Goal: Task Accomplishment & Management: Use online tool/utility

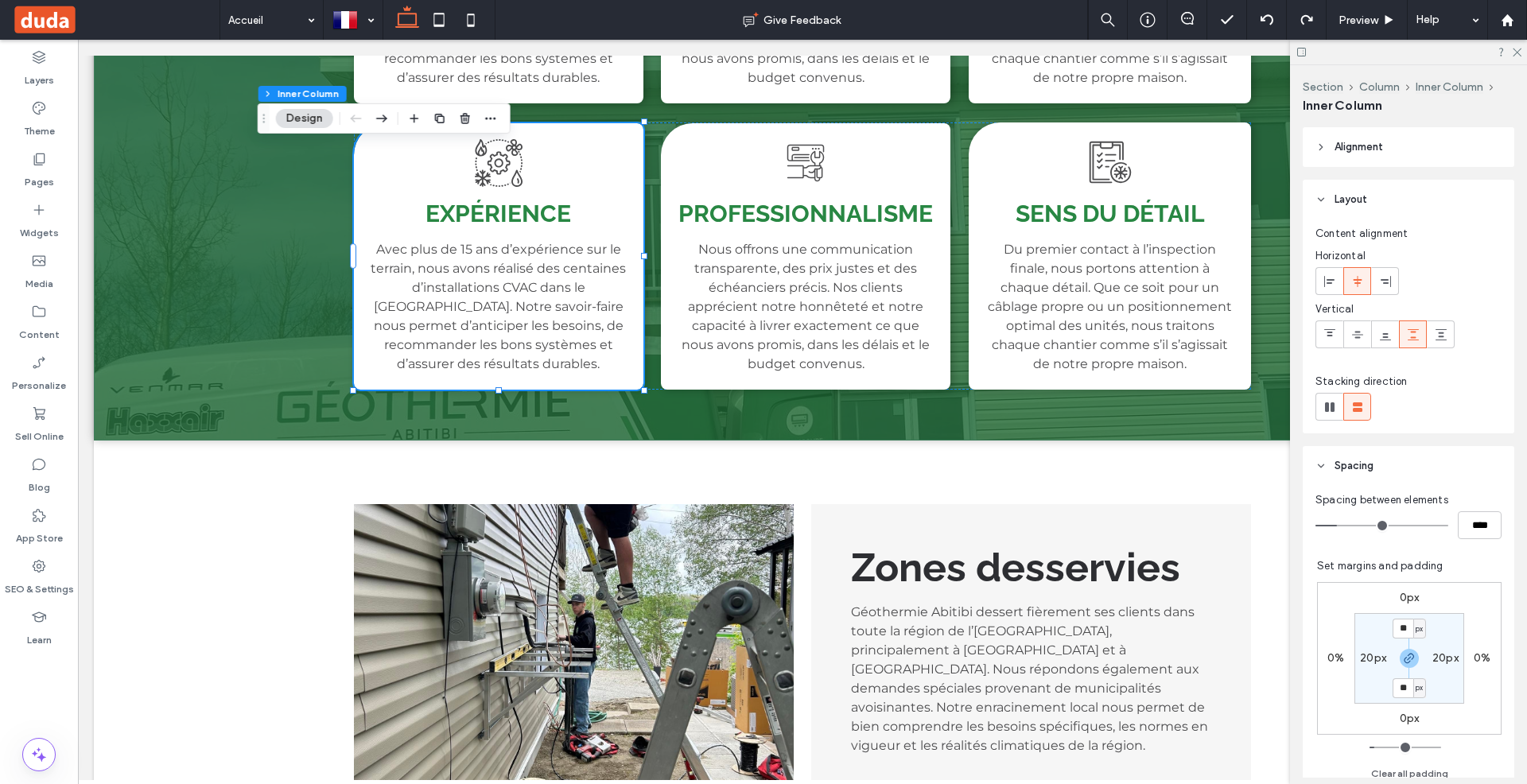
scroll to position [0, 96]
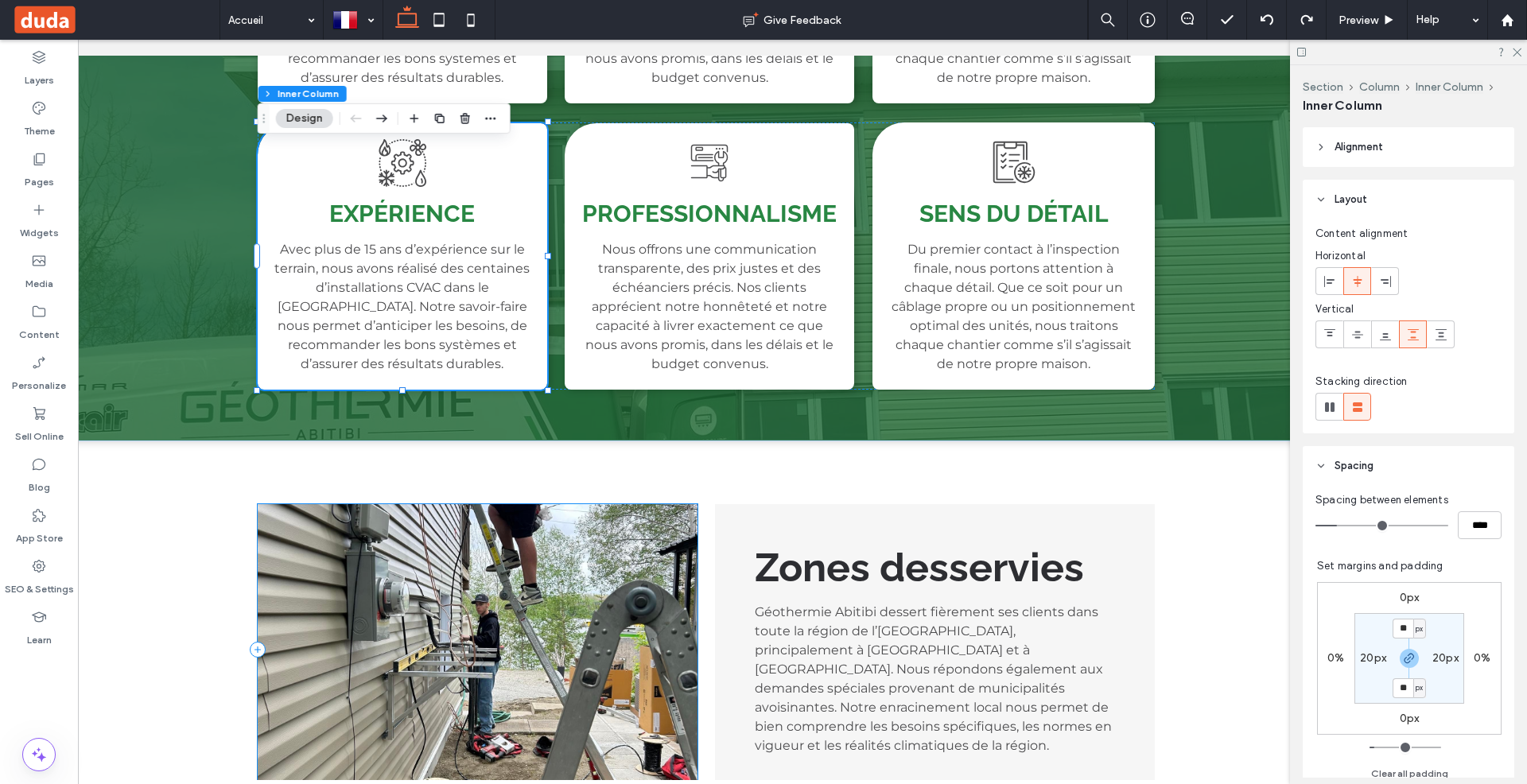
click at [663, 504] on div at bounding box center [477, 649] width 439 height 291
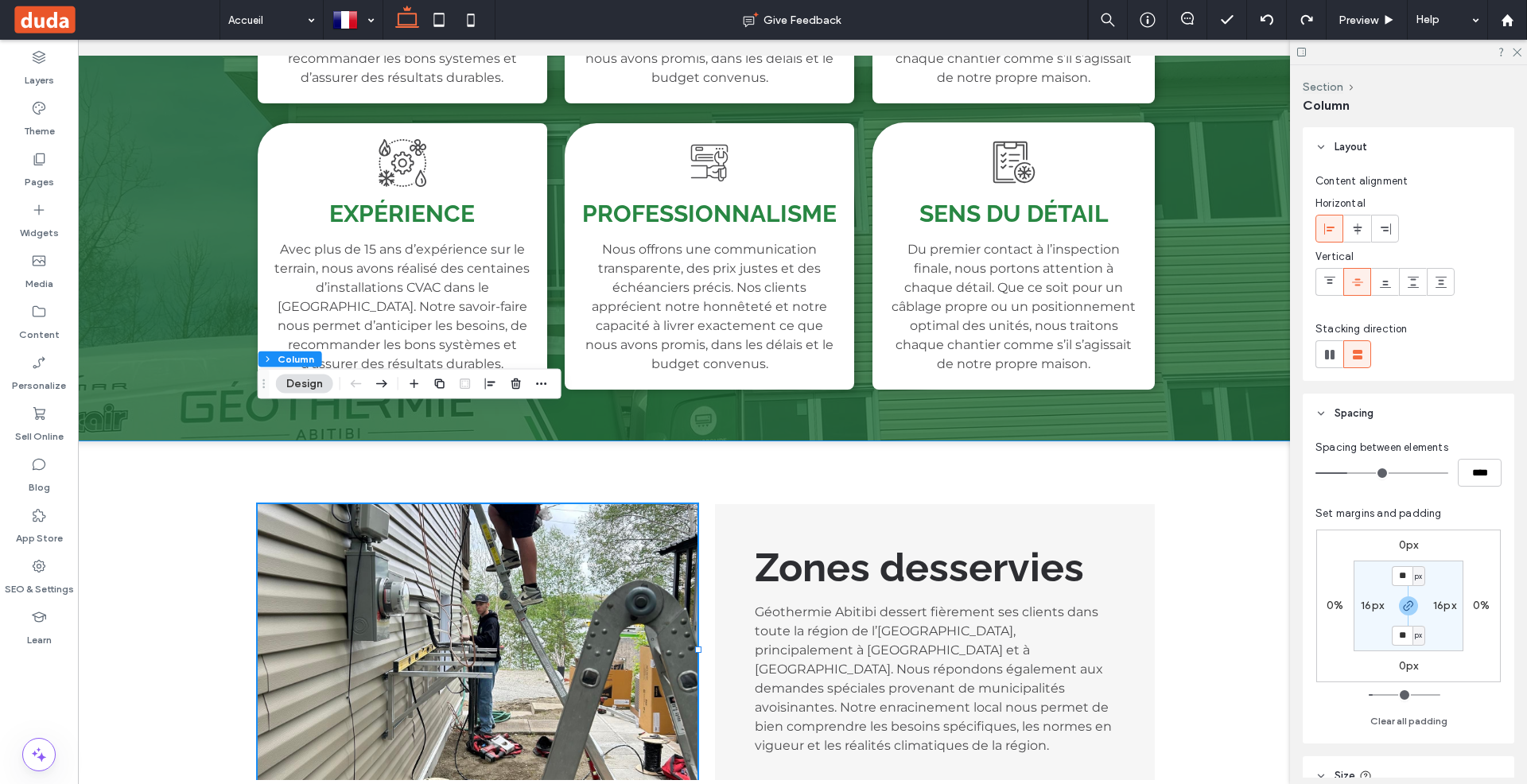
click at [681, 440] on div "Zones desservies Géothermie Abitibi dessert fièrement ses clients dans toute la…" at bounding box center [706, 649] width 954 height 418
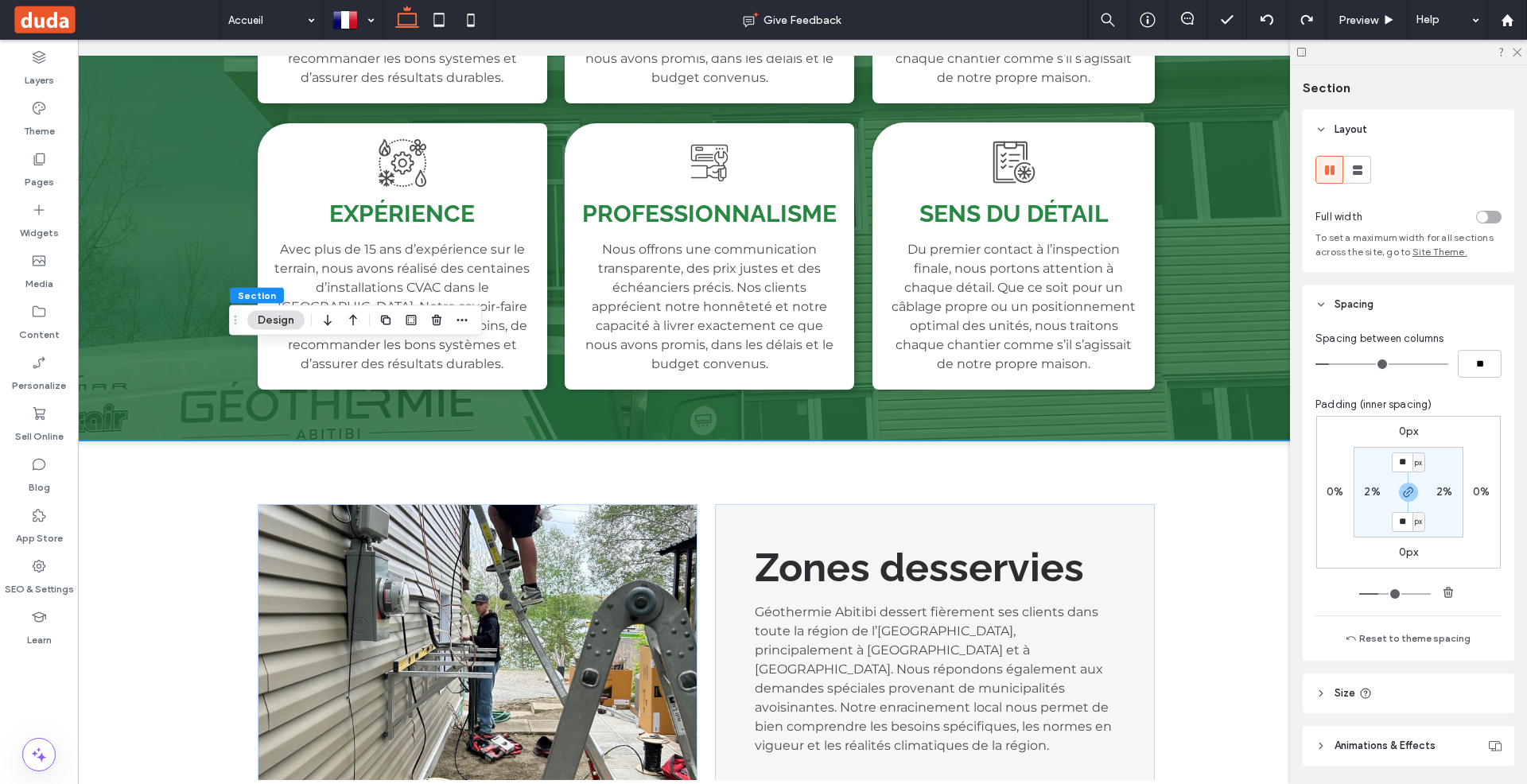
click at [387, 440] on div "Zones desservies Géothermie Abitibi dessert fièrement ses clients dans toute la…" at bounding box center [706, 649] width 954 height 418
click at [384, 504] on div at bounding box center [477, 649] width 439 height 291
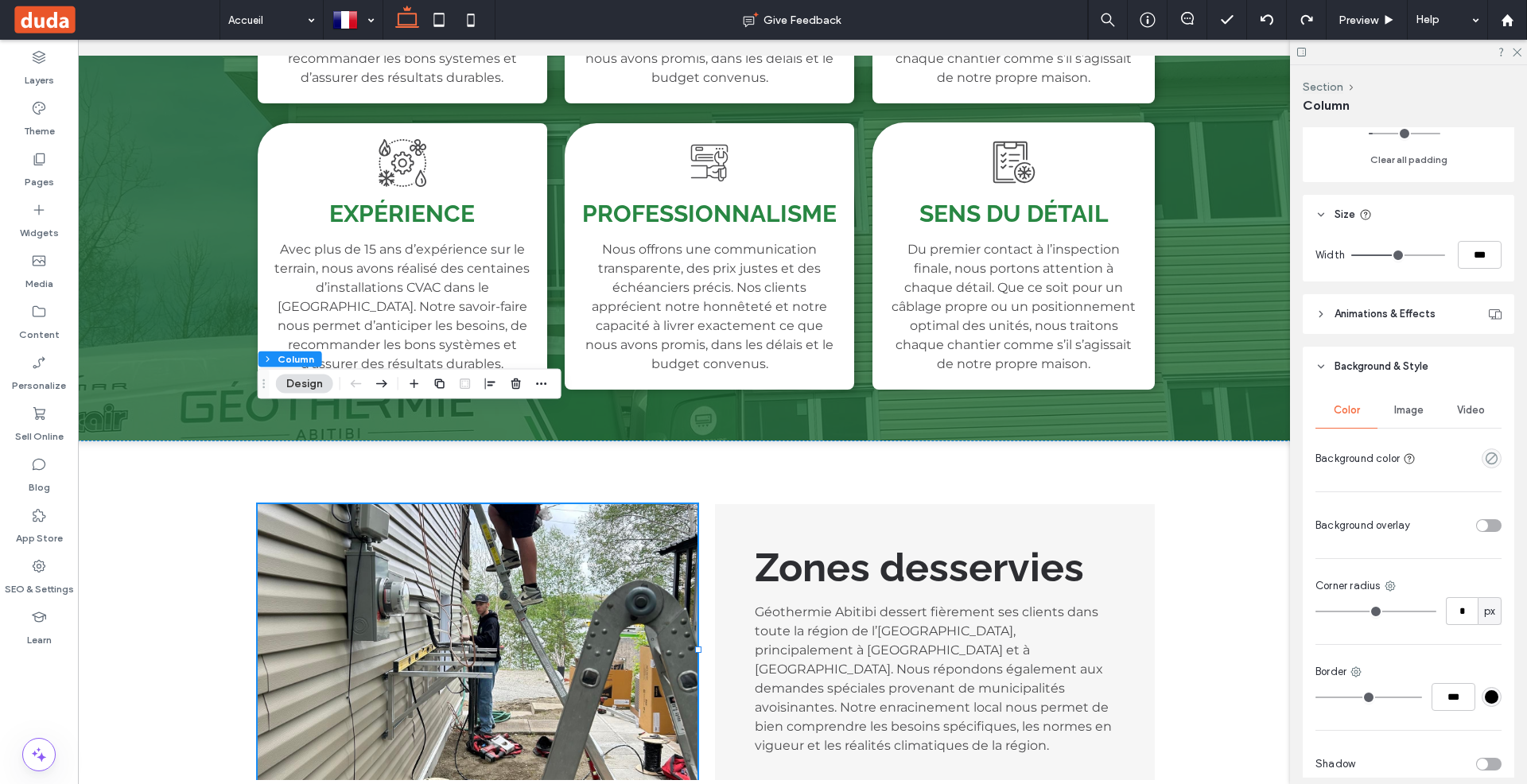
scroll to position [634, 0]
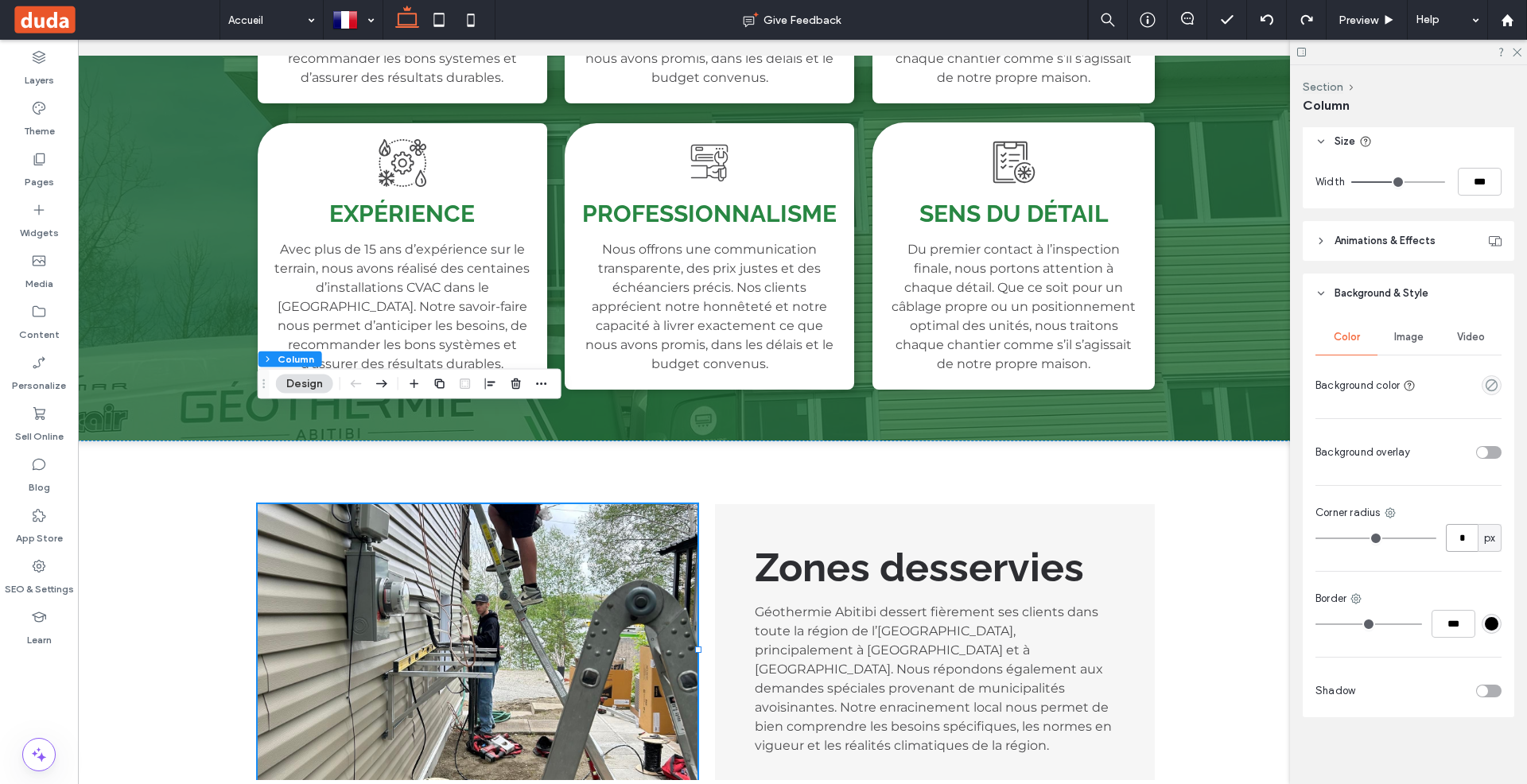
click at [1462, 535] on input "*" at bounding box center [1461, 538] width 32 height 28
type input "**"
click at [278, 282] on div "Expérience Avec plus de 15 ans d’expérience sur le terrain, nous avons réalisé …" at bounding box center [402, 256] width 289 height 266
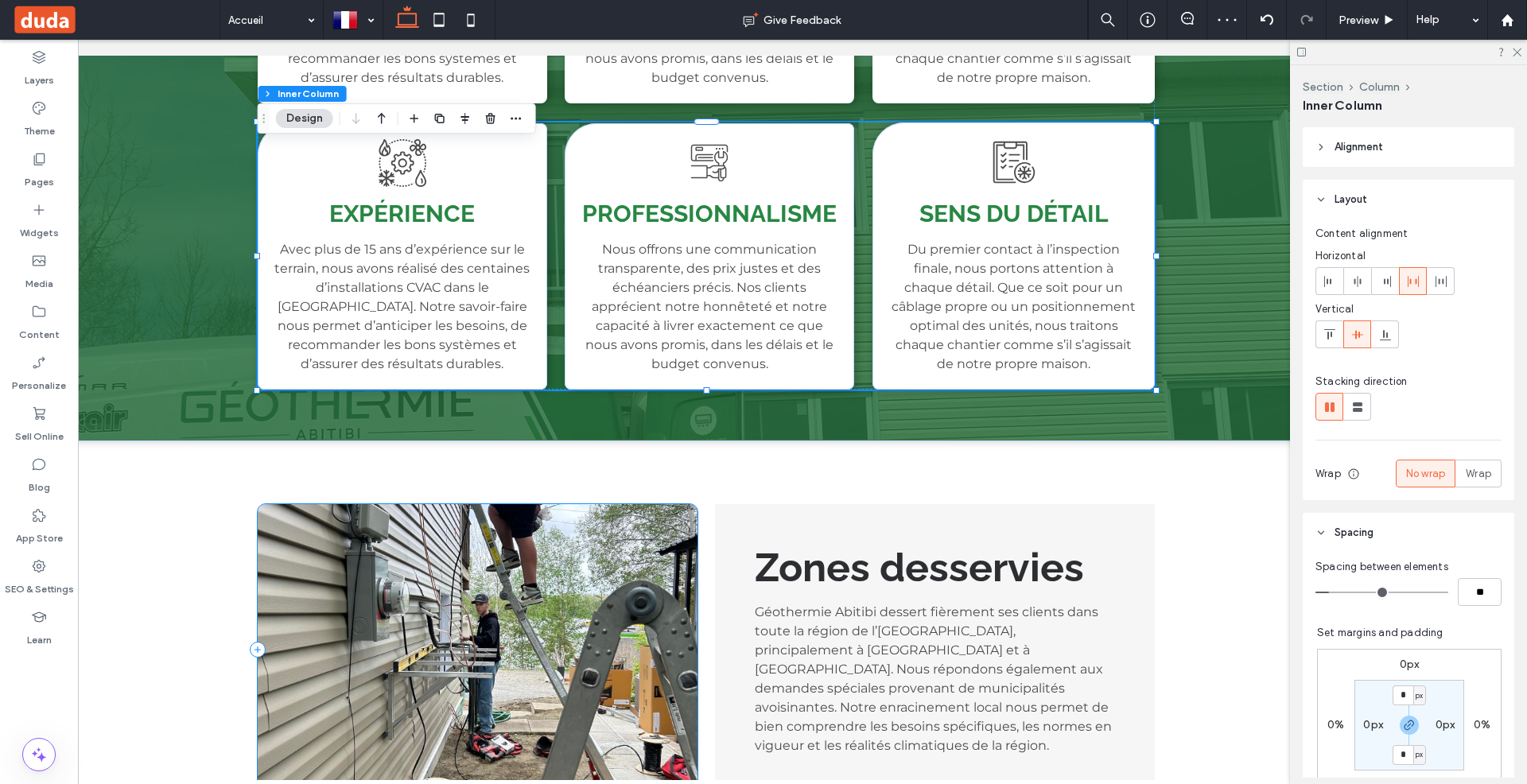
click at [325, 504] on div at bounding box center [477, 649] width 439 height 291
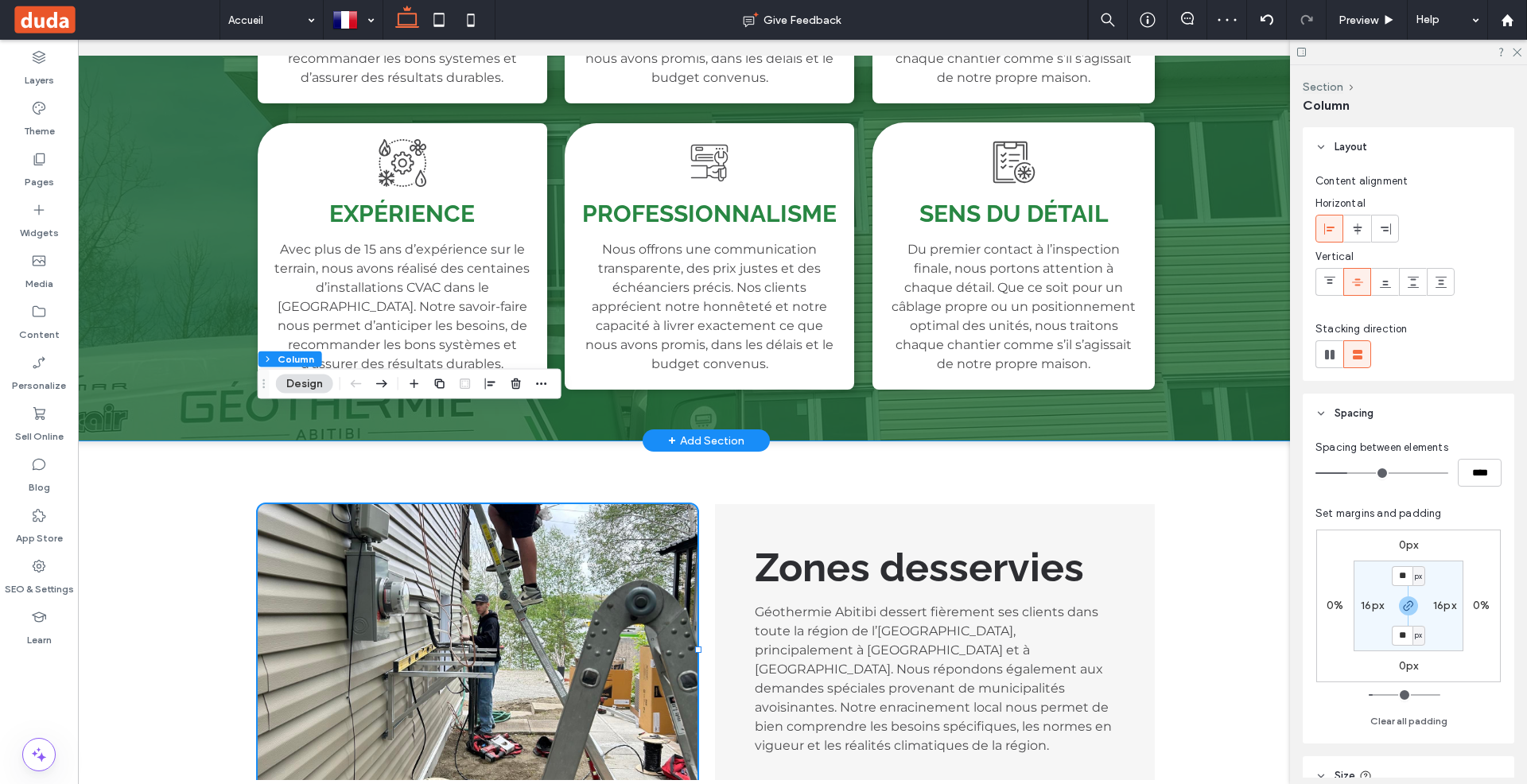
click at [506, 298] on div "Pourquoi choisir Géothermie Abitibi Expérience Avec plus de 15 ans d’expérience…" at bounding box center [706, 80] width 954 height 721
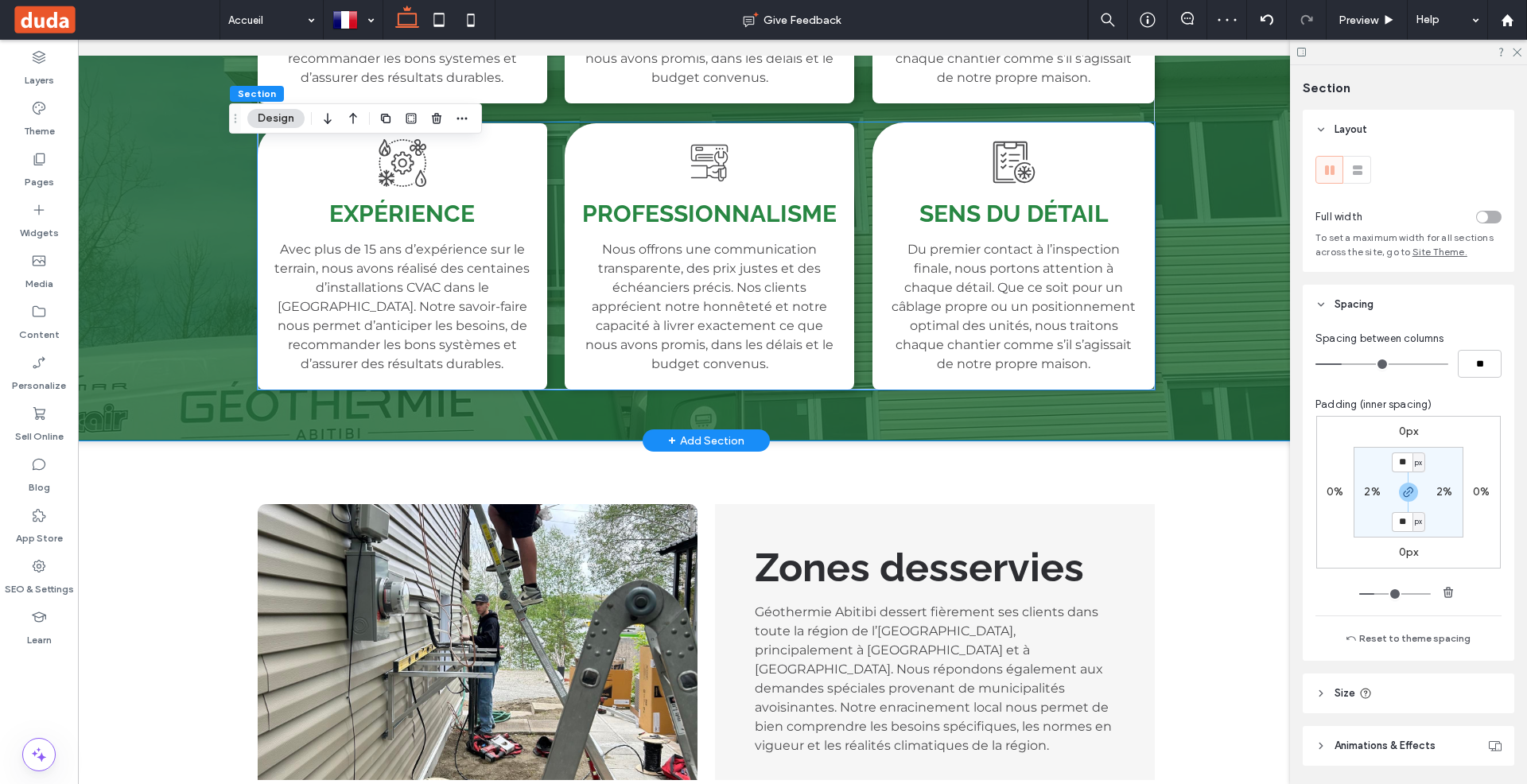
click at [506, 285] on div "Expérience Avec plus de 15 ans d’expérience sur le terrain, nous avons réalisé …" at bounding box center [402, 256] width 289 height 266
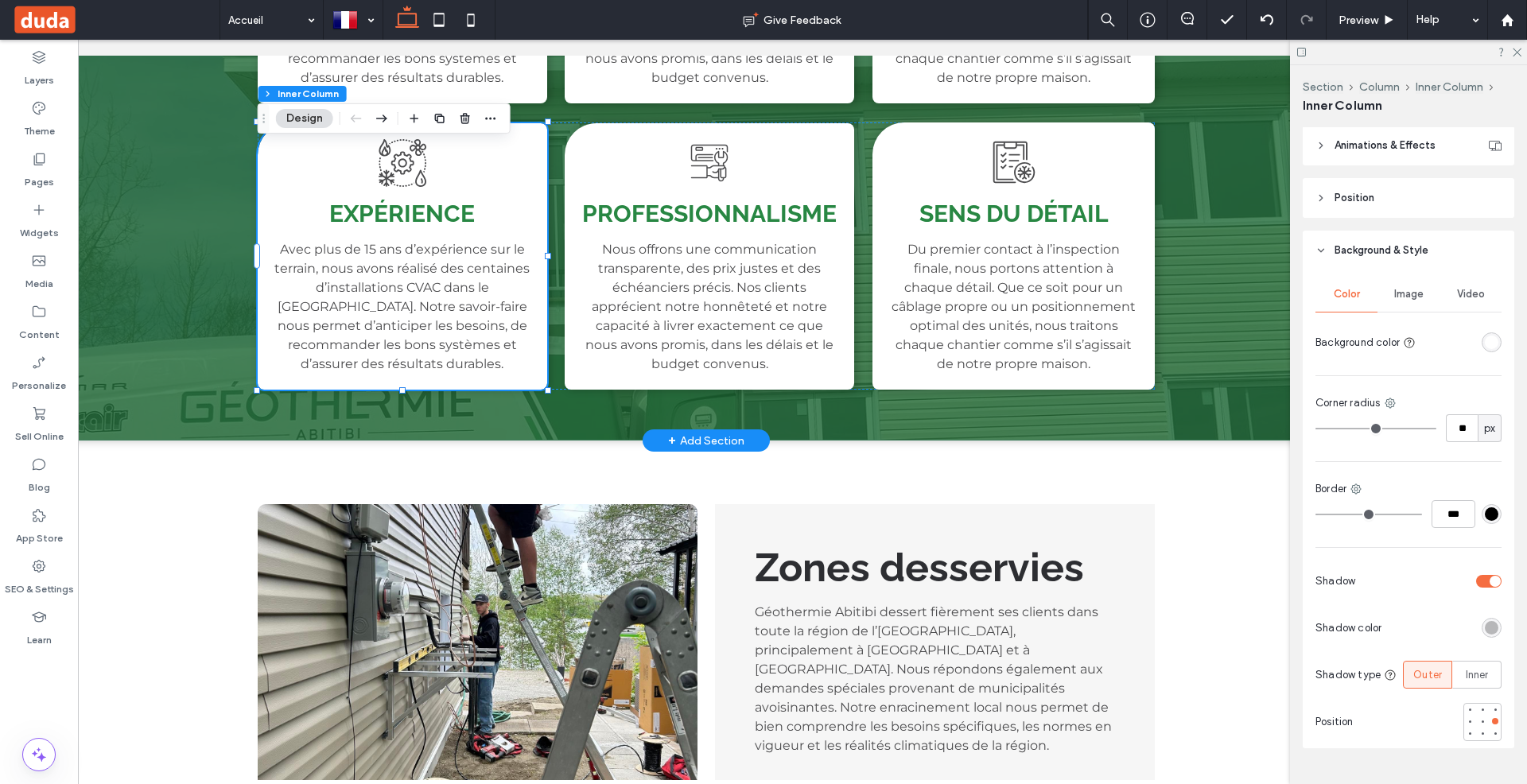
scroll to position [898, 0]
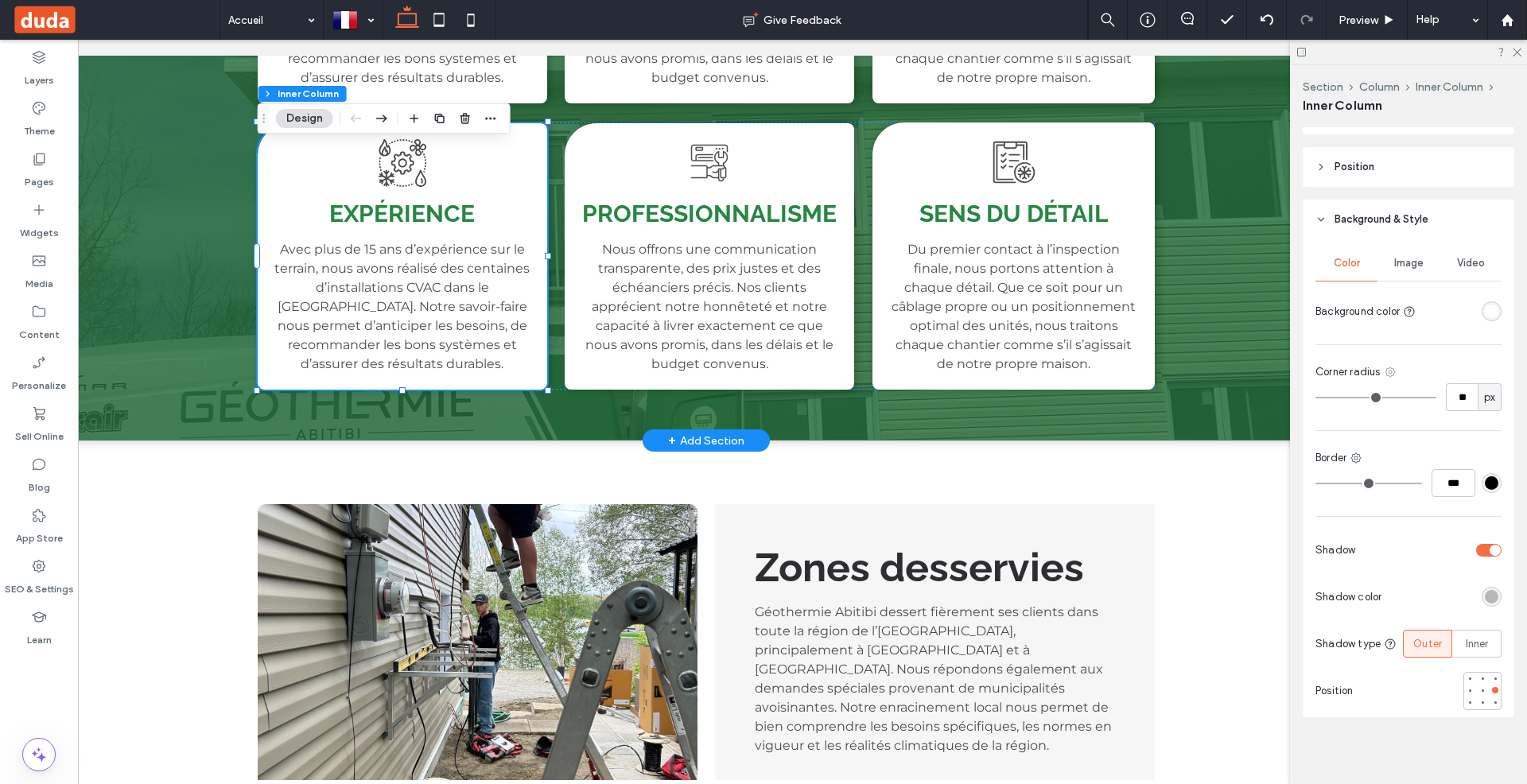
click at [1394, 368] on use at bounding box center [1390, 373] width 10 height 10
click at [1342, 456] on div "Top right" at bounding box center [1325, 466] width 141 height 30
type input "*"
click at [458, 504] on div at bounding box center [477, 649] width 439 height 291
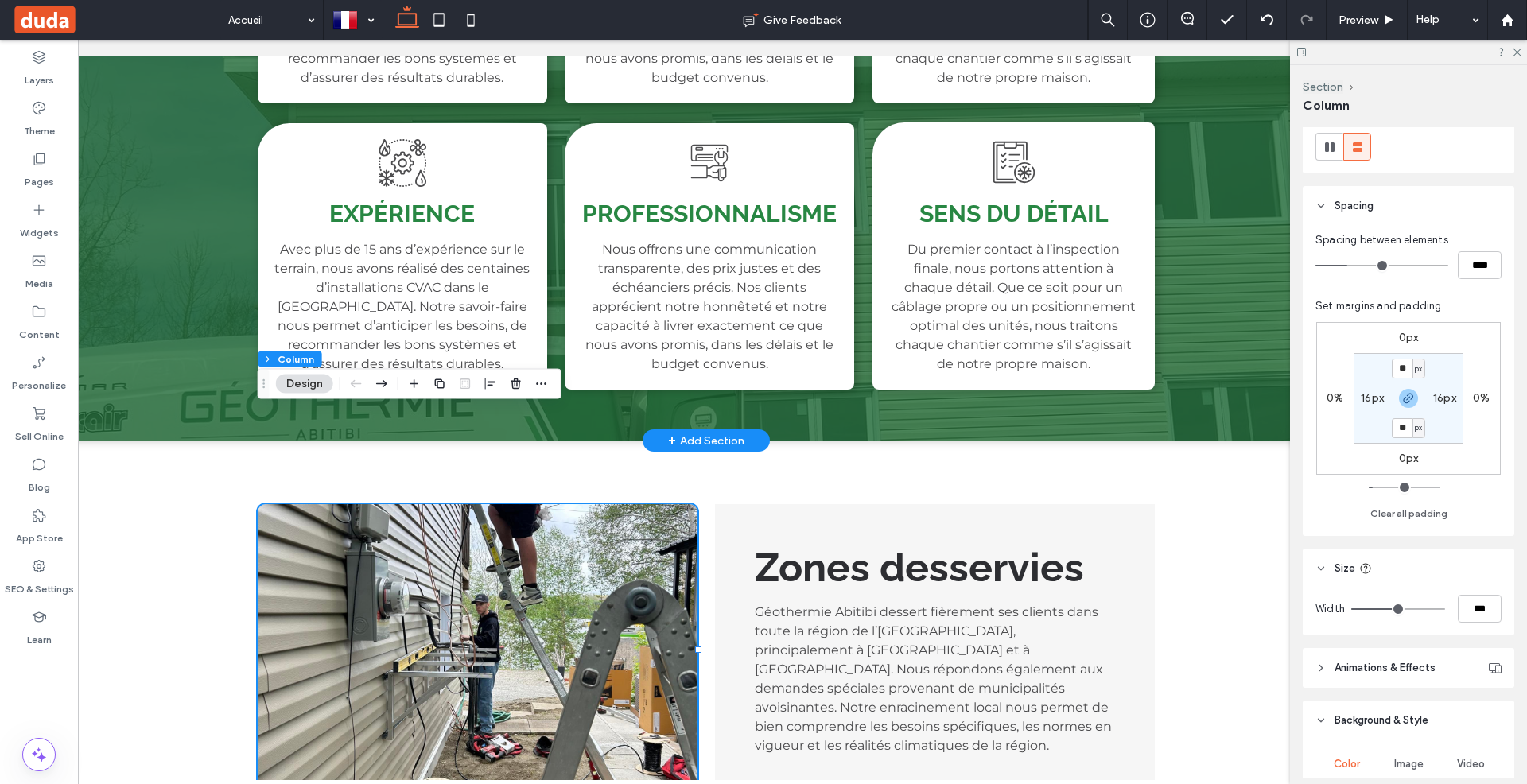
scroll to position [233, 0]
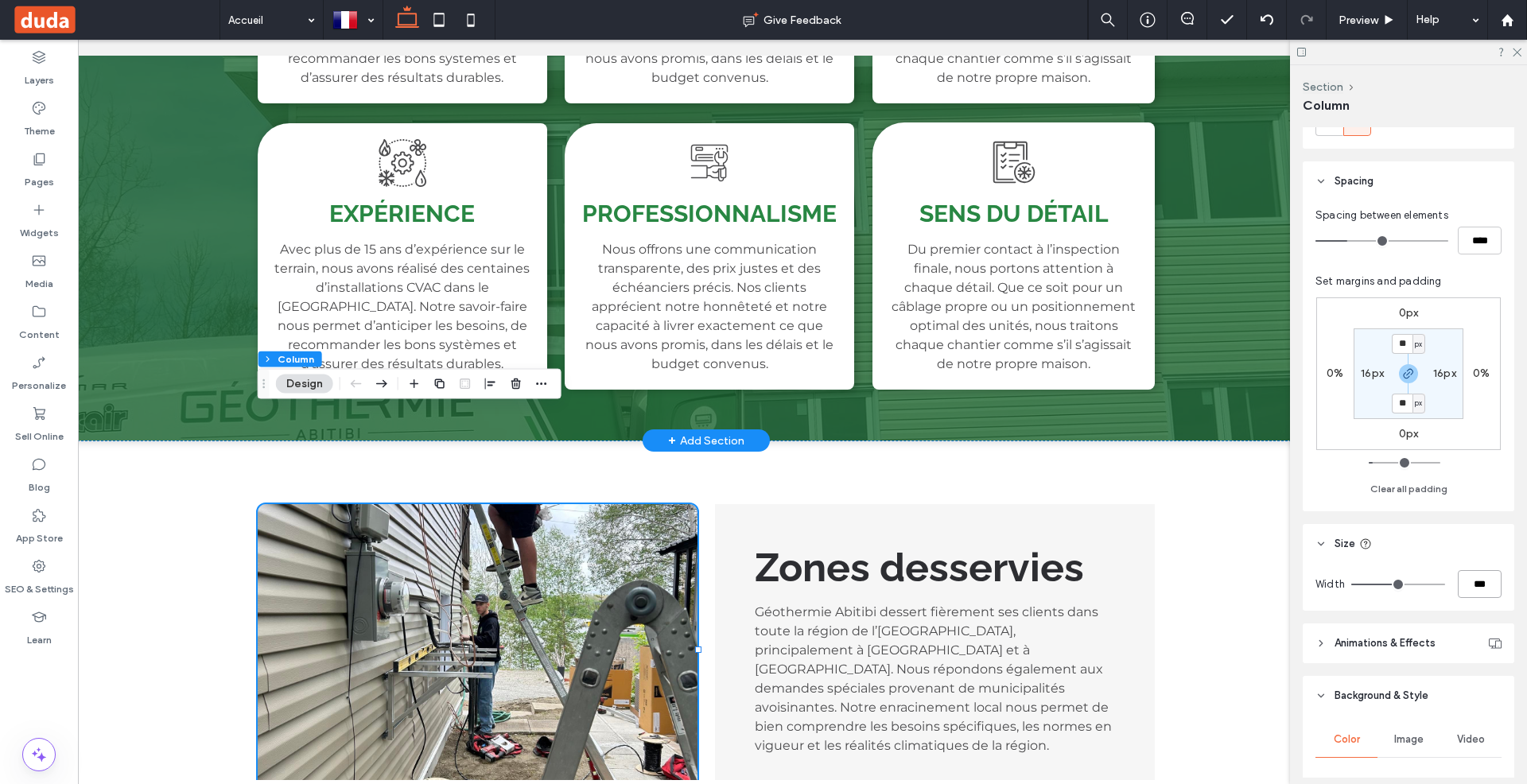
click at [1490, 590] on input "***" at bounding box center [1479, 584] width 44 height 28
type input "*"
type input "****"
click at [1469, 561] on header "Size" at bounding box center [1408, 544] width 212 height 40
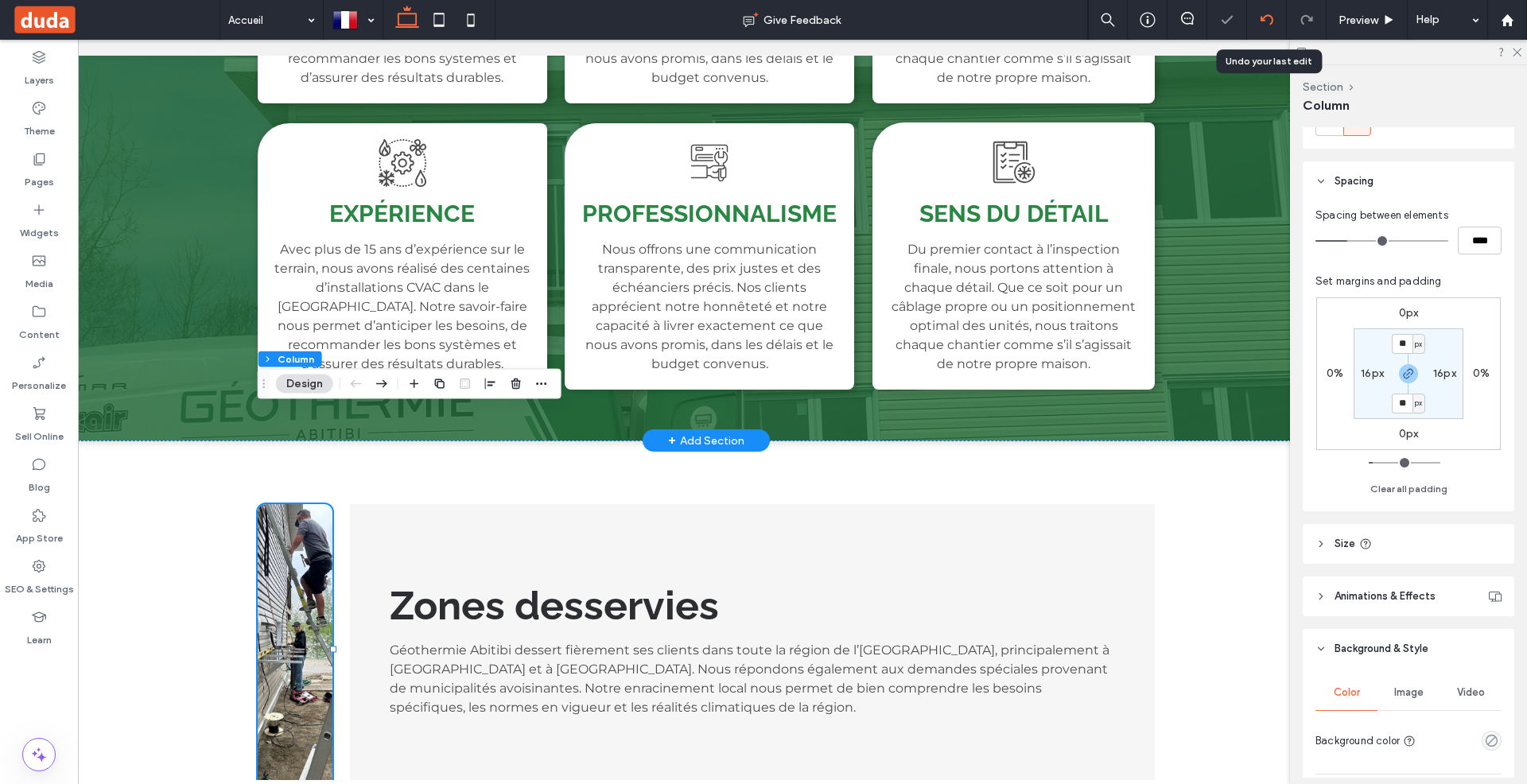
click at [1271, 19] on icon at bounding box center [1267, 20] width 13 height 13
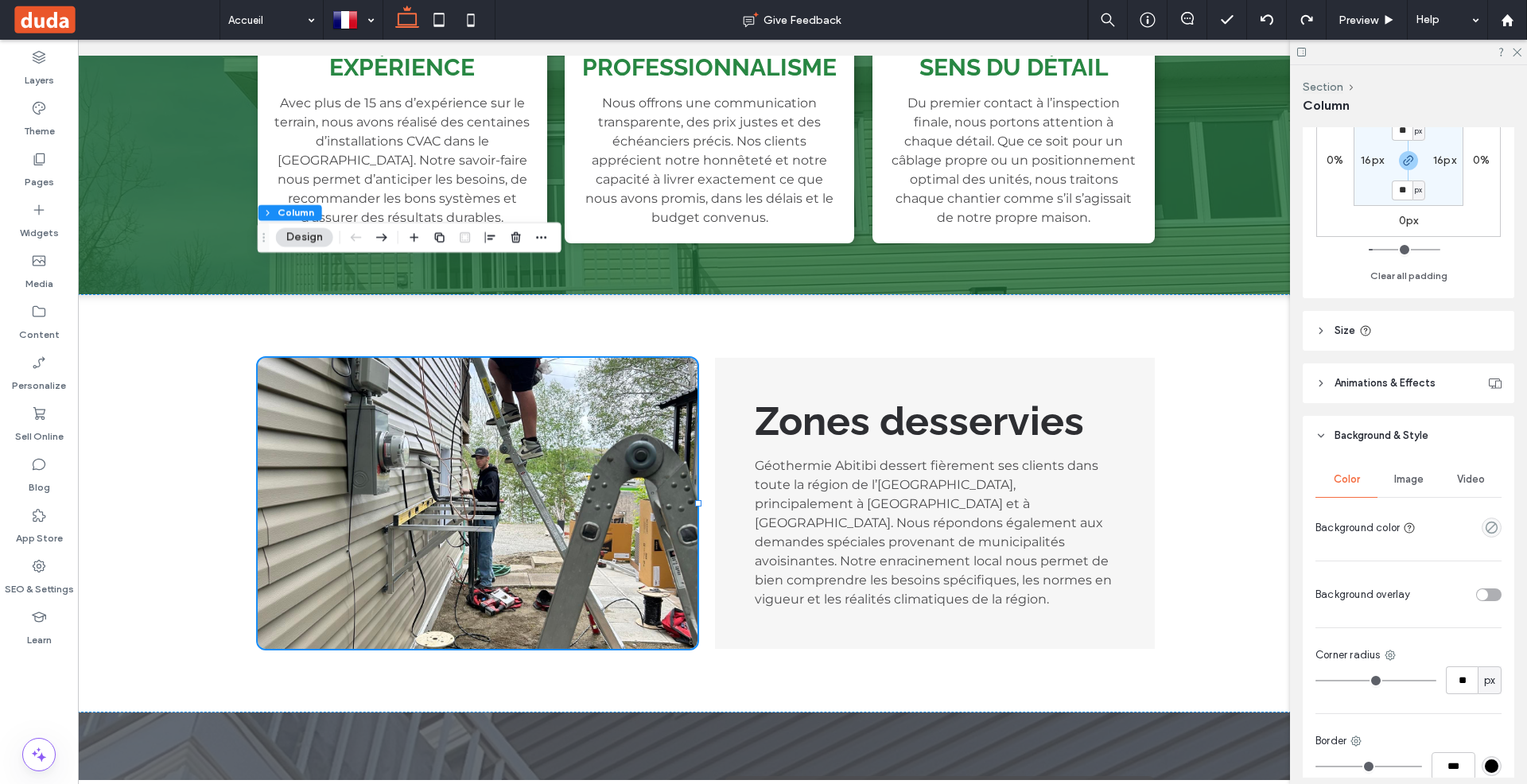
scroll to position [470, 0]
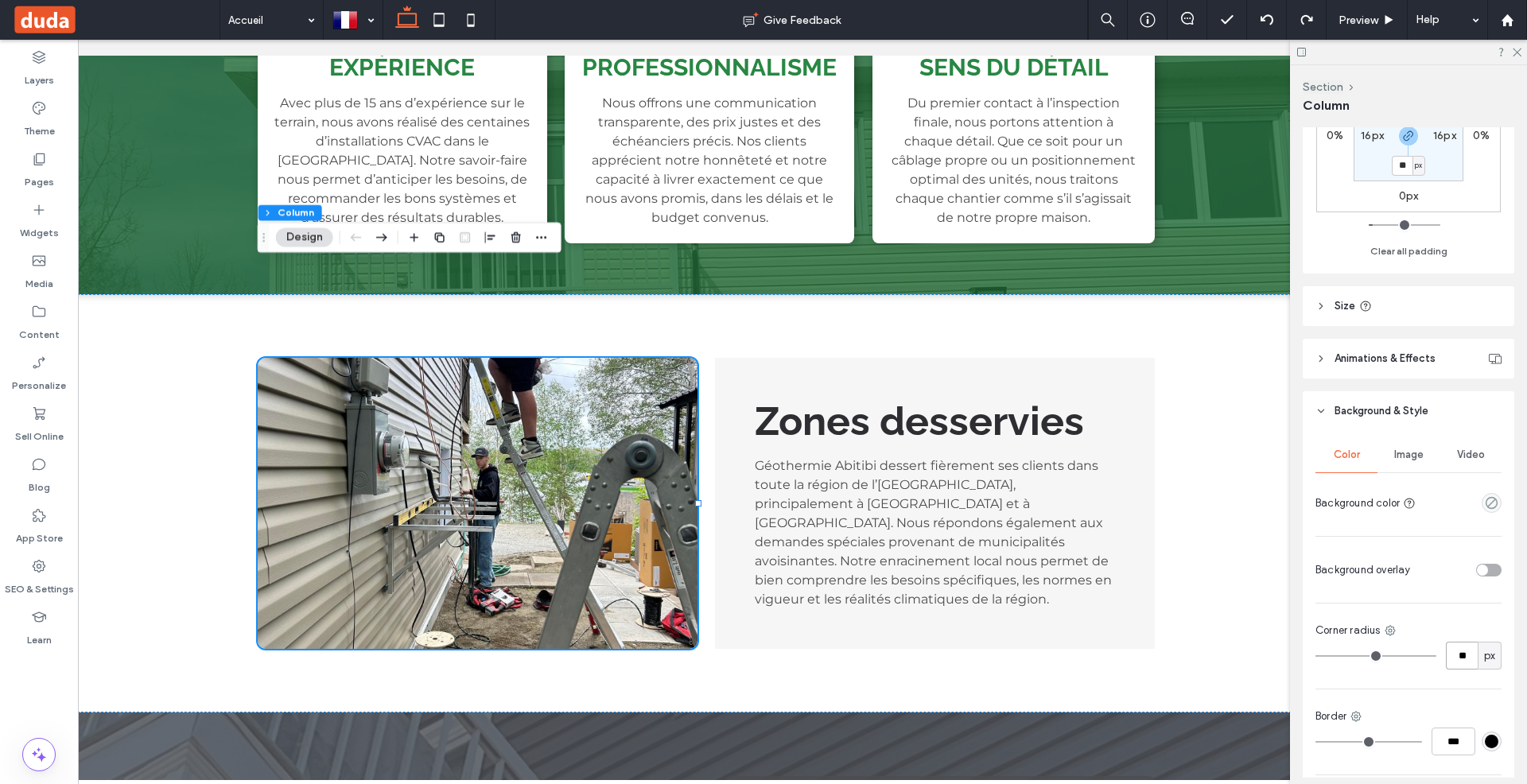
click at [1467, 658] on input "**" at bounding box center [1461, 656] width 32 height 28
type input "*"
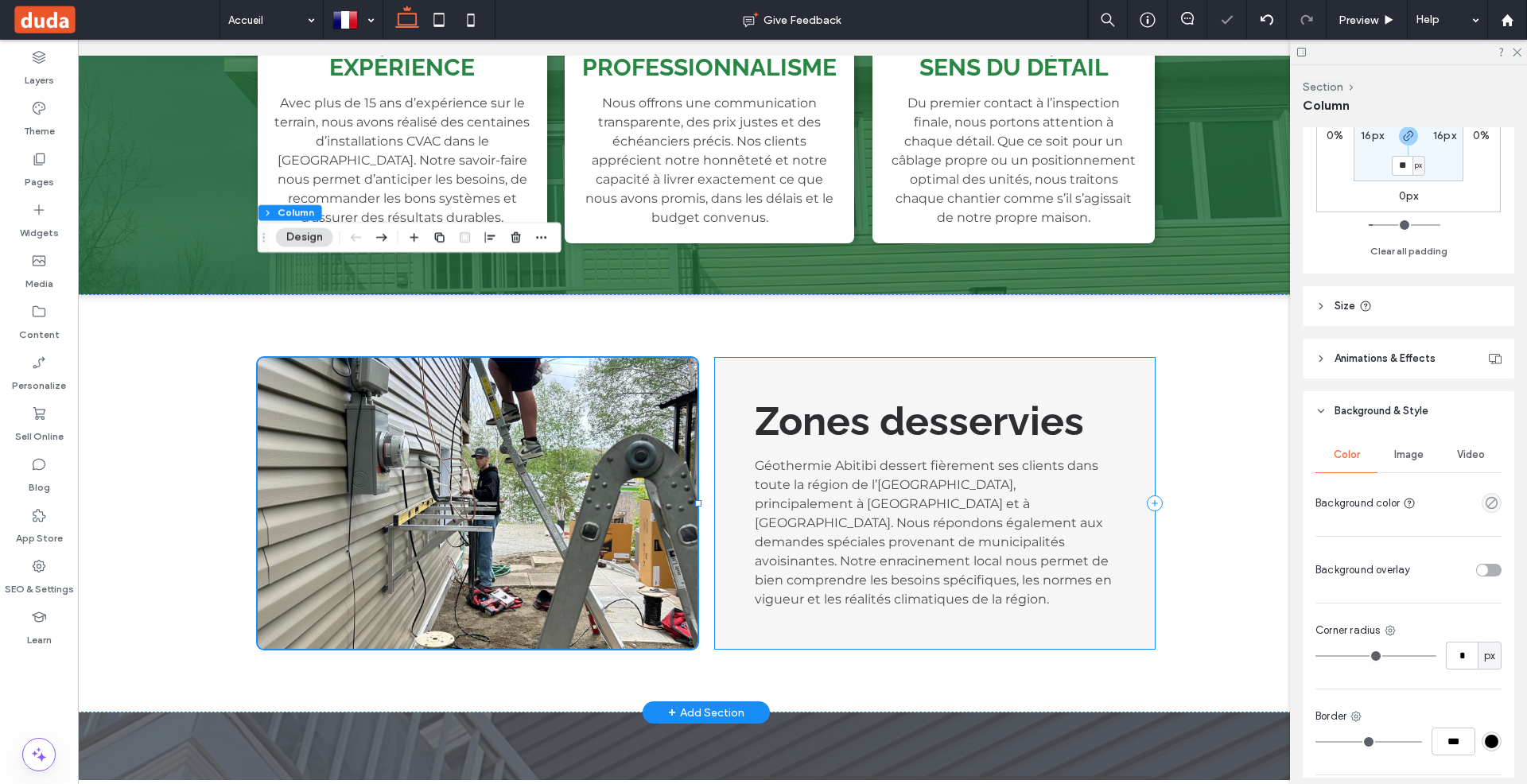
click at [845, 358] on div "Zones desservies Géothermie Abitibi dessert fièrement ses clients dans toute la…" at bounding box center [934, 503] width 439 height 291
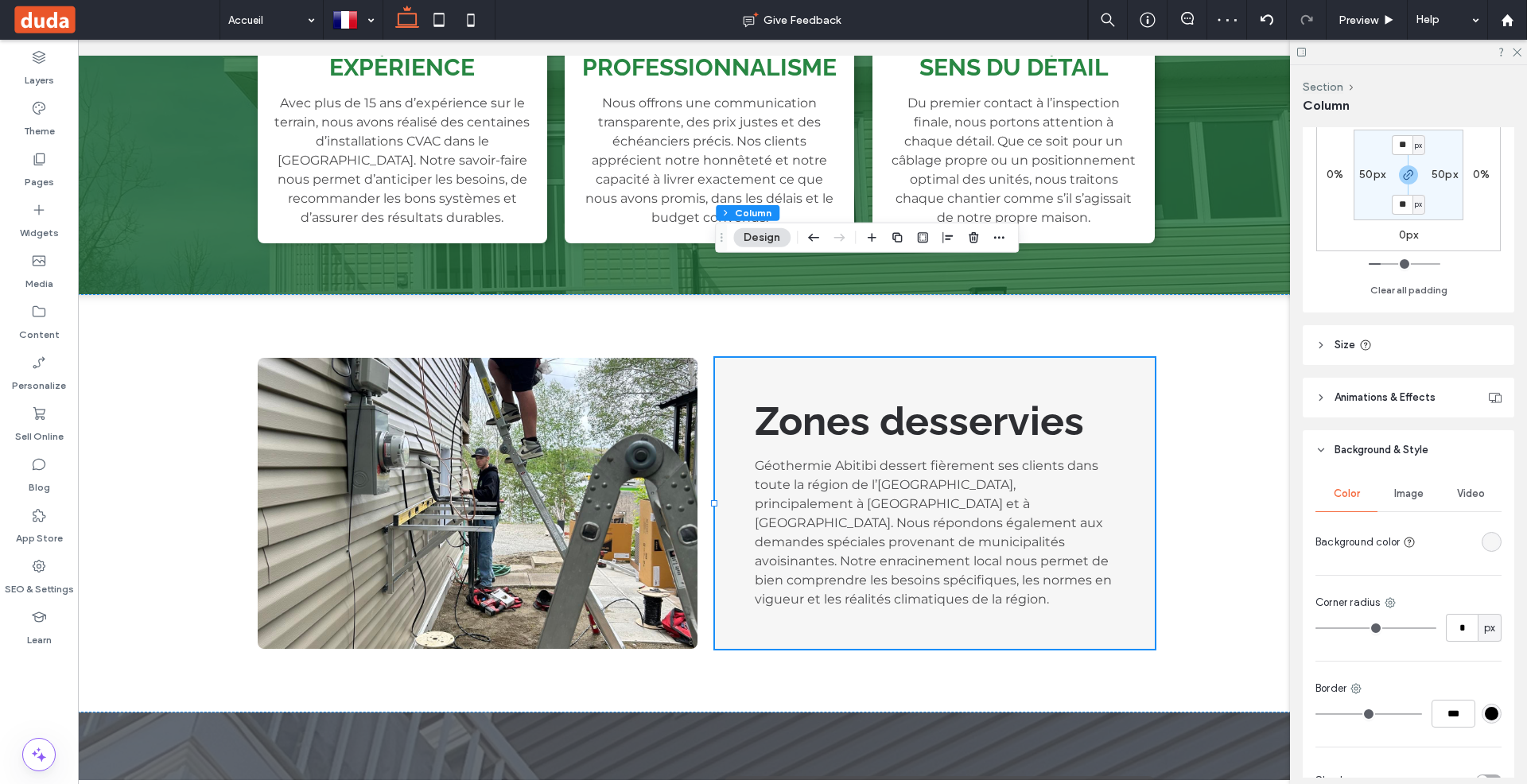
scroll to position [438, 0]
click at [1466, 622] on input "*" at bounding box center [1461, 620] width 32 height 28
type input "*"
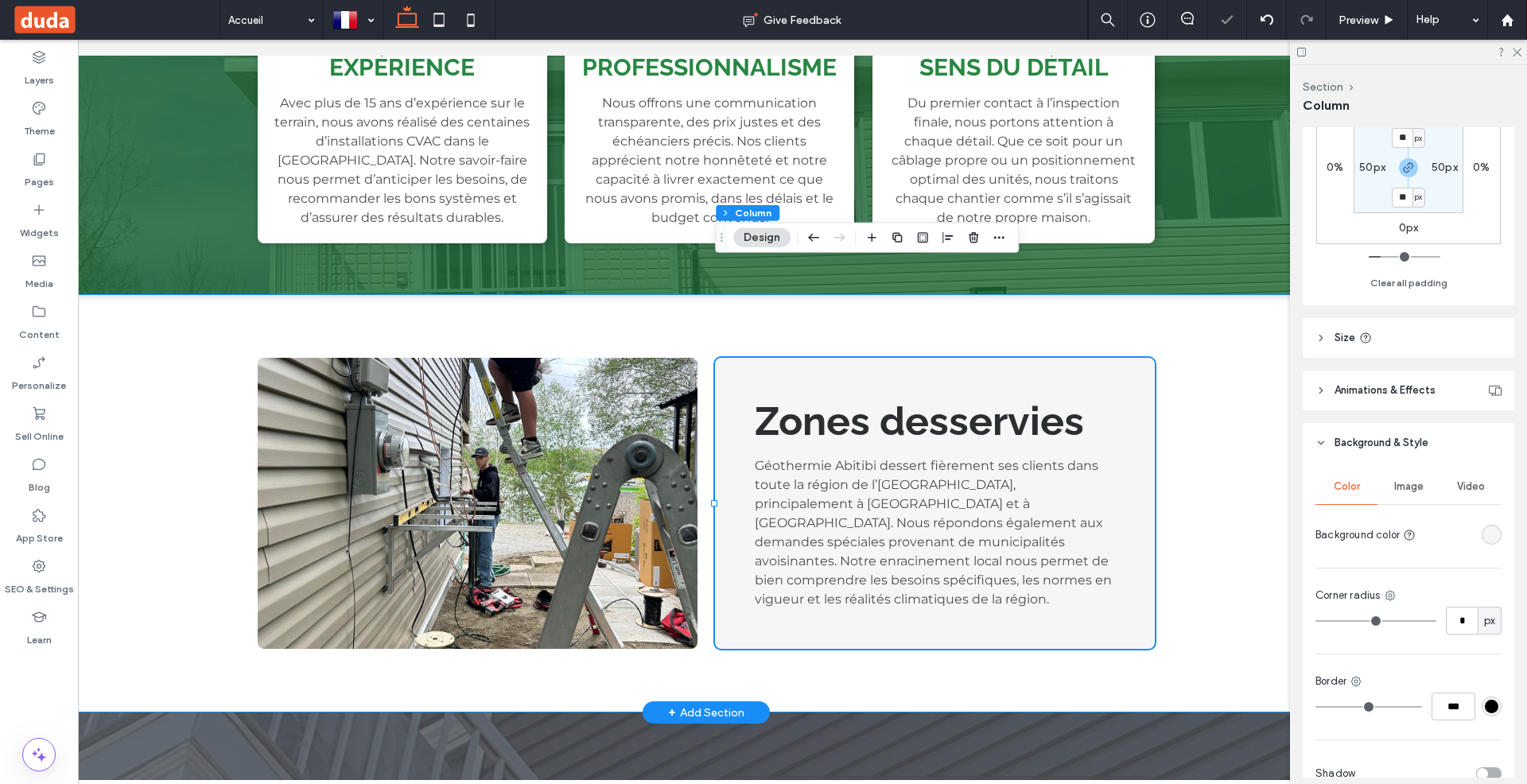
click at [1197, 352] on div "Zones desservies Géothermie Abitibi dessert fièrement ses clients dans toute la…" at bounding box center [707, 503] width 1418 height 418
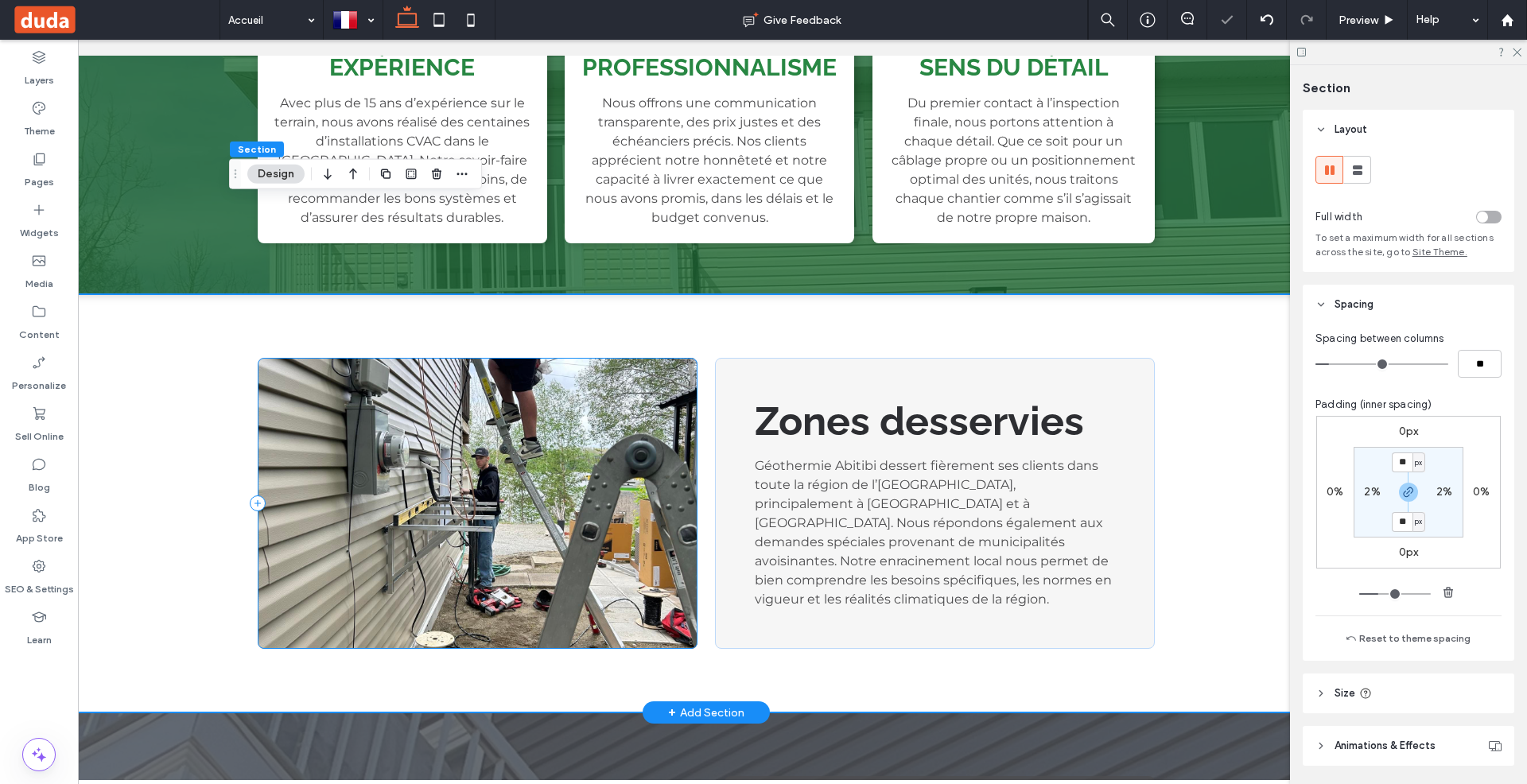
click at [672, 358] on div at bounding box center [477, 503] width 439 height 291
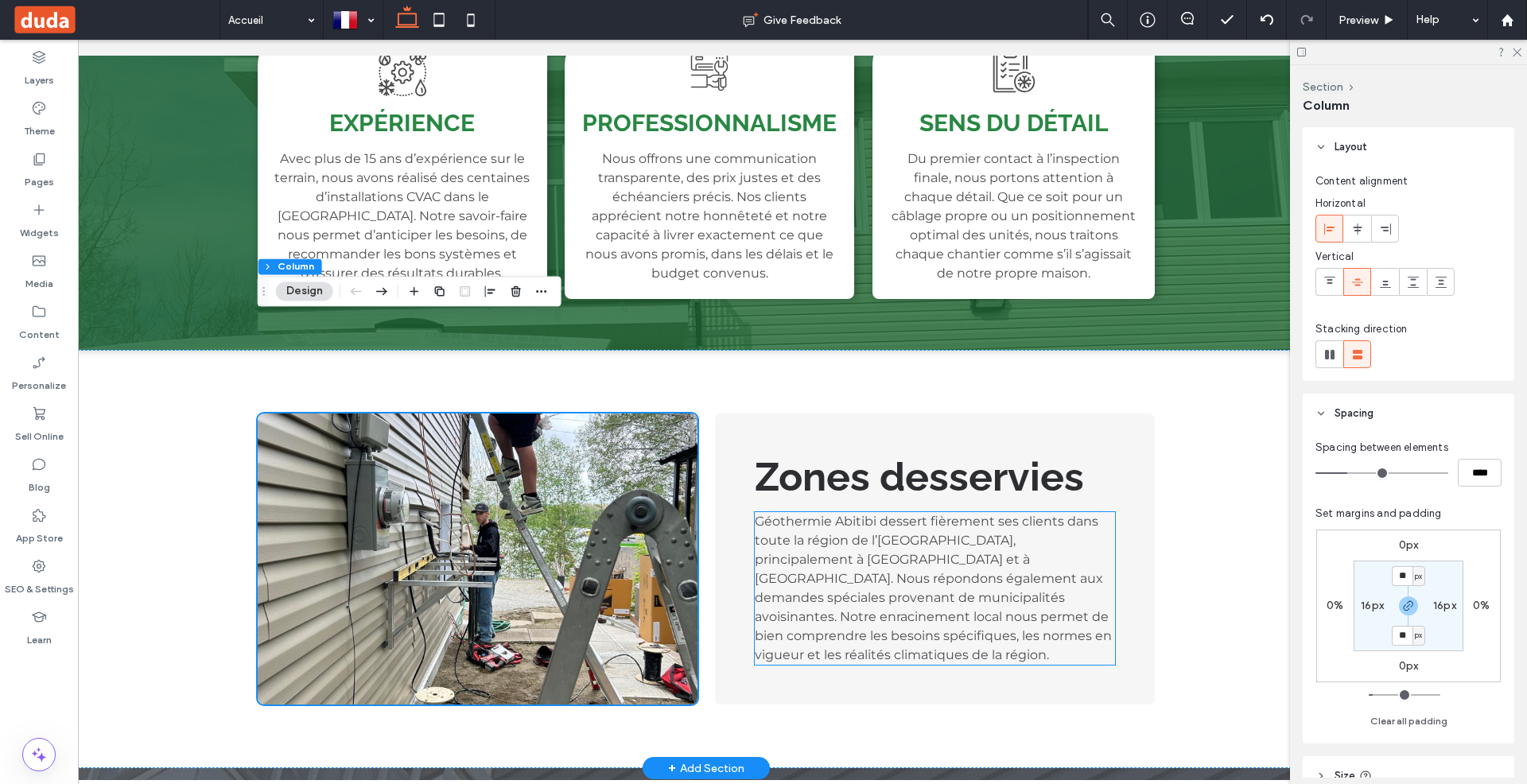
scroll to position [2848, 0]
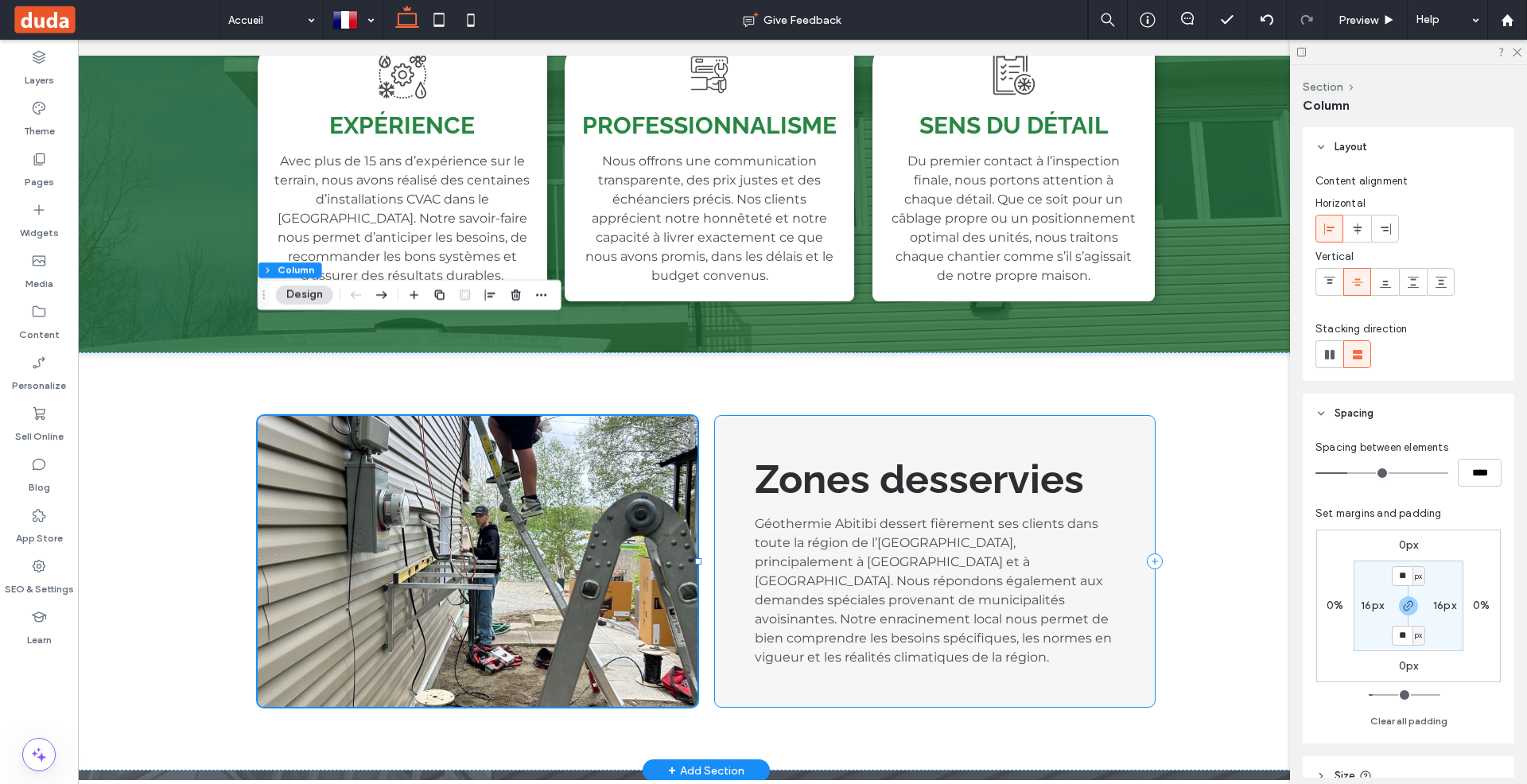
click at [749, 415] on div "Zones desservies Géothermie Abitibi dessert fièrement ses clients dans toute la…" at bounding box center [934, 560] width 439 height 291
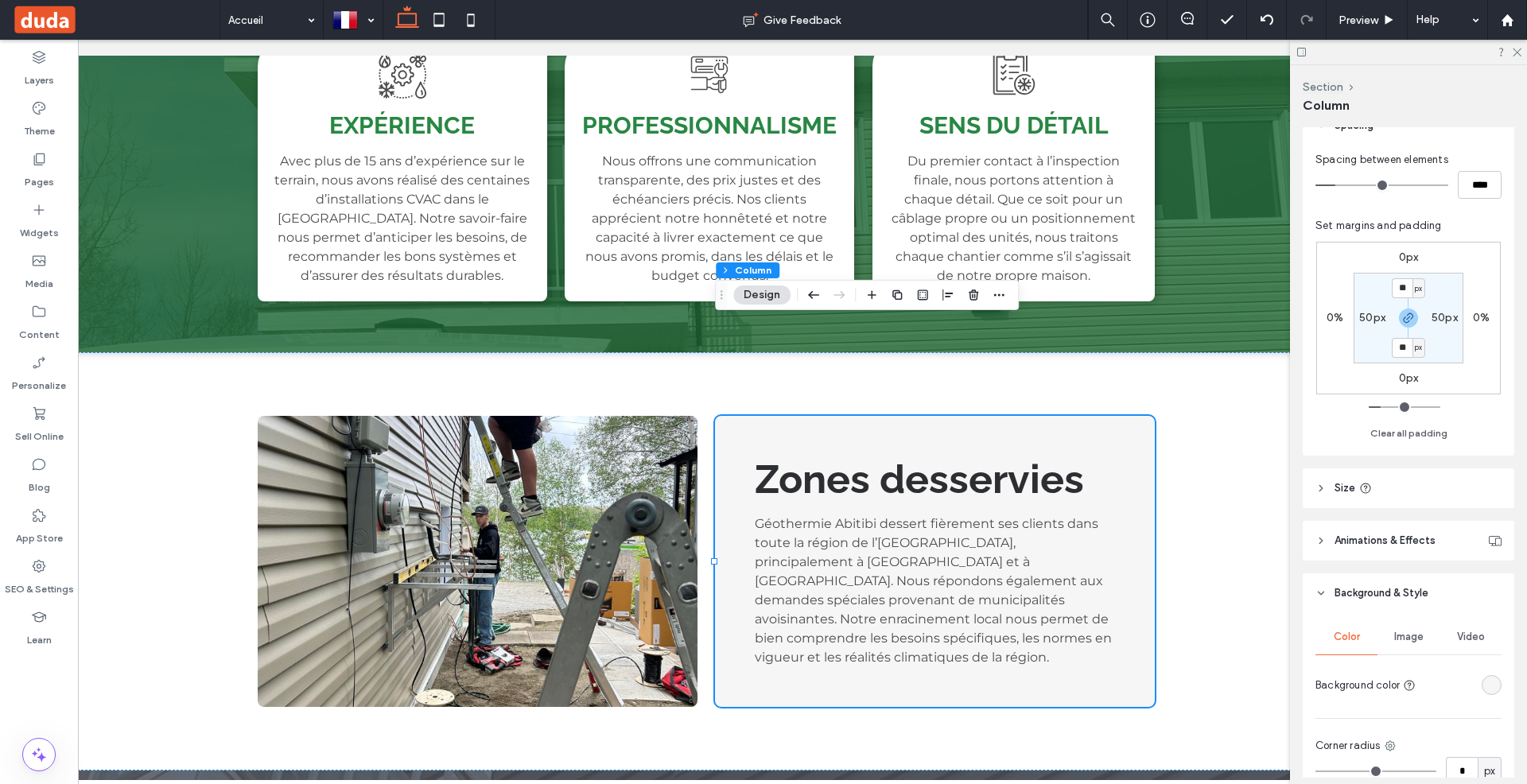
scroll to position [521, 0]
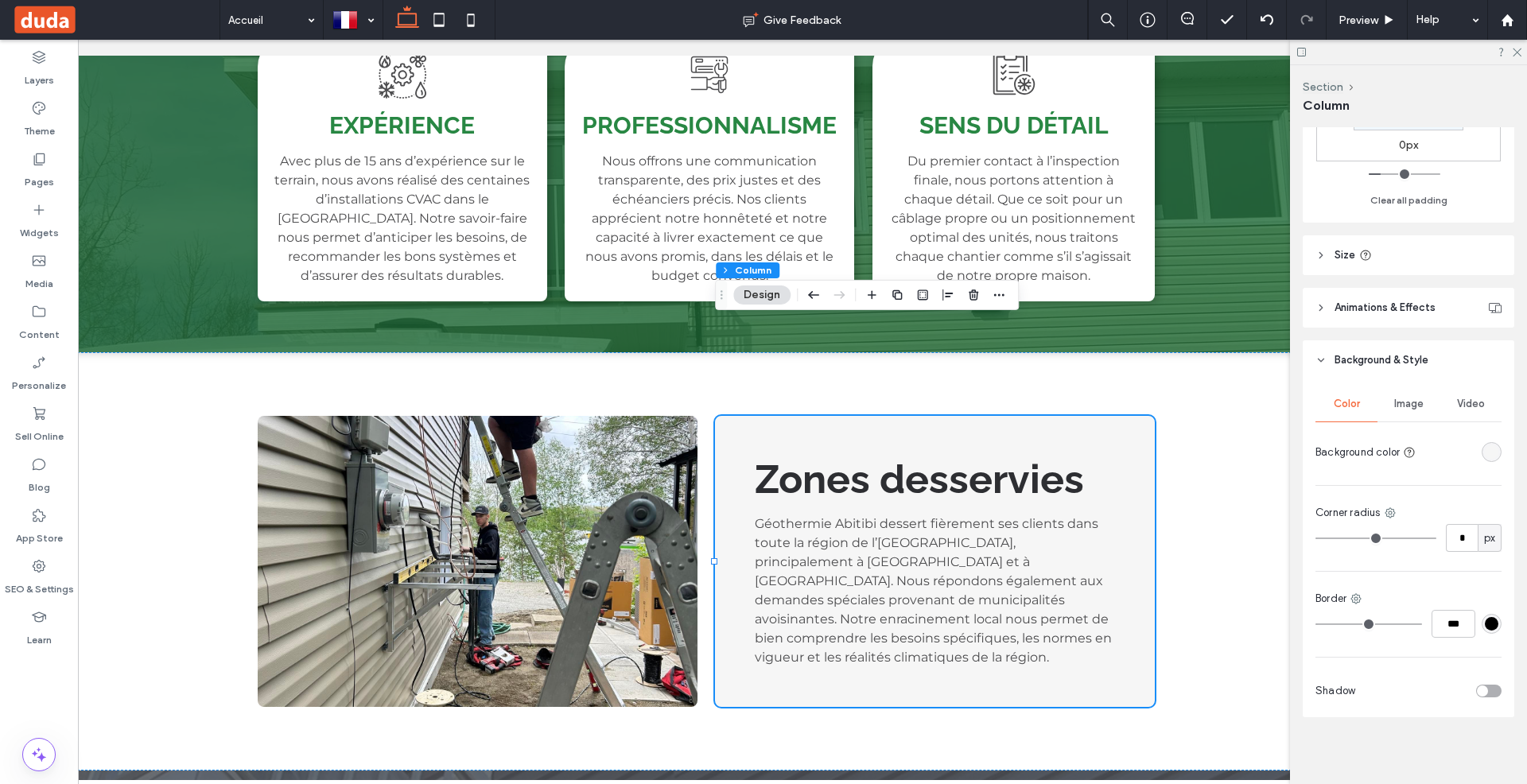
click at [1485, 695] on div at bounding box center [1432, 691] width 140 height 28
click at [1486, 686] on div "toggle" at bounding box center [1482, 691] width 11 height 11
click at [1261, 491] on div "Zones desservies Géothermie Abitibi dessert fièrement ses clients dans toute la…" at bounding box center [707, 560] width 1418 height 418
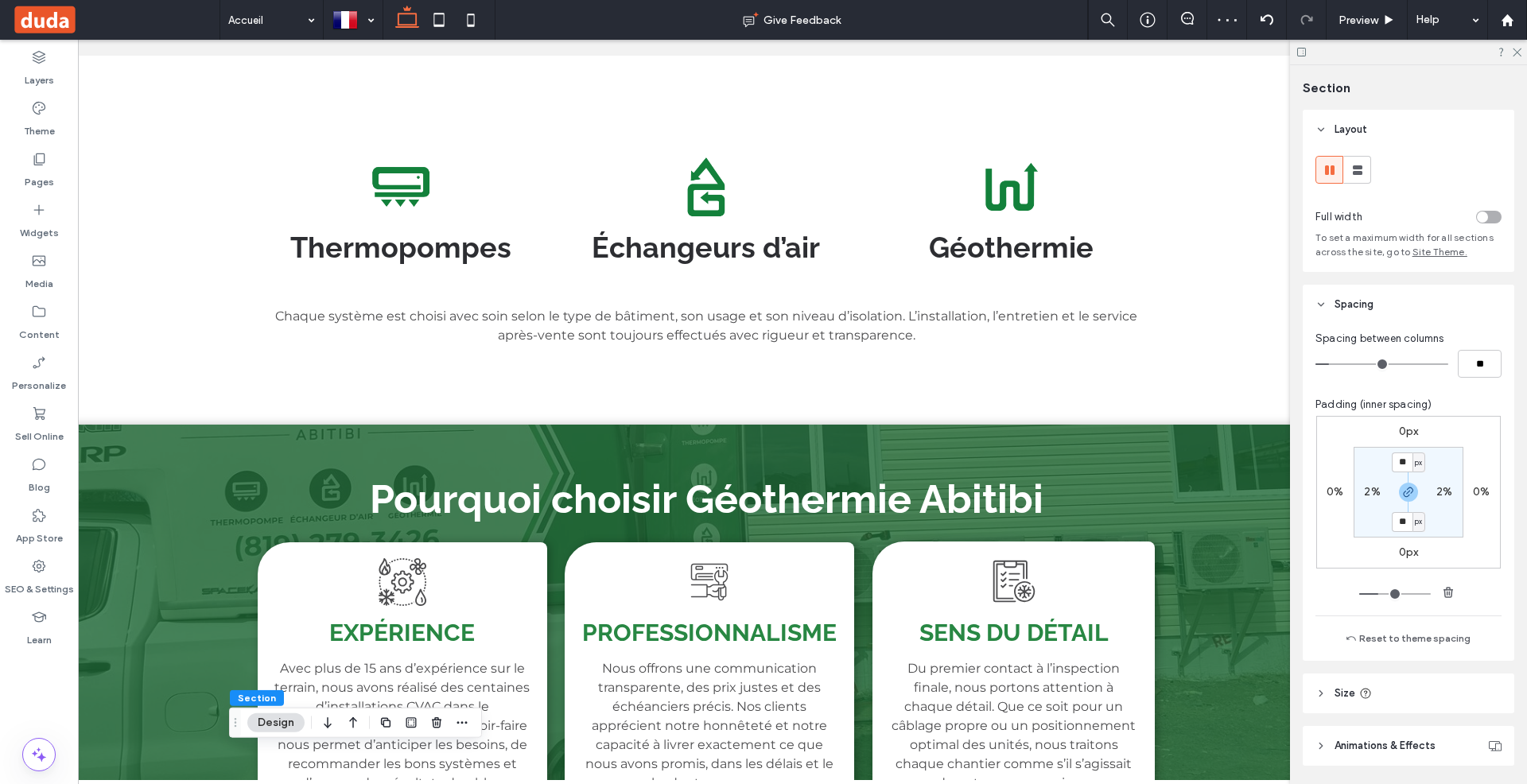
scroll to position [2053, 0]
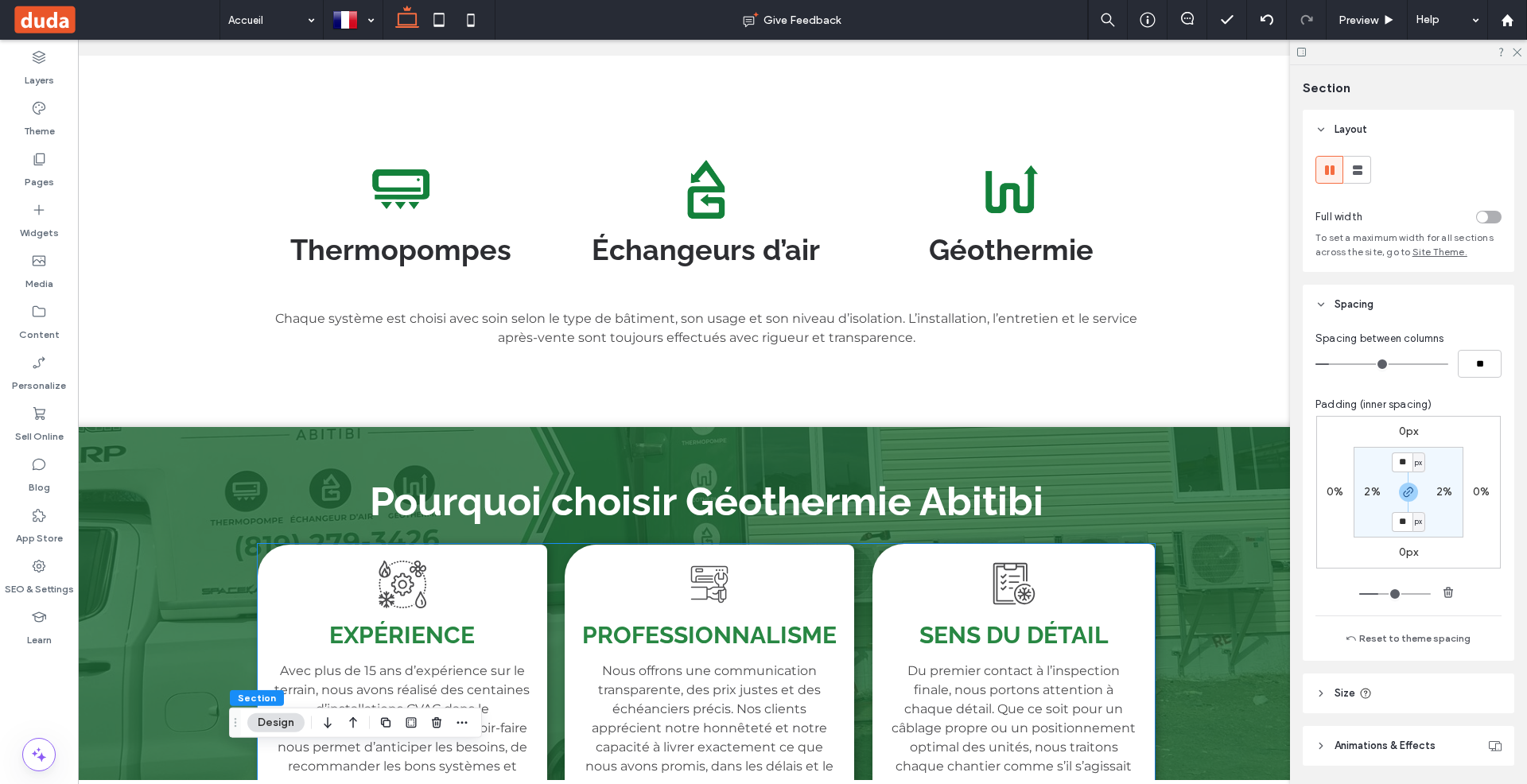
click at [509, 545] on div "Expérience Avec plus de 15 ans d’expérience sur le terrain, nous avons réalisé …" at bounding box center [402, 678] width 289 height 266
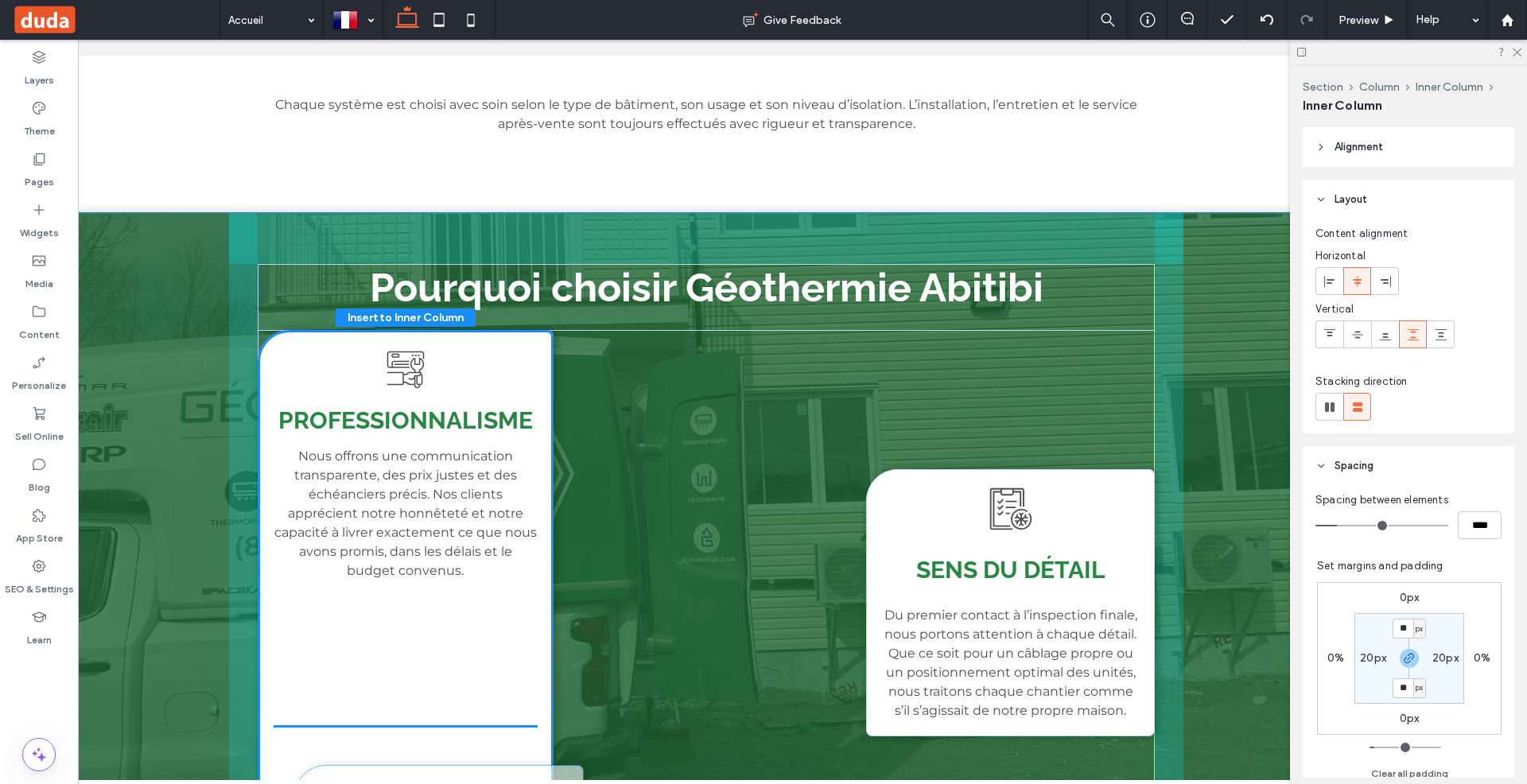
scroll to position [2314, 0]
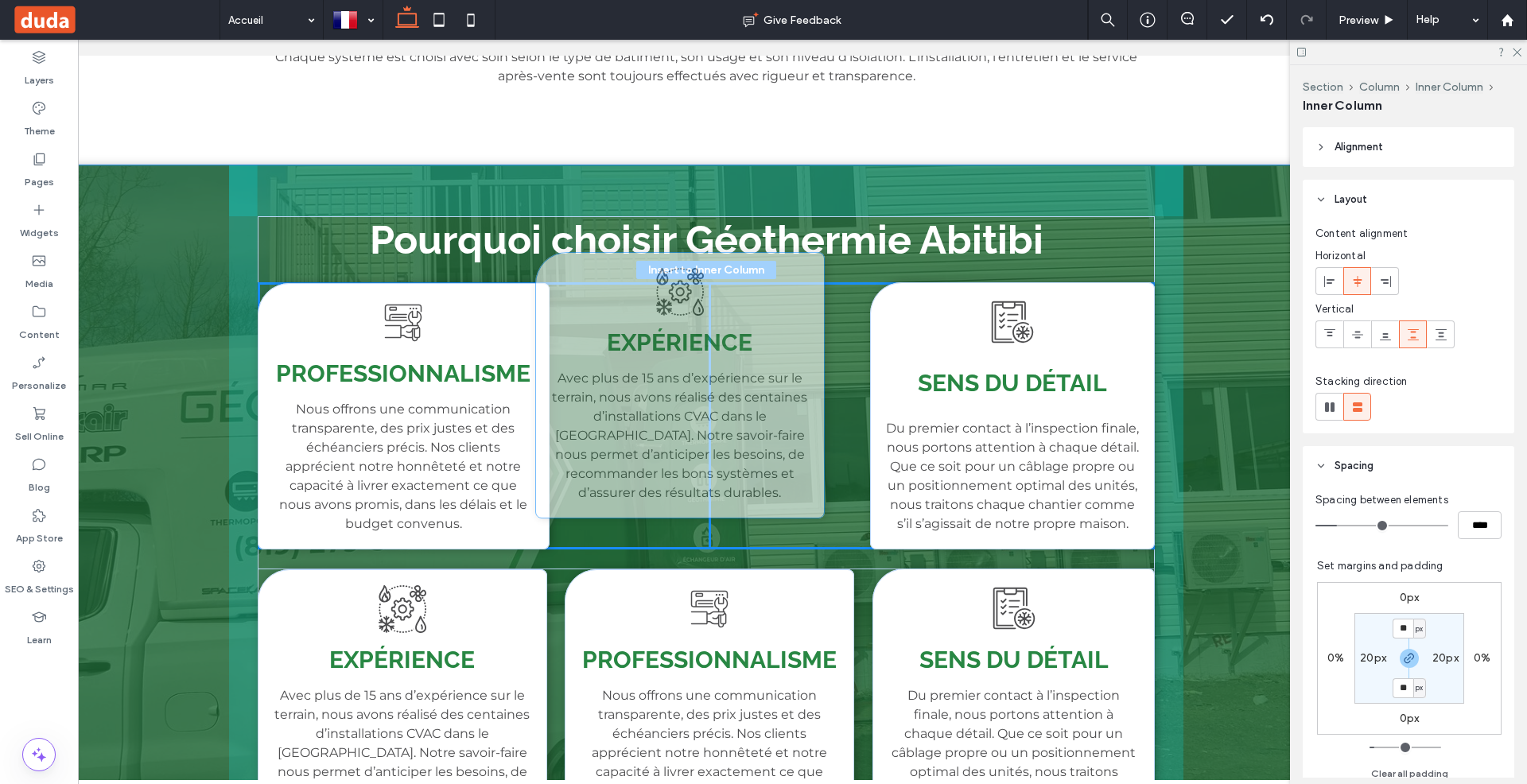
drag, startPoint x: 364, startPoint y: 615, endPoint x: 648, endPoint y: 295, distance: 427.9
type input "**"
type input "****"
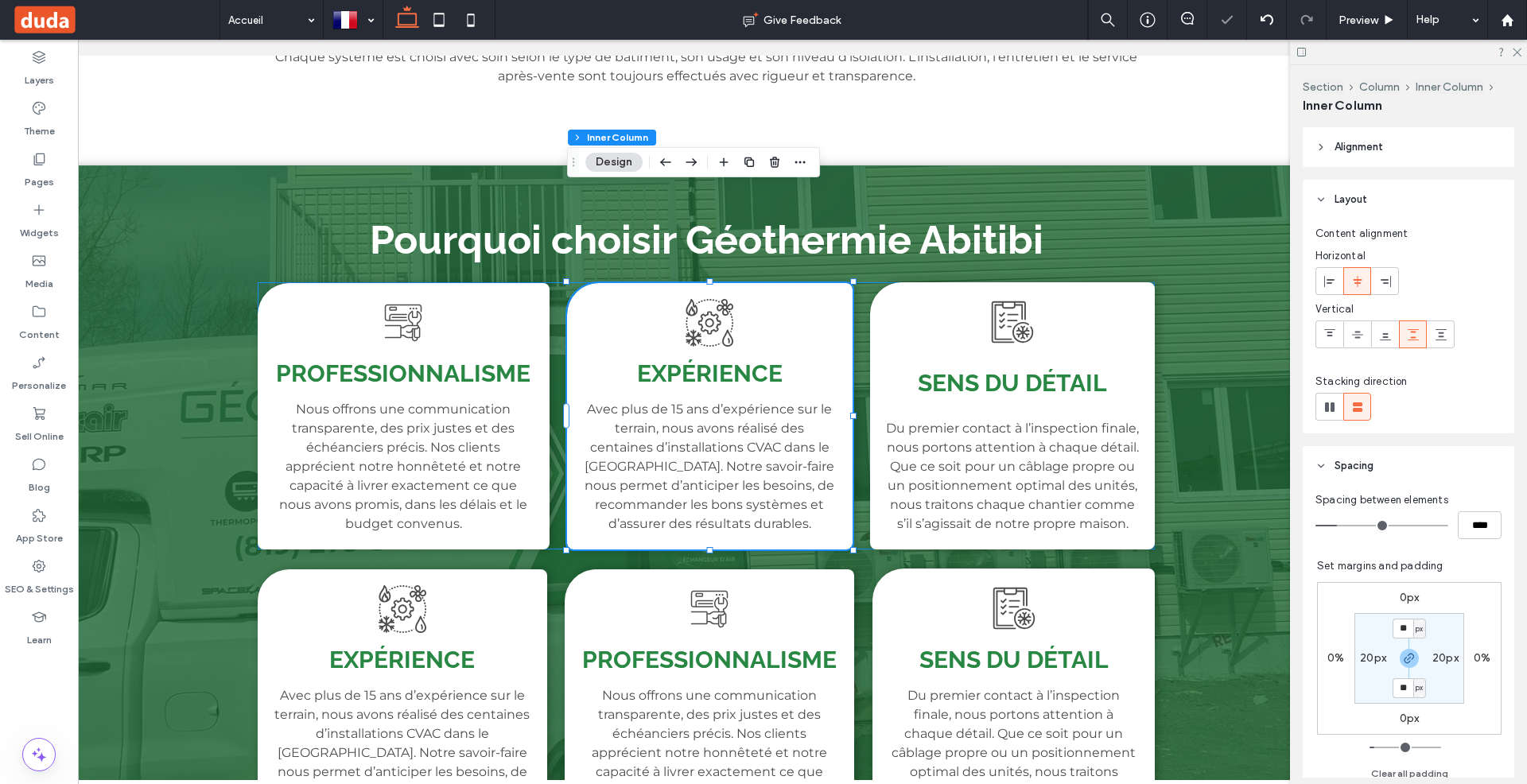
click at [563, 282] on div "Professionnalisme Nous offrons une communication transparente, des prix justes …" at bounding box center [706, 415] width 898 height 267
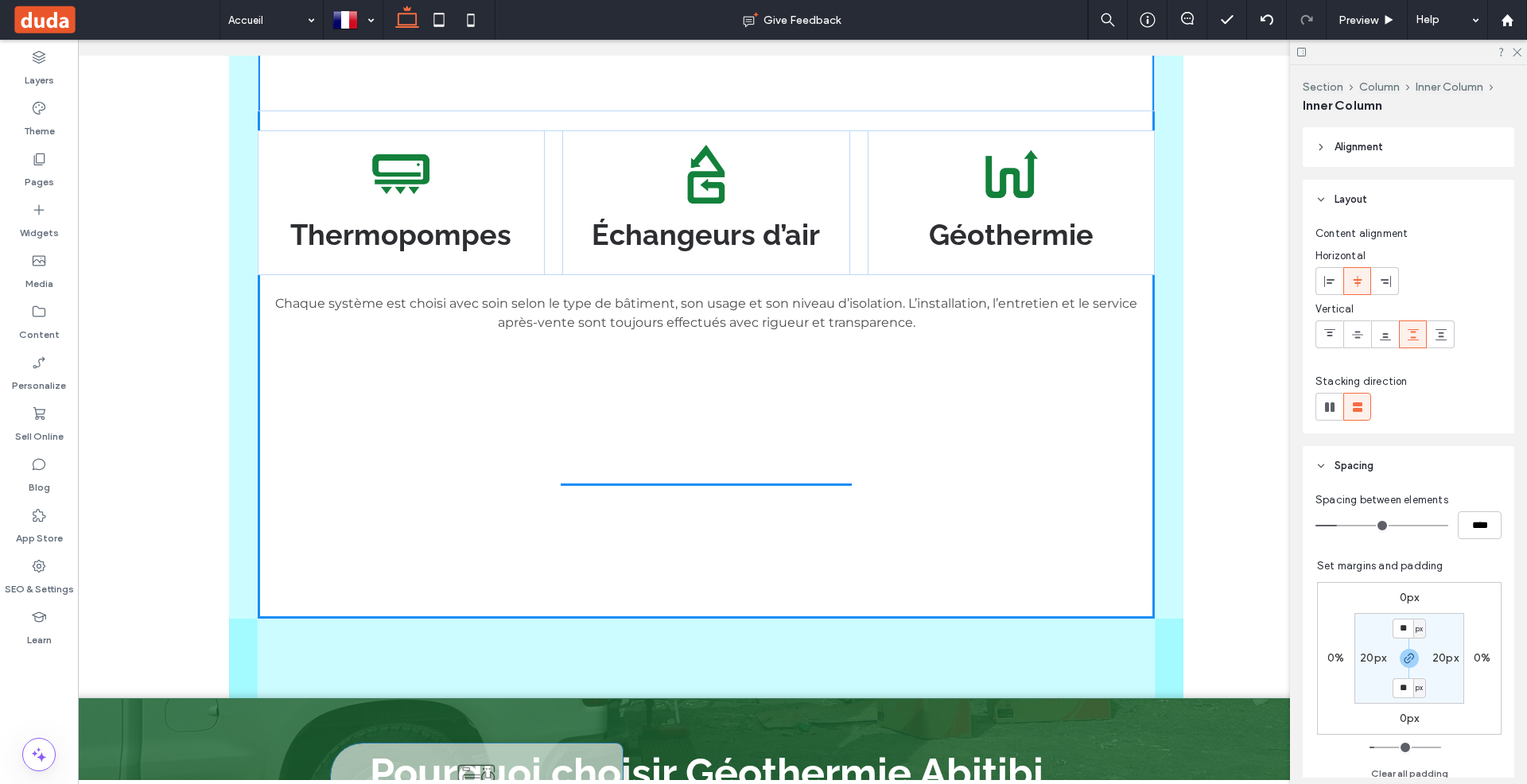
scroll to position [2076, 0]
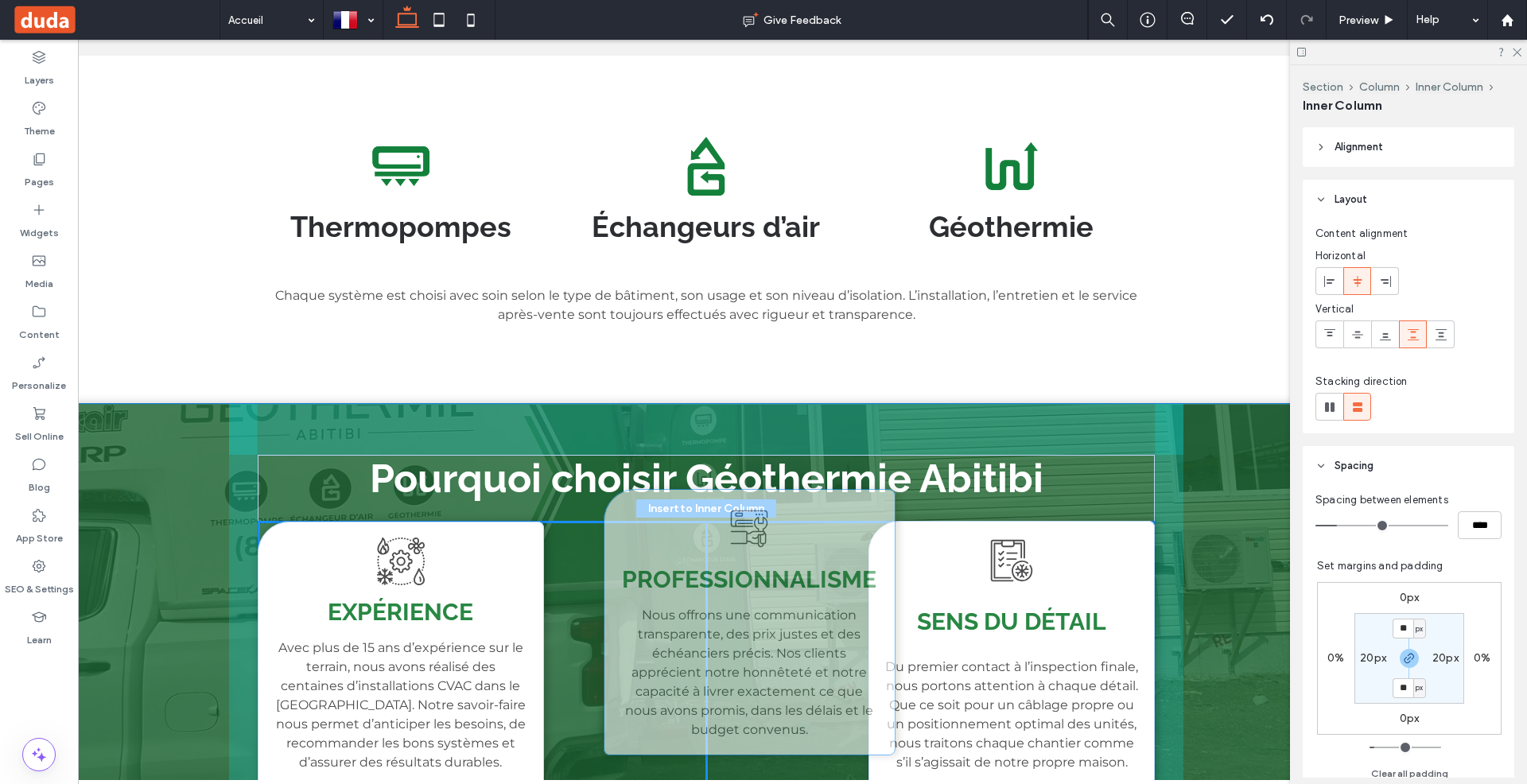
drag, startPoint x: 265, startPoint y: 199, endPoint x: 594, endPoint y: 476, distance: 430.1
type input "****"
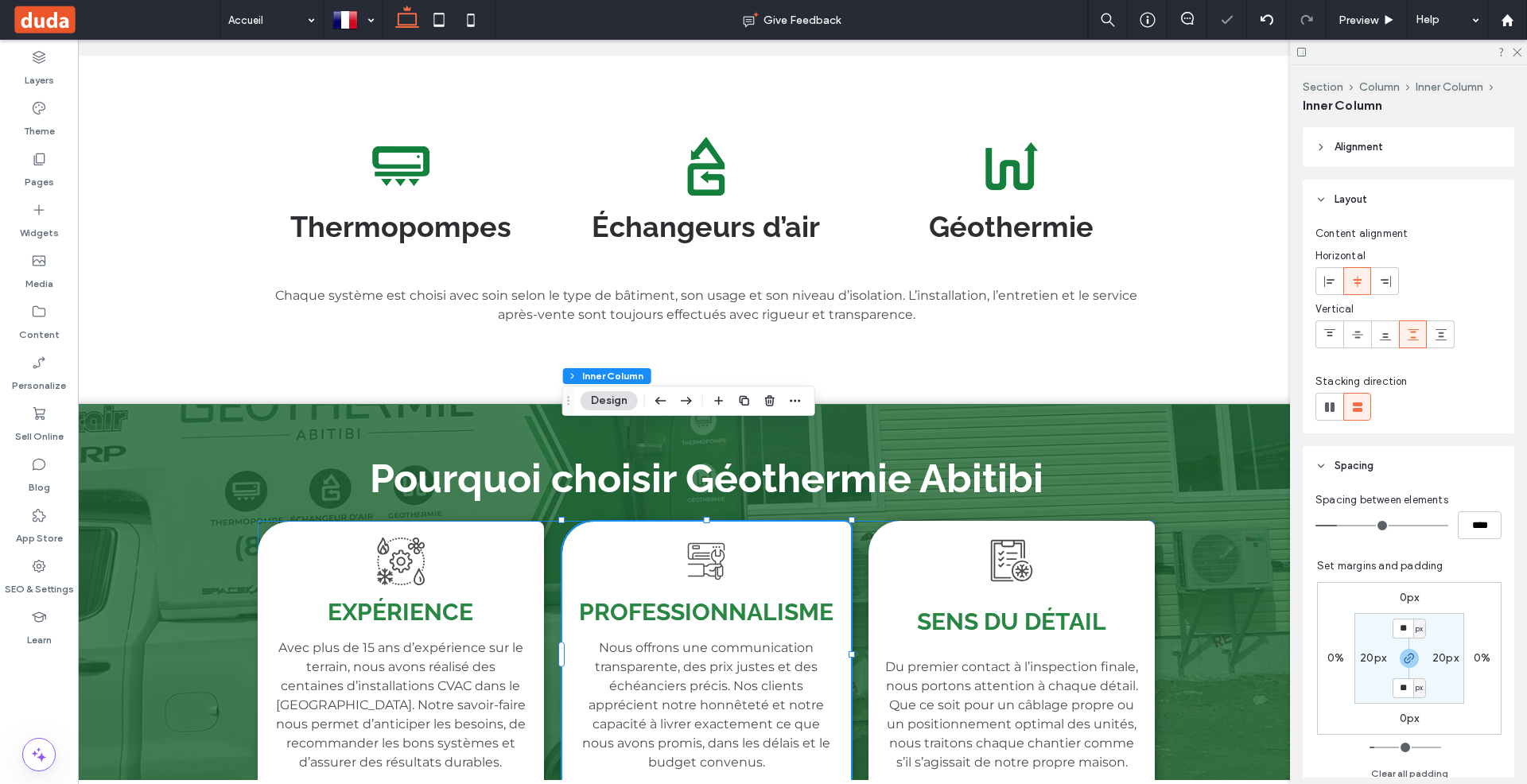
click at [861, 521] on div "Expérience Avec plus de 15 ans d’expérience sur le terrain, nous avons réalisé …" at bounding box center [706, 654] width 898 height 267
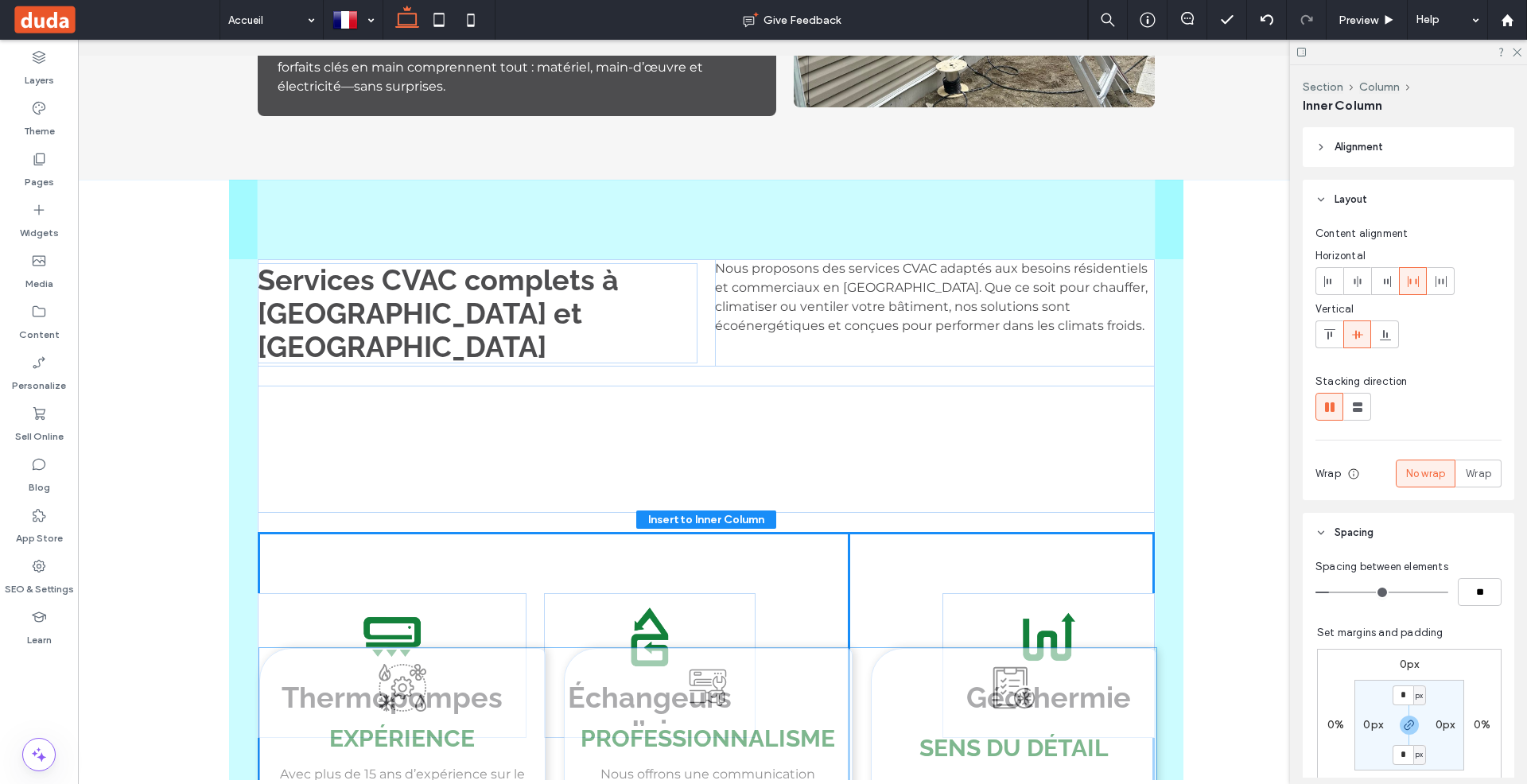
scroll to position [1710, 0]
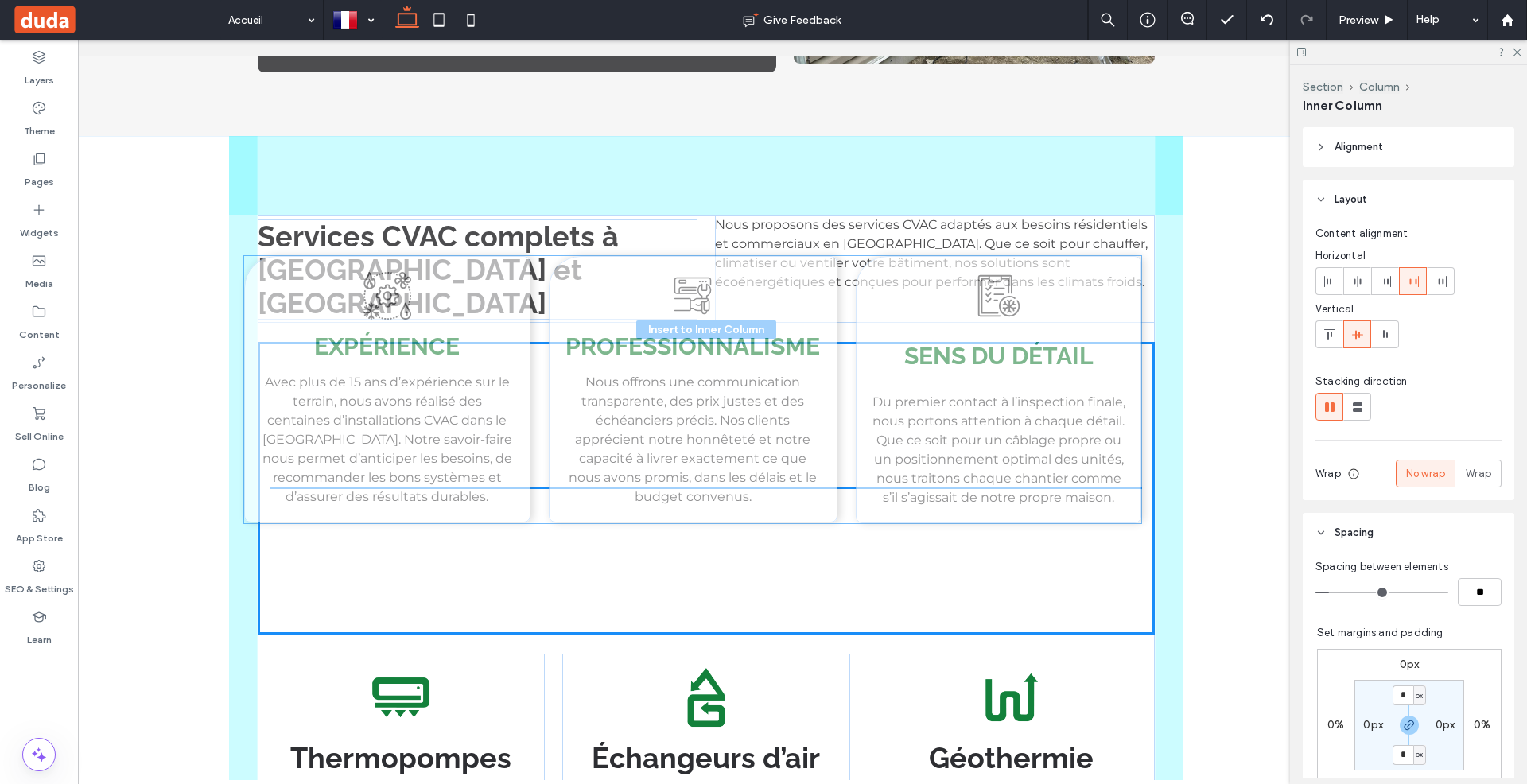
drag, startPoint x: 864, startPoint y: 442, endPoint x: 850, endPoint y: 270, distance: 172.6
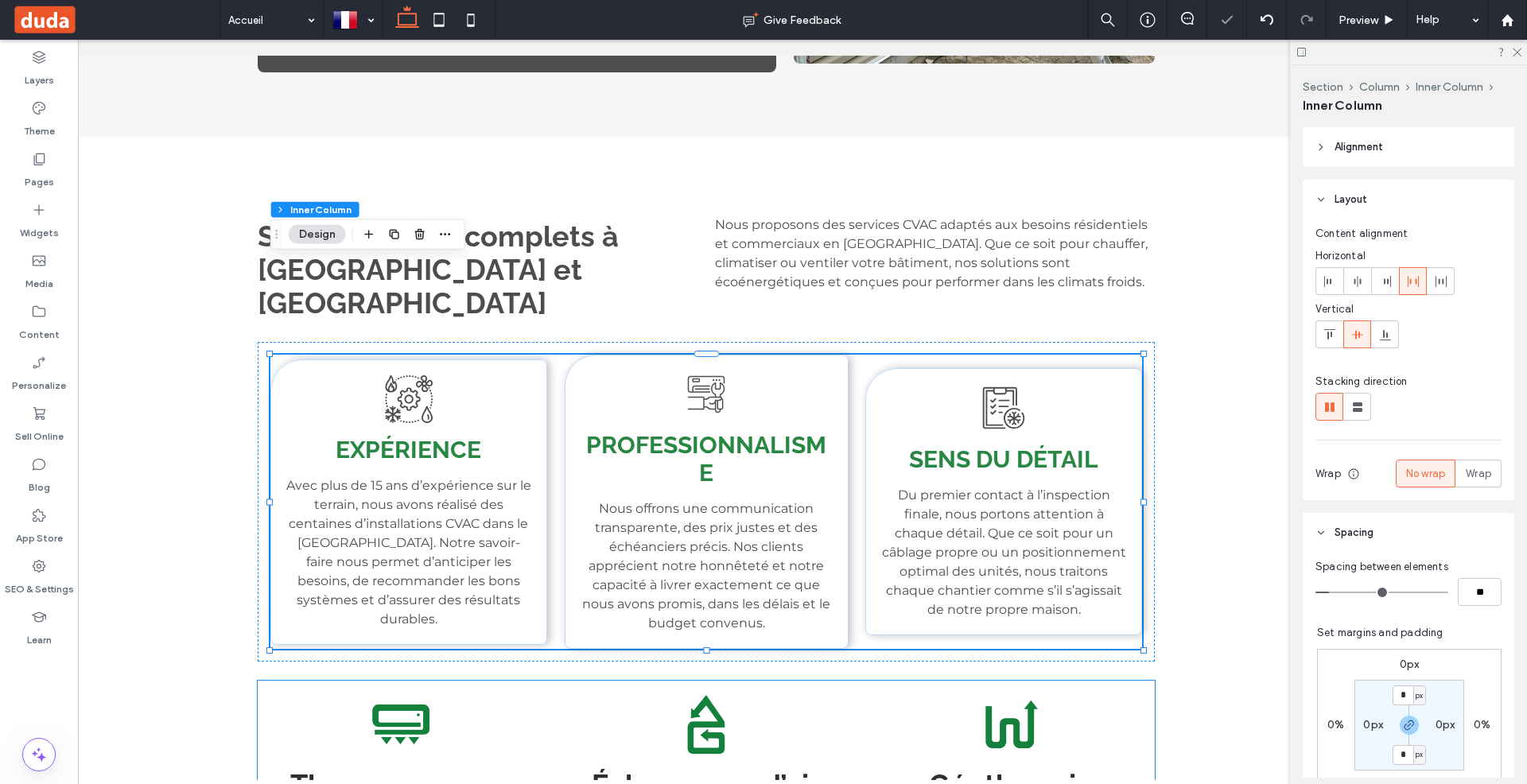
click at [839, 681] on div "Échangeurs d’air Button Afficher davantage" at bounding box center [706, 753] width 287 height 145
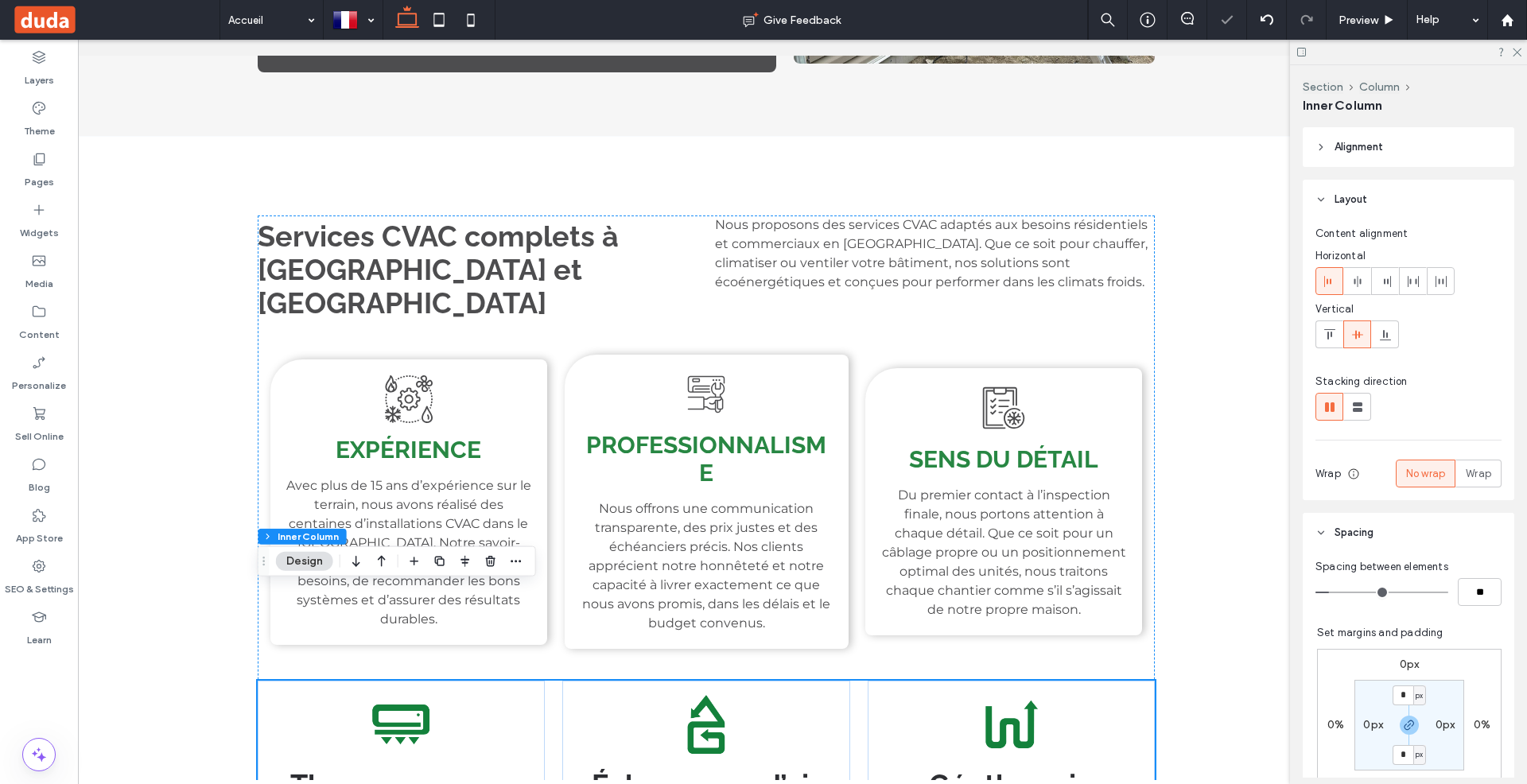
scroll to position [1763, 0]
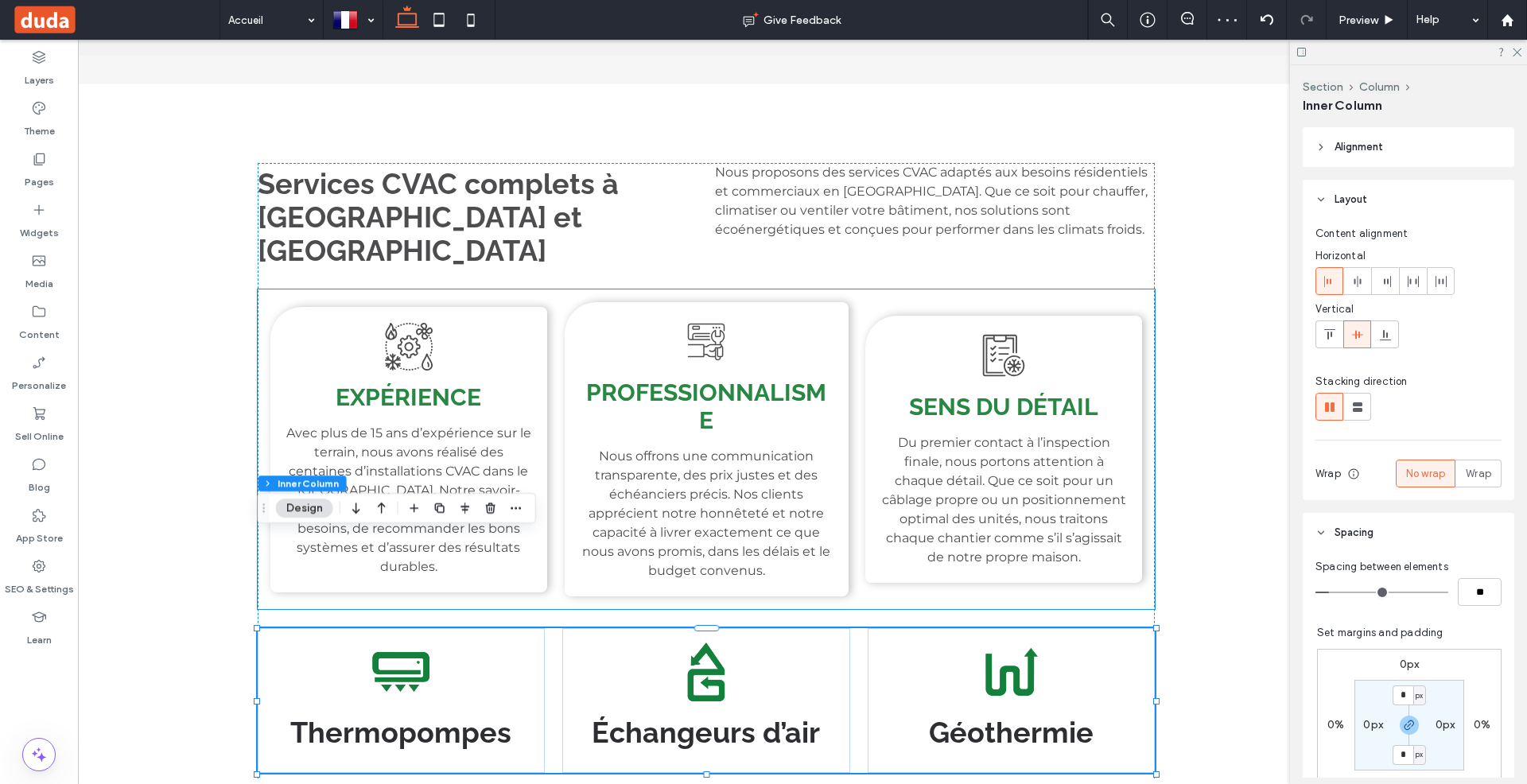
click at [796, 302] on div "Professionnalisme Nous offrons une communication transparente, des prix justes …" at bounding box center [706, 449] width 283 height 294
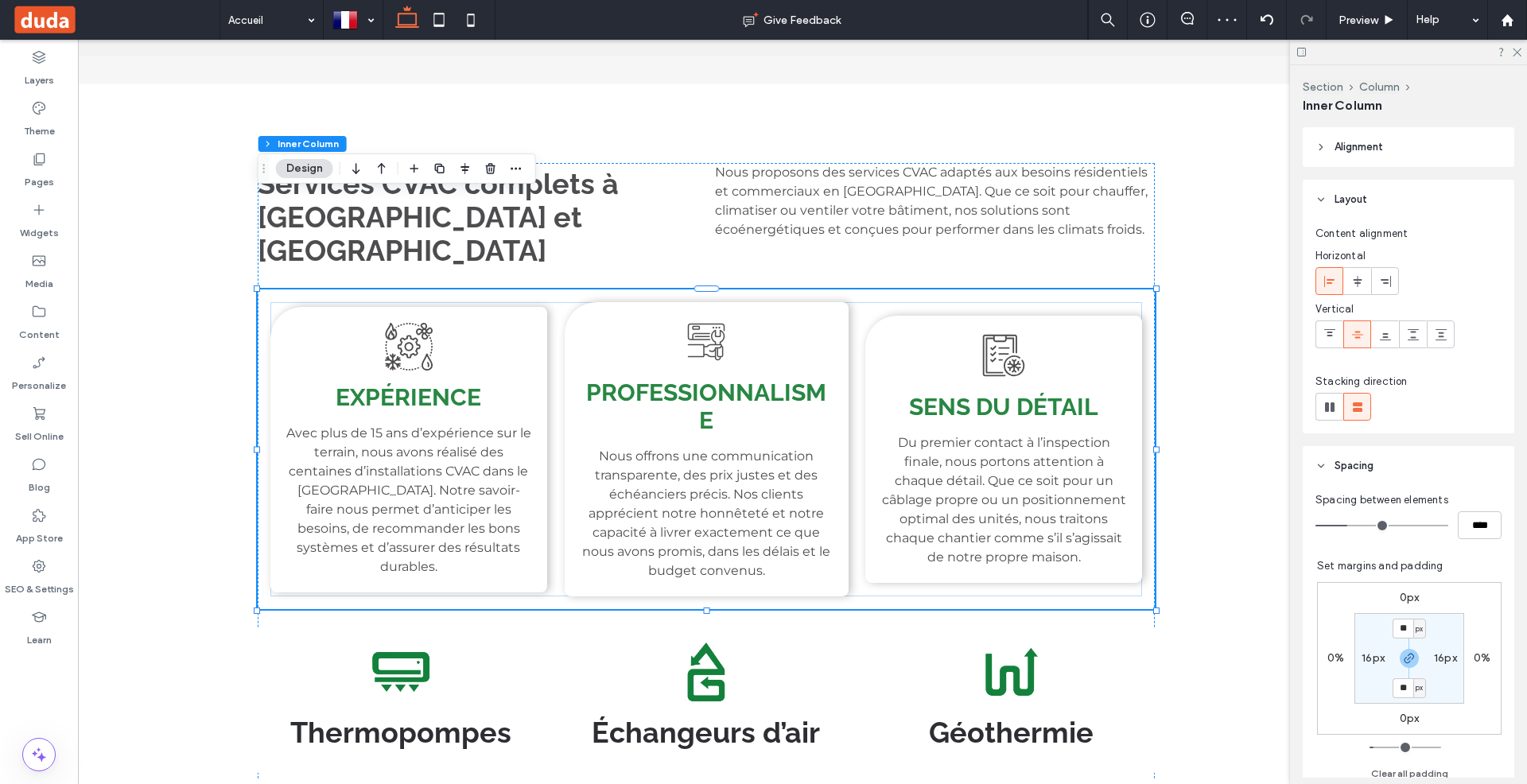
click at [799, 302] on div "Professionnalisme Nous offrons une communication transparente, des prix justes …" at bounding box center [706, 449] width 283 height 294
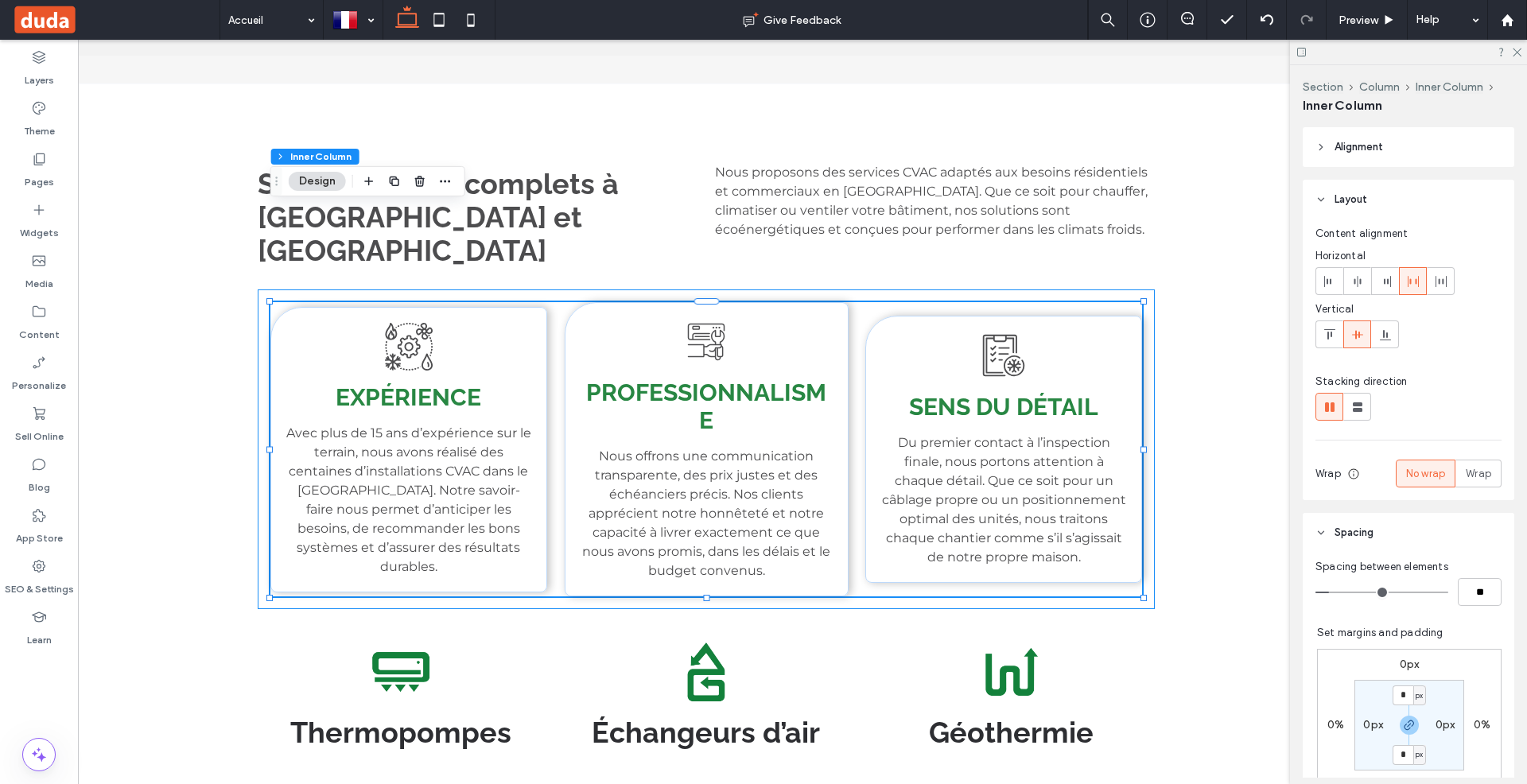
click at [799, 302] on div "Professionnalisme Nous offrons une communication transparente, des prix justes …" at bounding box center [706, 449] width 283 height 294
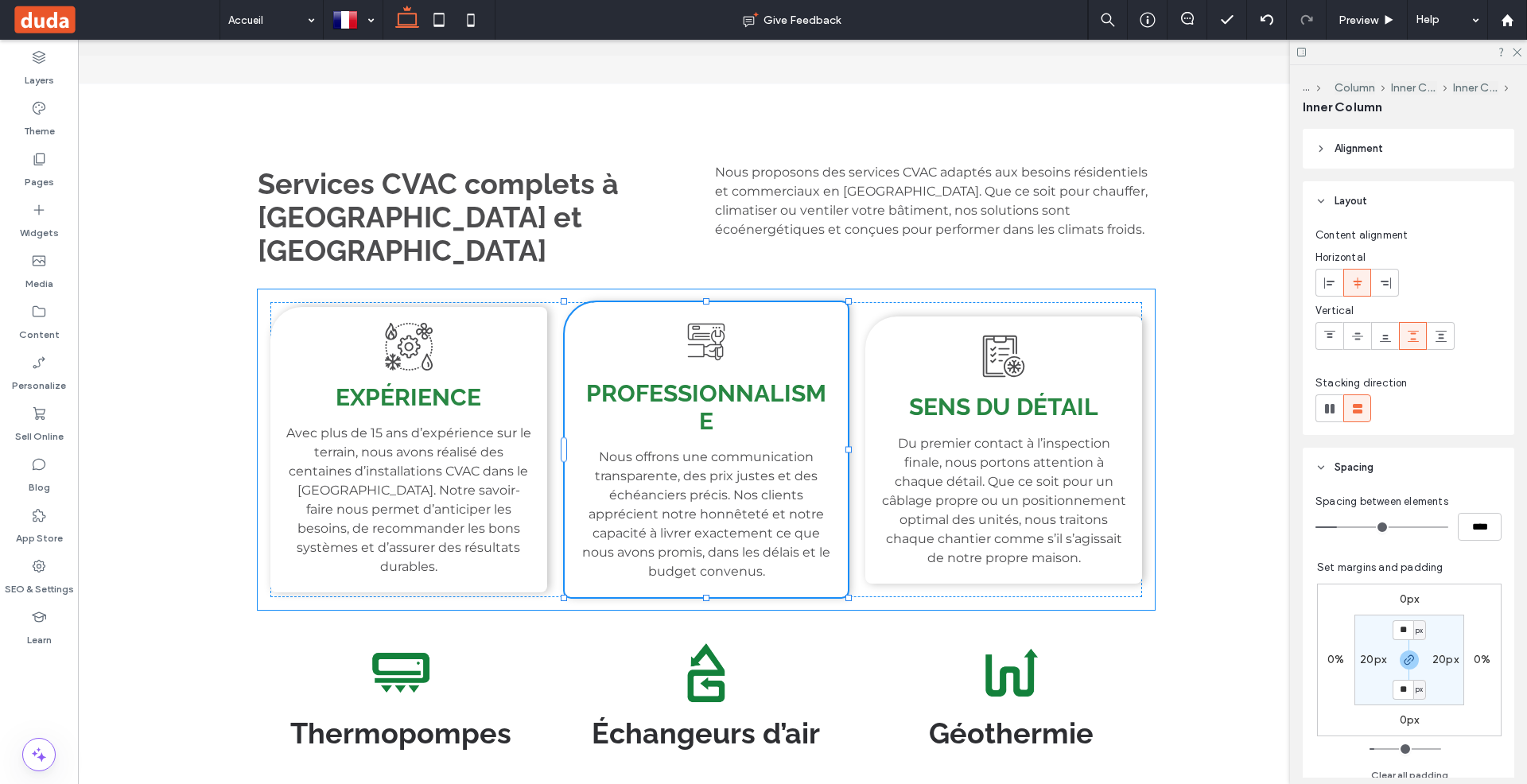
drag, startPoint x: 708, startPoint y: 505, endPoint x: 708, endPoint y: 487, distance: 18.0
click at [708, 487] on div "Services CVAC complets à Rouyn-Noranda et La Sarre Nous proposons des services …" at bounding box center [706, 497] width 954 height 827
type input "***"
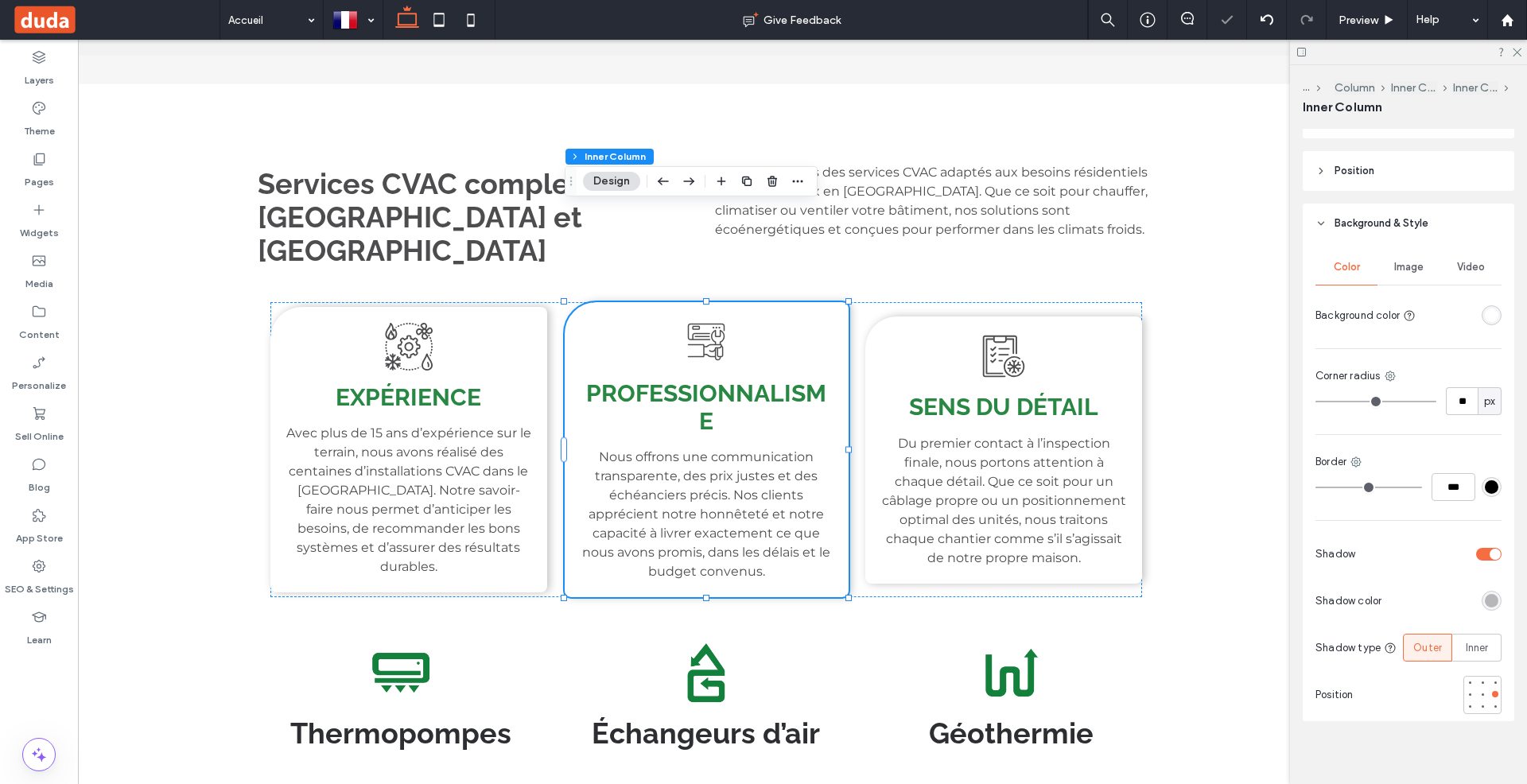
scroll to position [900, 0]
click at [1484, 687] on div at bounding box center [1482, 690] width 6 height 6
click at [1409, 258] on span "Image" at bounding box center [1409, 262] width 30 height 13
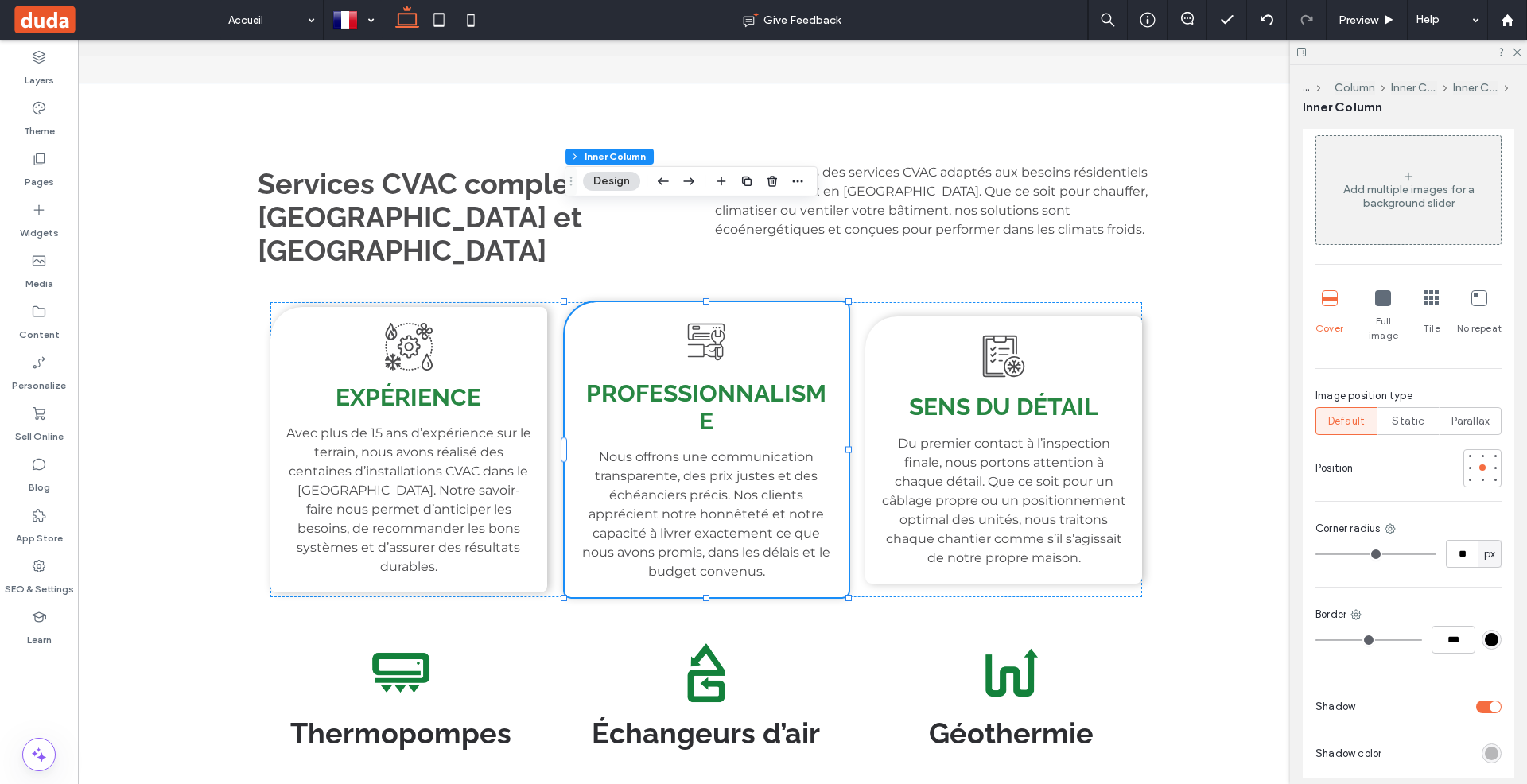
scroll to position [1203, 0]
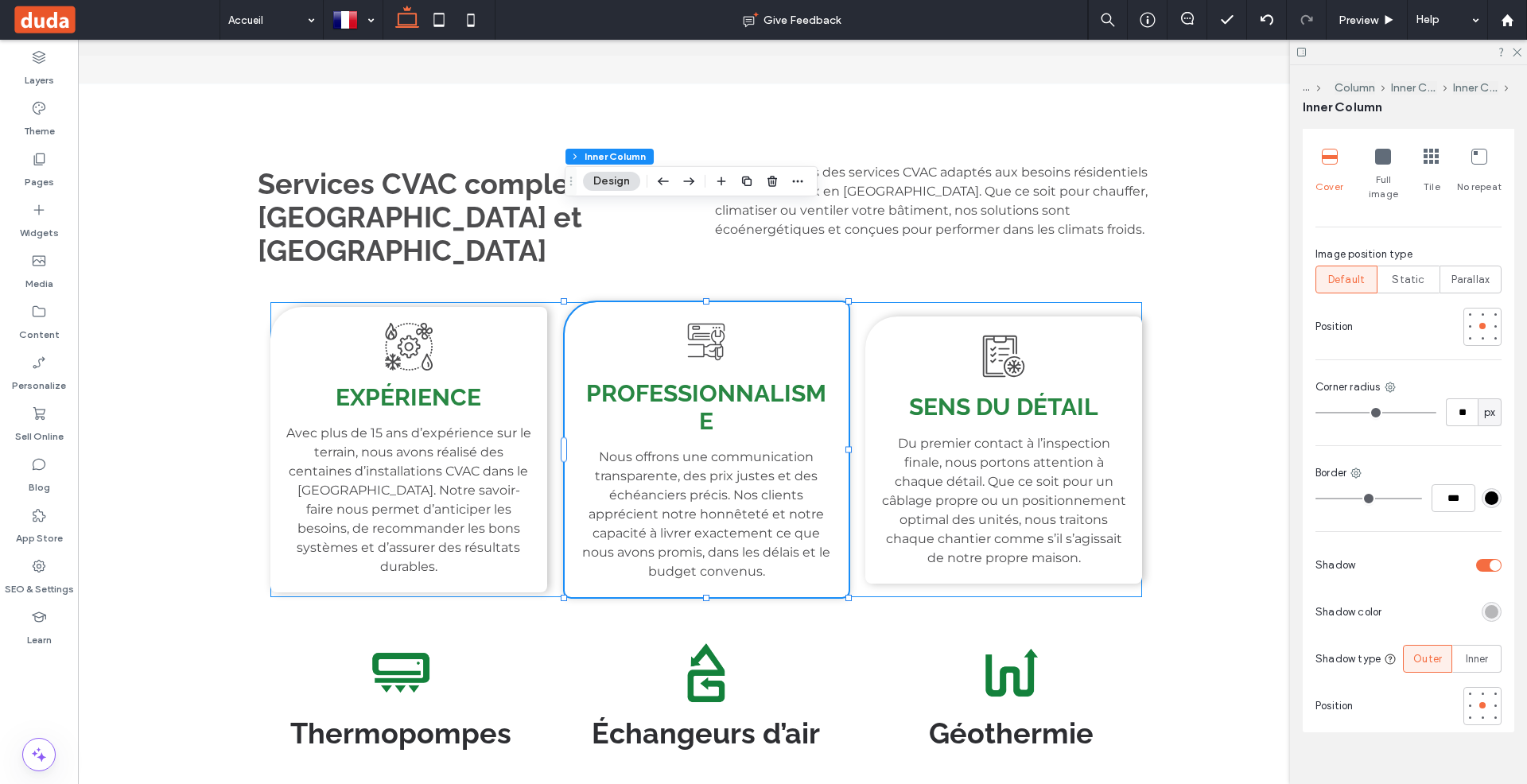
click at [861, 302] on div "Expérience Avec plus de 15 ans d’expérience sur le terrain, nous avons réalisé …" at bounding box center [707, 449] width 873 height 295
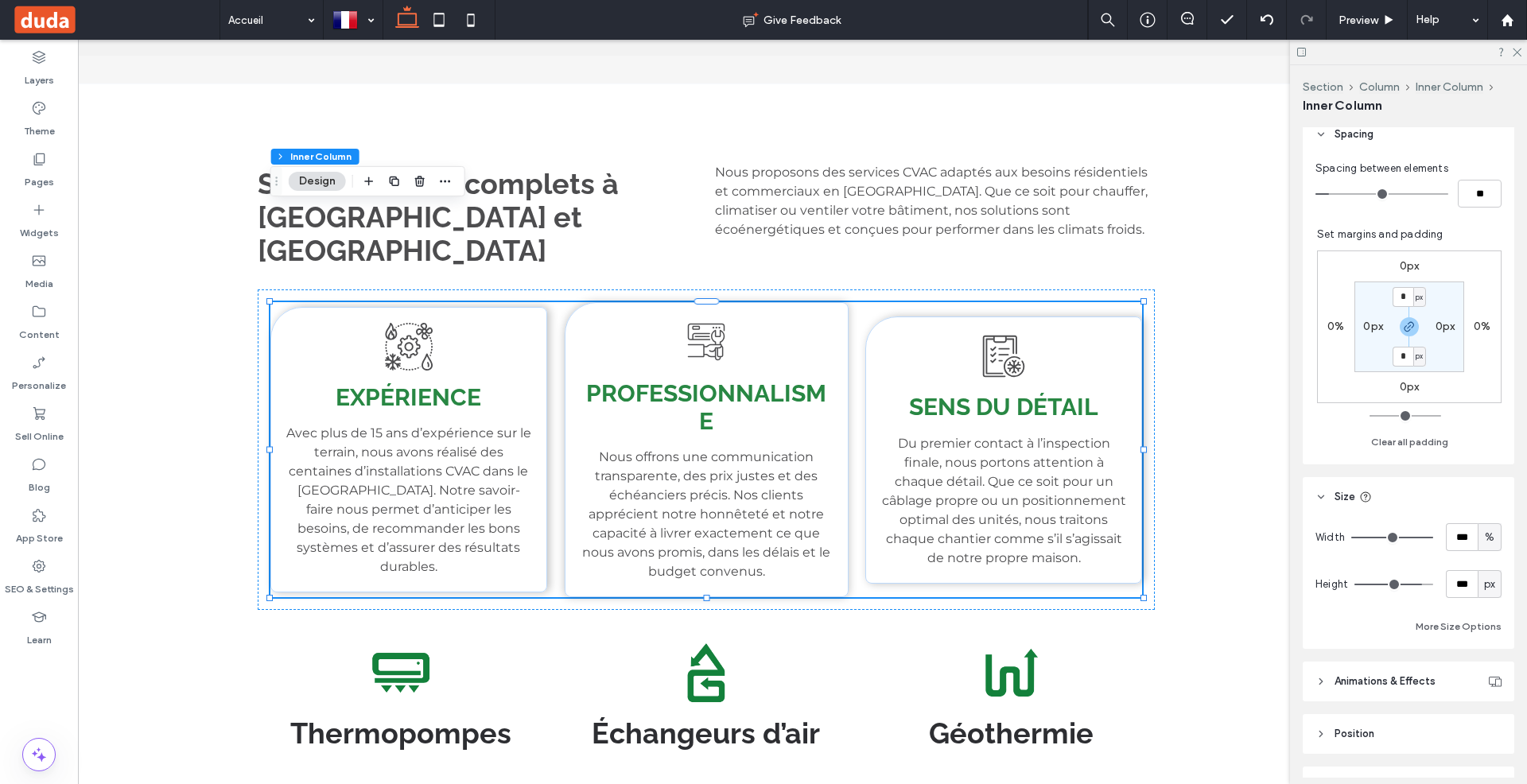
scroll to position [411, 0]
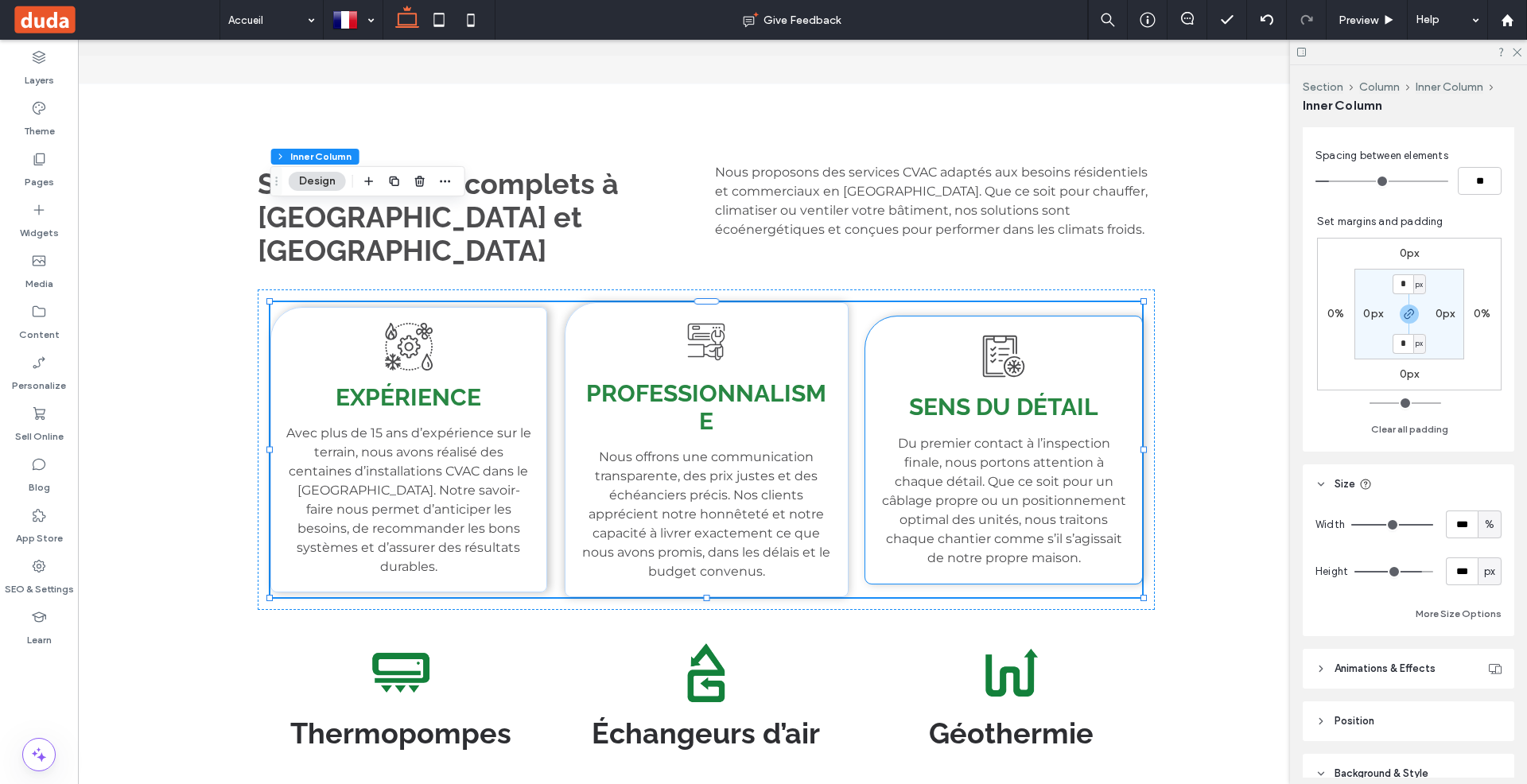
click at [1035, 435] on span "Du premier contact à l’inspection finale, nous portons attention à chaque détai…" at bounding box center [1004, 500] width 245 height 129
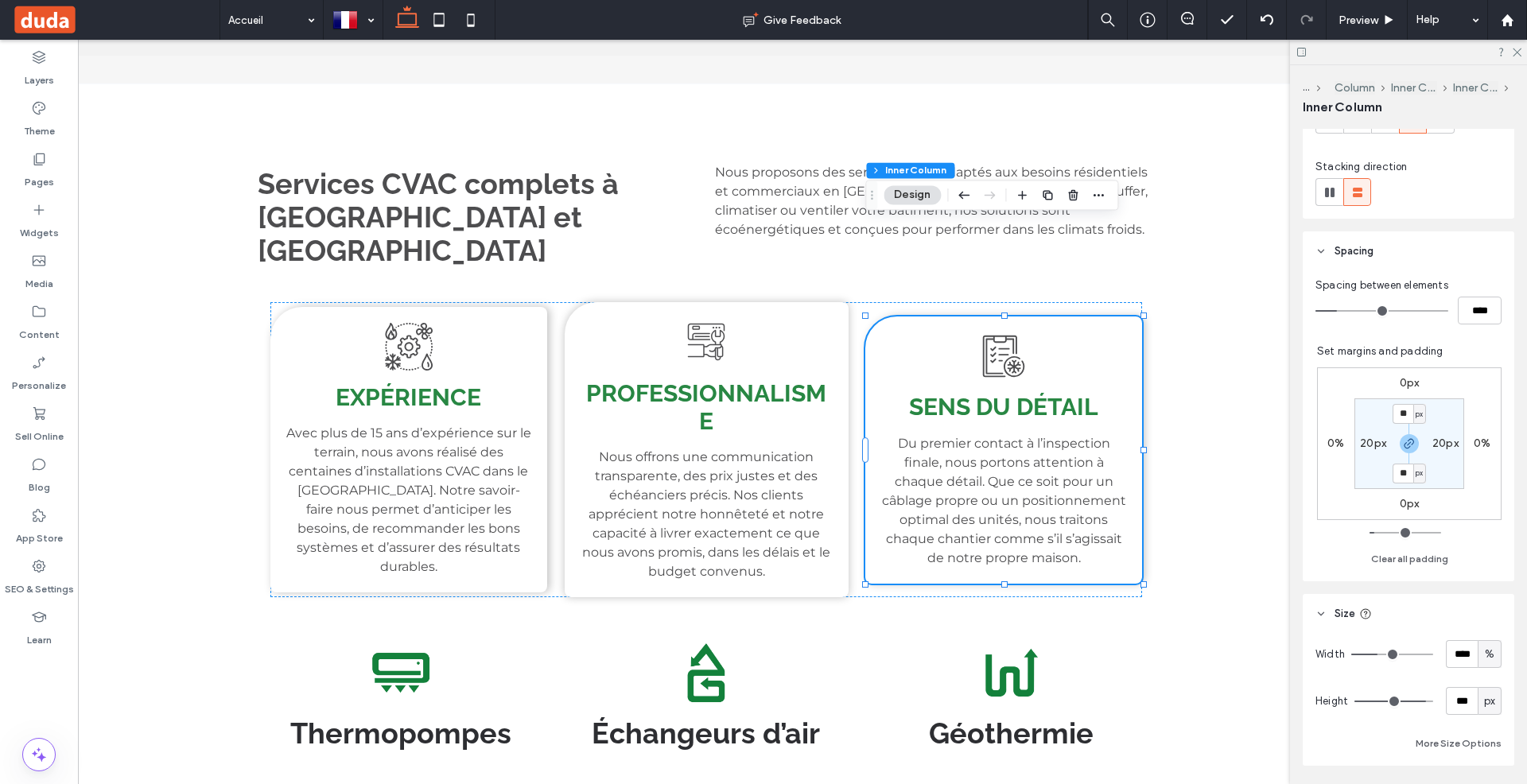
scroll to position [239, 0]
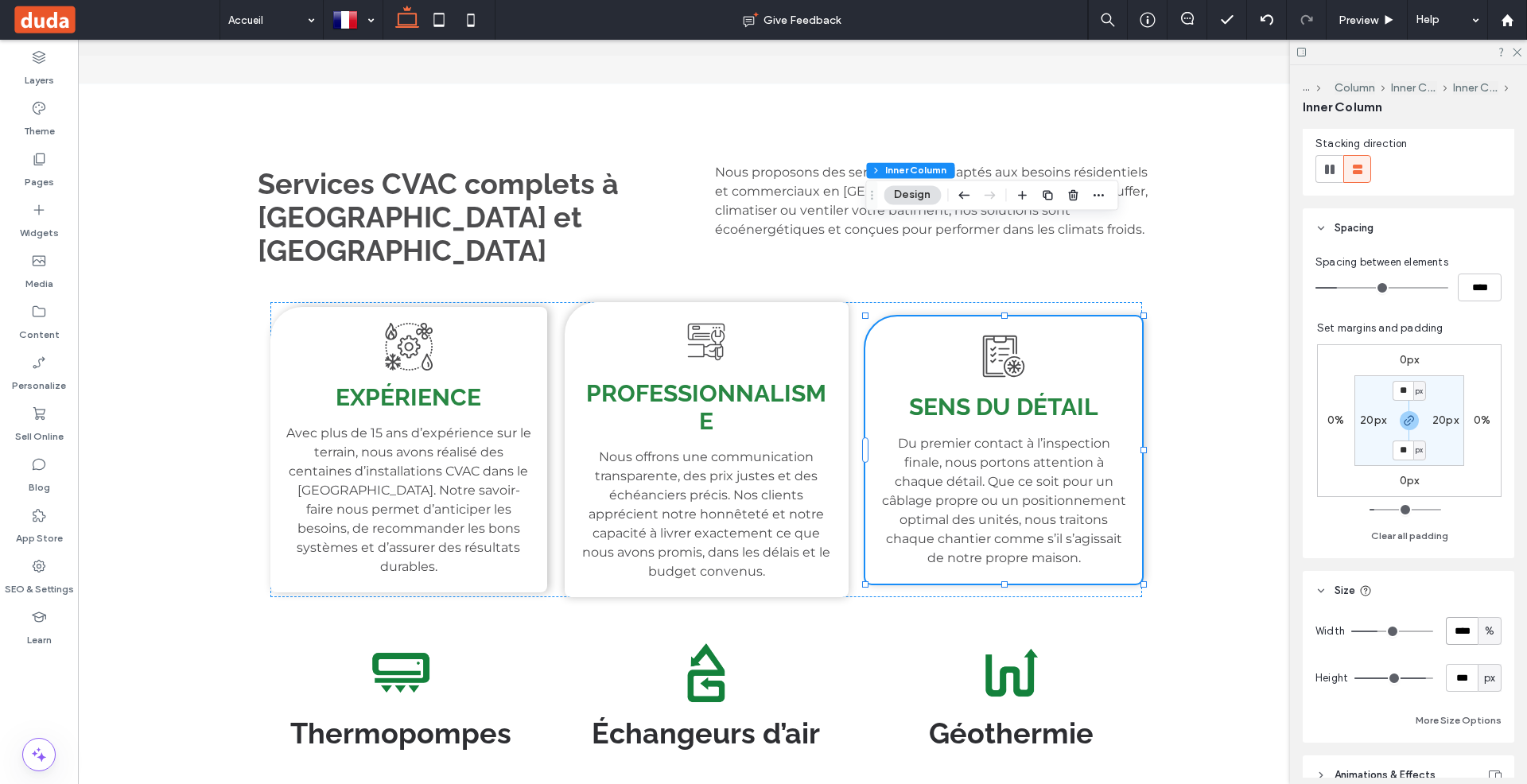
click at [1468, 623] on input "****" at bounding box center [1461, 631] width 32 height 28
type input "**"
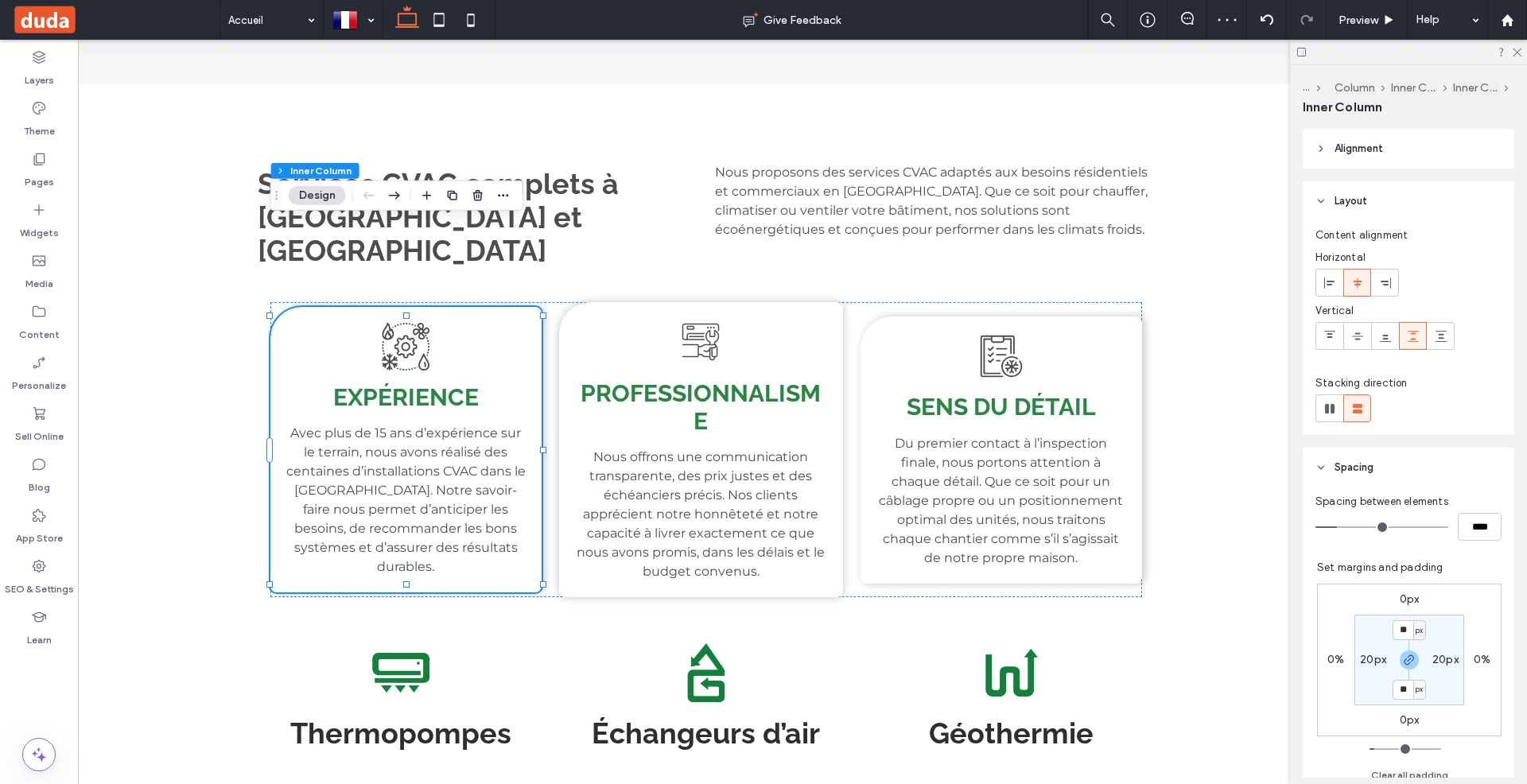
click at [1438, 583] on div "0px 0% 0px 0% ** px 20px ** px 20px" at bounding box center [1410, 660] width 185 height 153
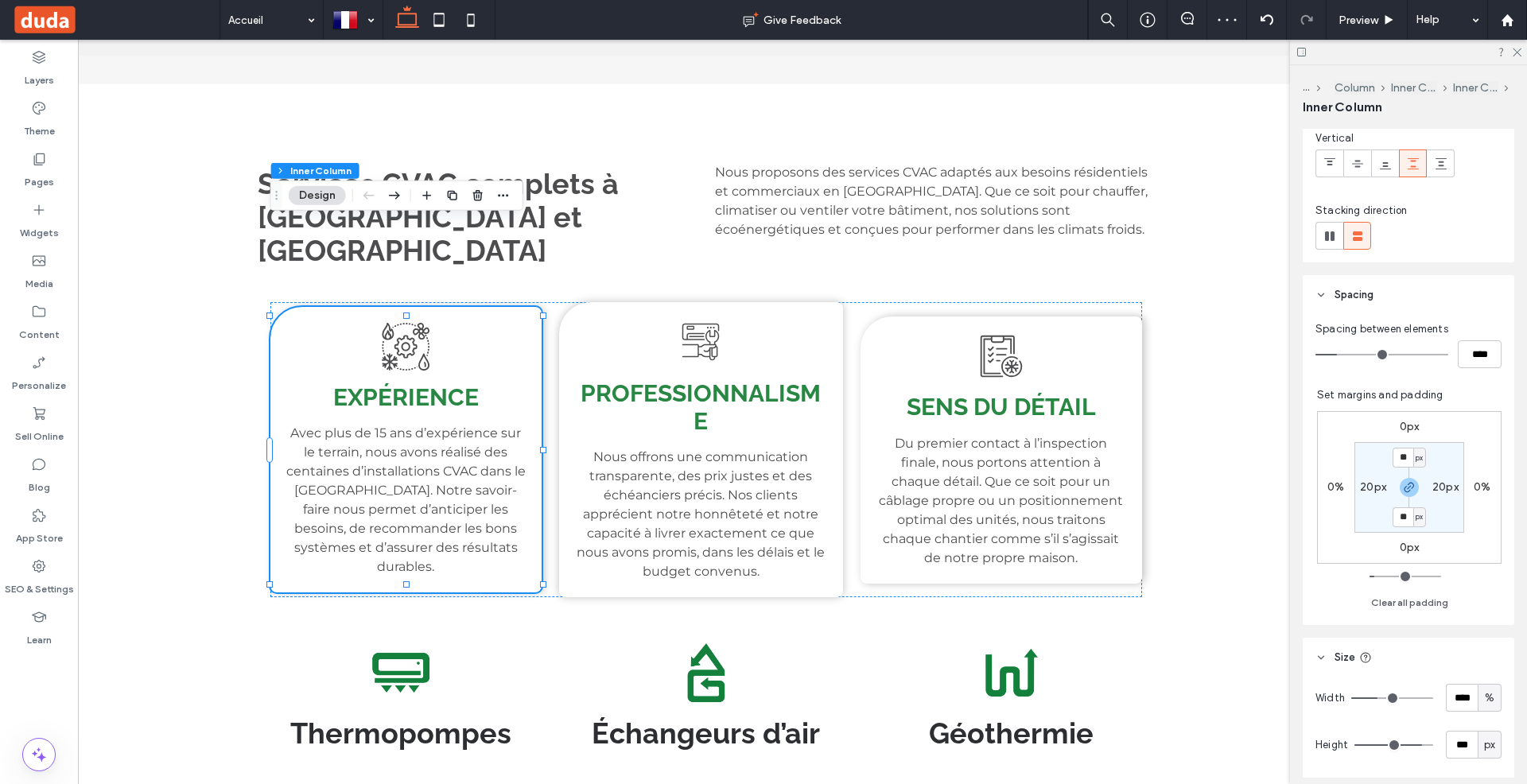
scroll to position [192, 0]
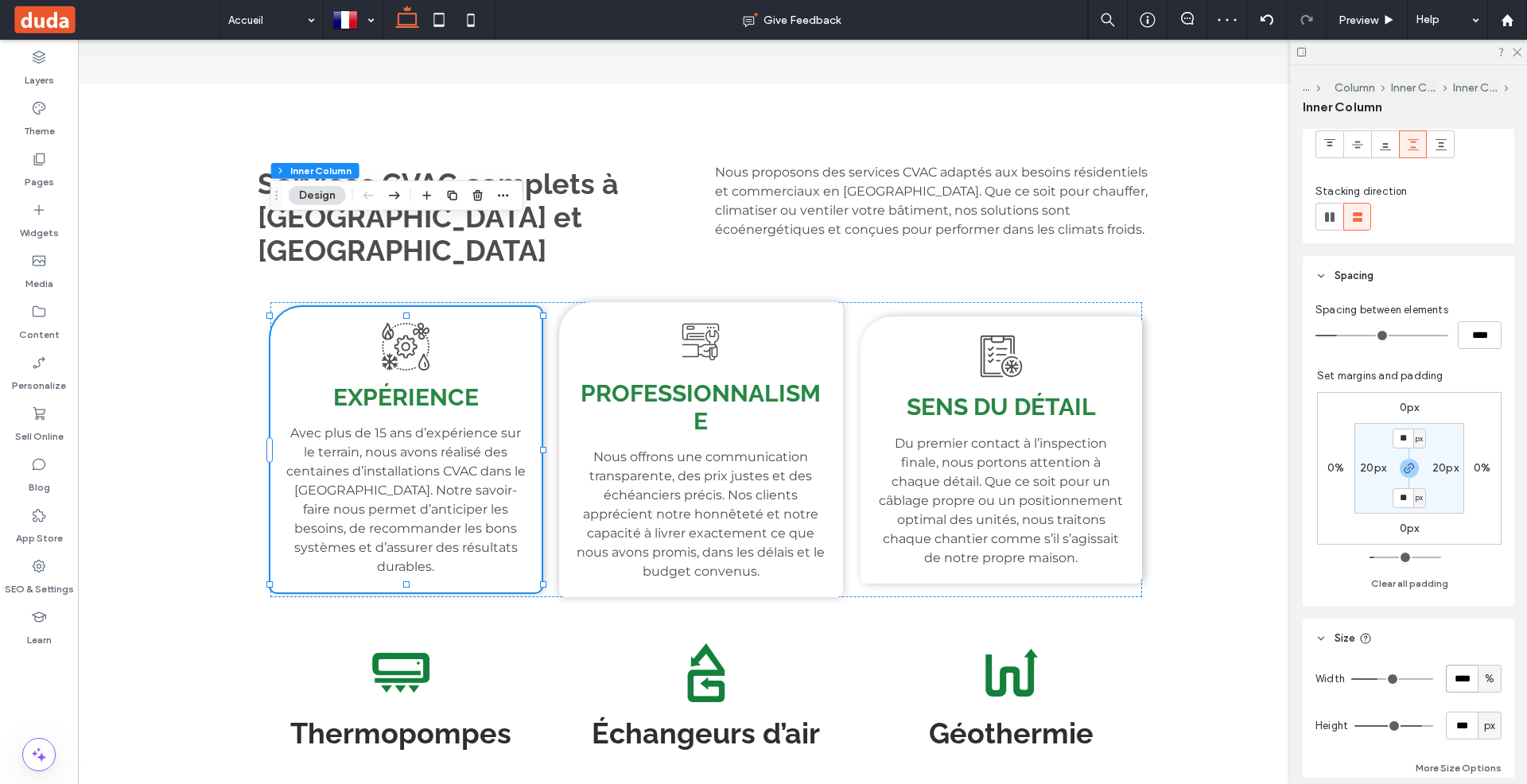
click at [1470, 674] on input "****" at bounding box center [1461, 679] width 32 height 28
type input "**"
click at [825, 302] on div "Professionnalisme Nous offrons une communication transparente, des prix justes …" at bounding box center [706, 449] width 283 height 295
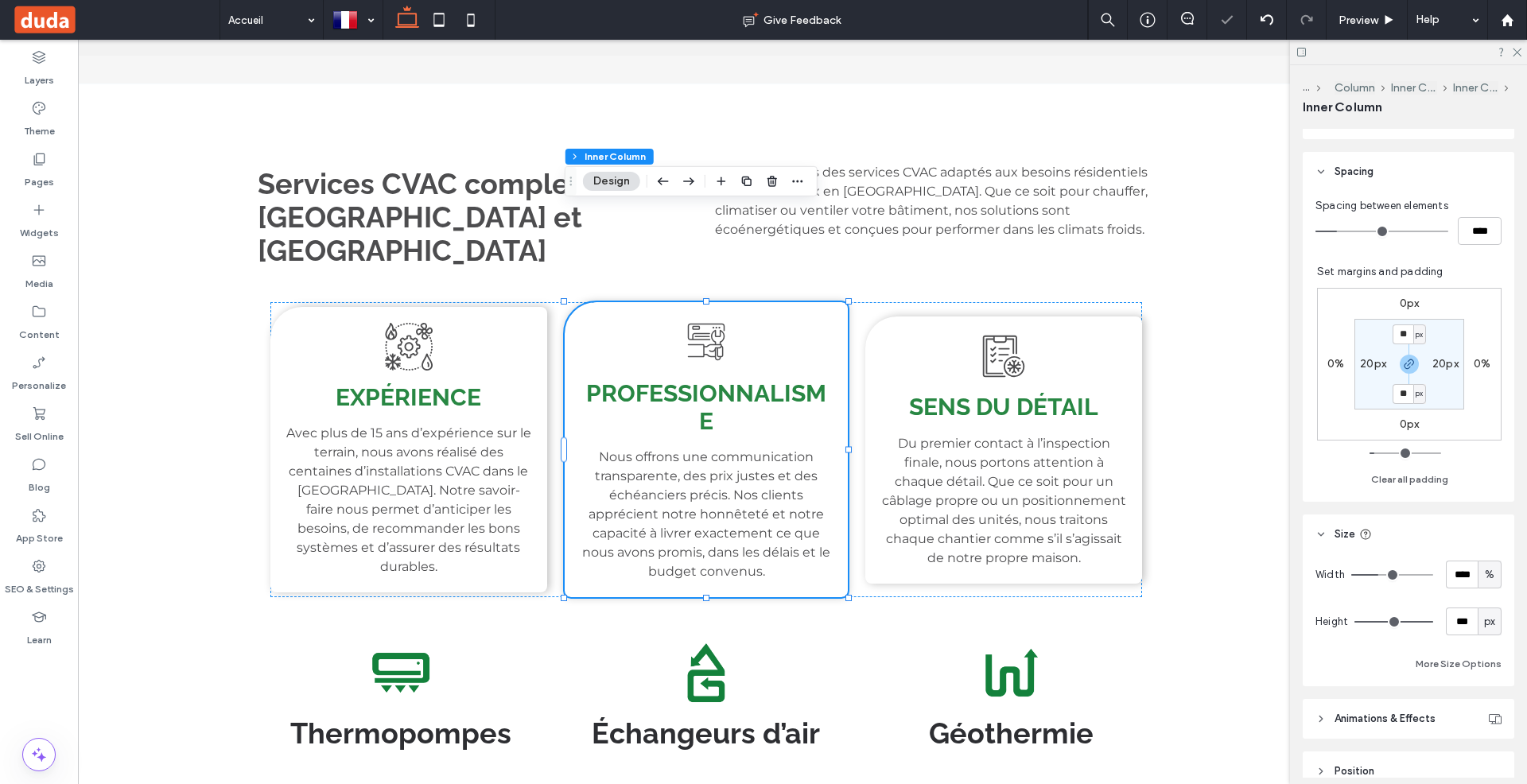
scroll to position [304, 0]
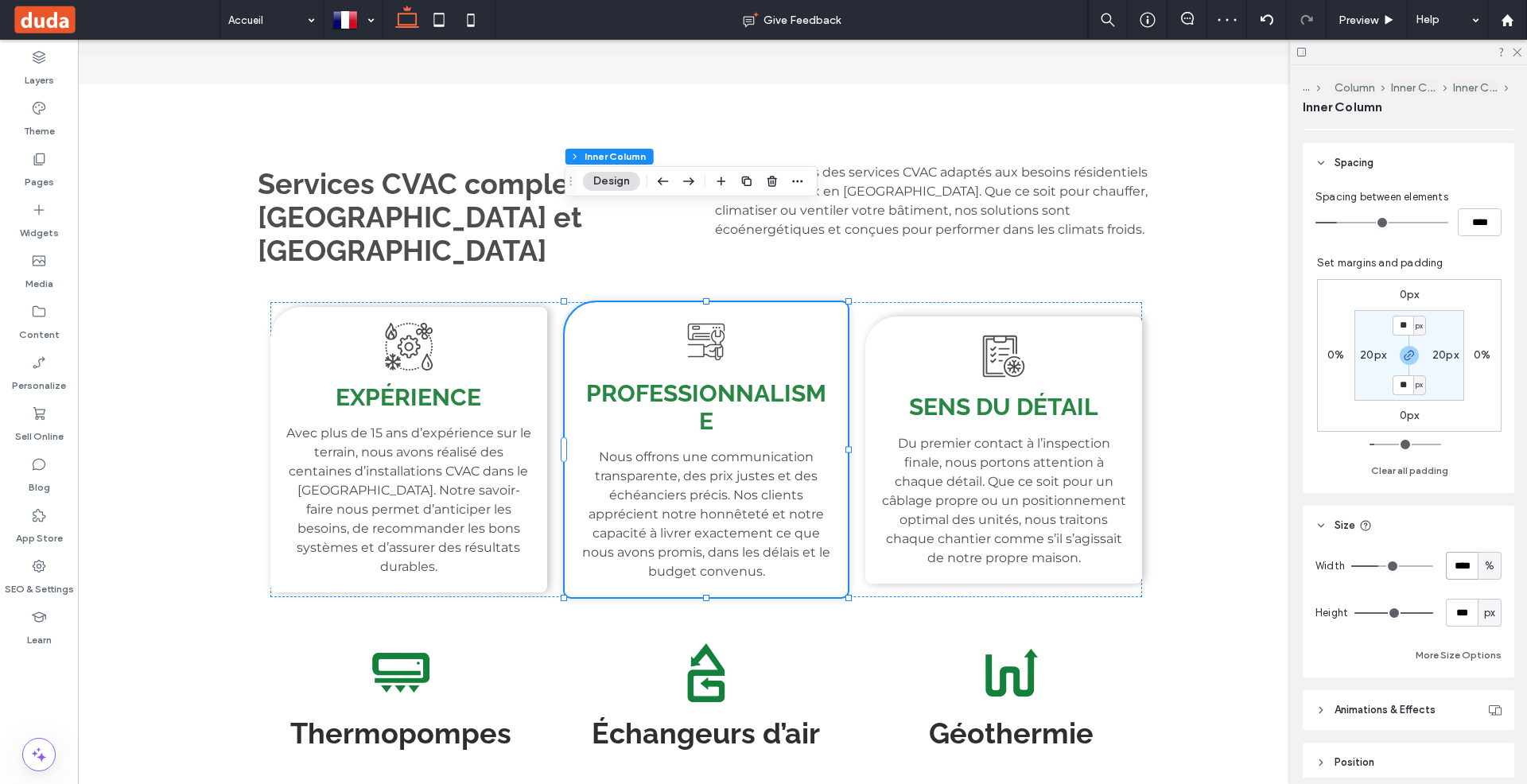
click at [1469, 565] on input "****" at bounding box center [1461, 565] width 32 height 28
type input "**"
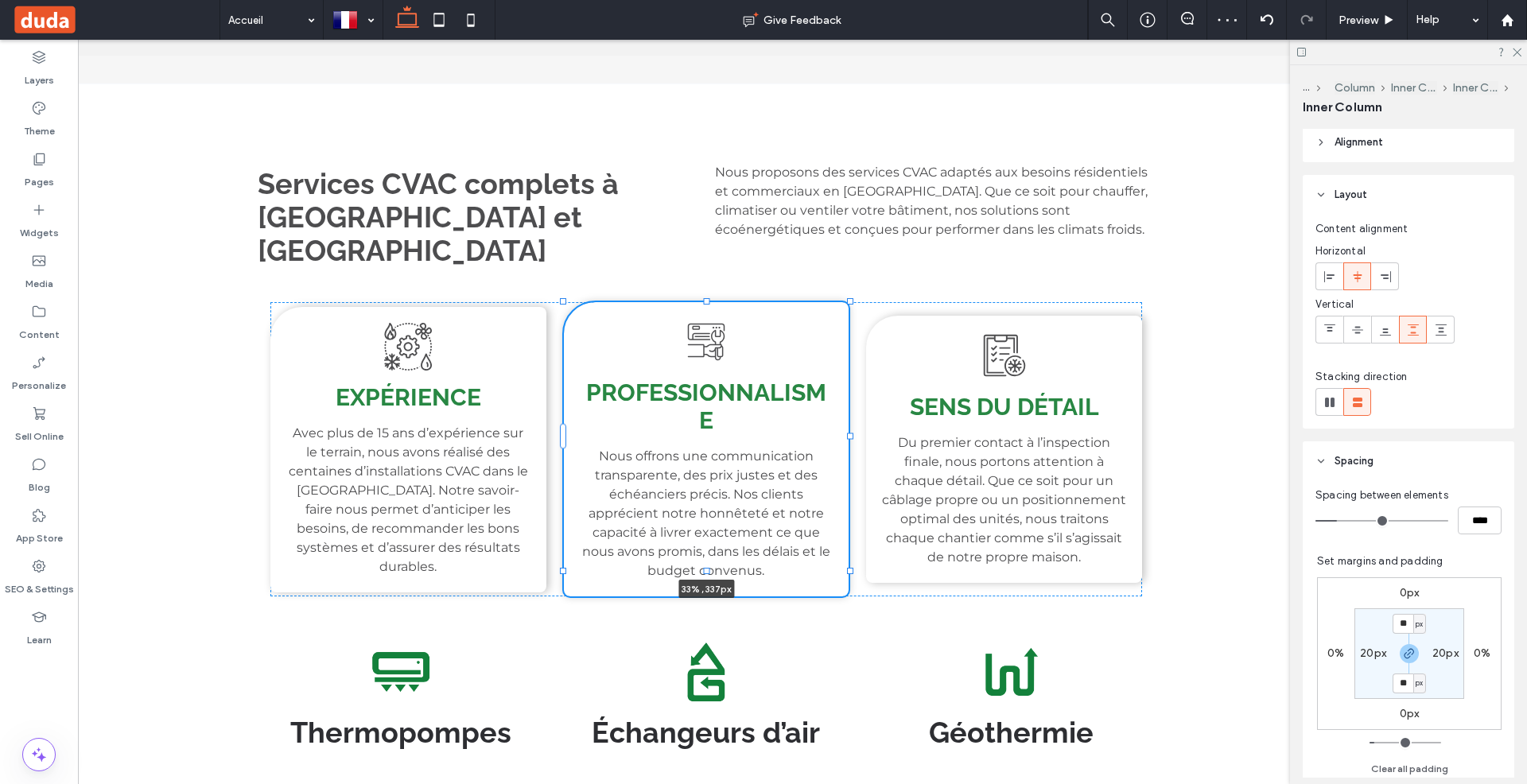
scroll to position [0, 0]
drag, startPoint x: 709, startPoint y: 503, endPoint x: 709, endPoint y: 489, distance: 14.0
click at [709, 489] on div "Services CVAC complets à Rouyn-Noranda et La Sarre Nous proposons des services …" at bounding box center [706, 496] width 954 height 826
type input "***"
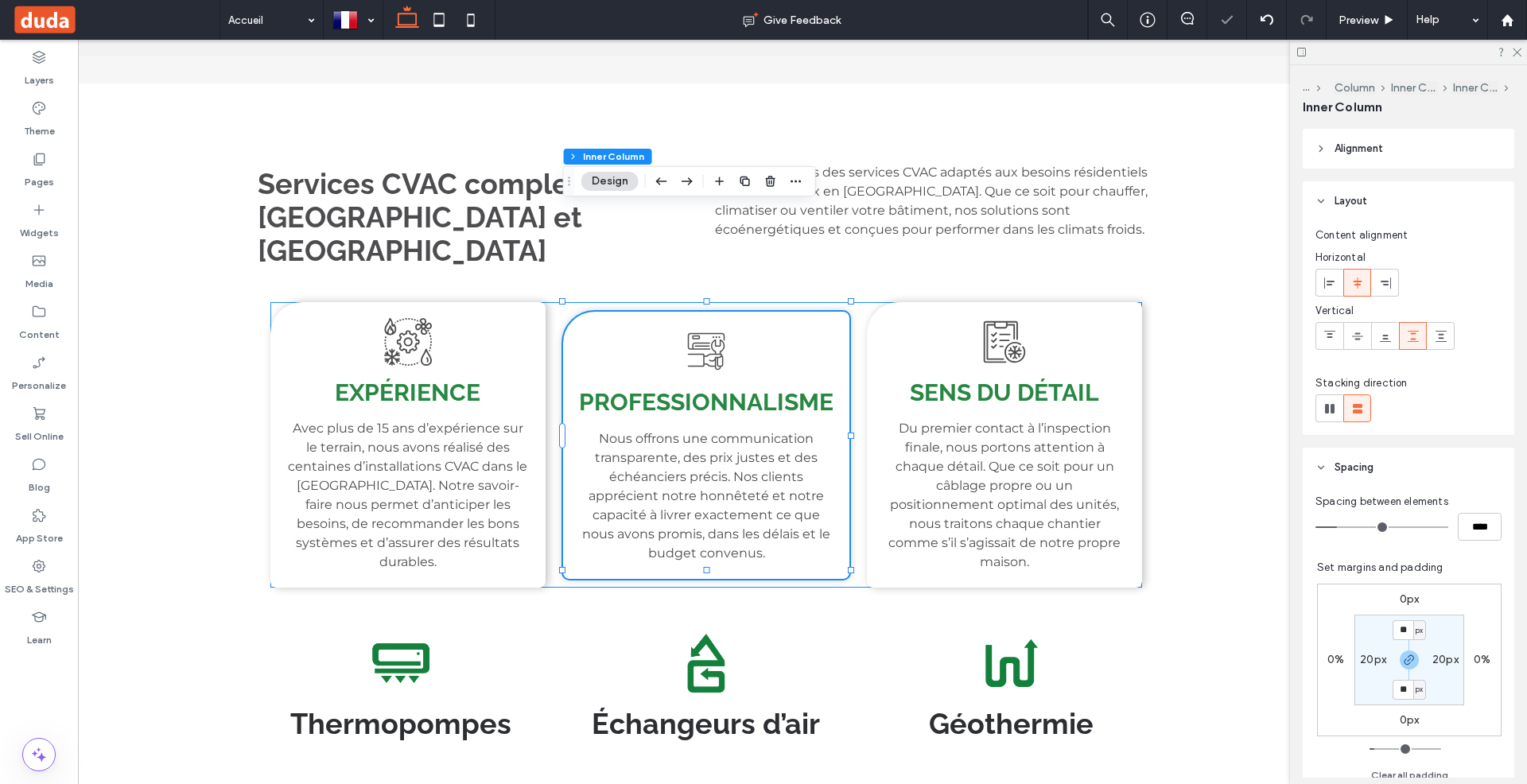
click at [864, 302] on div "Expérience Avec plus de 15 ans d’expérience sur le terrain, nous avons réalisé …" at bounding box center [707, 444] width 873 height 285
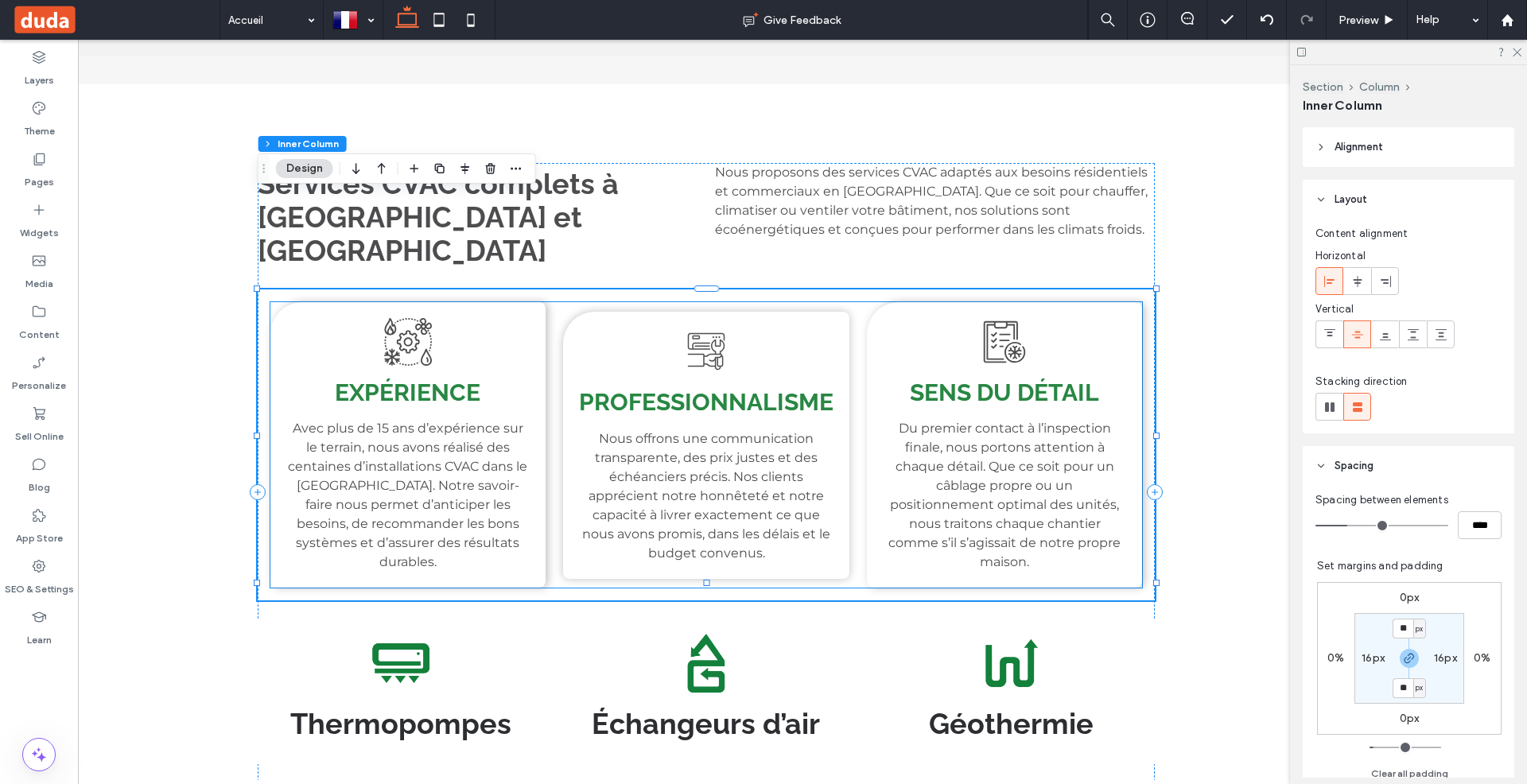
click at [404, 318] on icon at bounding box center [408, 342] width 48 height 48
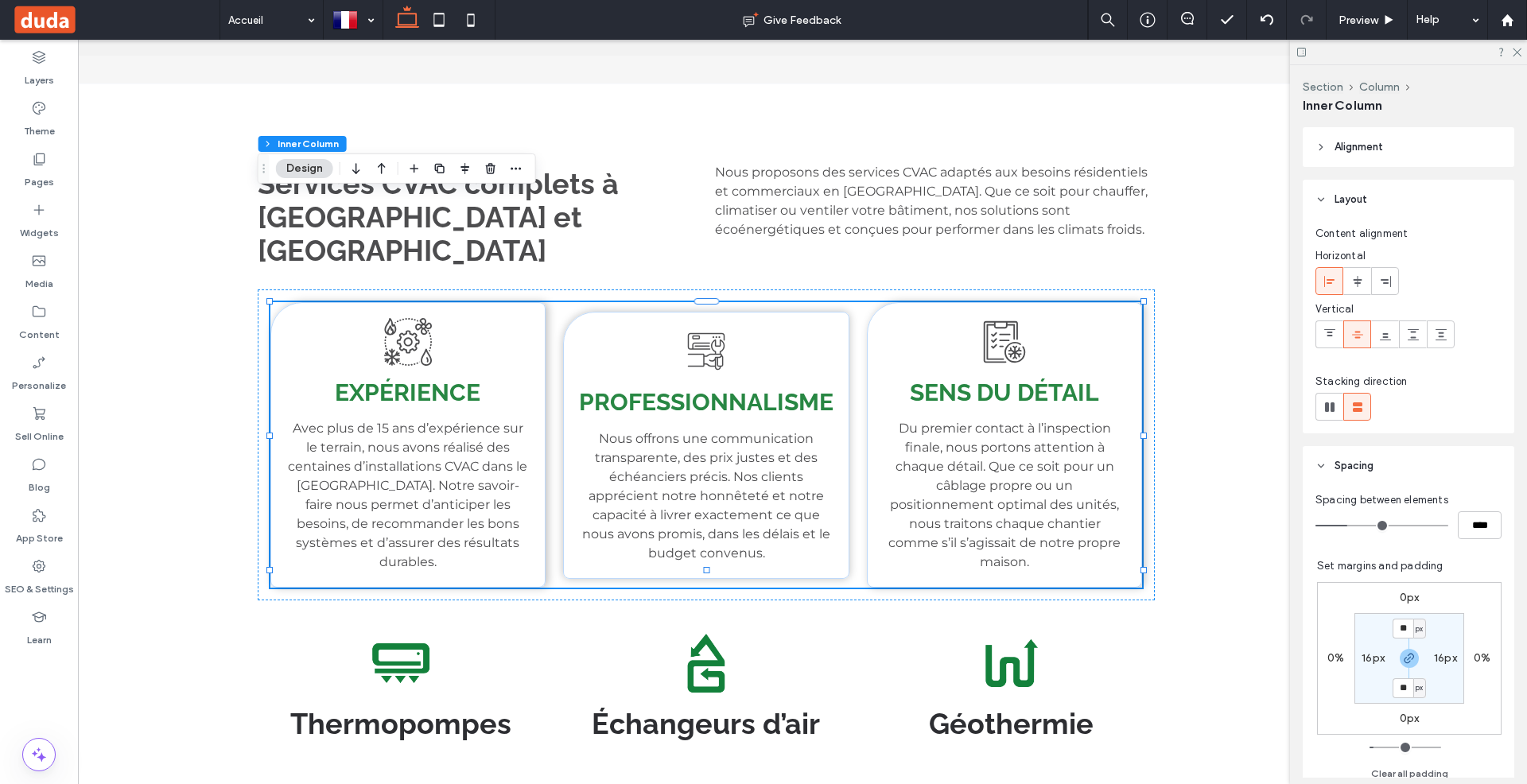
click at [404, 318] on icon at bounding box center [408, 342] width 48 height 48
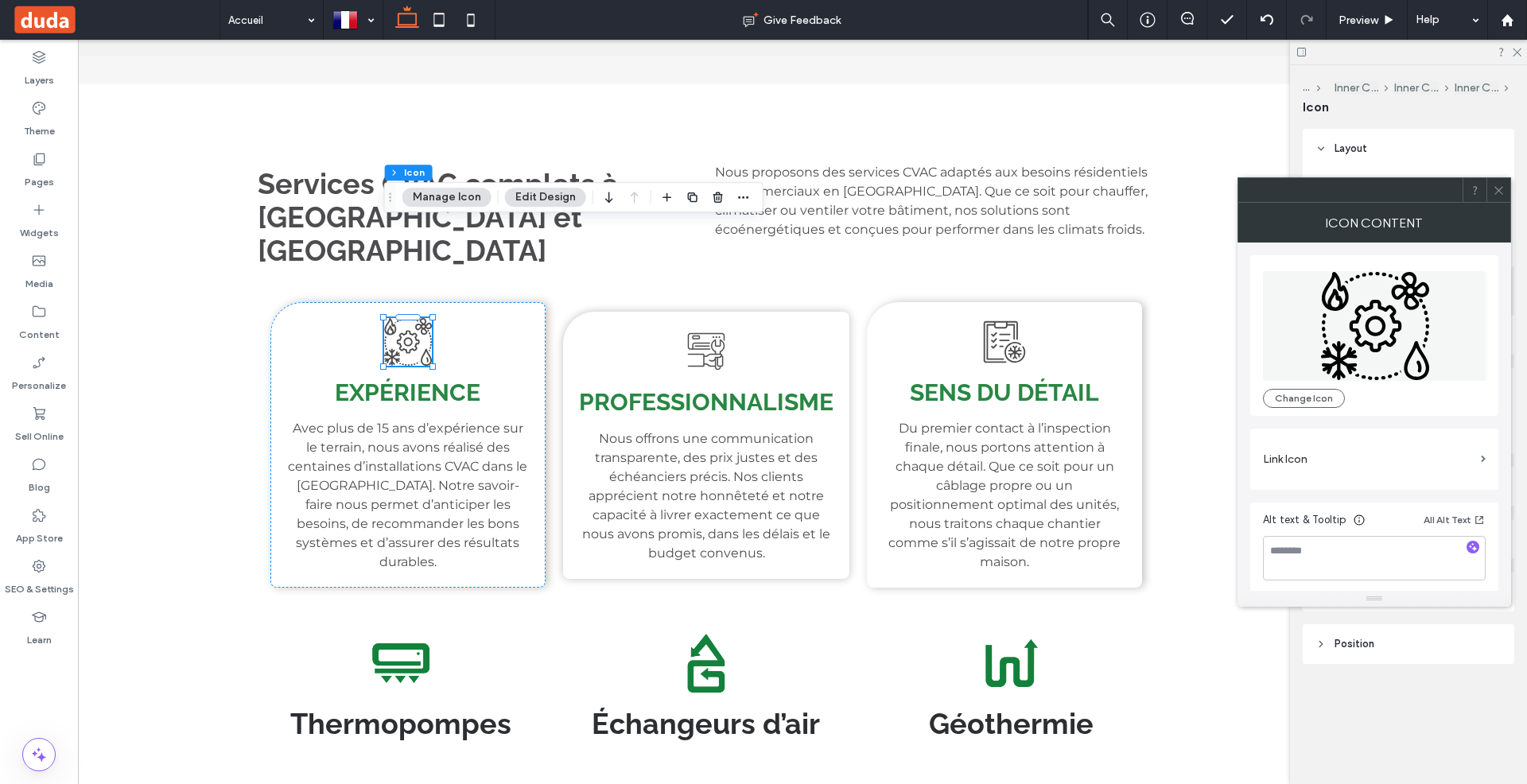
click at [451, 201] on button "Manage Icon" at bounding box center [447, 197] width 89 height 19
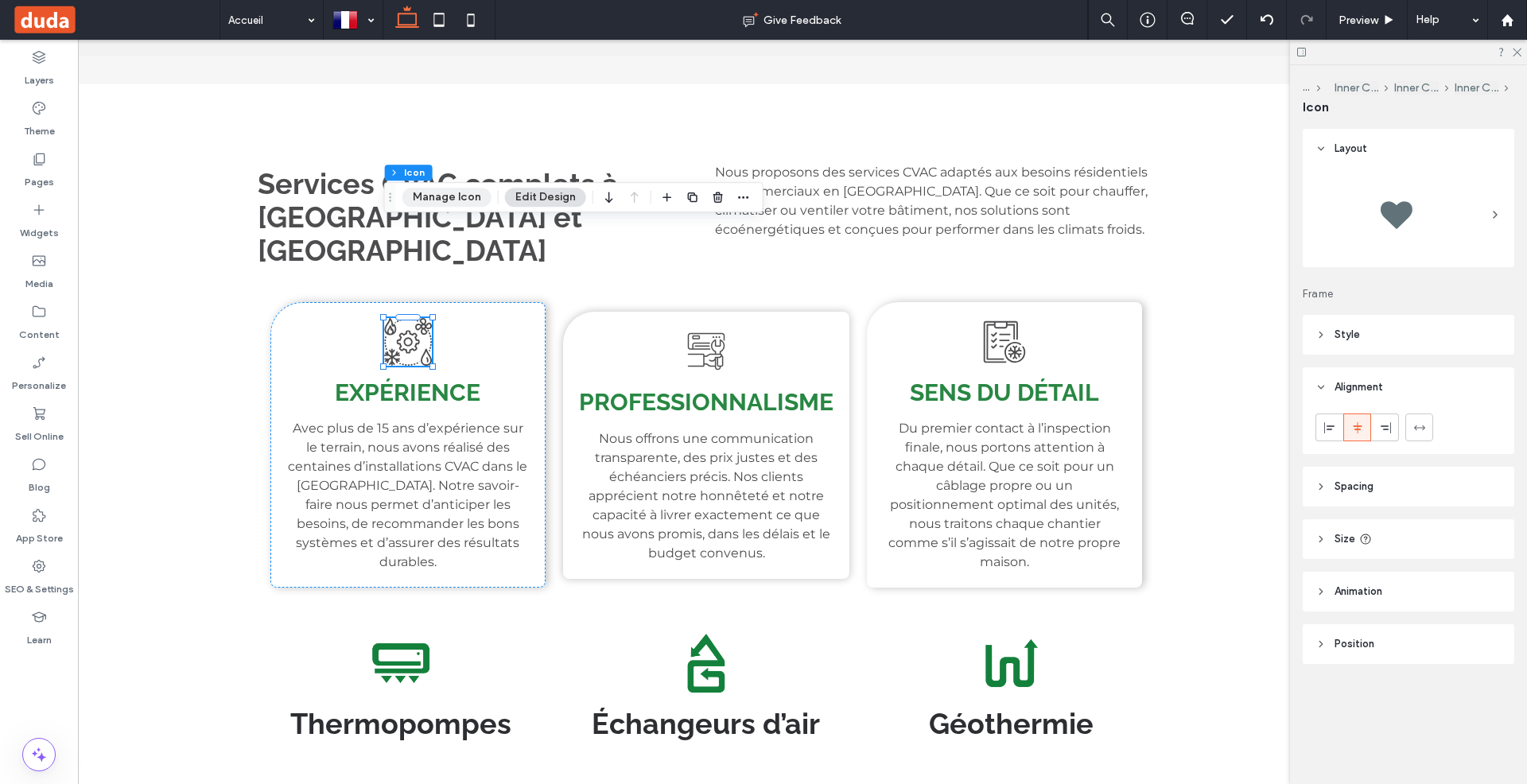
click at [451, 201] on button "Manage Icon" at bounding box center [447, 197] width 89 height 19
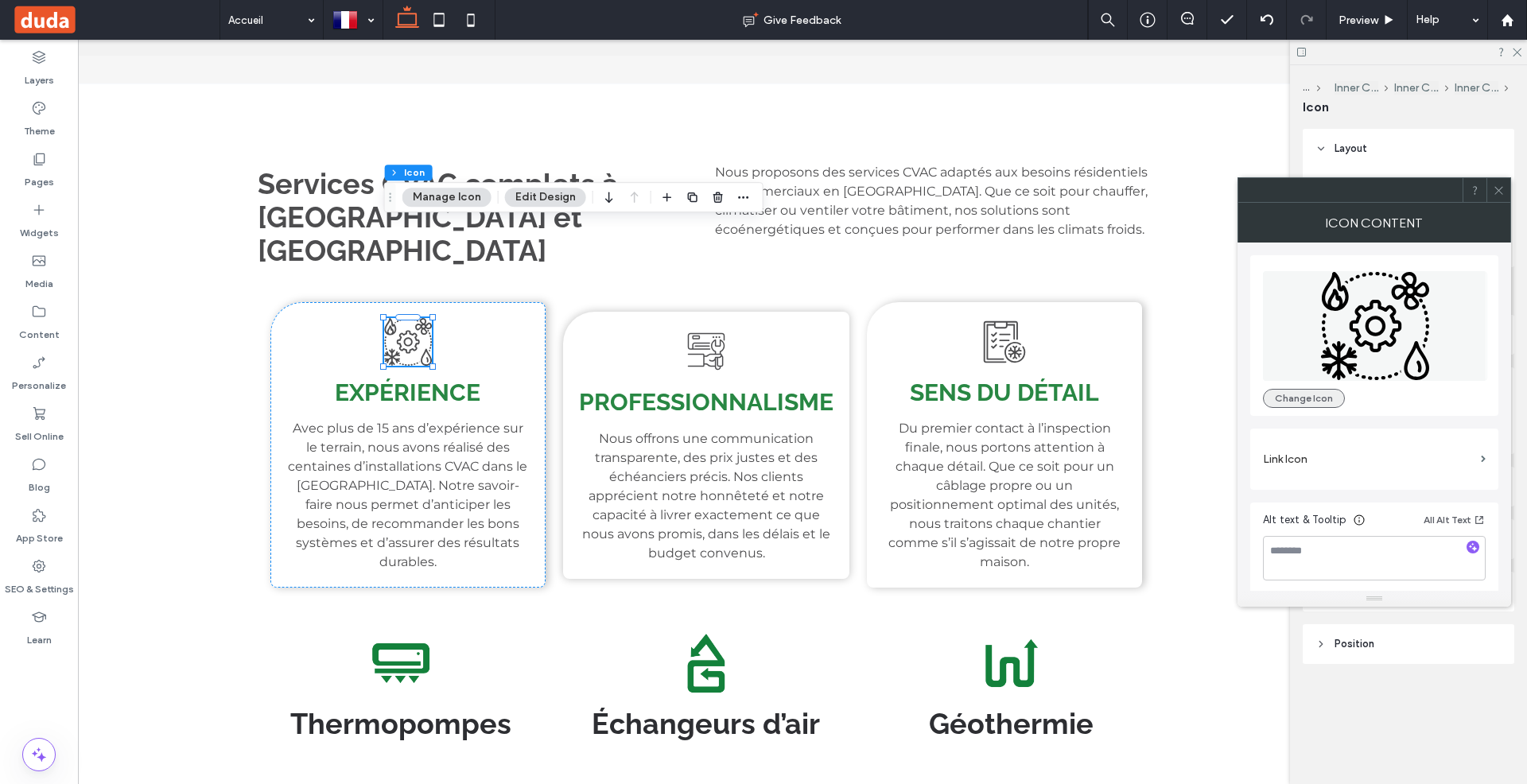
click at [1287, 395] on button "Change Icon" at bounding box center [1303, 397] width 82 height 19
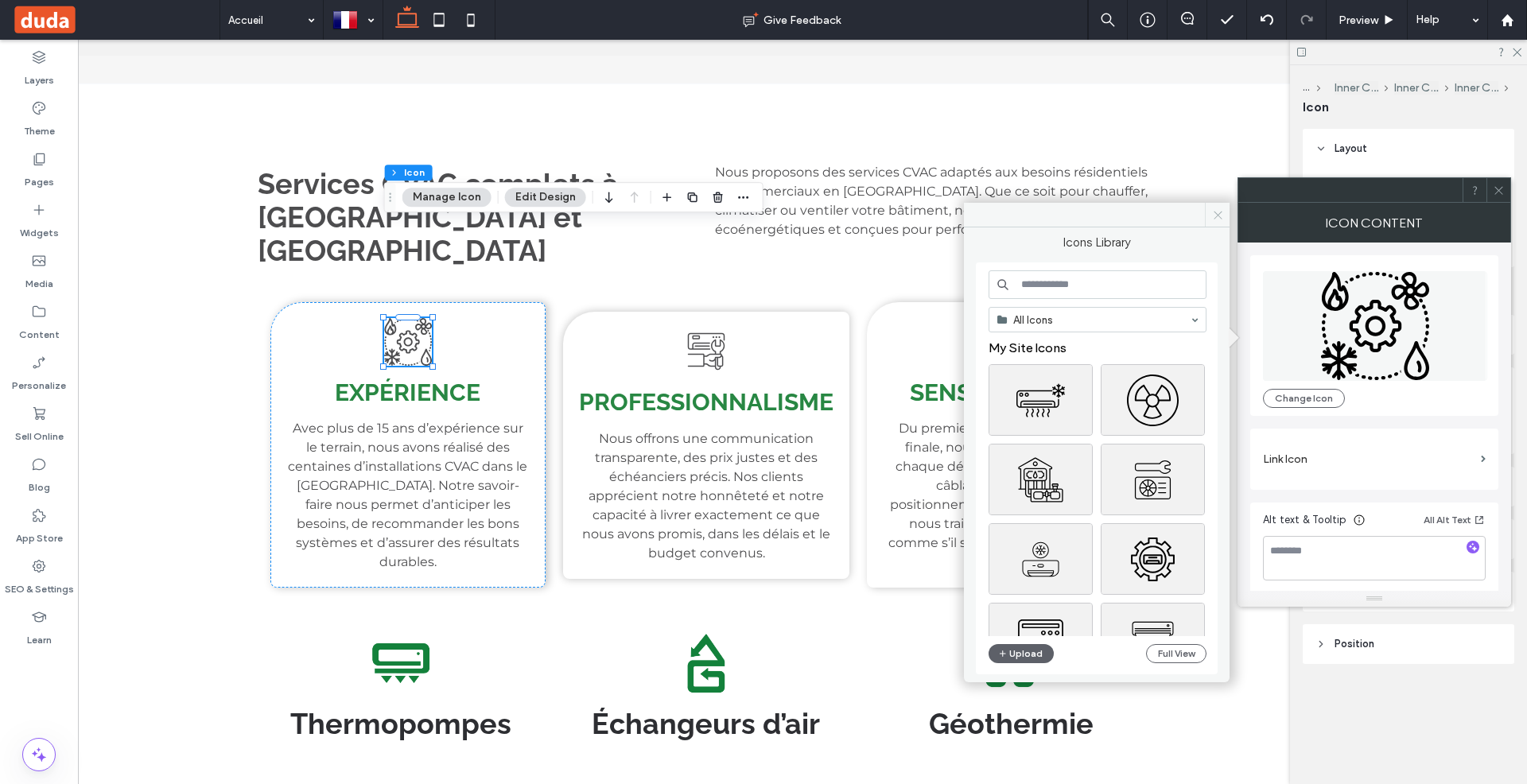
click at [1219, 209] on icon at bounding box center [1218, 215] width 12 height 12
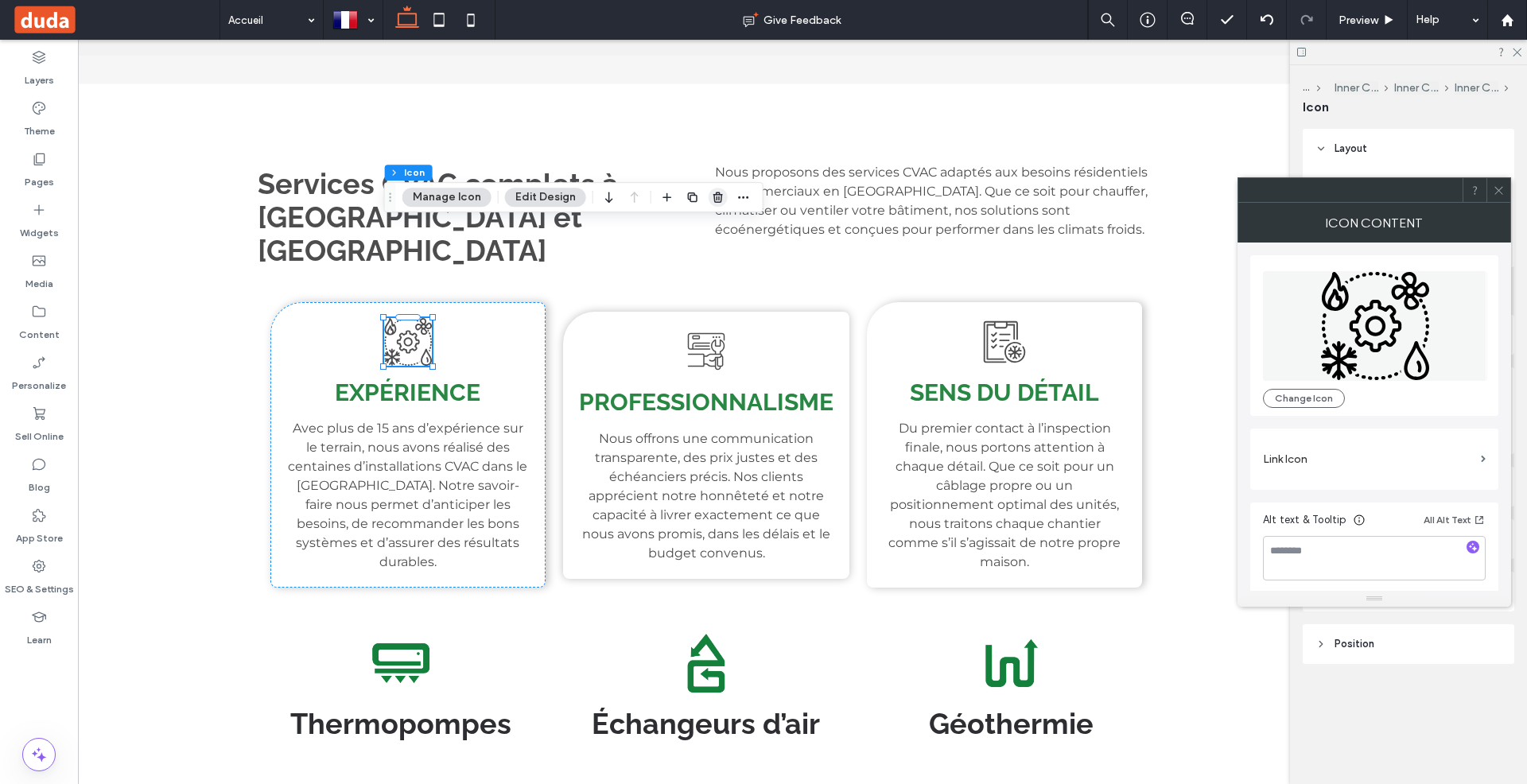
click at [715, 198] on use "button" at bounding box center [719, 197] width 10 height 10
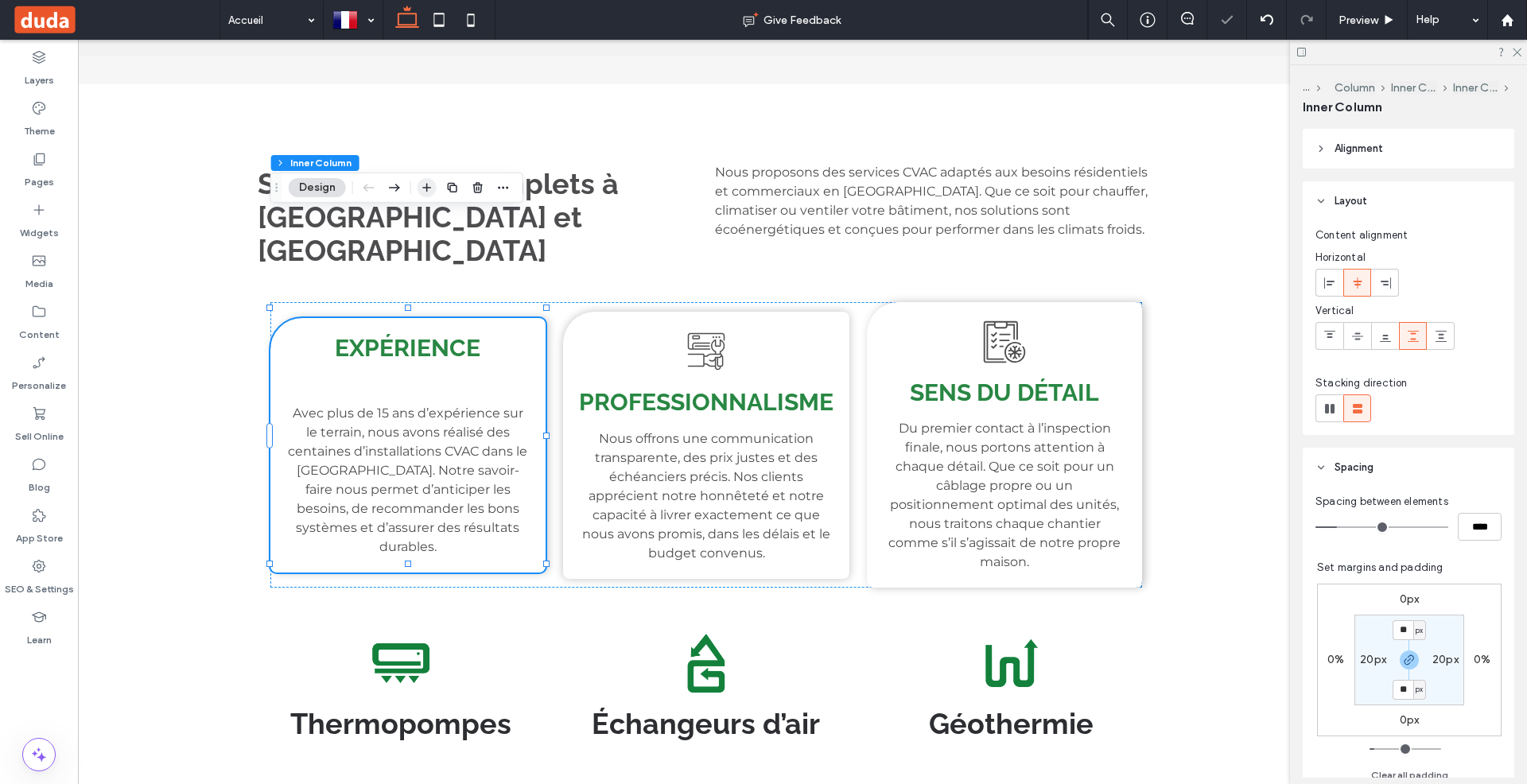
click at [426, 187] on use "button" at bounding box center [426, 188] width 9 height 9
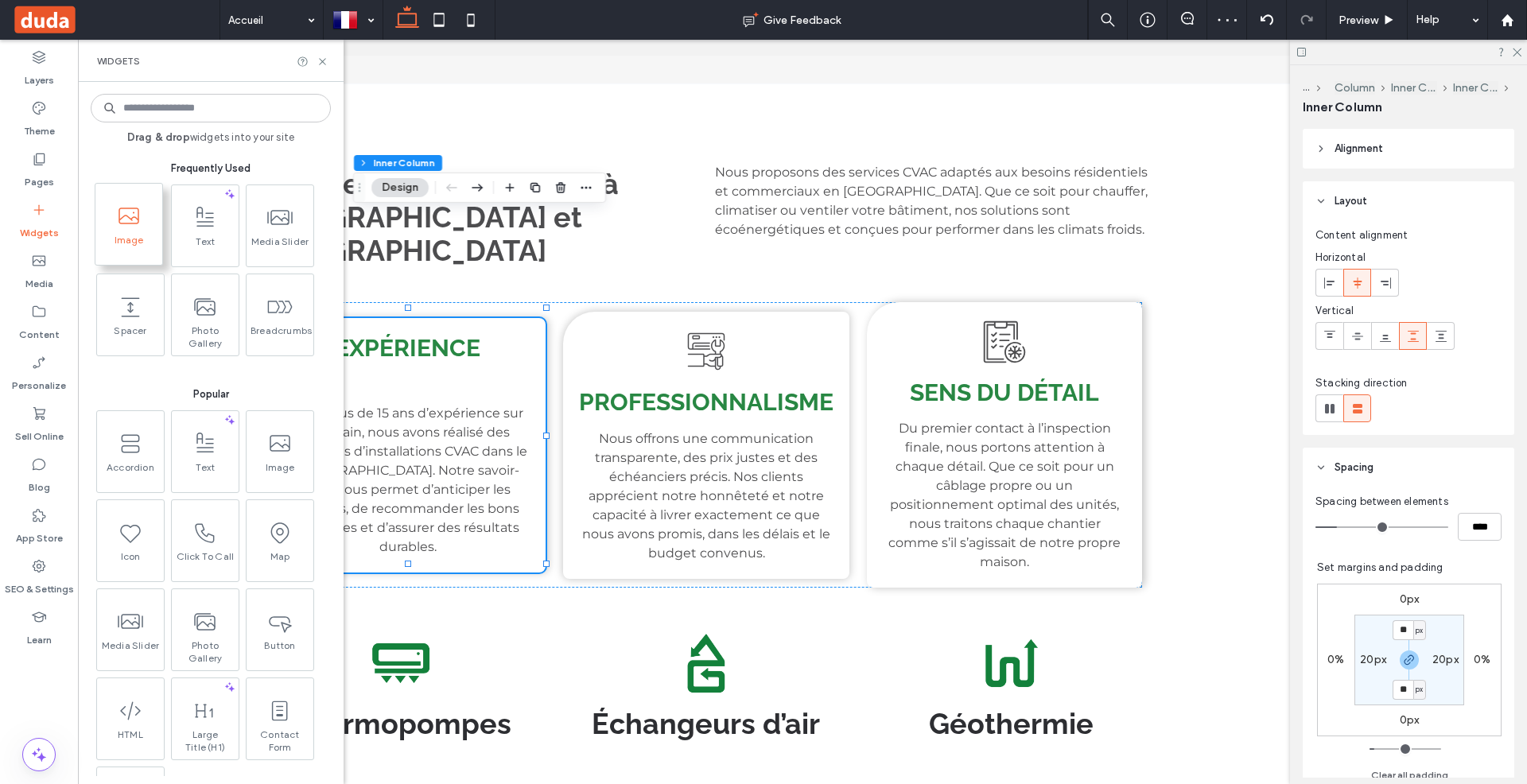
click at [143, 237] on span "Image" at bounding box center [128, 244] width 67 height 22
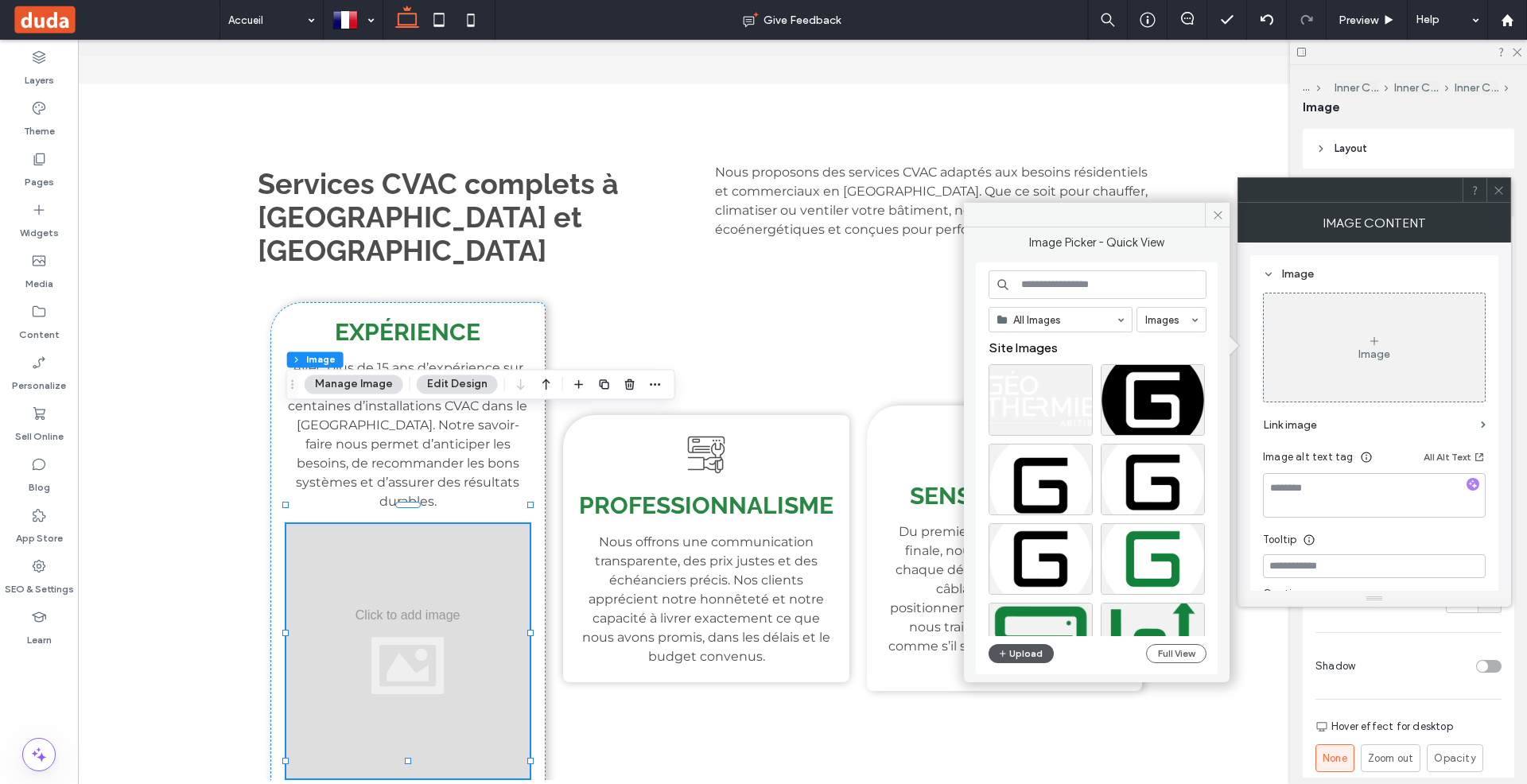
click at [1019, 657] on button "Upload" at bounding box center [1021, 653] width 66 height 19
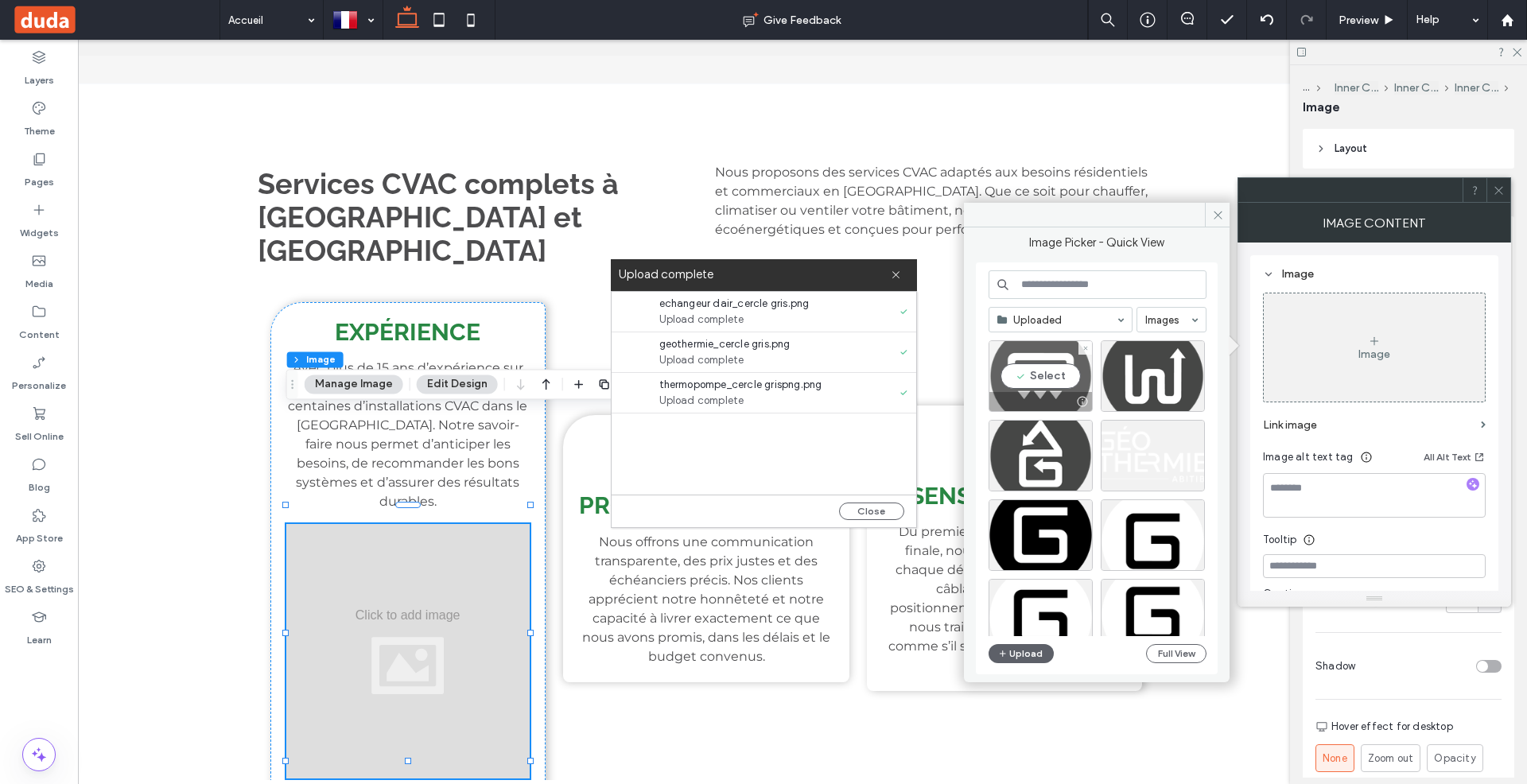
click at [1052, 369] on div "Select" at bounding box center [1040, 376] width 104 height 72
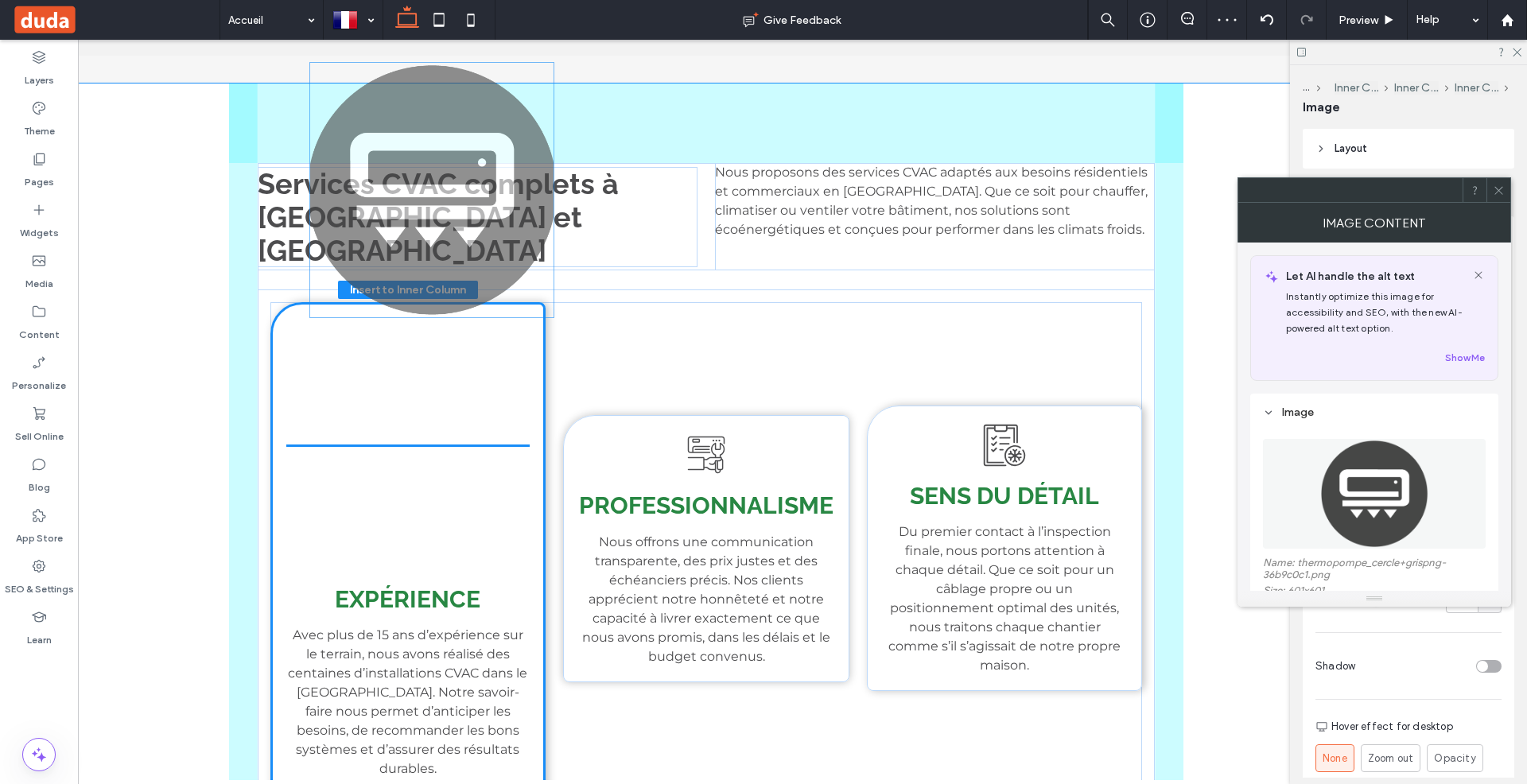
drag, startPoint x: 376, startPoint y: 565, endPoint x: 400, endPoint y: 222, distance: 343.8
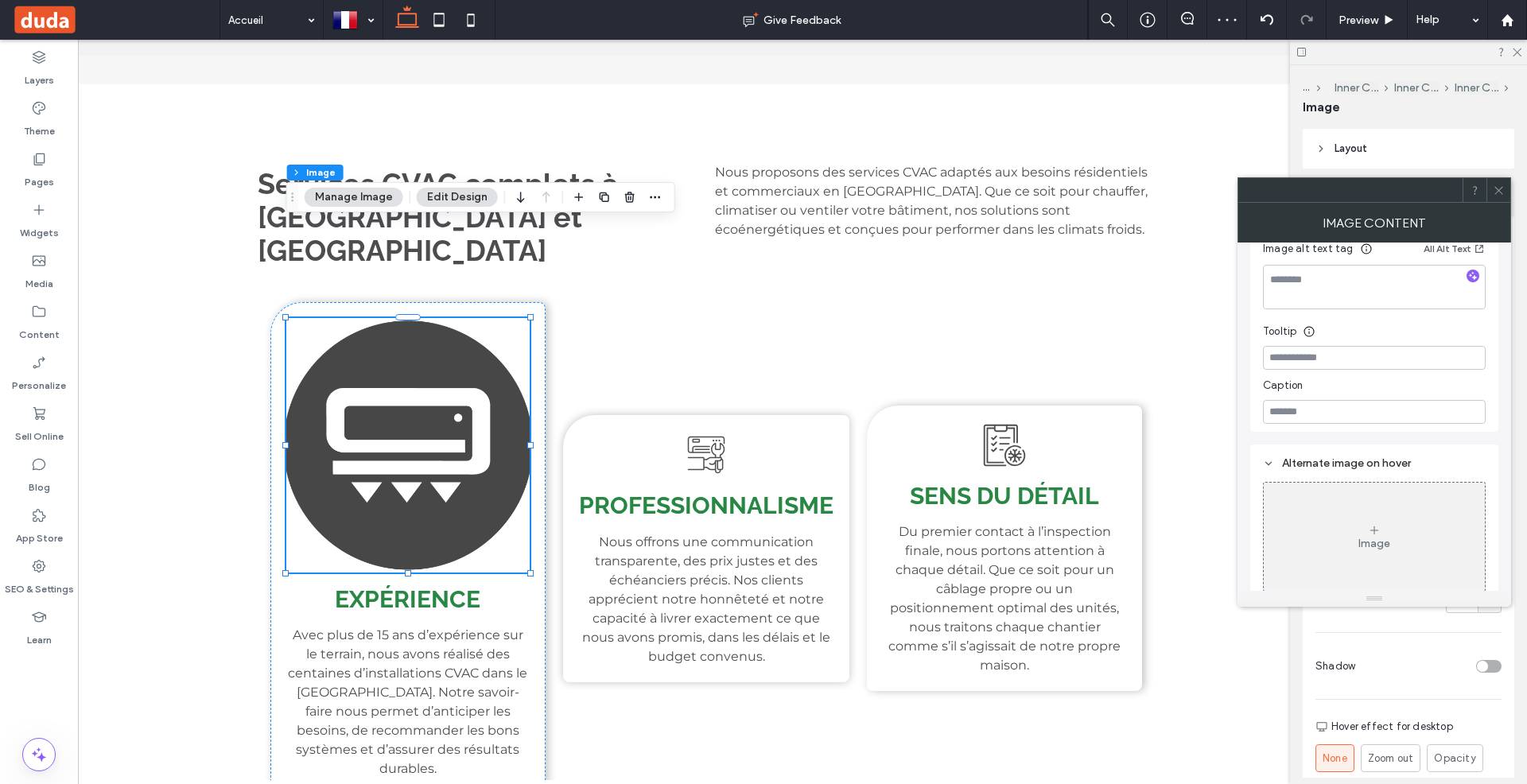
scroll to position [448, 0]
click at [1381, 652] on div at bounding box center [1432, 666] width 140 height 28
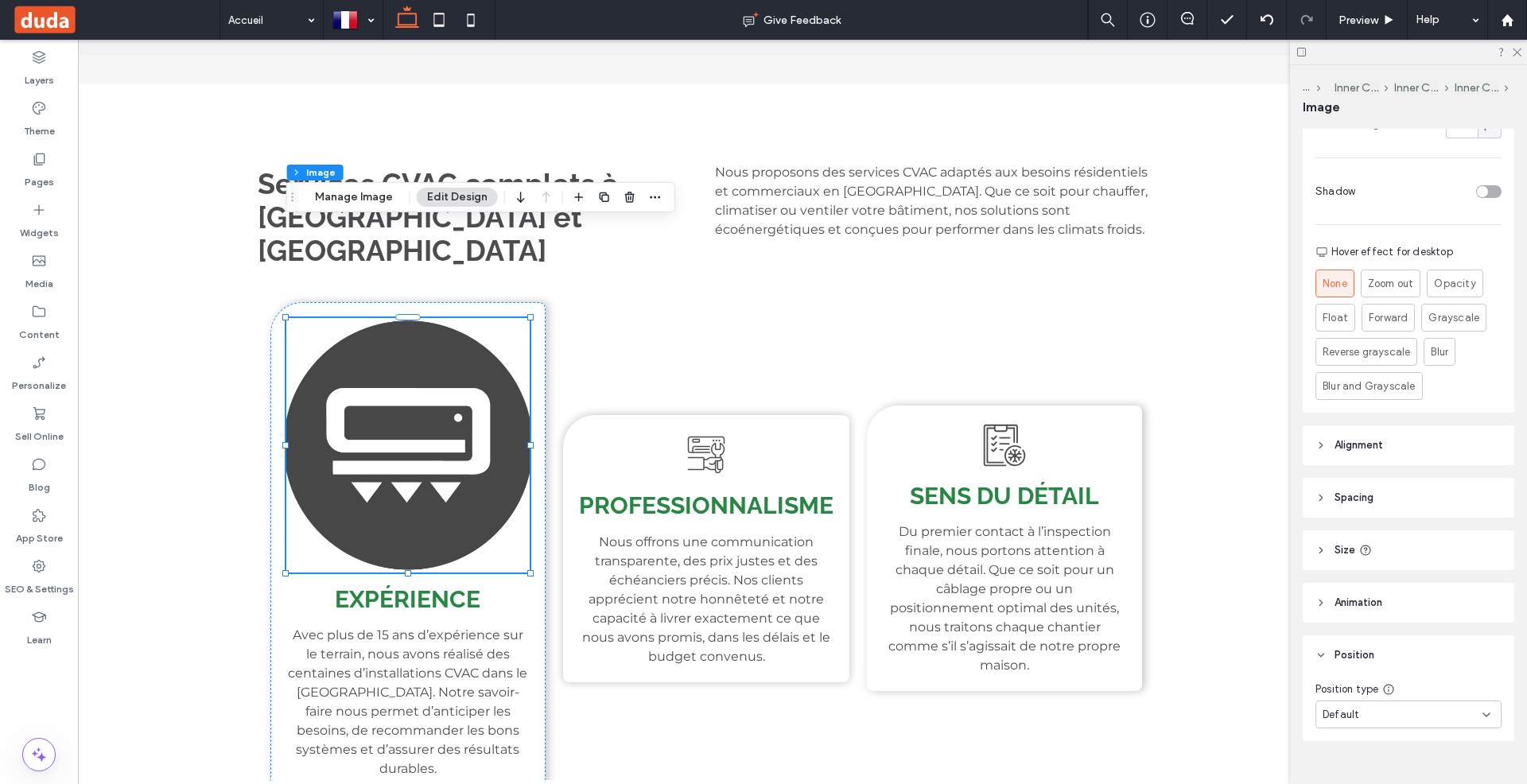
scroll to position [484, 0]
click at [1320, 535] on icon at bounding box center [1320, 540] width 11 height 11
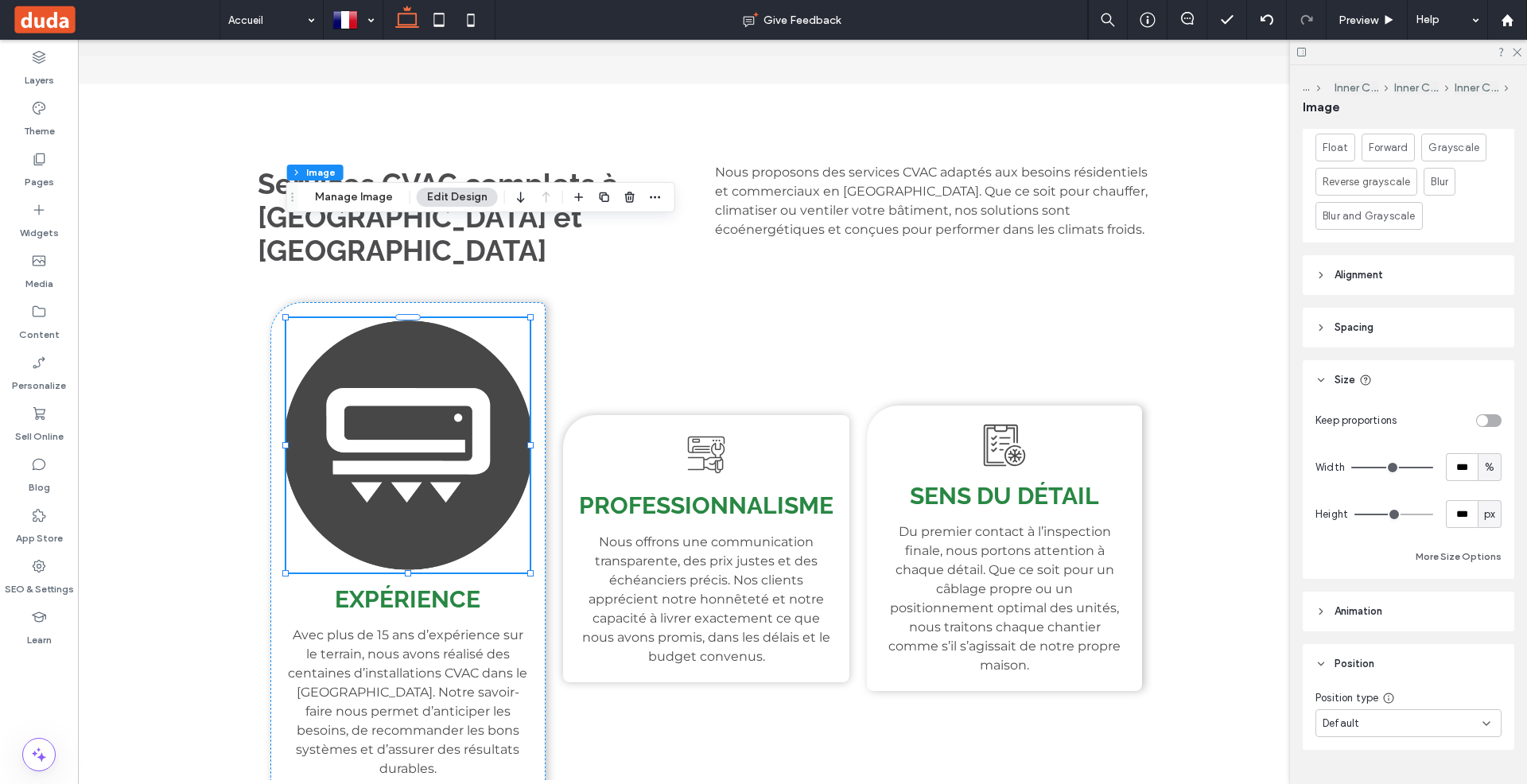
scroll to position [662, 0]
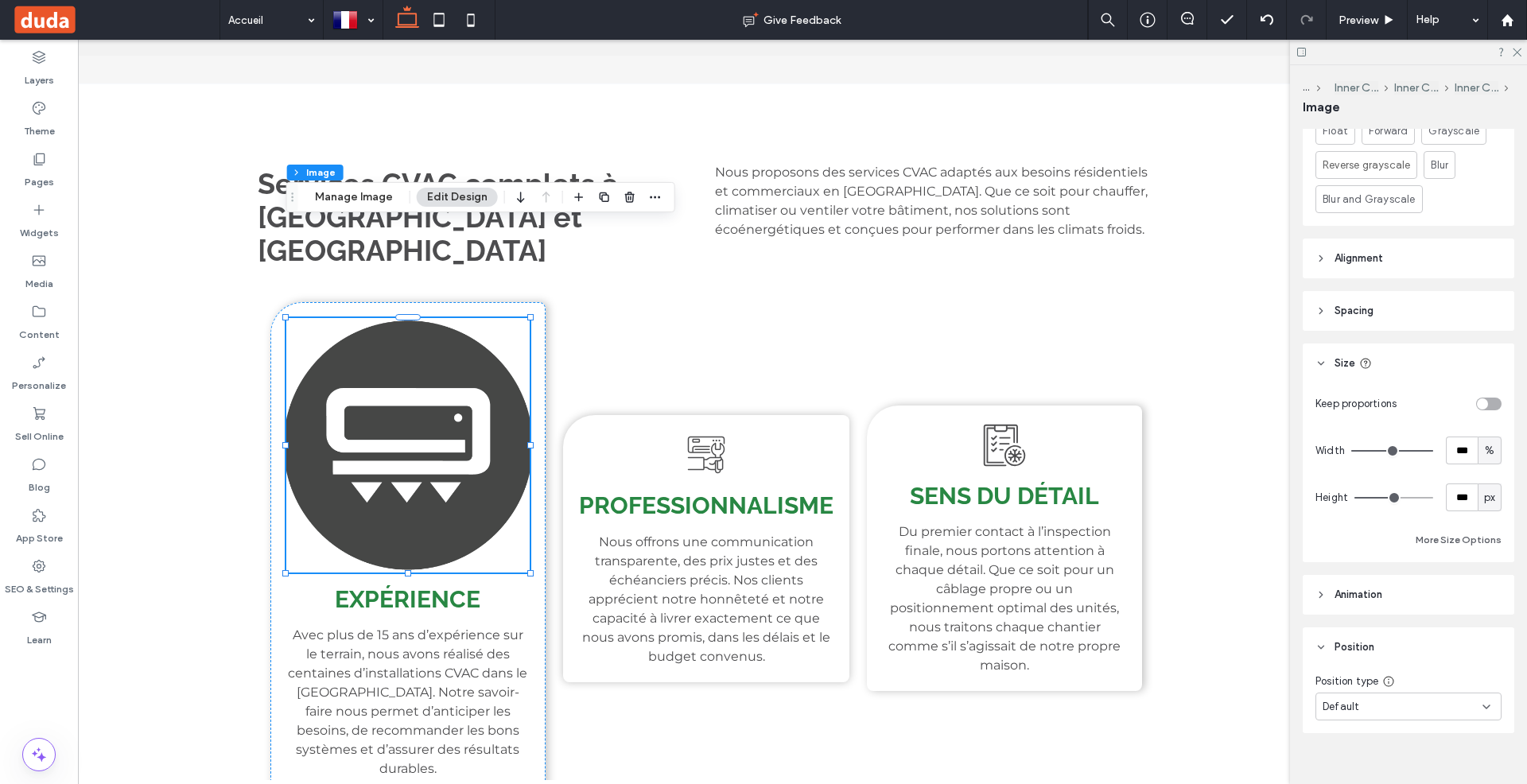
click at [1485, 398] on div "toggle" at bounding box center [1482, 403] width 11 height 11
type input "*"
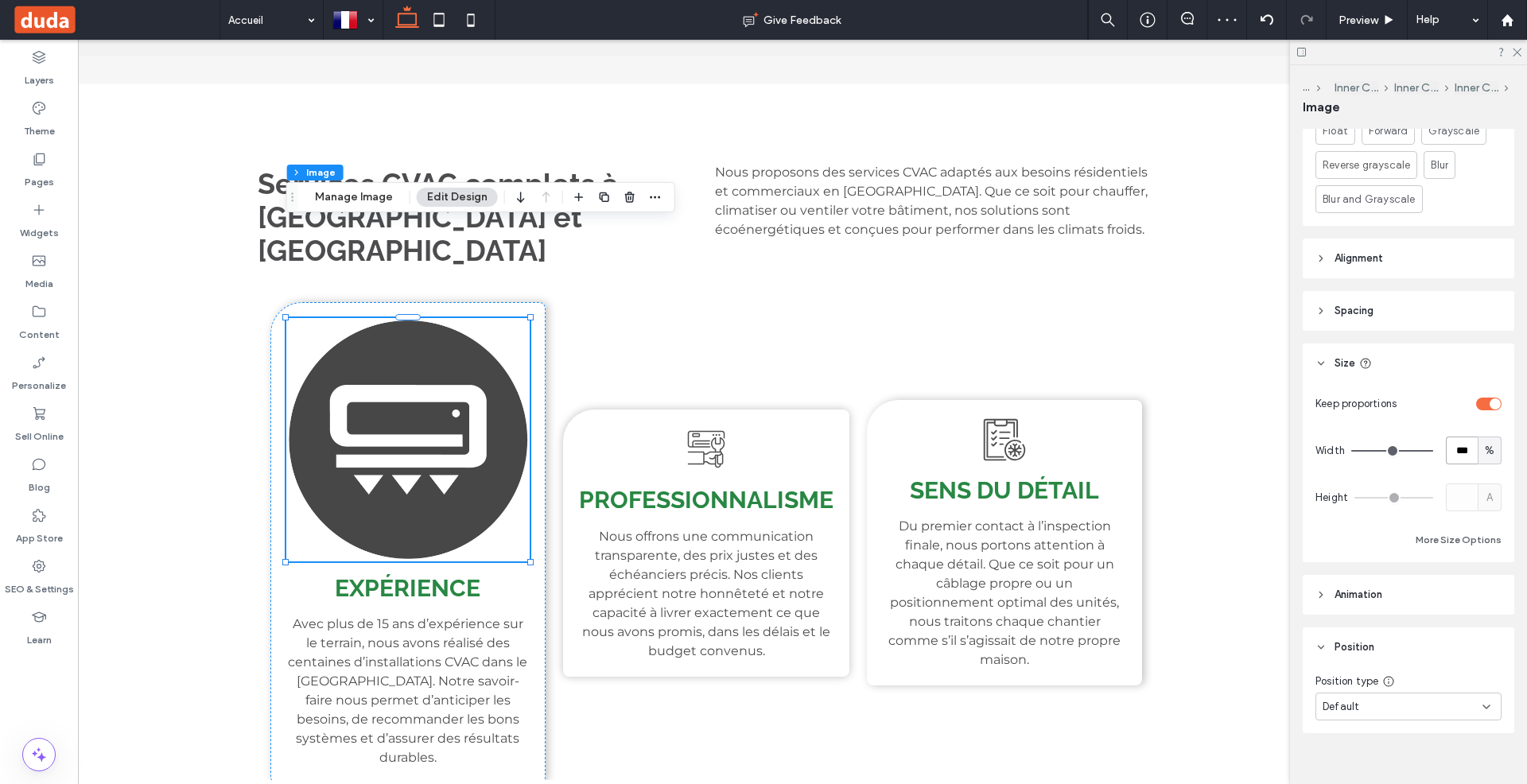
click at [1468, 437] on input "***" at bounding box center [1461, 450] width 32 height 28
type input "**"
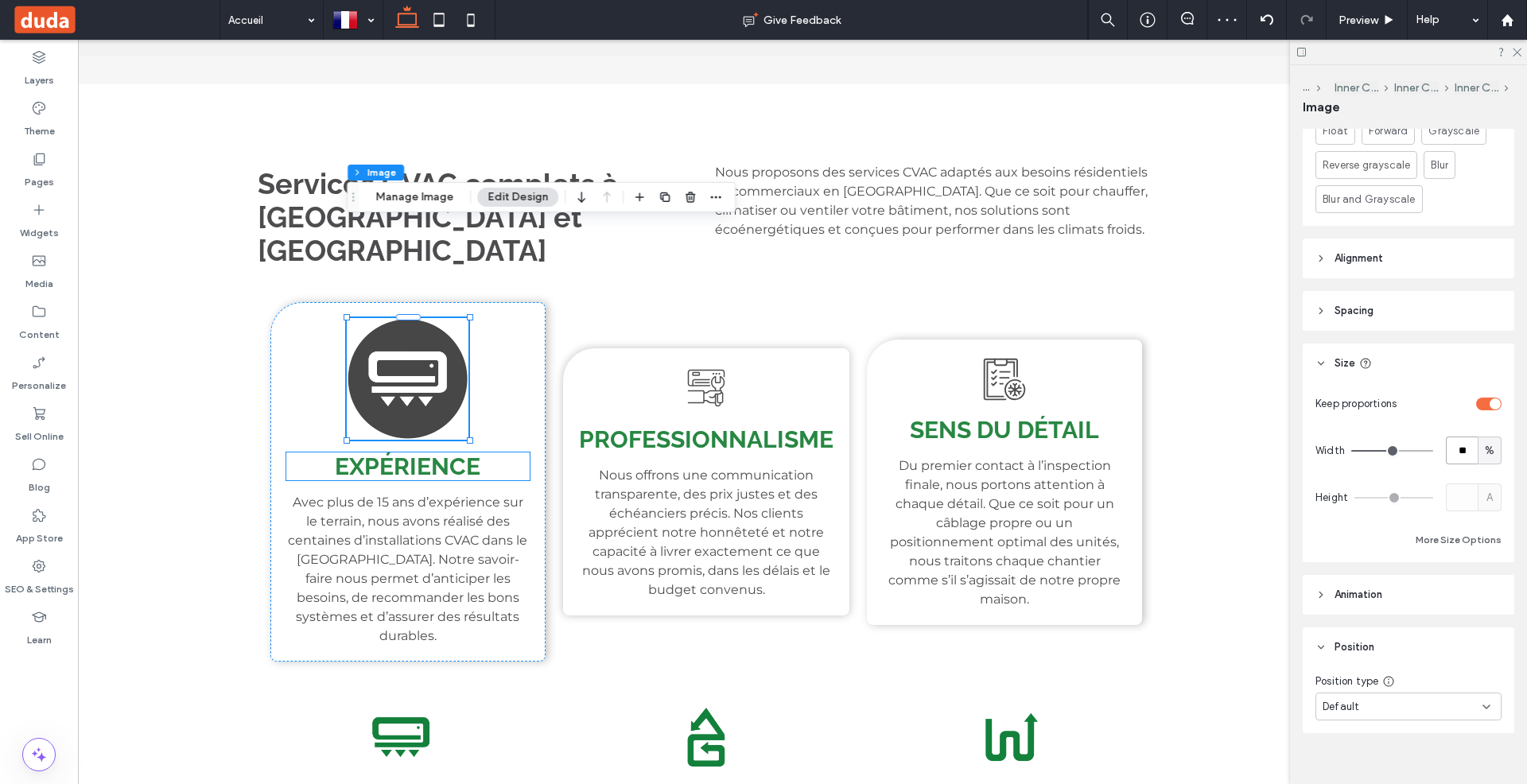
click at [406, 452] on span "Expérience" at bounding box center [408, 466] width 145 height 28
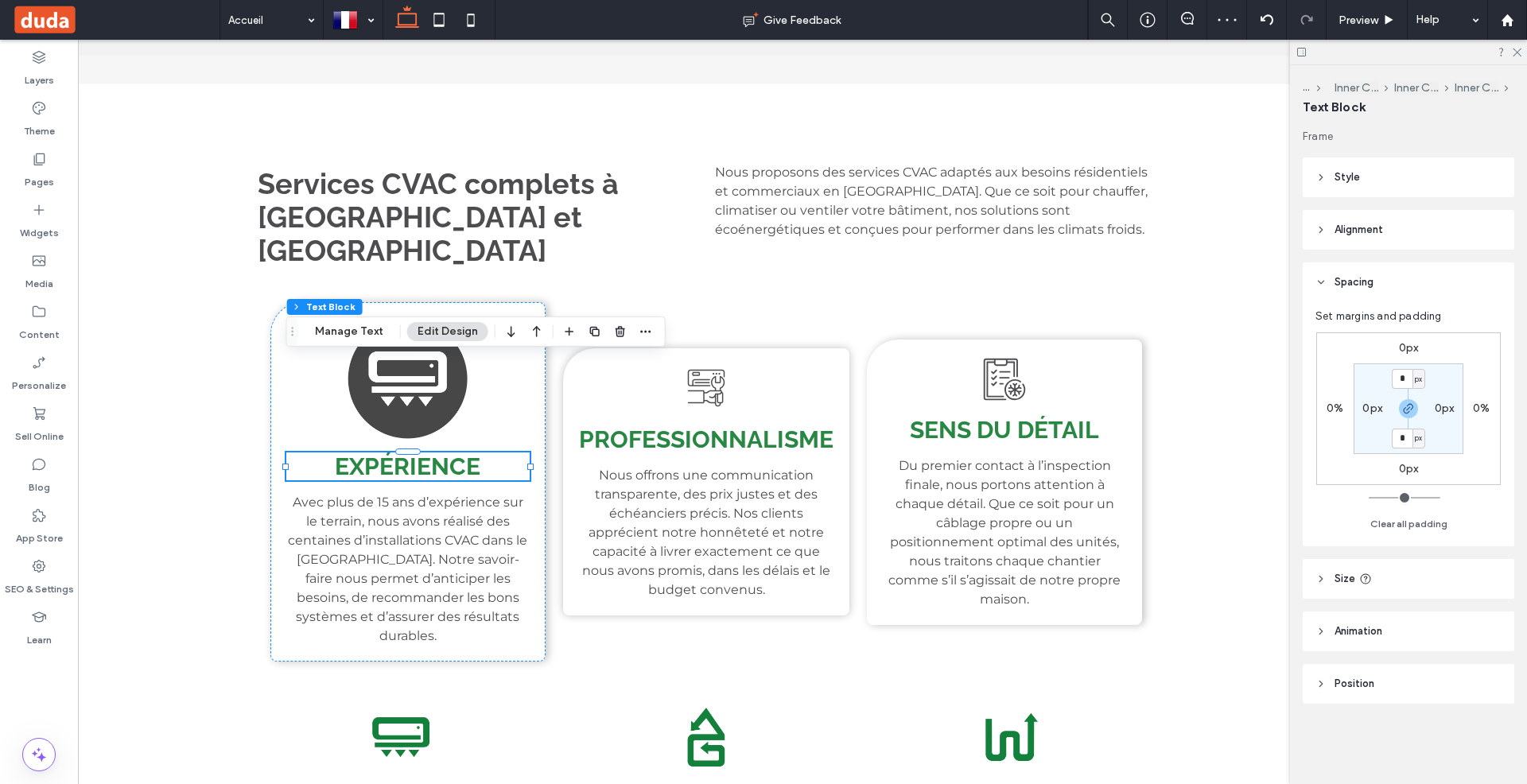
click at [406, 452] on span "Expérience" at bounding box center [408, 466] width 145 height 28
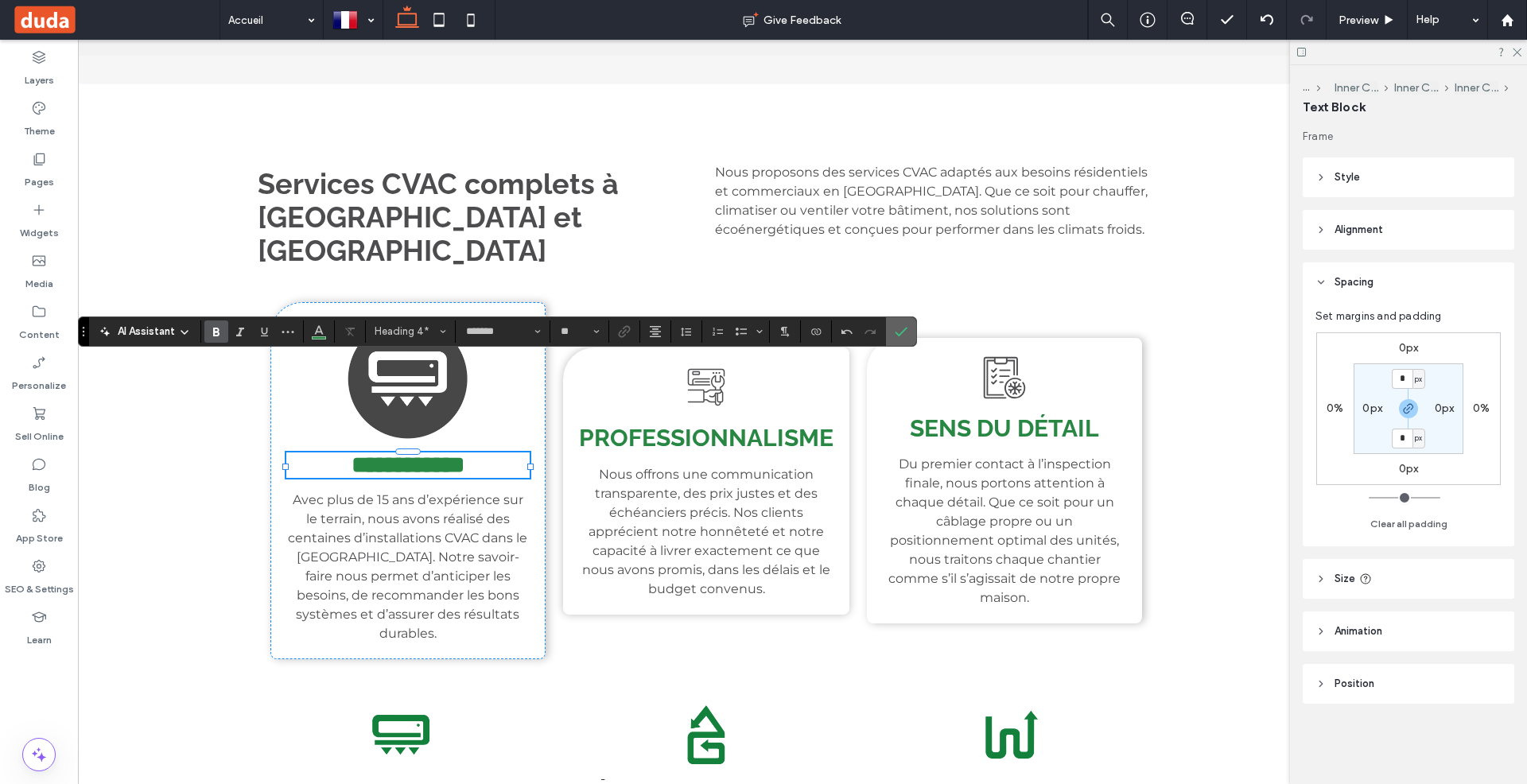
click at [900, 329] on use "Confirm" at bounding box center [902, 332] width 13 height 10
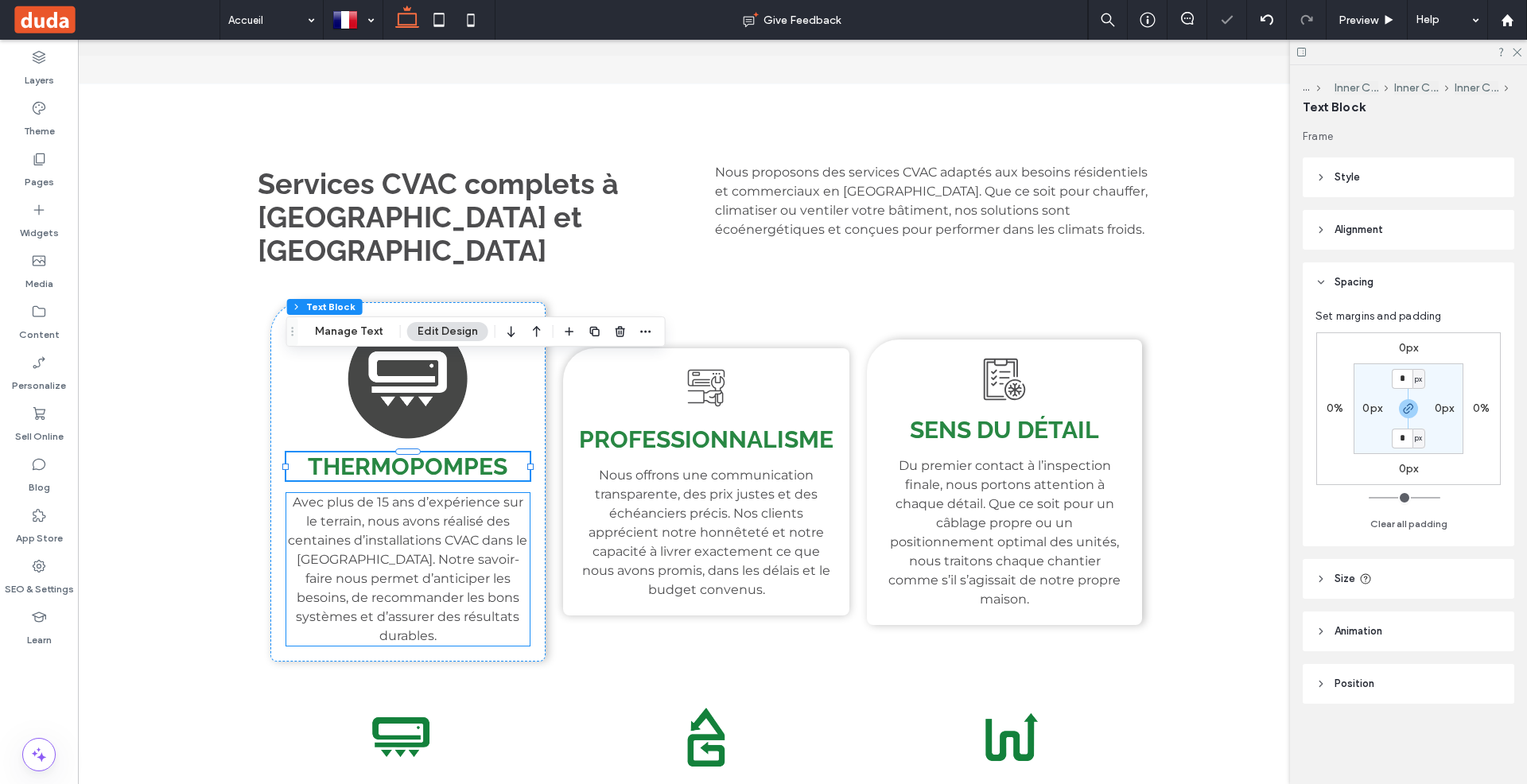
click at [446, 495] on span "Avec plus de 15 ans d’expérience sur le terrain, nous avons réalisé des centain…" at bounding box center [408, 569] width 240 height 149
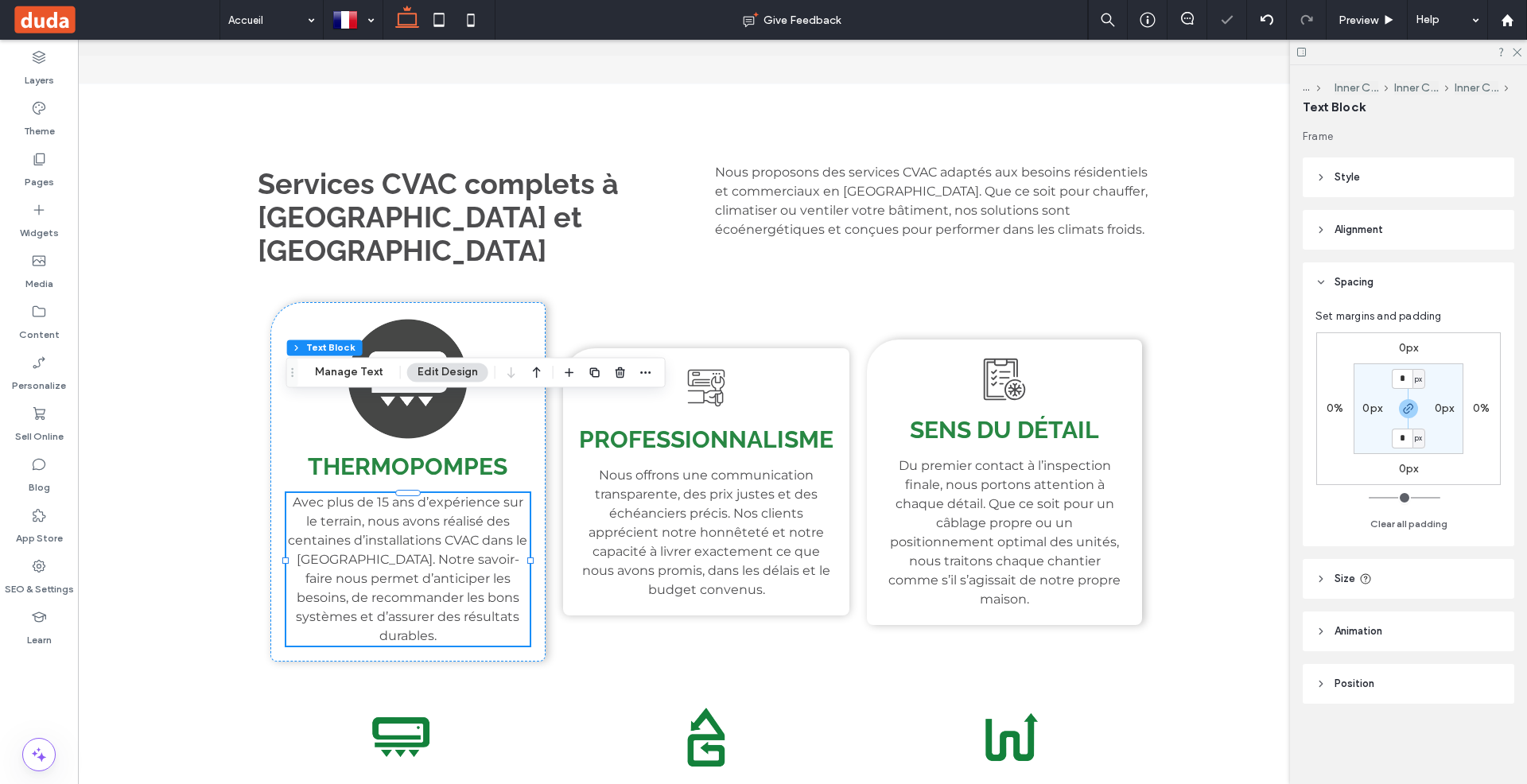
click at [446, 495] on span "Avec plus de 15 ans d’expérience sur le terrain, nous avons réalisé des centain…" at bounding box center [408, 569] width 240 height 149
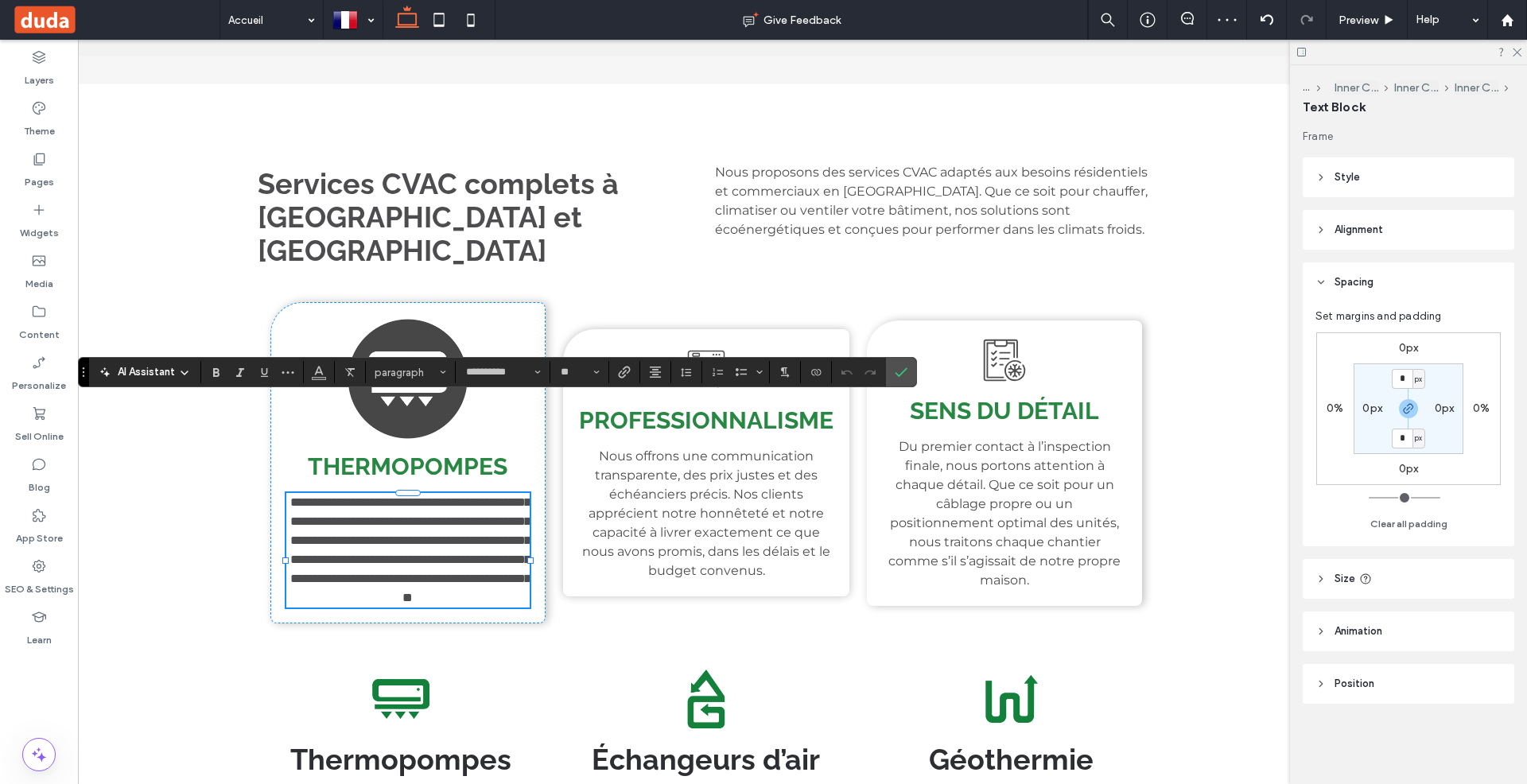
scroll to position [1798, 0]
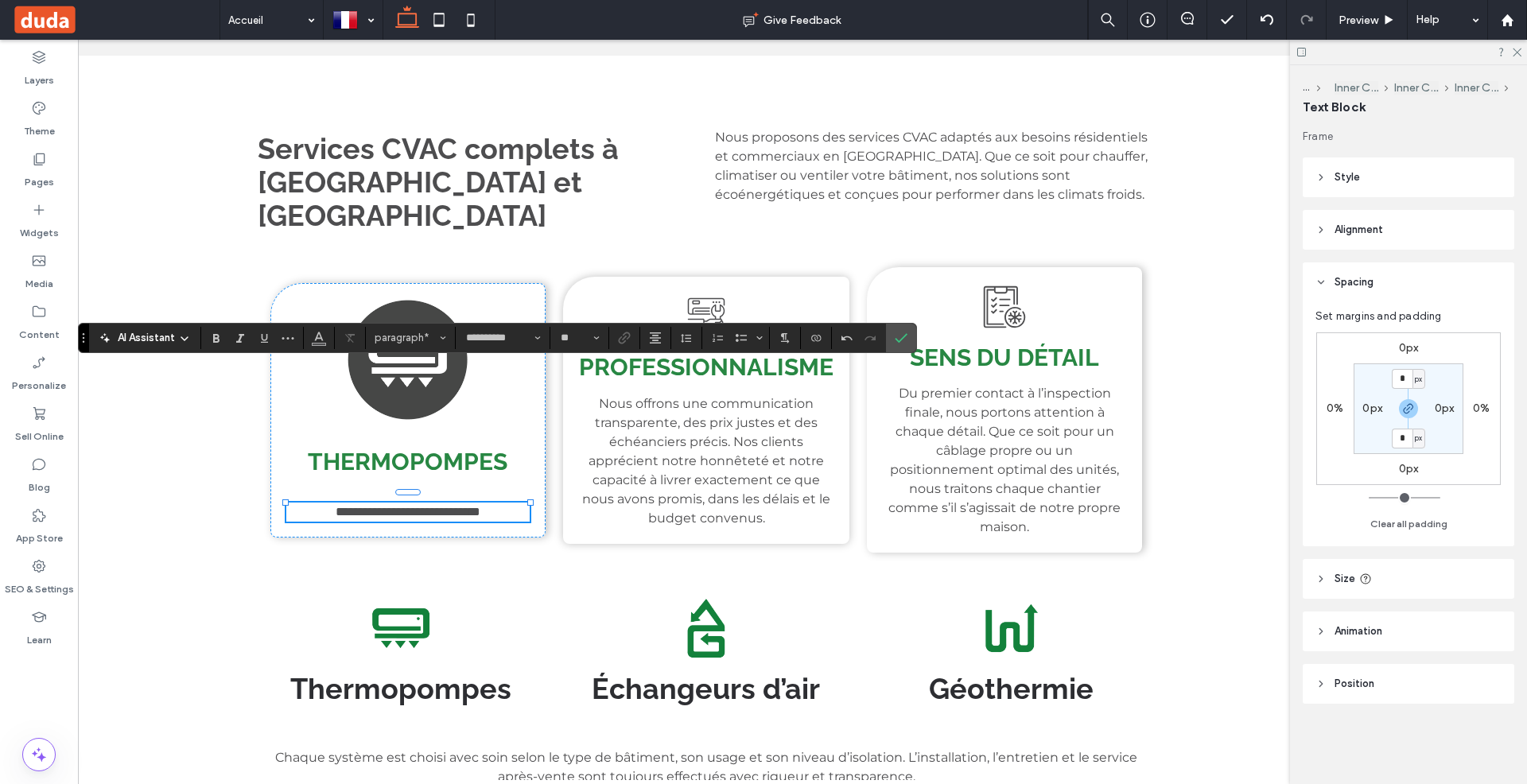
click at [475, 506] on span "**********" at bounding box center [409, 512] width 145 height 12
click at [508, 503] on p "**********" at bounding box center [408, 512] width 244 height 19
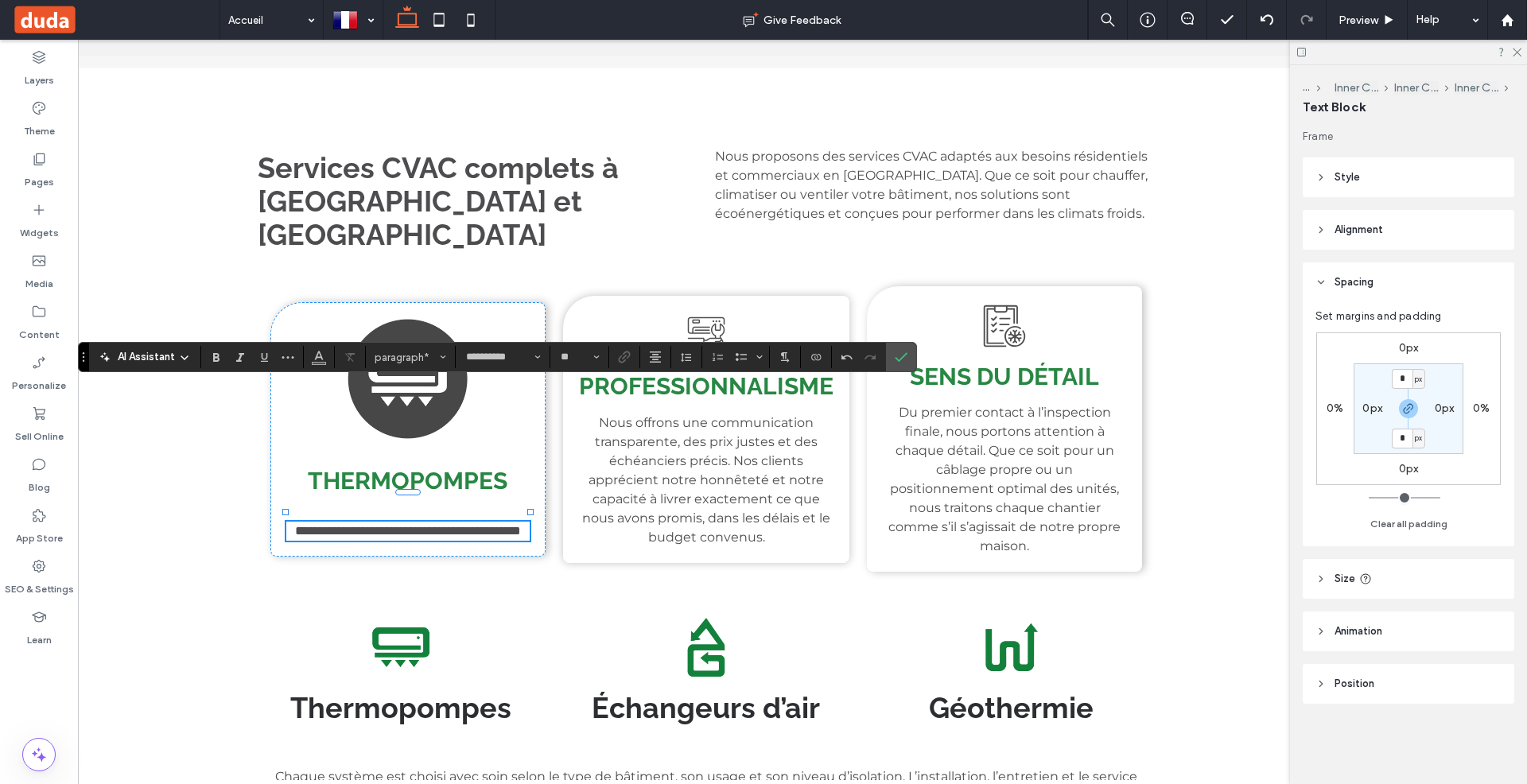
click at [417, 525] on span "**********" at bounding box center [408, 531] width 226 height 12
click at [456, 522] on p "**********" at bounding box center [408, 531] width 244 height 19
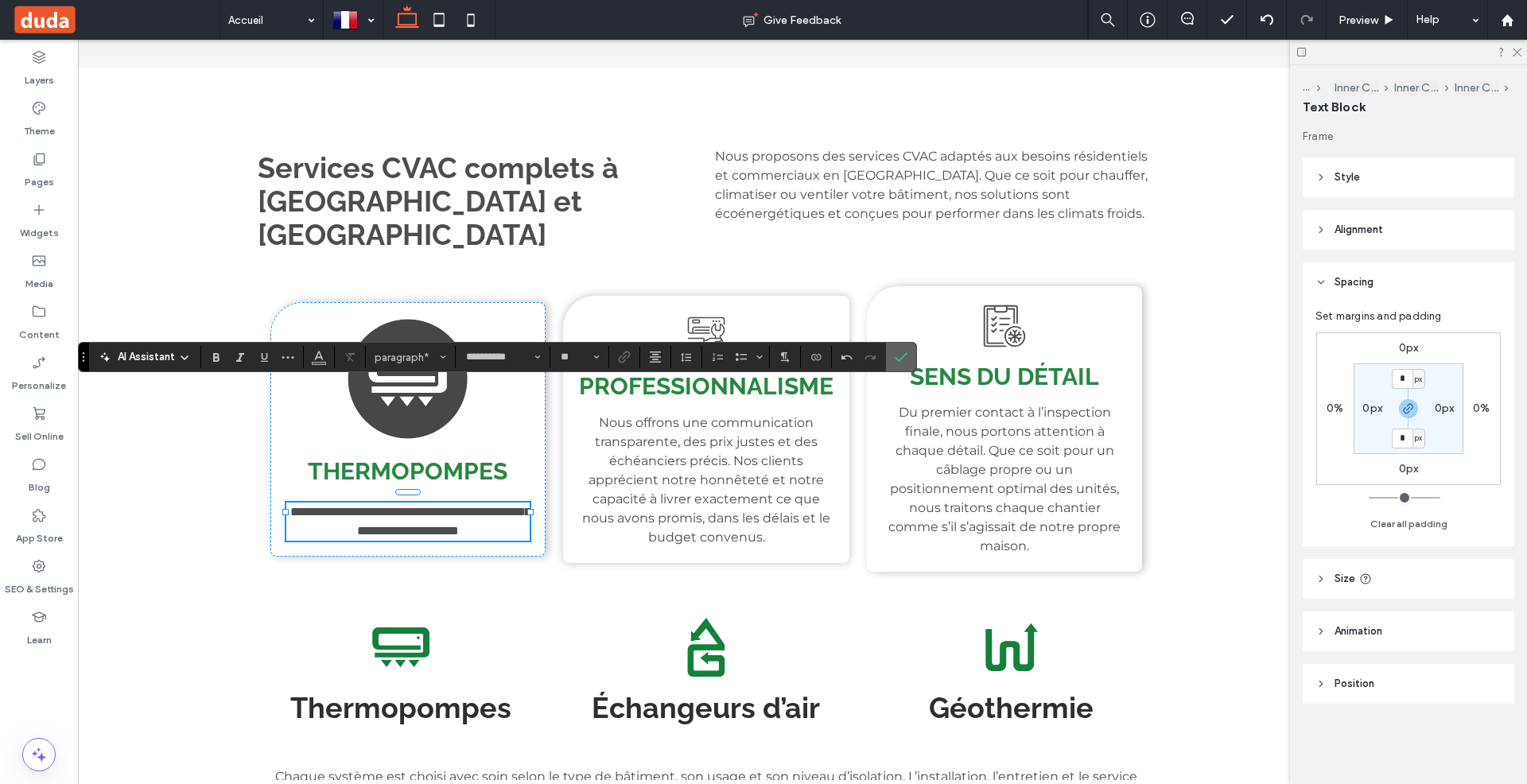
click at [896, 360] on use "Confirm" at bounding box center [902, 357] width 13 height 10
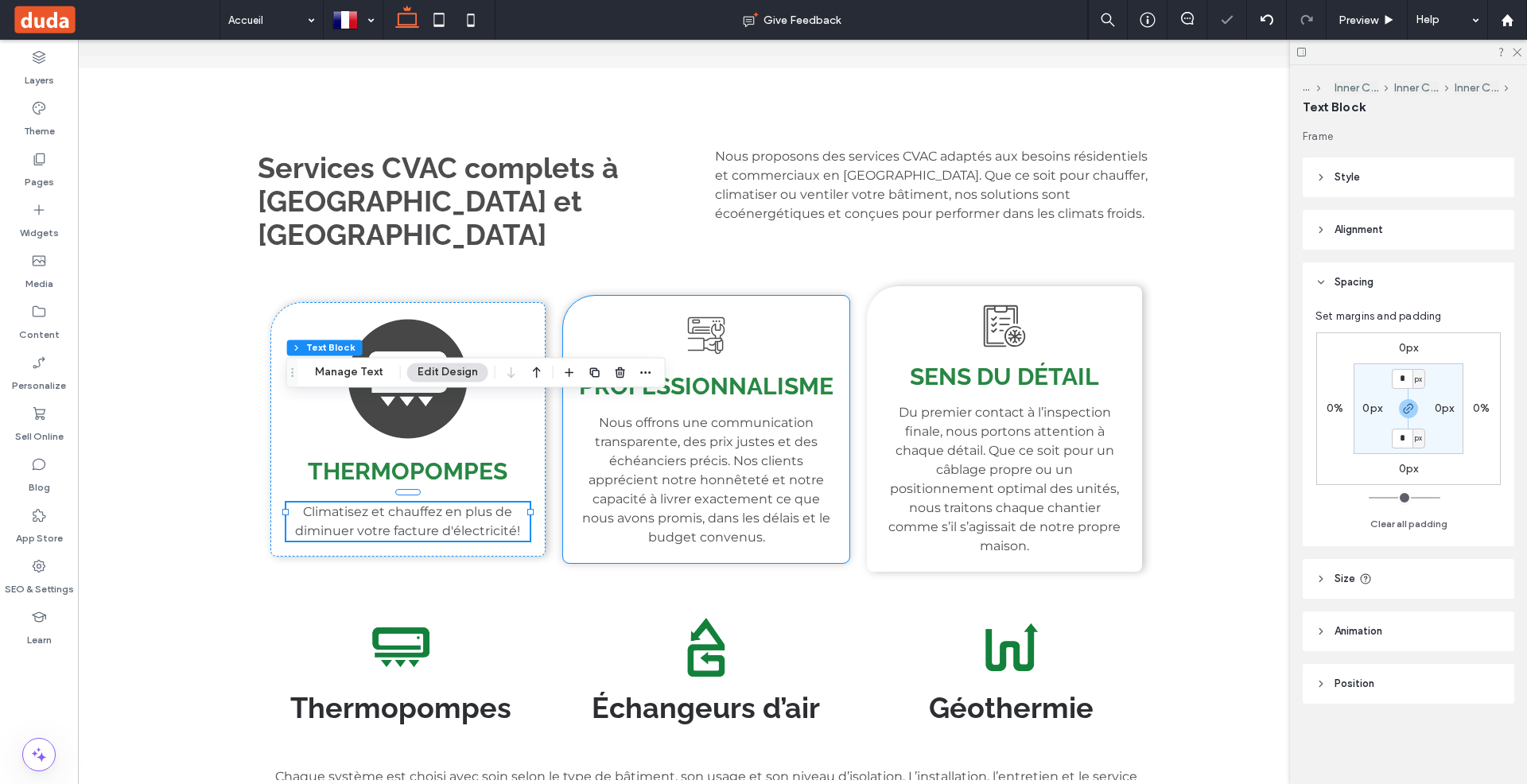
click at [733, 413] on p "Nous offrons une communication transparente, des prix justes et des échéanciers…" at bounding box center [706, 480] width 255 height 133
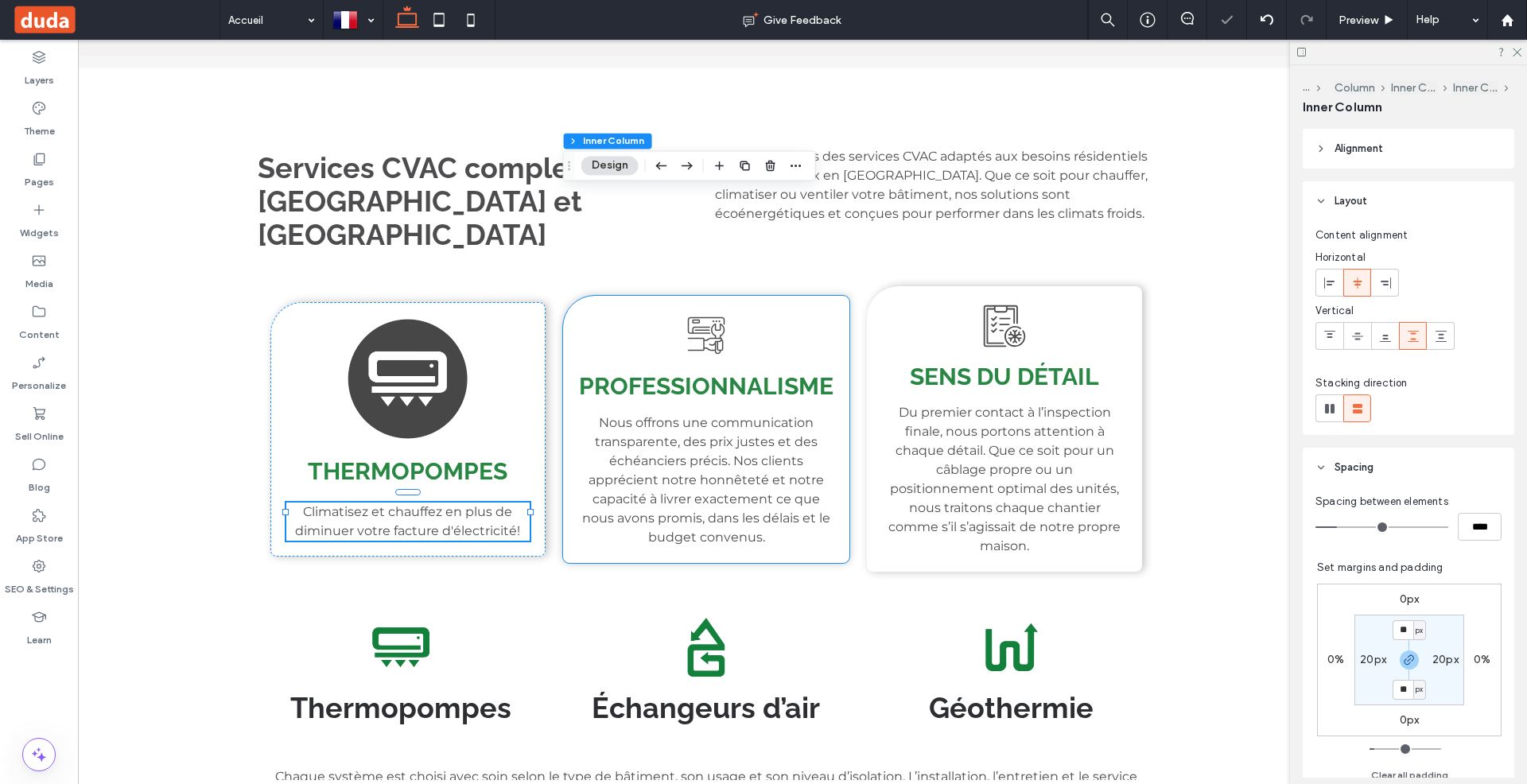
click at [733, 413] on p "Nous offrons une communication transparente, des prix justes et des échéanciers…" at bounding box center [706, 480] width 255 height 133
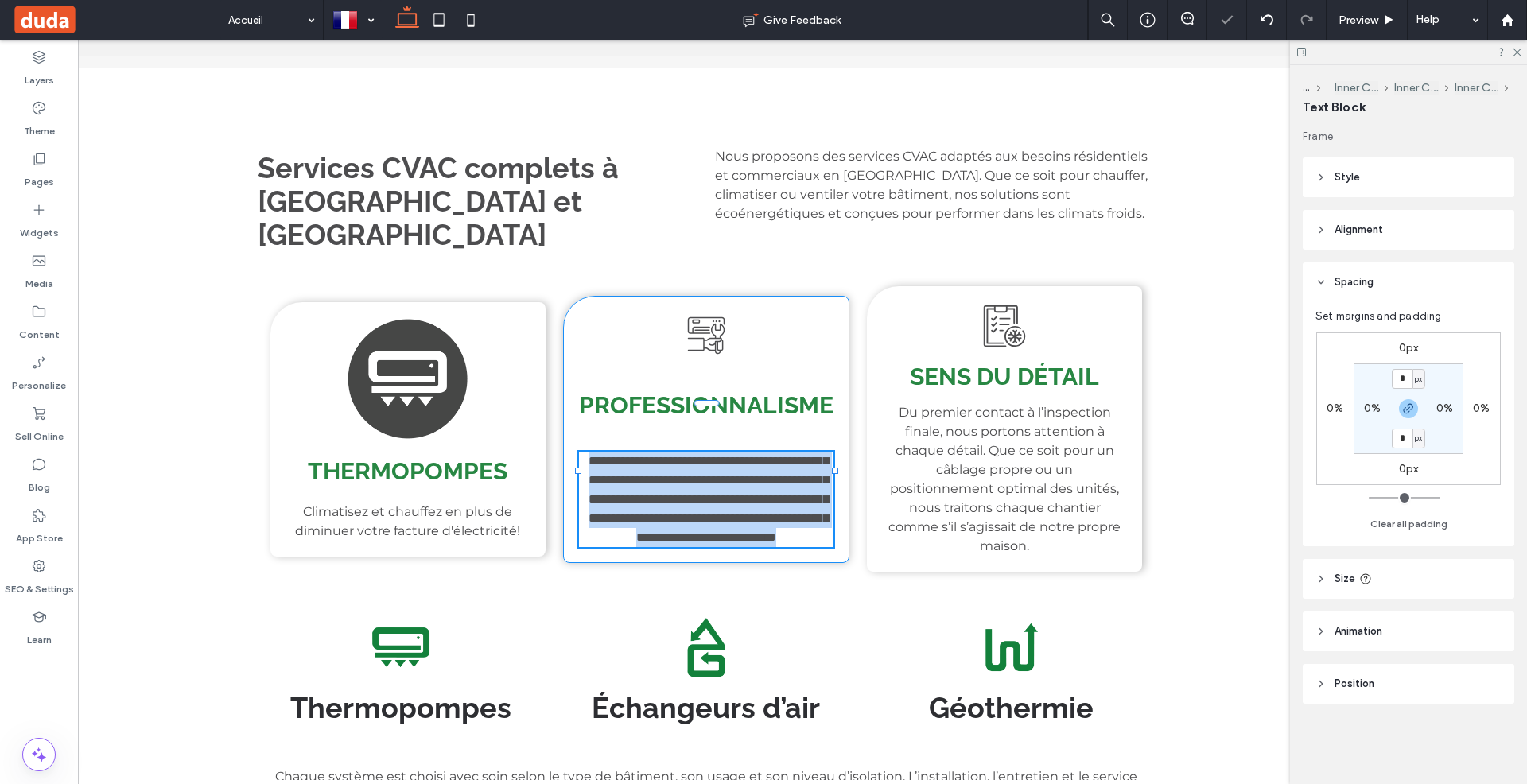
type input "**********"
type input "**"
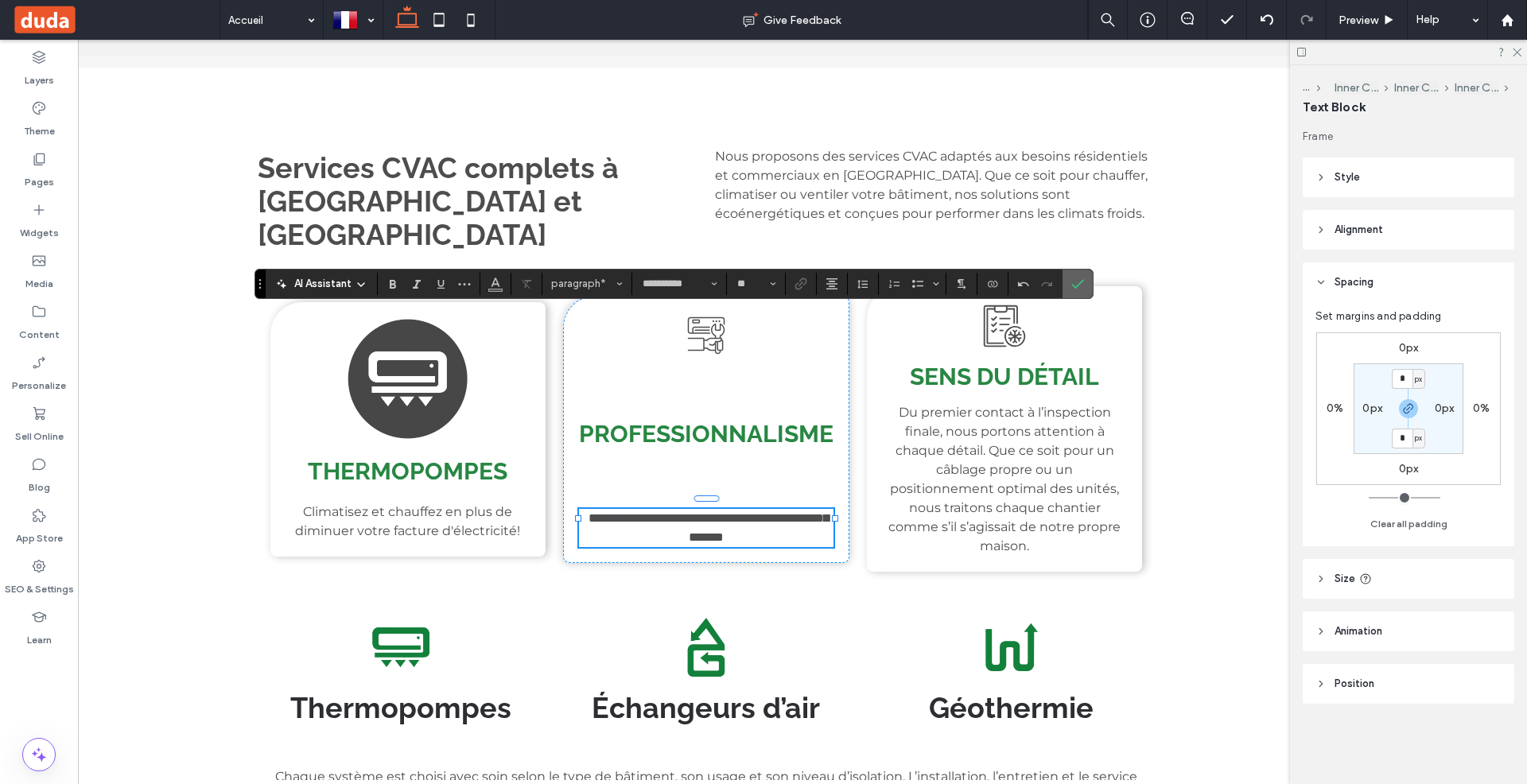
click at [1072, 280] on icon "Confirm" at bounding box center [1078, 283] width 13 height 13
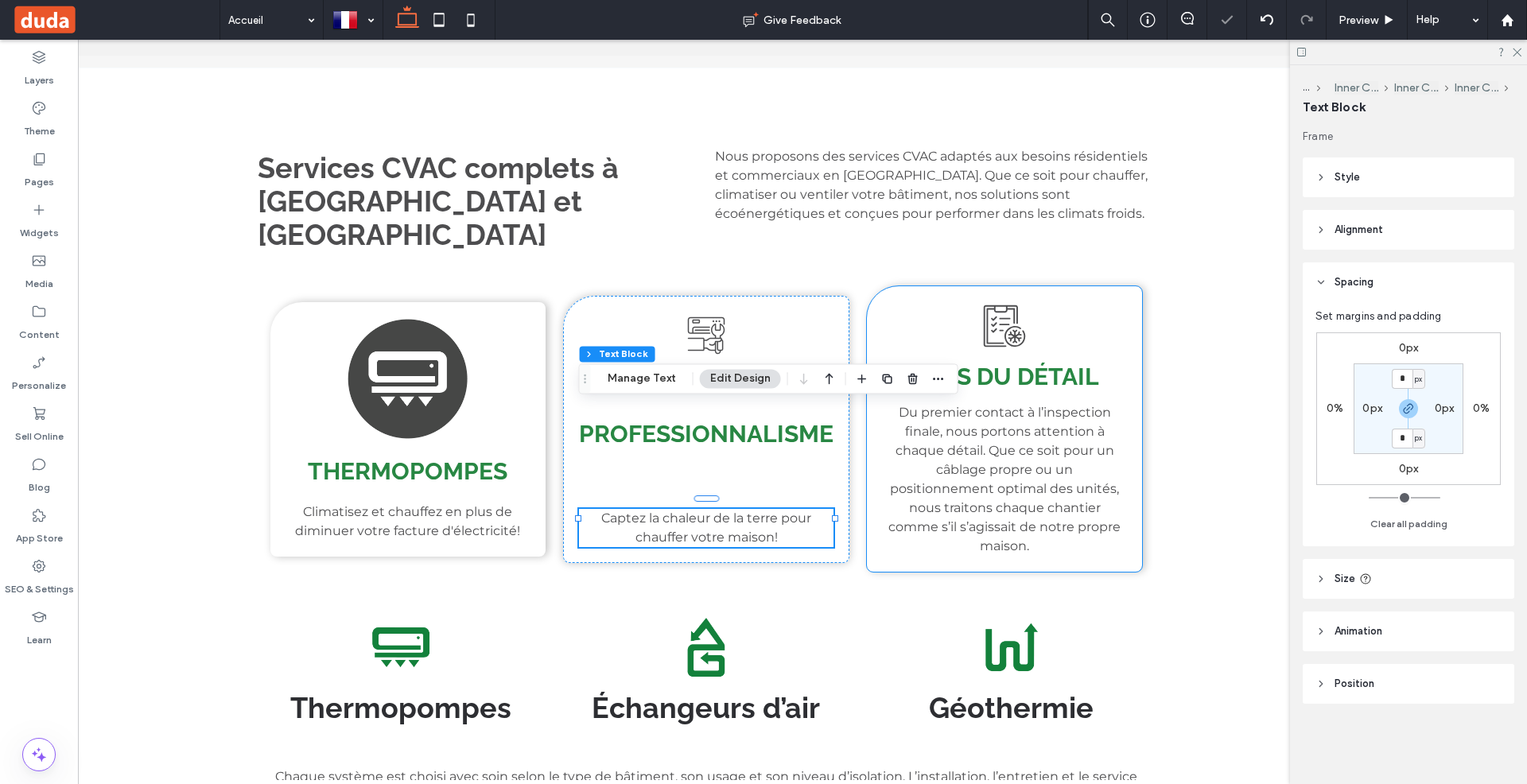
click at [1037, 404] on span "Du premier contact à l’inspection finale, nous portons attention à chaque détai…" at bounding box center [1005, 479] width 233 height 149
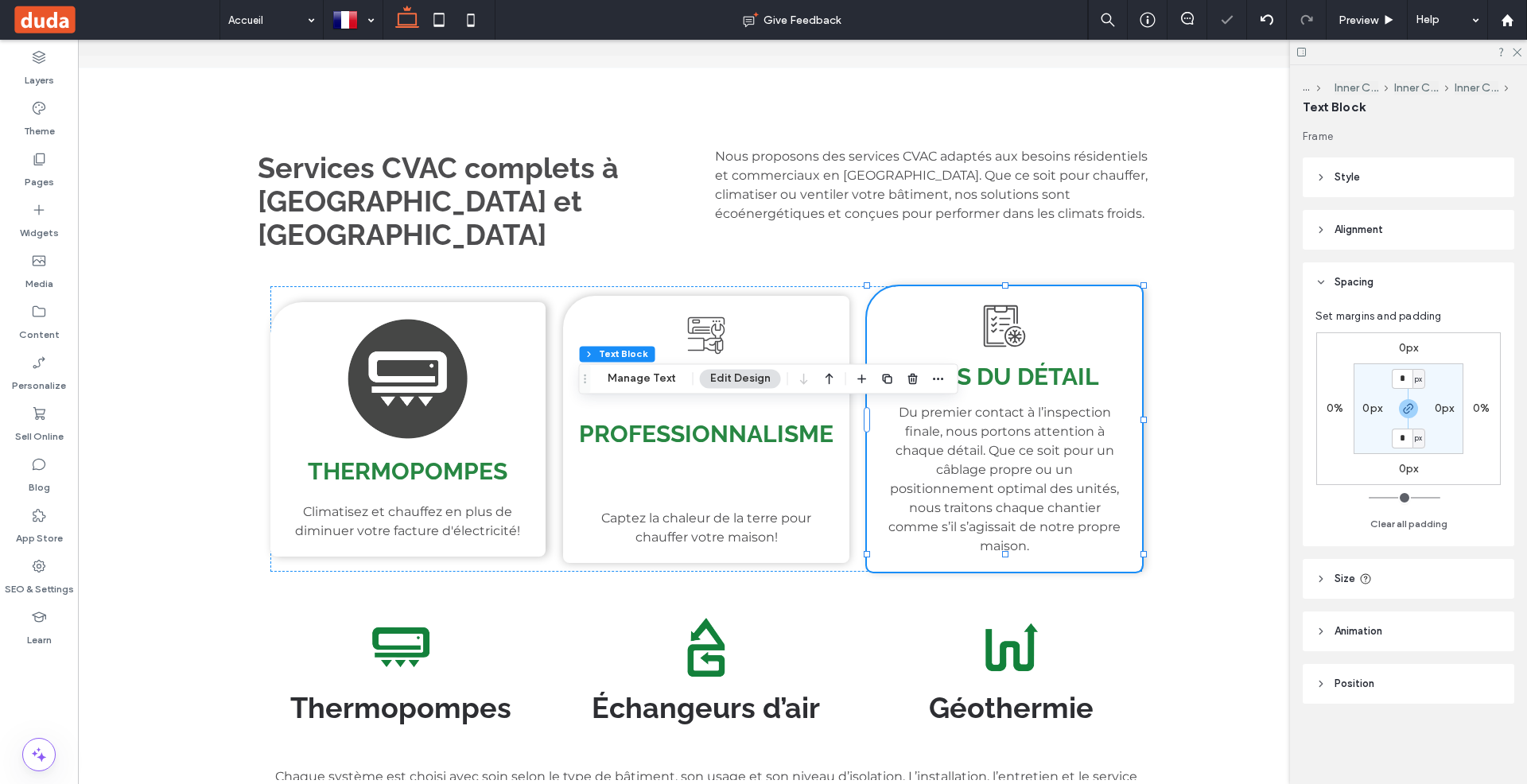
click at [1037, 404] on span "Du premier contact à l’inspection finale, nous portons attention à chaque détai…" at bounding box center [1005, 479] width 233 height 149
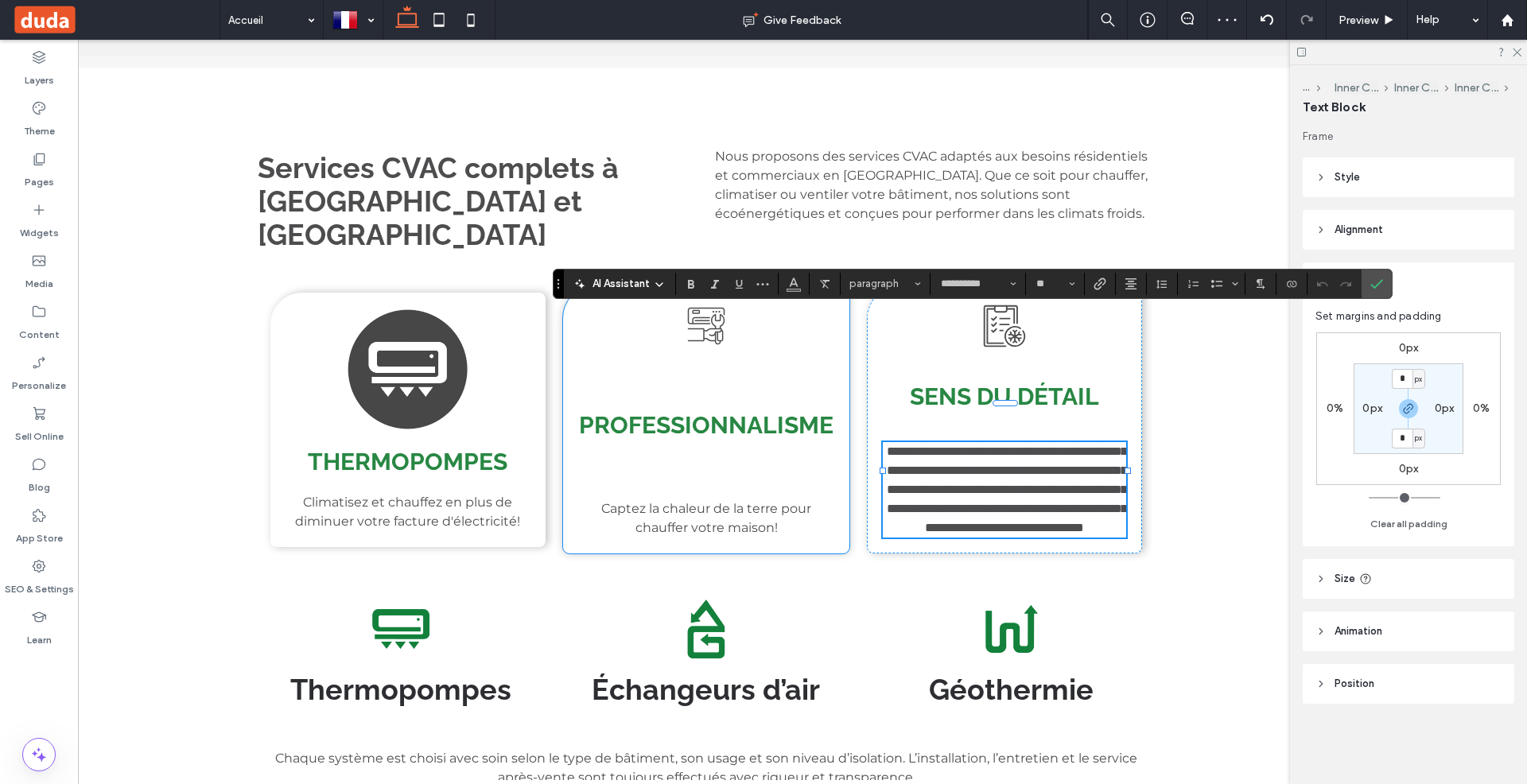
click at [695, 302] on icon at bounding box center [706, 326] width 48 height 48
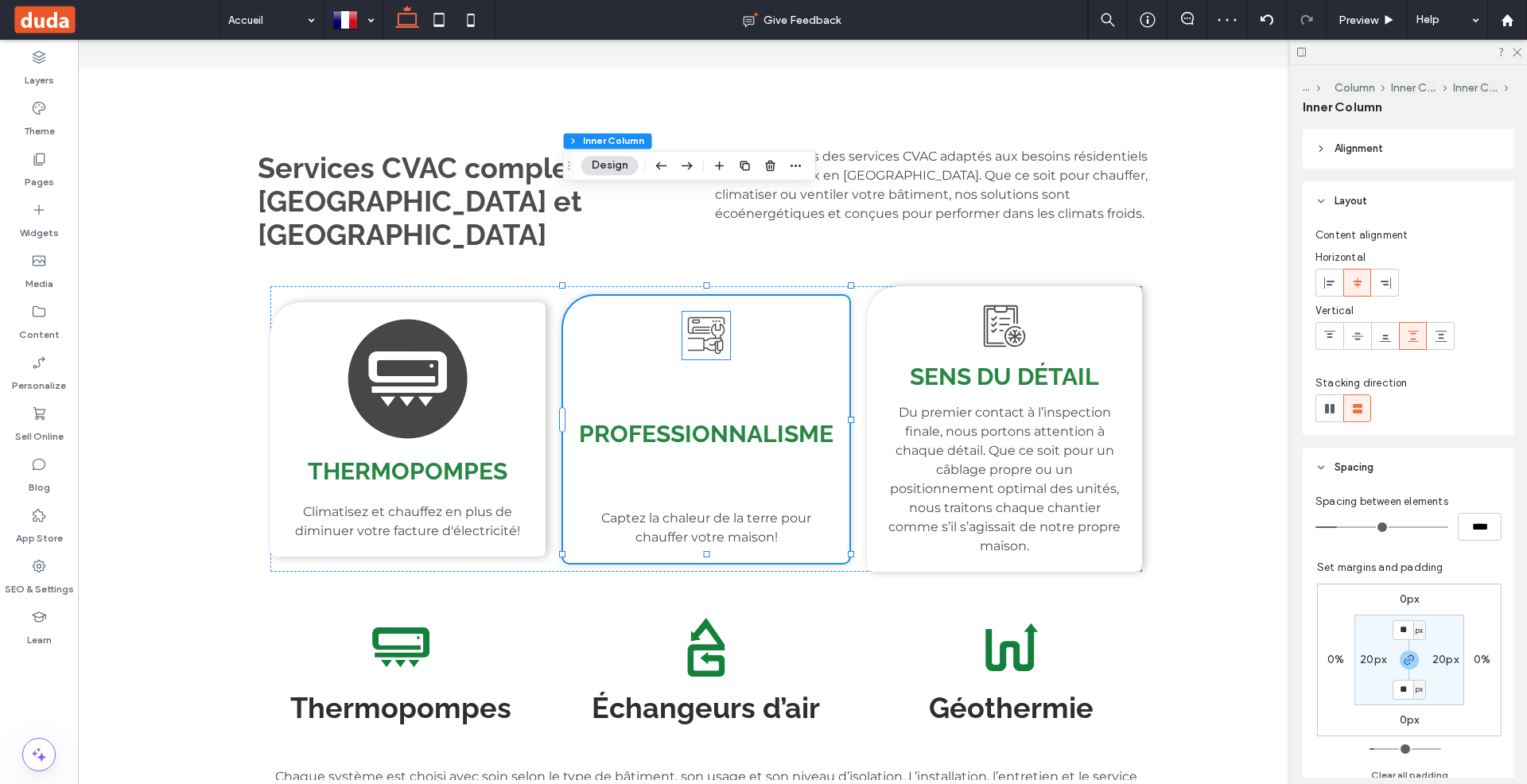
click at [712, 312] on icon at bounding box center [706, 336] width 48 height 48
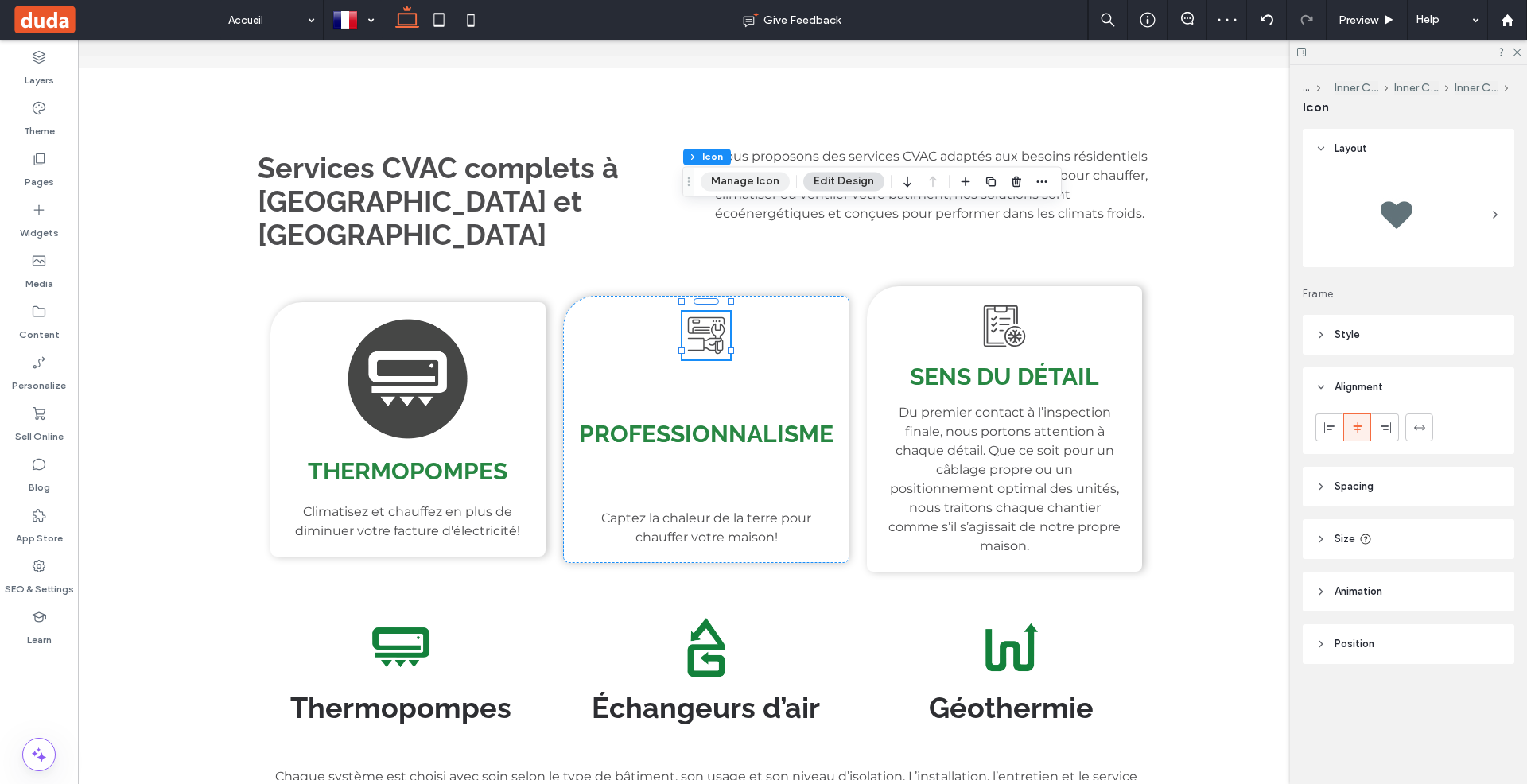
click at [753, 186] on button "Manage Icon" at bounding box center [746, 181] width 89 height 19
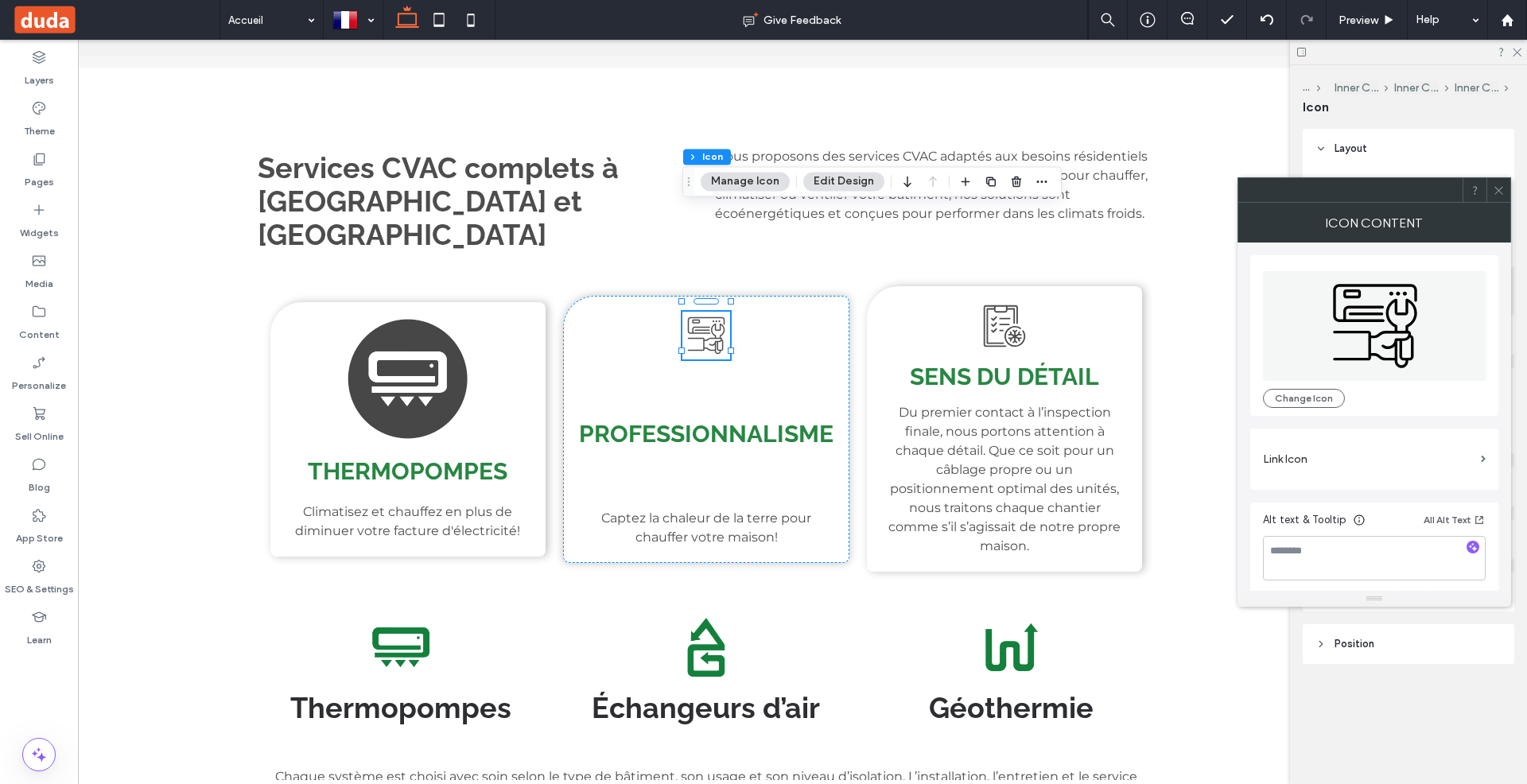
scroll to position [2, 0]
click at [1302, 395] on button "Change Icon" at bounding box center [1303, 396] width 82 height 19
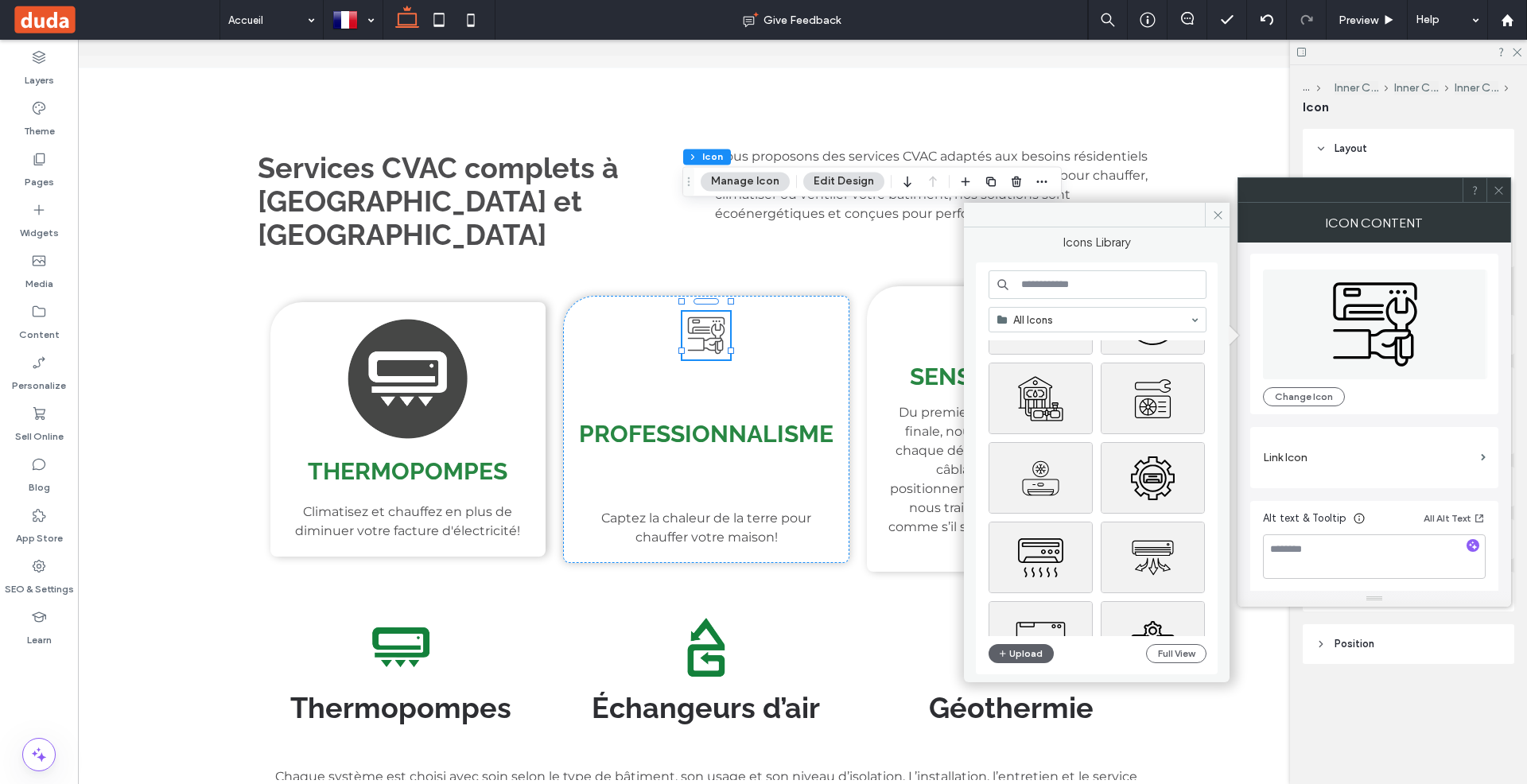
scroll to position [0, 0]
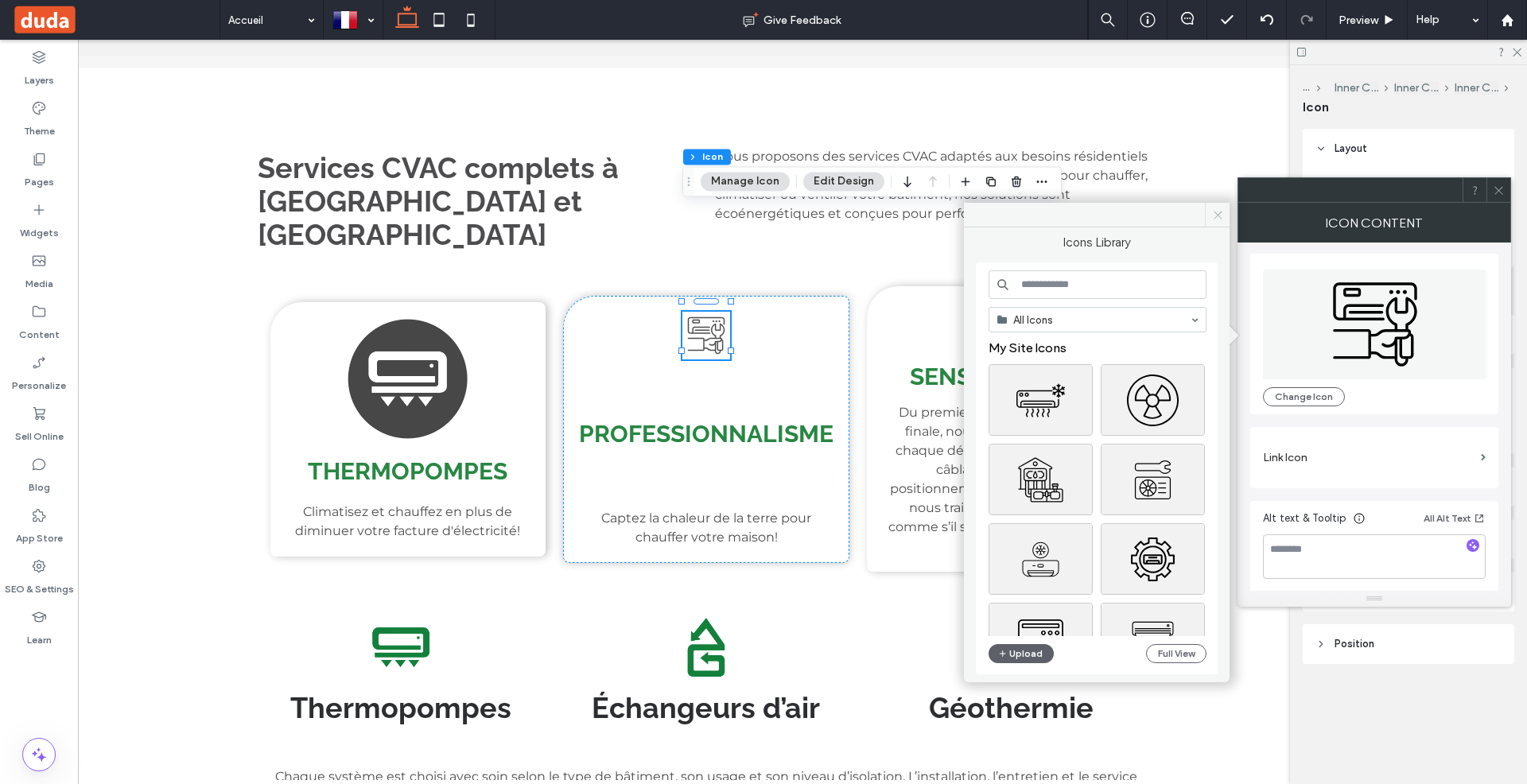
click at [1219, 210] on icon at bounding box center [1218, 215] width 12 height 12
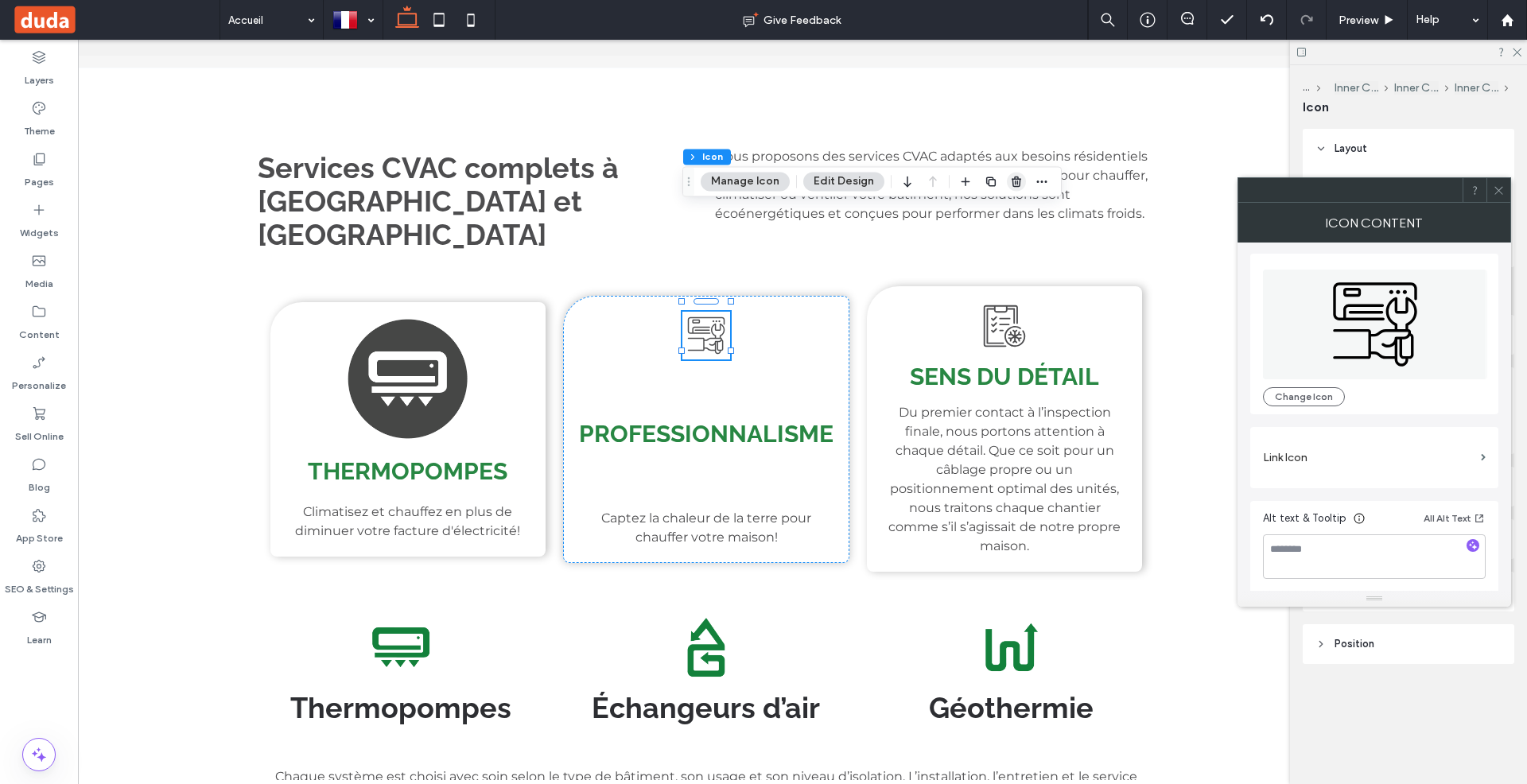
click at [1010, 173] on span "button" at bounding box center [1016, 181] width 19 height 19
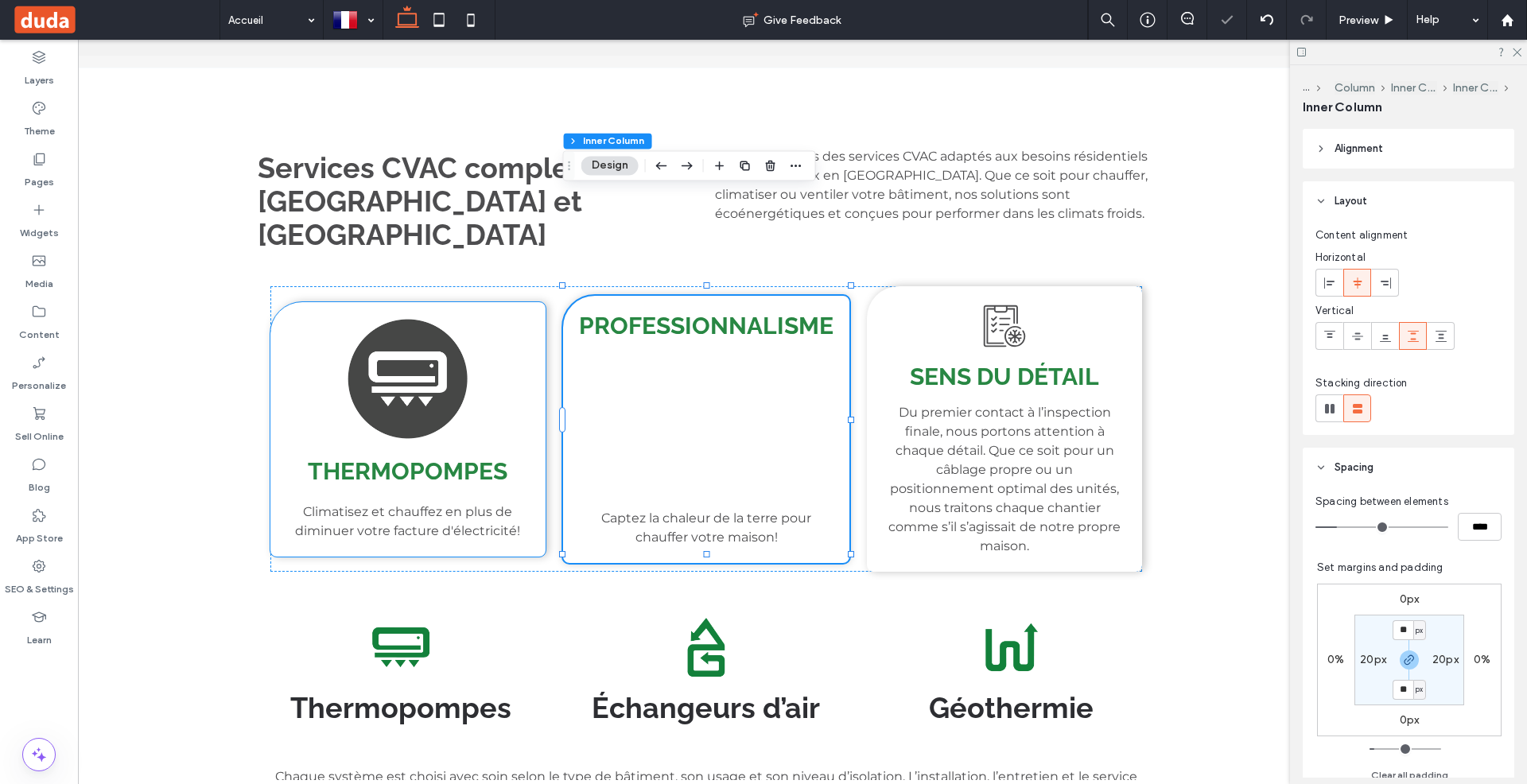
click at [389, 318] on img at bounding box center [408, 379] width 121 height 121
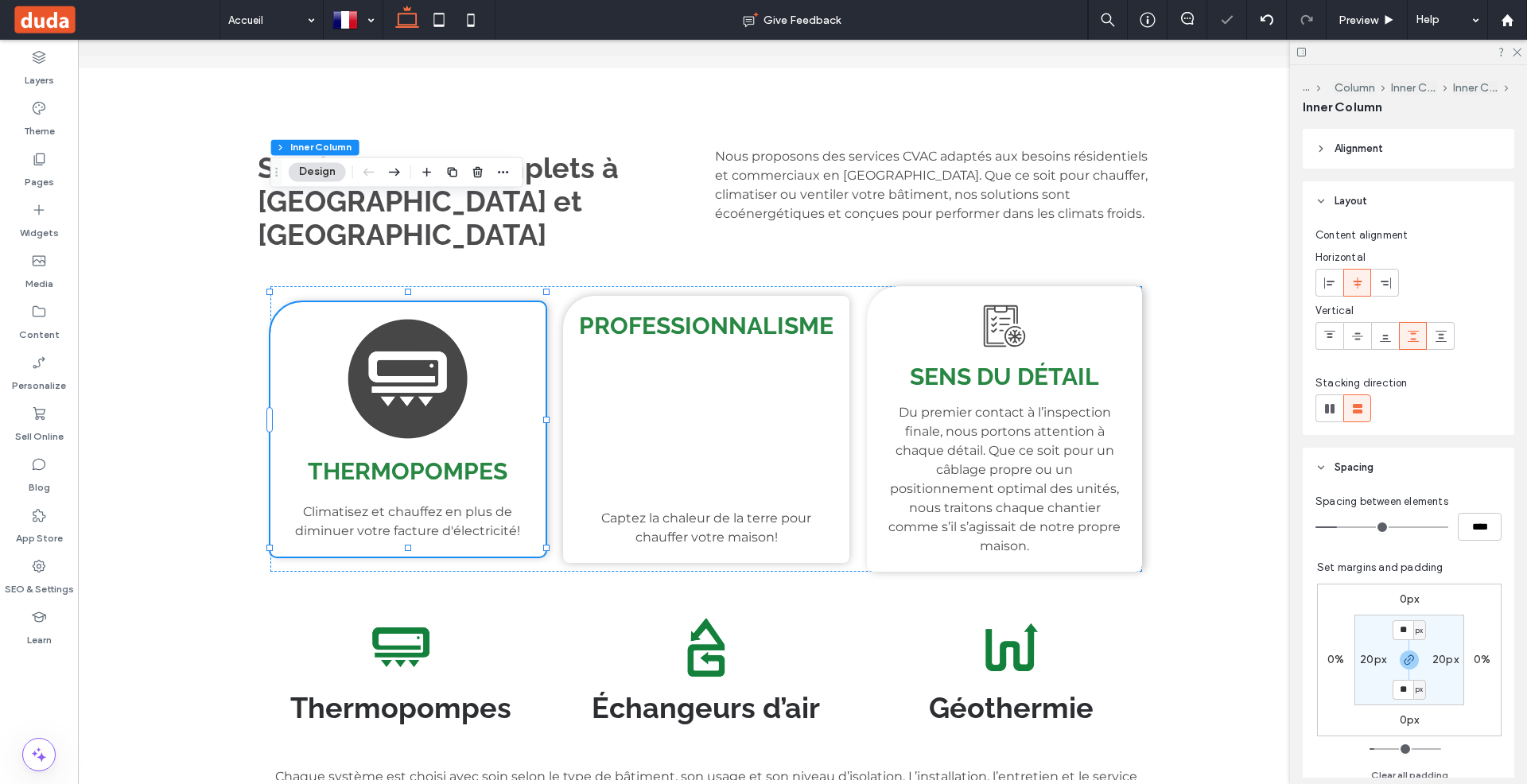
click at [396, 318] on img at bounding box center [408, 379] width 121 height 121
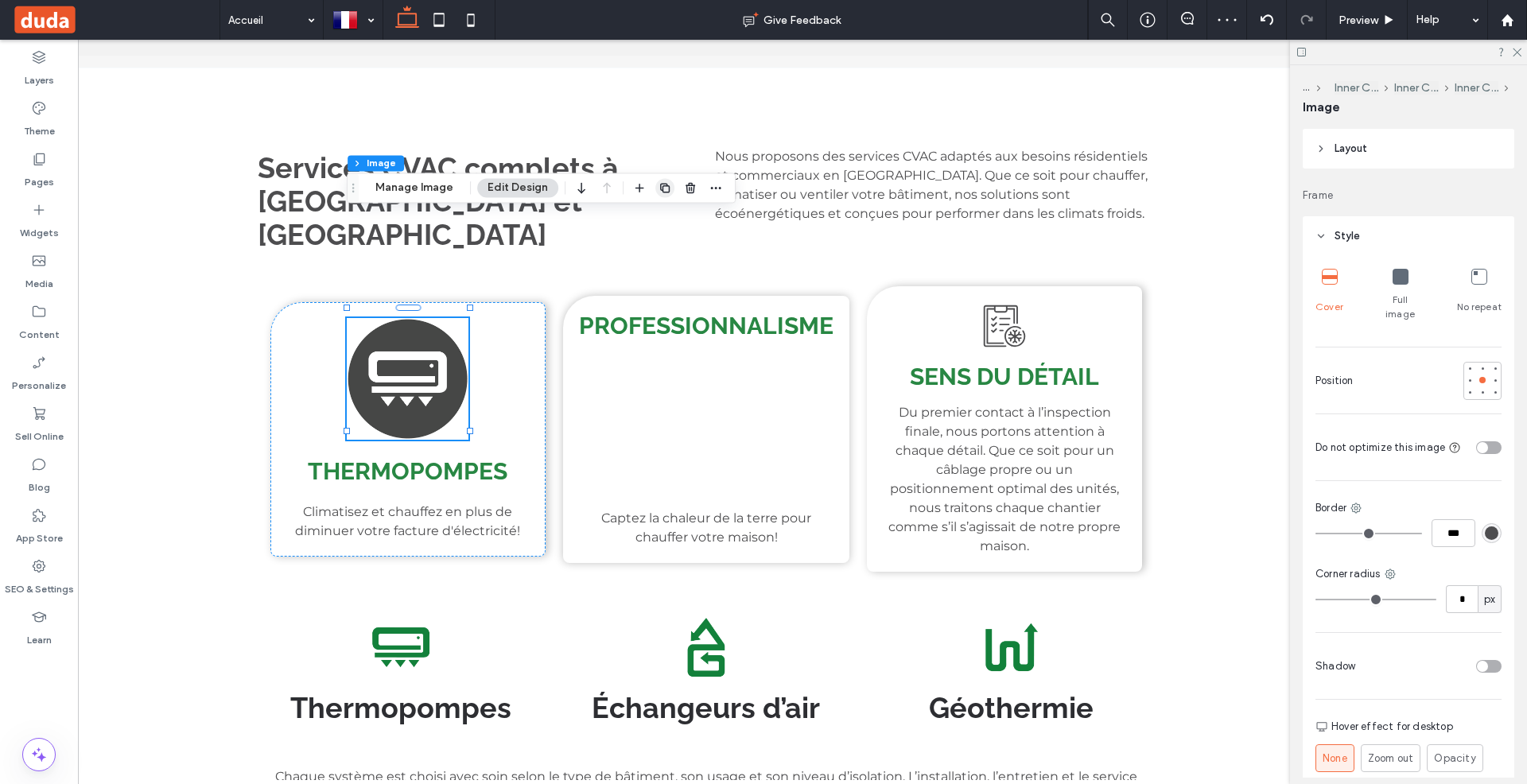
click at [661, 191] on icon "button" at bounding box center [664, 187] width 13 height 13
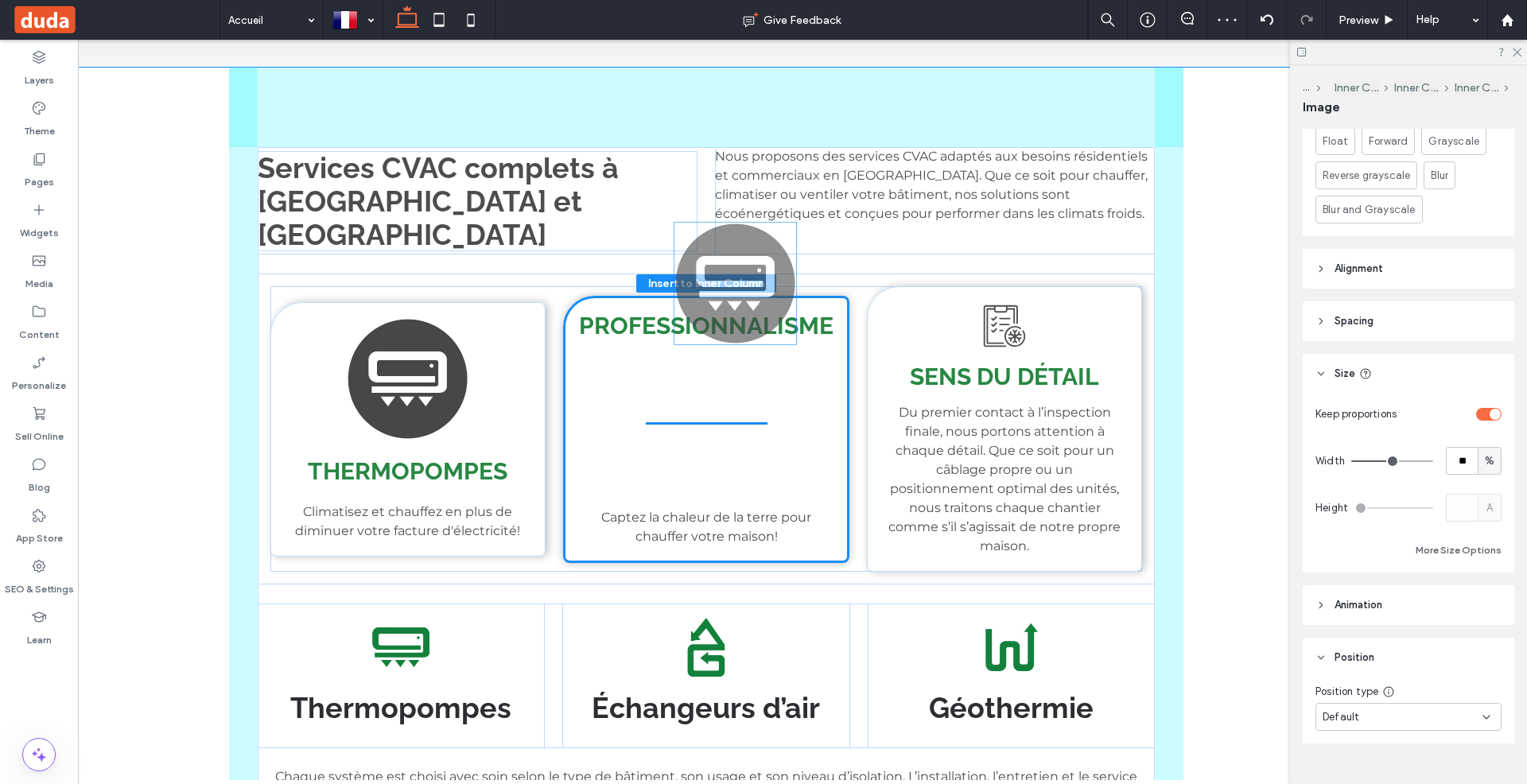
scroll to position [663, 0]
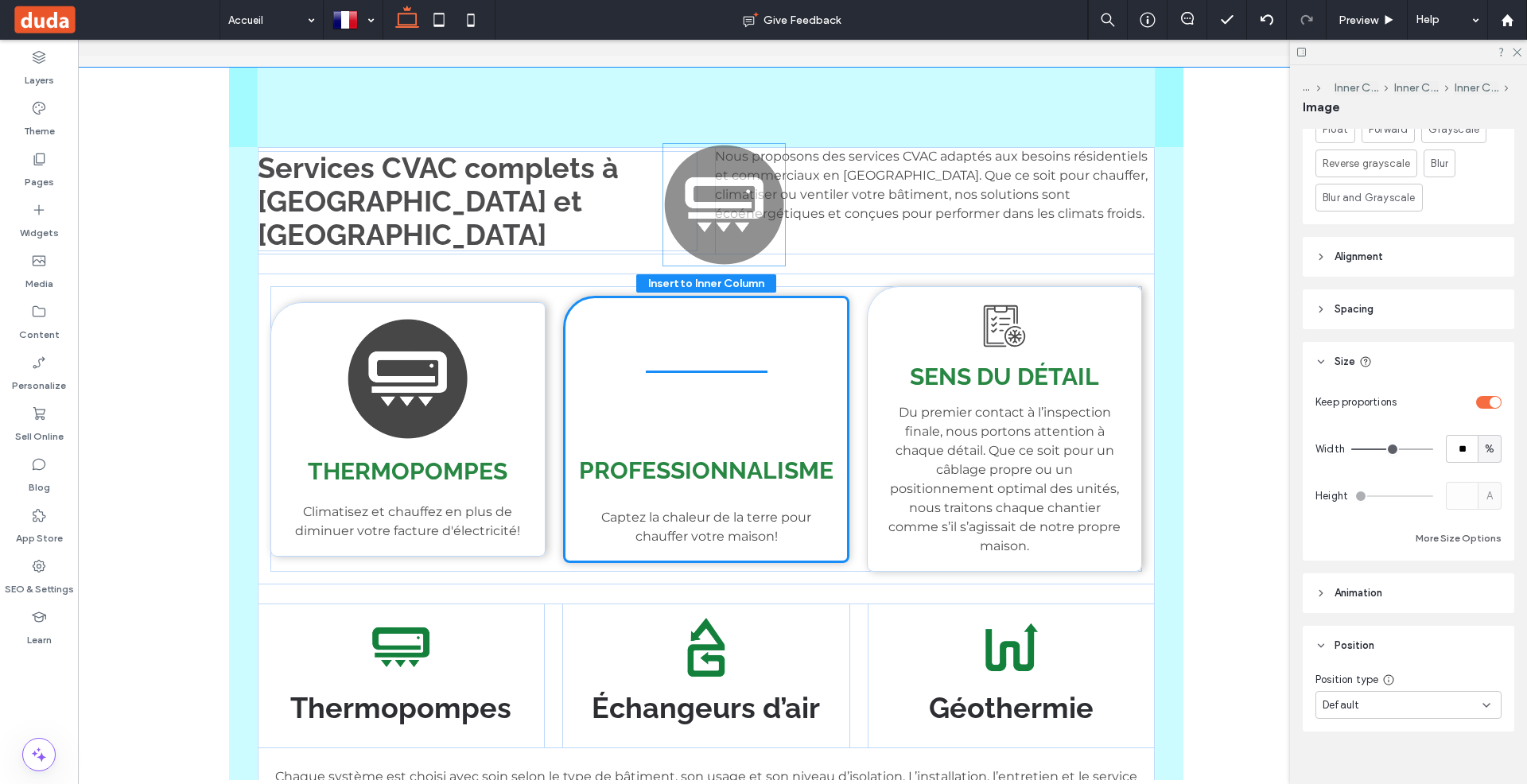
drag, startPoint x: 405, startPoint y: 280, endPoint x: 721, endPoint y: 219, distance: 321.8
type input "**"
type input "****"
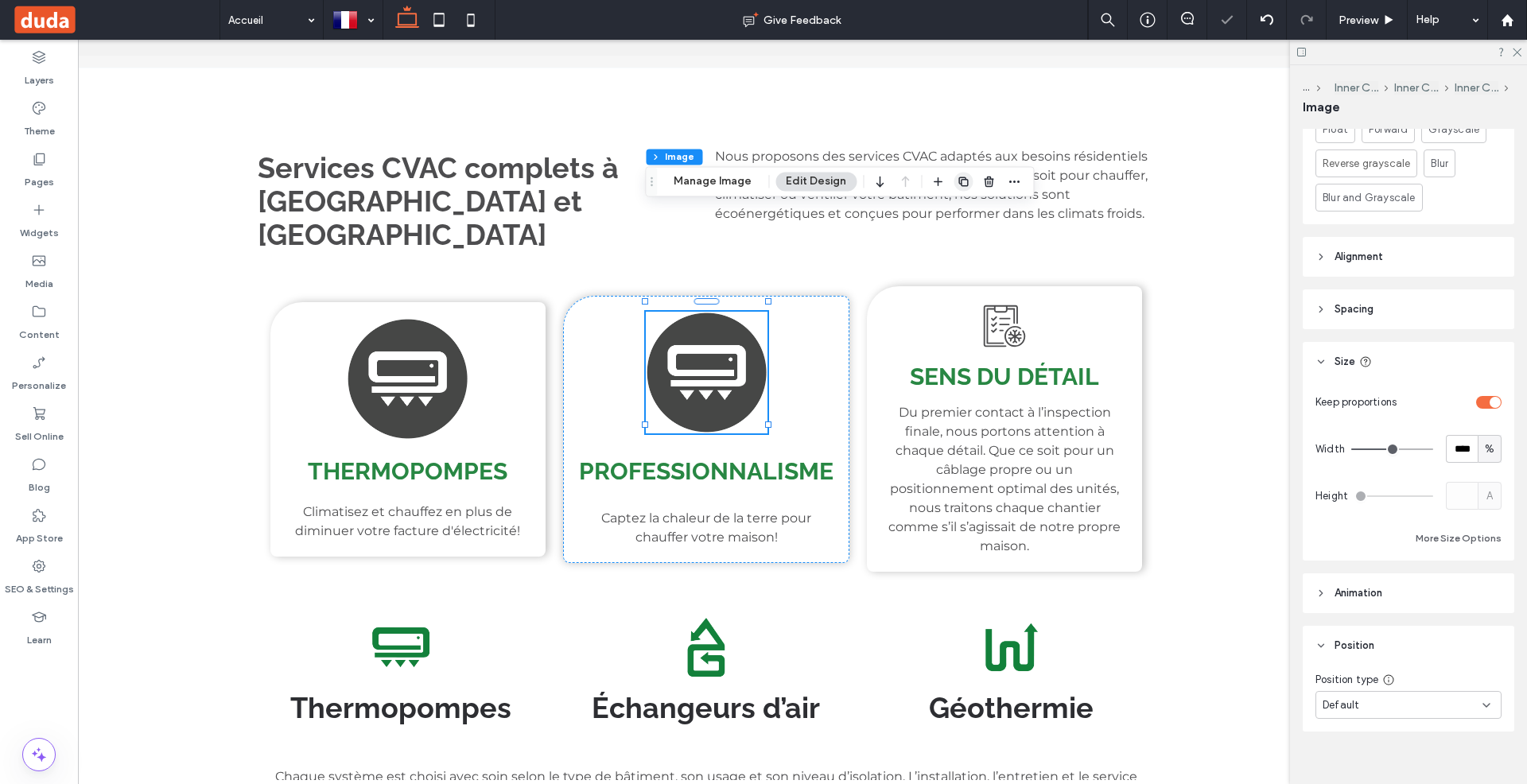
click at [965, 177] on span "button" at bounding box center [962, 181] width 19 height 19
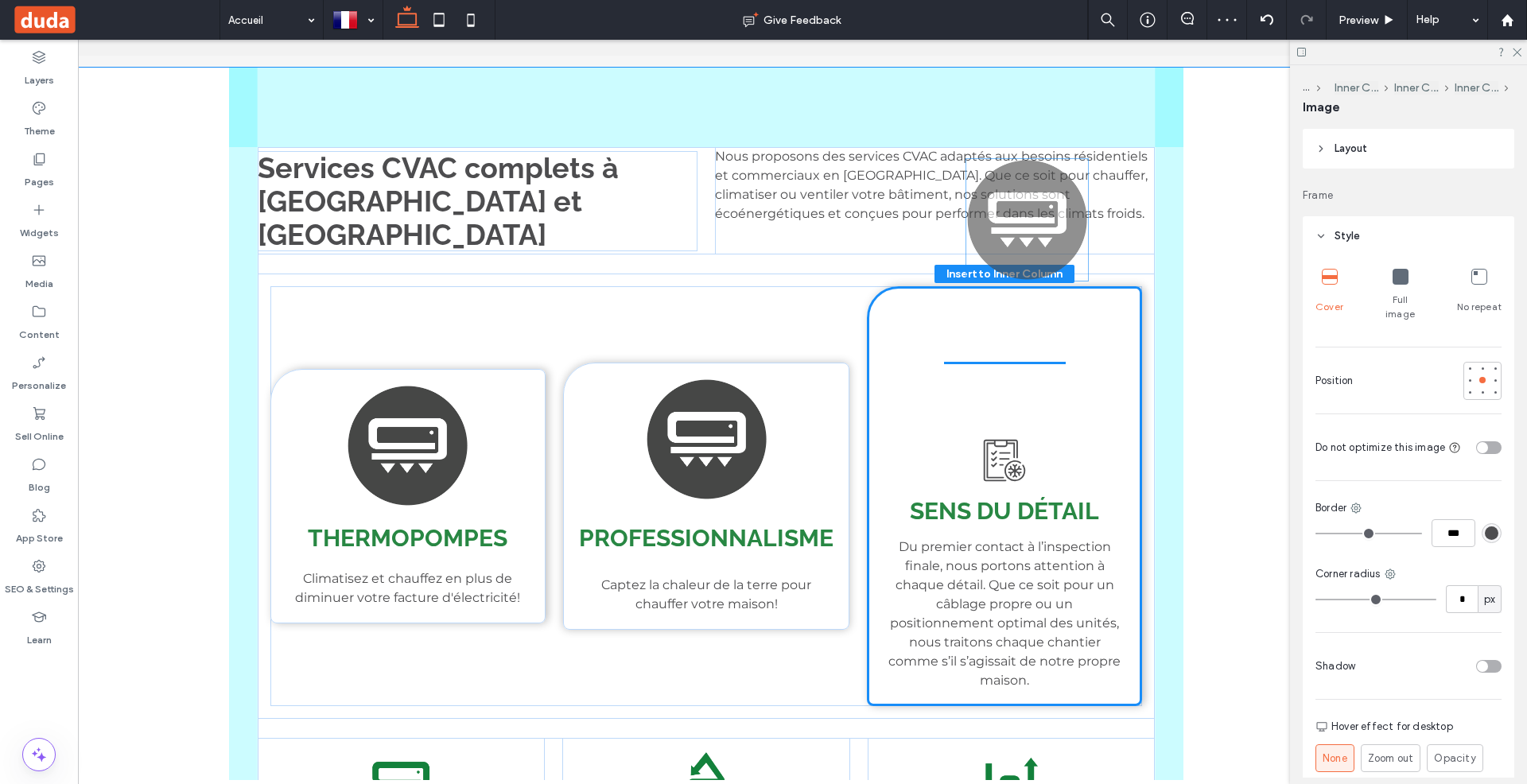
drag, startPoint x: 723, startPoint y: 403, endPoint x: 1044, endPoint y: 221, distance: 369.0
type input "**"
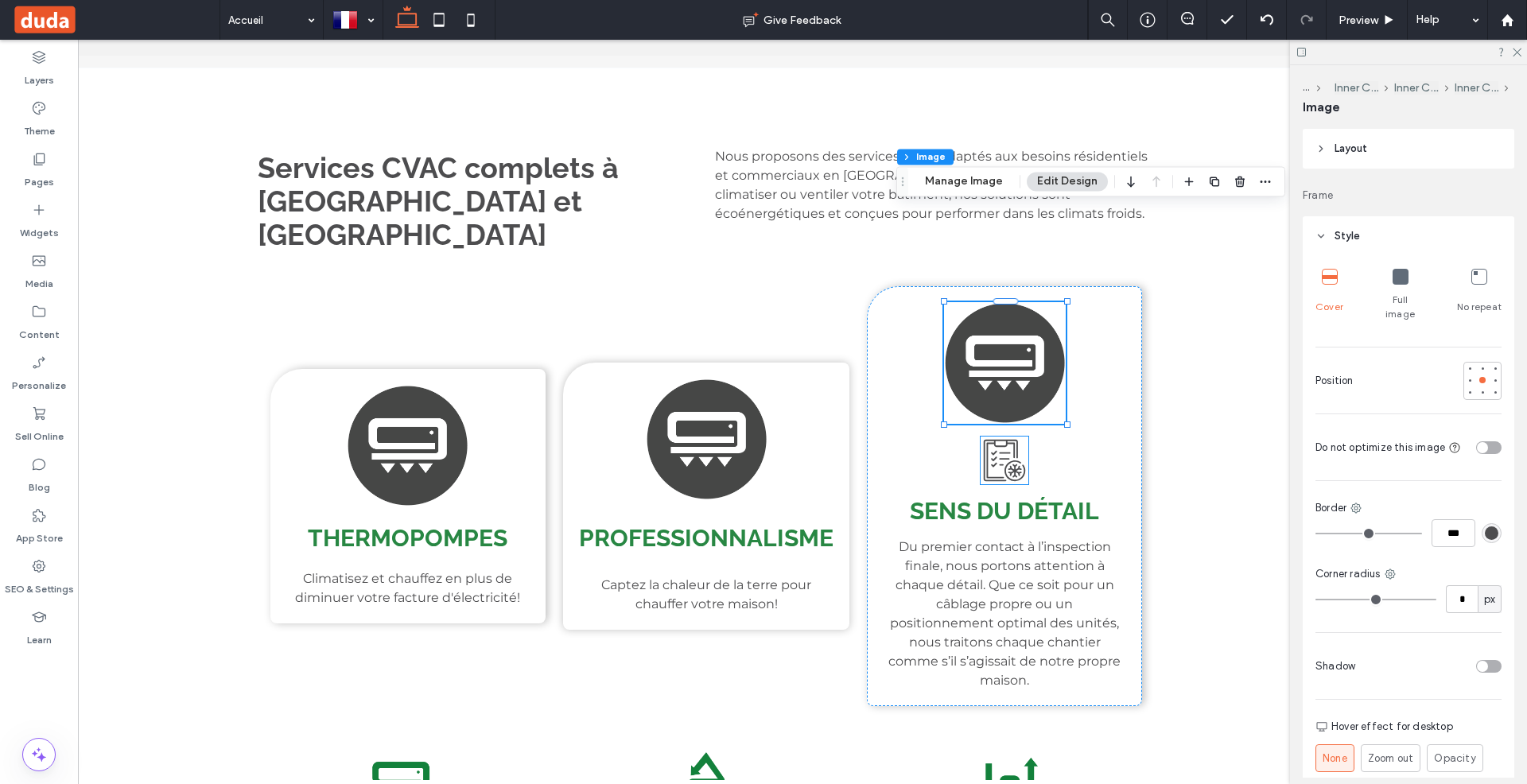
click at [1021, 436] on icon at bounding box center [1004, 460] width 48 height 48
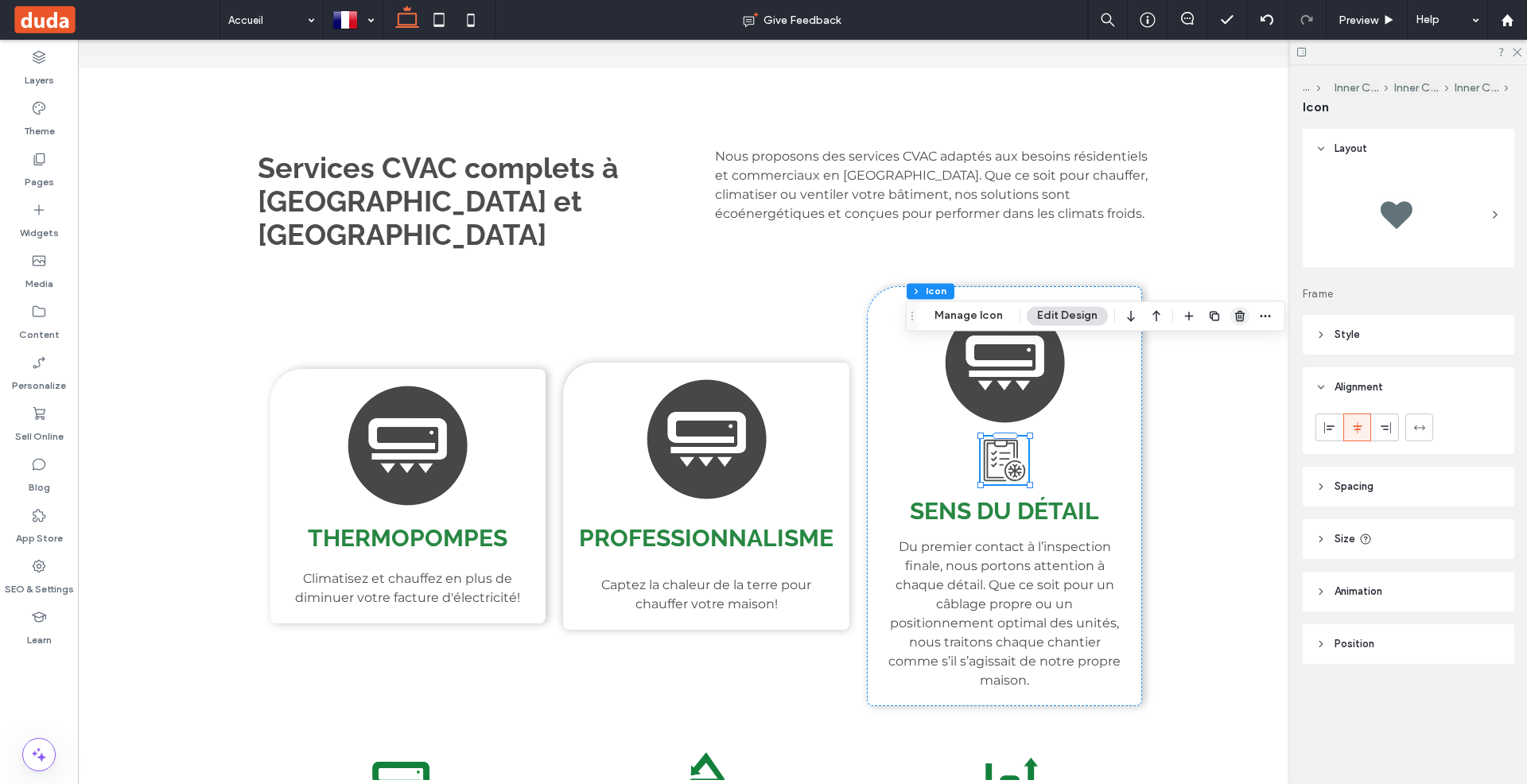
click at [1241, 309] on icon "button" at bounding box center [1240, 315] width 13 height 13
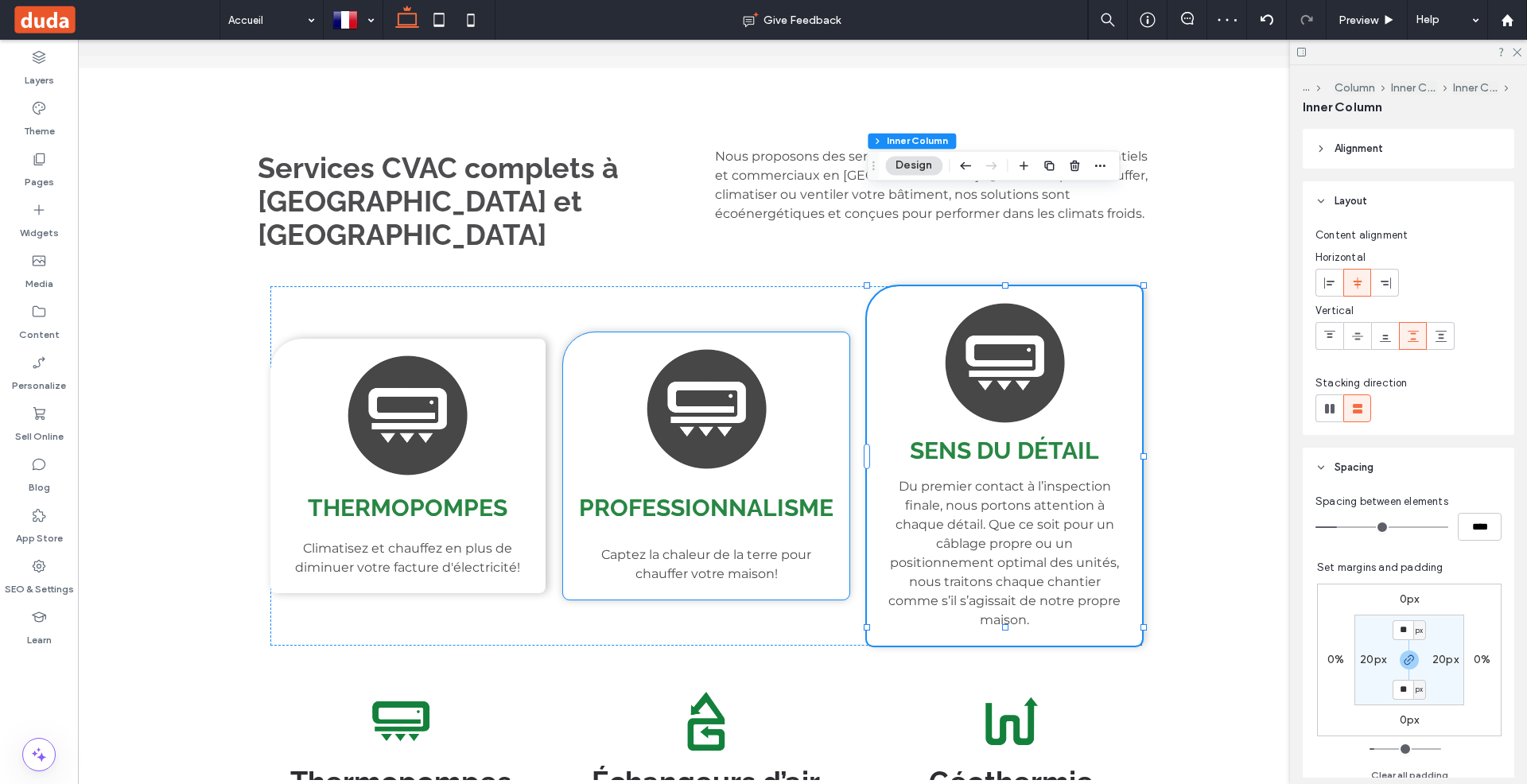
click at [748, 494] on span "Professionnalisme" at bounding box center [706, 508] width 254 height 28
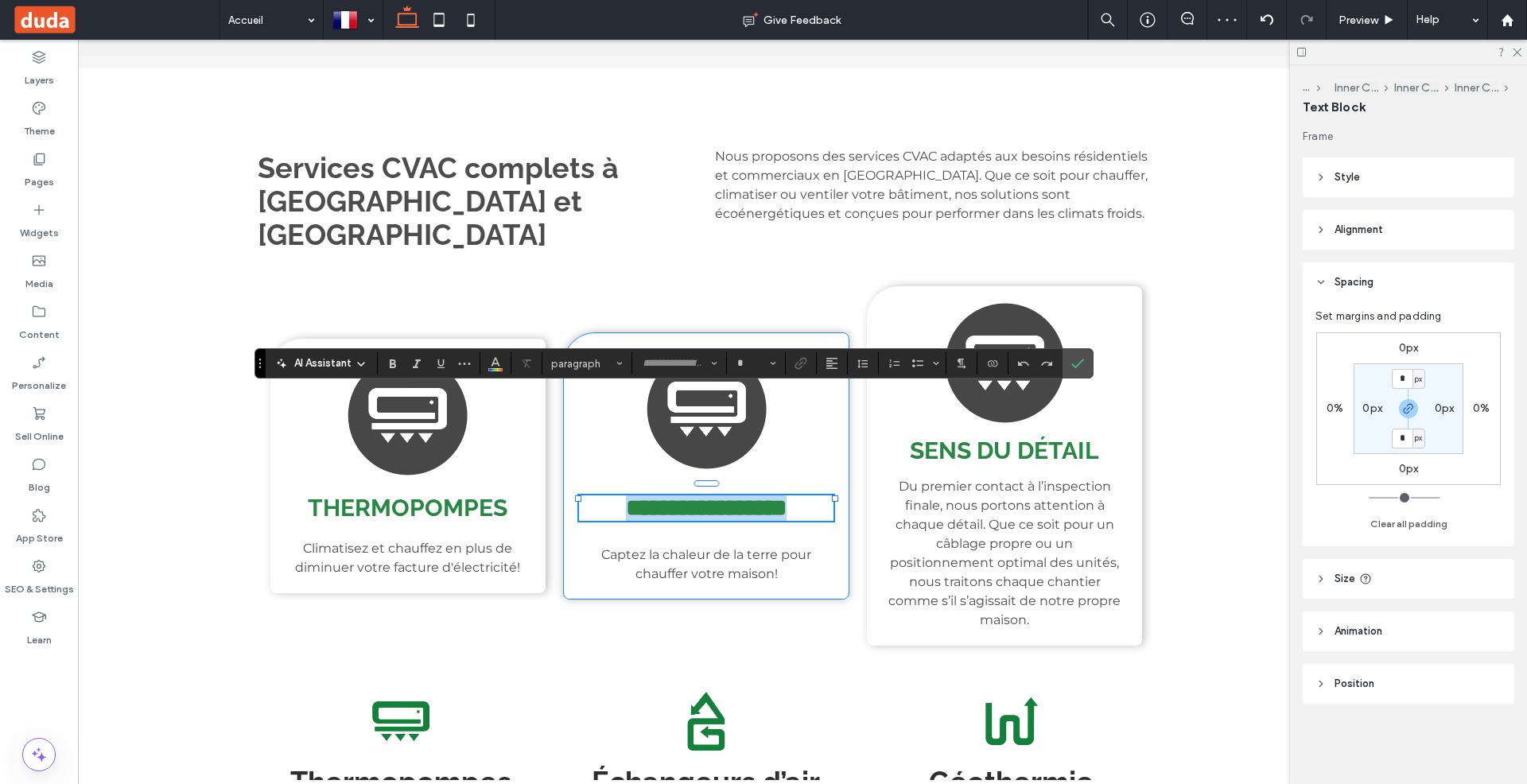
type input "*******"
type input "**"
click at [1060, 479] on span "Du premier contact à l’inspection finale, nous portons attention à chaque détai…" at bounding box center [1005, 553] width 233 height 149
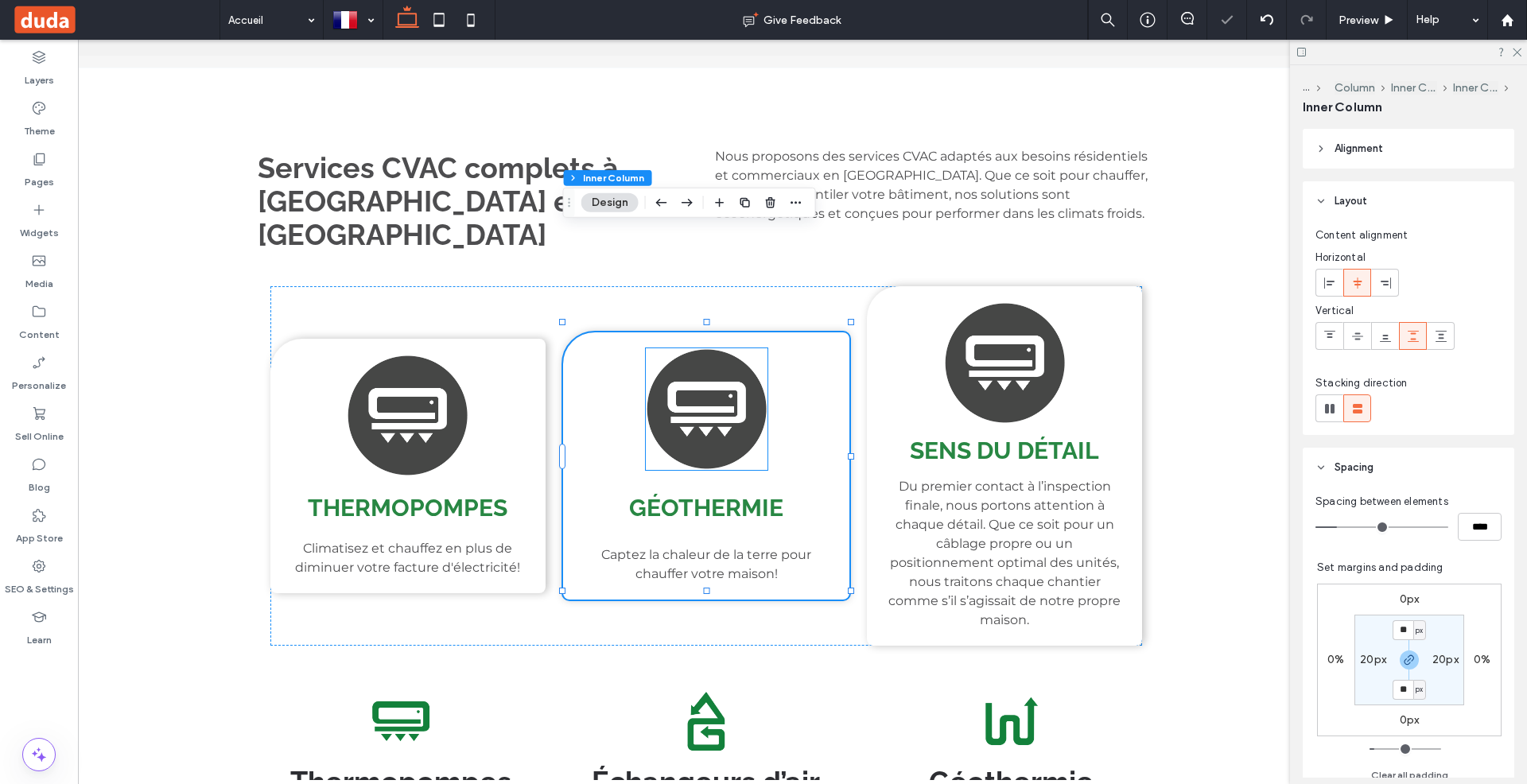
click at [734, 348] on img at bounding box center [707, 408] width 121 height 121
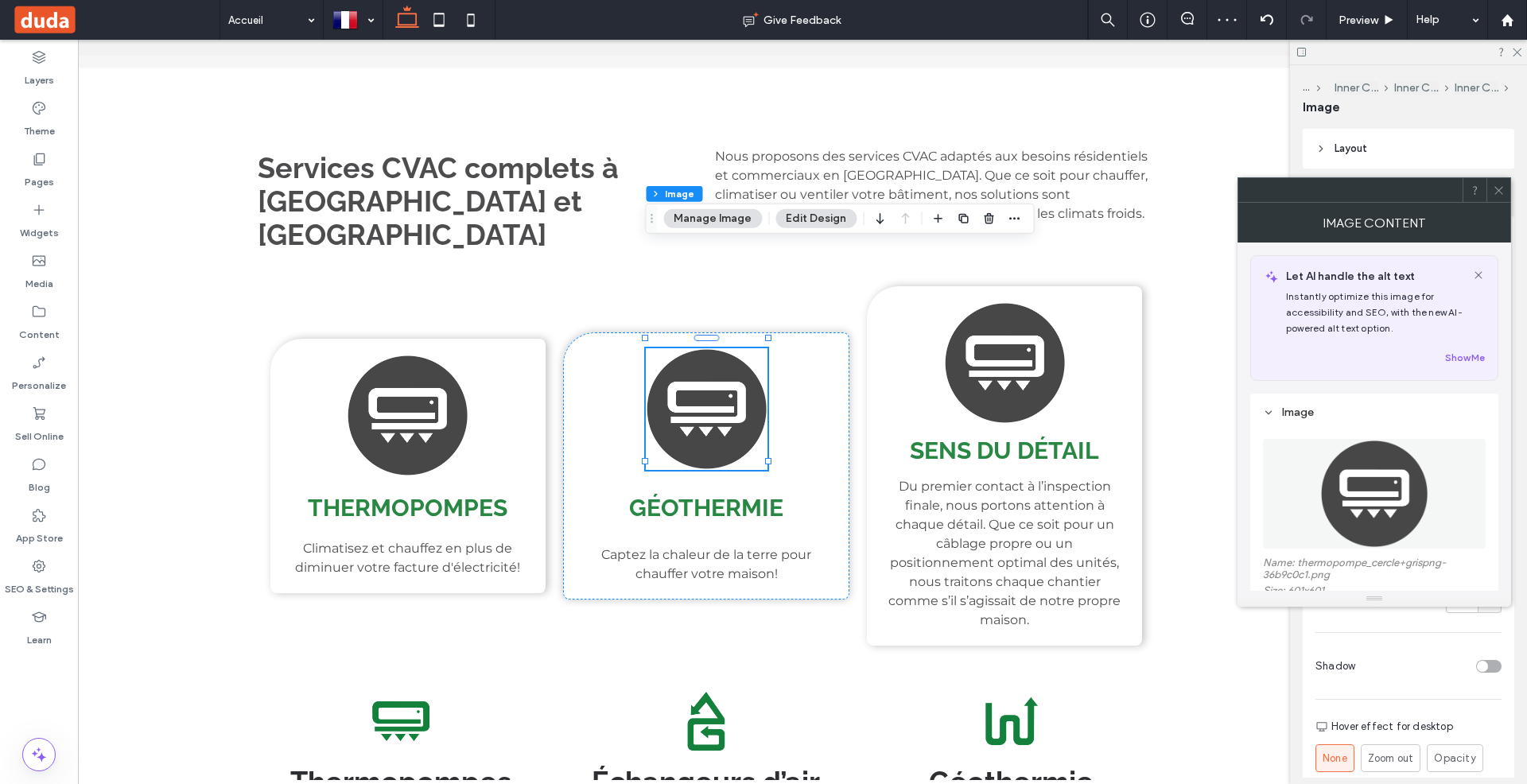
click at [736, 212] on button "Manage Image" at bounding box center [712, 218] width 98 height 19
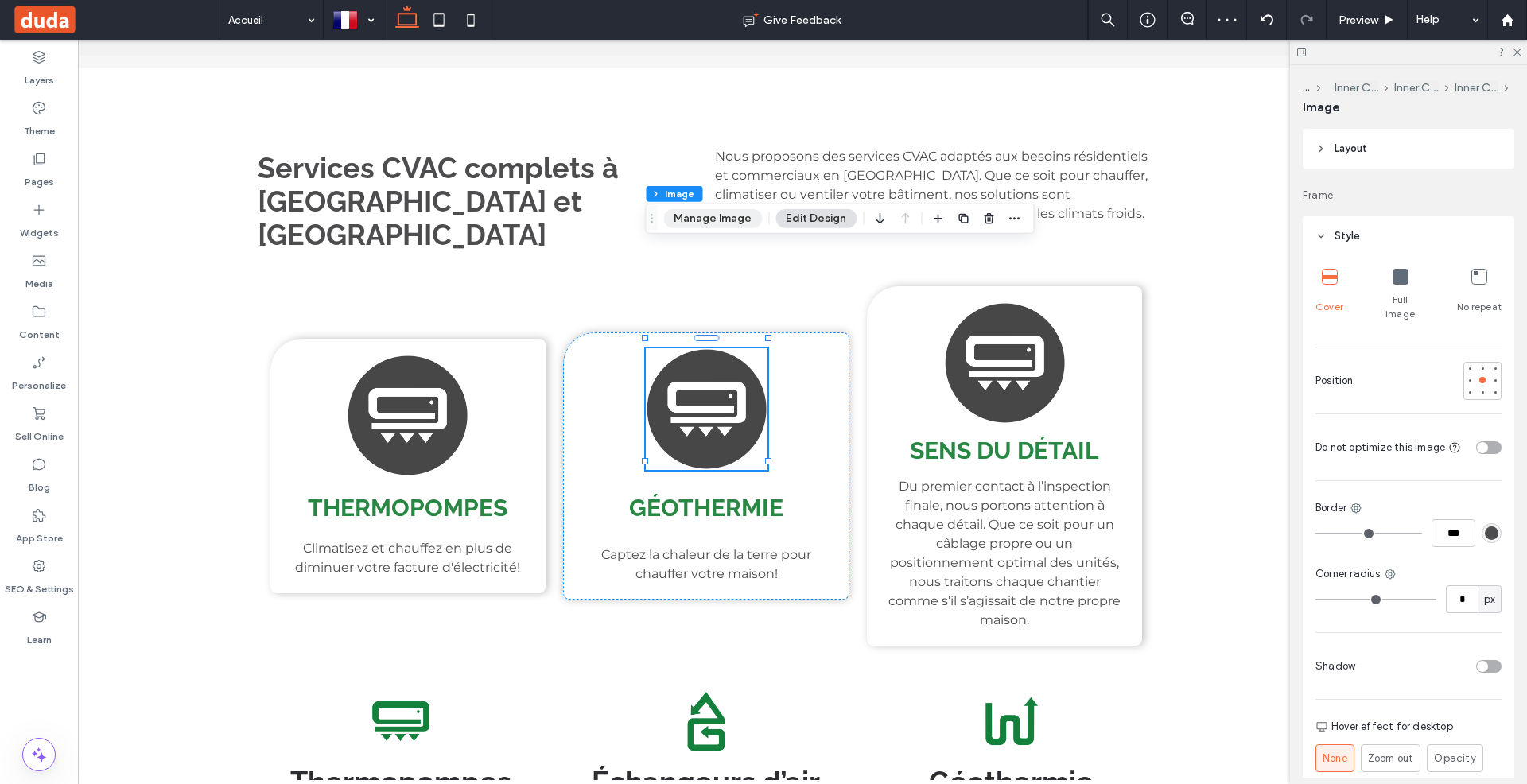
click at [686, 214] on button "Manage Image" at bounding box center [712, 218] width 98 height 19
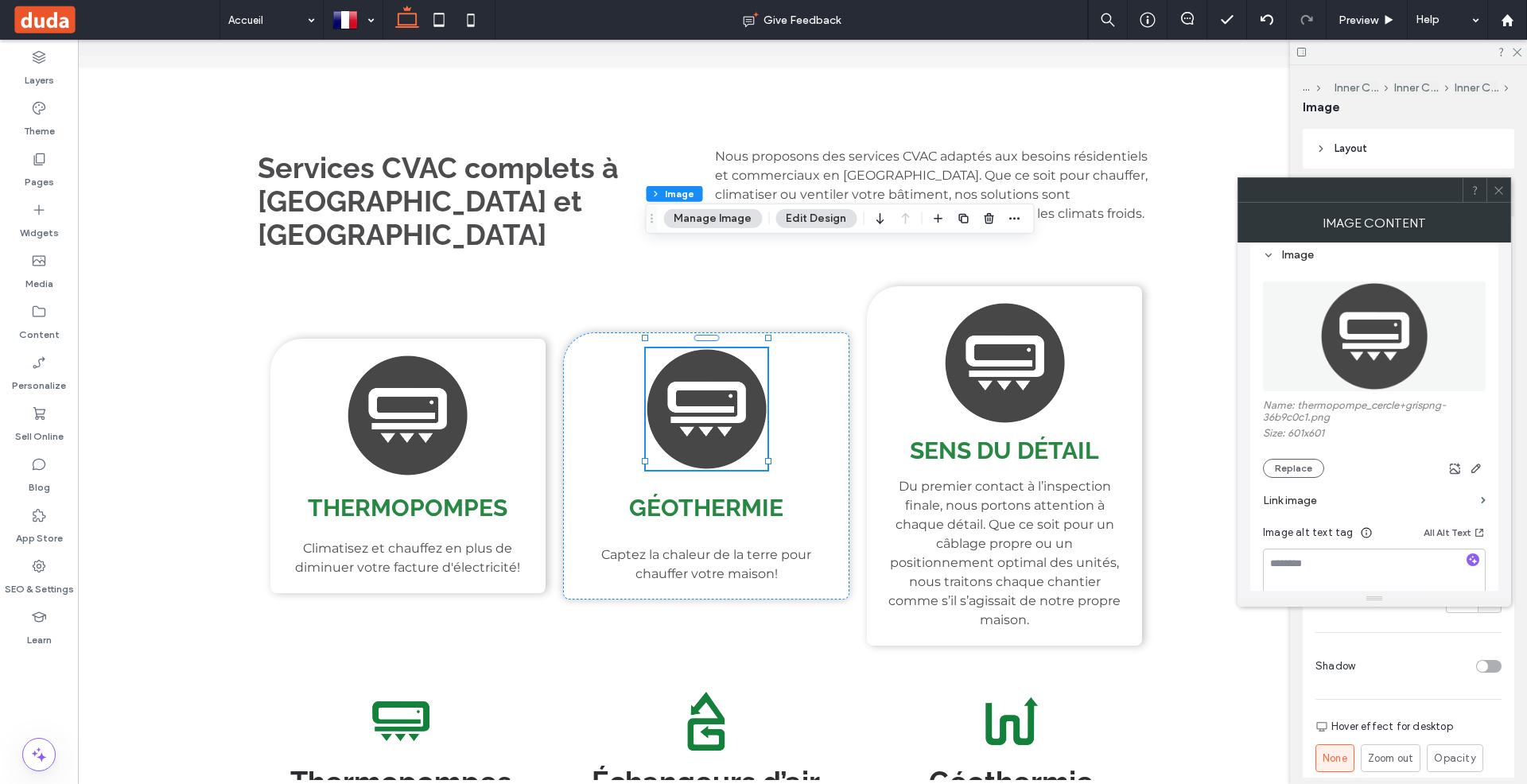
scroll to position [179, 0]
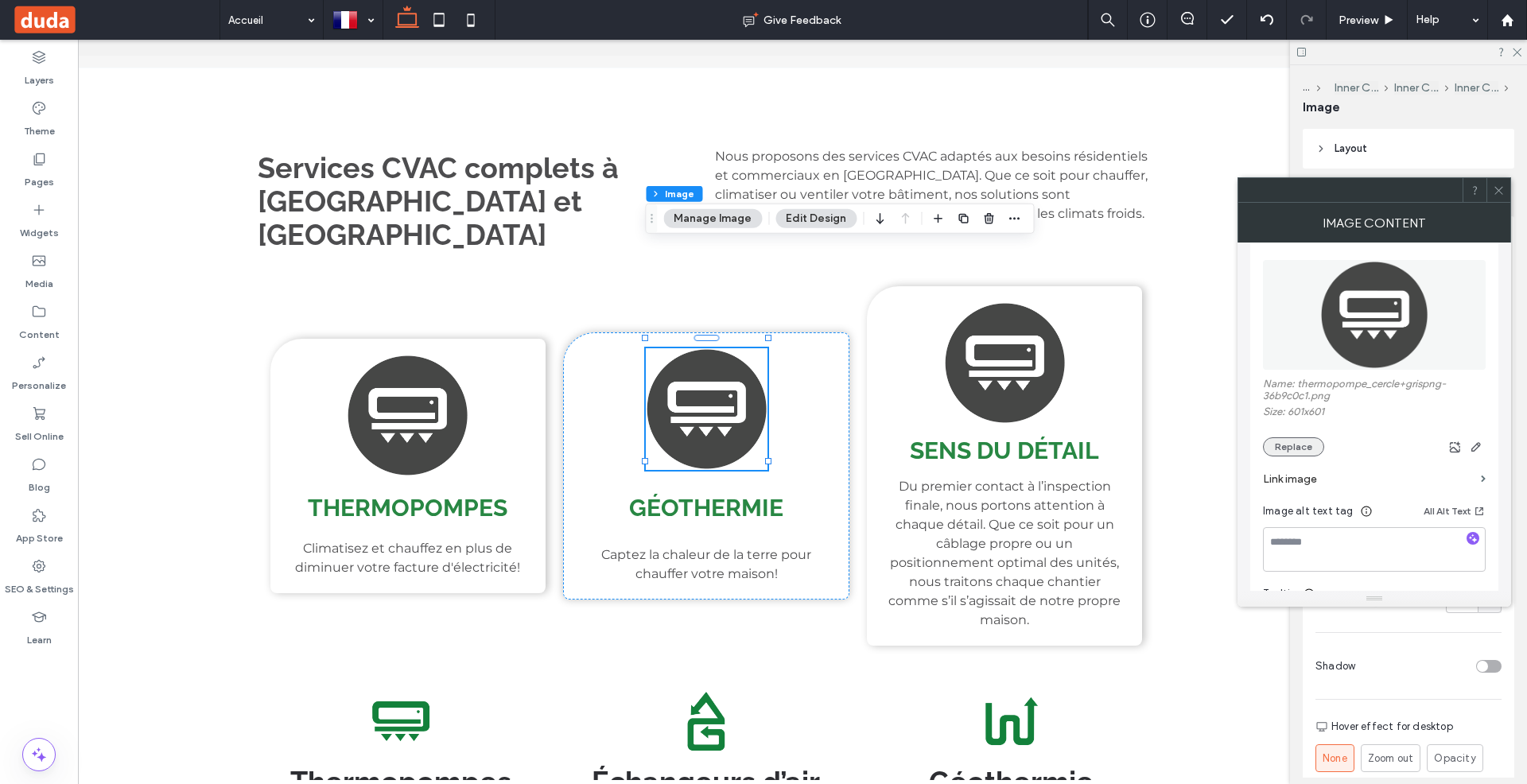
click at [1295, 445] on button "Replace" at bounding box center [1293, 446] width 62 height 19
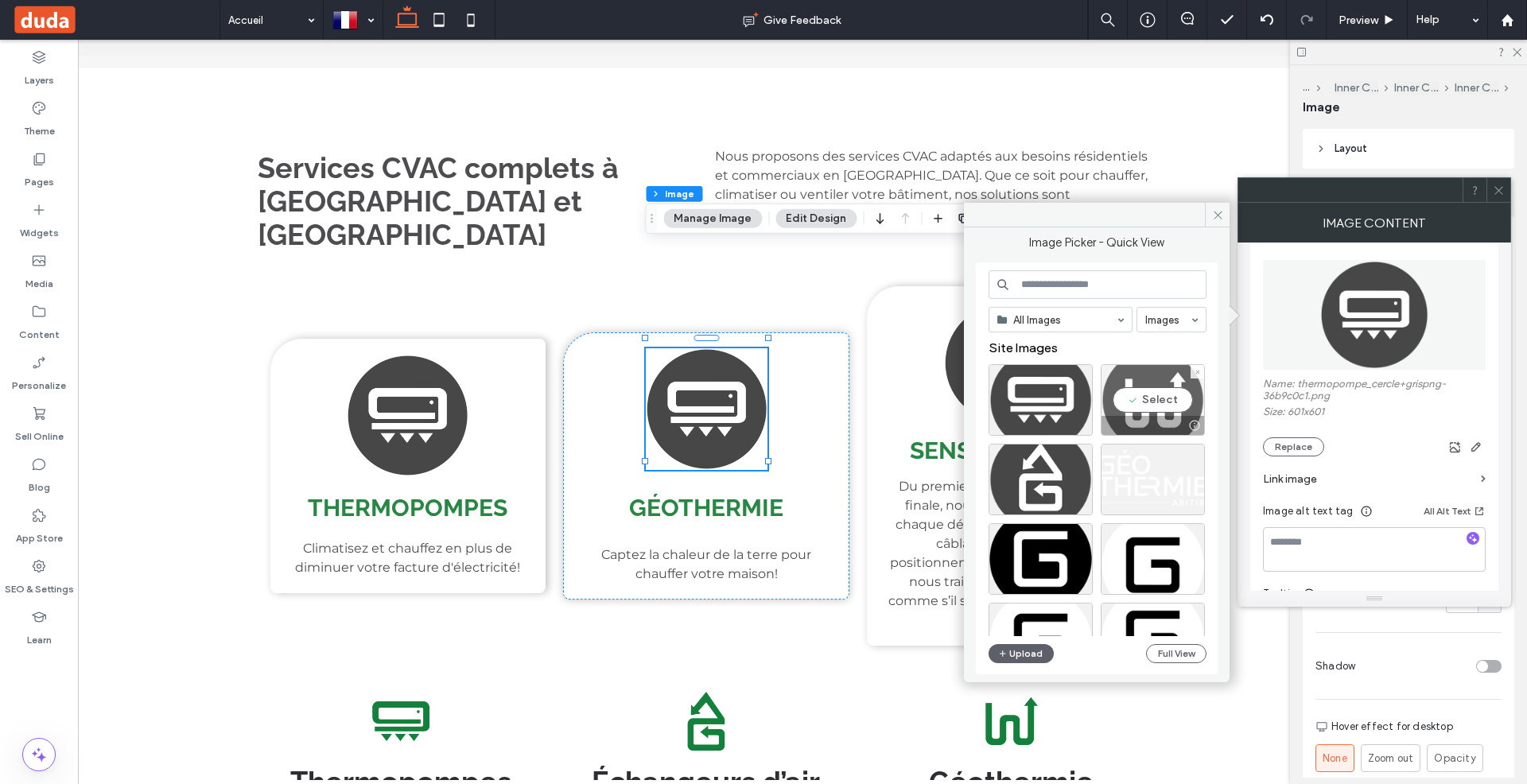
click at [1152, 407] on div "Select" at bounding box center [1152, 399] width 104 height 72
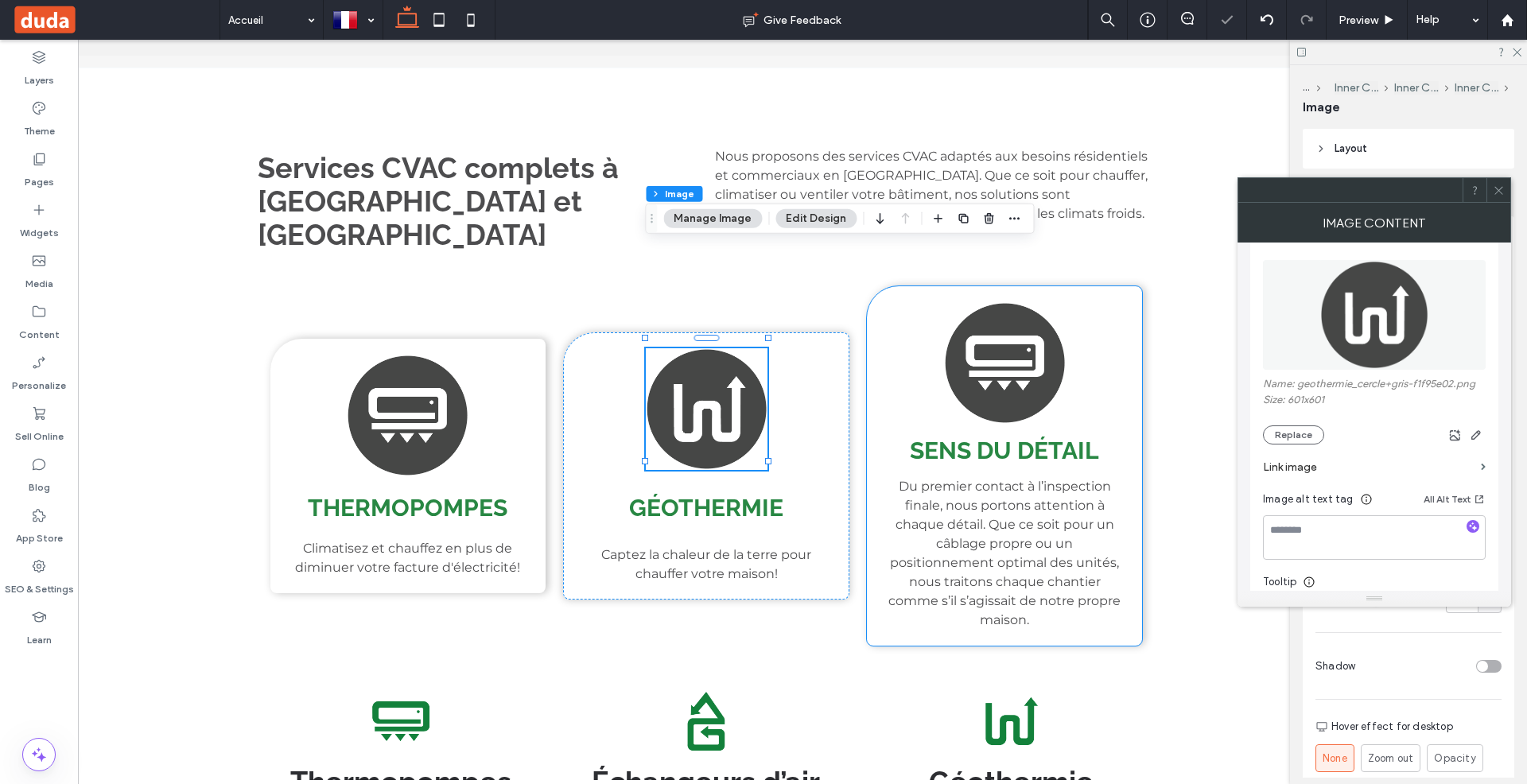
click at [1010, 302] on img at bounding box center [1005, 363] width 121 height 121
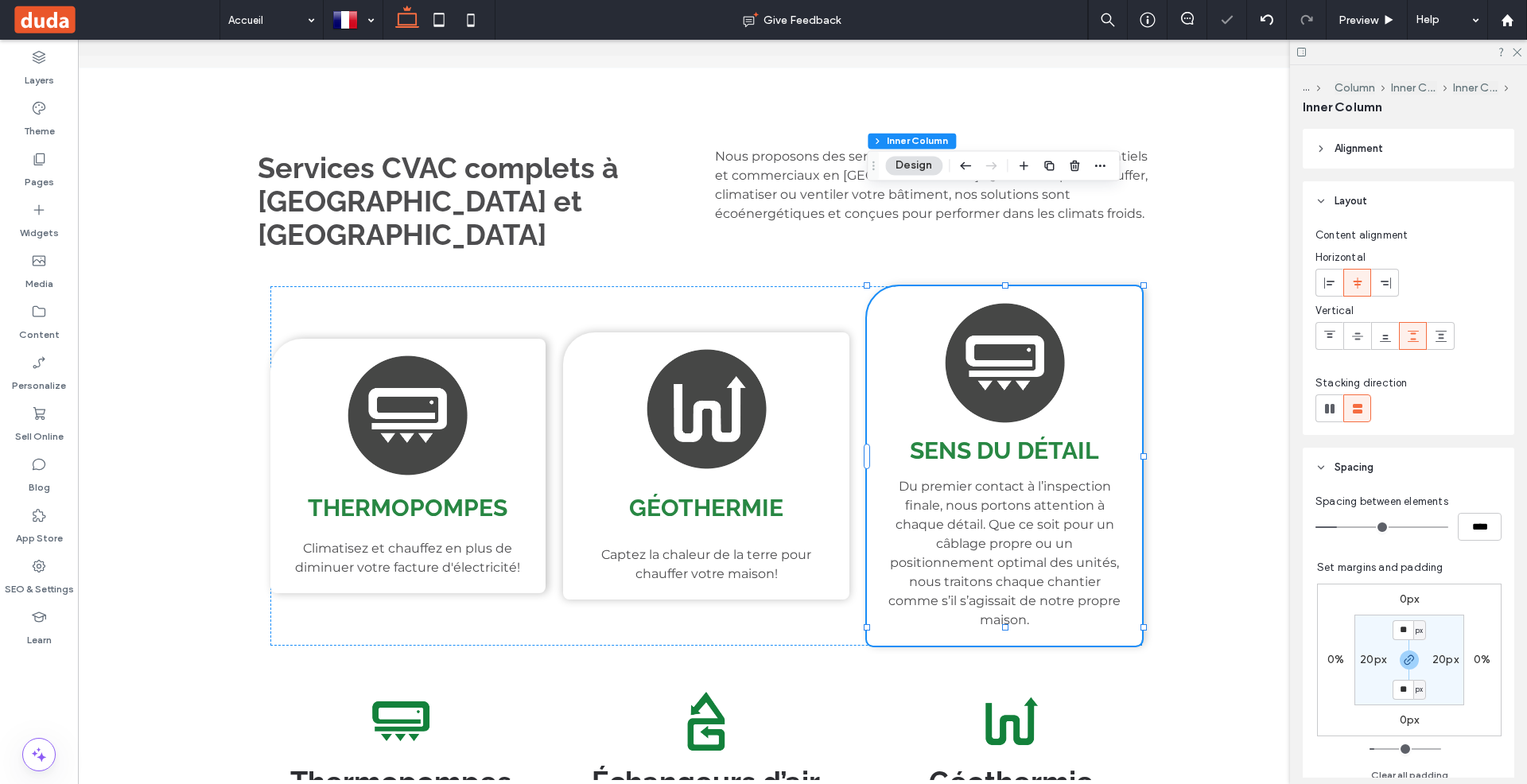
click at [1004, 302] on img at bounding box center [1005, 363] width 121 height 121
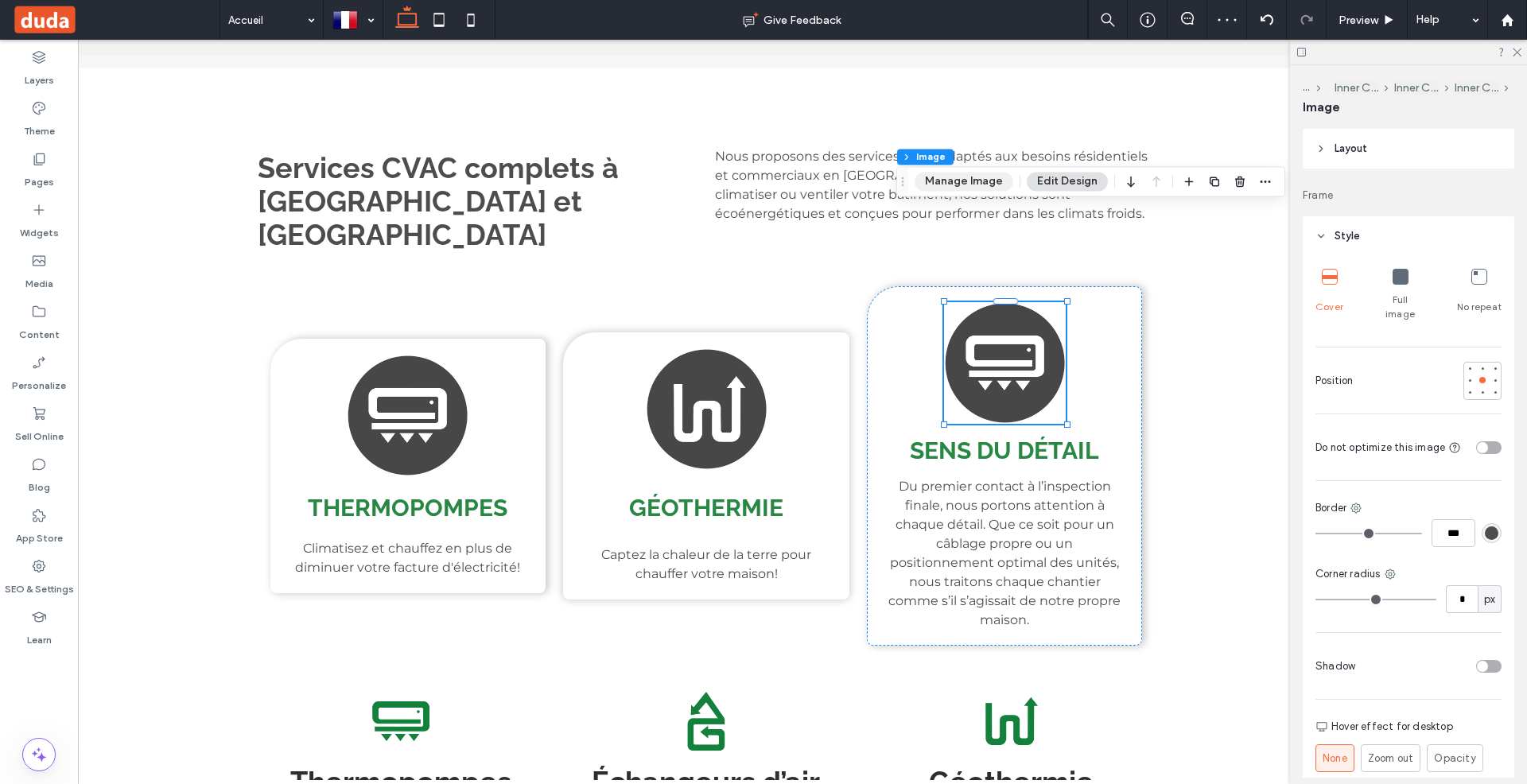
click at [956, 181] on button "Manage Image" at bounding box center [963, 181] width 98 height 19
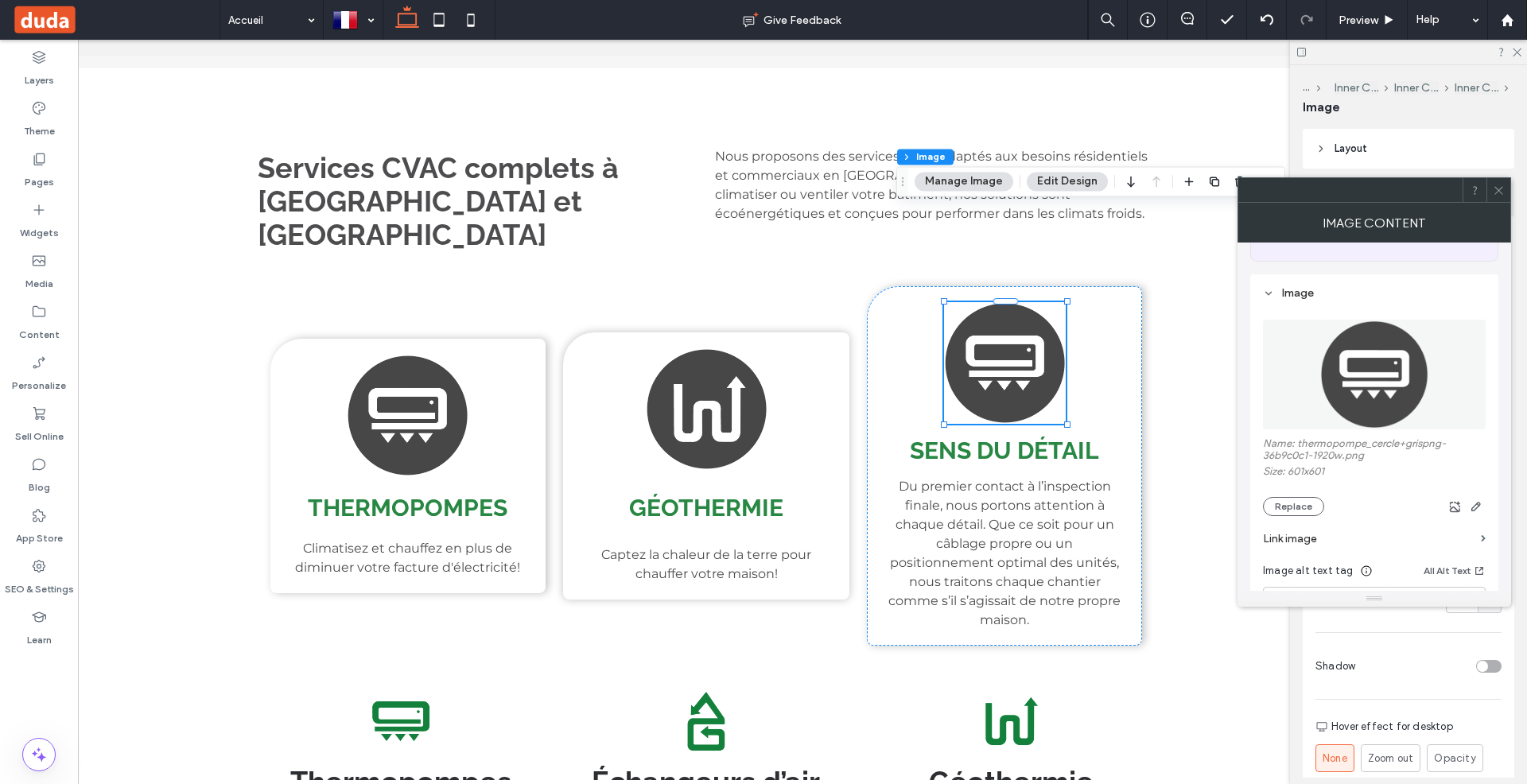
scroll to position [120, 0]
click at [1294, 499] on button "Replace" at bounding box center [1293, 505] width 62 height 19
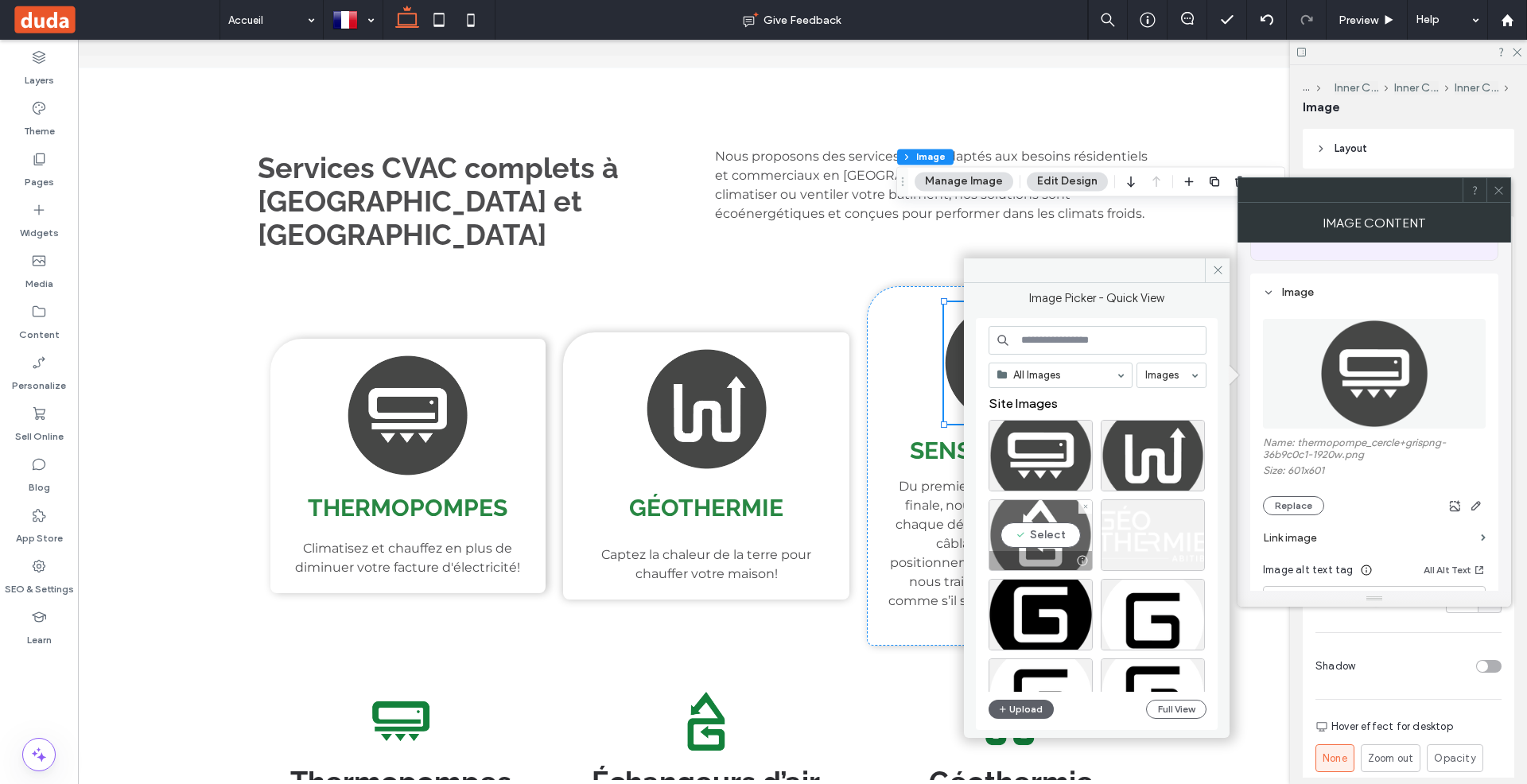
click at [1046, 515] on div "Select" at bounding box center [1040, 535] width 104 height 72
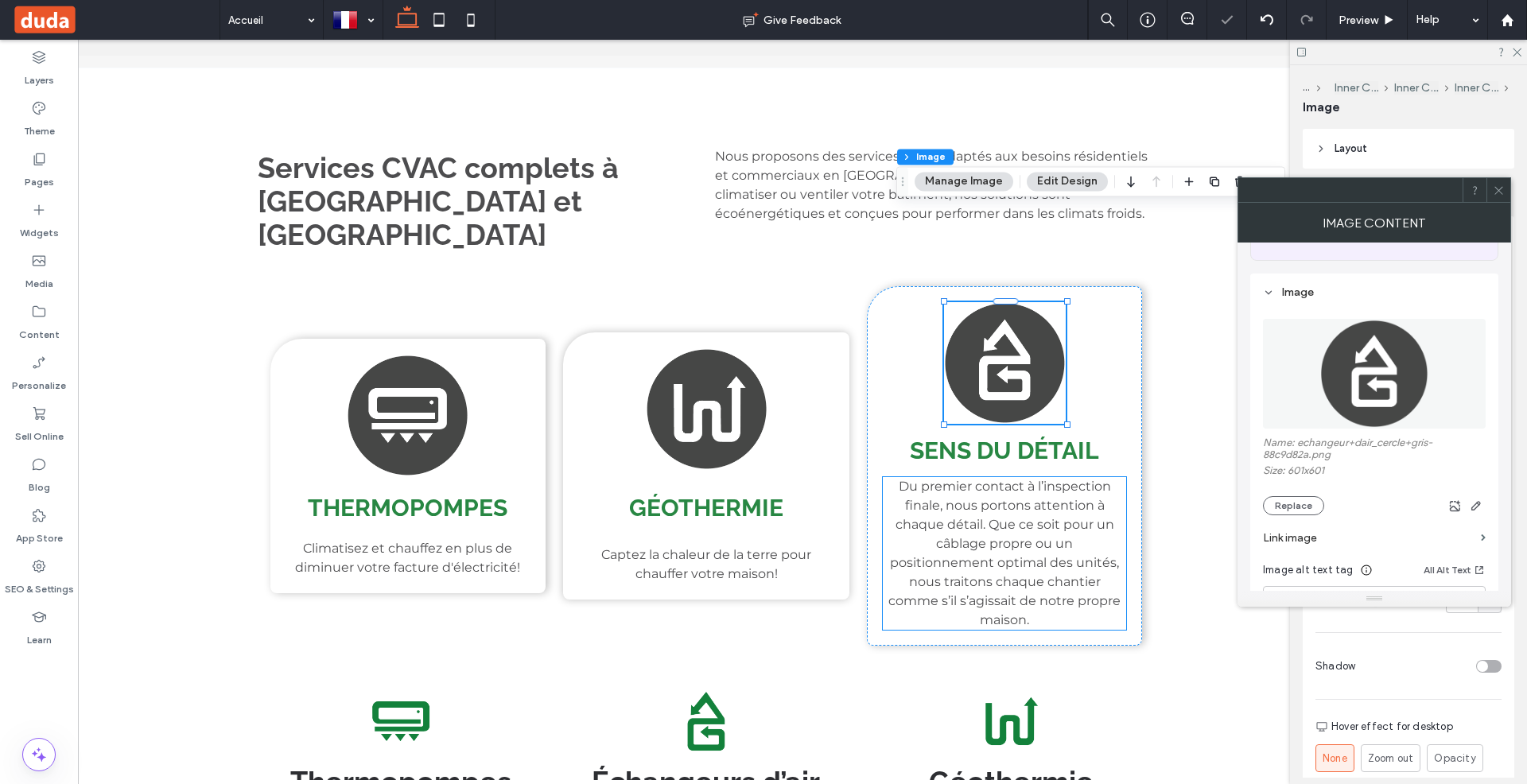
click at [1032, 479] on span "Du premier contact à l’inspection finale, nous portons attention à chaque détai…" at bounding box center [1005, 553] width 233 height 149
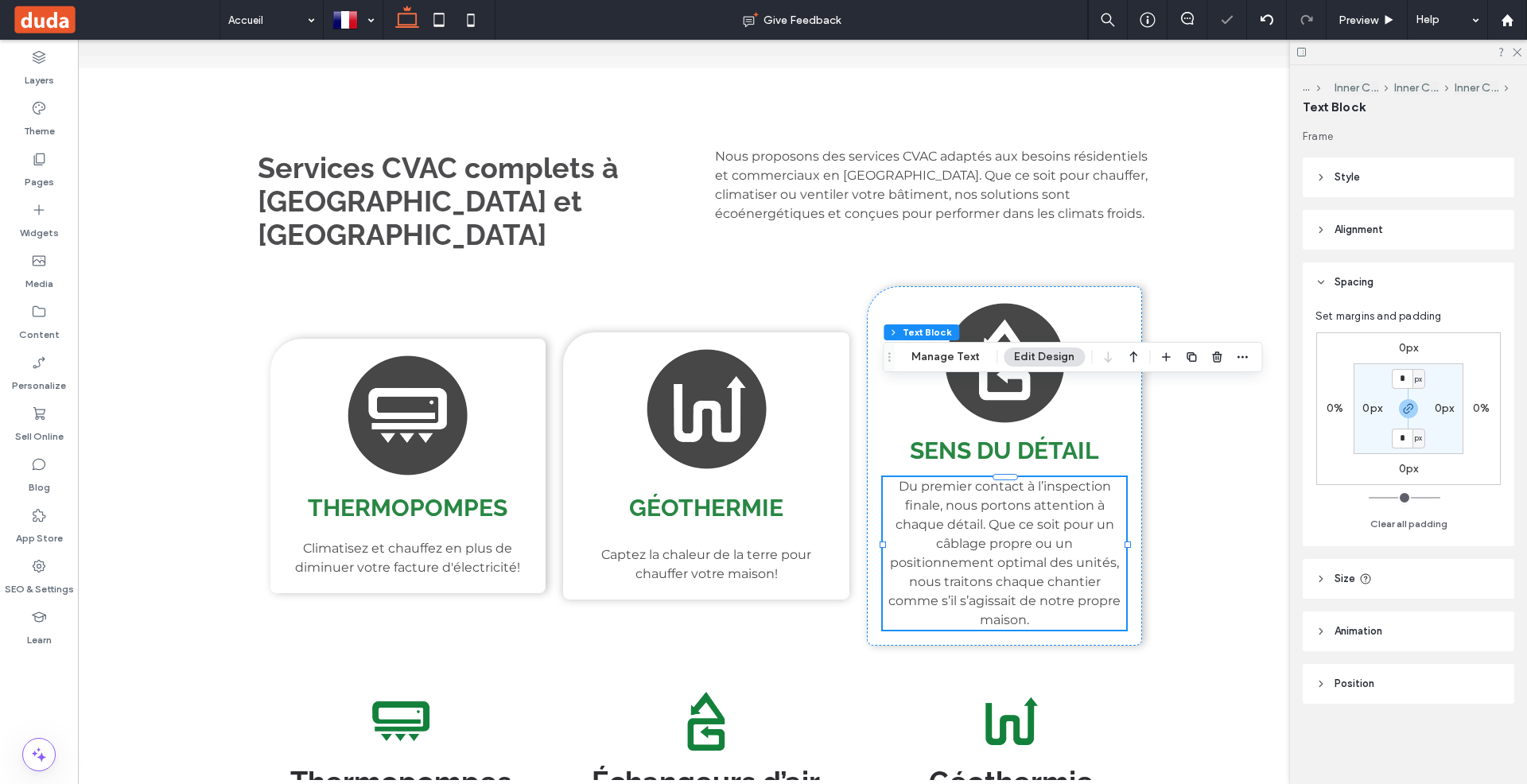
click at [1032, 477] on div "Du premier contact à l’inspection finale, nous portons attention à chaque détai…" at bounding box center [1004, 553] width 244 height 153
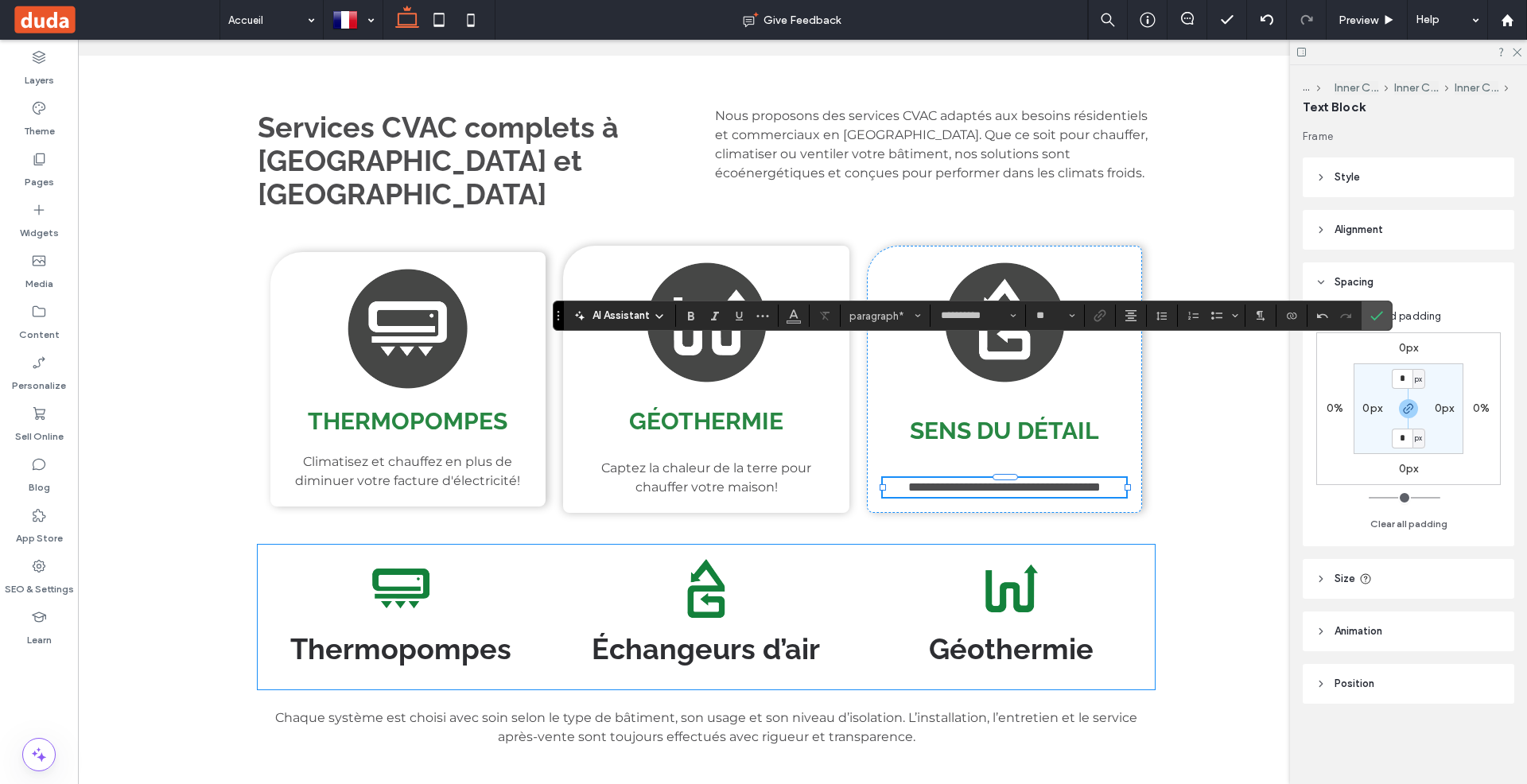
scroll to position [1801, 0]
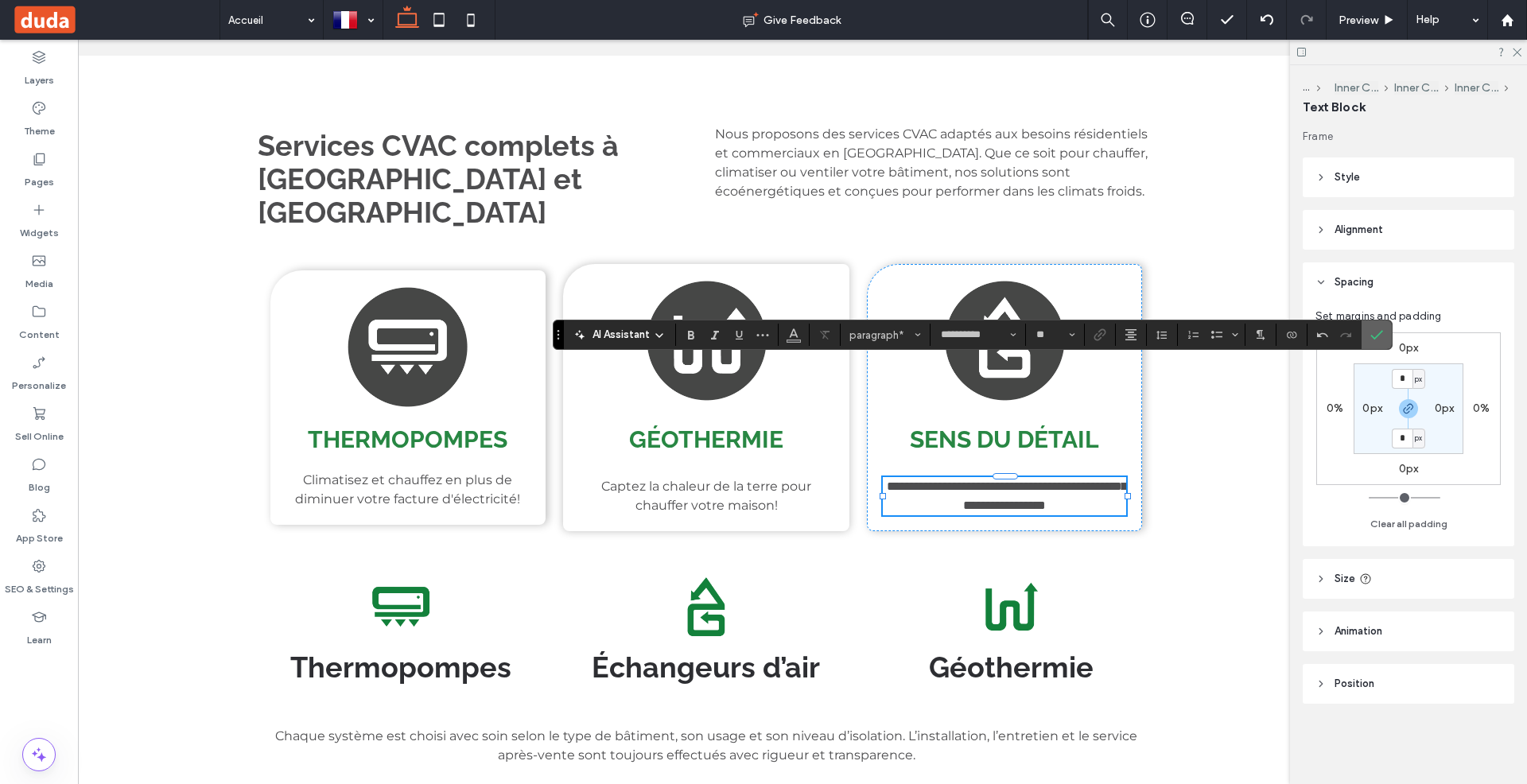
click at [1374, 324] on span "Confirm" at bounding box center [1376, 334] width 13 height 27
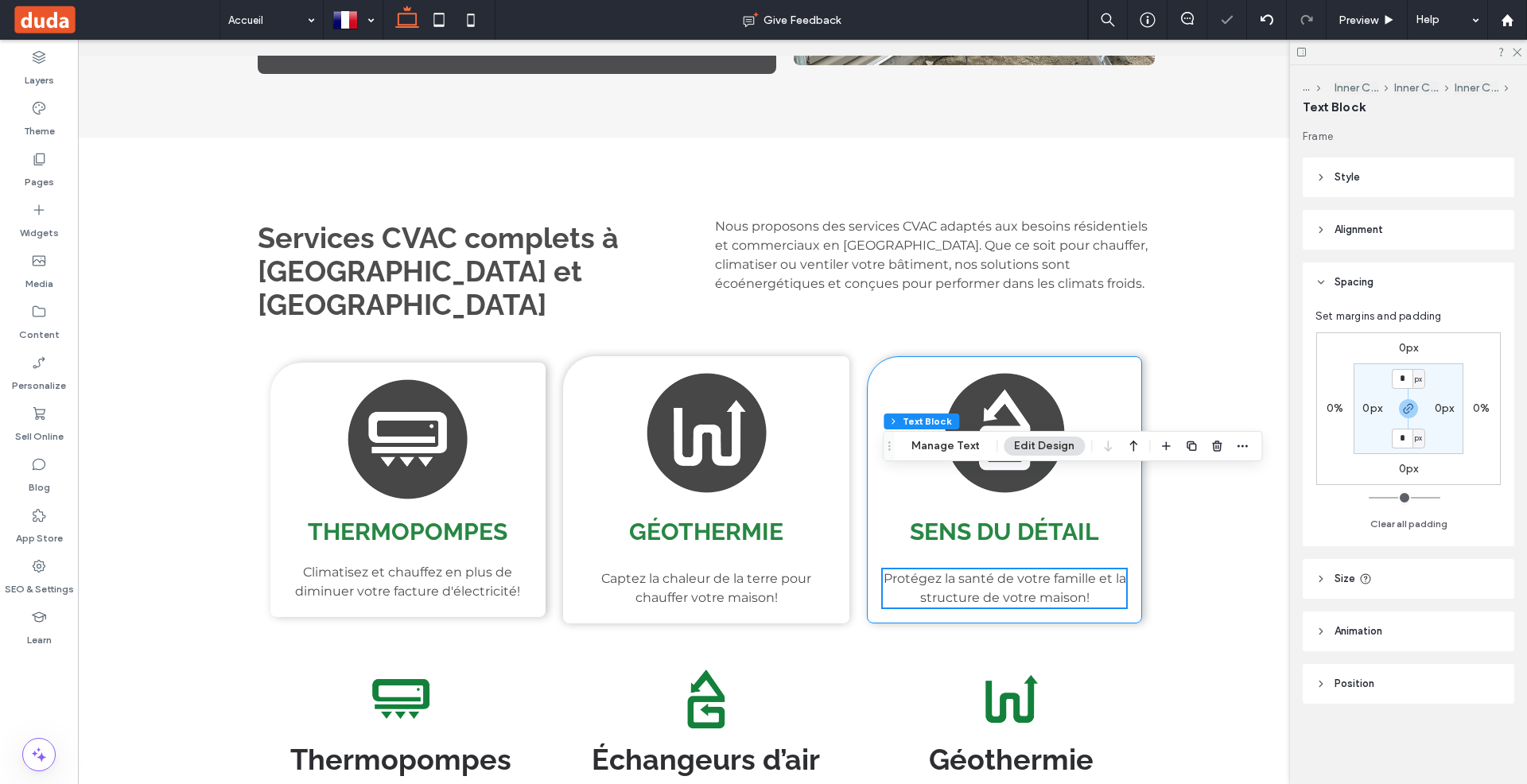
scroll to position [1668, 0]
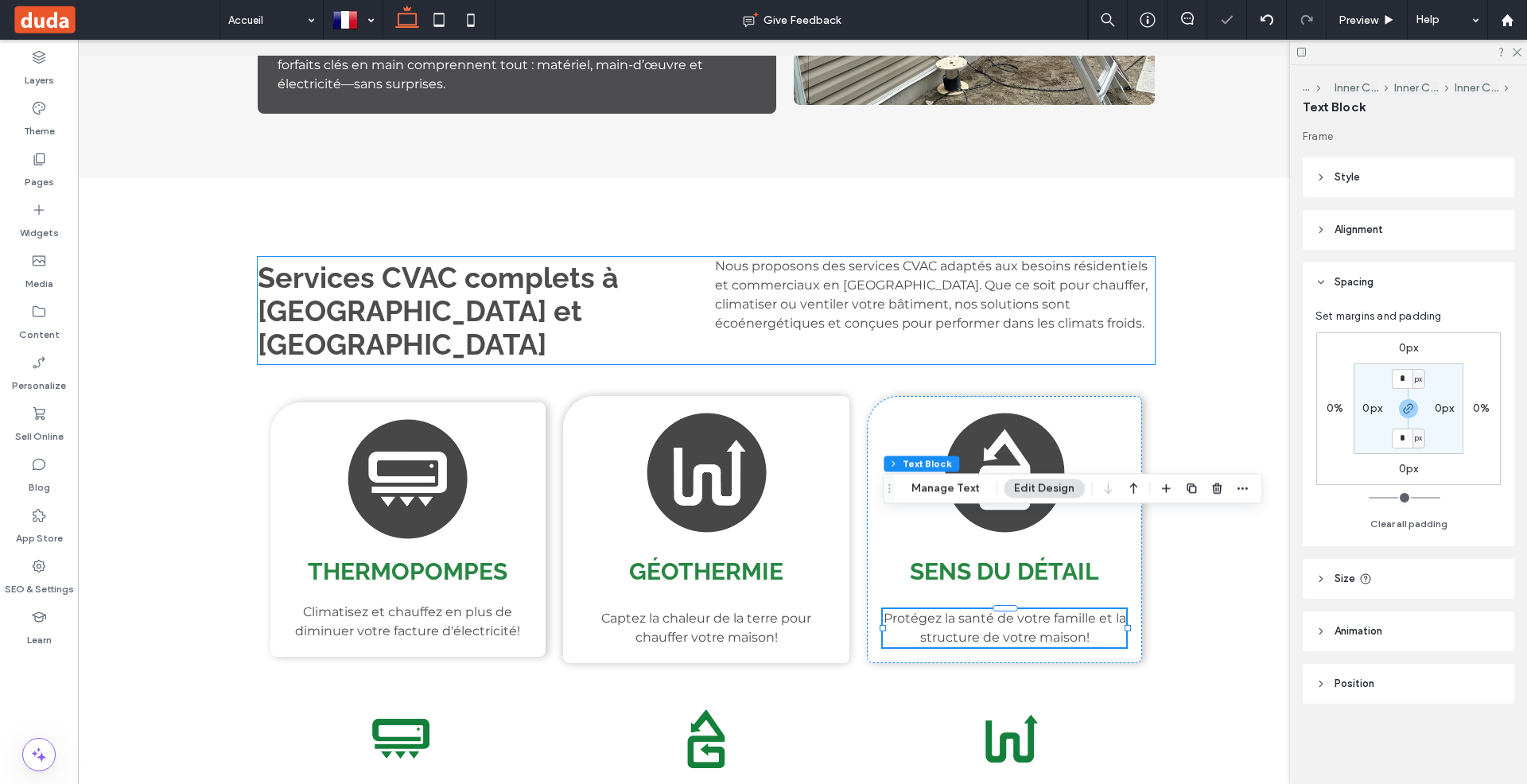
click at [1143, 256] on div "Nous proposons des services CVAC adaptés aux besoins résidentiels et commerciau…" at bounding box center [934, 310] width 439 height 107
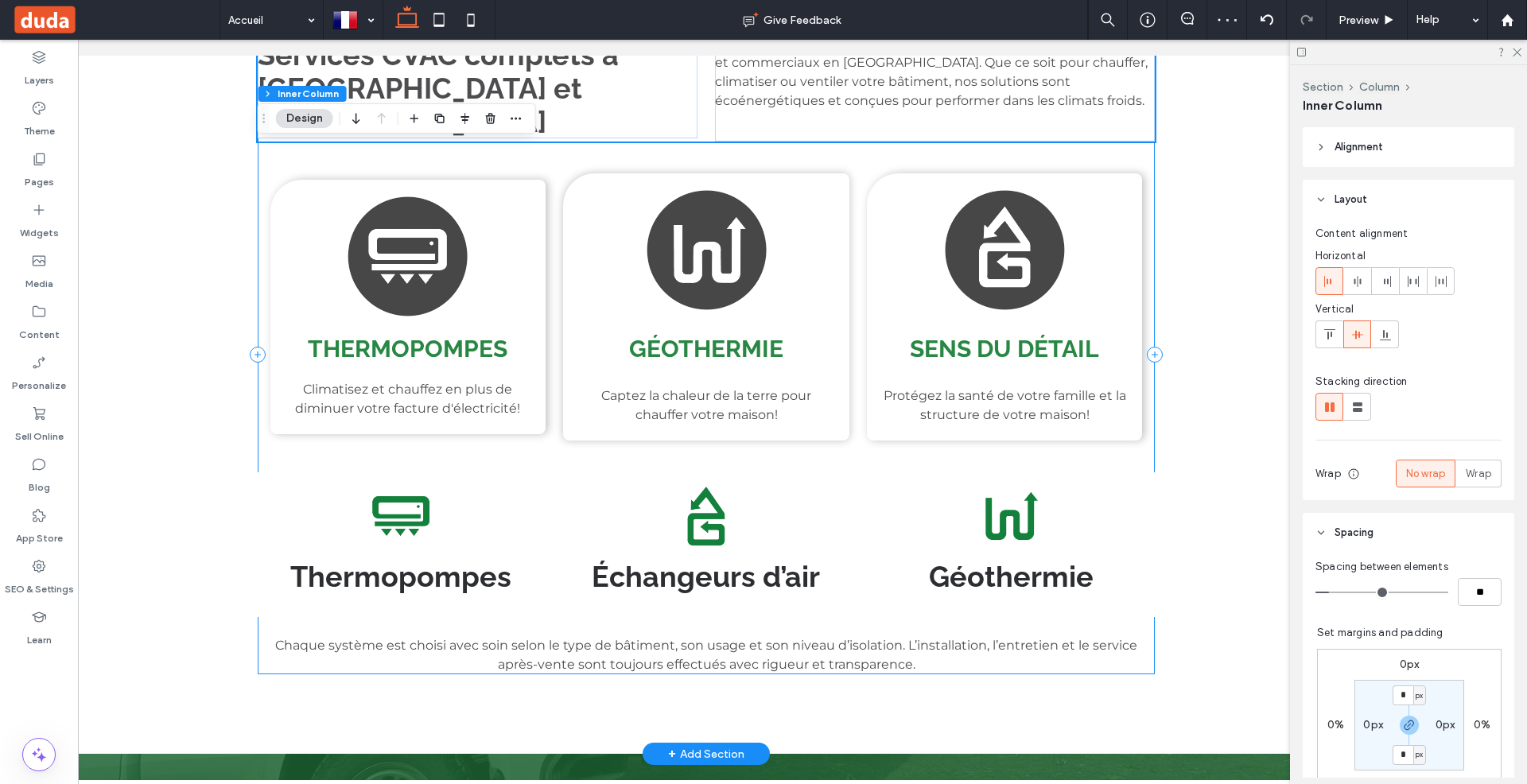
scroll to position [1859, 0]
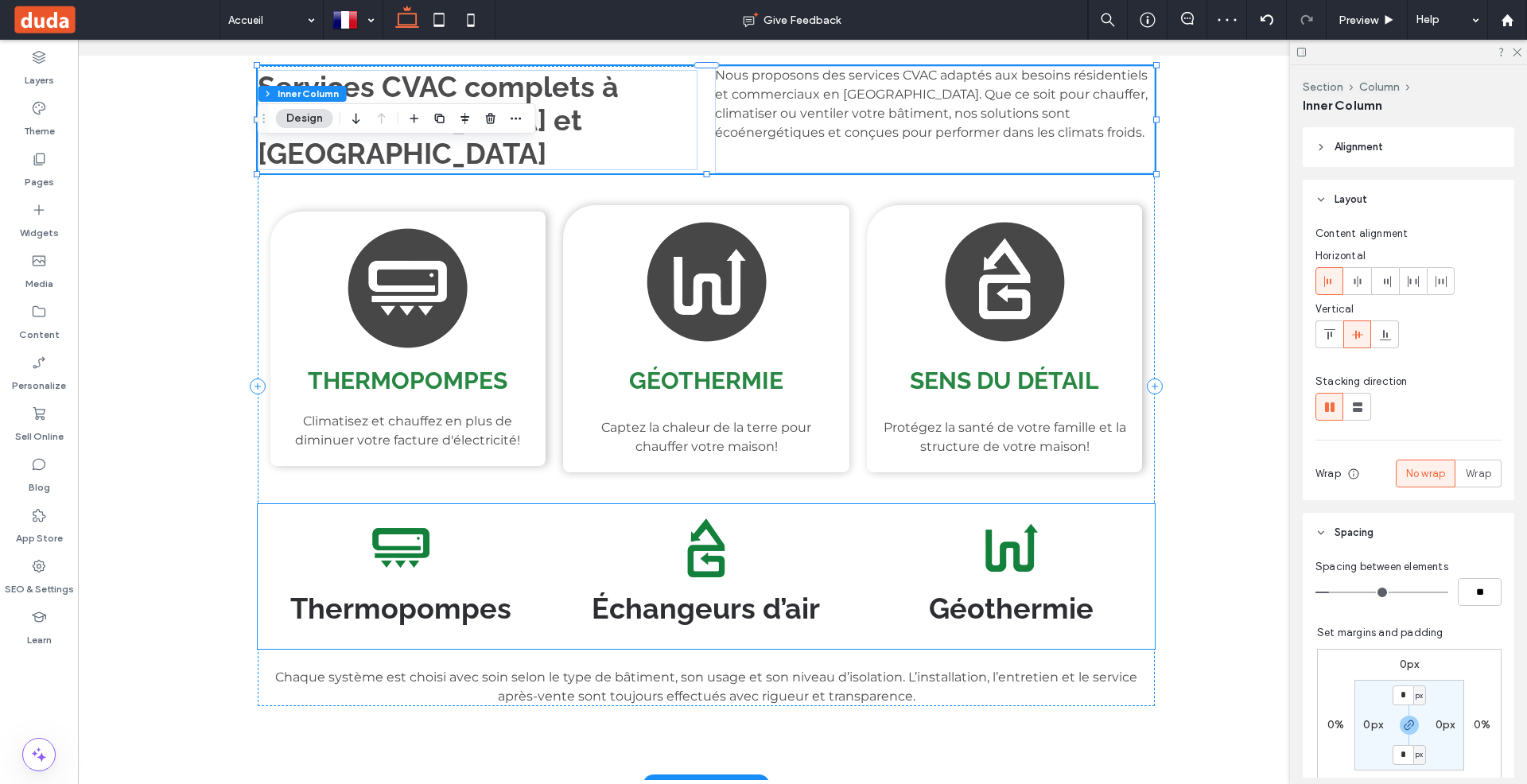
click at [539, 504] on div "Thermopompes Button Afficher davantage" at bounding box center [401, 576] width 287 height 145
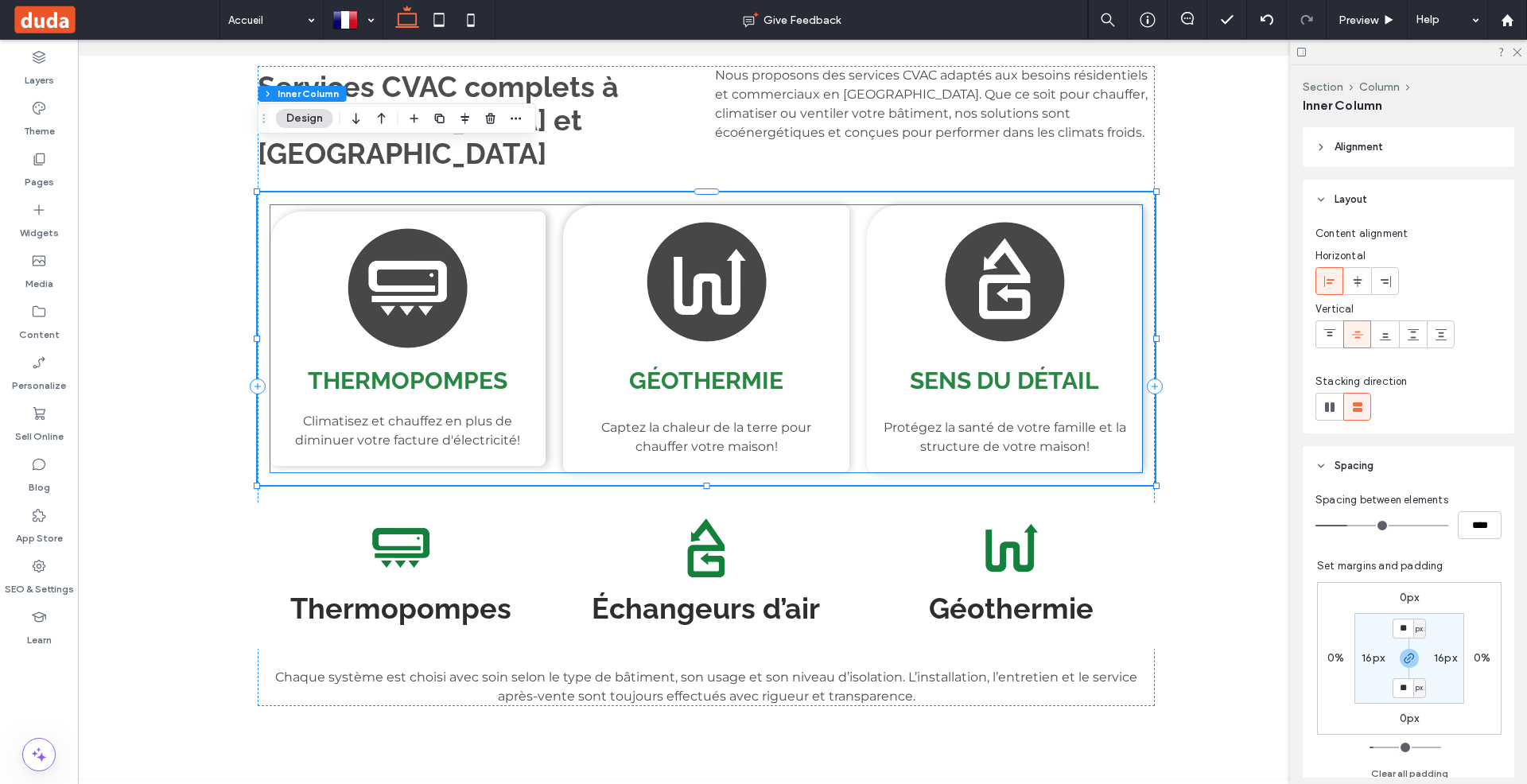
click at [479, 263] on div "Thermopompes Climatisez et chauffez en plus de diminuer votre facture d'électri…" at bounding box center [408, 339] width 275 height 254
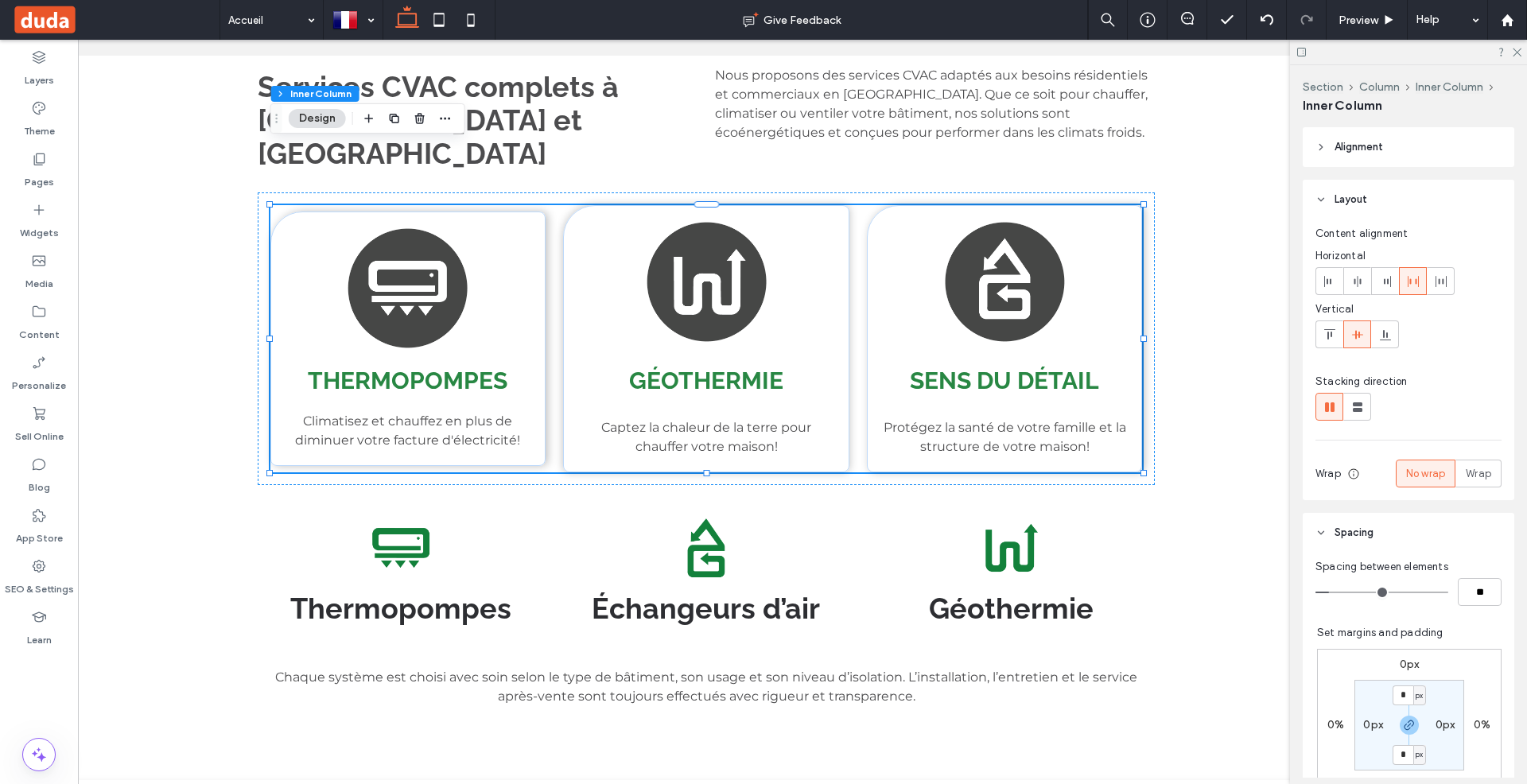
click at [479, 263] on div "Thermopompes Climatisez et chauffez en plus de diminuer votre facture d'électri…" at bounding box center [408, 339] width 275 height 254
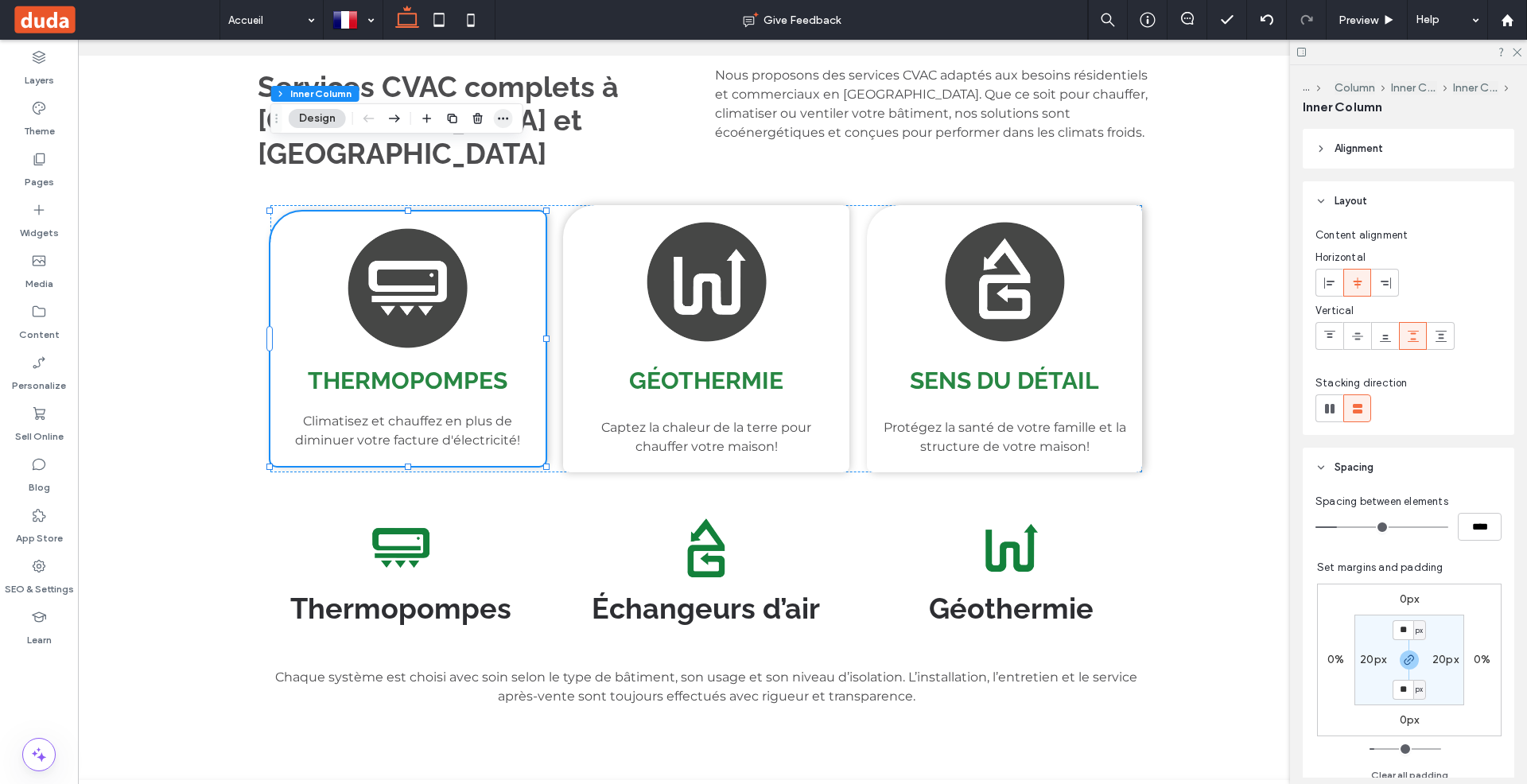
click at [506, 117] on use "button" at bounding box center [503, 118] width 10 height 2
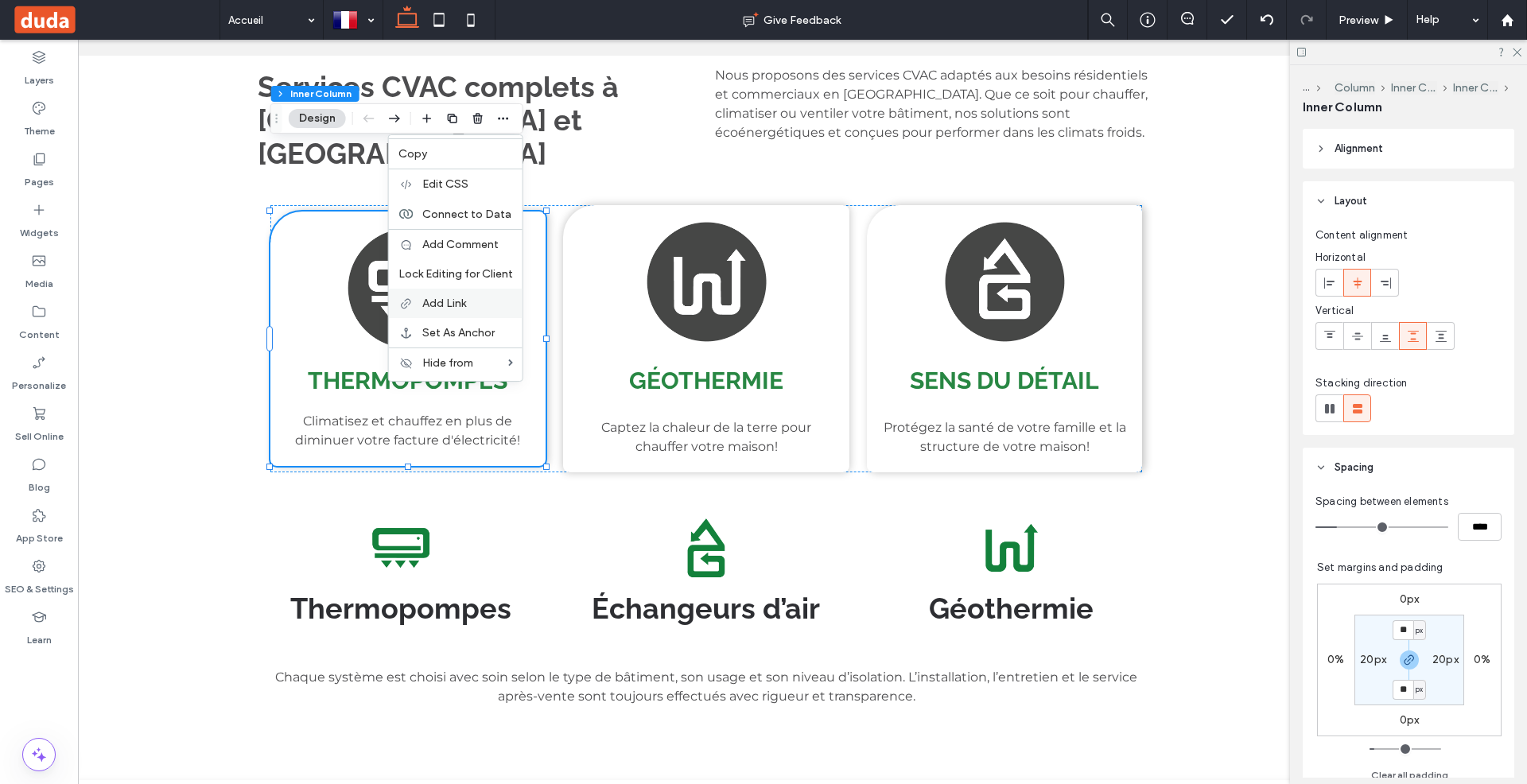
click at [443, 296] on span "Add Link" at bounding box center [444, 303] width 44 height 14
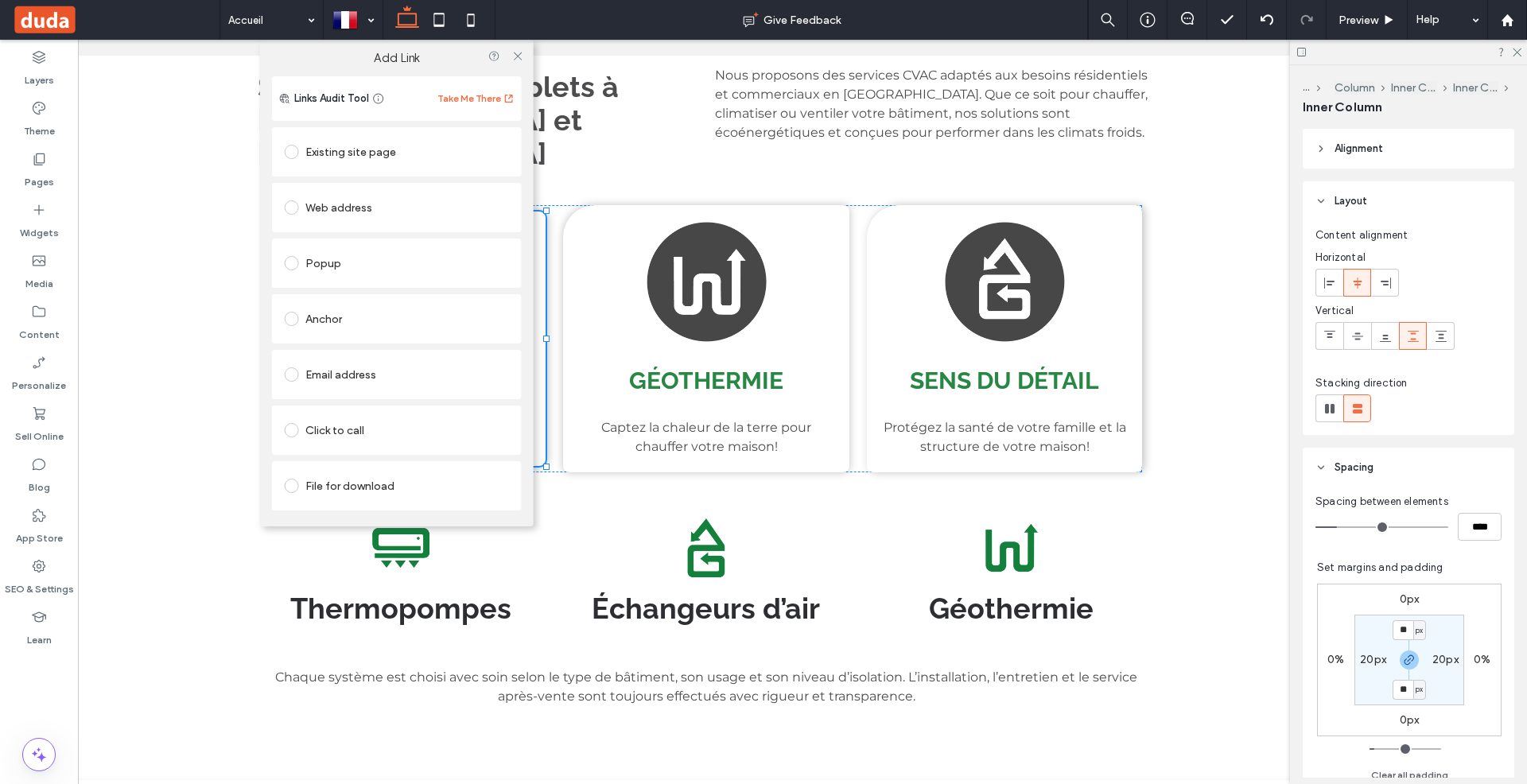
click at [360, 155] on div "Existing site page" at bounding box center [397, 152] width 225 height 26
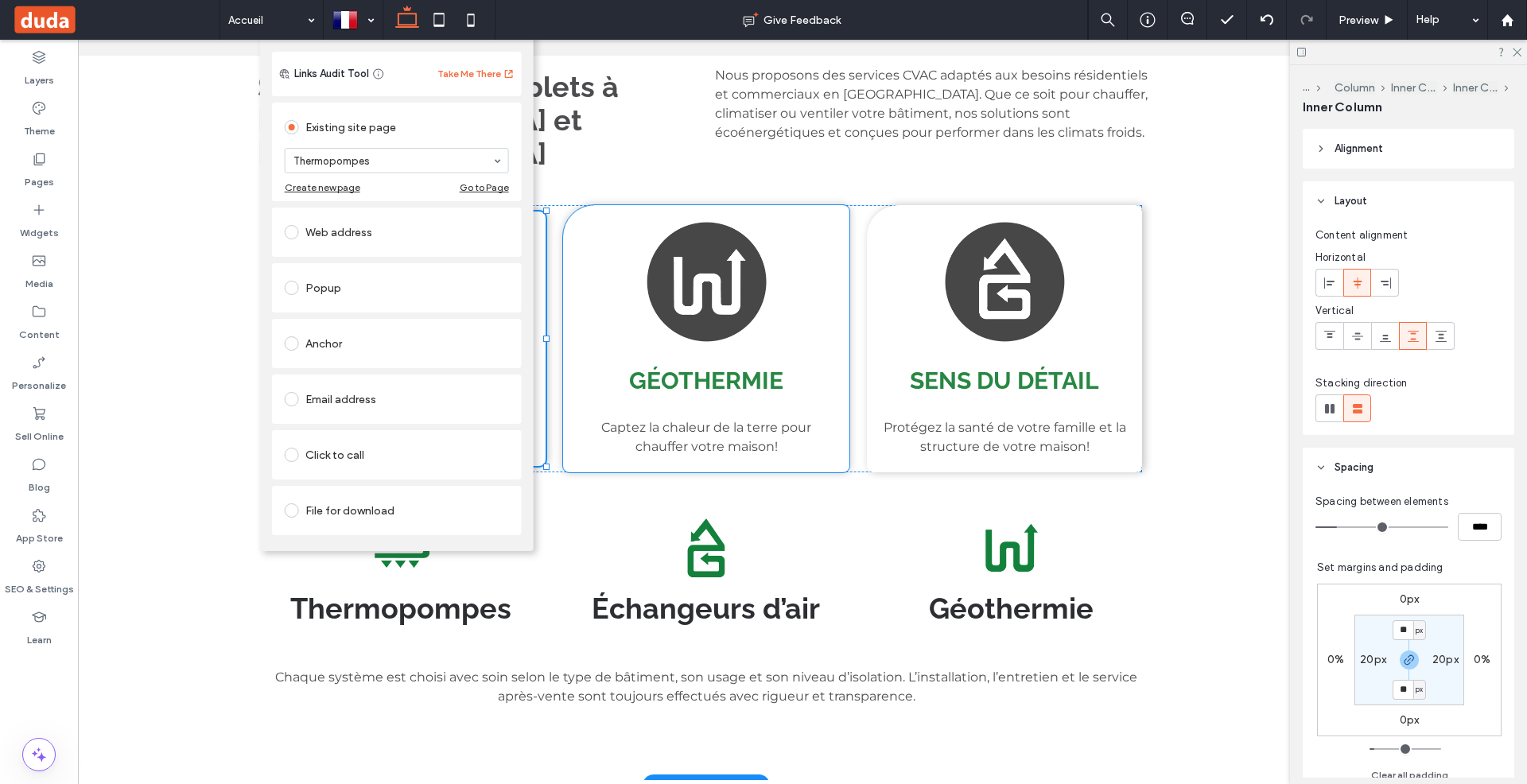
click at [612, 223] on div "Géothermie Captez la chaleur de la terre pour chauffer votre maison!" at bounding box center [706, 338] width 287 height 267
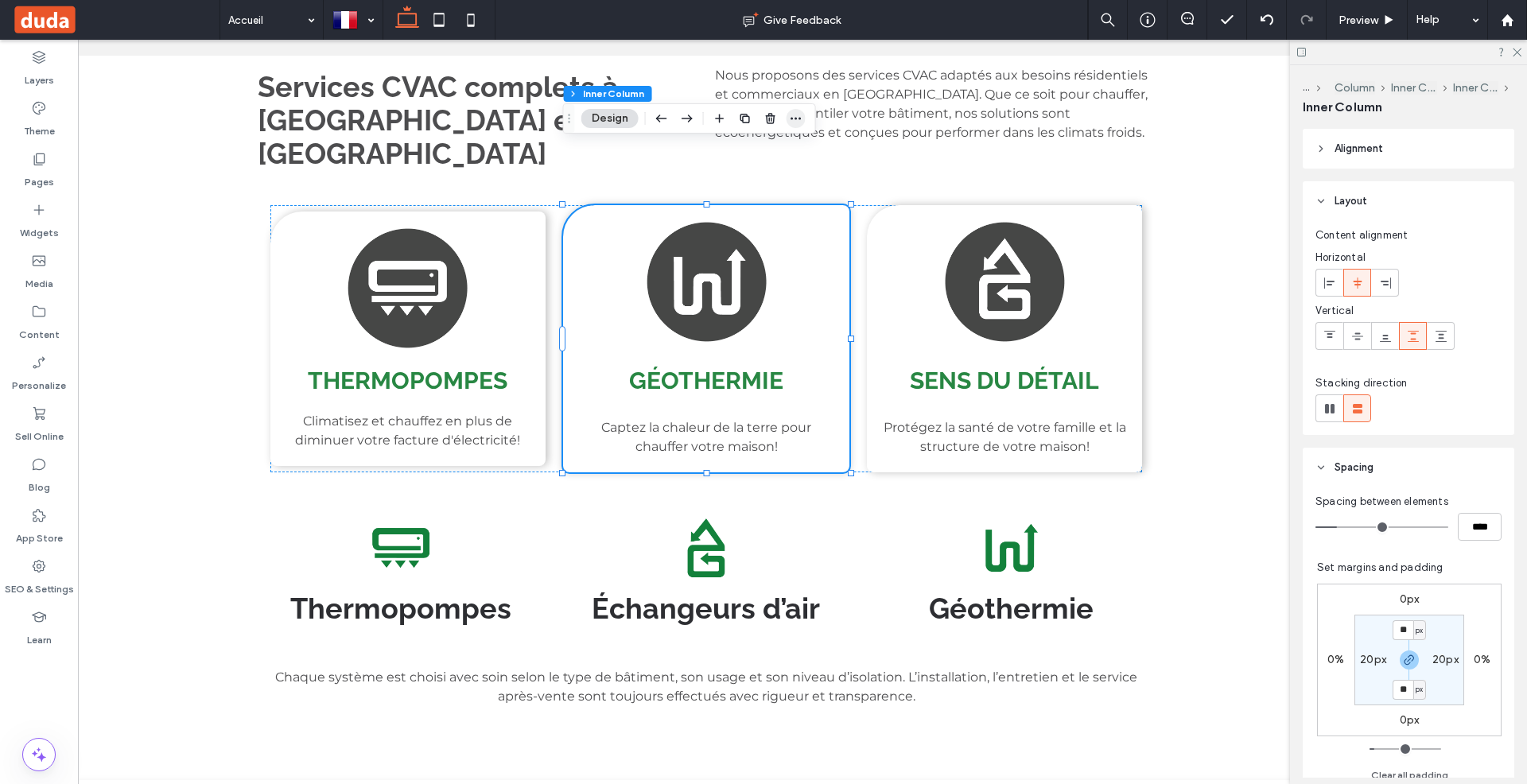
click at [797, 117] on icon "button" at bounding box center [795, 118] width 13 height 13
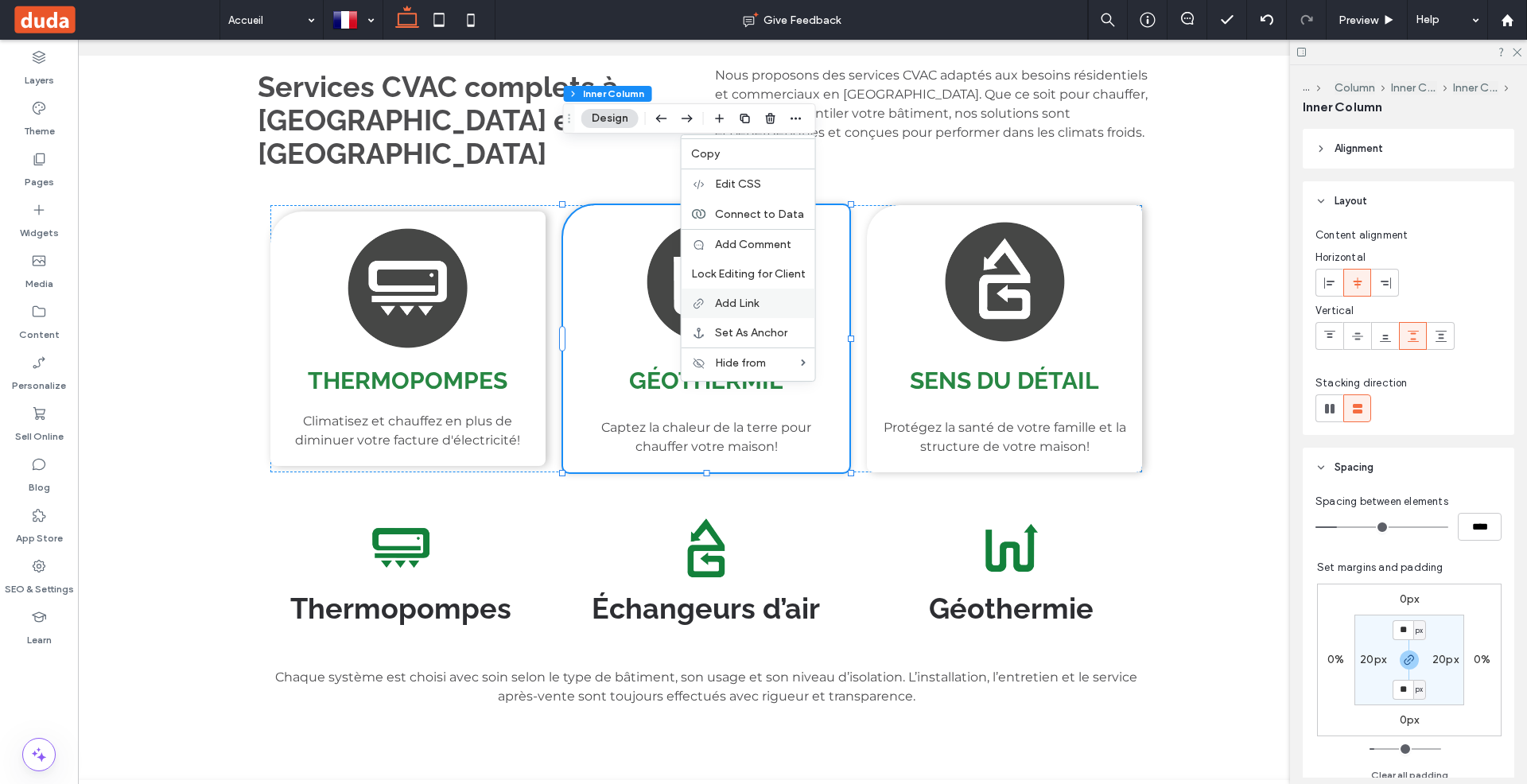
click at [750, 301] on span "Add Link" at bounding box center [737, 303] width 44 height 14
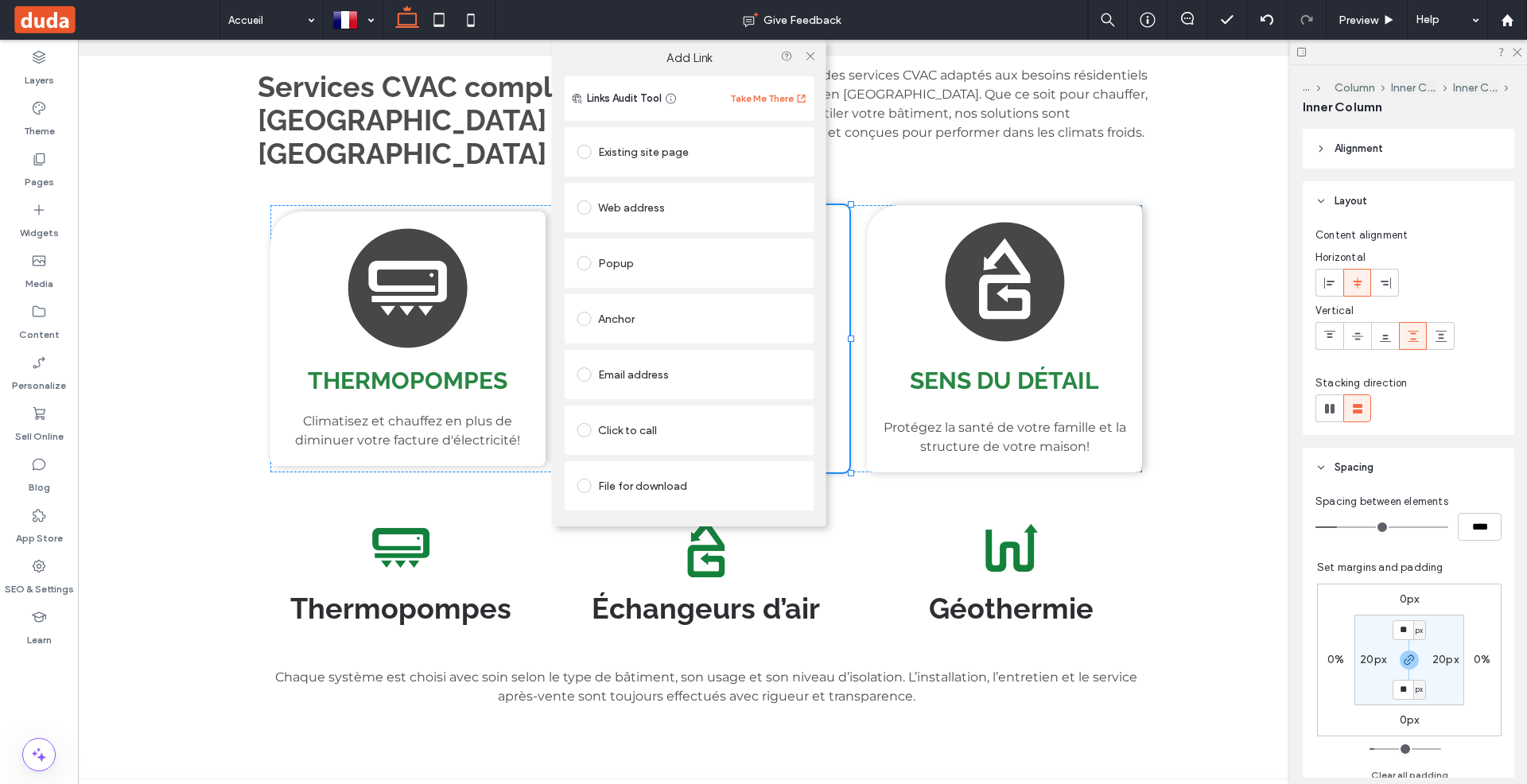
click at [665, 145] on div "Existing site page" at bounding box center [690, 152] width 225 height 26
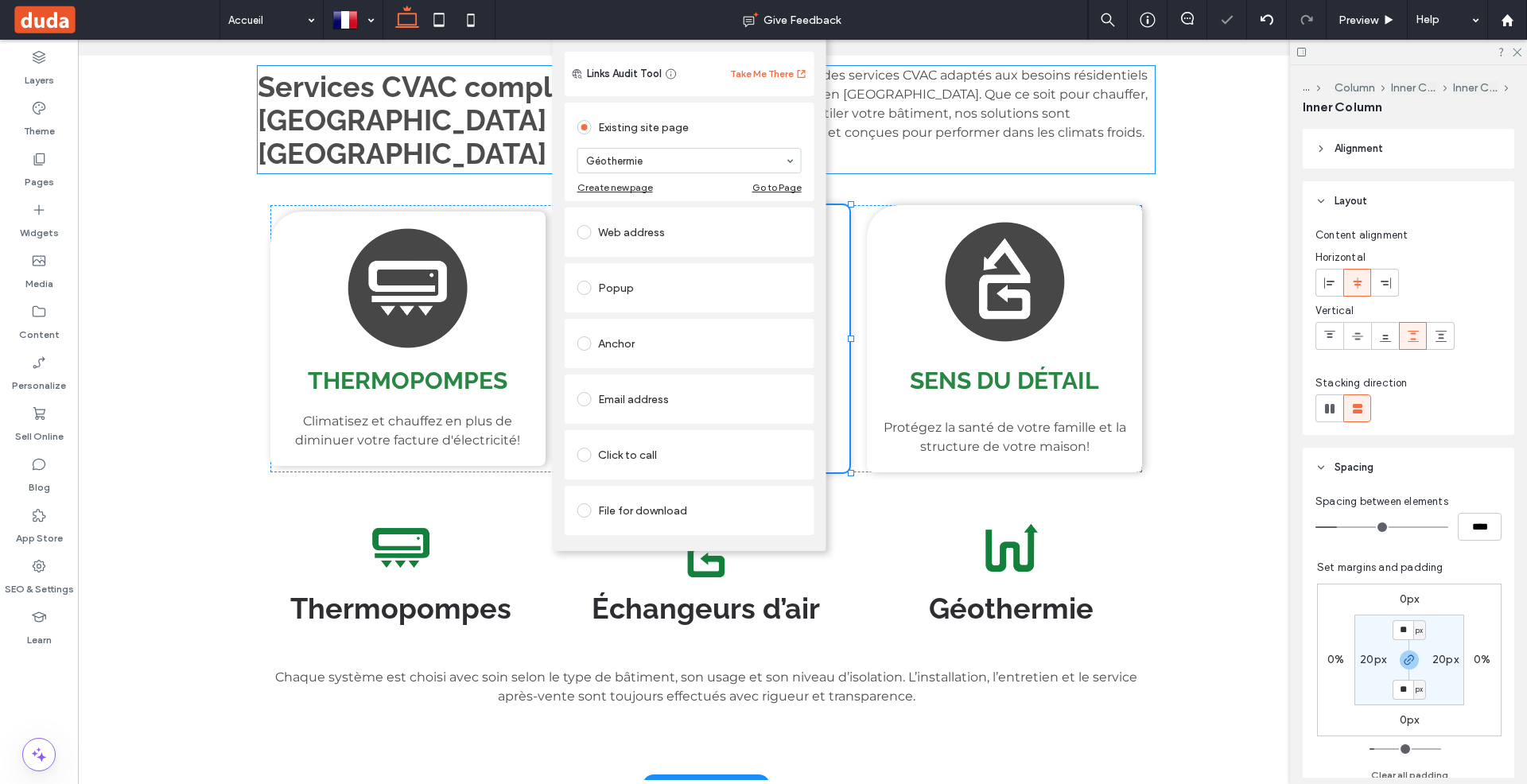
click at [850, 156] on strong "Nos services comprennent :" at bounding box center [807, 163] width 186 height 15
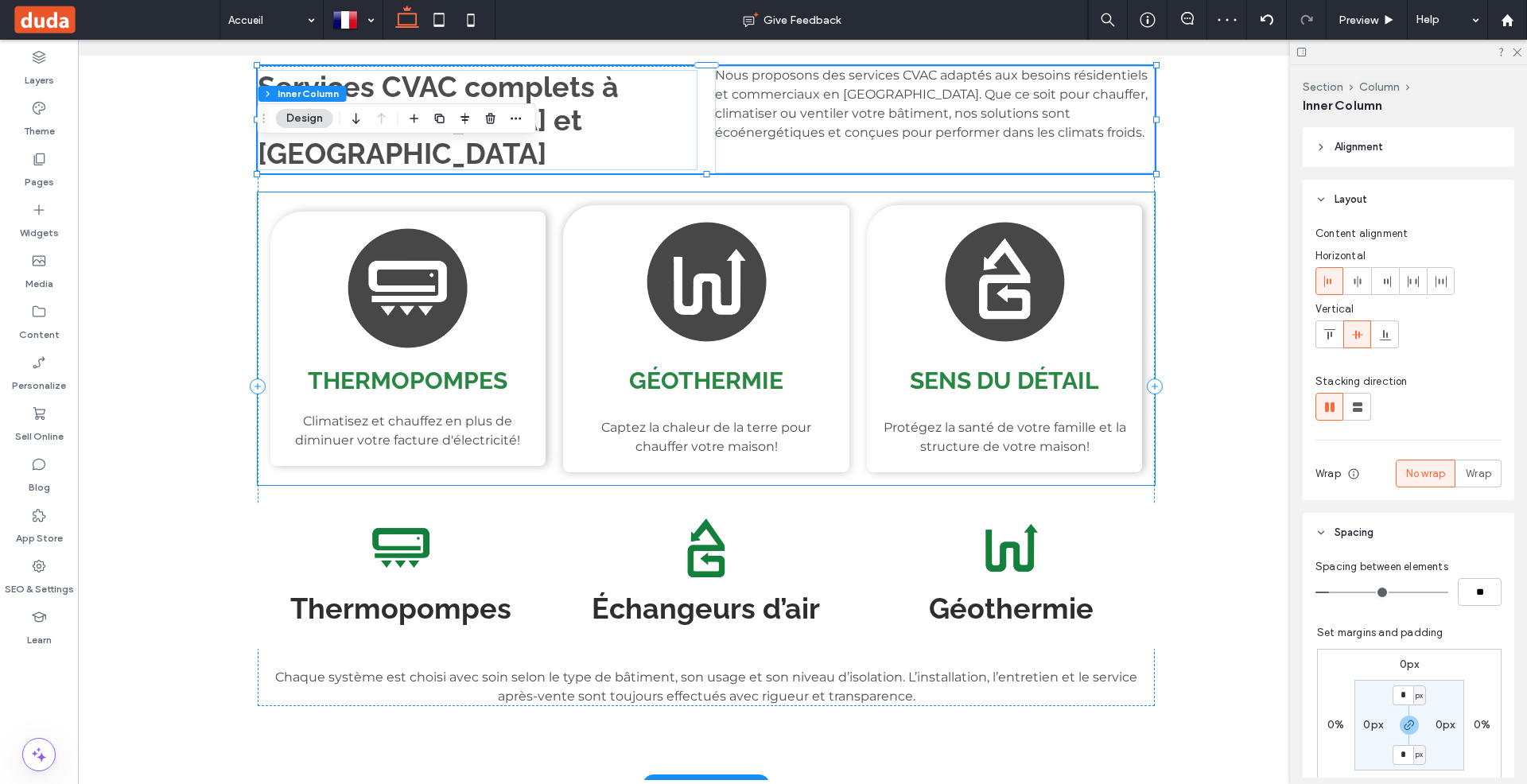
click at [945, 367] on span "Sens du détail" at bounding box center [1004, 381] width 189 height 28
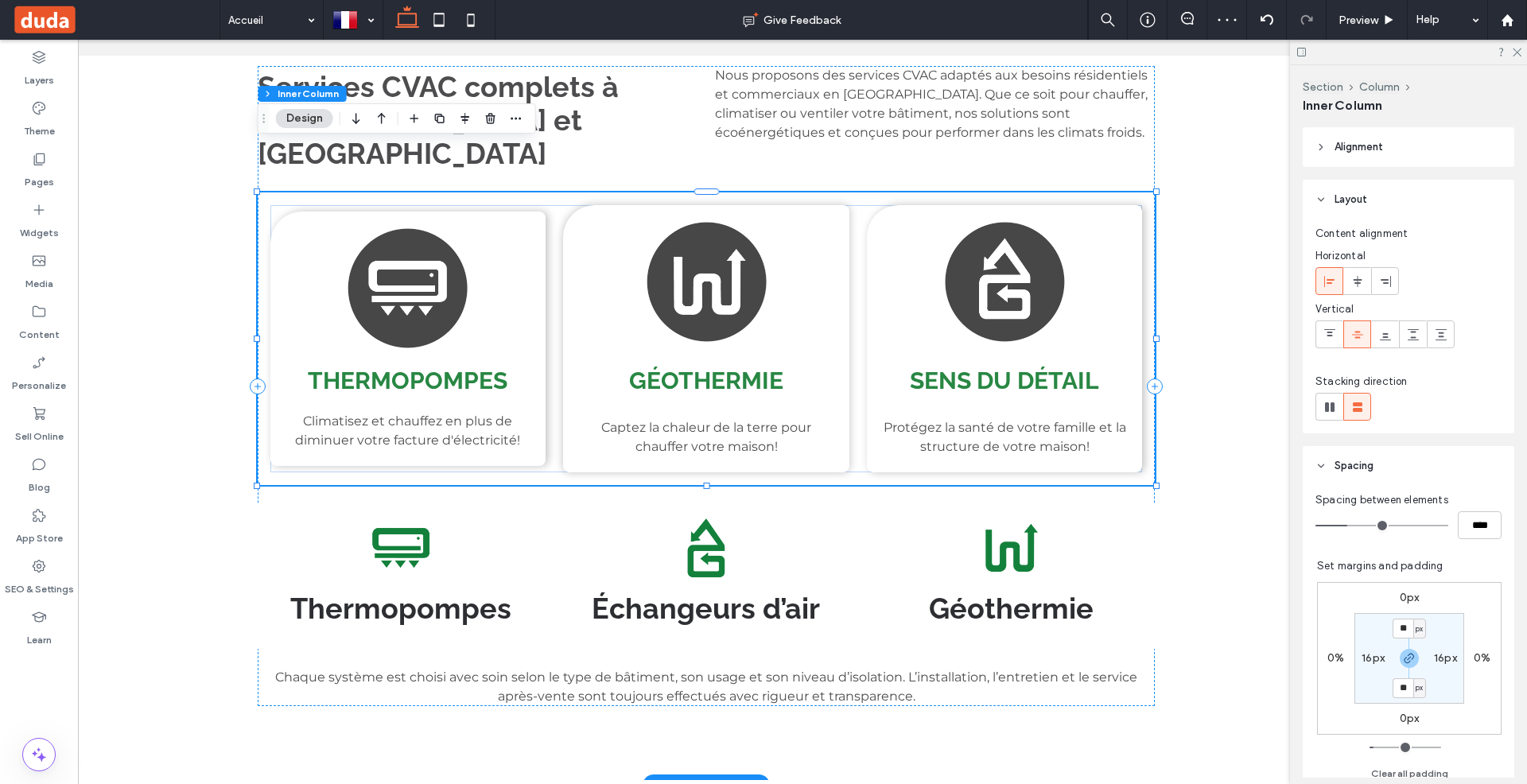
click at [945, 367] on span "Sens du détail" at bounding box center [1004, 381] width 189 height 28
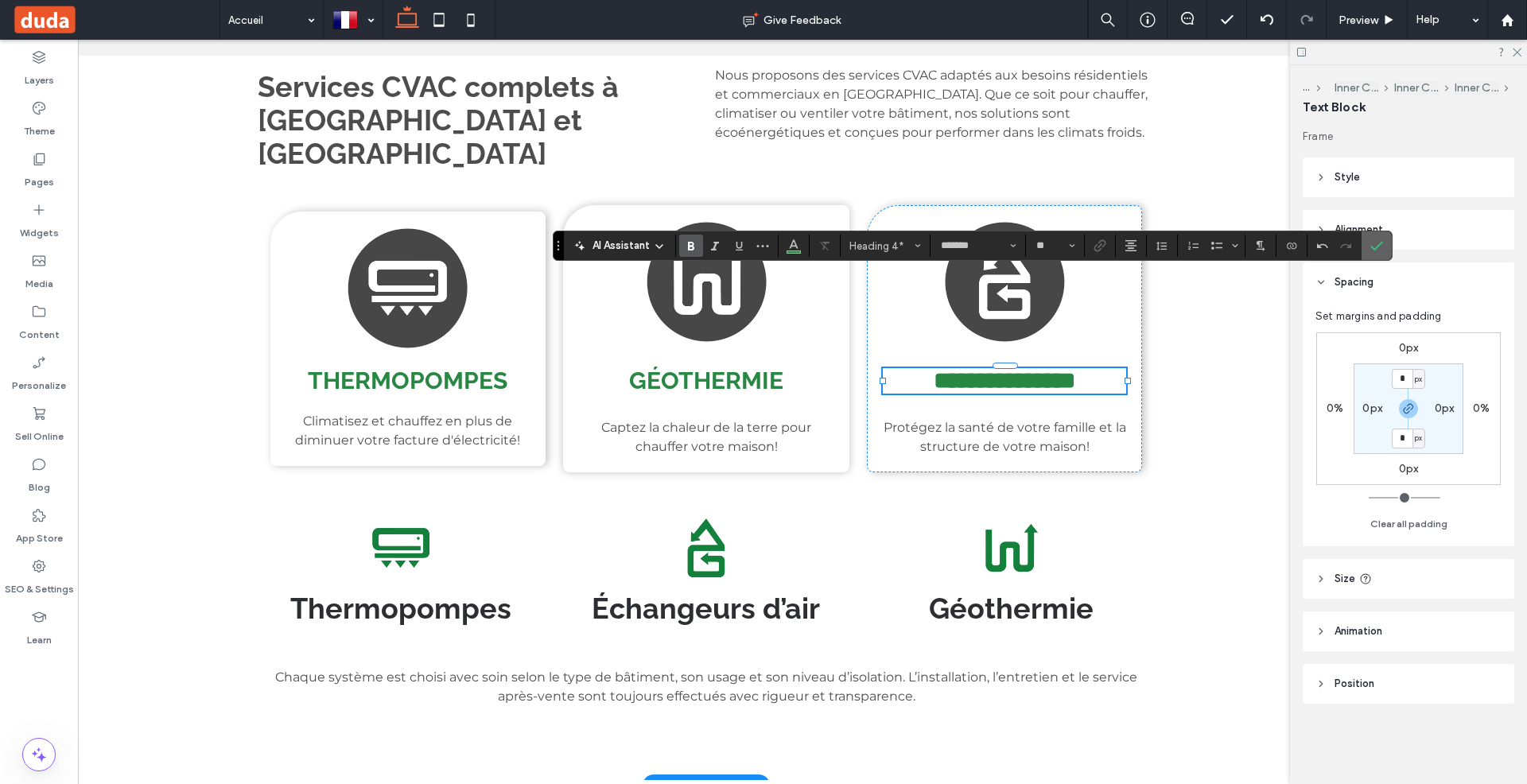
click at [1370, 234] on span "Confirm" at bounding box center [1373, 245] width 7 height 29
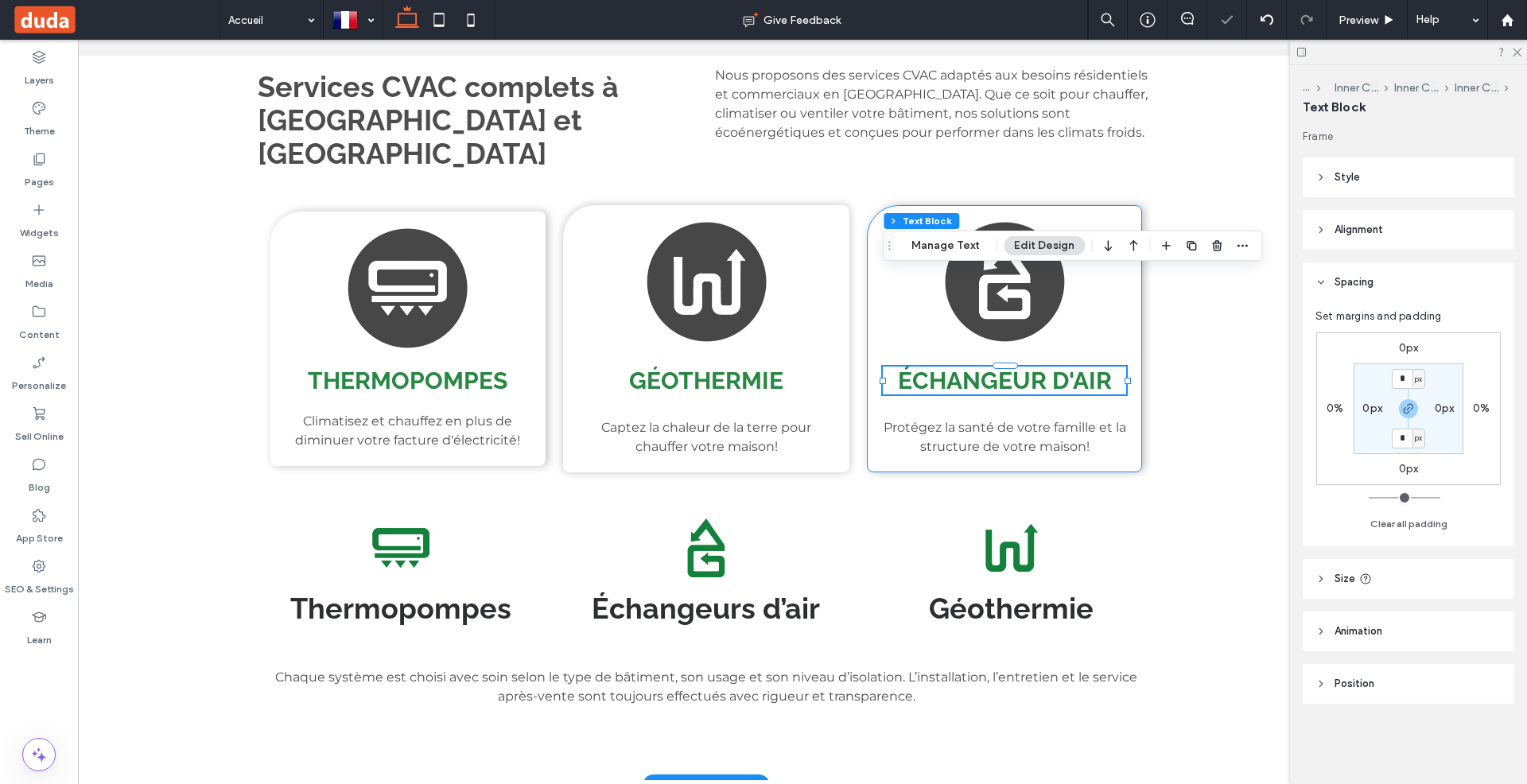
click at [1088, 205] on div "Échangeur d'air Protégez la santé de votre famille et la structure de votre mai…" at bounding box center [1004, 338] width 275 height 267
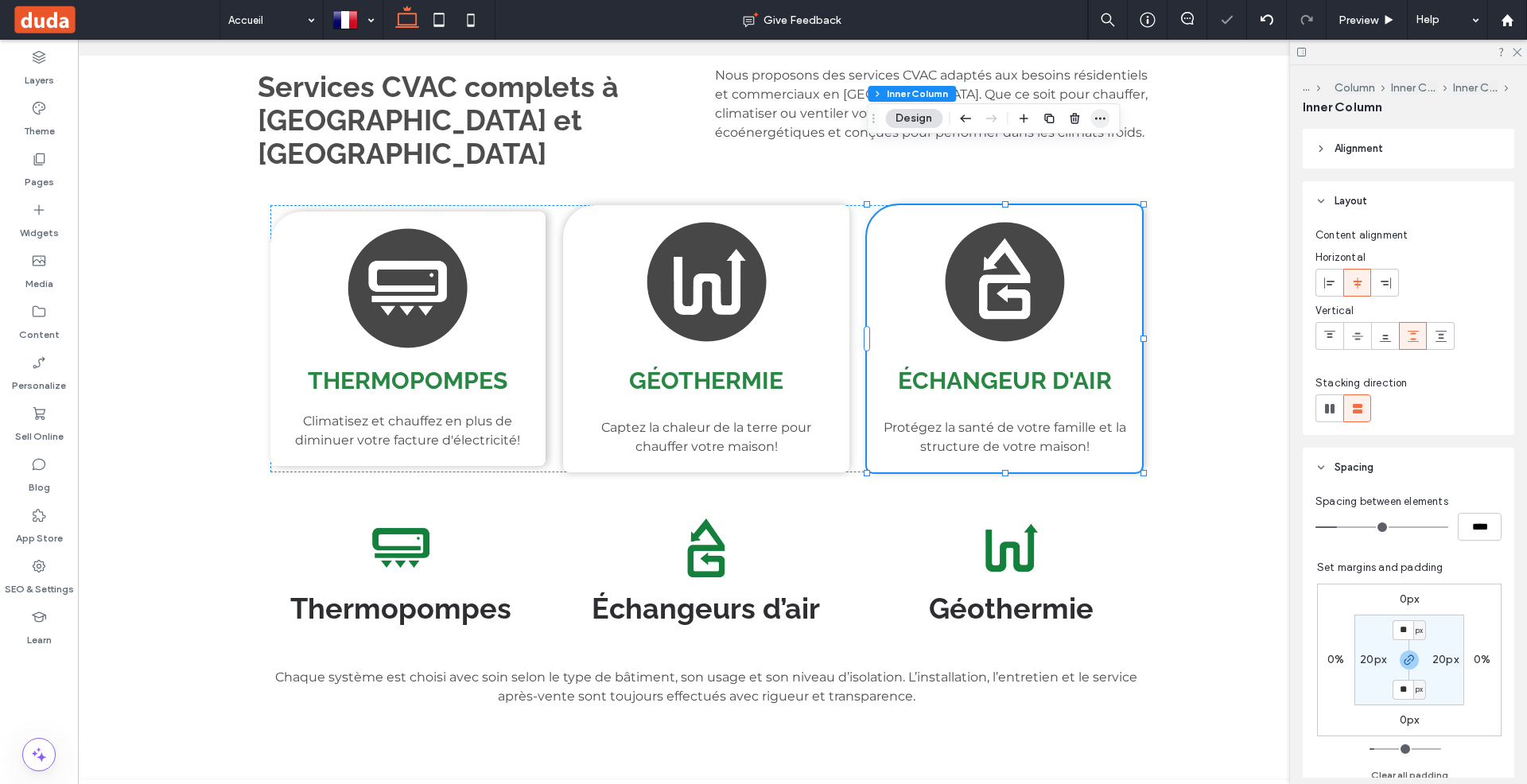
click at [1101, 116] on icon "button" at bounding box center [1100, 118] width 13 height 13
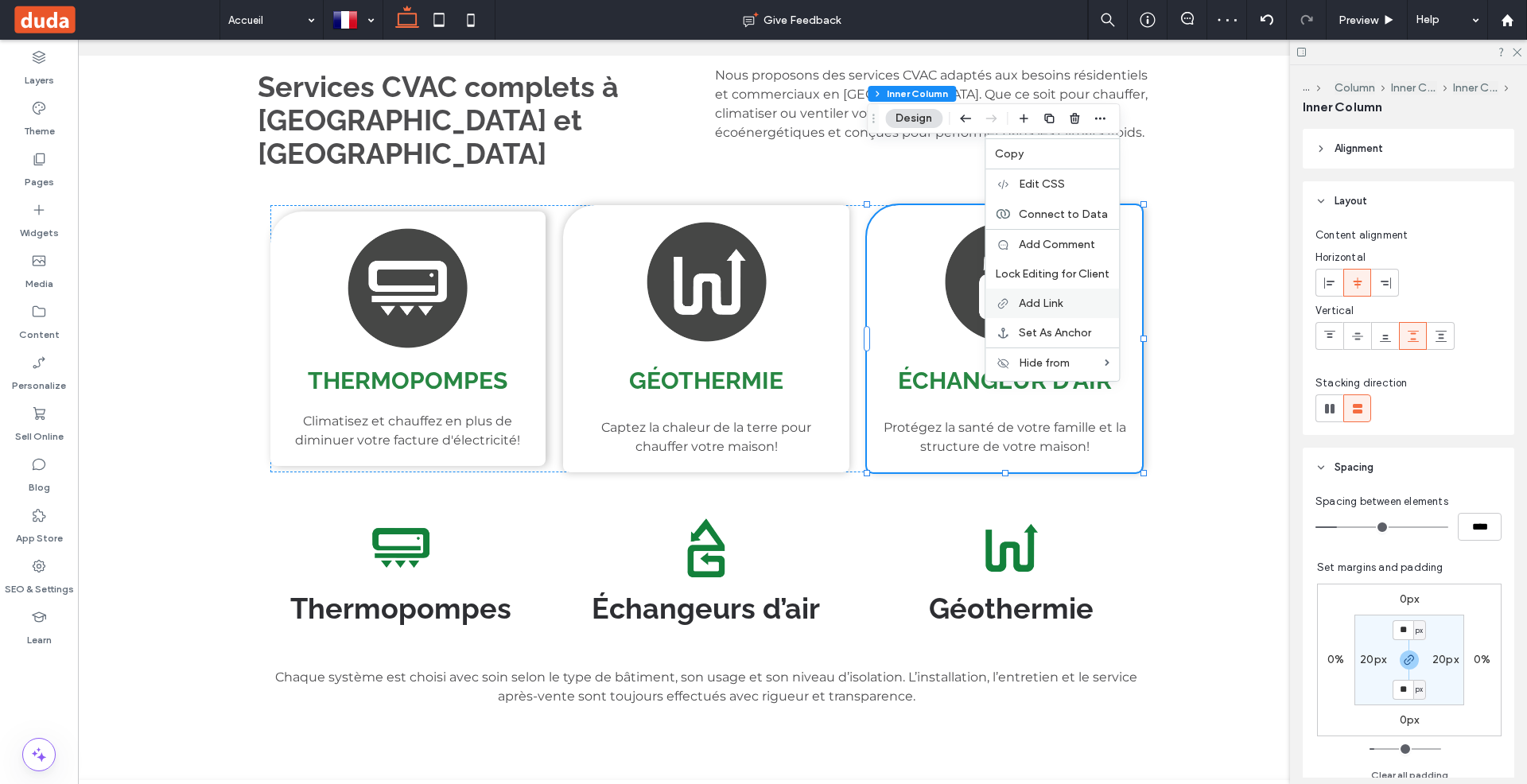
click at [1066, 304] on label "Add Link" at bounding box center [1064, 303] width 90 height 14
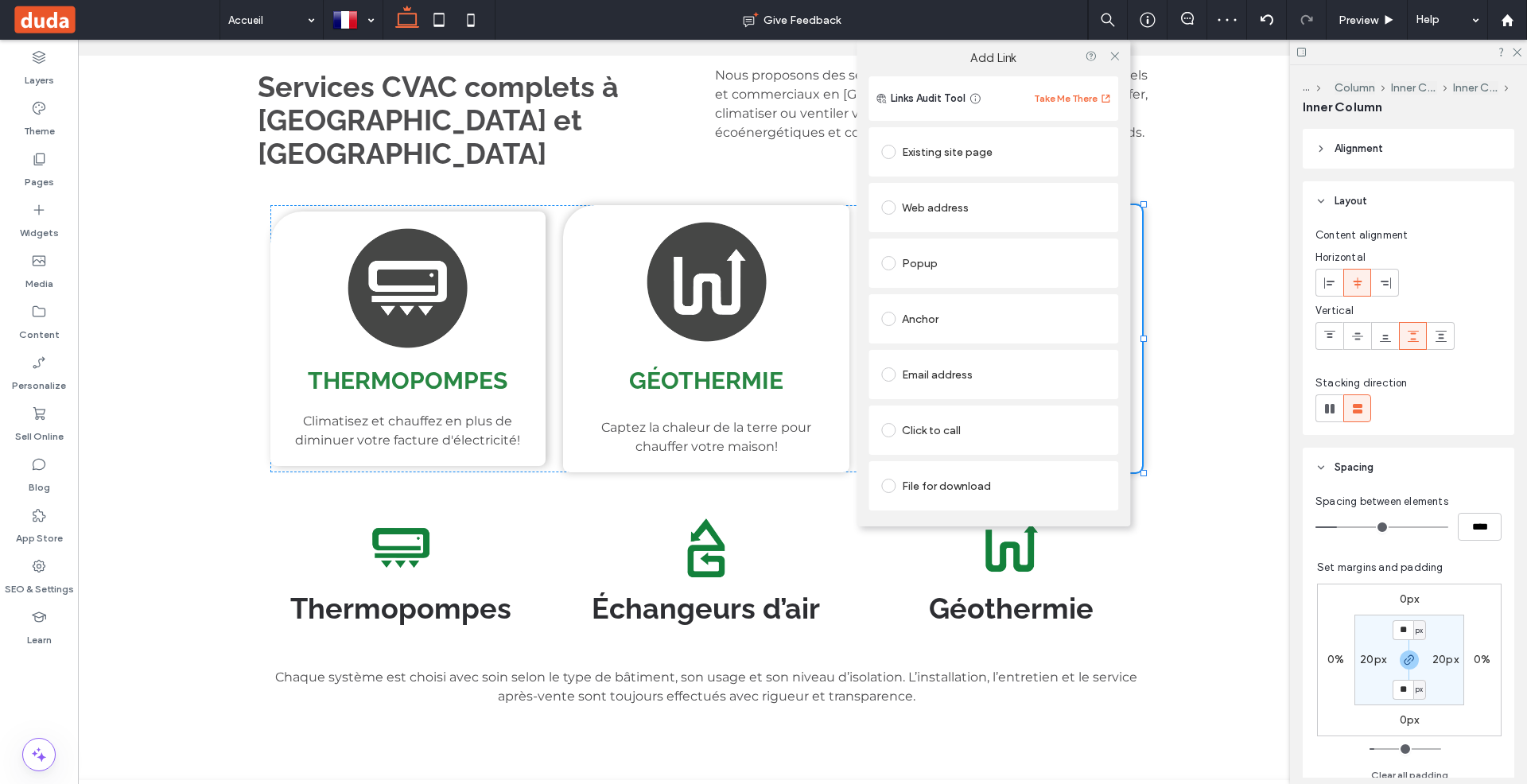
click at [972, 149] on div "Existing site page" at bounding box center [993, 152] width 225 height 26
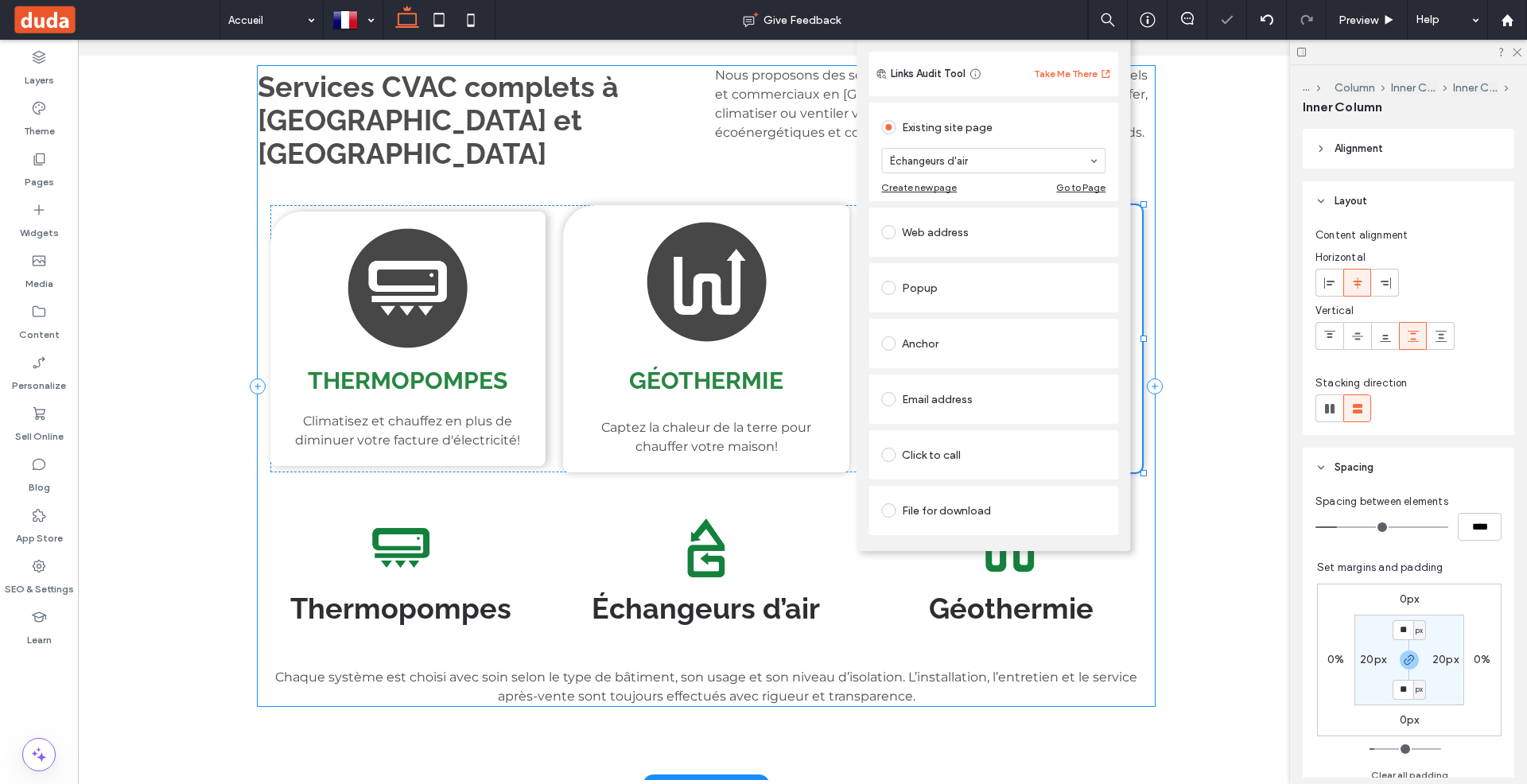
click at [1147, 92] on div "Services CVAC complets à Rouyn-Noranda et La Sarre Nous proposons des services …" at bounding box center [706, 386] width 898 height 640
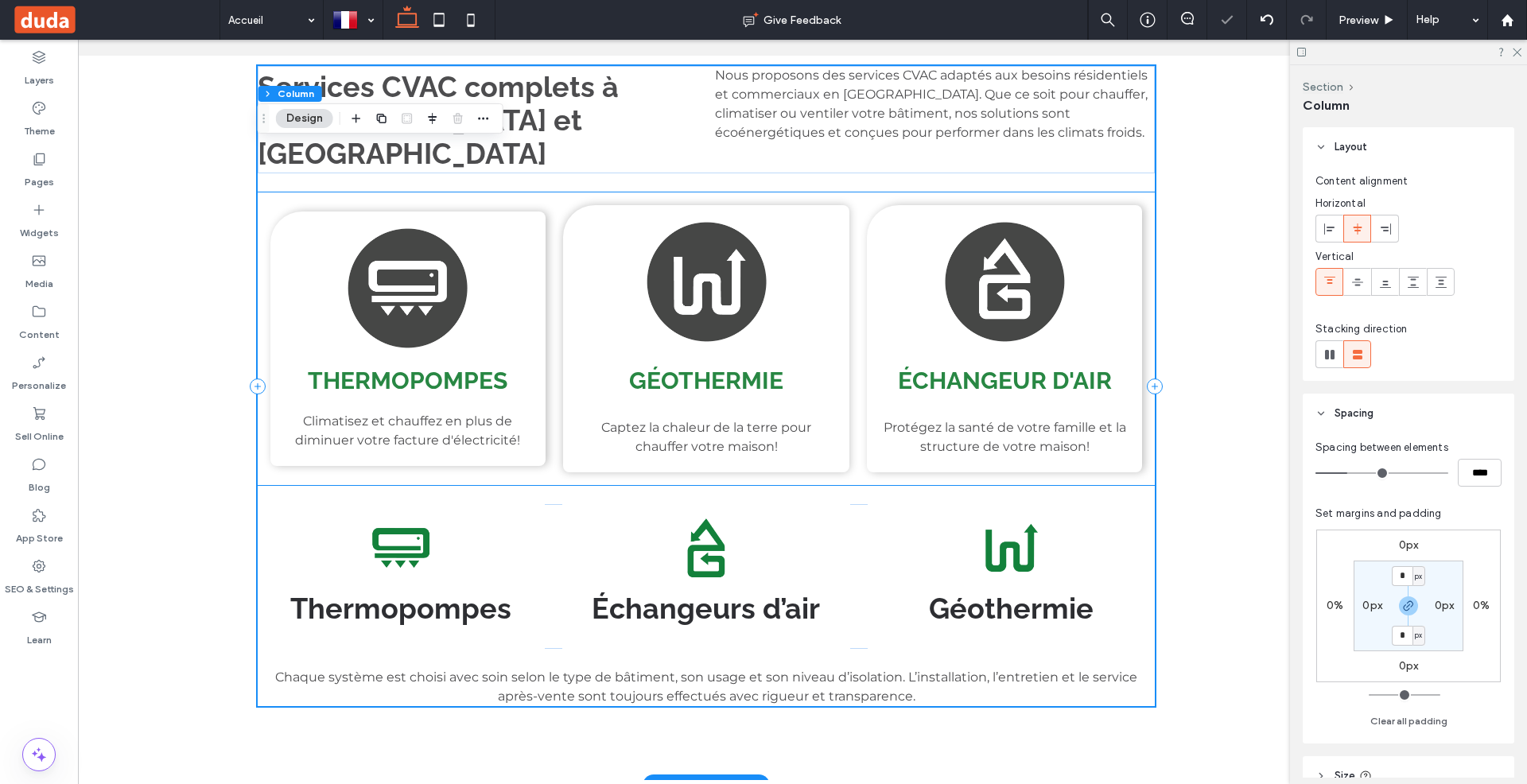
click at [970, 221] on img at bounding box center [1005, 281] width 121 height 121
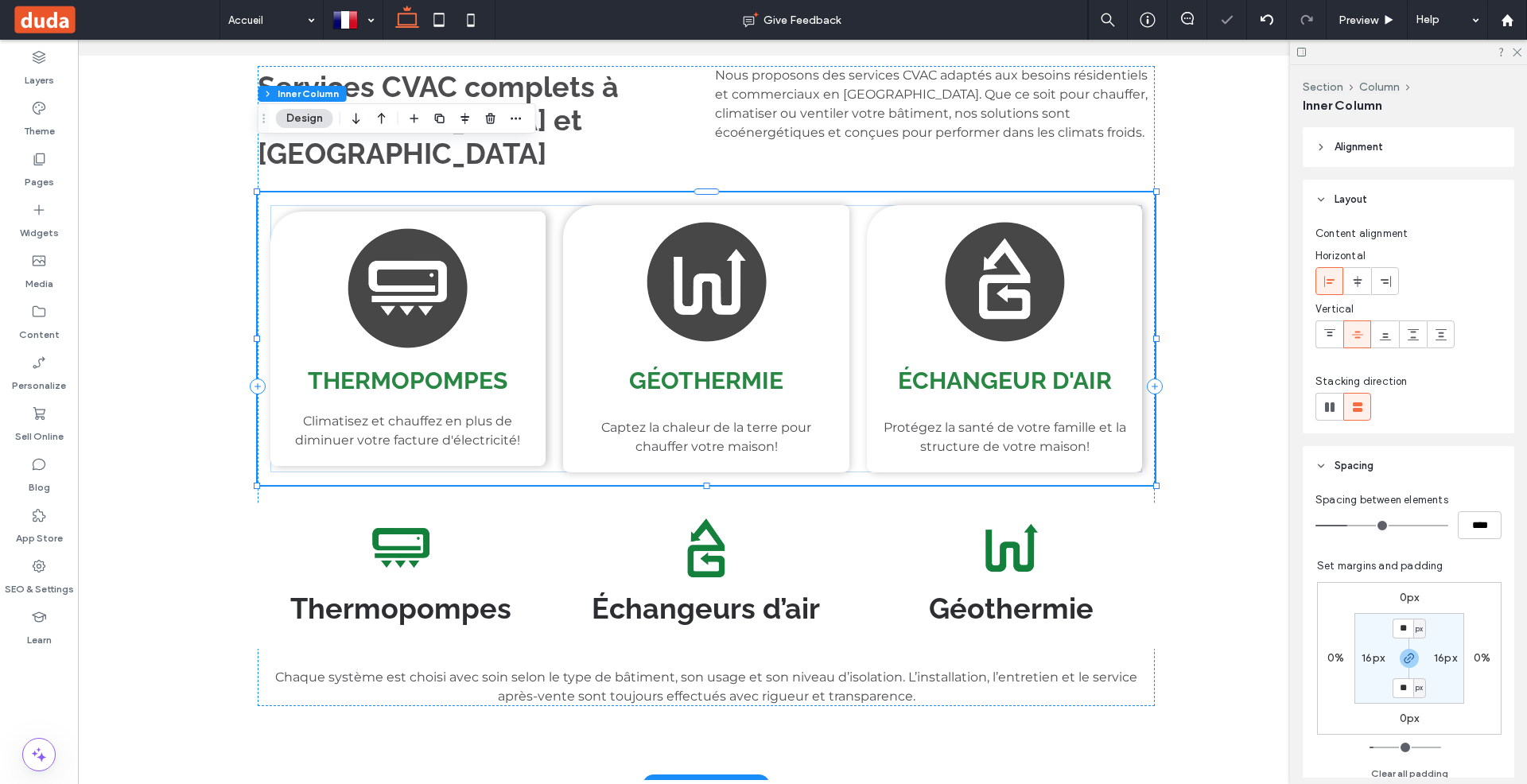
click at [970, 221] on img at bounding box center [1005, 281] width 121 height 121
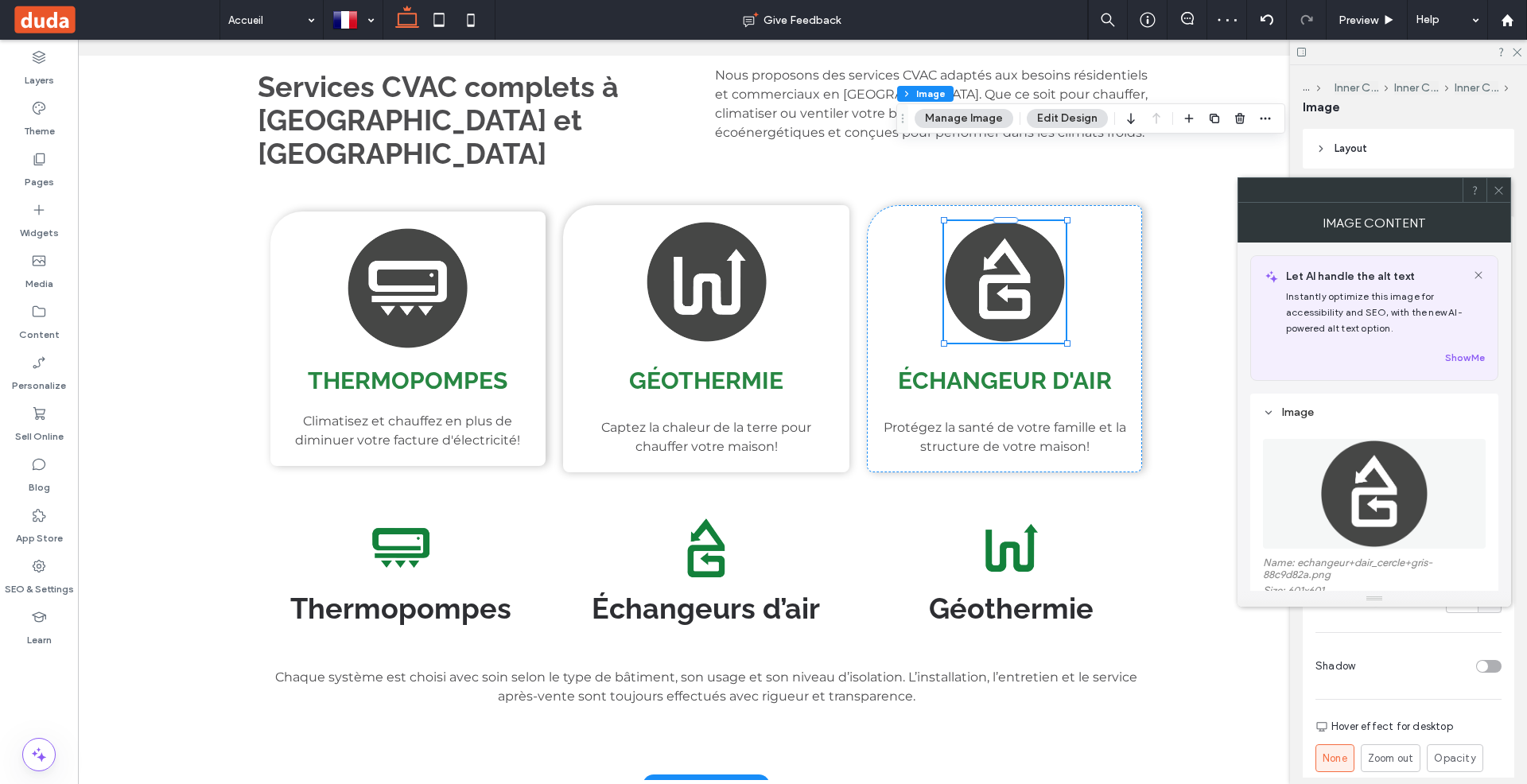
click at [911, 205] on div "Échangeur d'air Protégez la santé de votre famille et la structure de votre mai…" at bounding box center [1004, 338] width 275 height 267
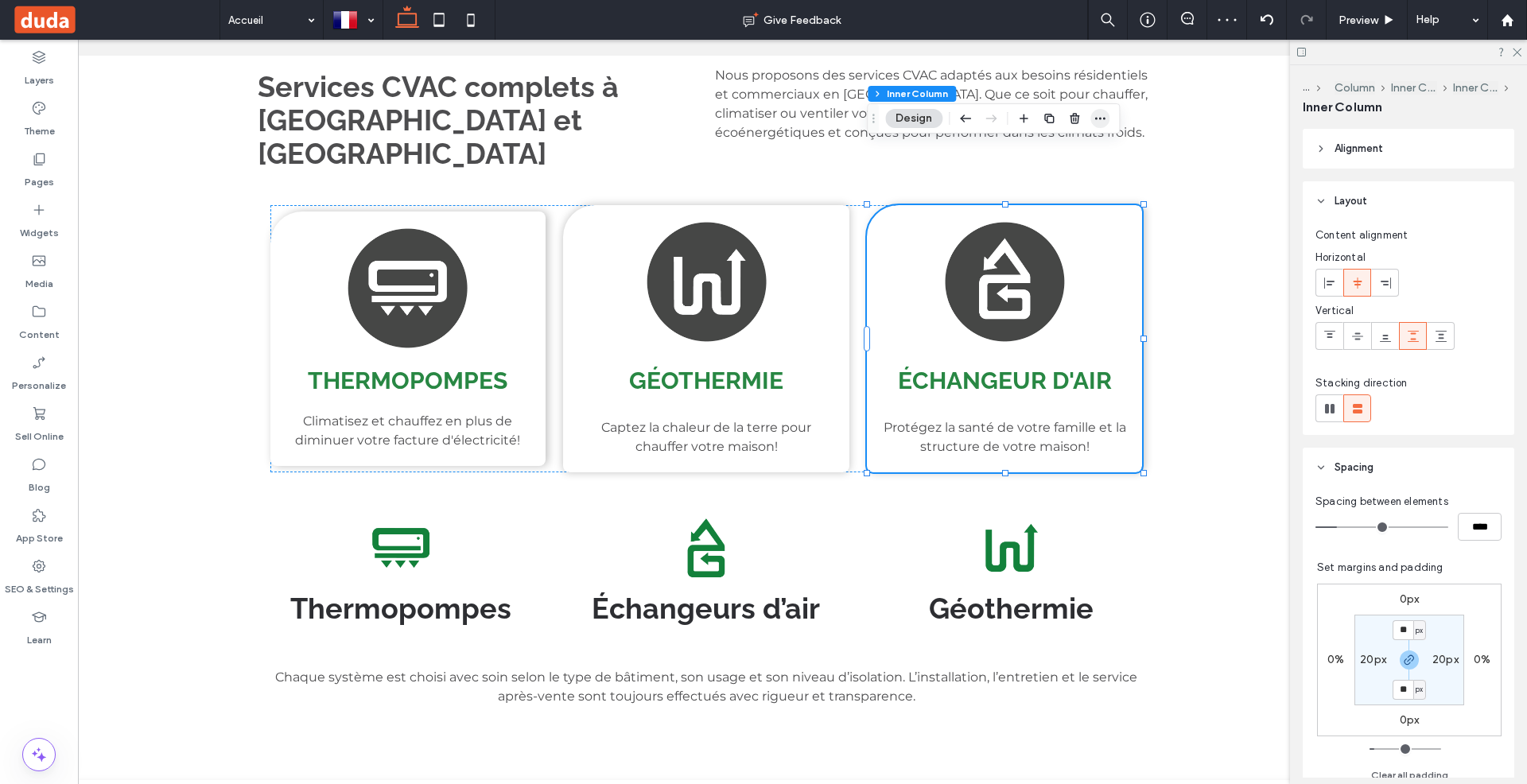
click at [1099, 119] on icon "button" at bounding box center [1100, 118] width 13 height 13
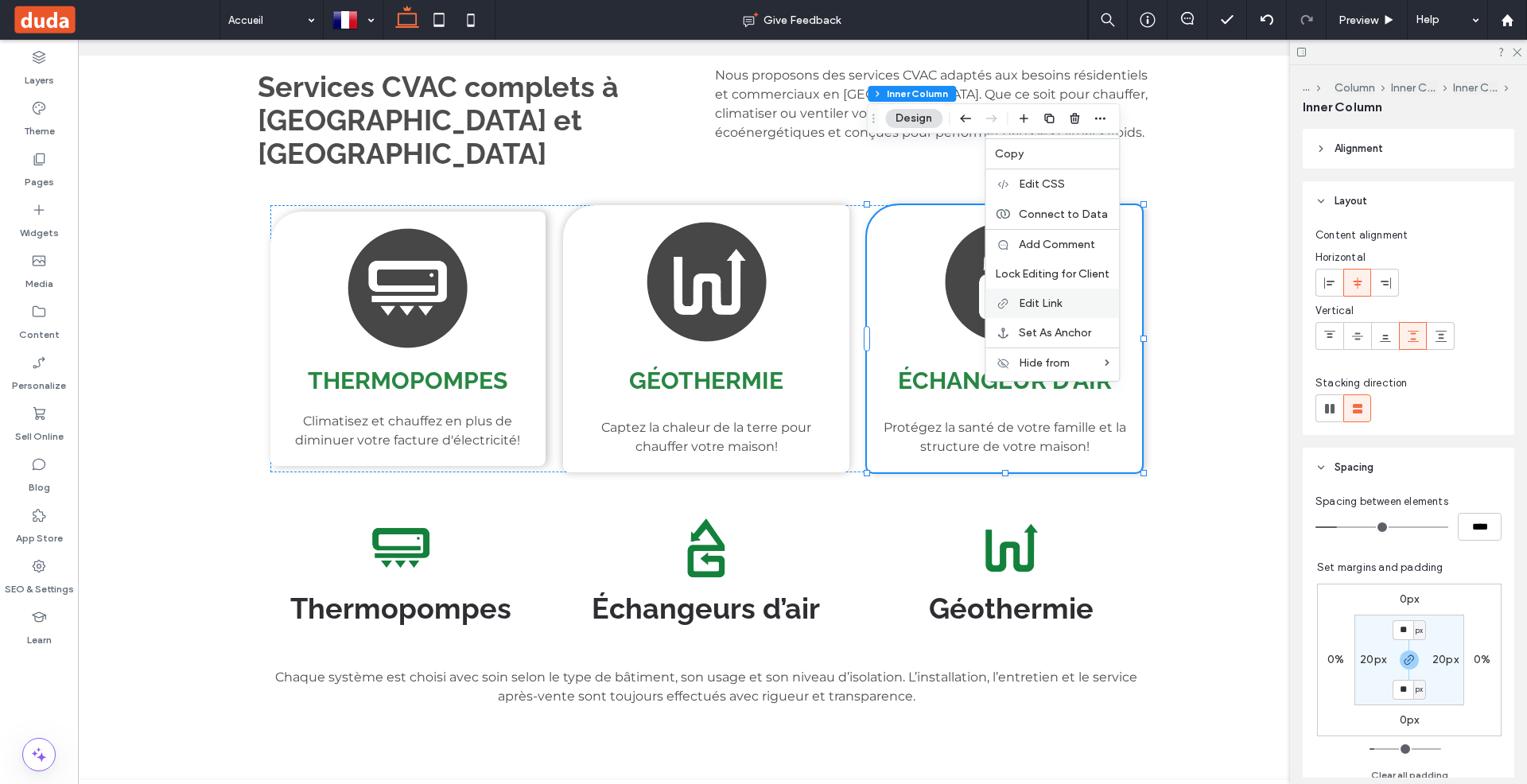
click at [1044, 293] on div "Edit Link" at bounding box center [1052, 303] width 133 height 30
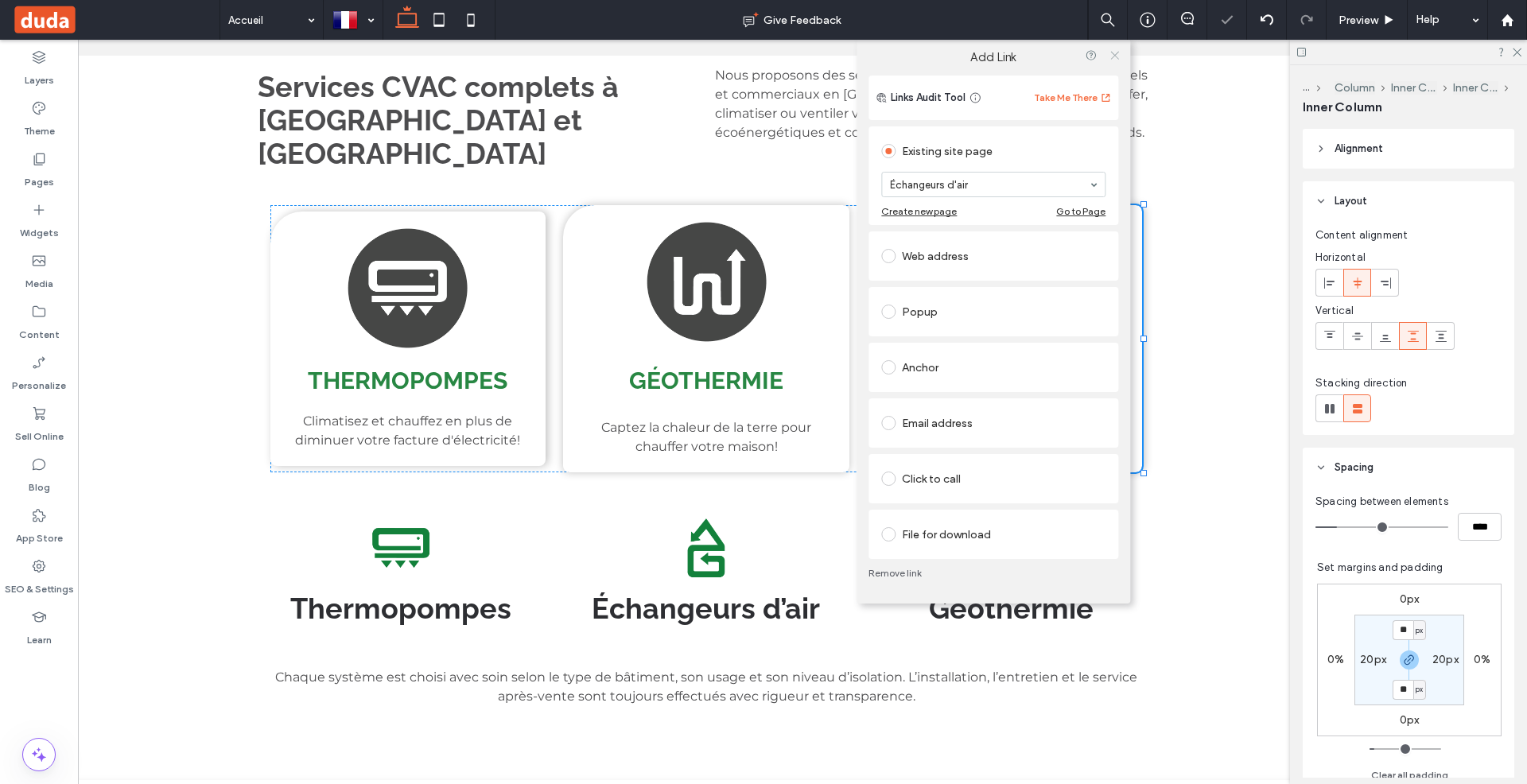
click at [1113, 50] on icon at bounding box center [1114, 56] width 12 height 12
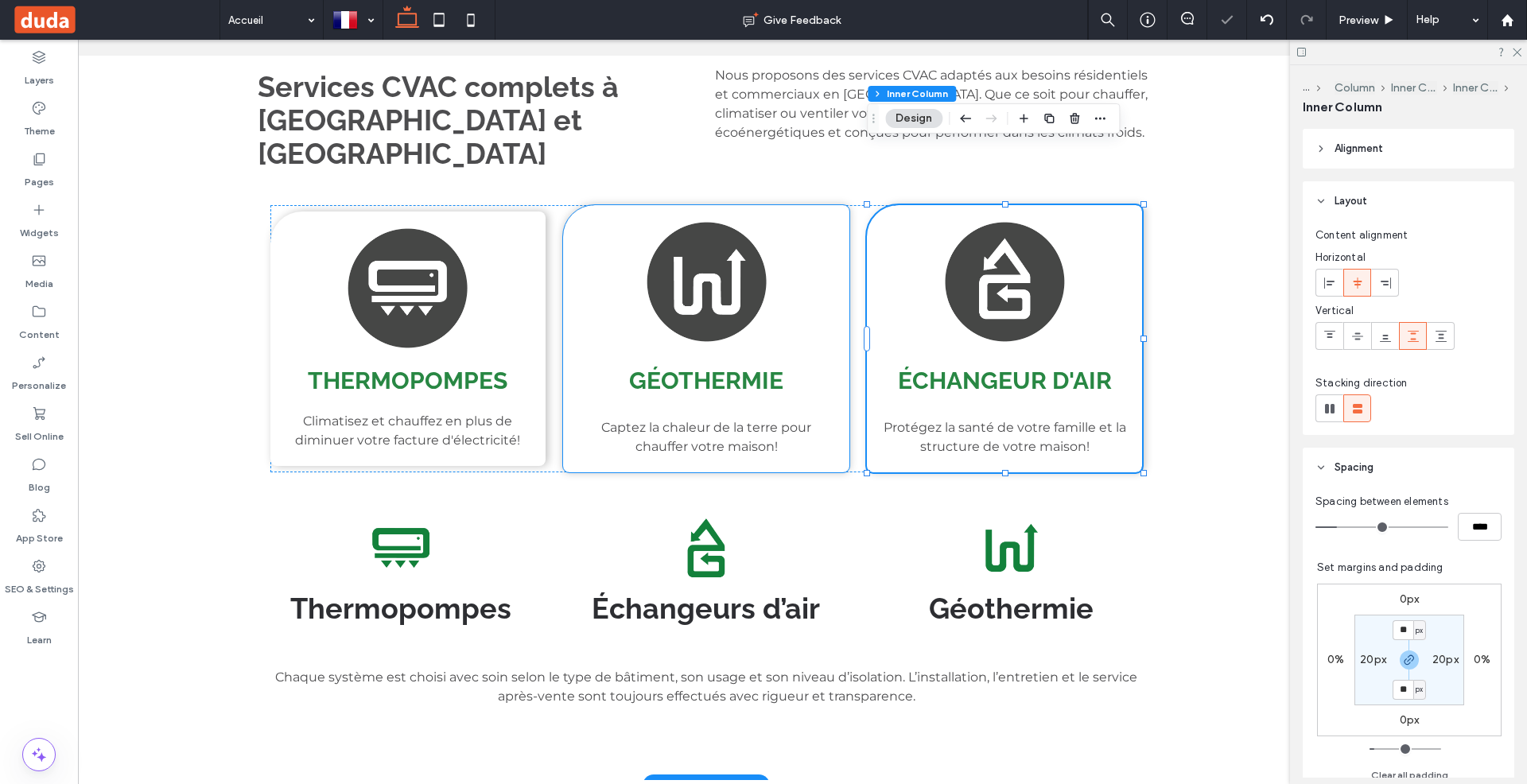
click at [842, 205] on div "Géothermie Captez la chaleur de la terre pour chauffer votre maison!" at bounding box center [706, 338] width 287 height 267
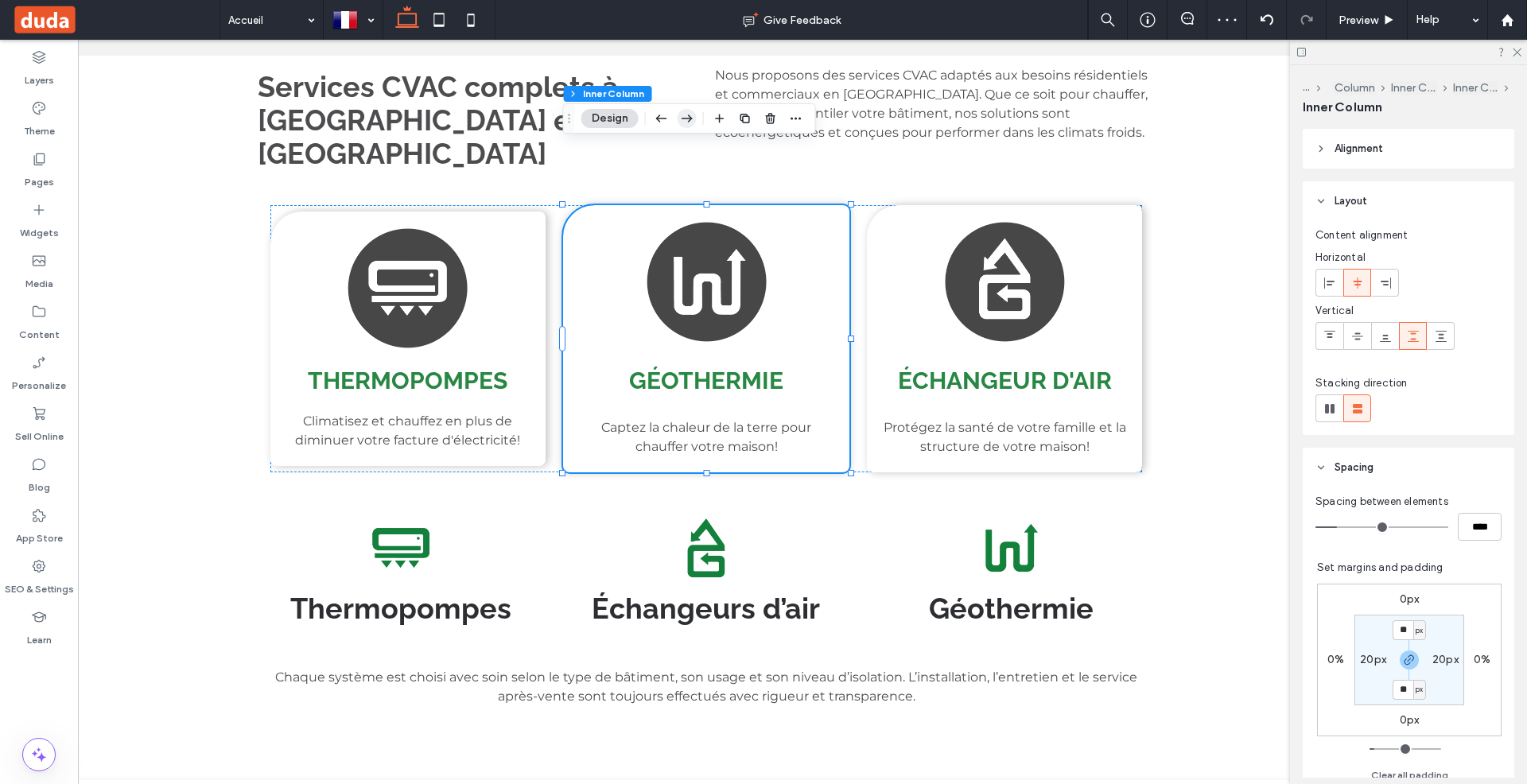
click at [687, 113] on icon "button" at bounding box center [687, 118] width 19 height 29
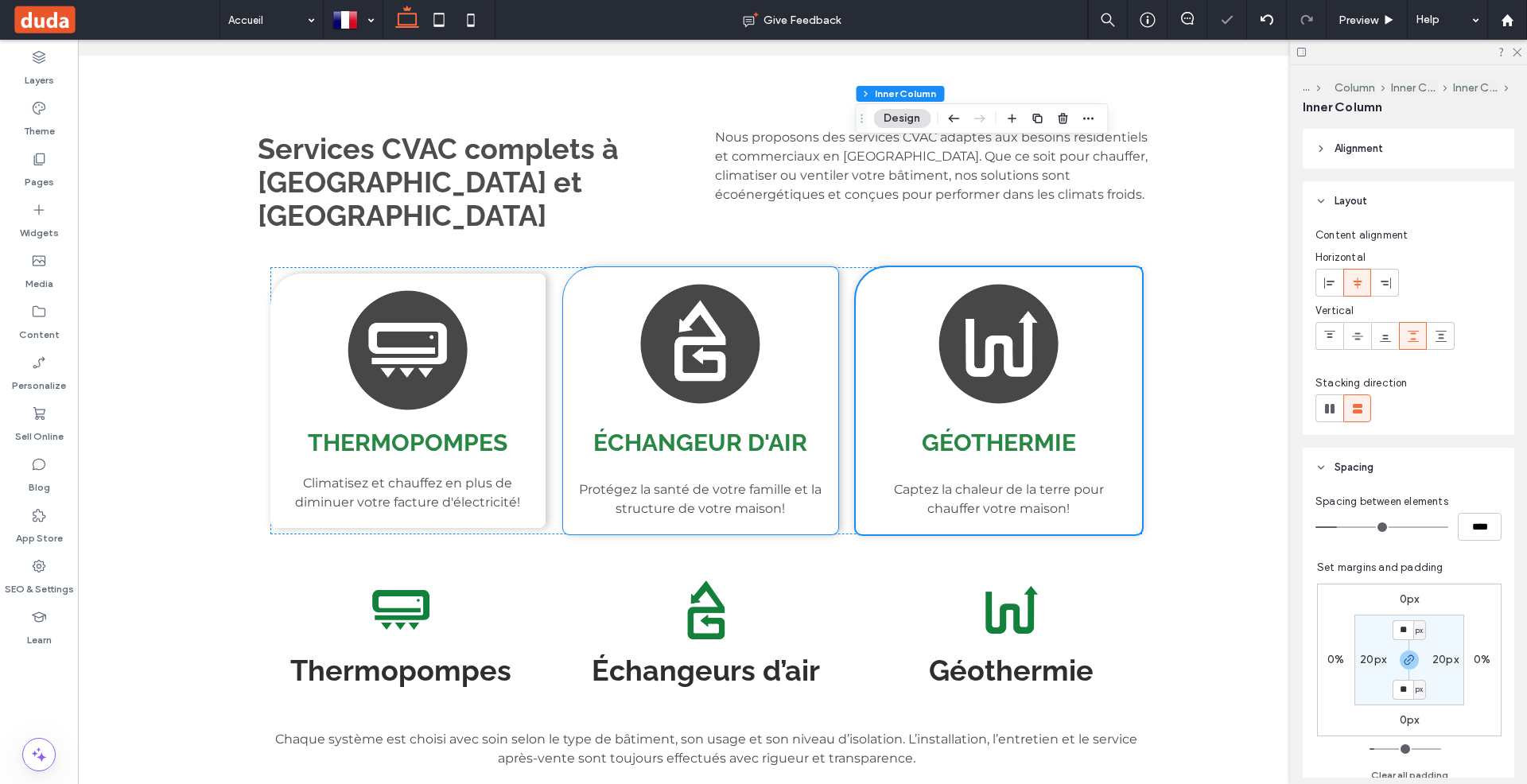
scroll to position [1791, 0]
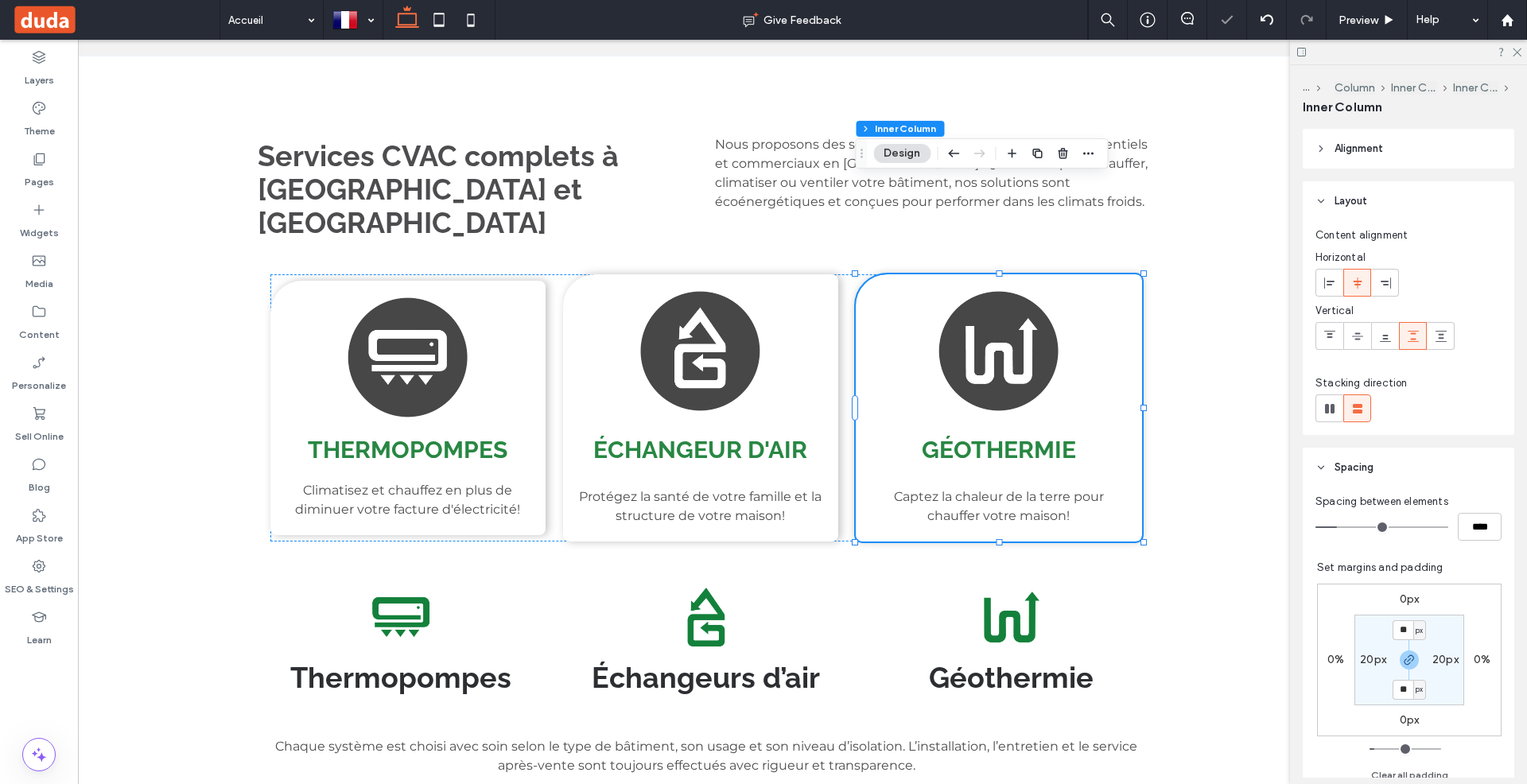
click at [1135, 583] on link at bounding box center [1011, 617] width 279 height 68
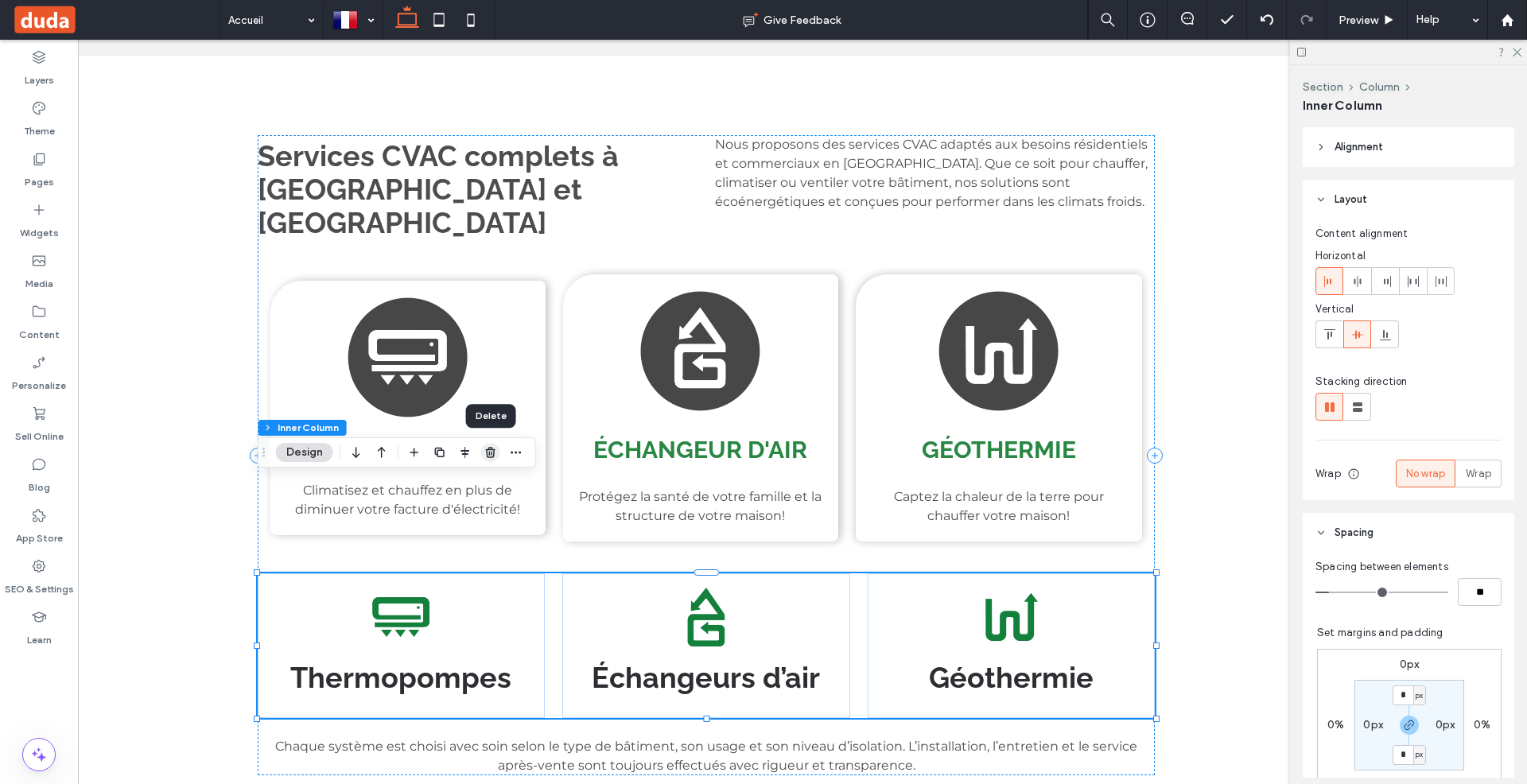
click at [485, 452] on icon "button" at bounding box center [490, 452] width 13 height 13
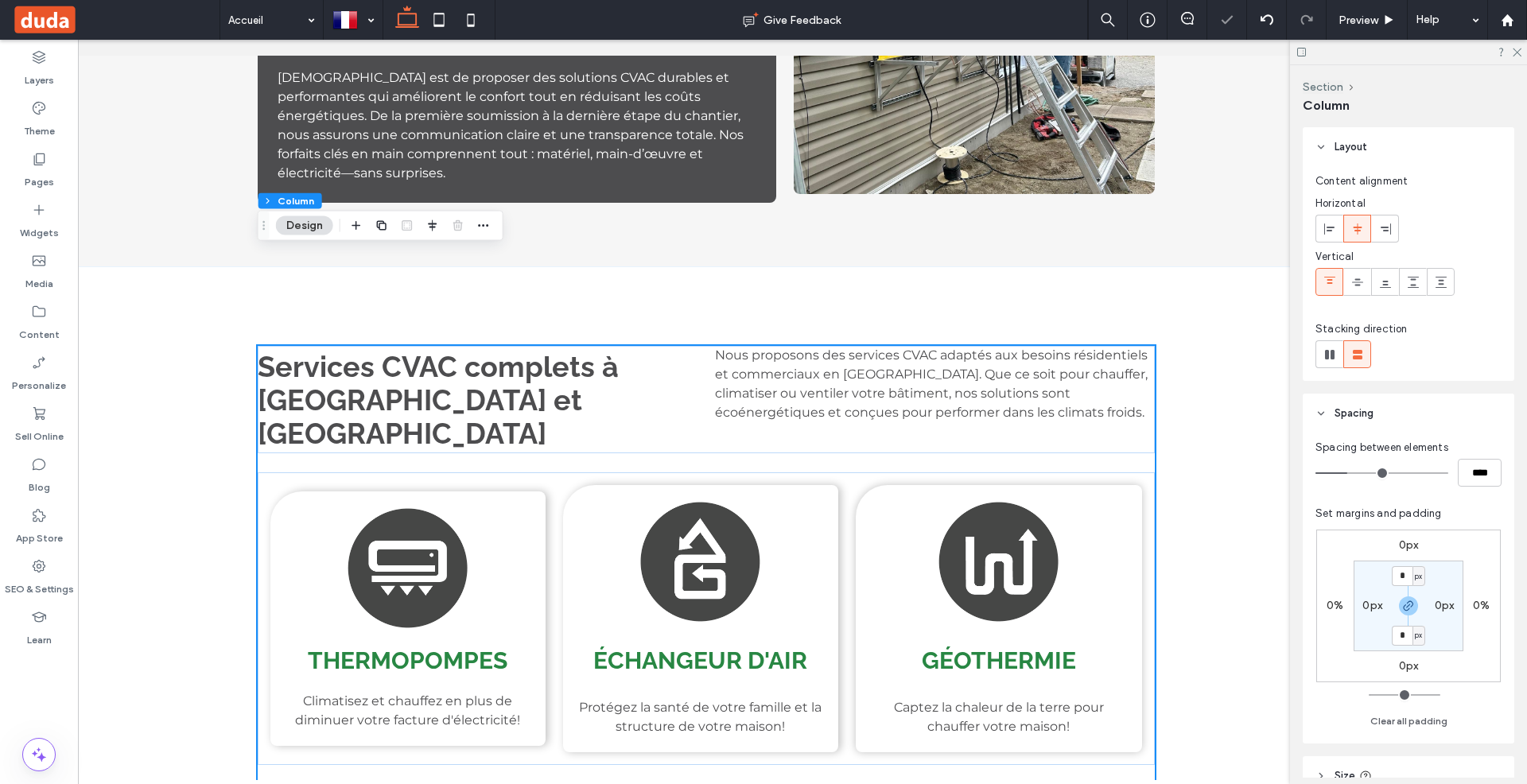
click at [841, 266] on div "Services CVAC complets à Rouyn-Noranda et La Sarre Nous proposons des services …" at bounding box center [706, 583] width 954 height 635
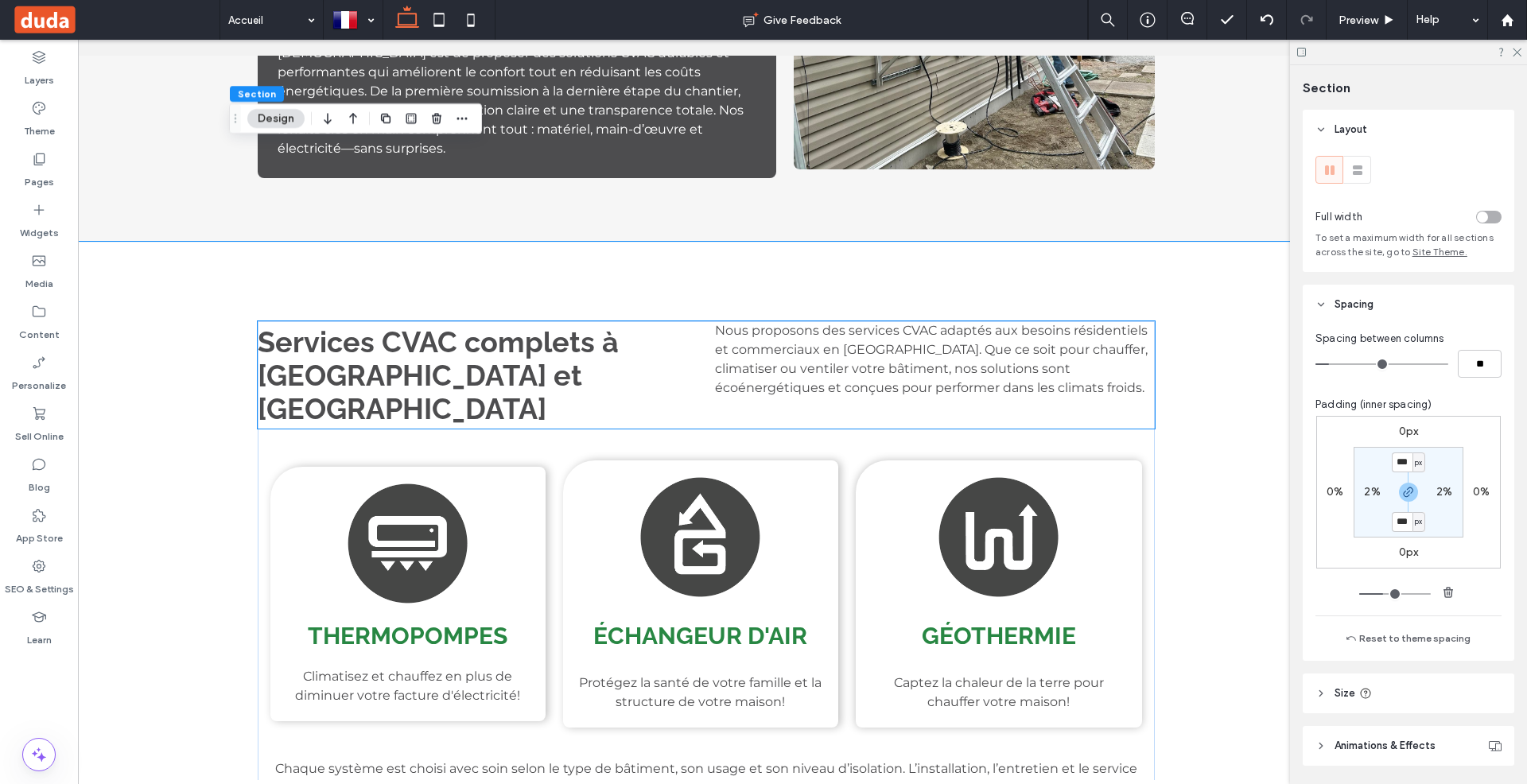
scroll to position [1602, 0]
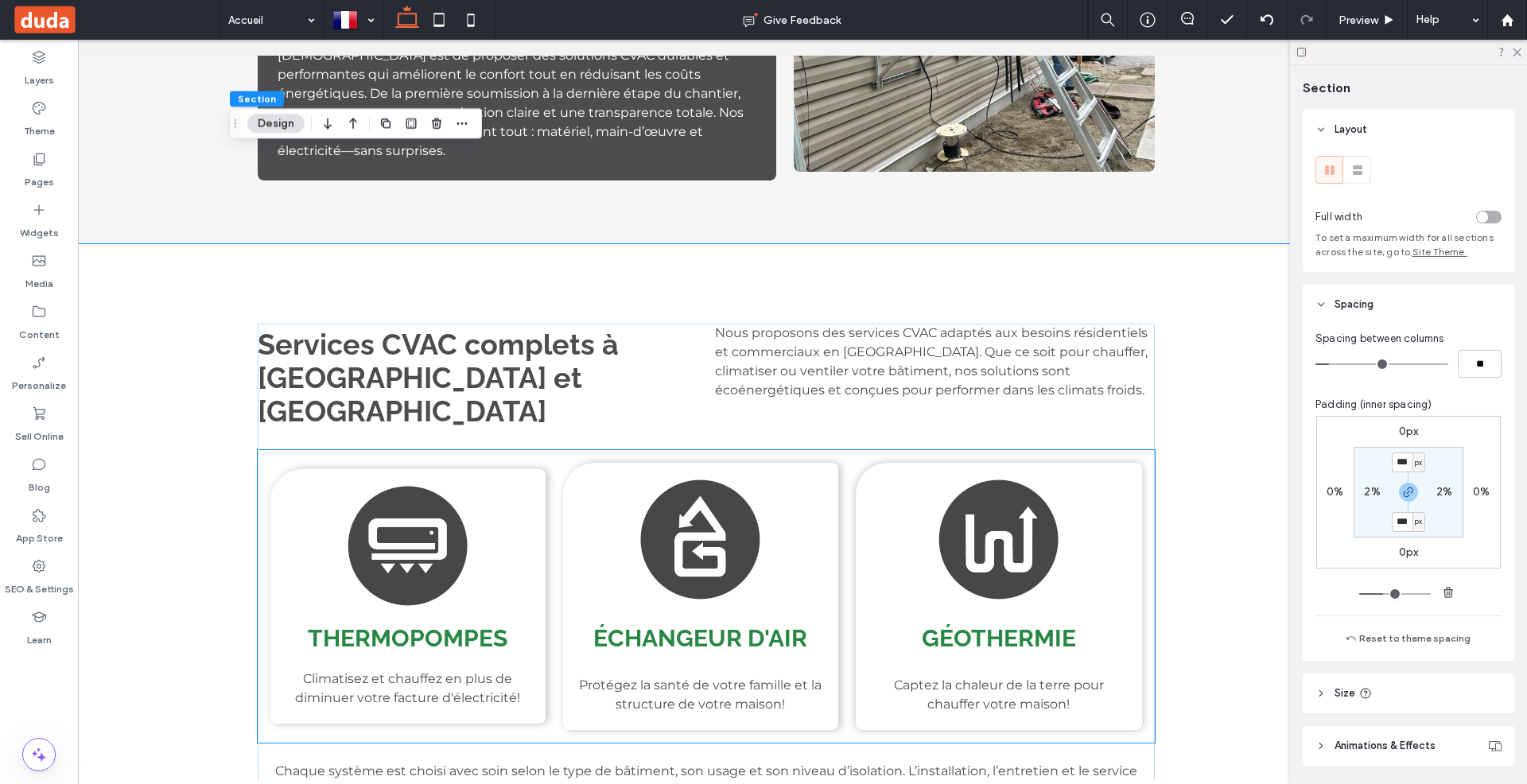
click at [431, 469] on div "Thermopompes Climatisez et chauffez en plus de diminuer votre facture d'électri…" at bounding box center [408, 596] width 275 height 254
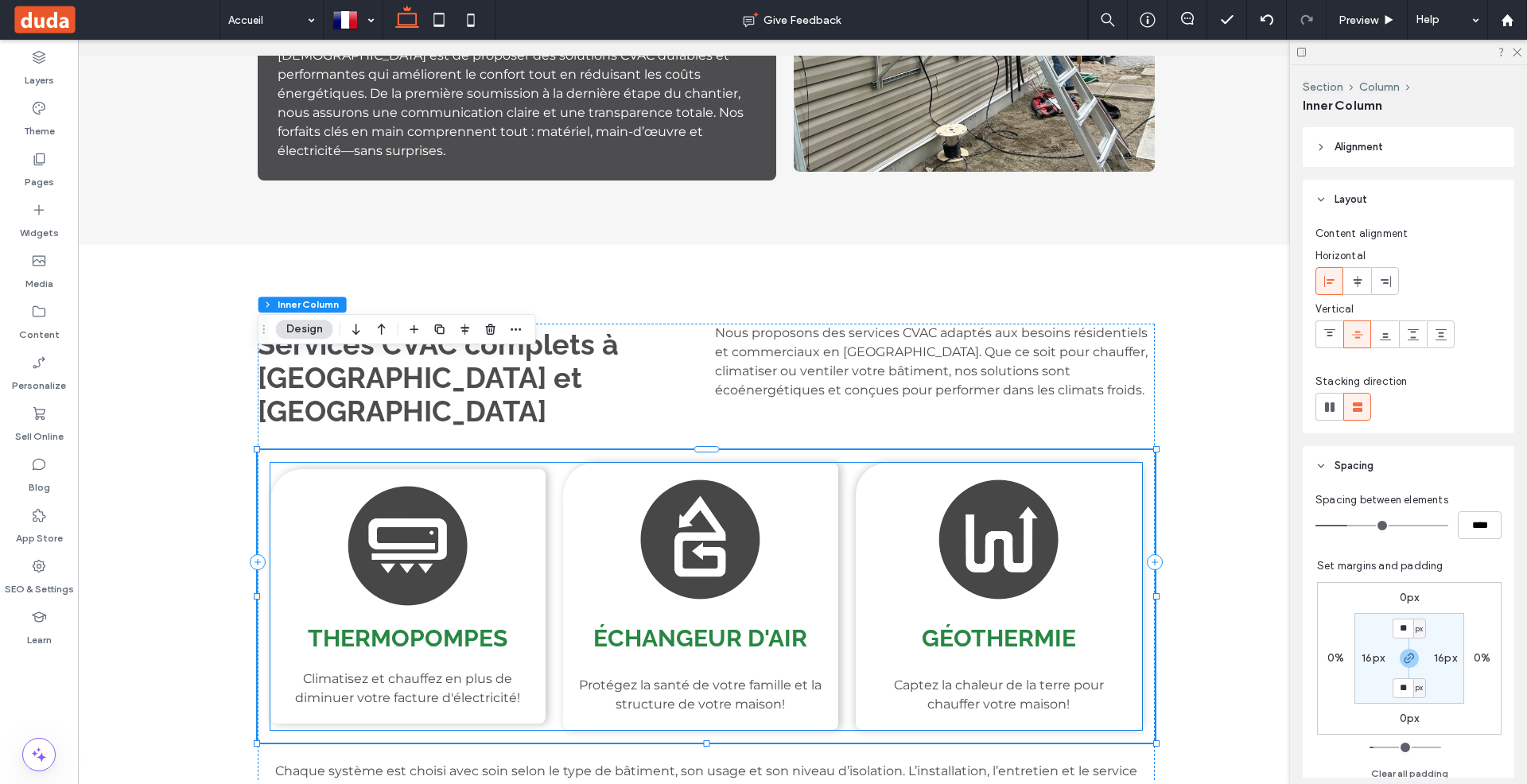
click at [455, 485] on img at bounding box center [408, 546] width 121 height 121
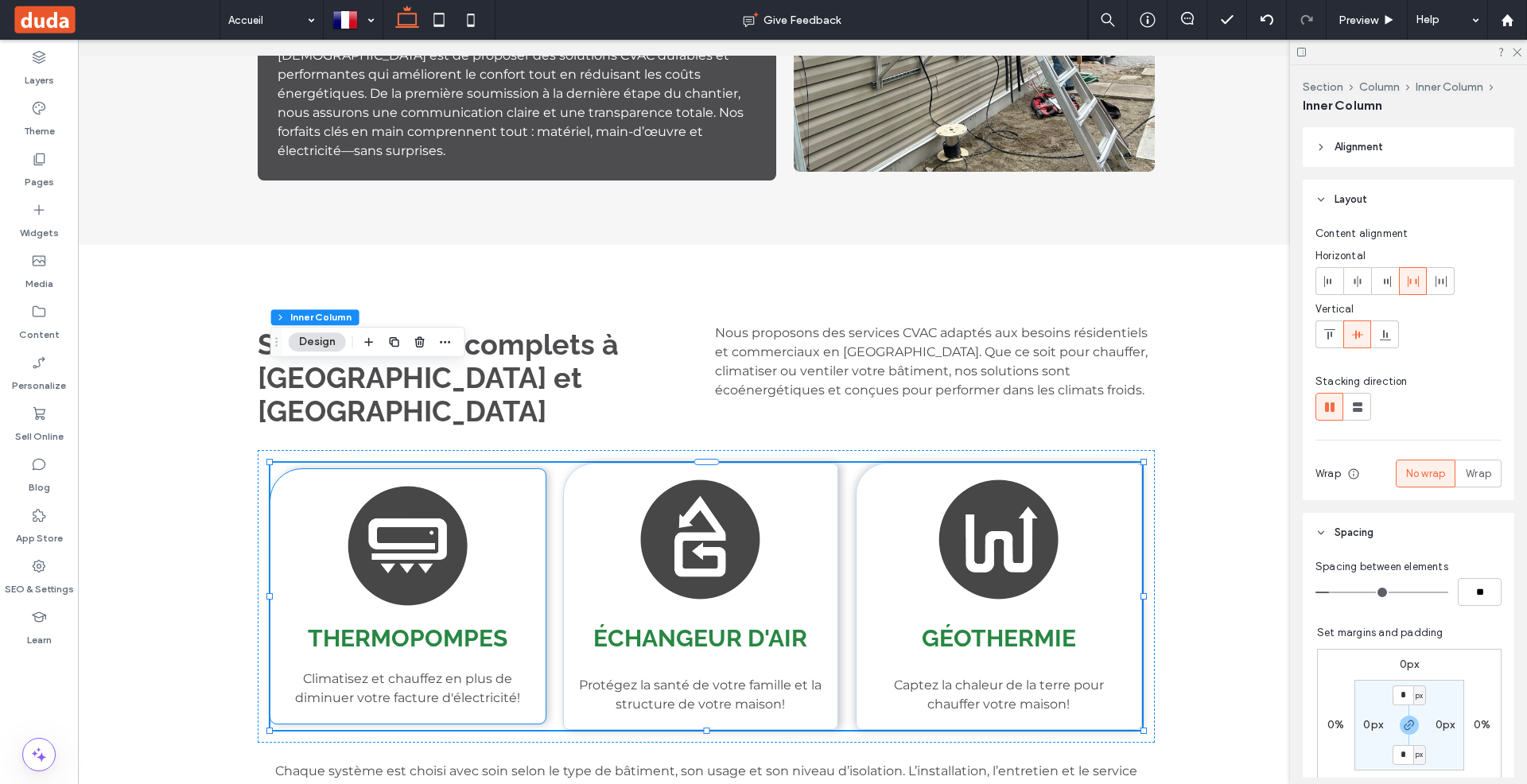
click at [487, 469] on div "Thermopompes Climatisez et chauffez en plus de diminuer votre facture d'électri…" at bounding box center [408, 596] width 275 height 254
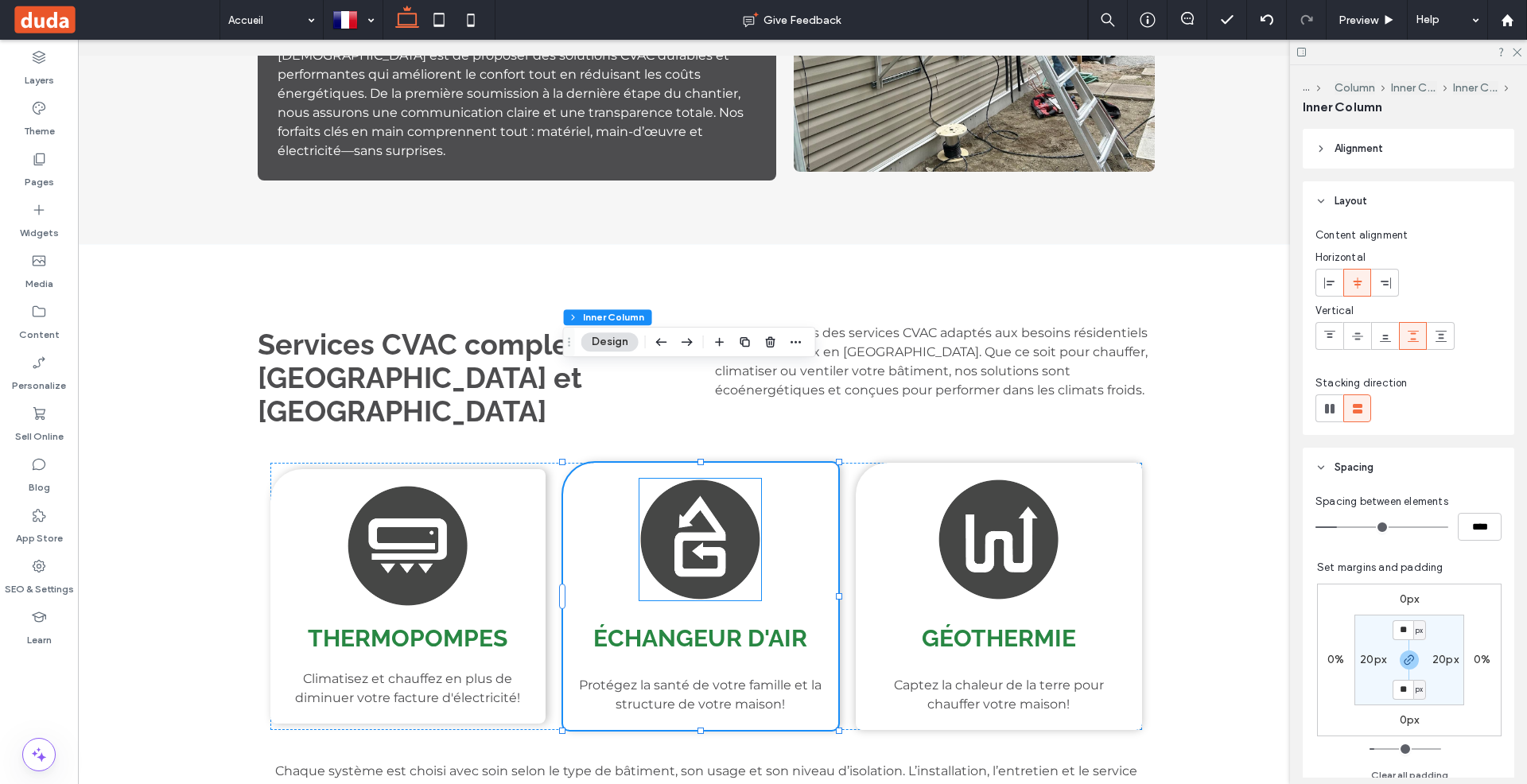
click at [704, 479] on img at bounding box center [700, 540] width 121 height 121
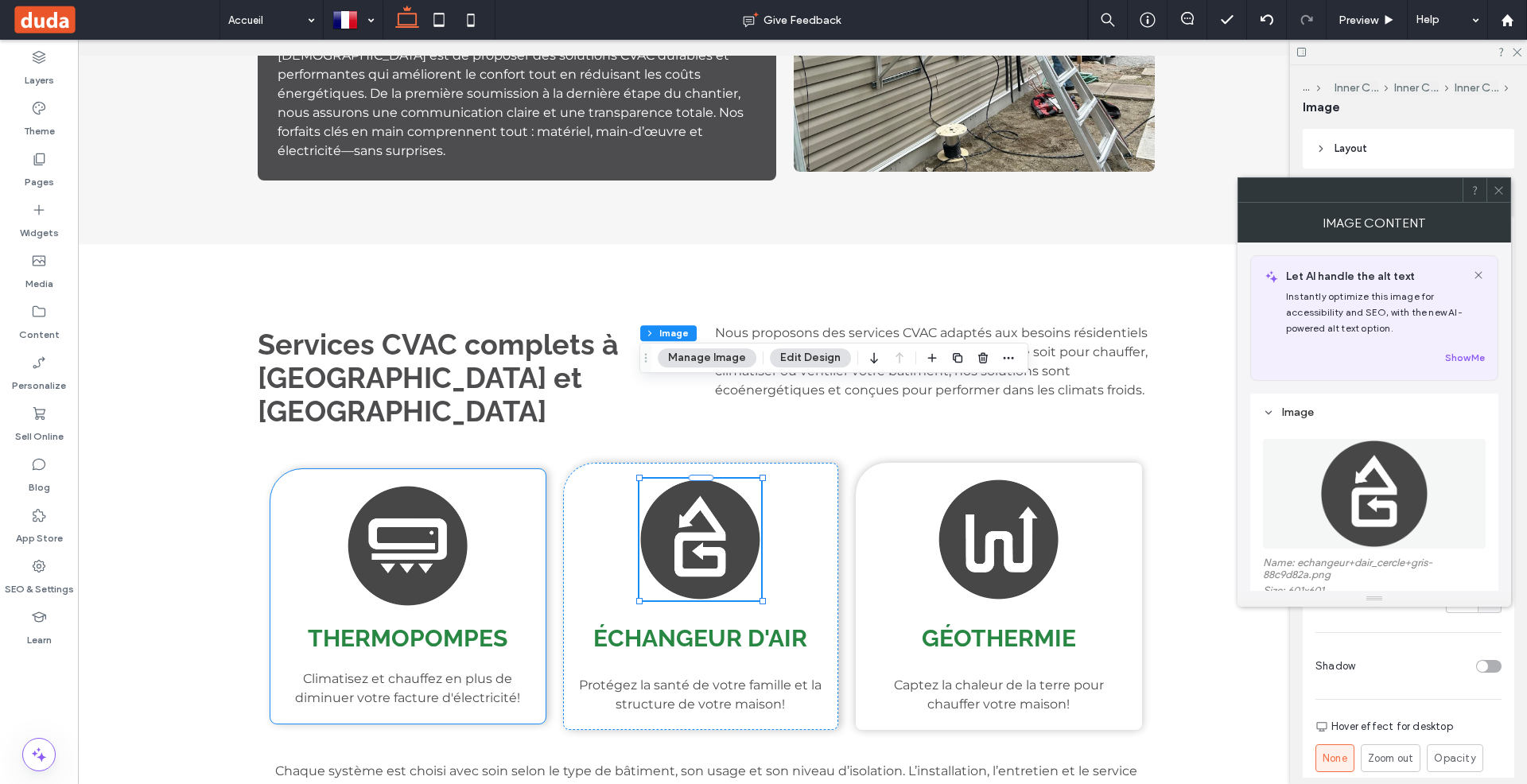
click at [483, 469] on div "Thermopompes Climatisez et chauffez en plus de diminuer votre facture d'électri…" at bounding box center [408, 596] width 275 height 254
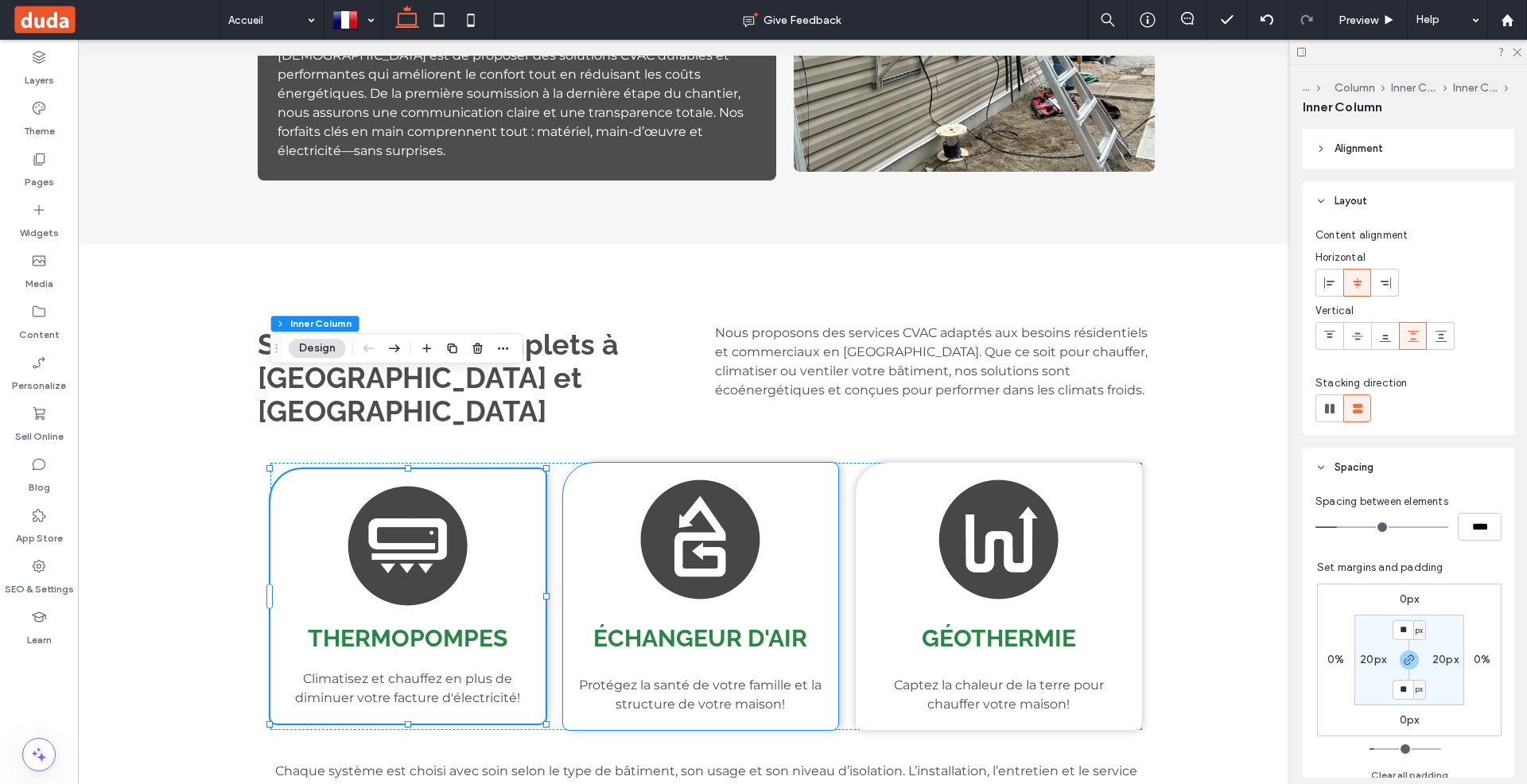
click at [685, 479] on img at bounding box center [700, 540] width 121 height 121
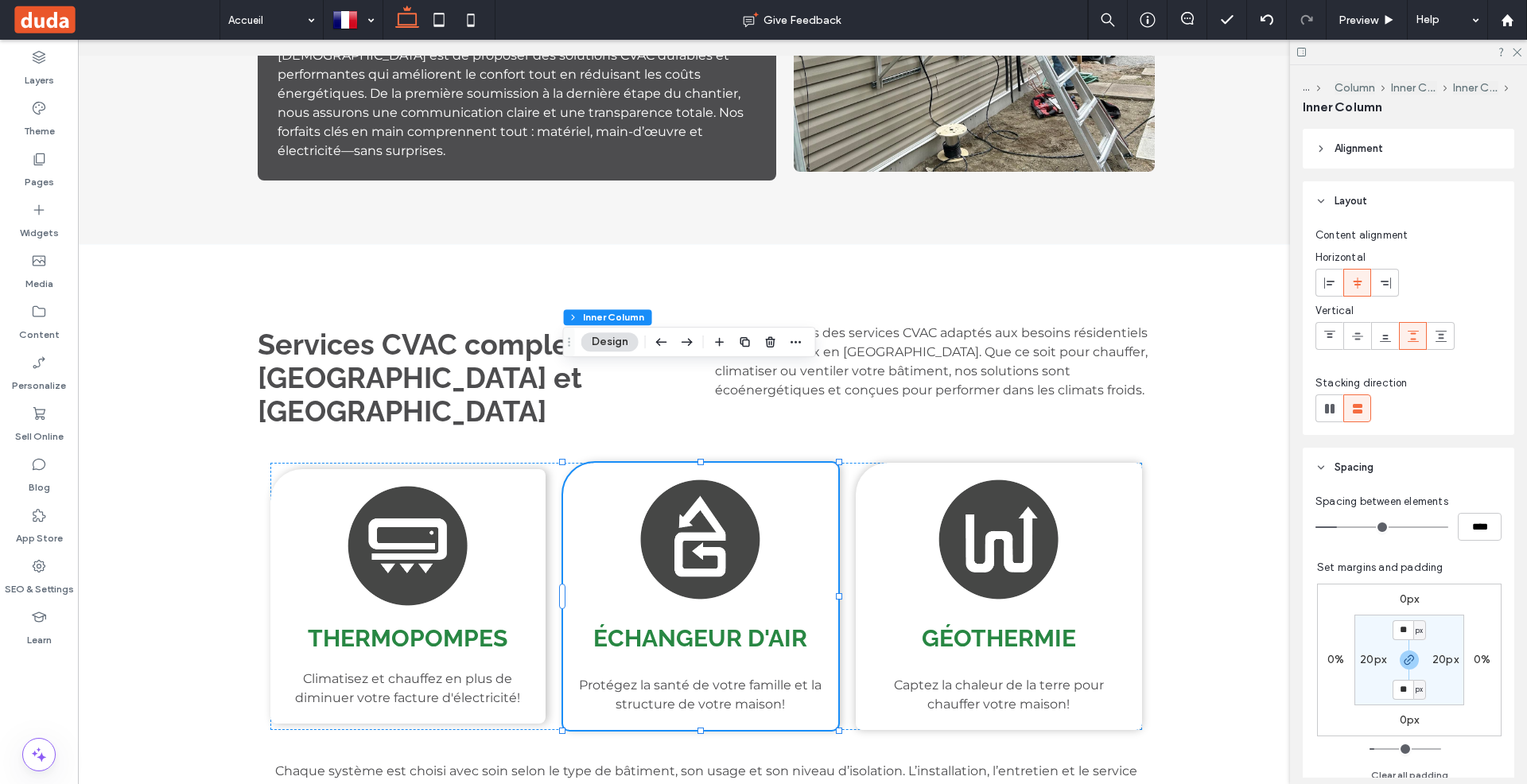
click at [685, 479] on img at bounding box center [700, 540] width 121 height 121
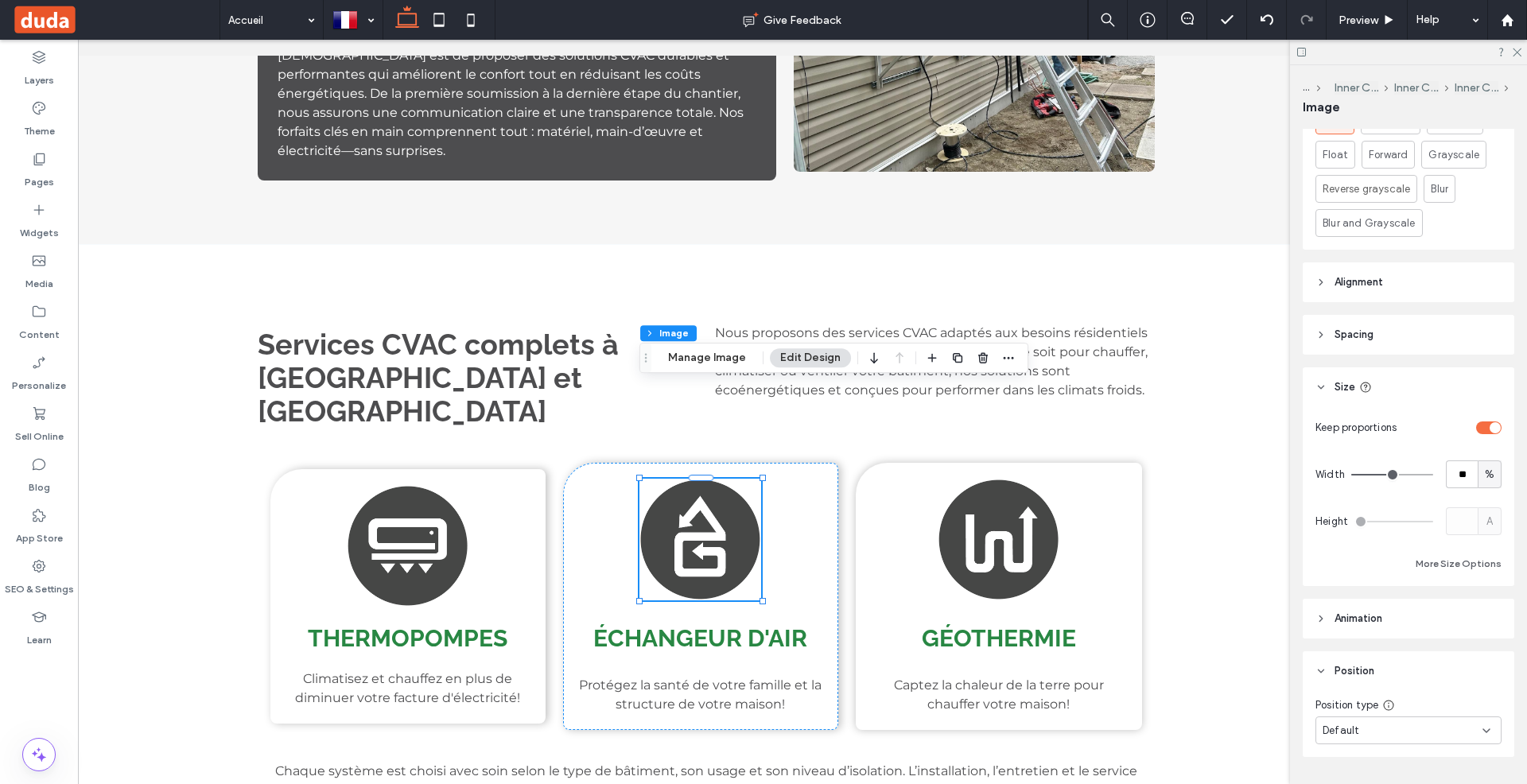
scroll to position [663, 0]
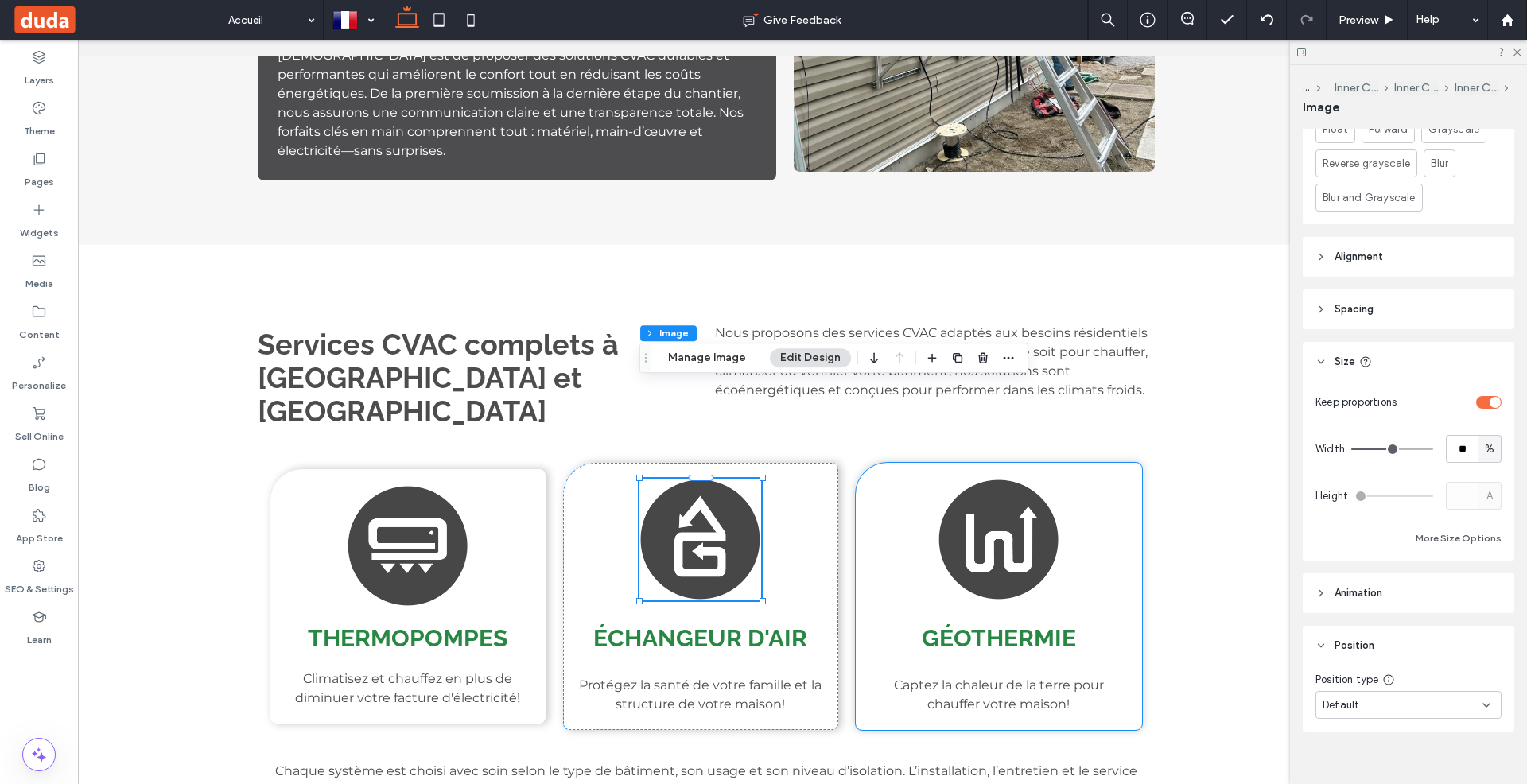
click at [996, 479] on img at bounding box center [998, 540] width 121 height 121
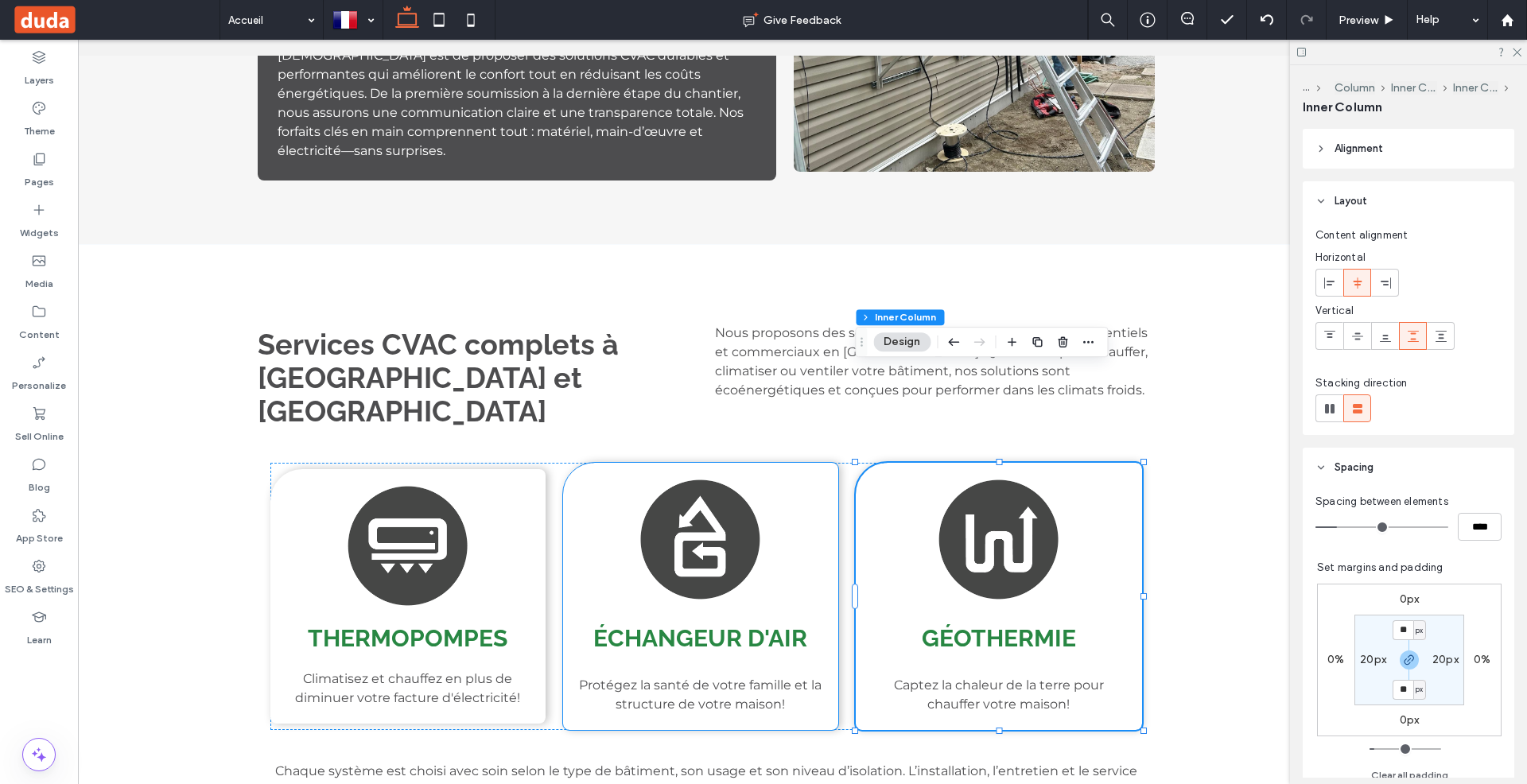
click at [660, 624] on span "Échangeur d'air" at bounding box center [700, 638] width 214 height 28
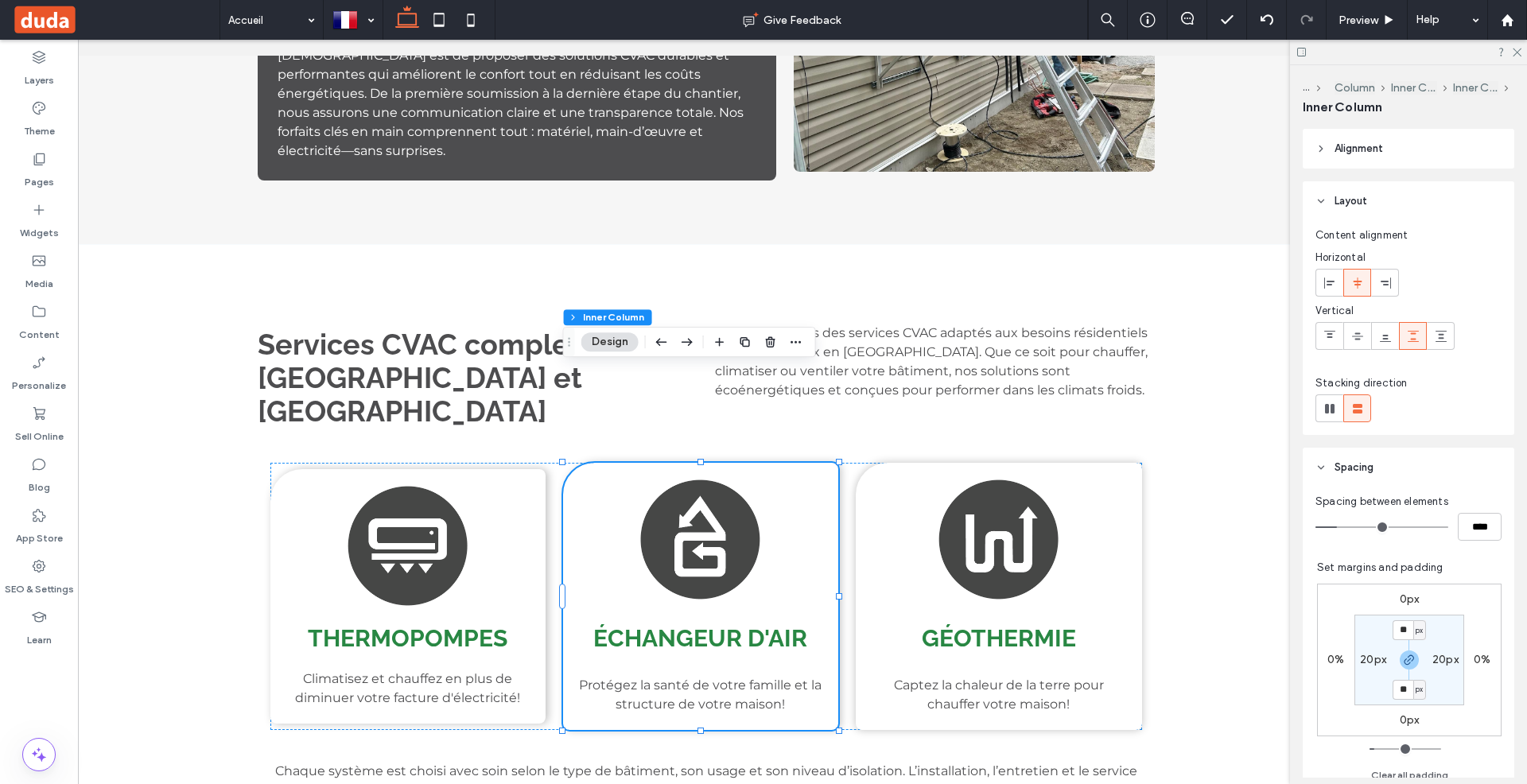
click at [610, 487] on div "Échangeur d'air Protégez la santé de votre famille et la structure de votre mai…" at bounding box center [700, 596] width 275 height 267
click at [499, 469] on div "Thermopompes Climatisez et chauffez en plus de diminuer votre facture d'électri…" at bounding box center [408, 596] width 275 height 254
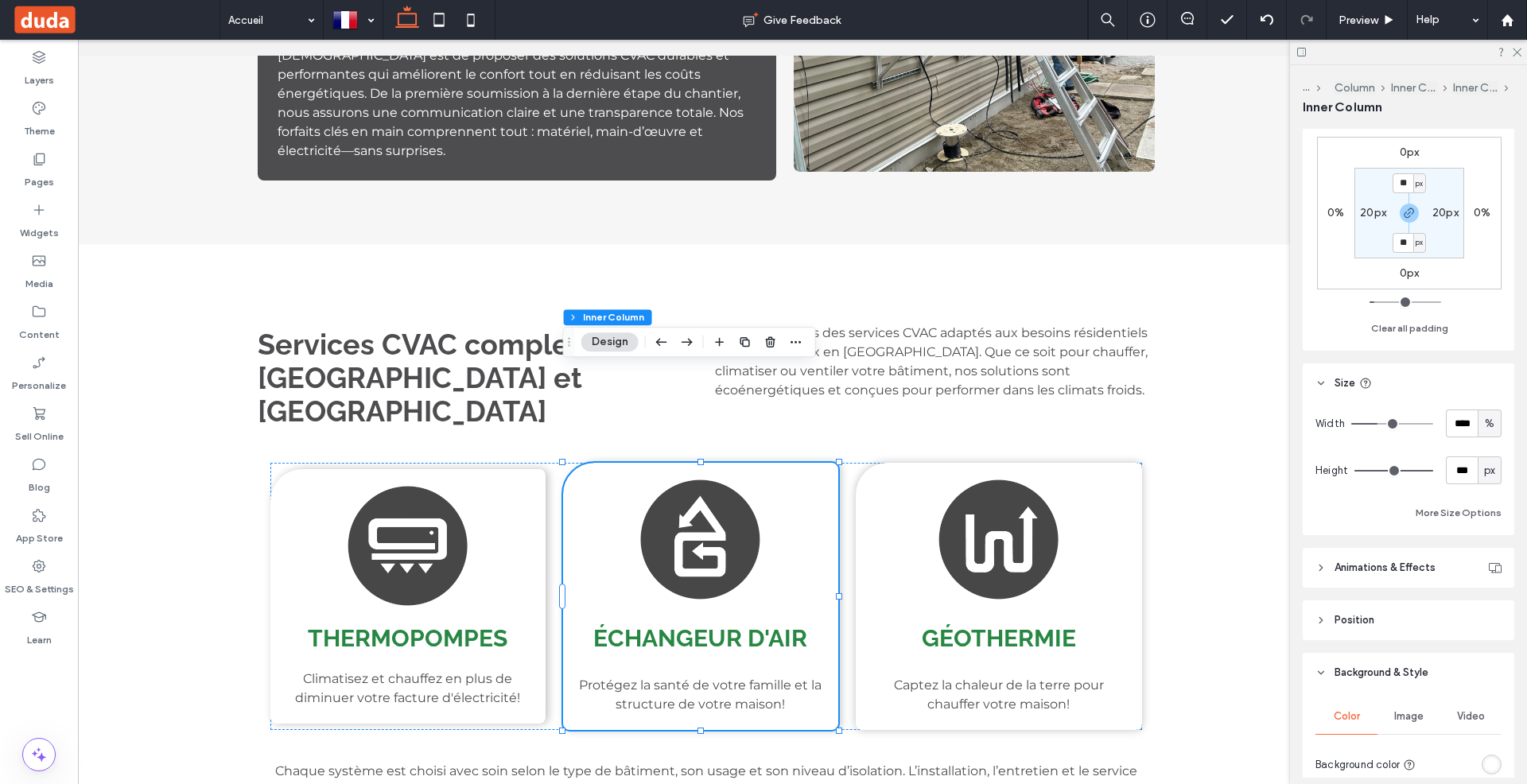
scroll to position [451, 0]
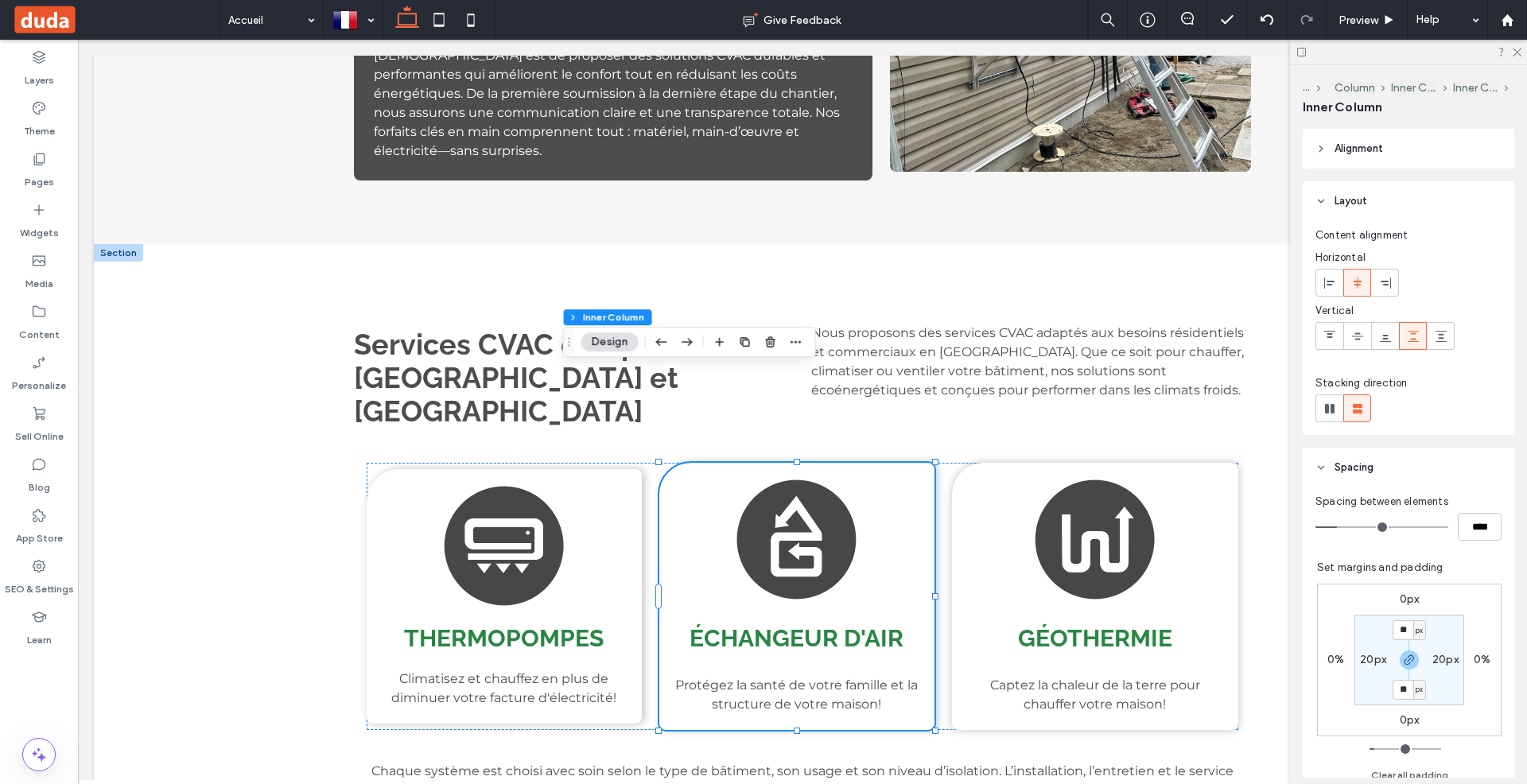
scroll to position [451, 0]
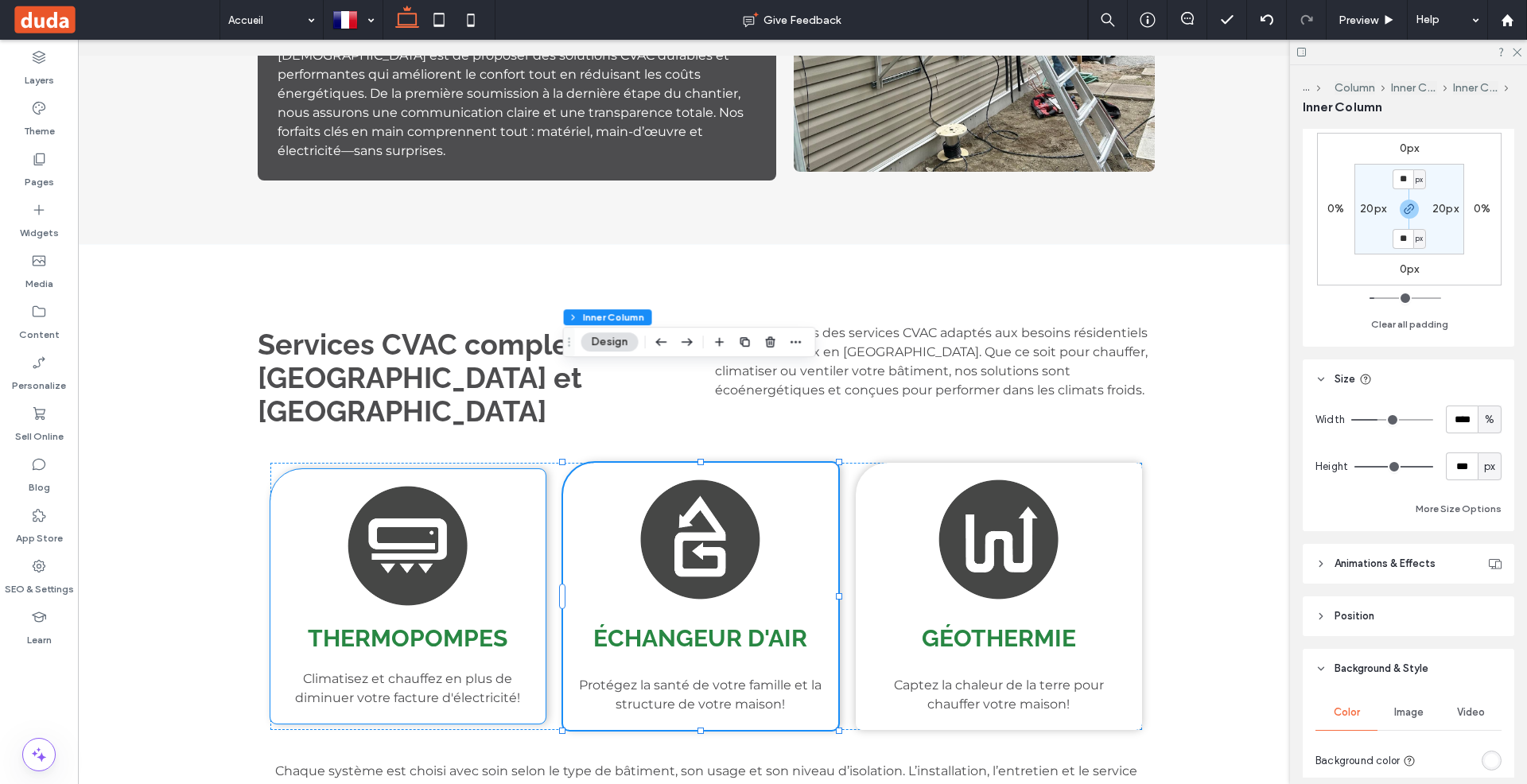
click at [524, 469] on div "Thermopompes Climatisez et chauffez en plus de diminuer votre facture d'électri…" at bounding box center [408, 596] width 275 height 254
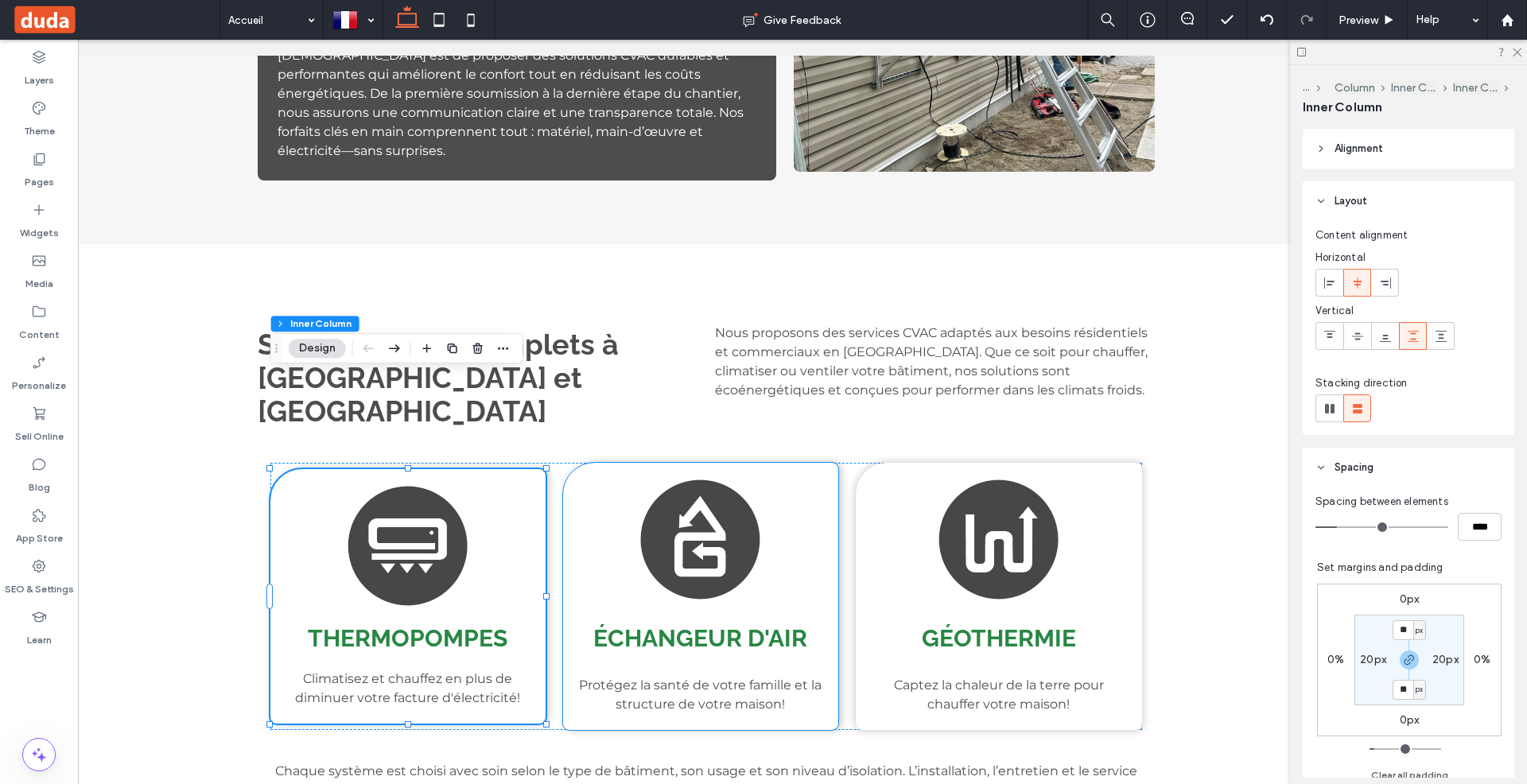
click at [686, 479] on img at bounding box center [700, 540] width 121 height 121
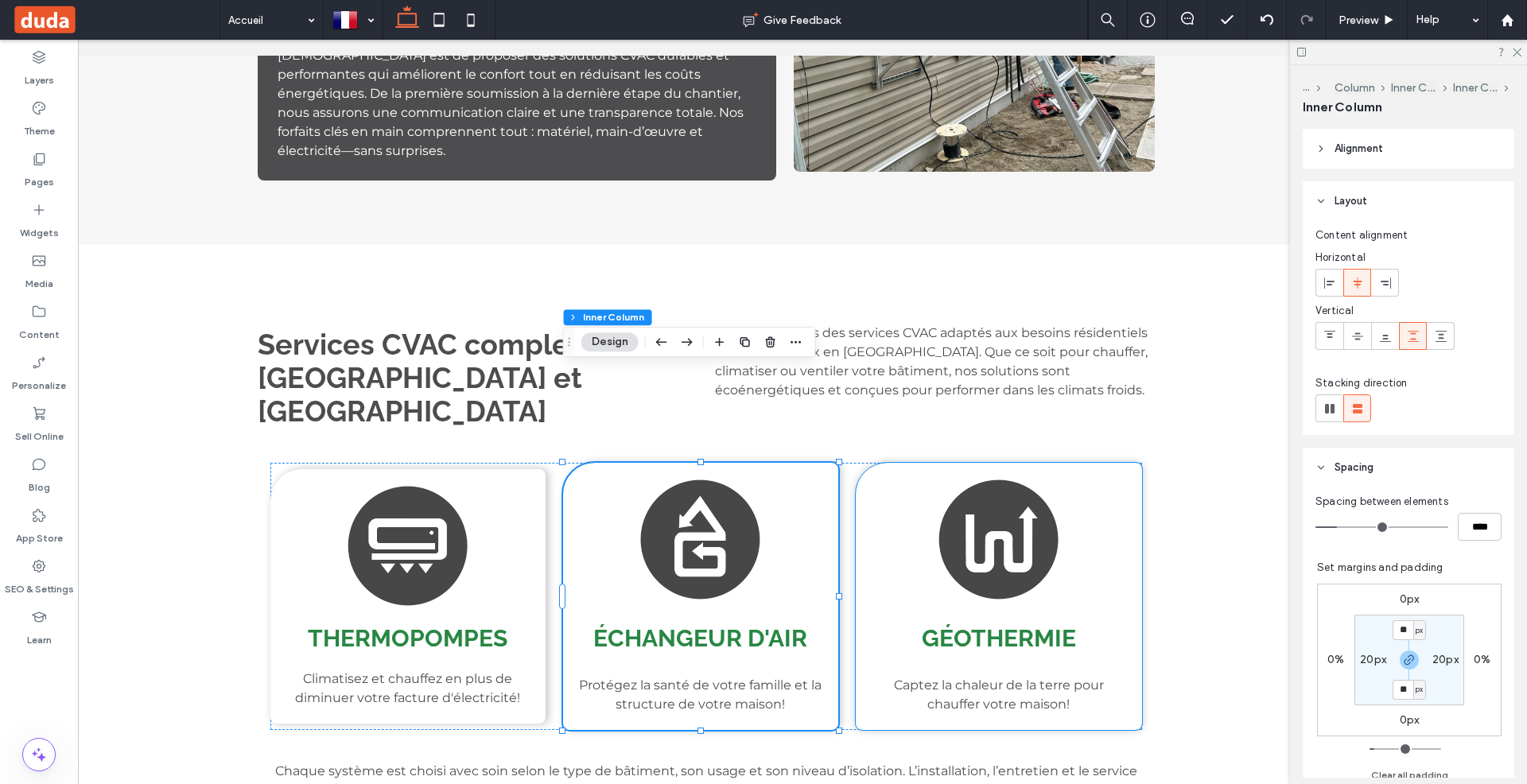
click at [893, 463] on div "Géothermie Captez la chaleur de la terre pour chauffer votre maison!" at bounding box center [999, 596] width 287 height 267
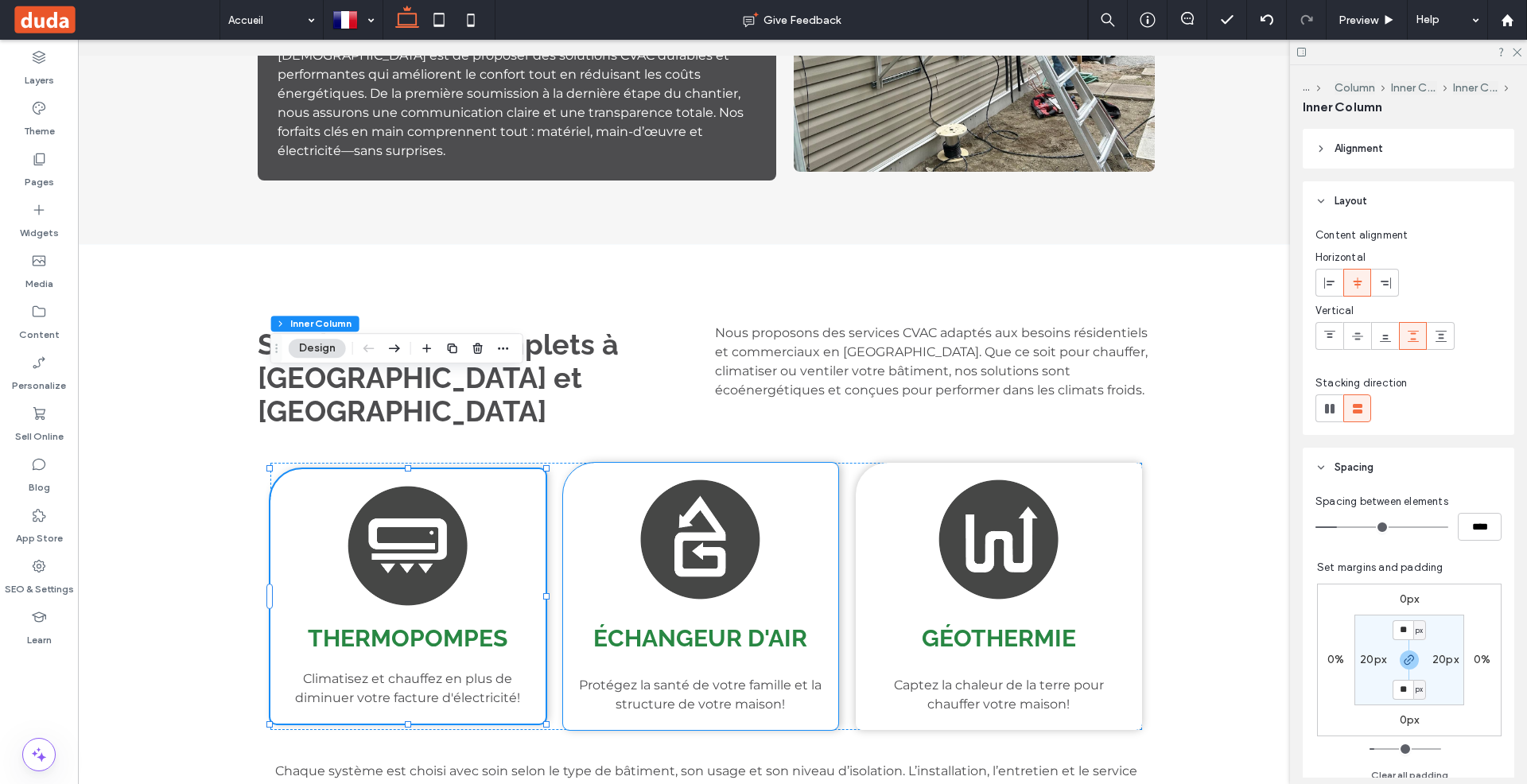
click at [613, 463] on div "Échangeur d'air Protégez la santé de votre famille et la structure de votre mai…" at bounding box center [700, 596] width 275 height 267
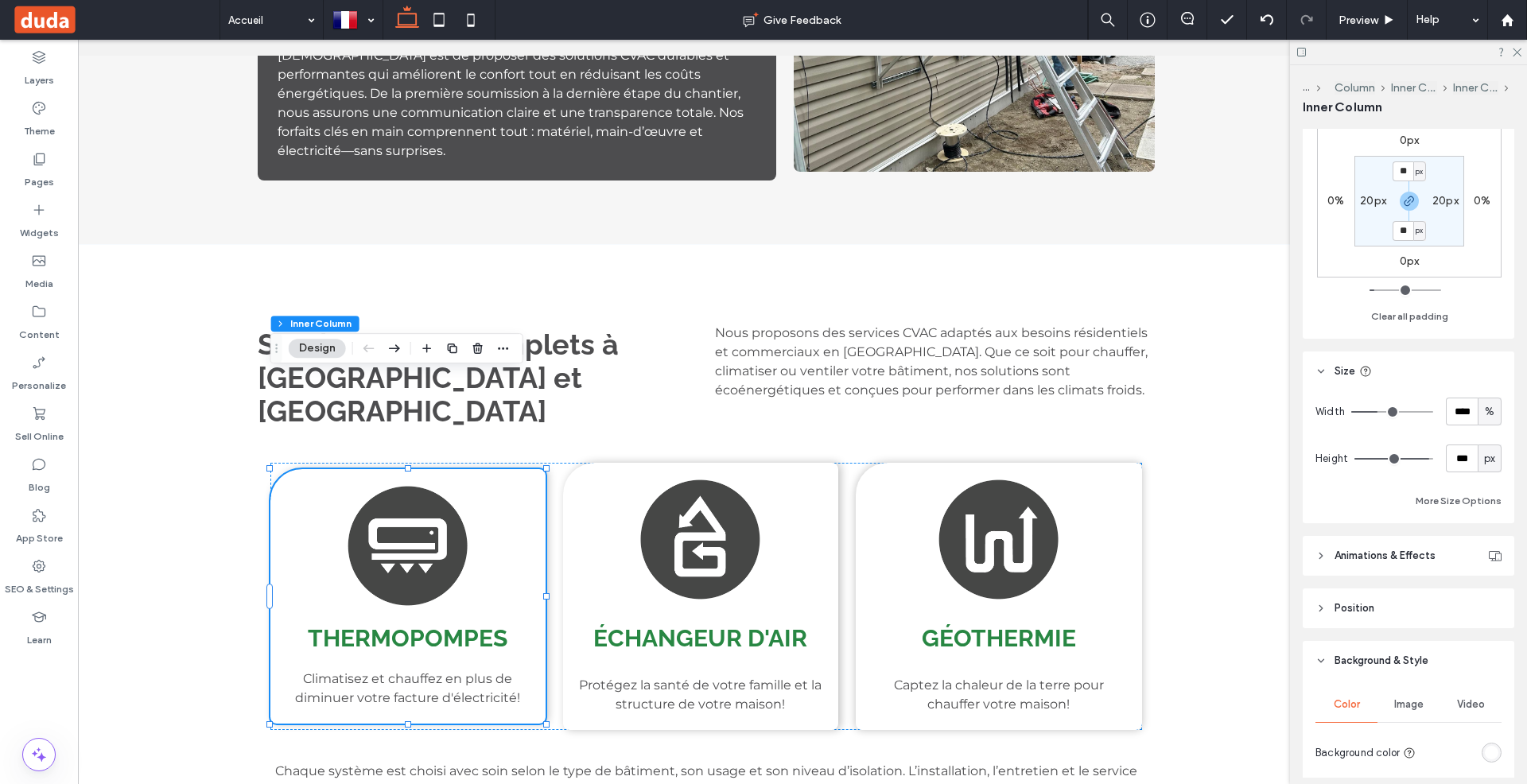
scroll to position [466, 0]
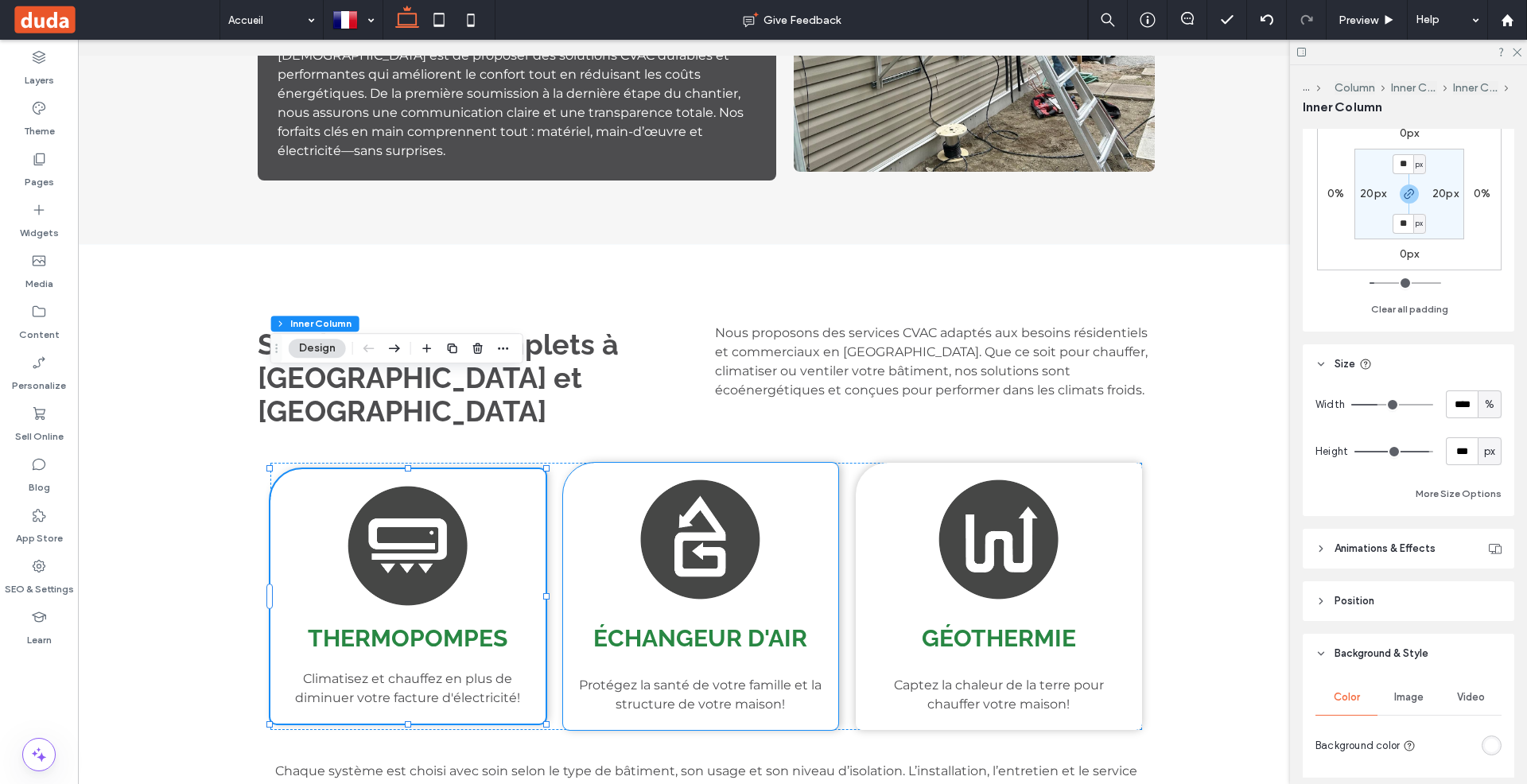
click at [579, 463] on div "Échangeur d'air Protégez la santé de votre famille et la structure de votre mai…" at bounding box center [700, 596] width 275 height 267
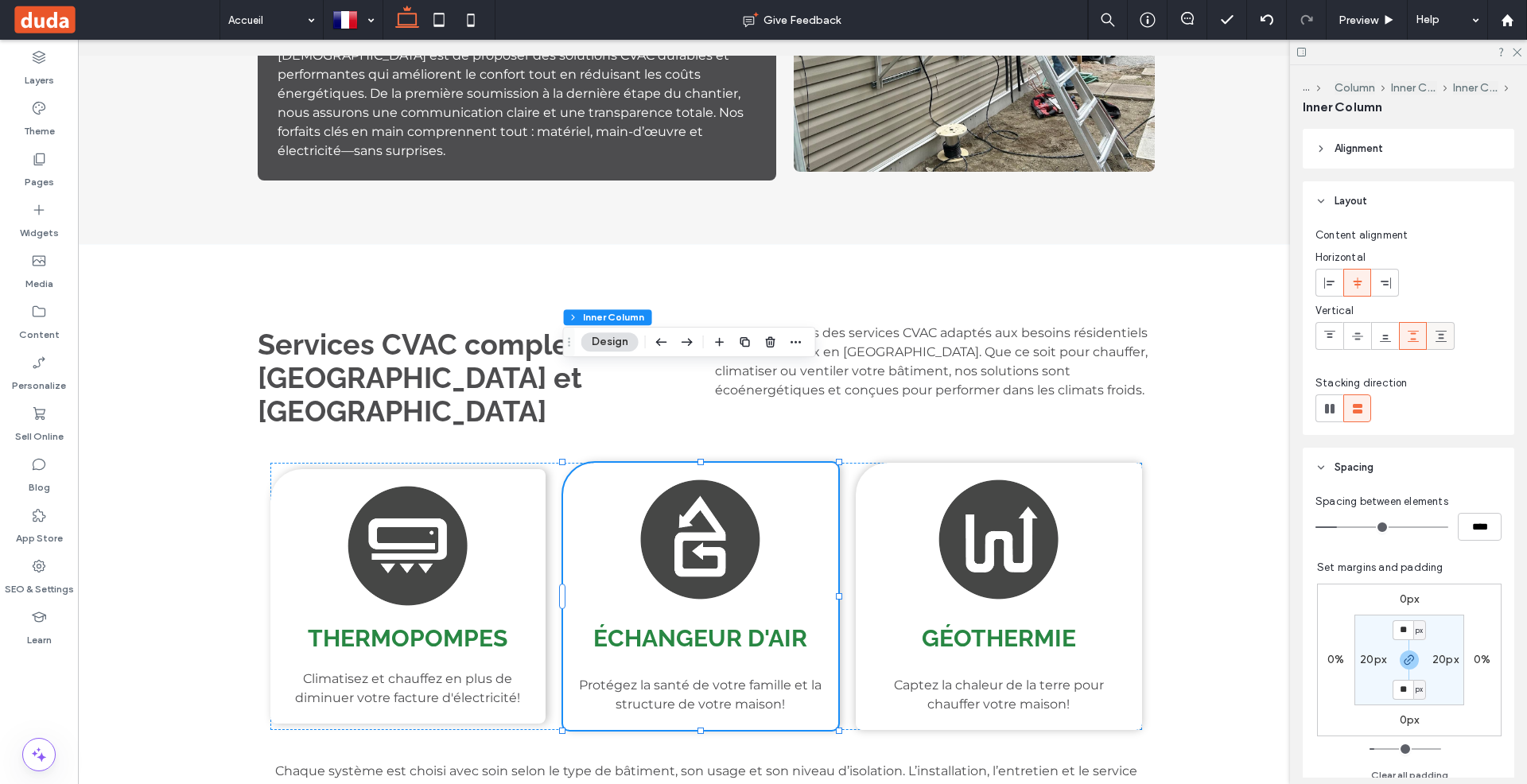
click at [1437, 338] on icon at bounding box center [1441, 336] width 13 height 13
click at [1049, 479] on img at bounding box center [998, 540] width 121 height 121
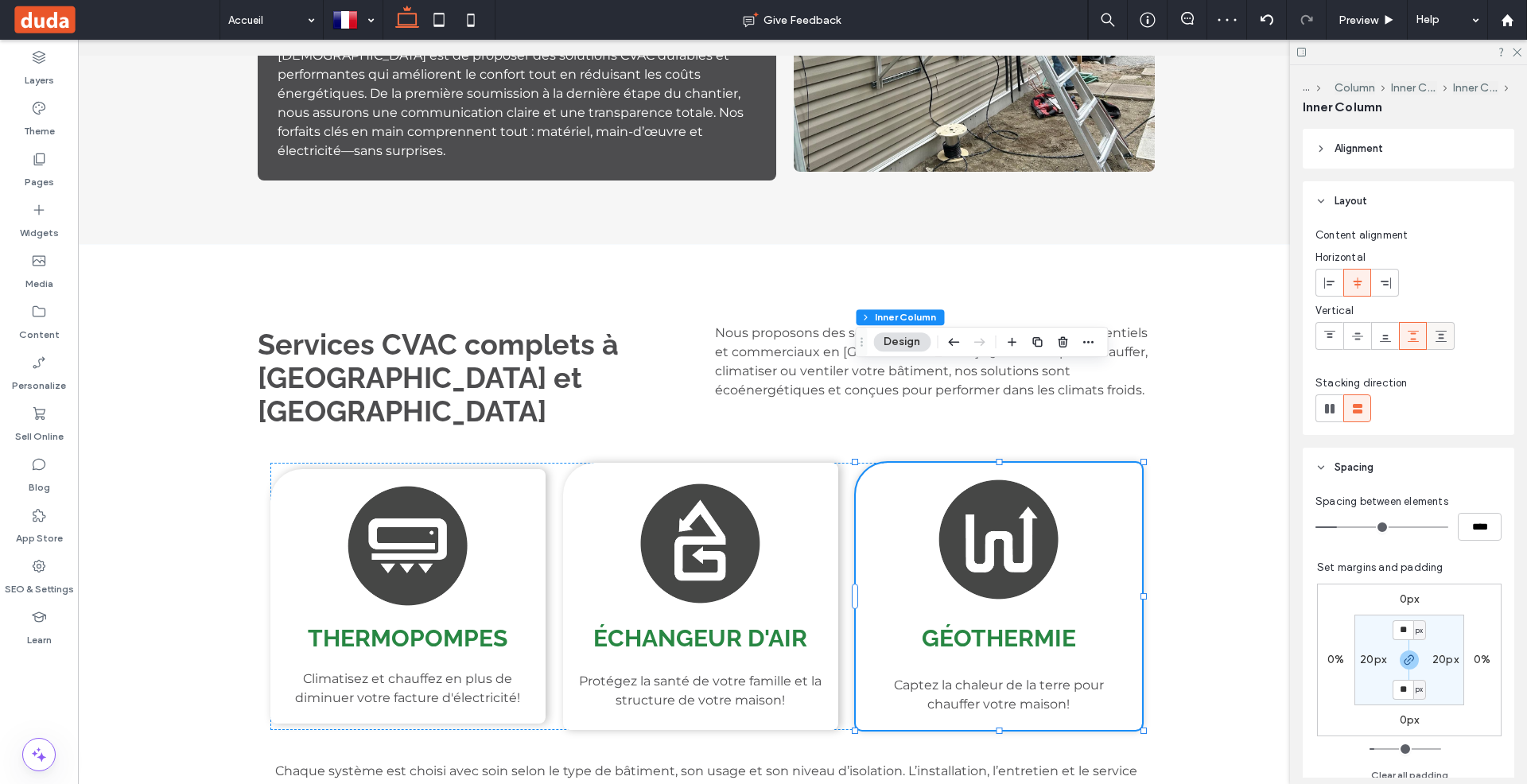
click at [1438, 331] on icon at bounding box center [1441, 336] width 13 height 13
click at [522, 469] on div "Thermopompes Climatisez et chauffez en plus de diminuer votre facture d'électri…" at bounding box center [408, 596] width 275 height 254
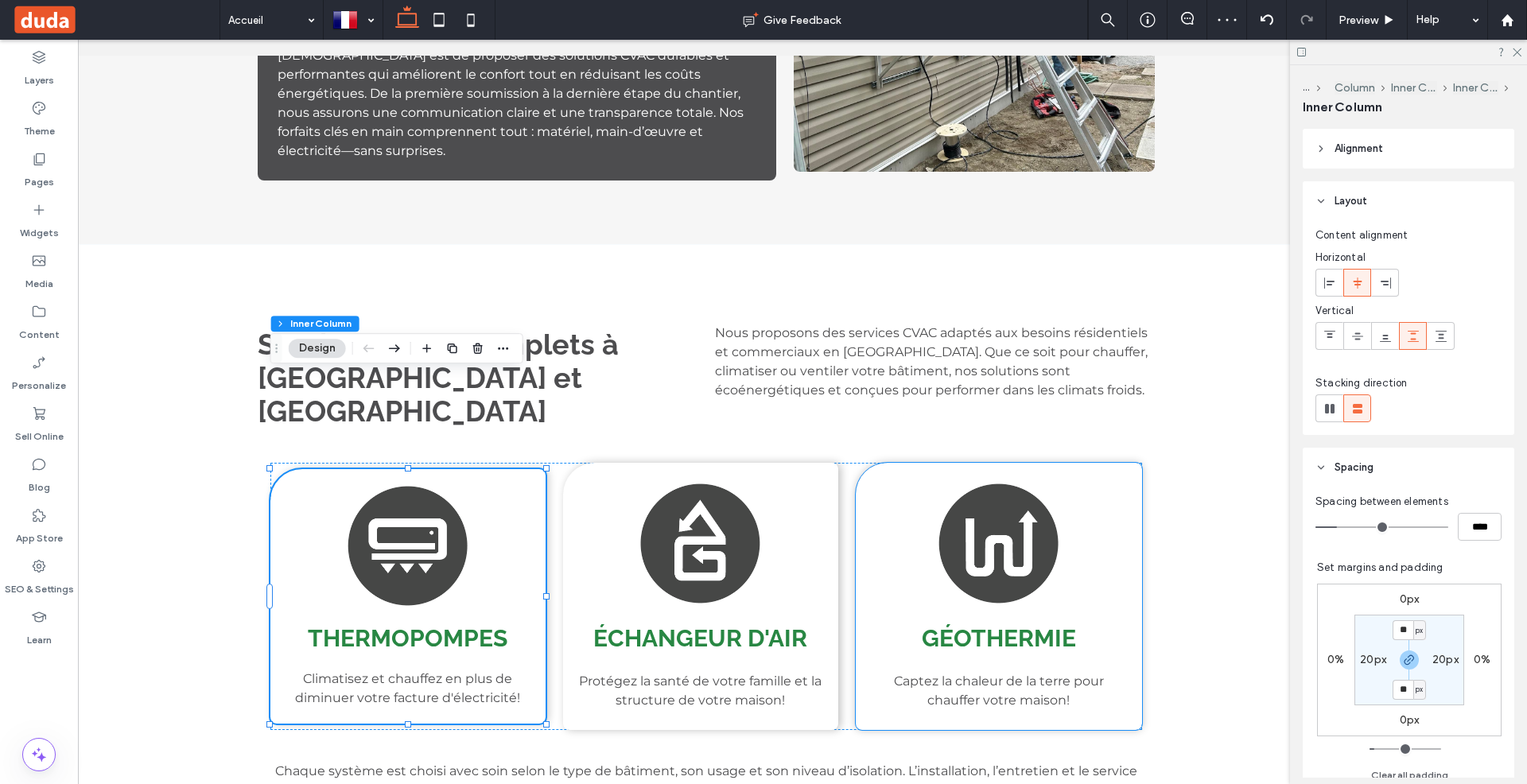
click at [948, 483] on img at bounding box center [998, 544] width 121 height 121
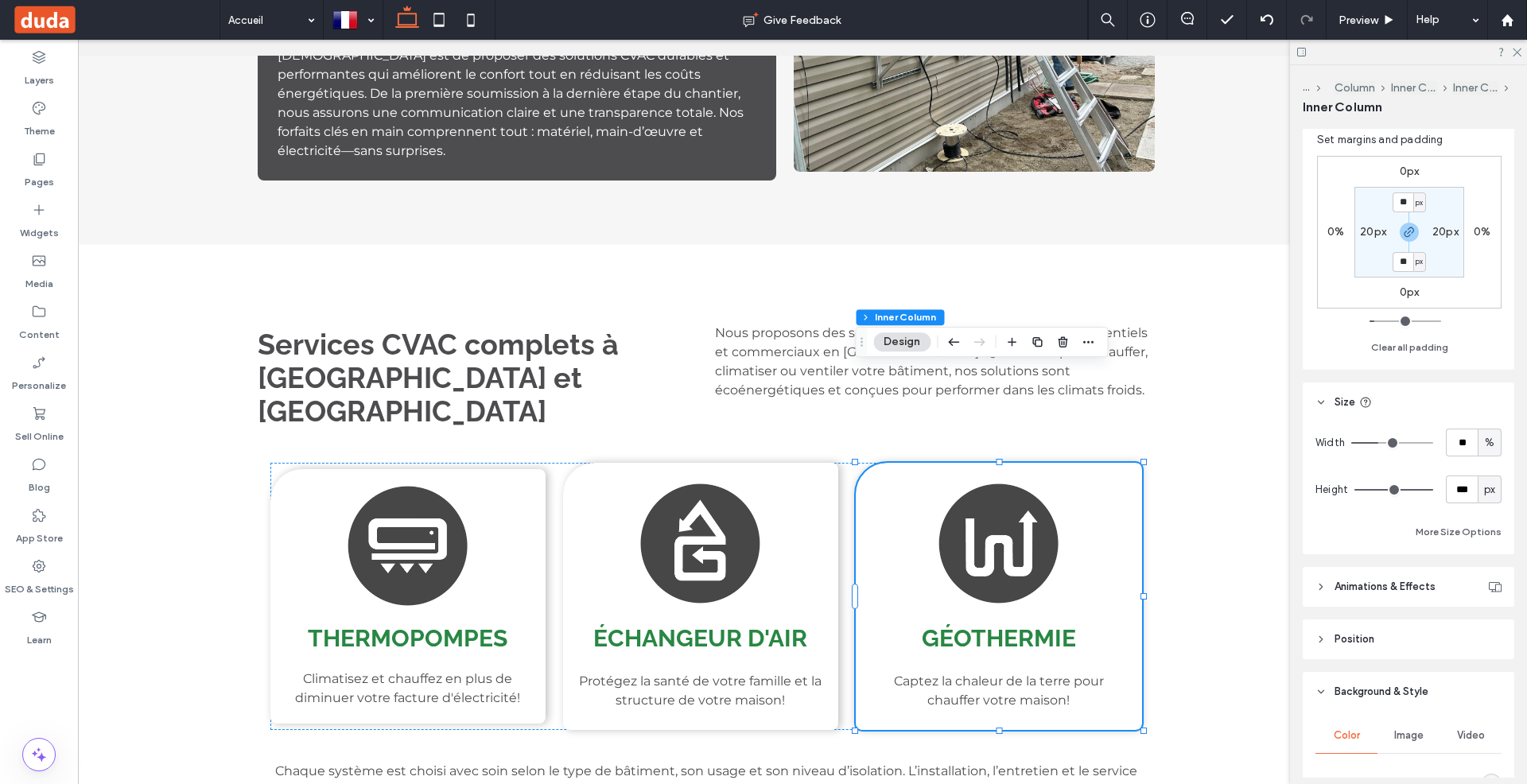
scroll to position [429, 0]
click at [1469, 488] on input "***" at bounding box center [1461, 488] width 32 height 28
type input "***"
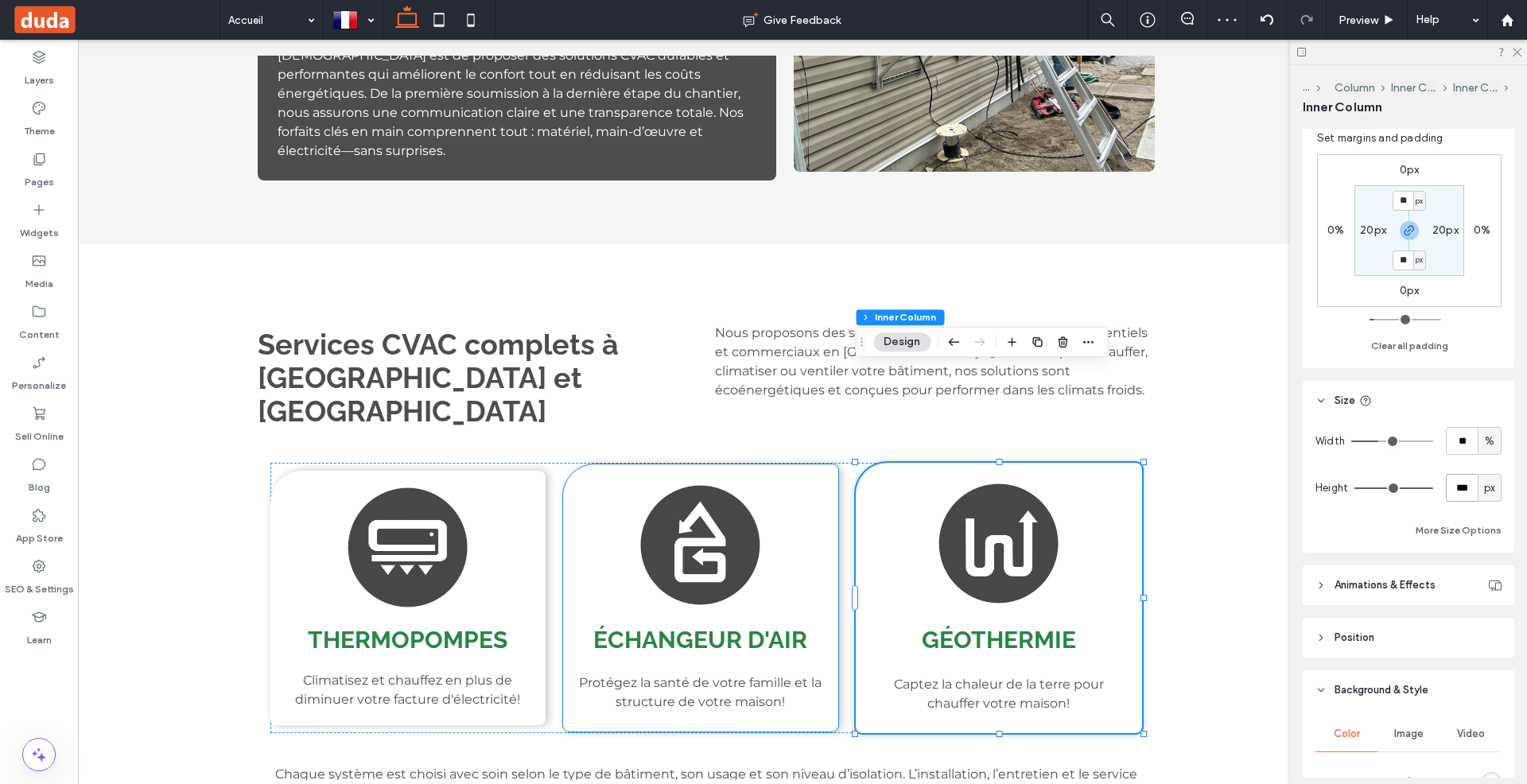
click at [683, 484] on img at bounding box center [700, 545] width 121 height 121
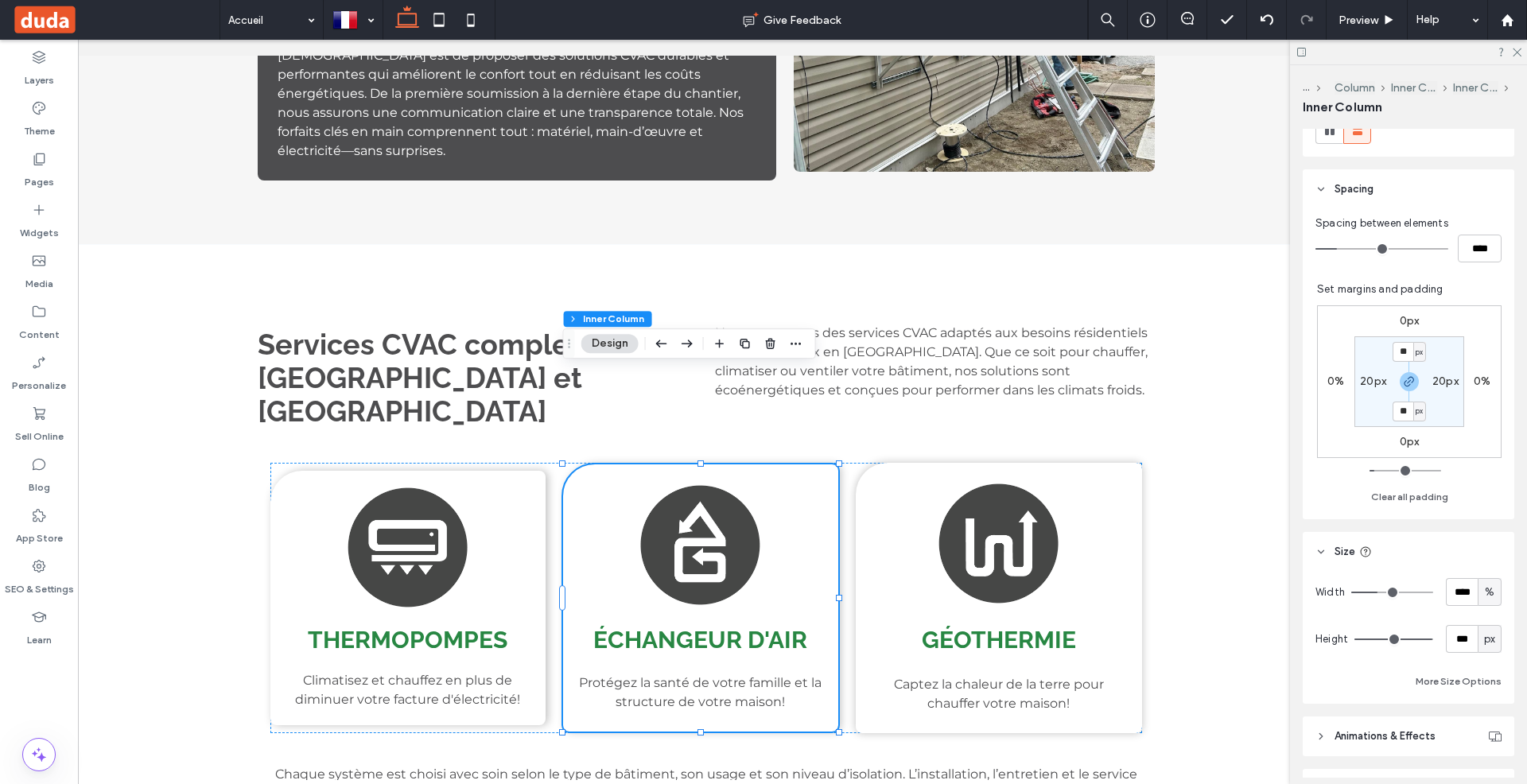
scroll to position [388, 0]
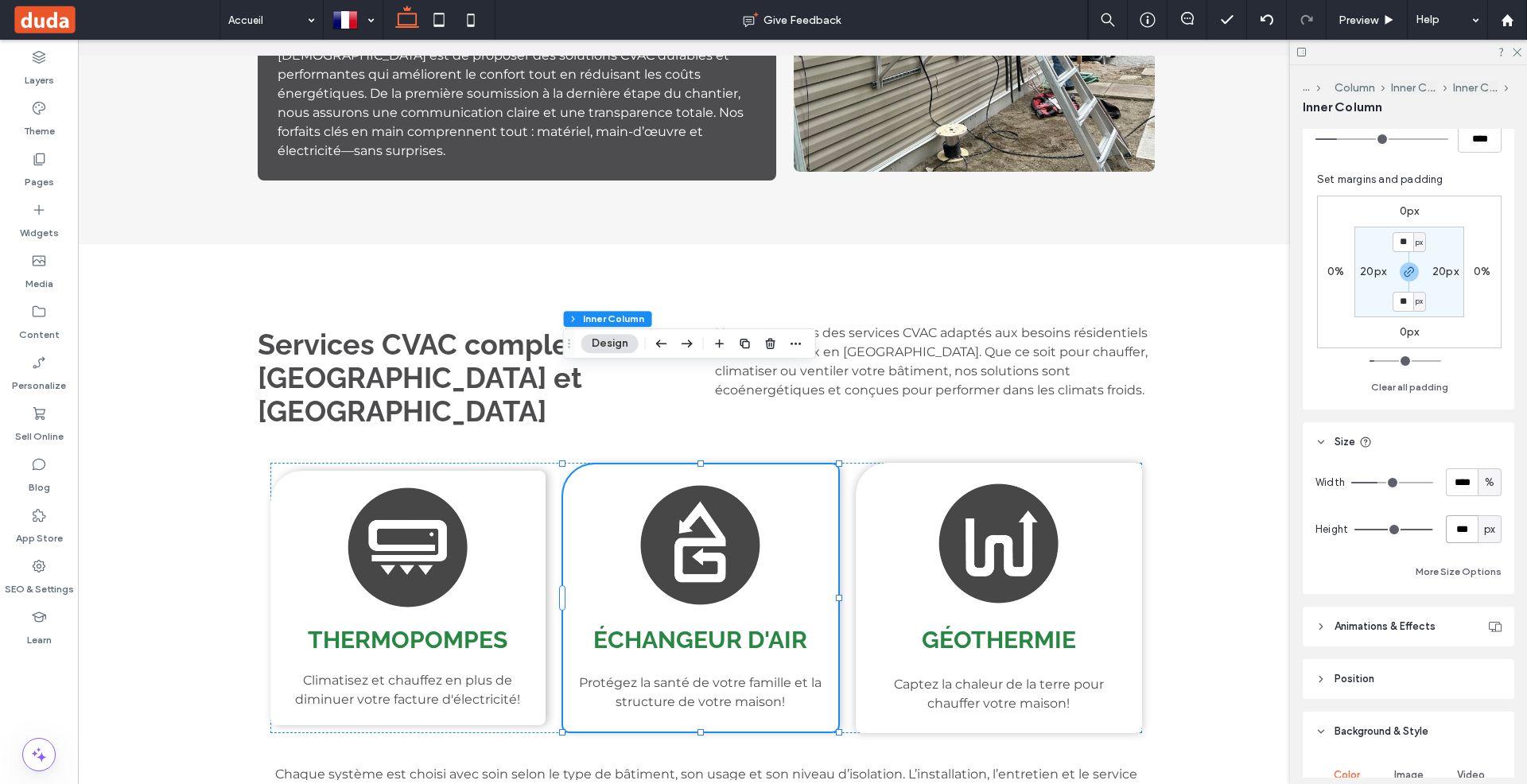
click at [1467, 534] on input "***" at bounding box center [1461, 529] width 32 height 28
type input "***"
click at [1031, 483] on img at bounding box center [998, 544] width 121 height 121
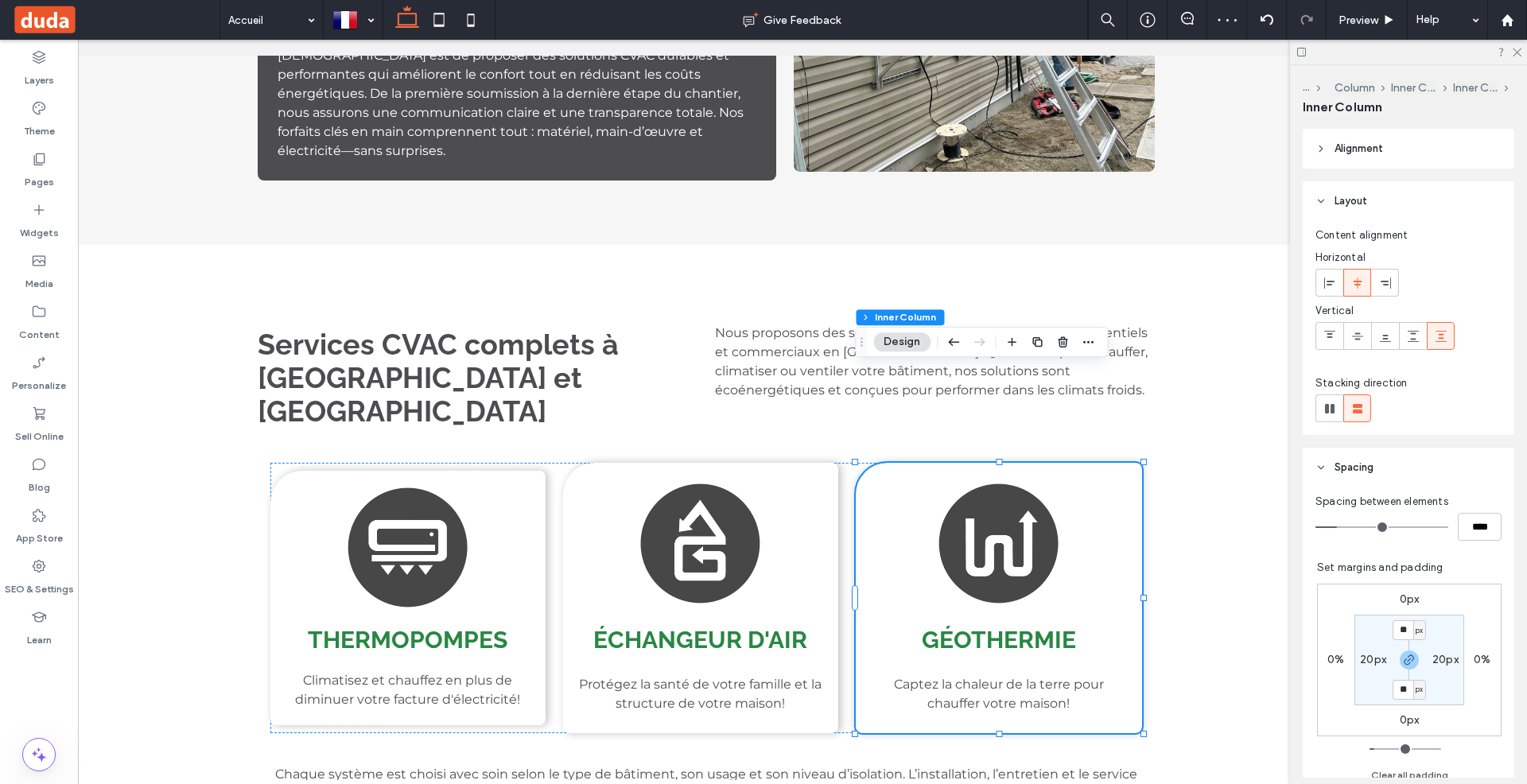
click at [1443, 328] on span at bounding box center [1441, 336] width 13 height 26
click at [825, 463] on div "Échangeur d'air Protégez la santé de votre famille et la structure de votre mai…" at bounding box center [700, 598] width 275 height 270
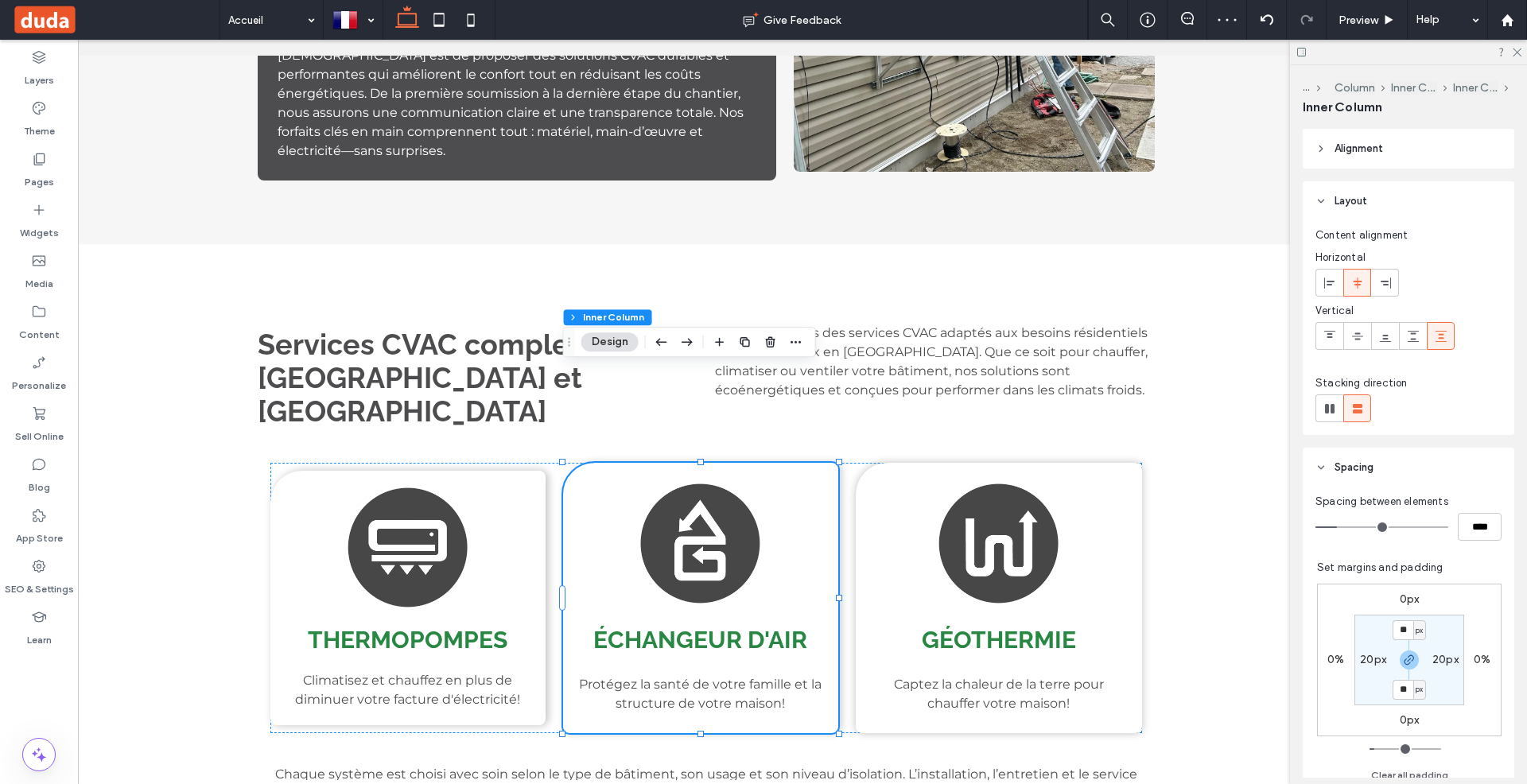
click at [1435, 328] on span at bounding box center [1441, 336] width 13 height 26
click at [477, 471] on div "Thermopompes Climatisez et chauffez en plus de diminuer votre facture d'électri…" at bounding box center [408, 598] width 275 height 254
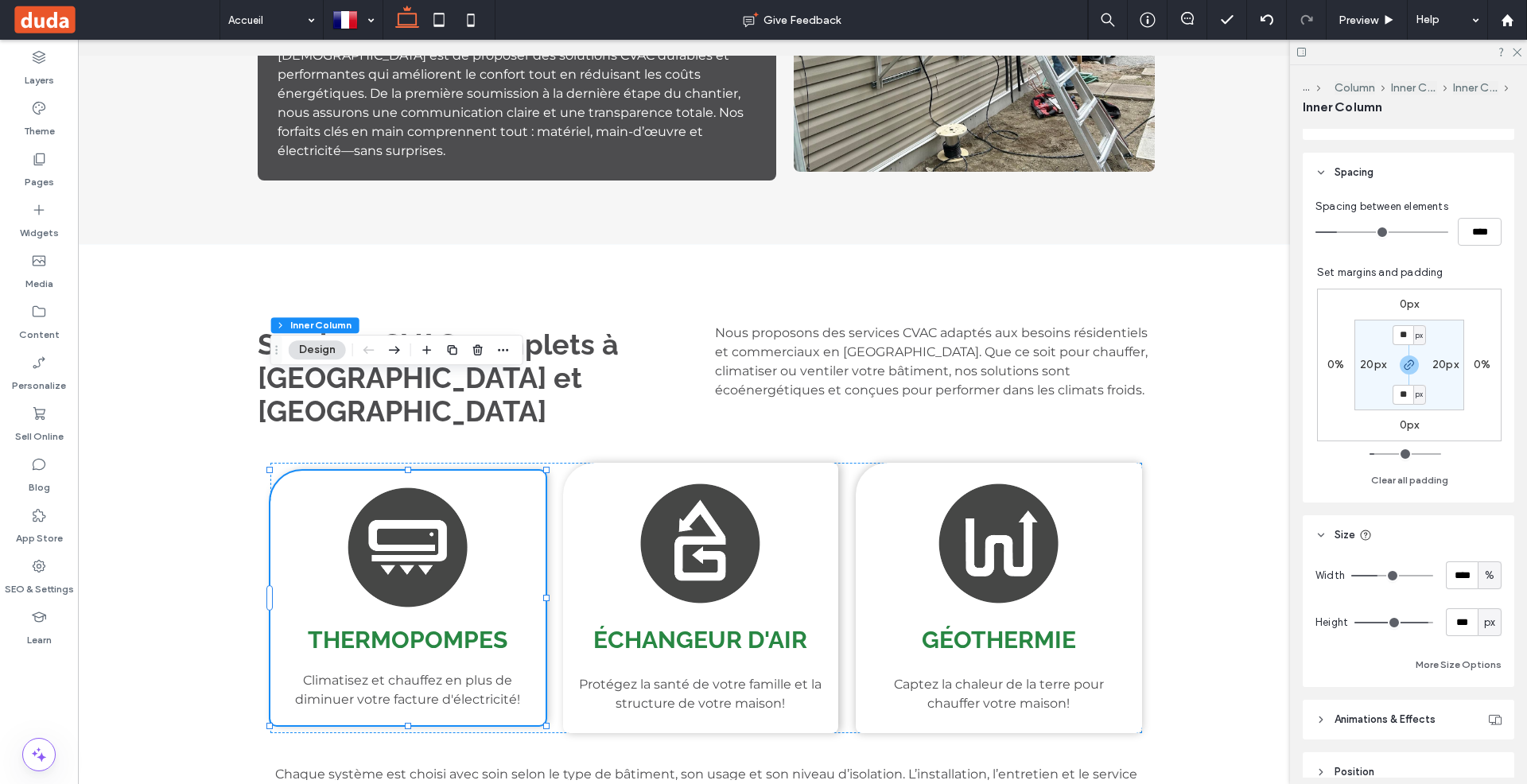
scroll to position [326, 0]
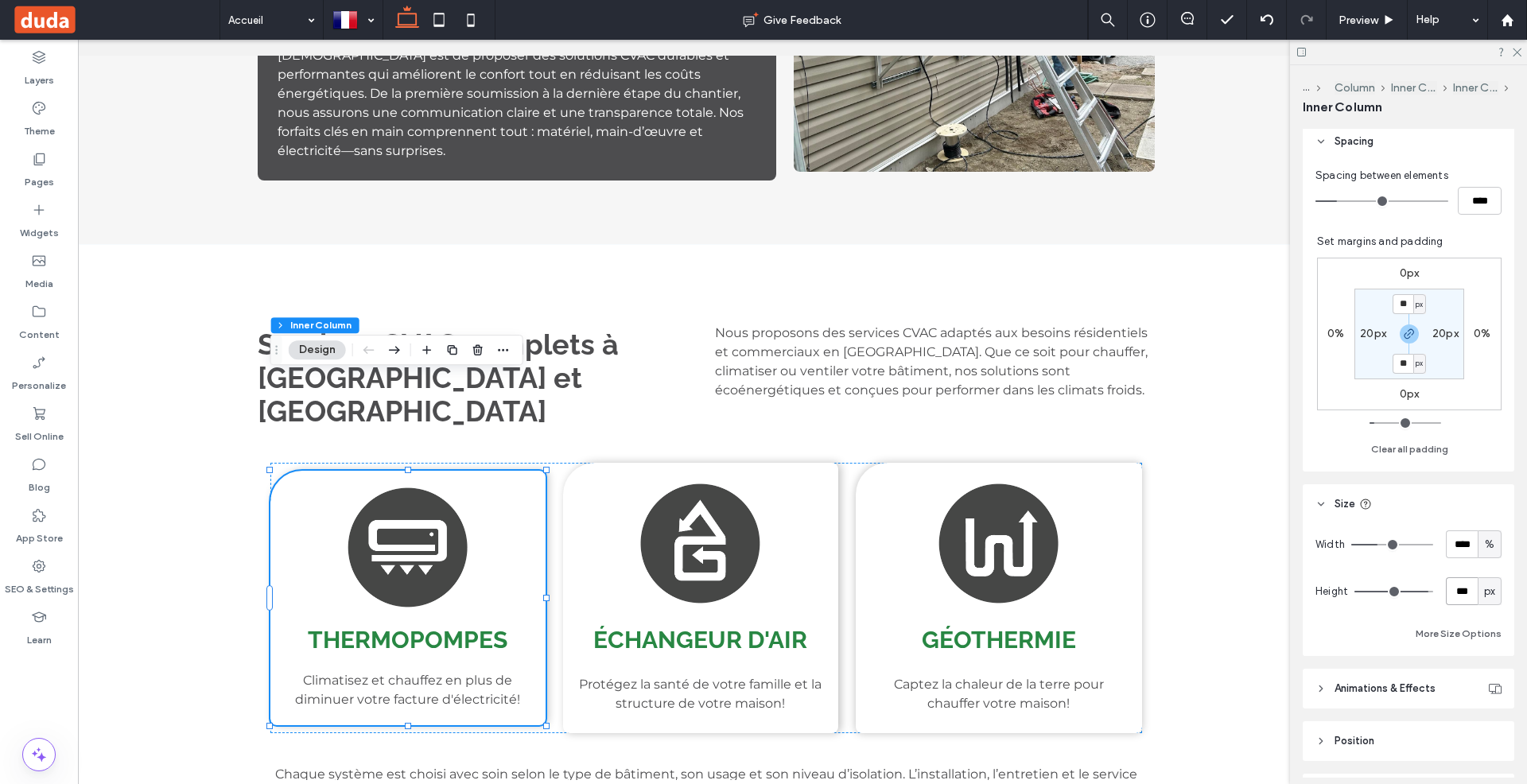
click at [1472, 590] on input "***" at bounding box center [1461, 591] width 32 height 28
type input "***"
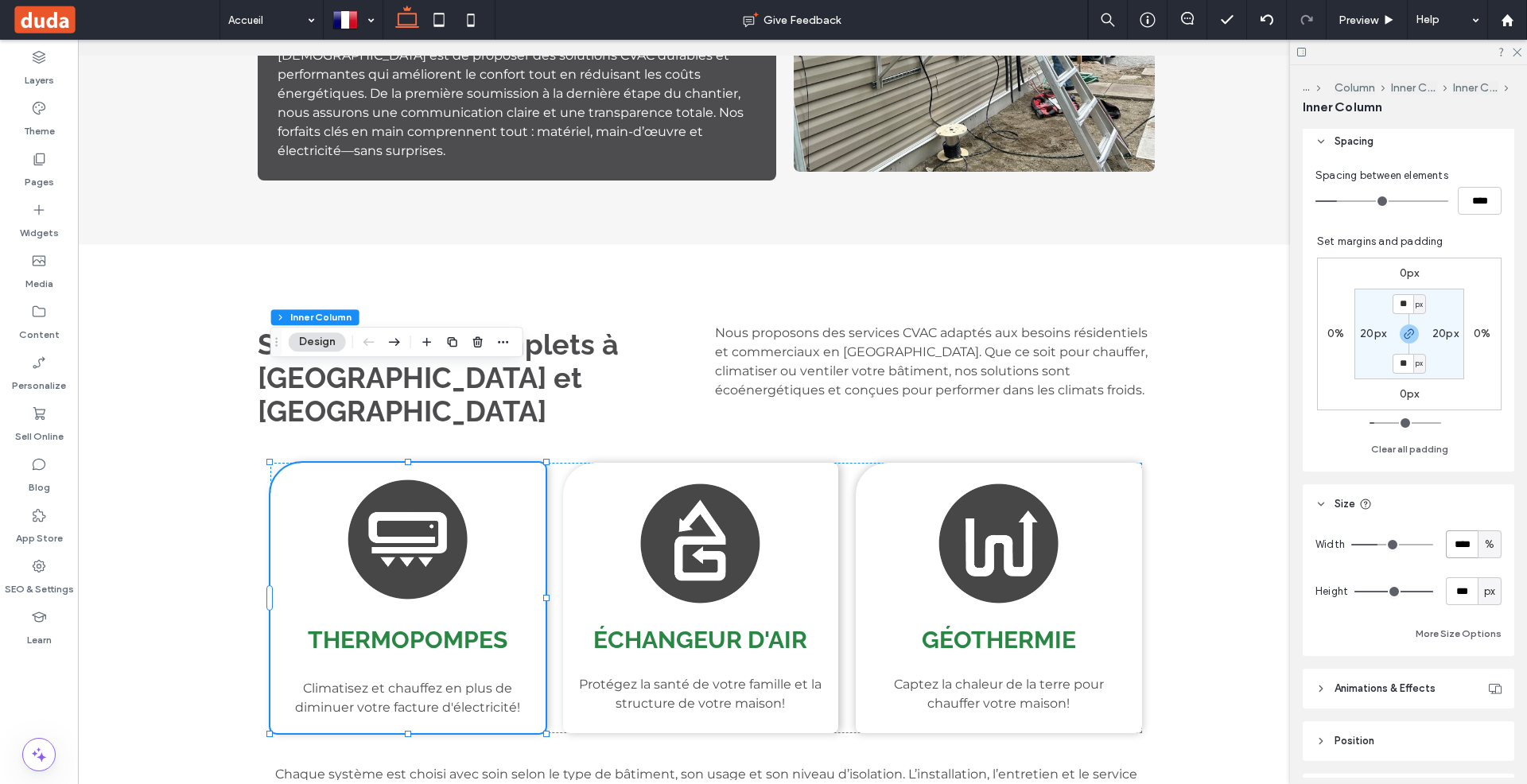
click at [1460, 546] on input "****" at bounding box center [1461, 545] width 32 height 28
type input "**"
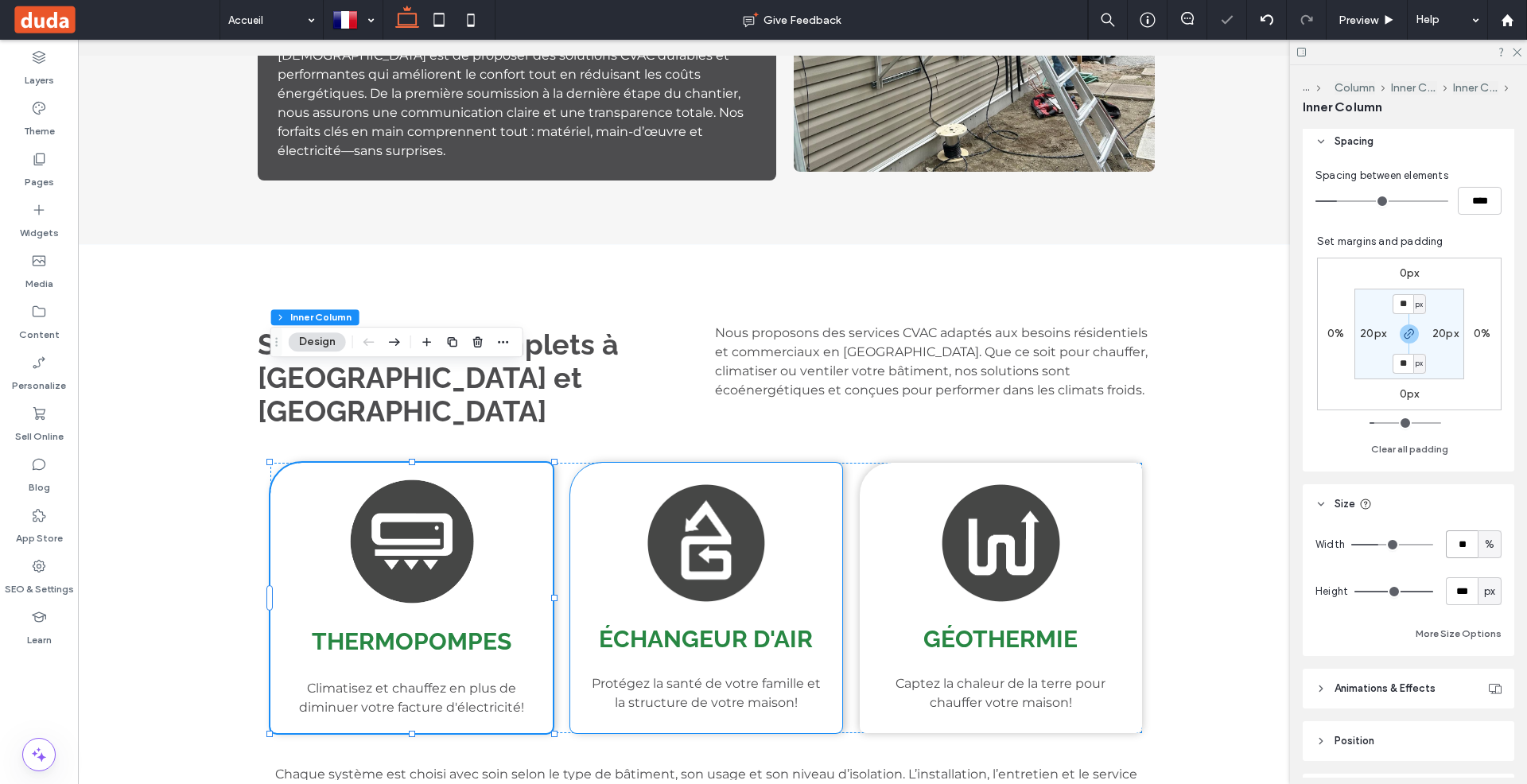
click at [819, 463] on div "Échangeur d'air Protégez la santé de votre famille et la structure de votre mai…" at bounding box center [706, 598] width 271 height 270
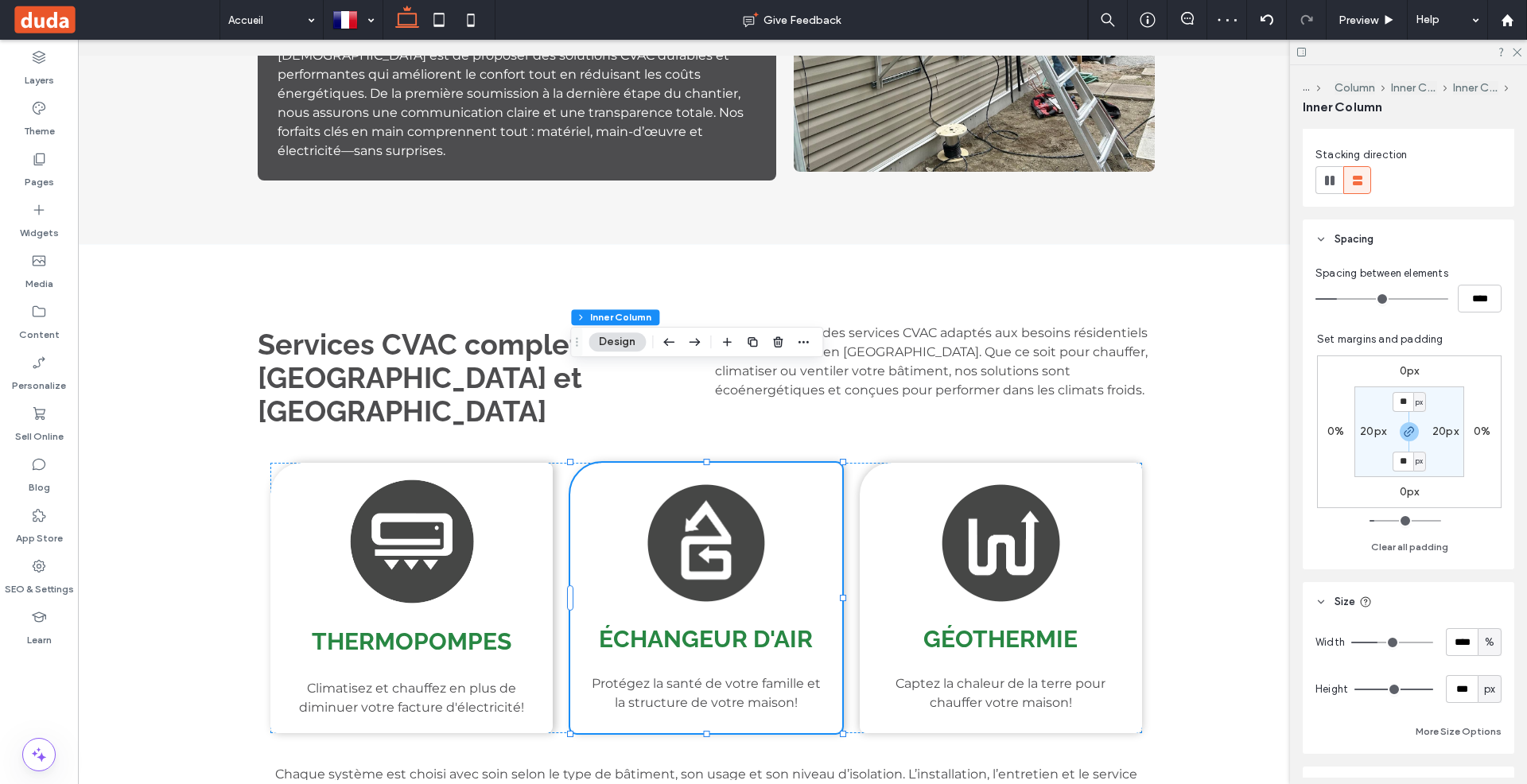
scroll to position [228, 0]
click at [1462, 644] on input "****" at bounding box center [1461, 643] width 32 height 28
type input "**"
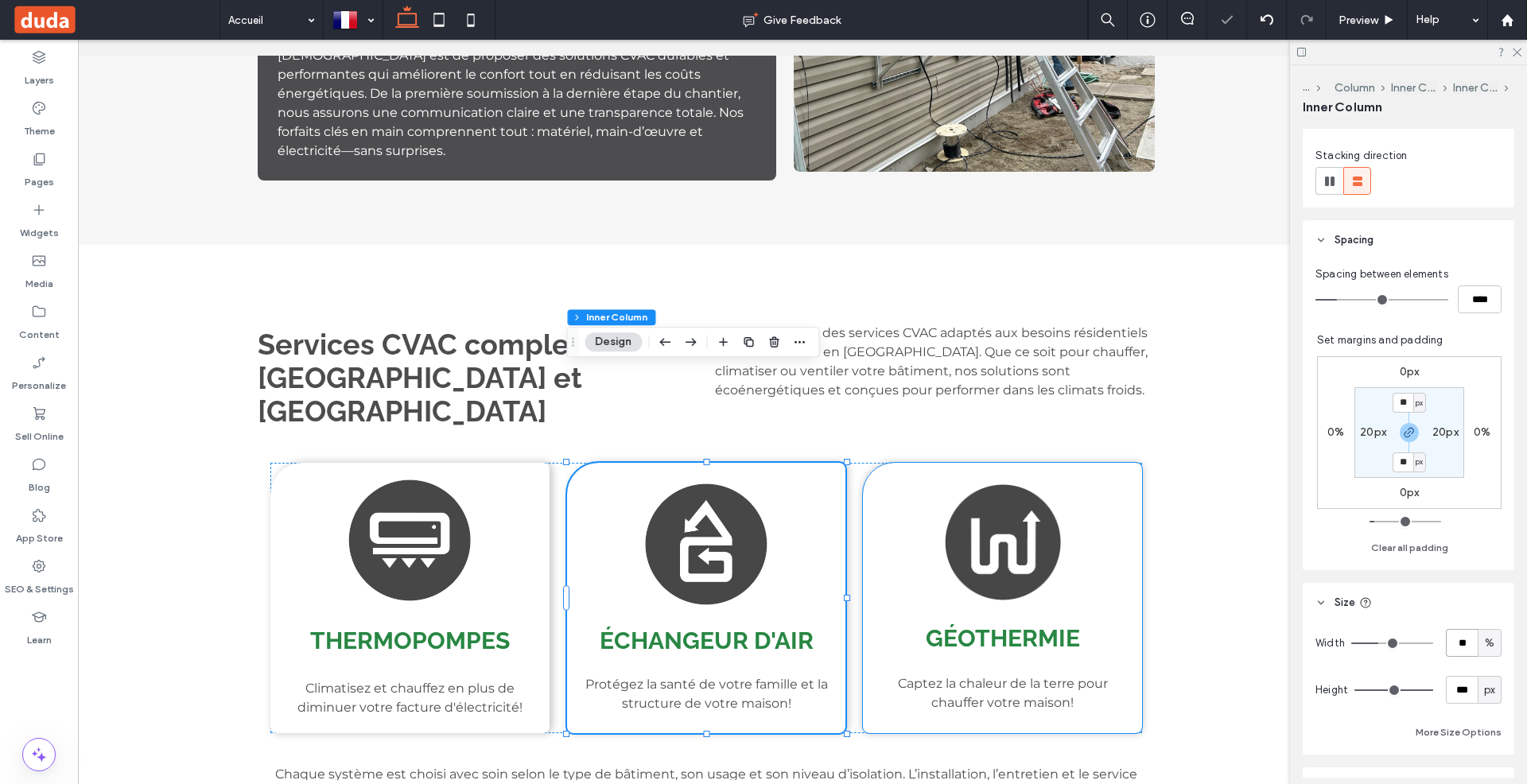
click at [915, 463] on div "Géothermie Captez la chaleur de la terre pour chauffer votre maison!" at bounding box center [1002, 598] width 279 height 270
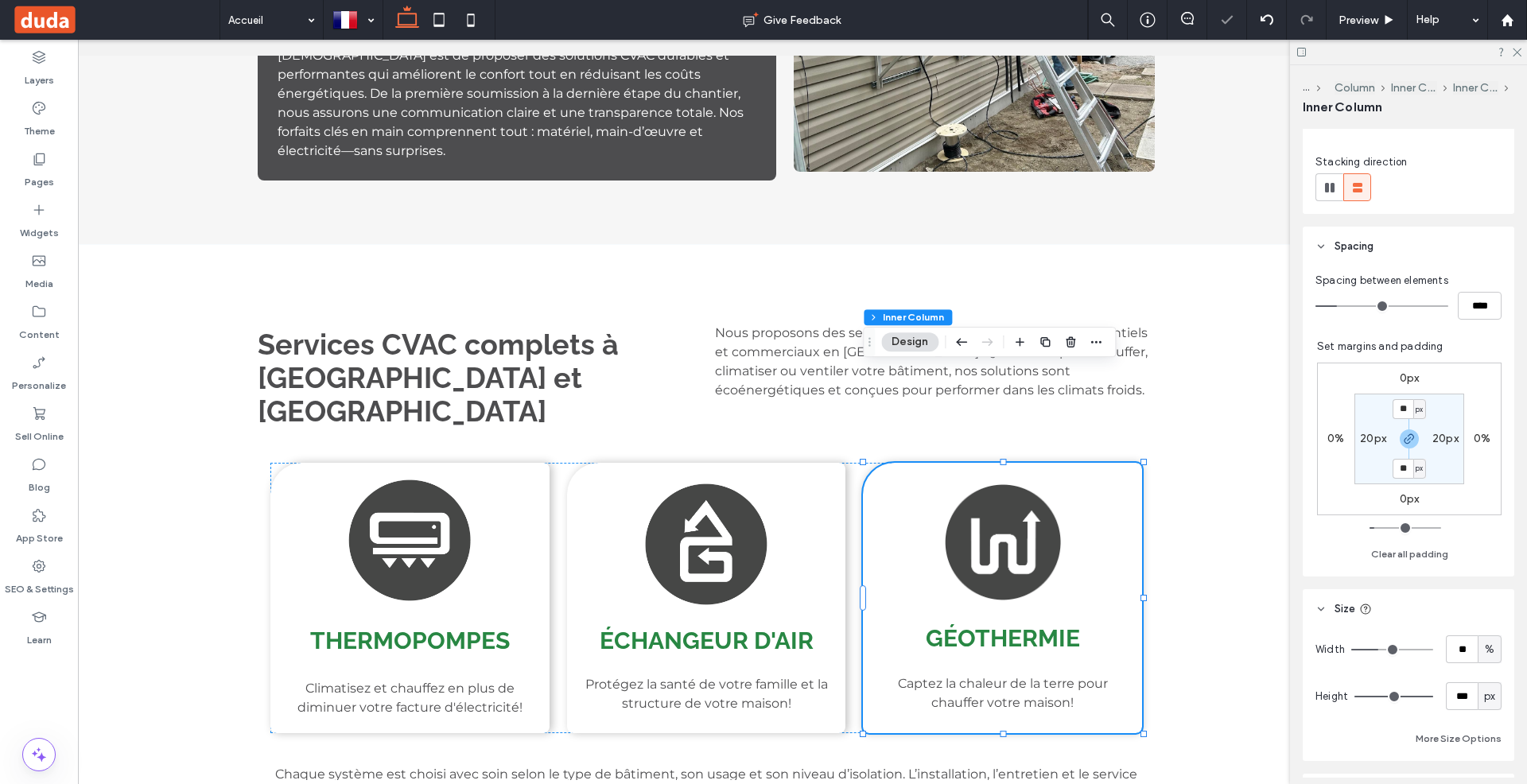
scroll to position [235, 0]
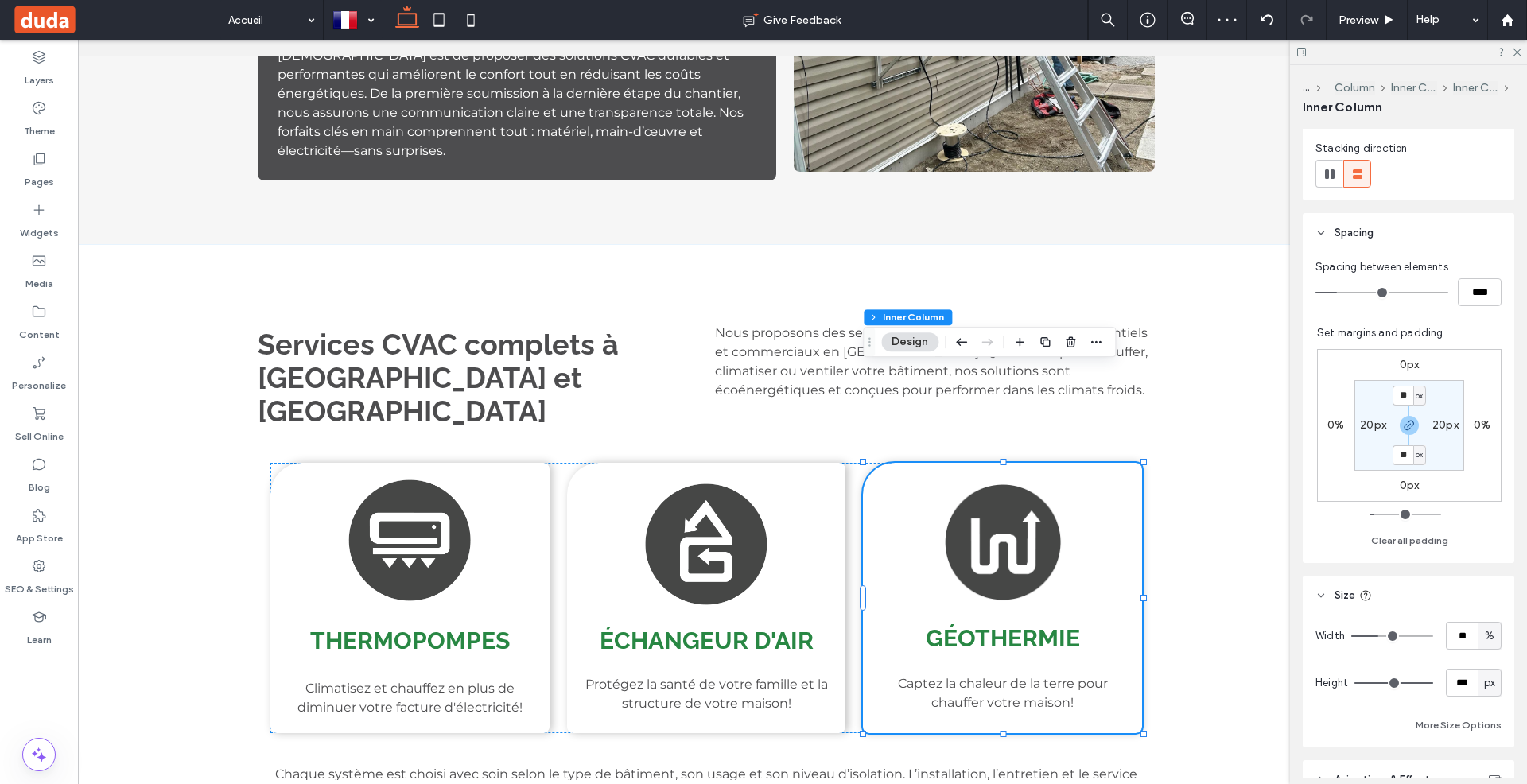
click at [1192, 428] on div "Services CVAC complets à Rouyn-Noranda et La Sarre Nous proposons des services …" at bounding box center [707, 563] width 1418 height 638
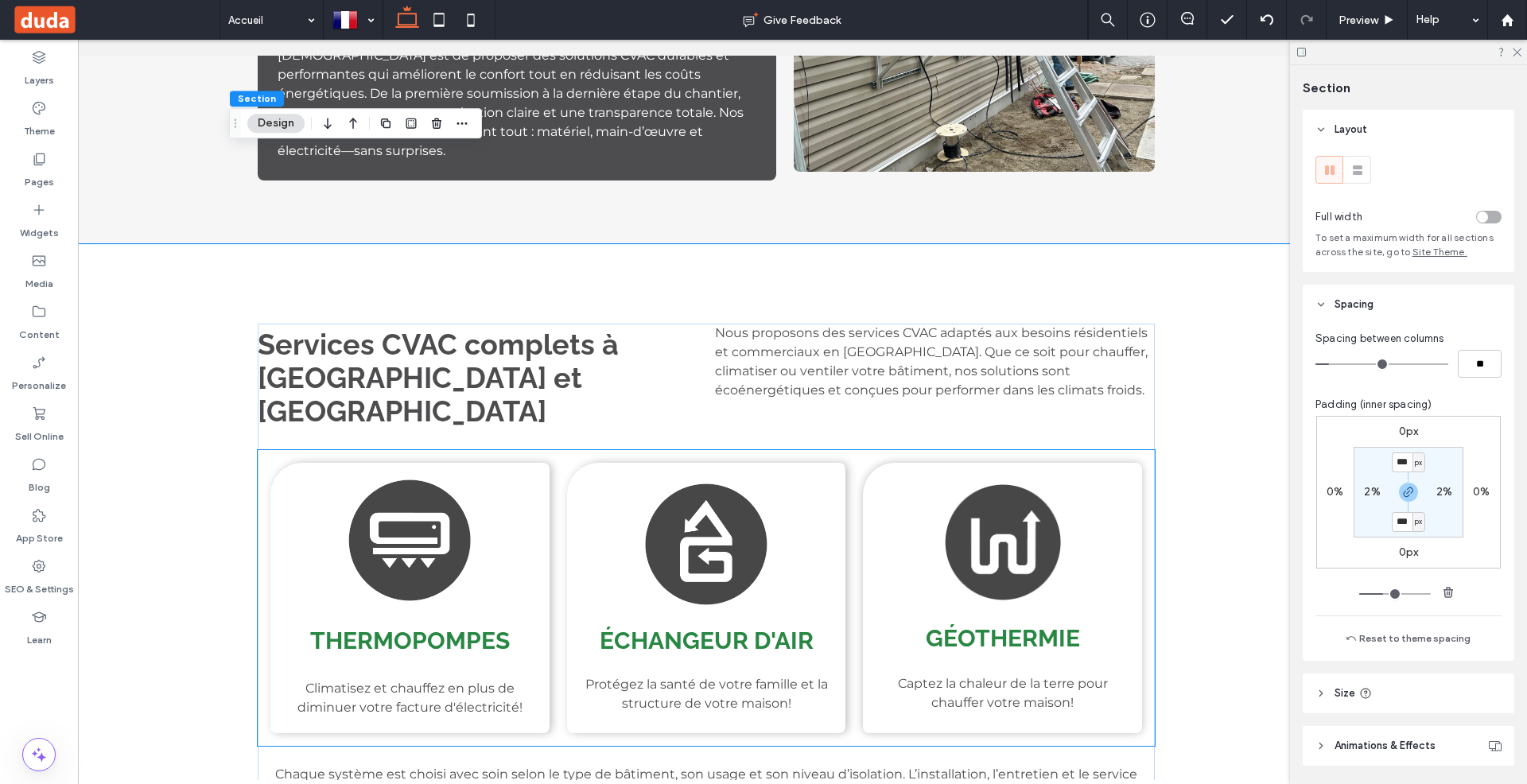
click at [577, 463] on div "Échangeur d'air Protégez la santé de votre famille et la structure de votre mai…" at bounding box center [706, 598] width 279 height 270
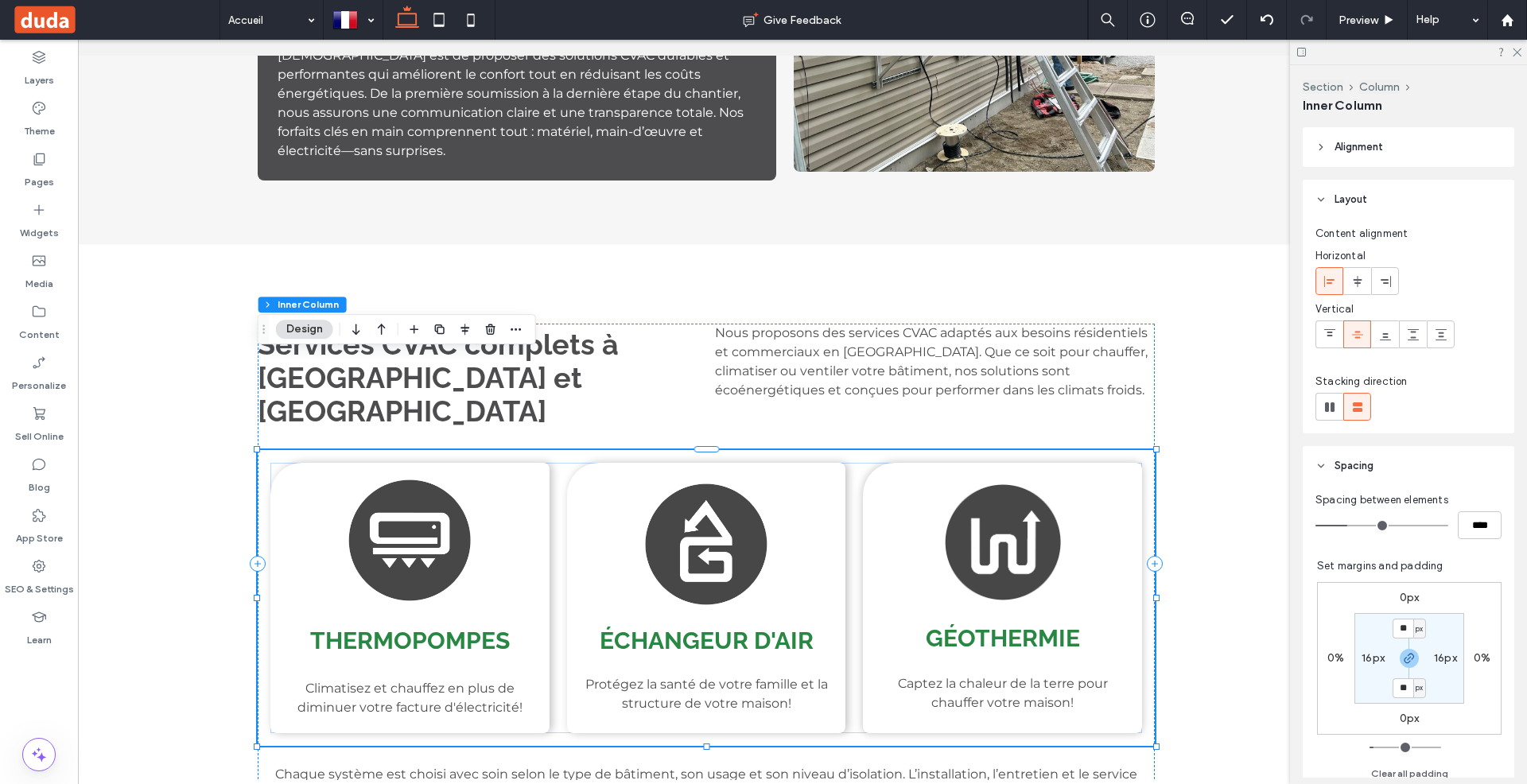
click at [577, 463] on div "Échangeur d'air Protégez la santé de votre famille et la structure de votre mai…" at bounding box center [706, 598] width 279 height 270
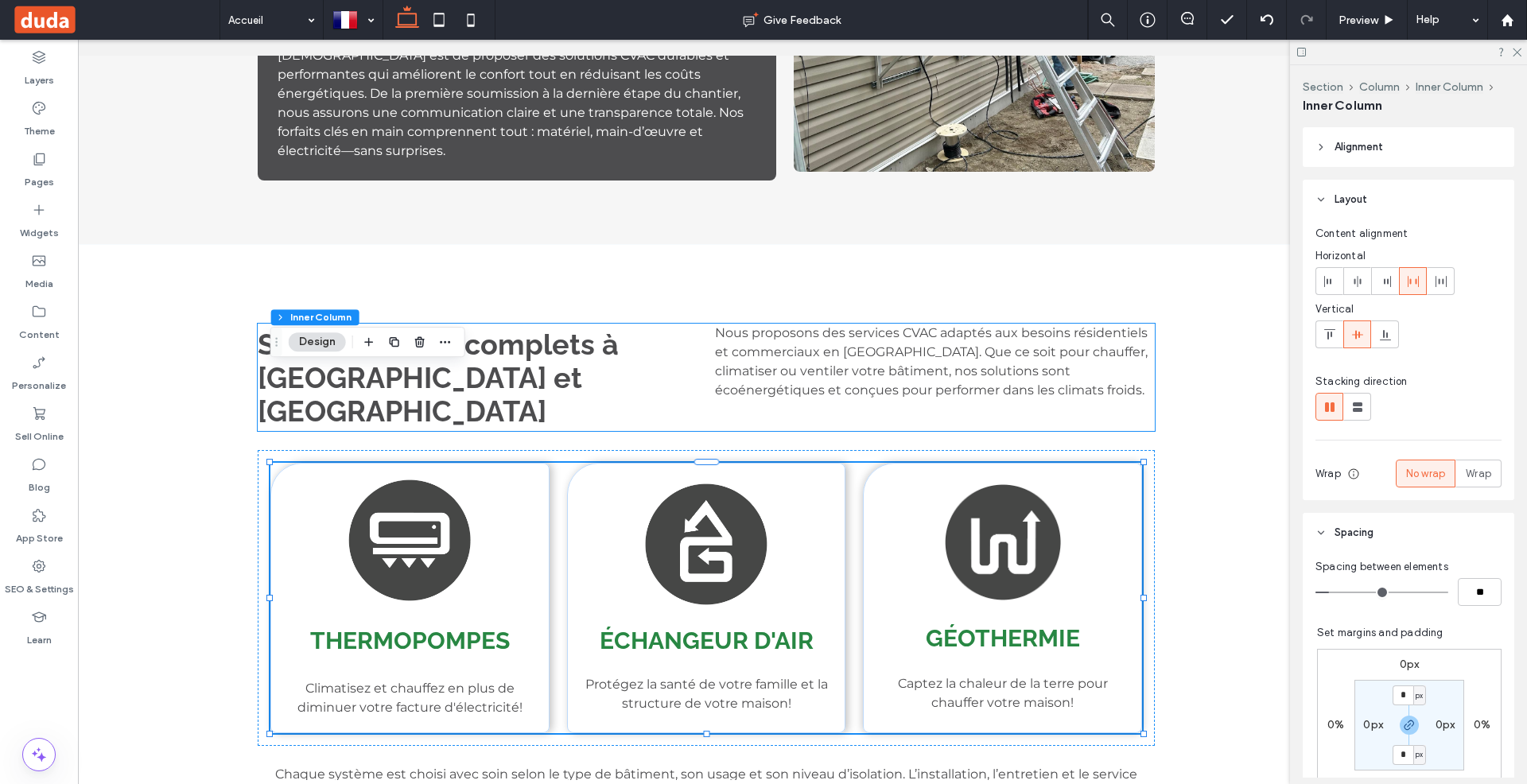
click at [658, 328] on h3 "Services CVAC complets à [GEOGRAPHIC_DATA] et [GEOGRAPHIC_DATA]" at bounding box center [477, 378] width 439 height 100
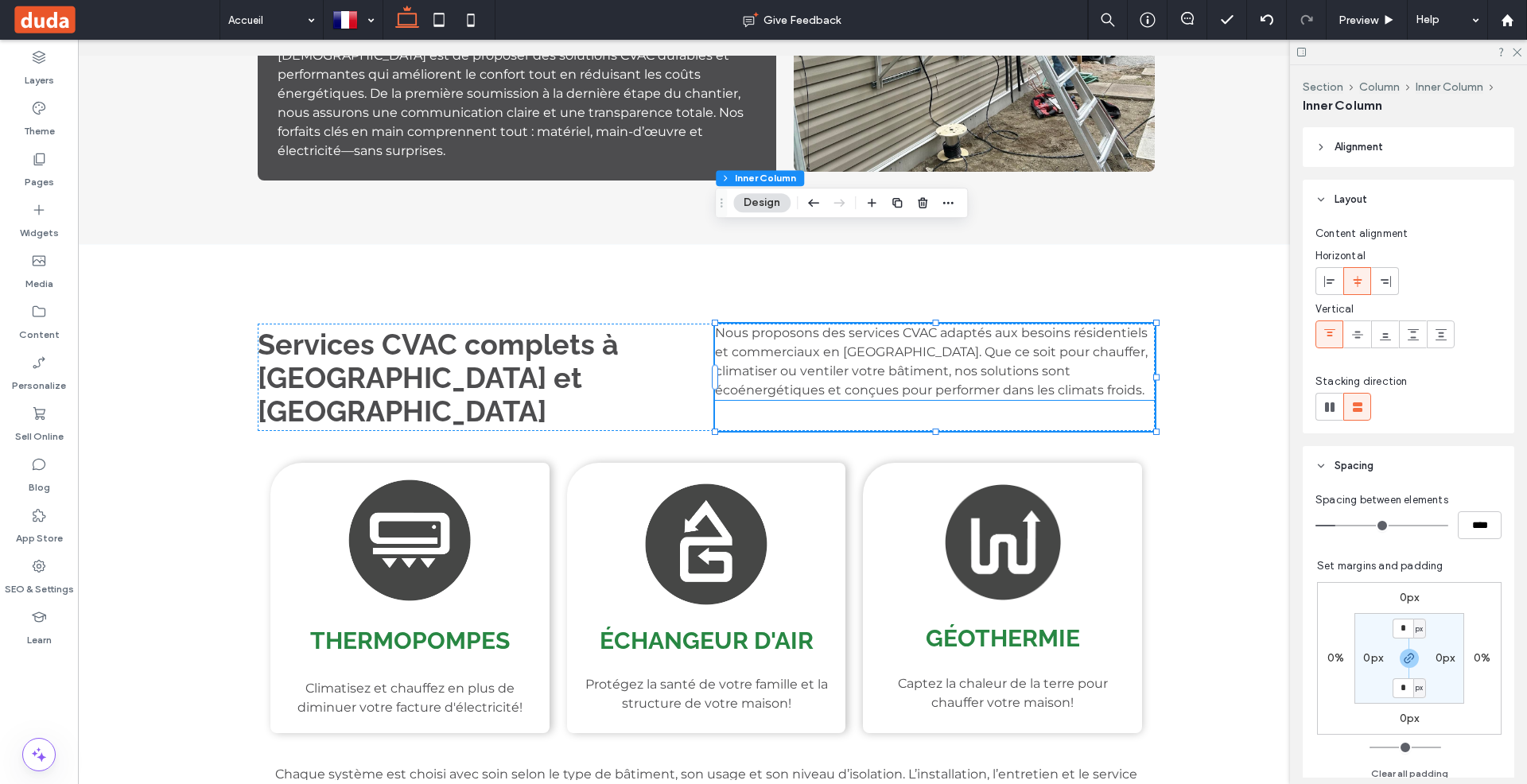
click at [781, 325] on span "Nous proposons des services CVAC adaptés aux besoins résidentiels et commerciau…" at bounding box center [931, 361] width 432 height 73
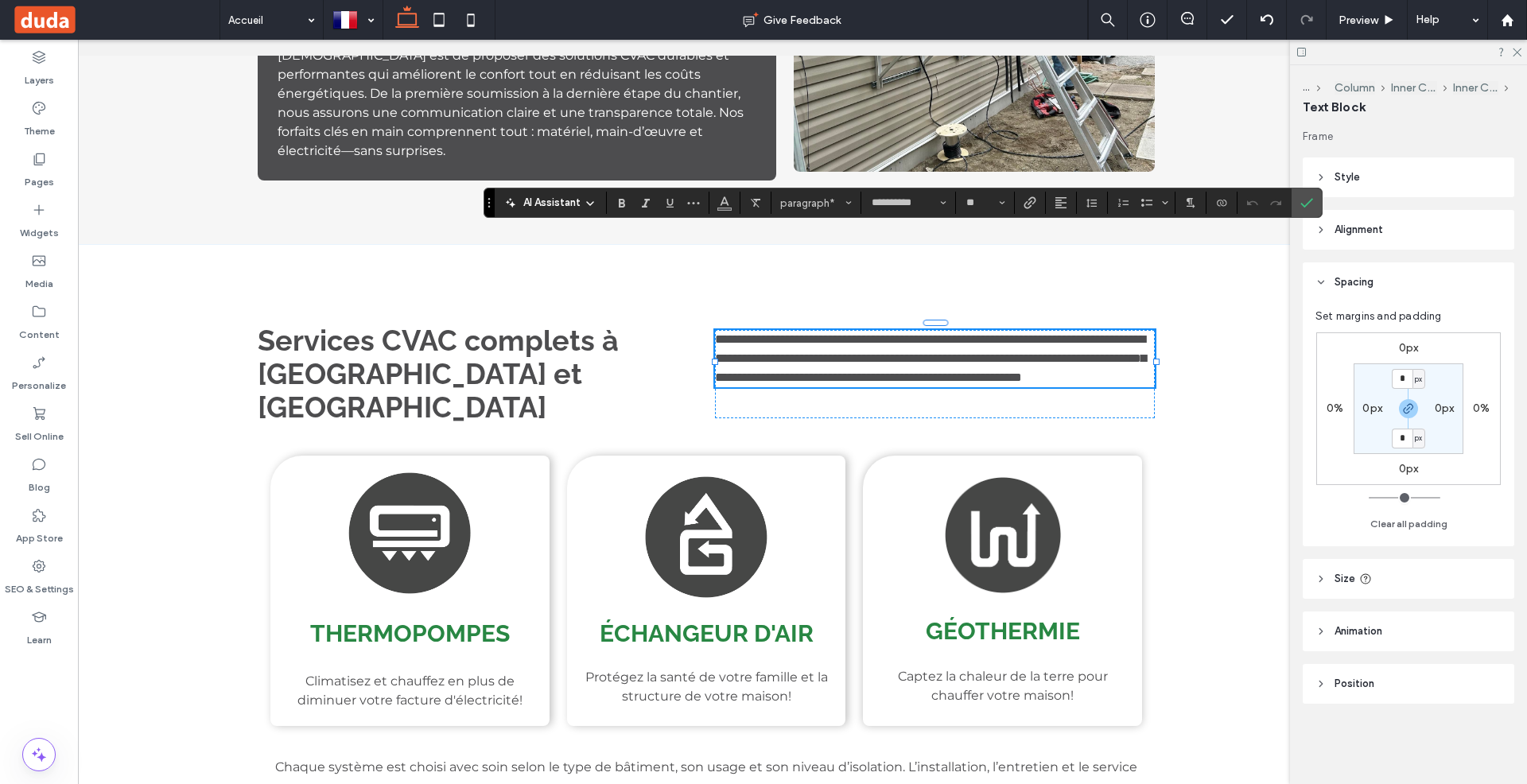
click at [1218, 308] on div "**********" at bounding box center [707, 559] width 1418 height 631
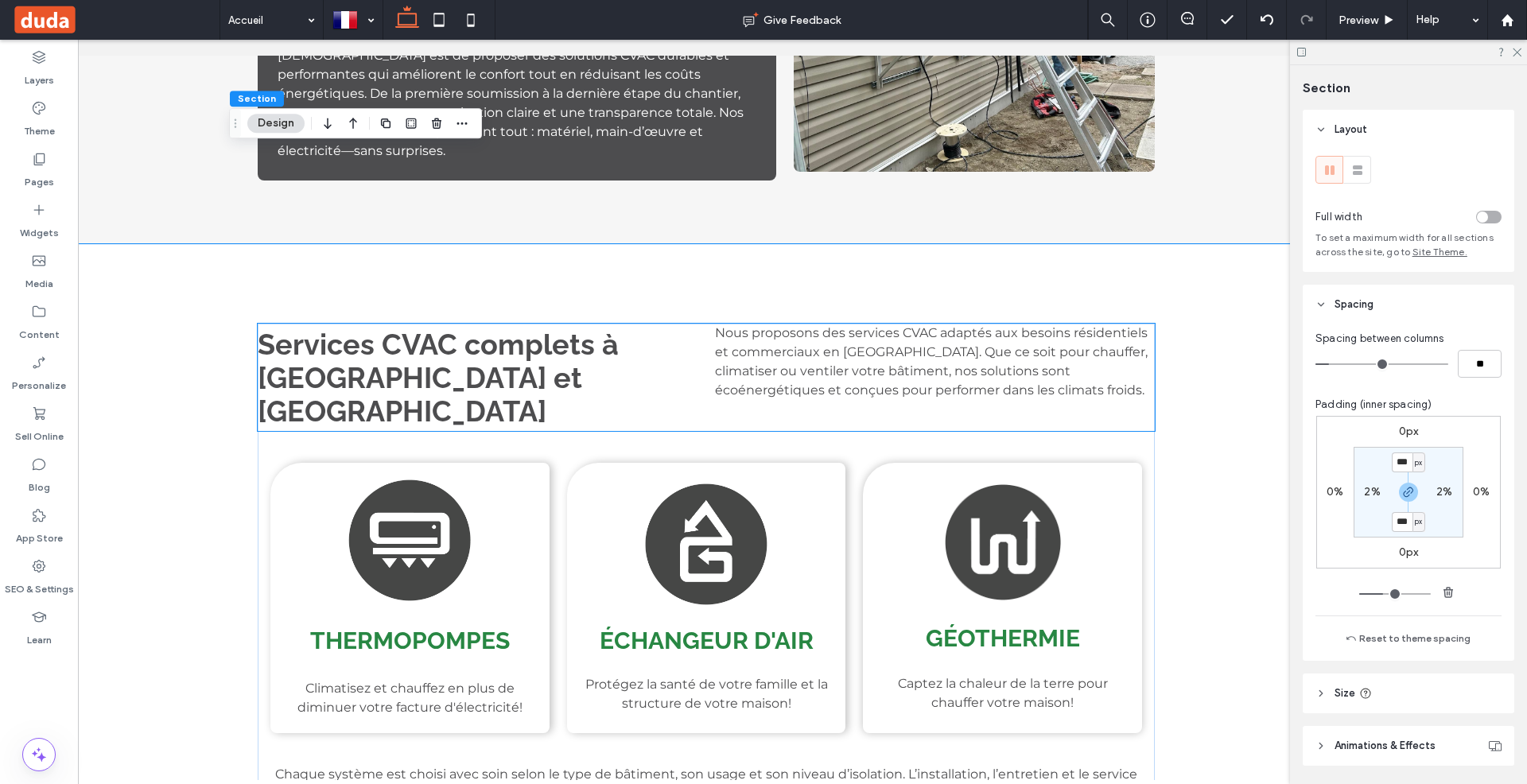
click at [1123, 411] on p "Nos services comprennent :" at bounding box center [934, 420] width 439 height 19
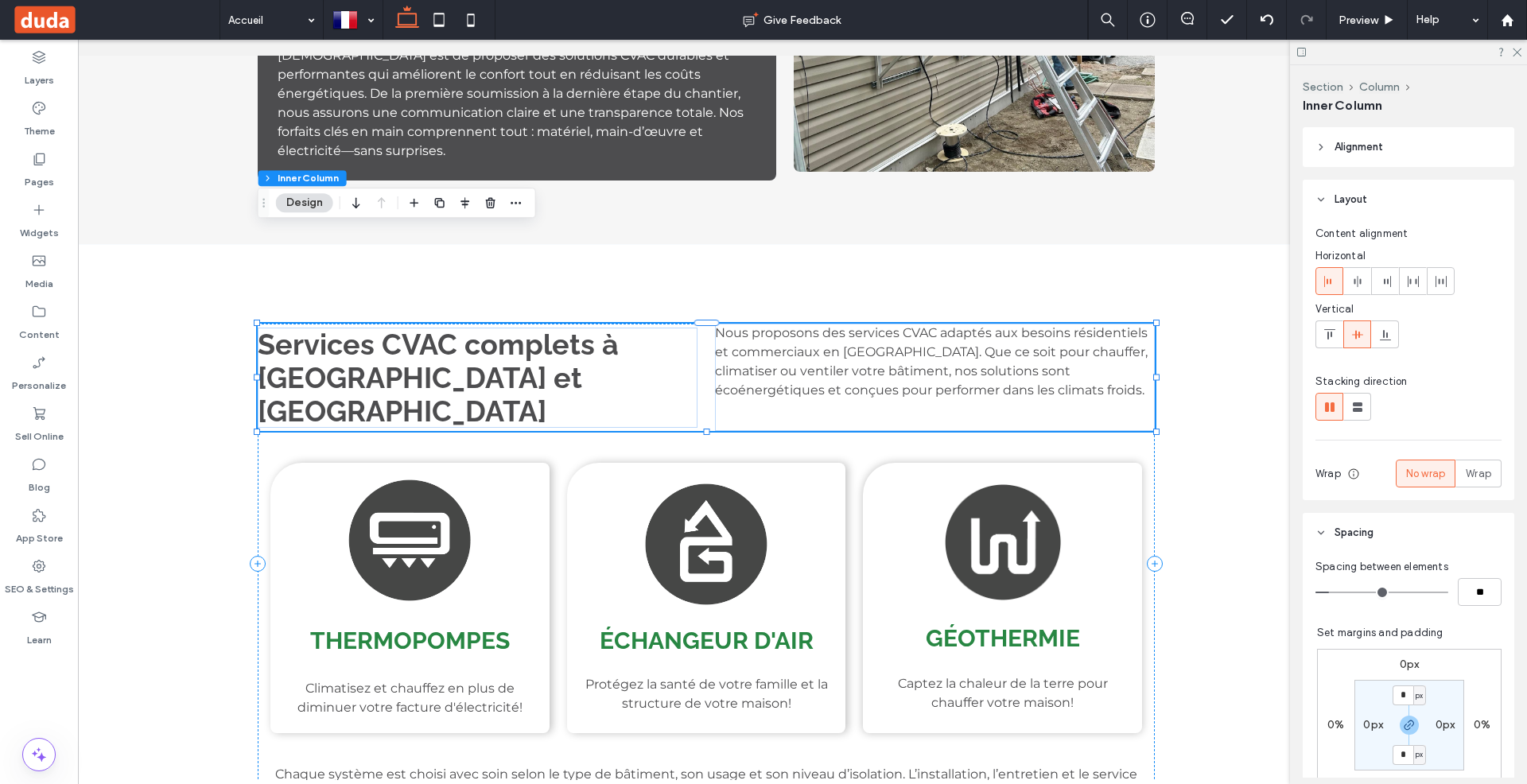
click at [1123, 411] on p "Nos services comprennent :" at bounding box center [934, 420] width 439 height 19
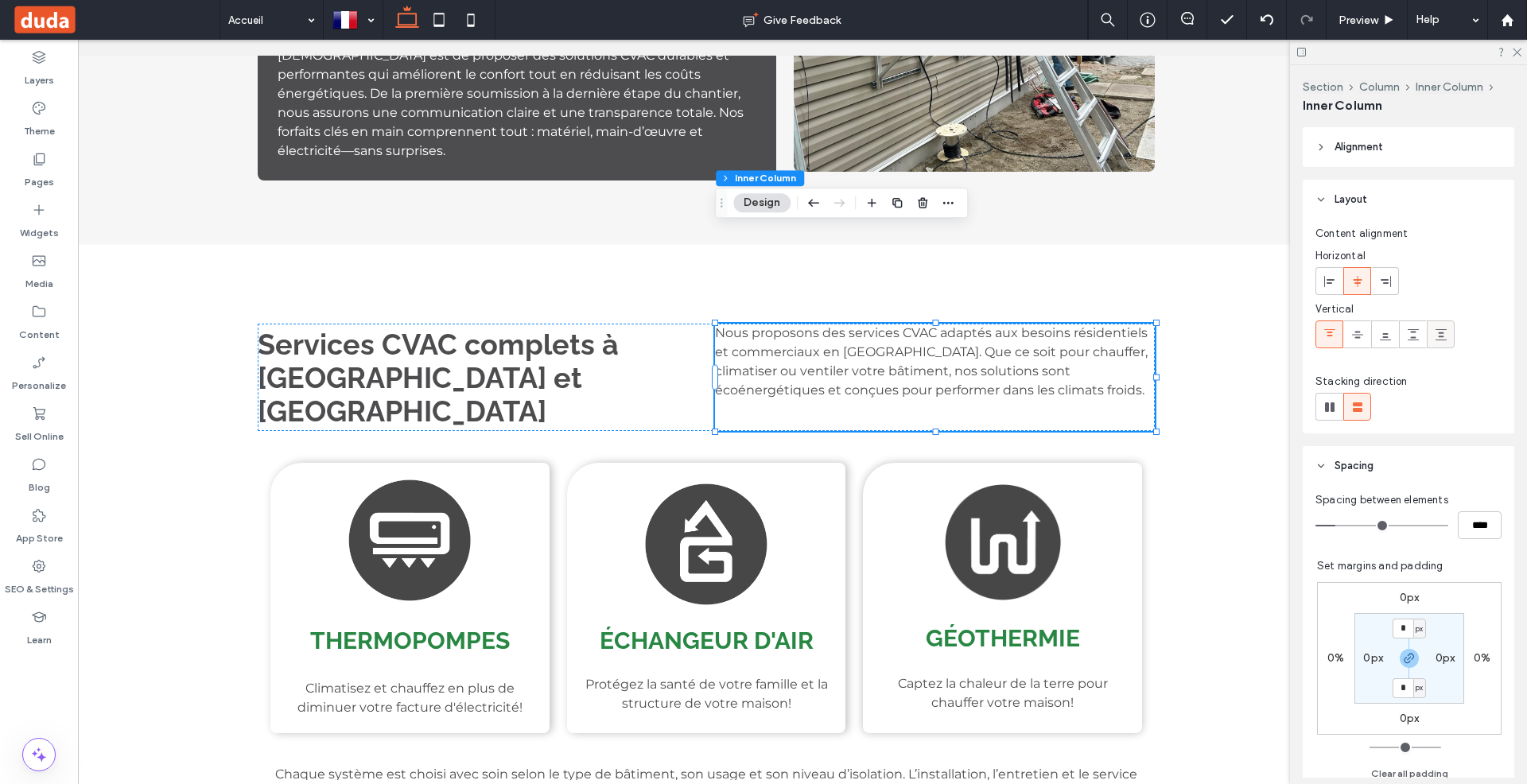
click at [1435, 336] on icon at bounding box center [1441, 334] width 13 height 13
click at [1358, 336] on use at bounding box center [1357, 334] width 11 height 7
click at [1025, 324] on p "Nous proposons des services CVAC adaptés aux besoins résidentiels et commerciau…" at bounding box center [934, 362] width 439 height 77
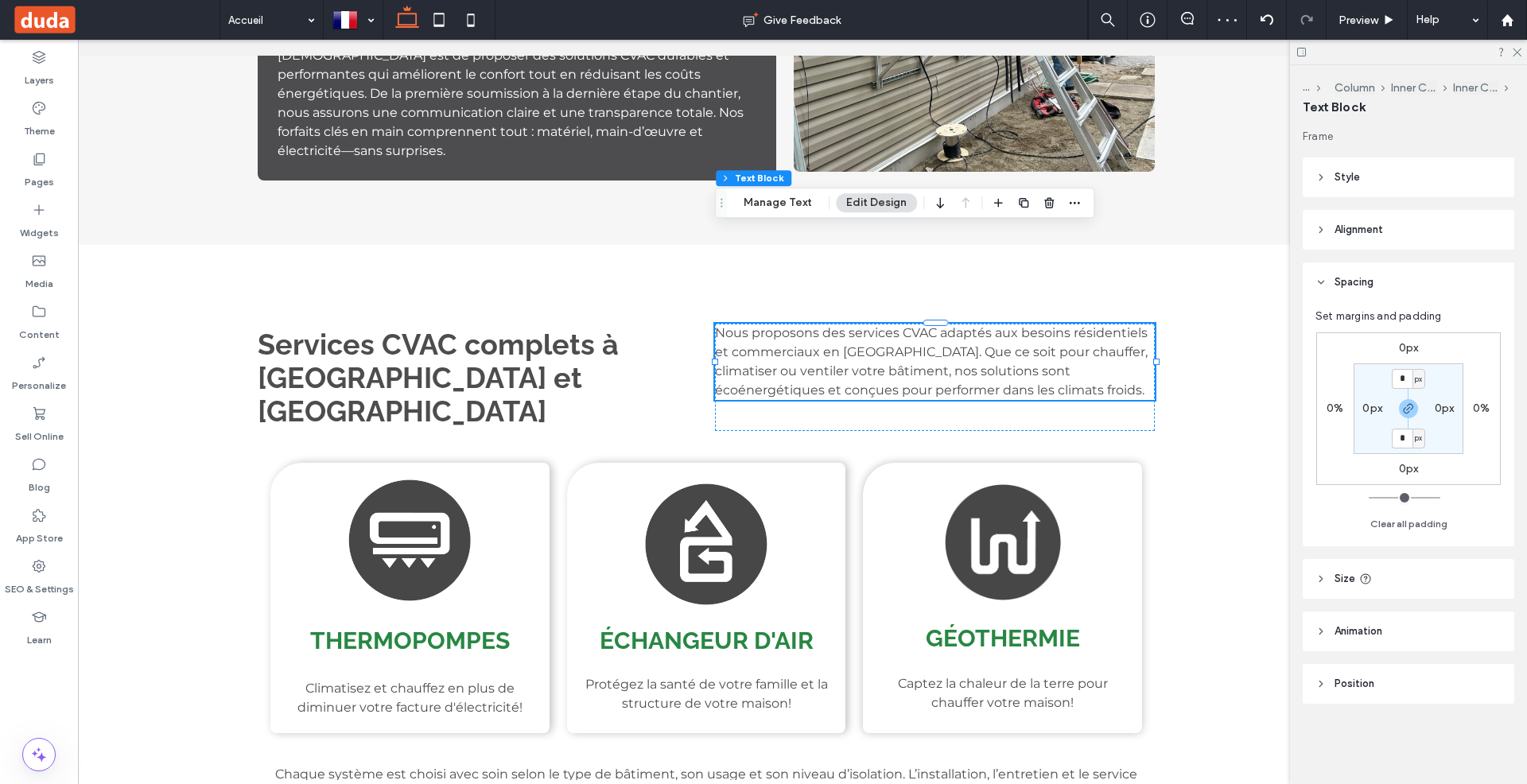
click at [1326, 229] on header "Alignment" at bounding box center [1408, 230] width 212 height 40
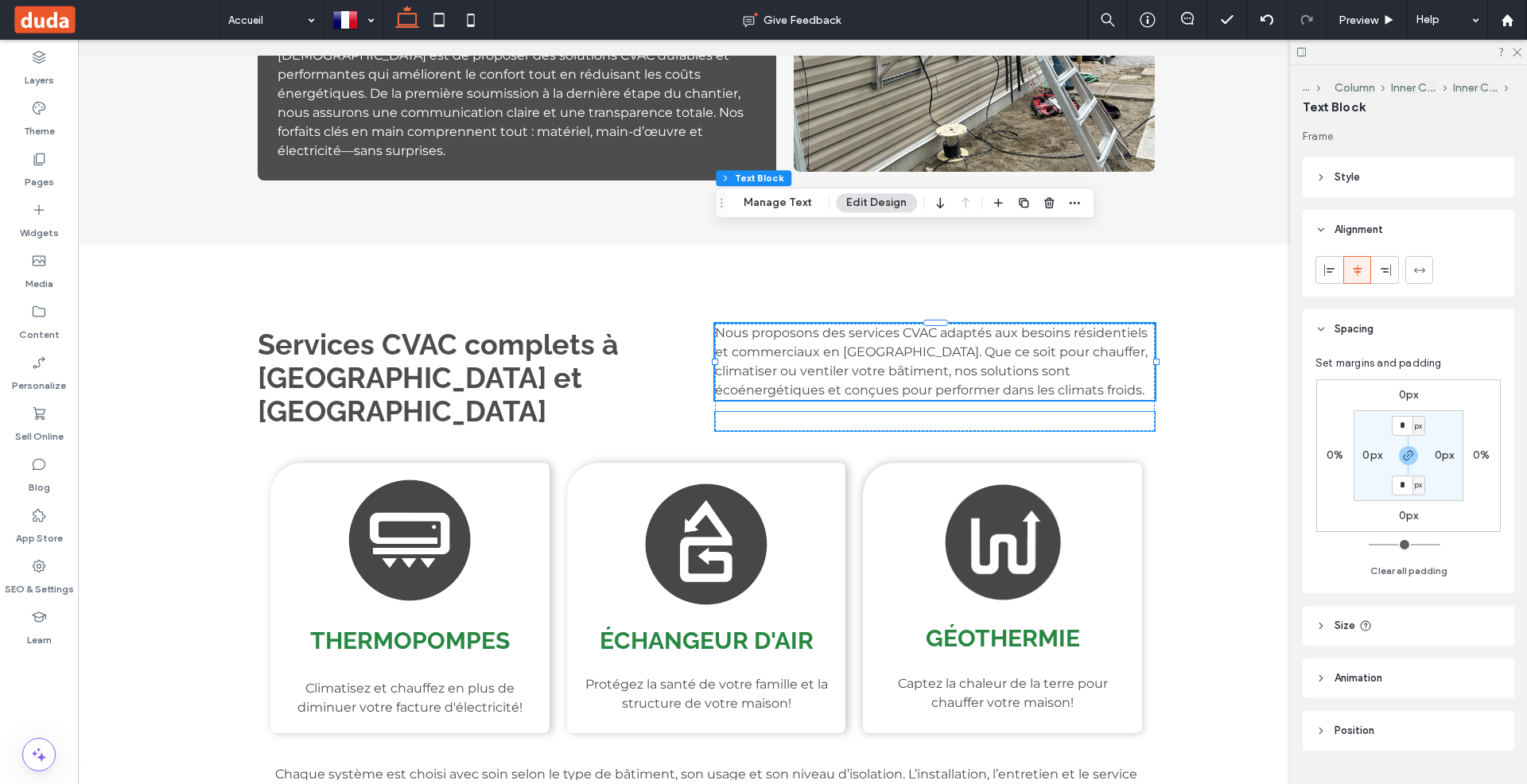
click at [1118, 411] on p "Nos services comprennent :" at bounding box center [934, 420] width 439 height 19
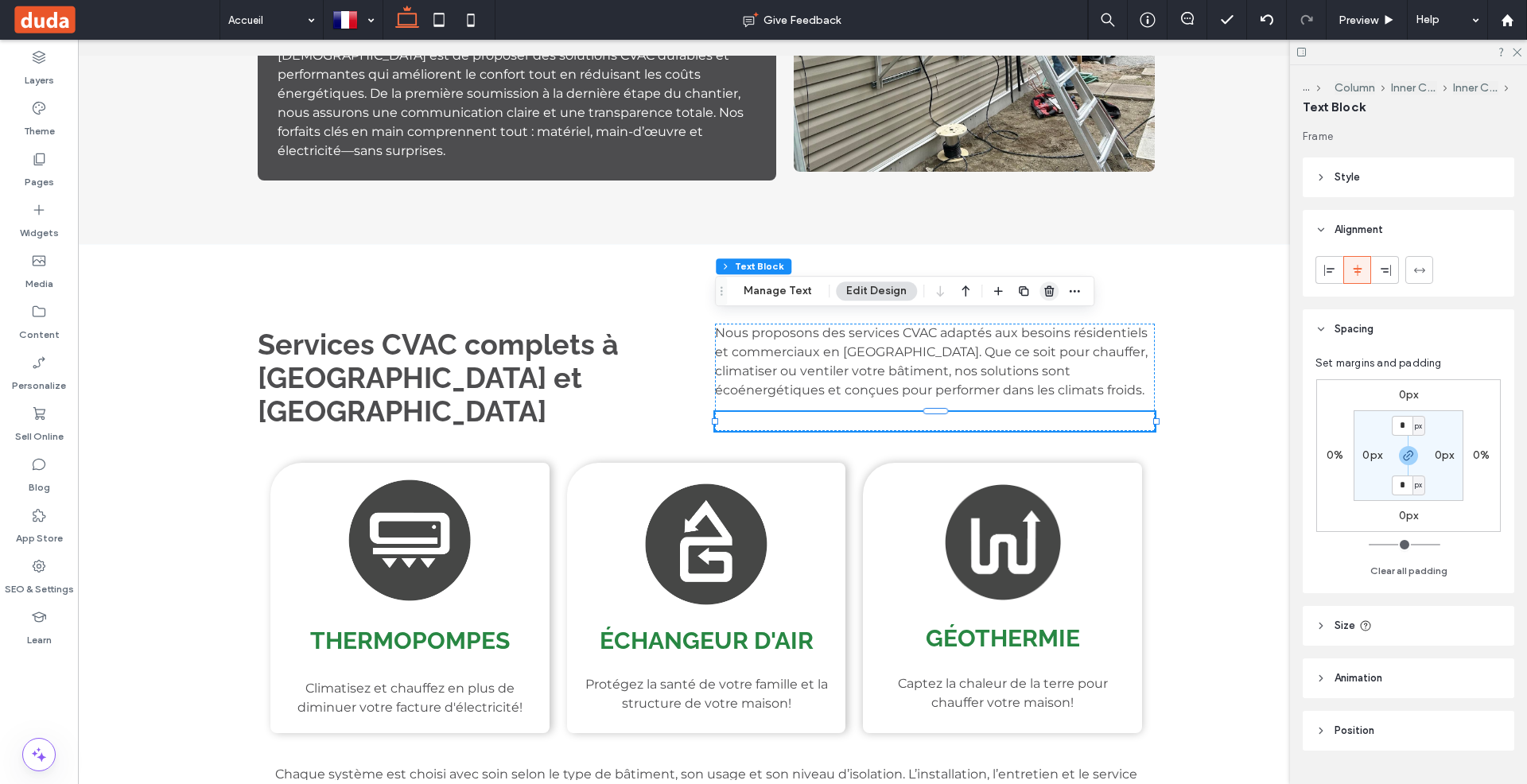
click at [1043, 289] on icon "button" at bounding box center [1049, 290] width 13 height 13
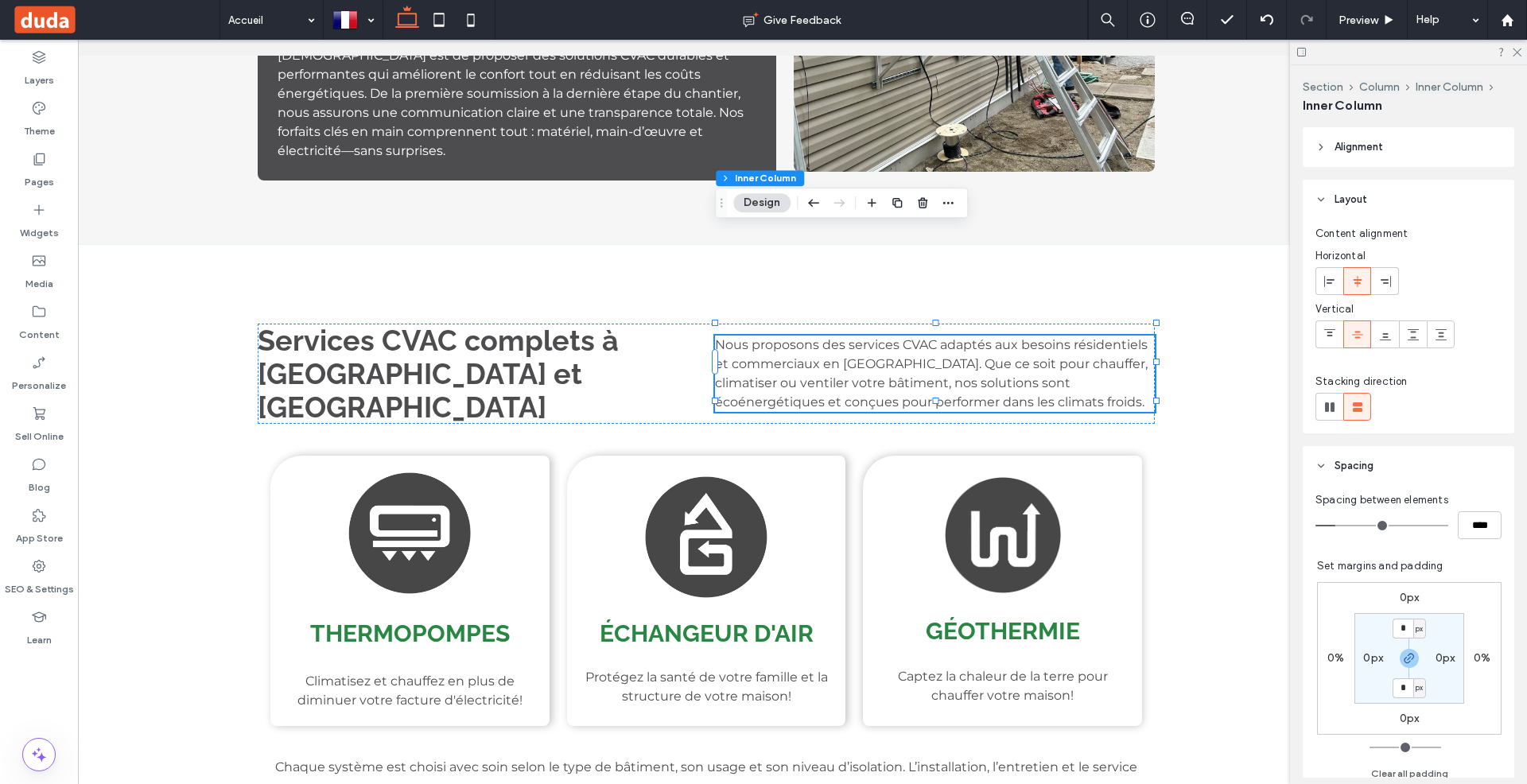
click at [441, 244] on div "Services CVAC complets à Rouyn-Noranda et La Sarre Nous proposons des services …" at bounding box center [706, 559] width 954 height 631
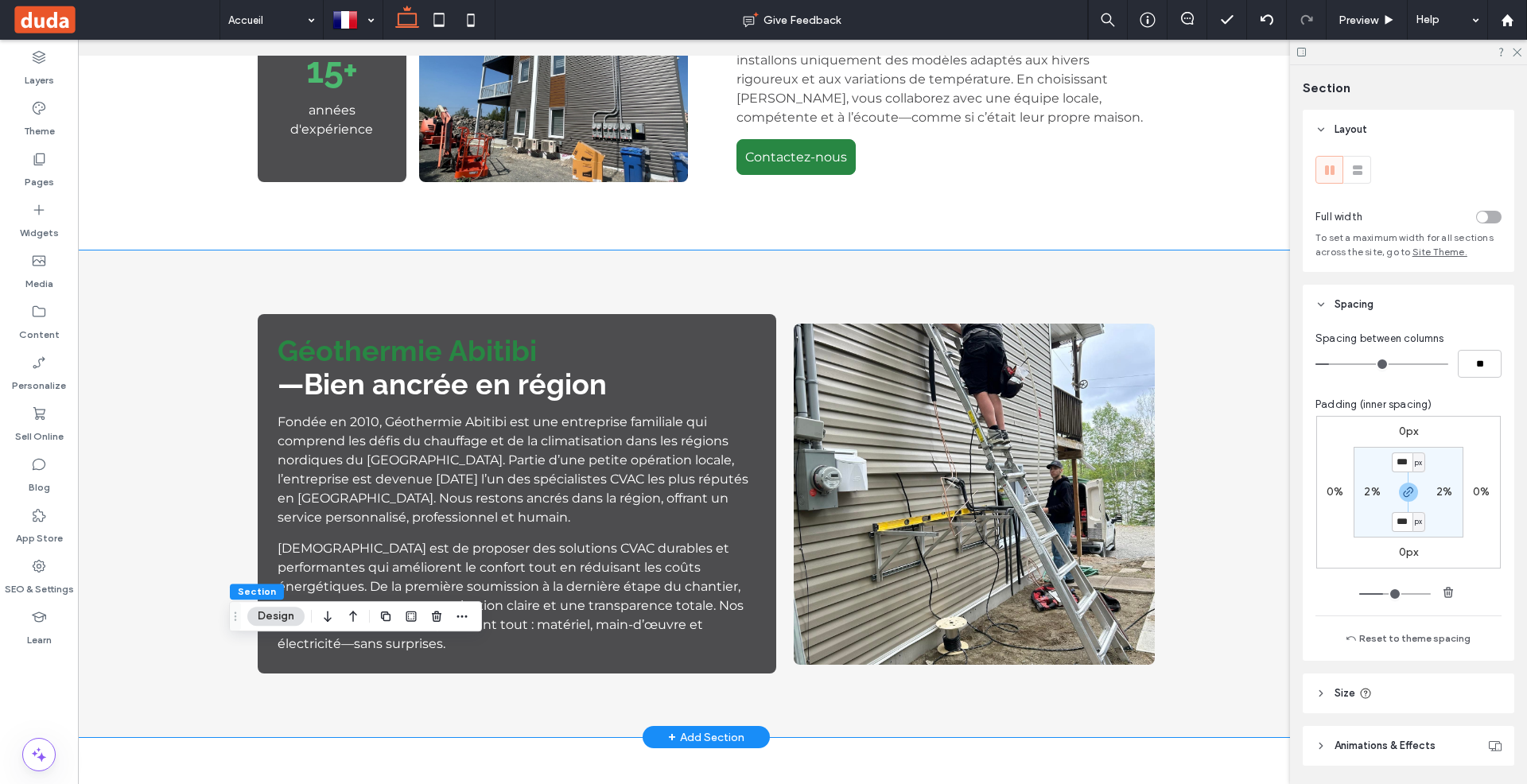
scroll to position [1101, 0]
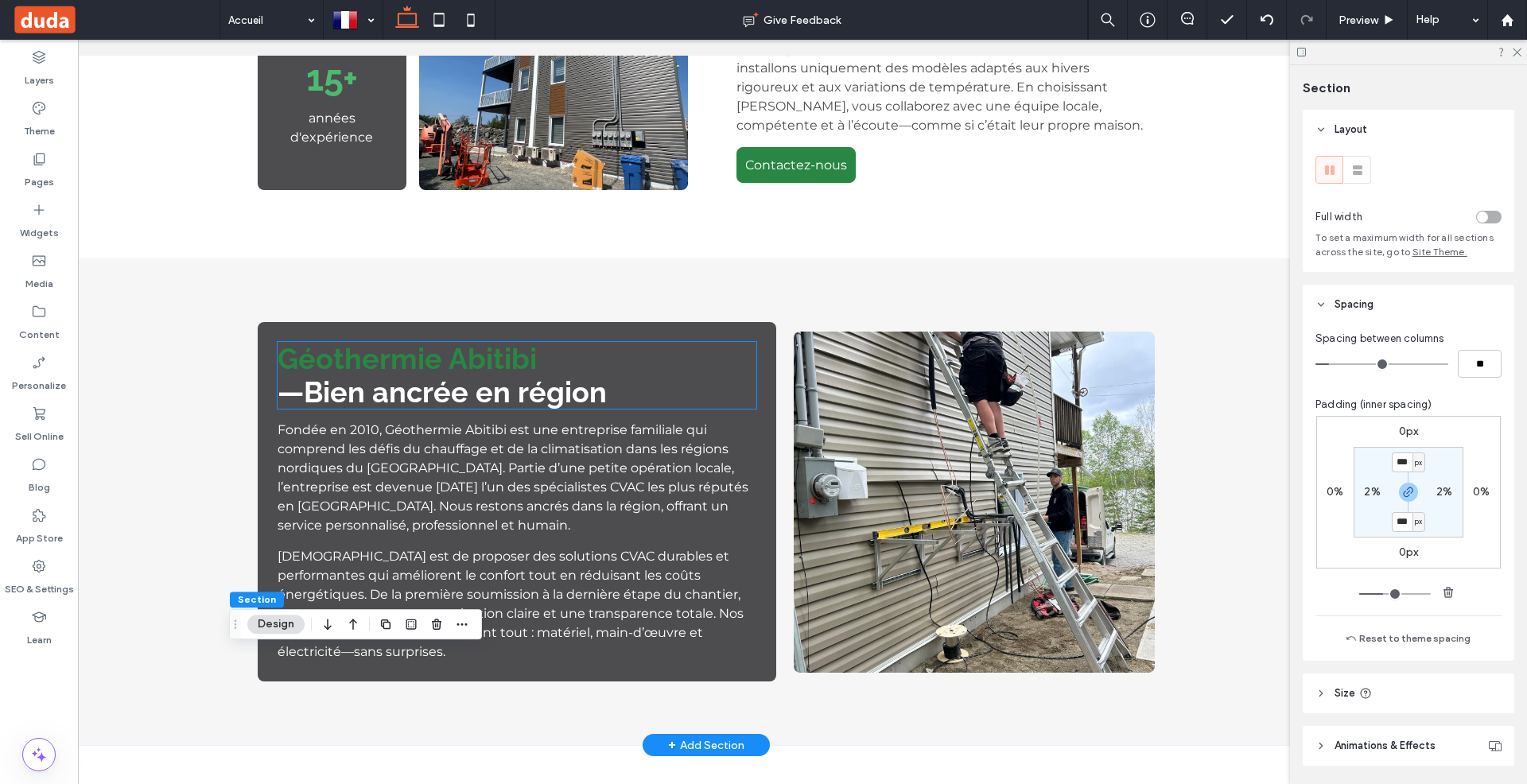
click at [496, 342] on strong "Géothermie Abitibi" at bounding box center [407, 359] width 259 height 34
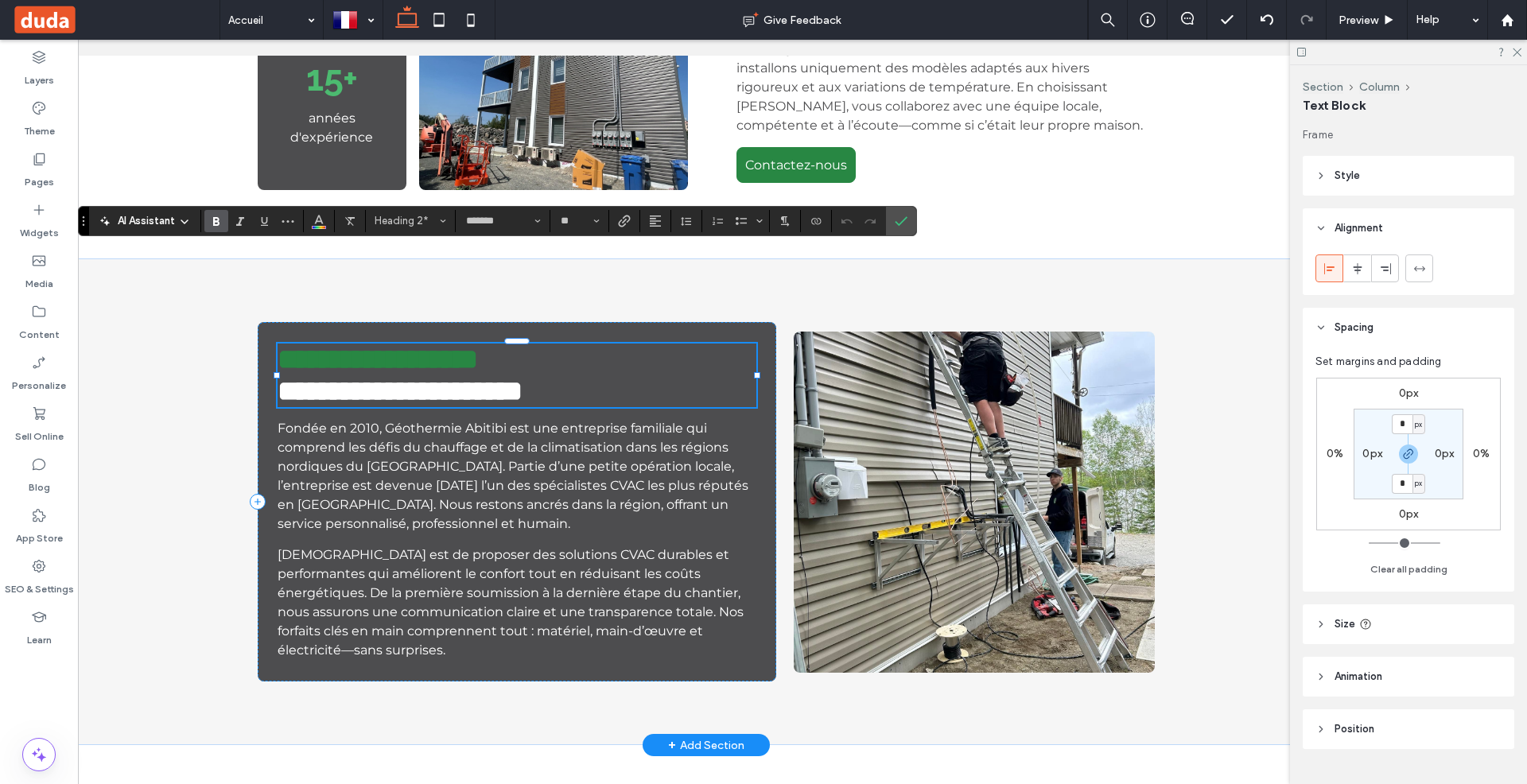
click at [478, 345] on strong "**********" at bounding box center [378, 359] width 201 height 29
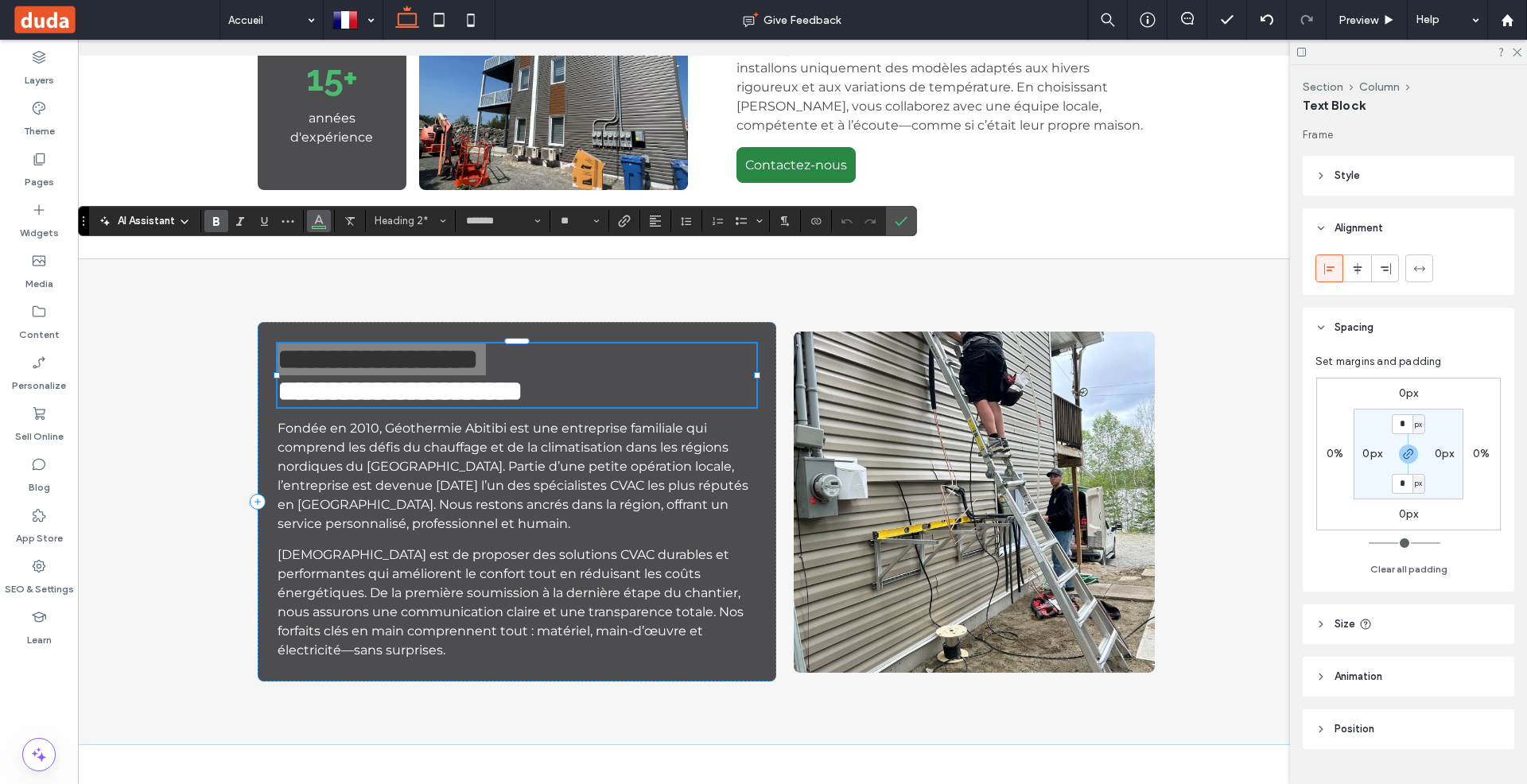
click at [308, 212] on button "Color" at bounding box center [319, 221] width 24 height 22
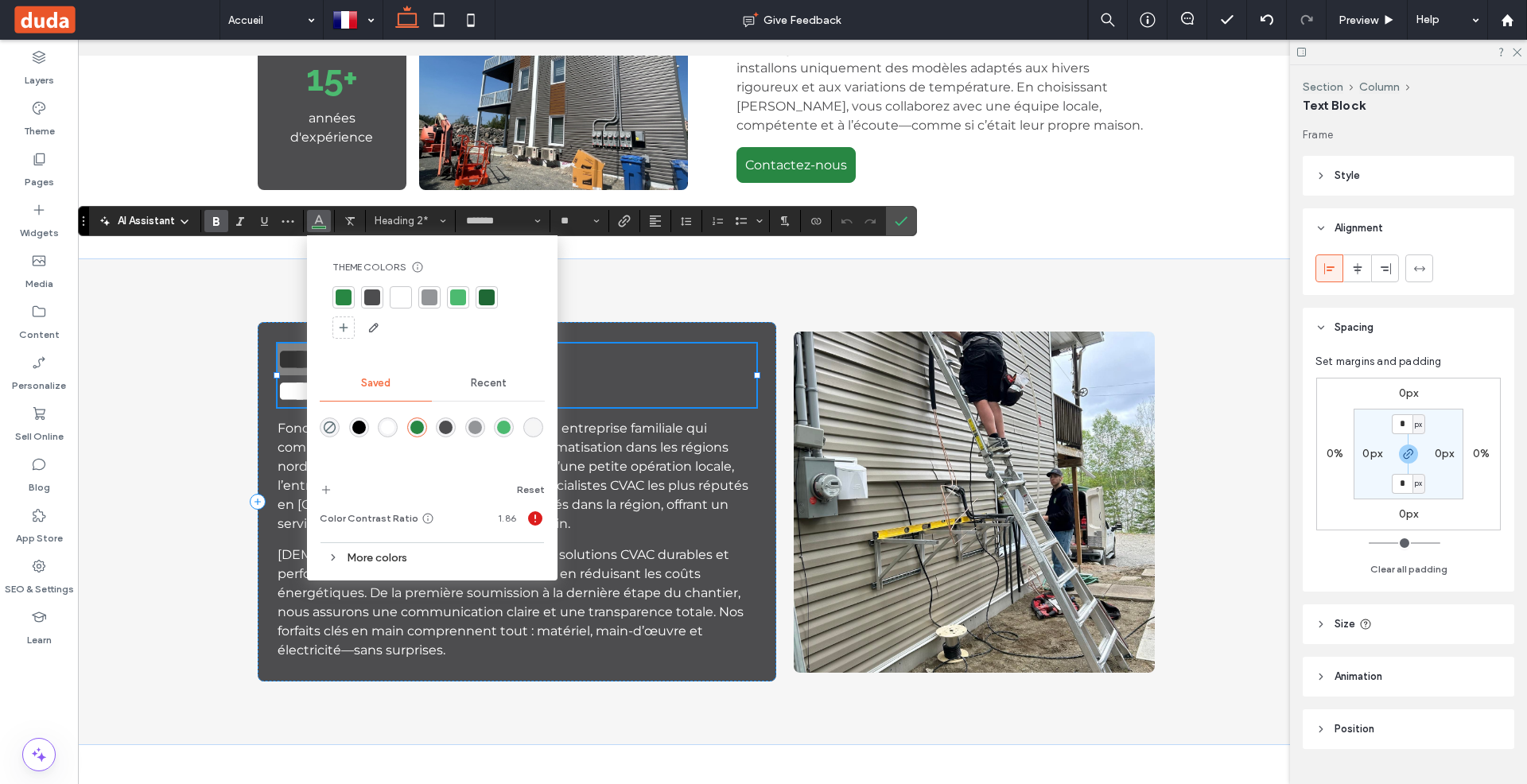
click at [453, 299] on div at bounding box center [458, 297] width 16 height 16
click at [523, 377] on strong "**********" at bounding box center [400, 391] width 245 height 29
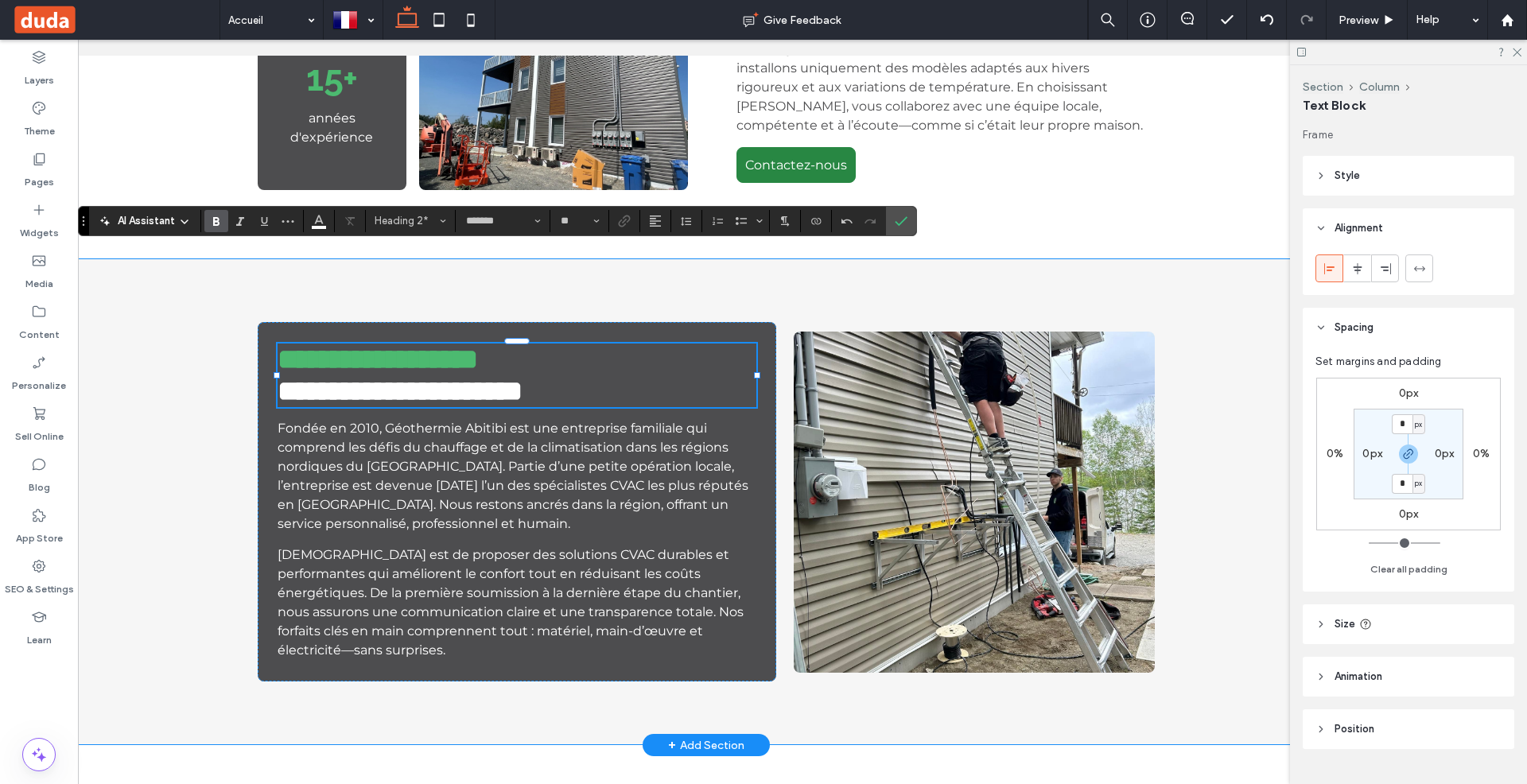
click at [700, 258] on div "**********" at bounding box center [706, 502] width 954 height 487
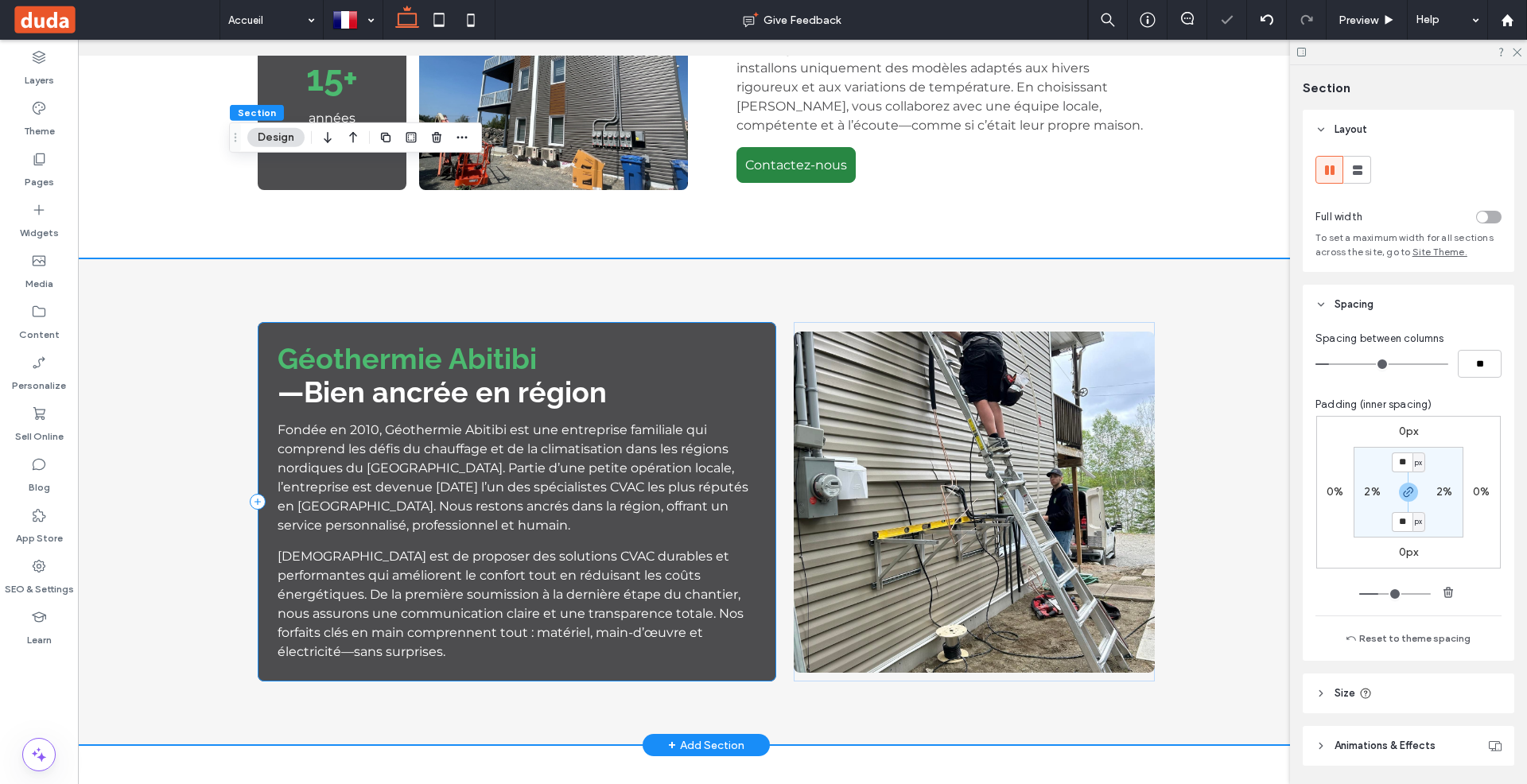
click at [666, 322] on div "Géothermie Abitibi —Bien ancrée en région Fondée en 2010, Géothermie Abitibi es…" at bounding box center [517, 502] width 519 height 360
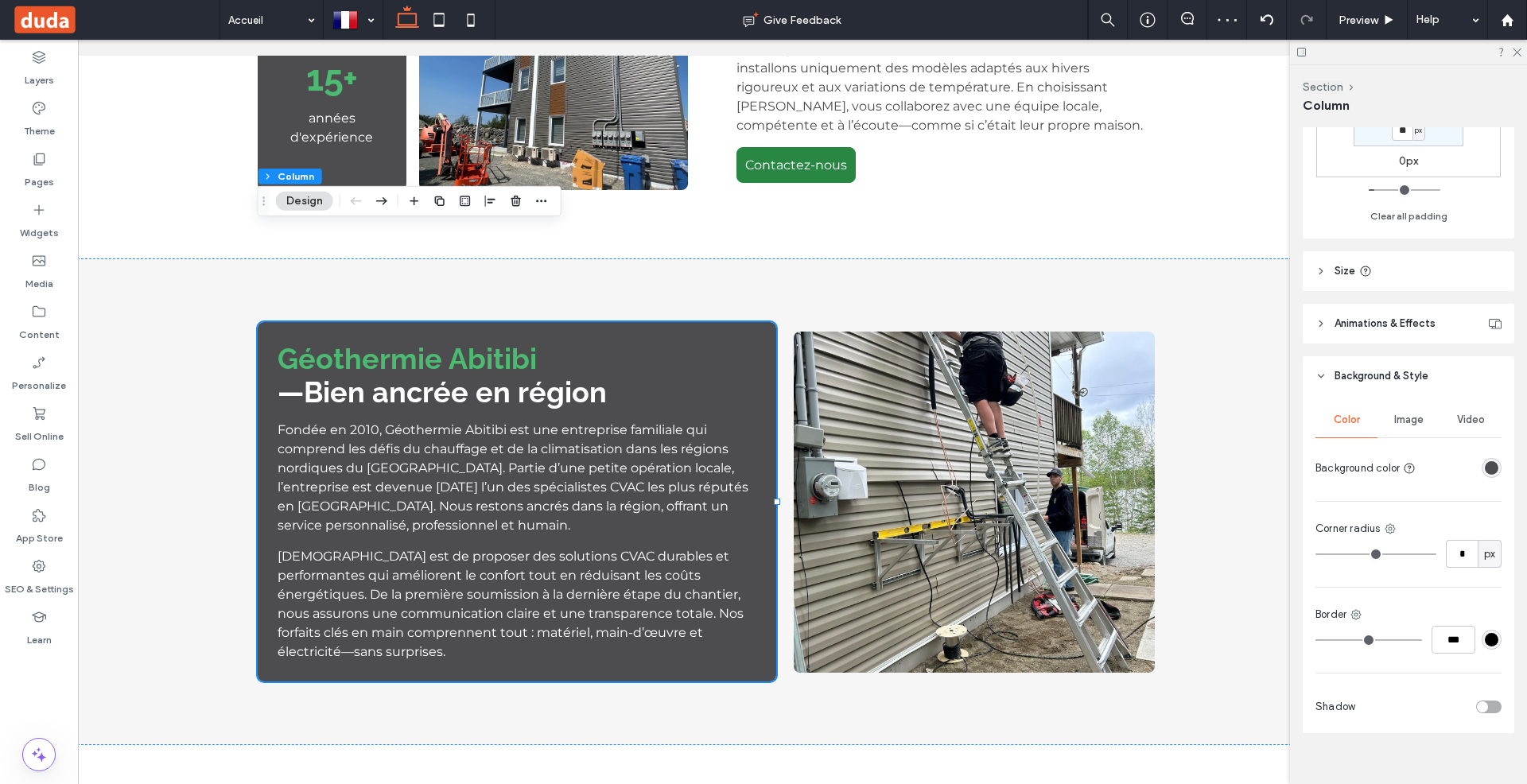
scroll to position [521, 0]
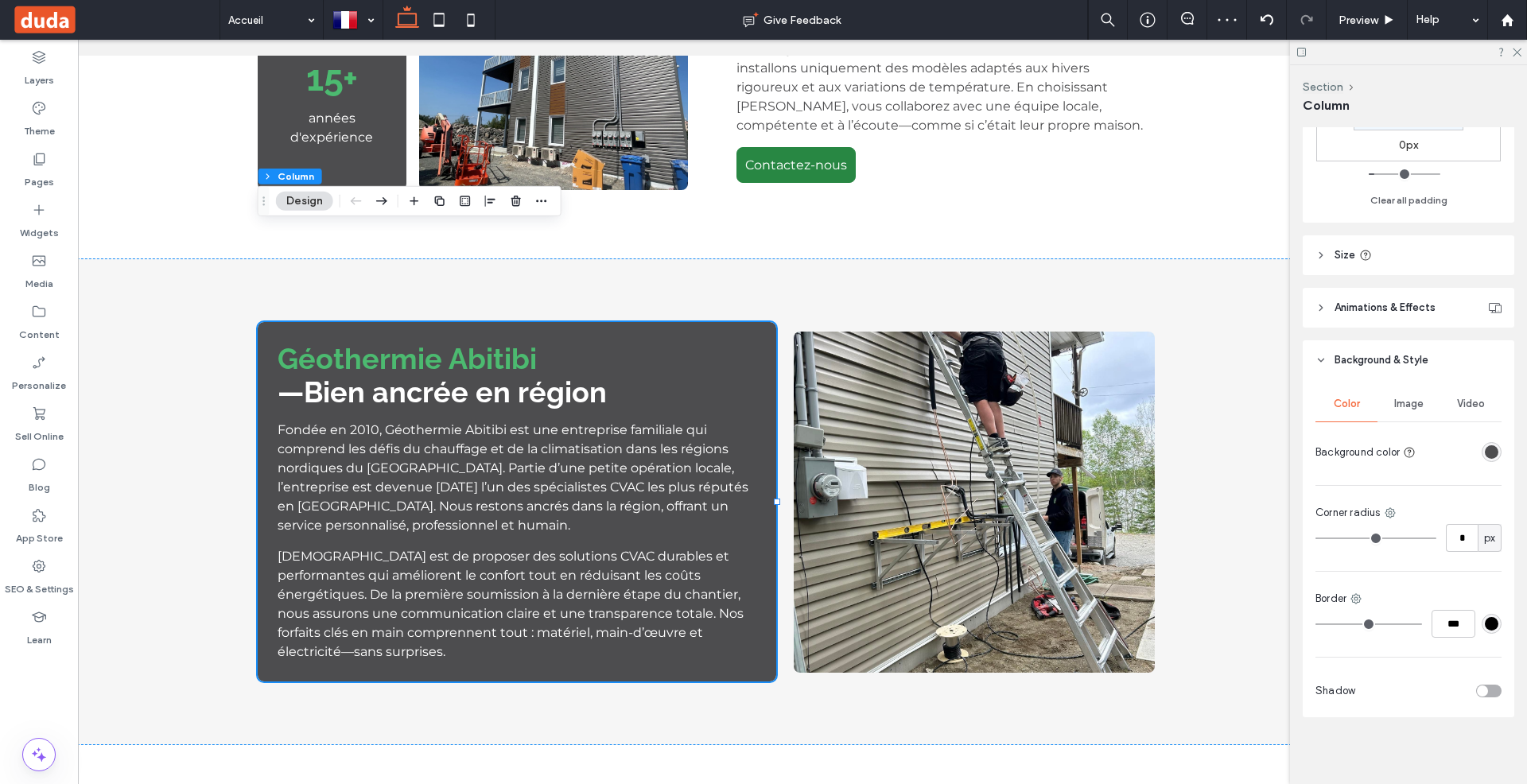
click at [1490, 449] on div "rgba(77,77,79,1)" at bounding box center [1492, 452] width 14 height 14
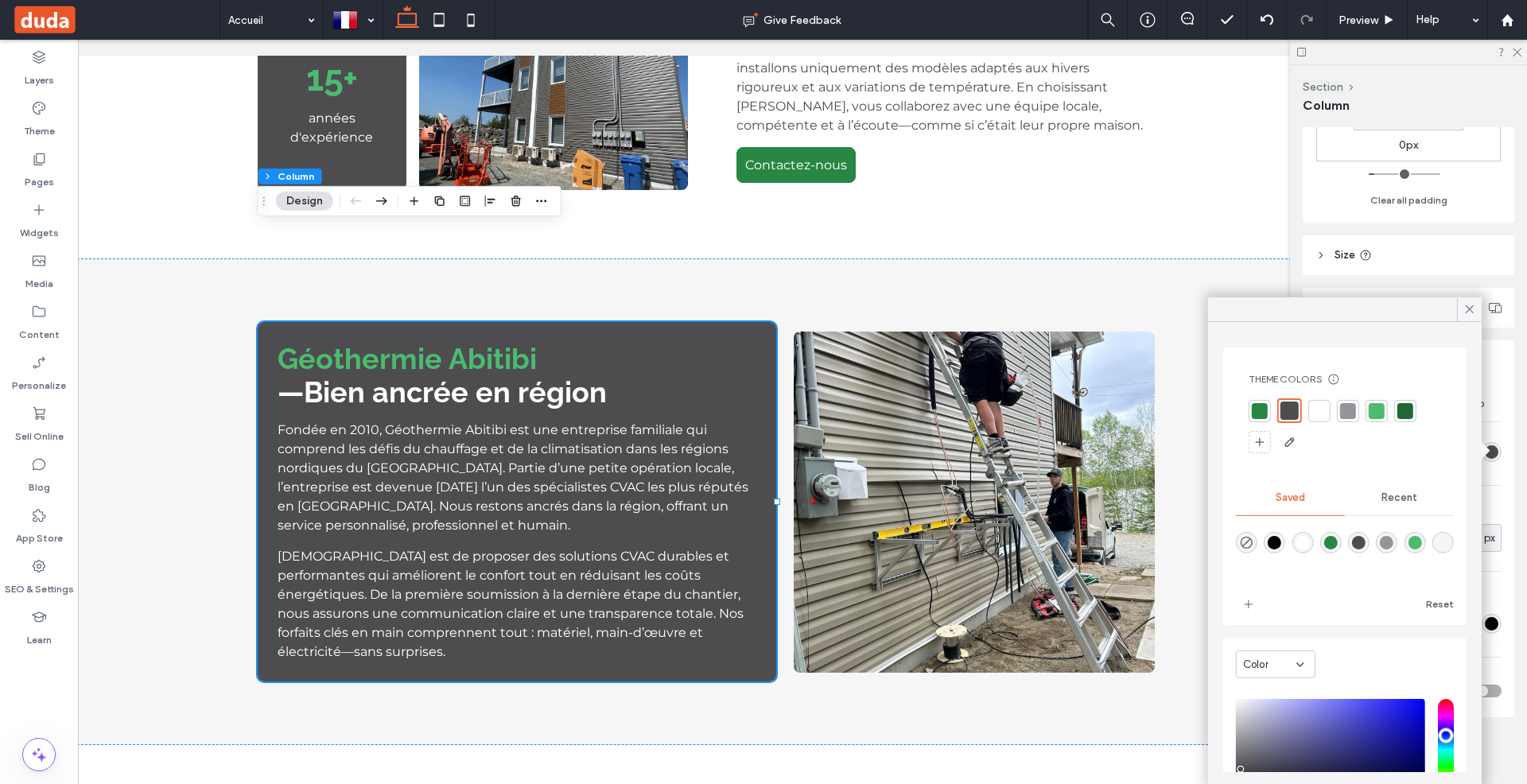
click at [1354, 407] on div at bounding box center [1348, 410] width 16 height 16
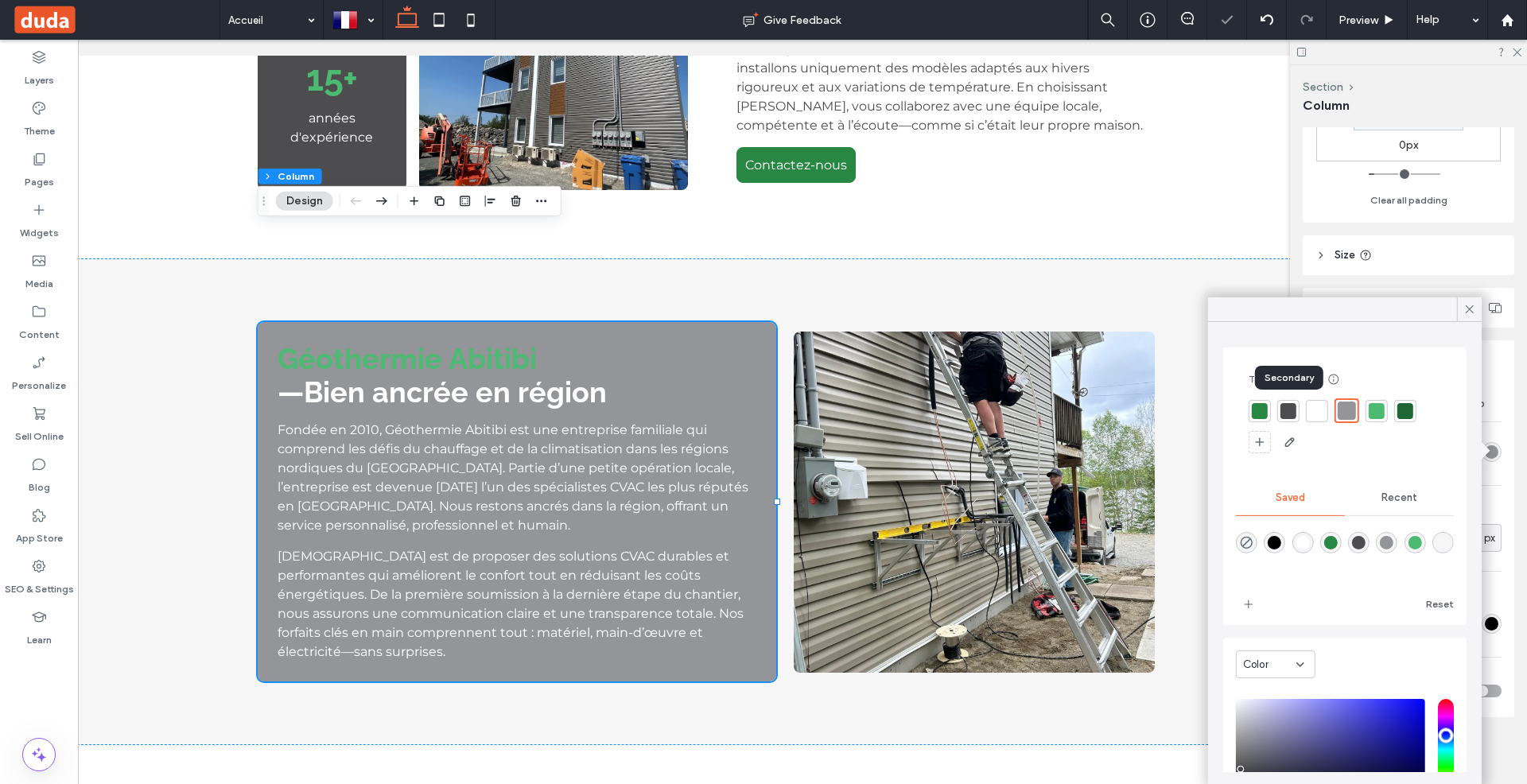
click at [1288, 409] on div at bounding box center [1288, 410] width 16 height 16
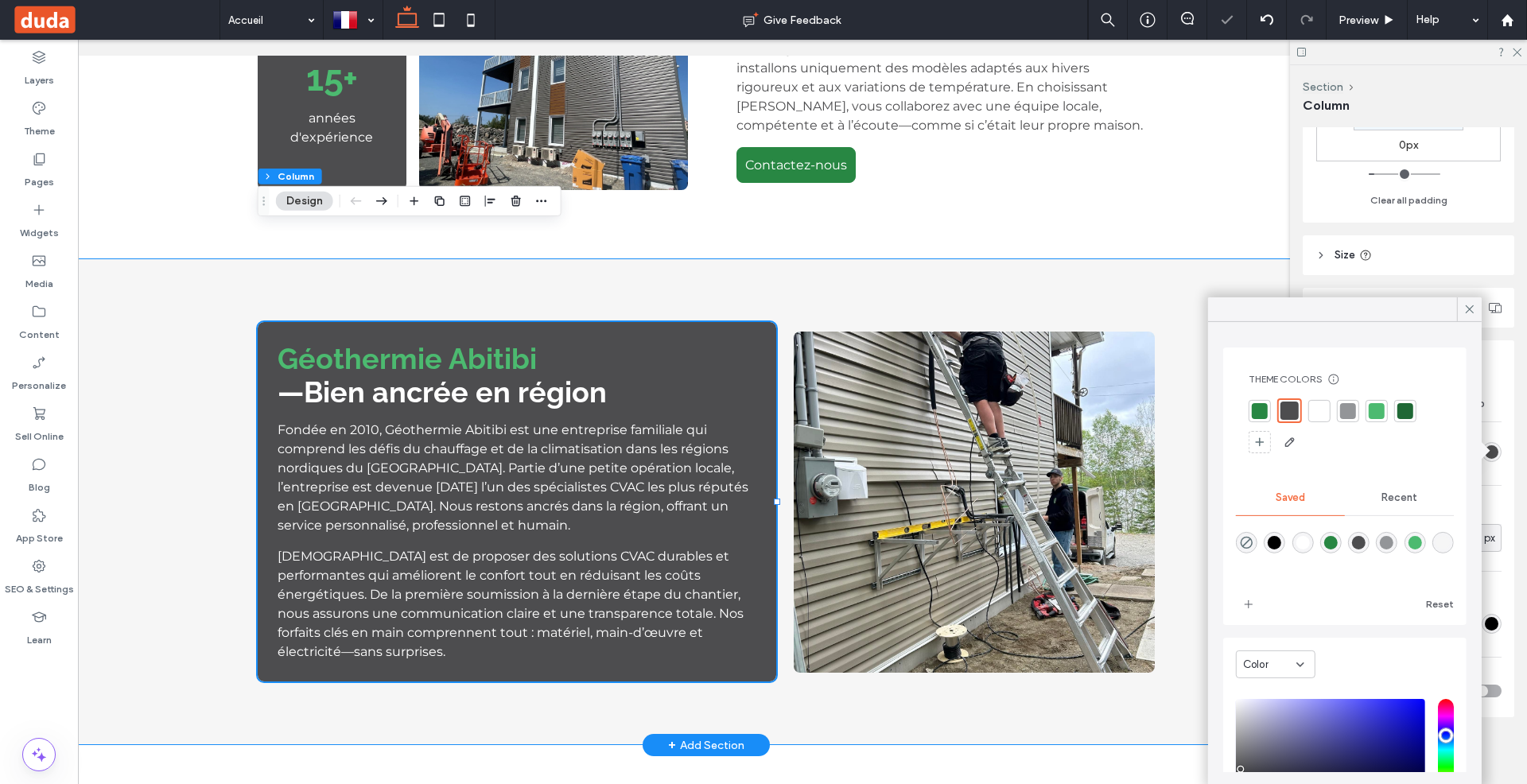
click at [1128, 258] on div "Géothermie Abitibi —Bien ancrée en région Fondée en 2010, Géothermie Abitibi es…" at bounding box center [706, 502] width 954 height 487
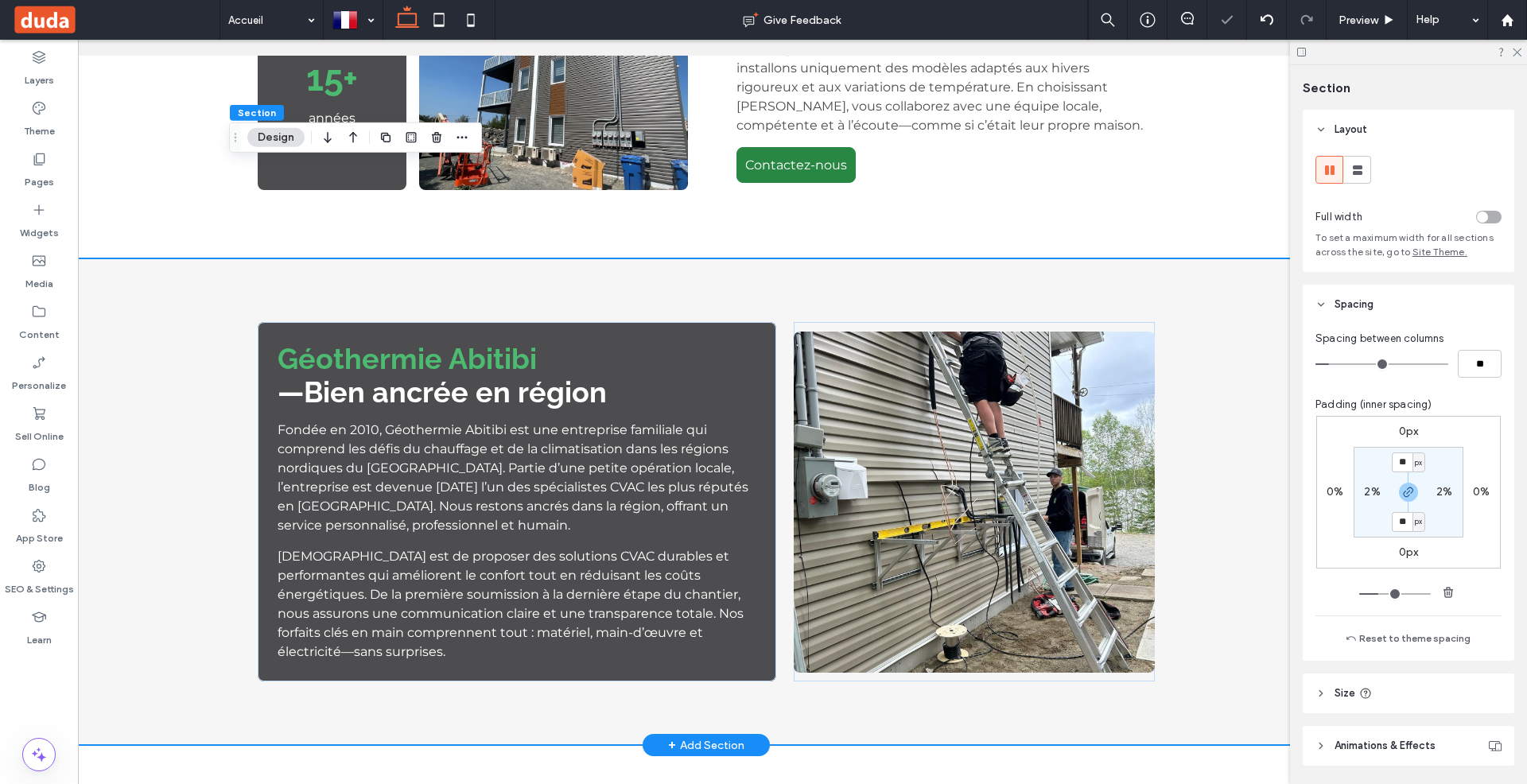
click at [764, 322] on div "Géothermie Abitibi —Bien ancrée en région Fondée en 2010, Géothermie Abitibi es…" at bounding box center [517, 502] width 519 height 360
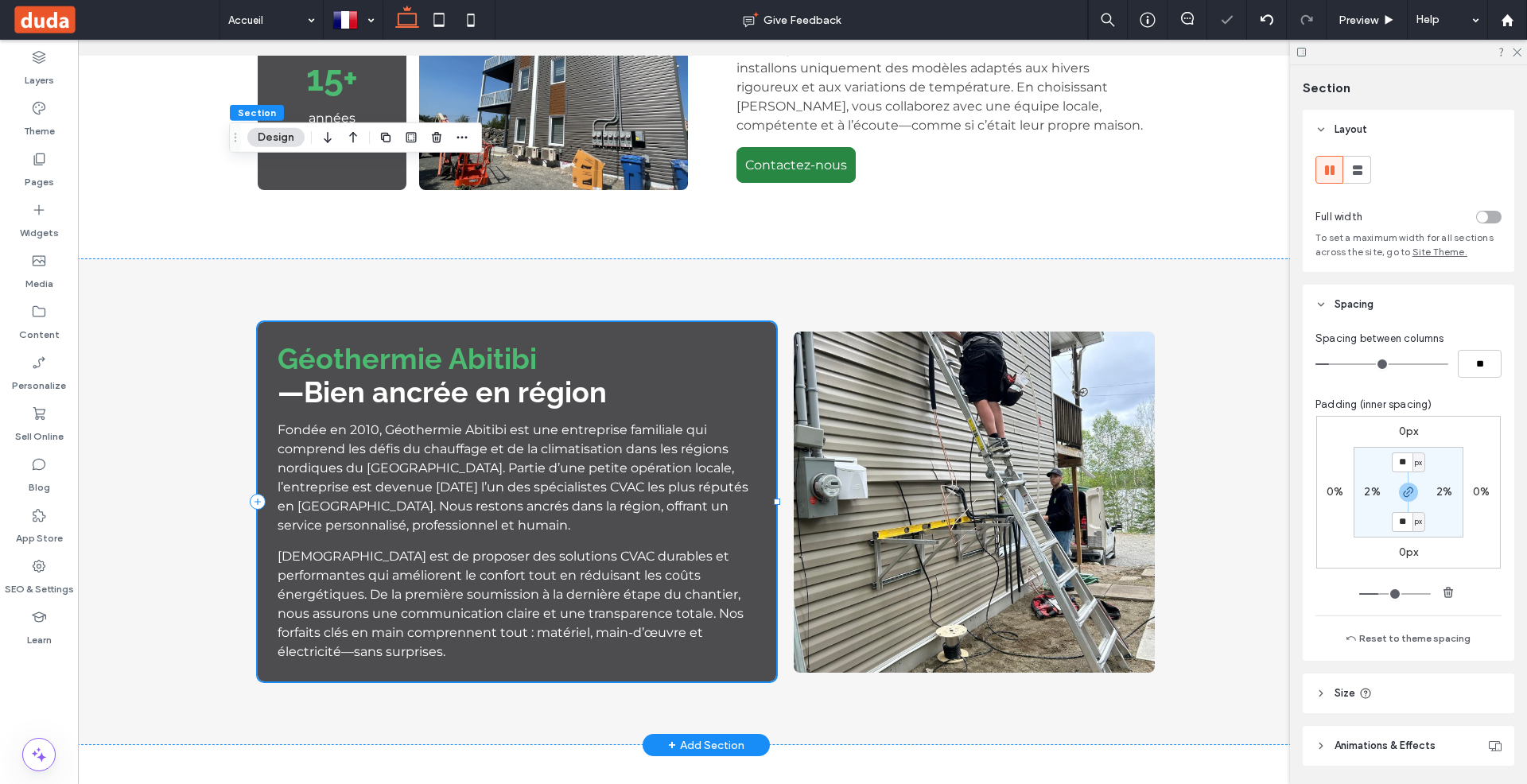
click at [764, 322] on div "Géothermie Abitibi —Bien ancrée en région Fondée en 2010, Géothermie Abitibi es…" at bounding box center [517, 502] width 519 height 360
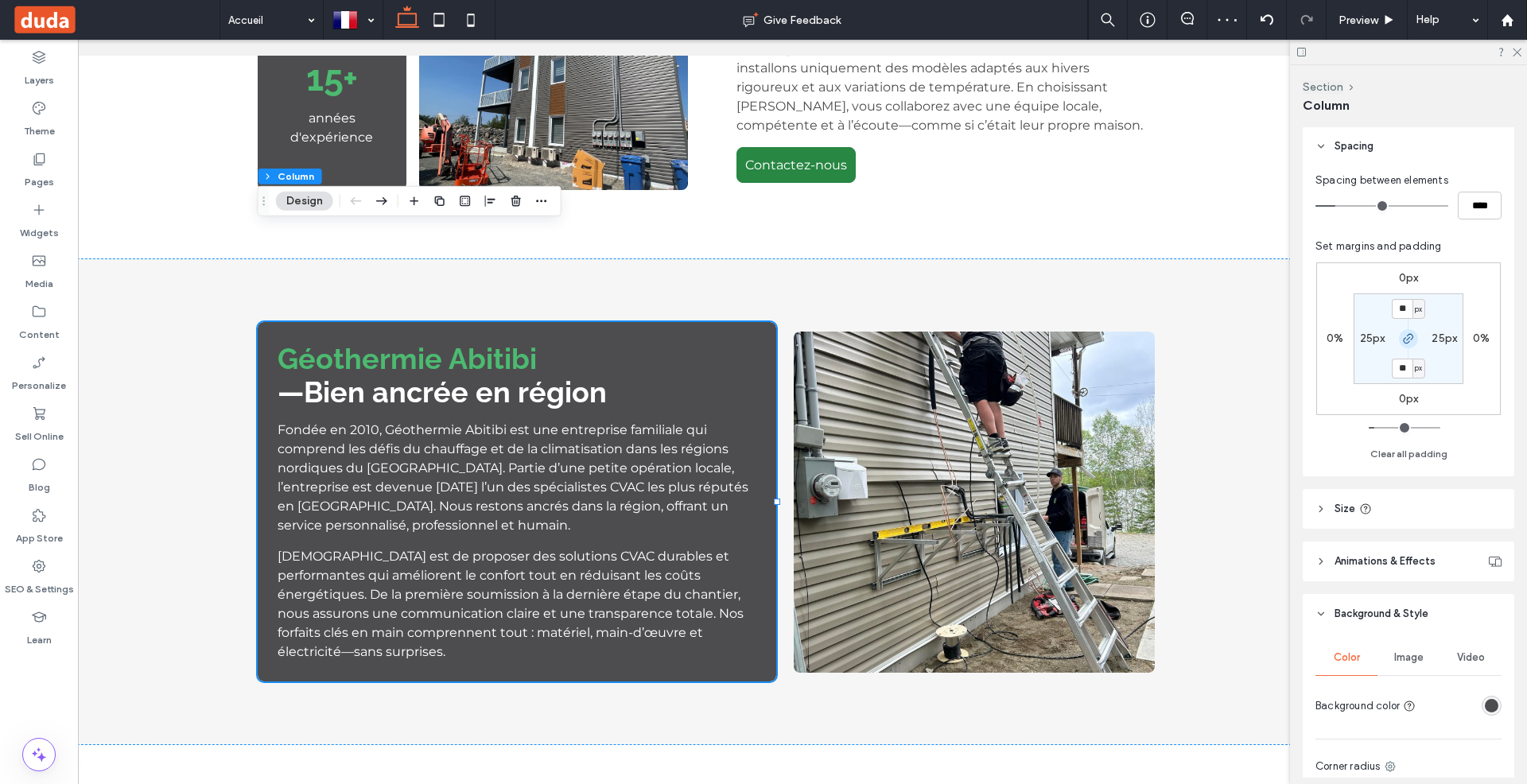
scroll to position [294, 0]
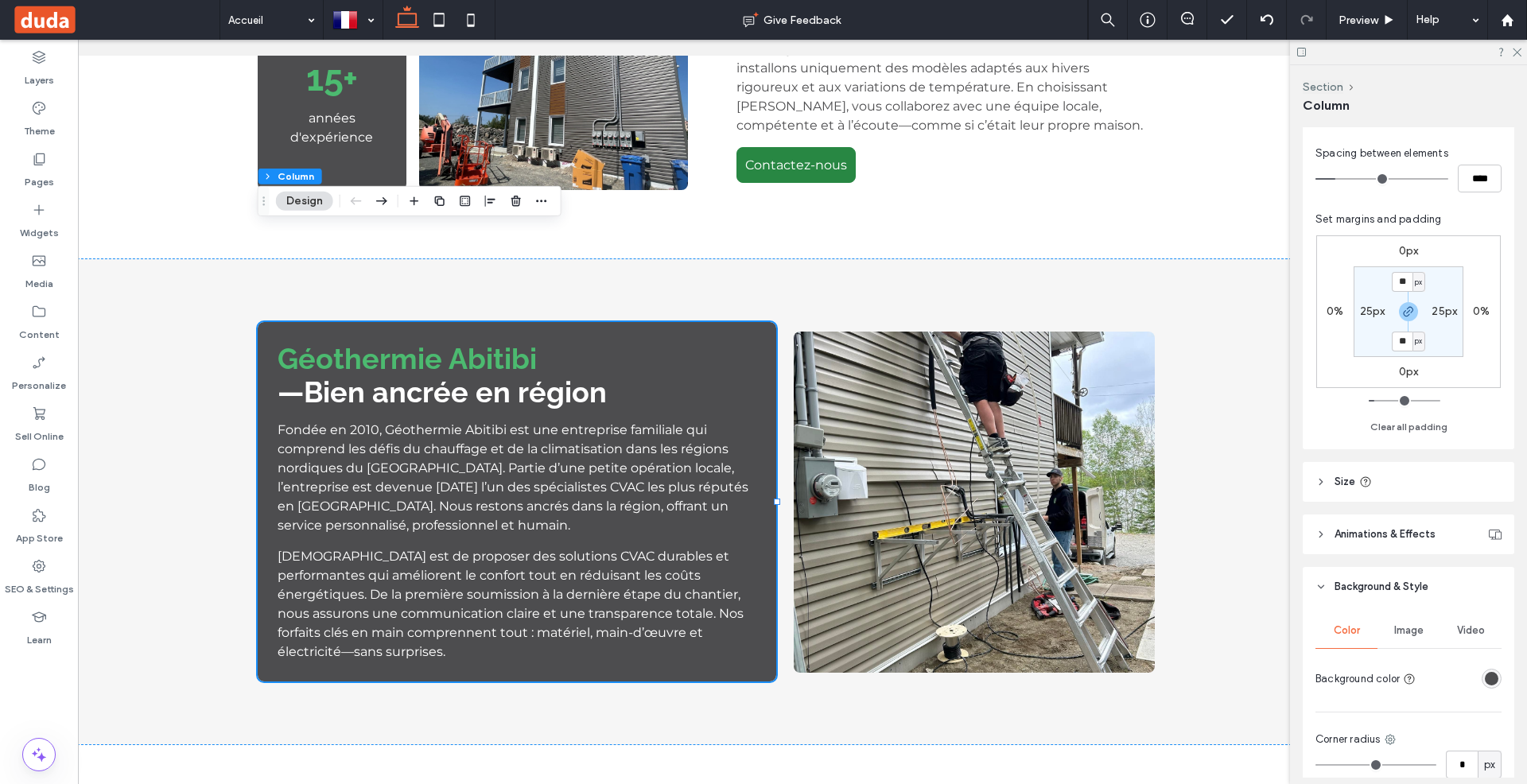
click at [1497, 672] on div "rgba(77,77,79,1)" at bounding box center [1492, 679] width 14 height 14
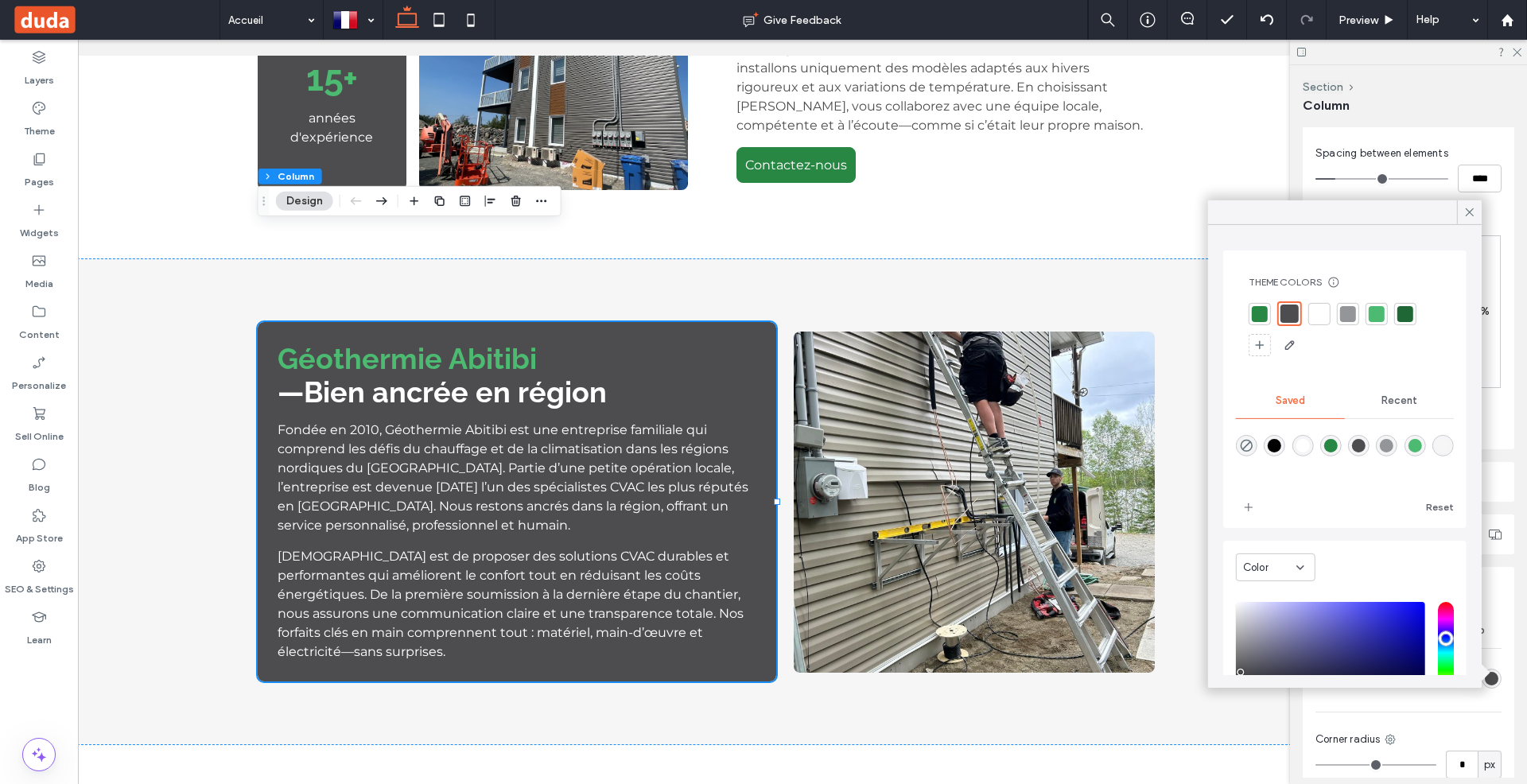
click at [1411, 318] on div at bounding box center [1406, 313] width 16 height 16
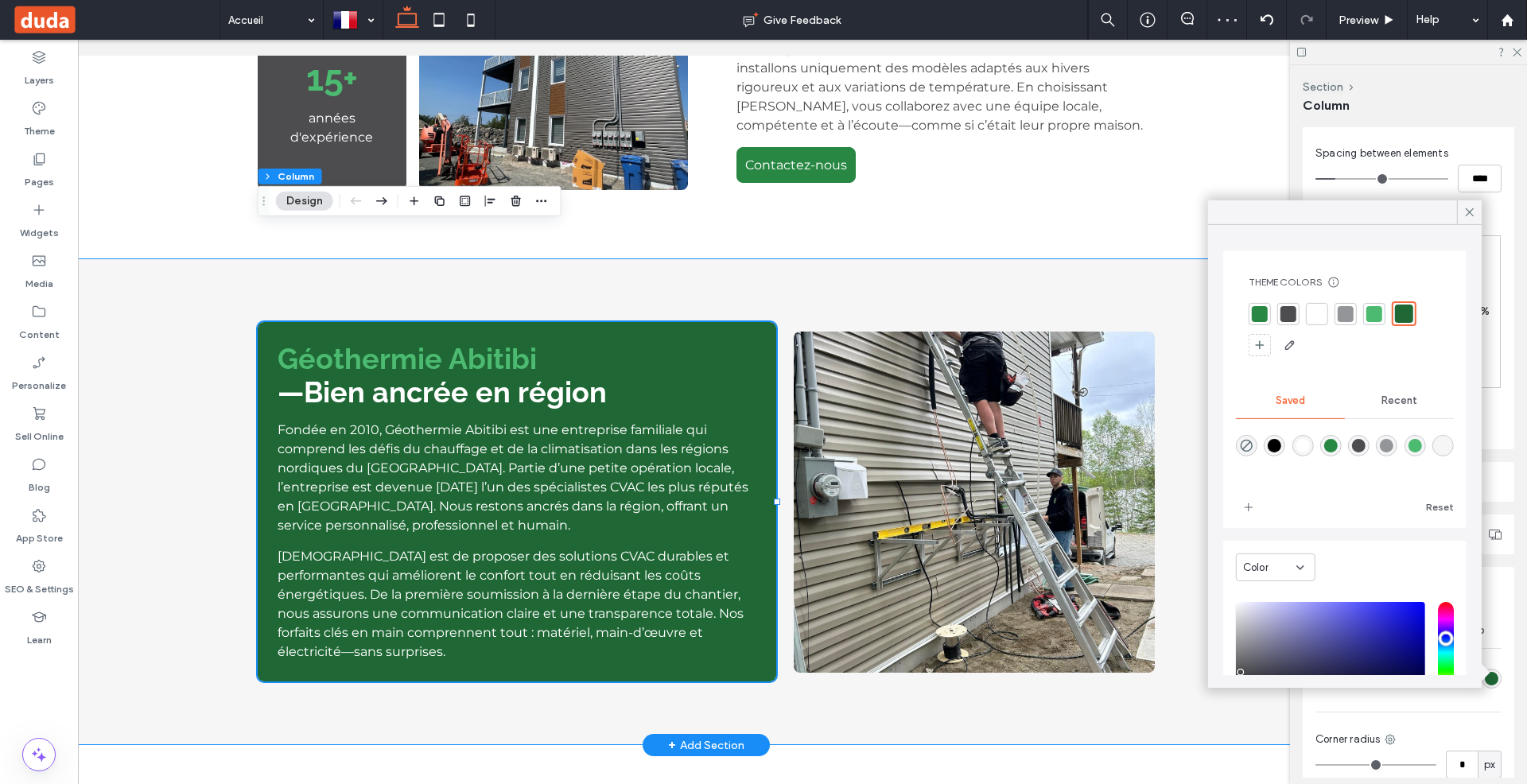
click at [654, 258] on div "Géothermie Abitibi —Bien ancrée en région Fondée en 2010, Géothermie Abitibi es…" at bounding box center [706, 502] width 954 height 487
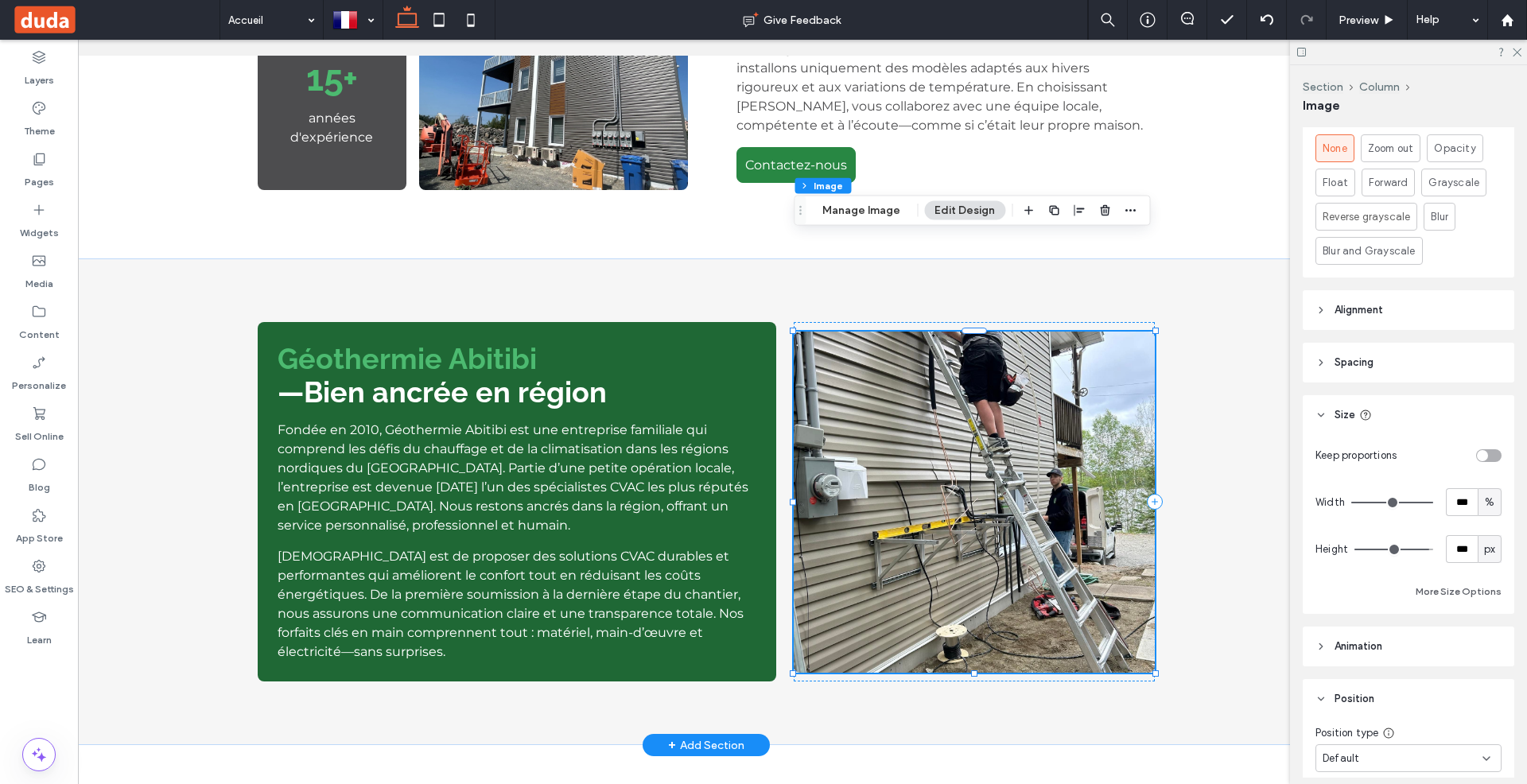
scroll to position [662, 0]
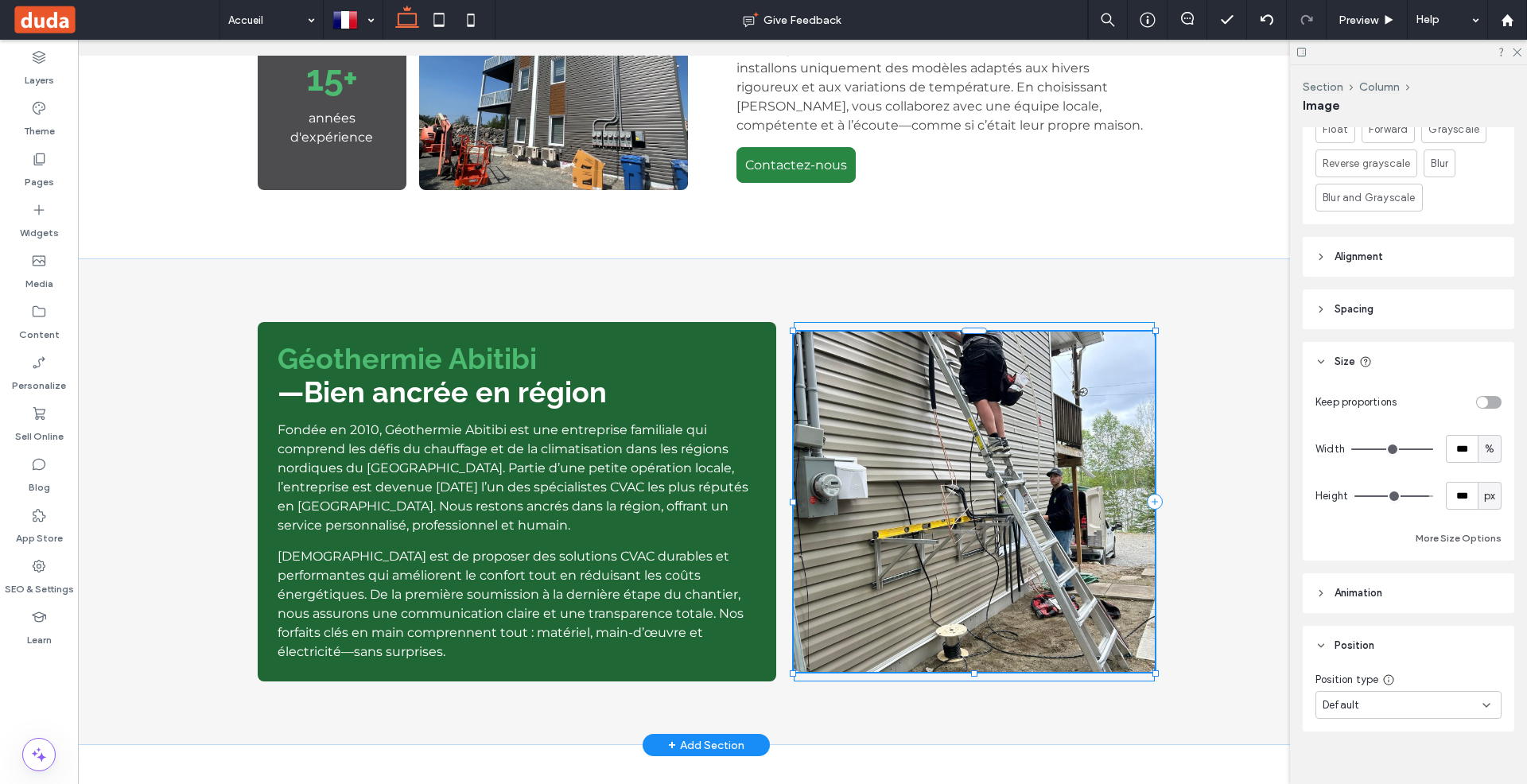
click at [975, 670] on div at bounding box center [974, 673] width 6 height 6
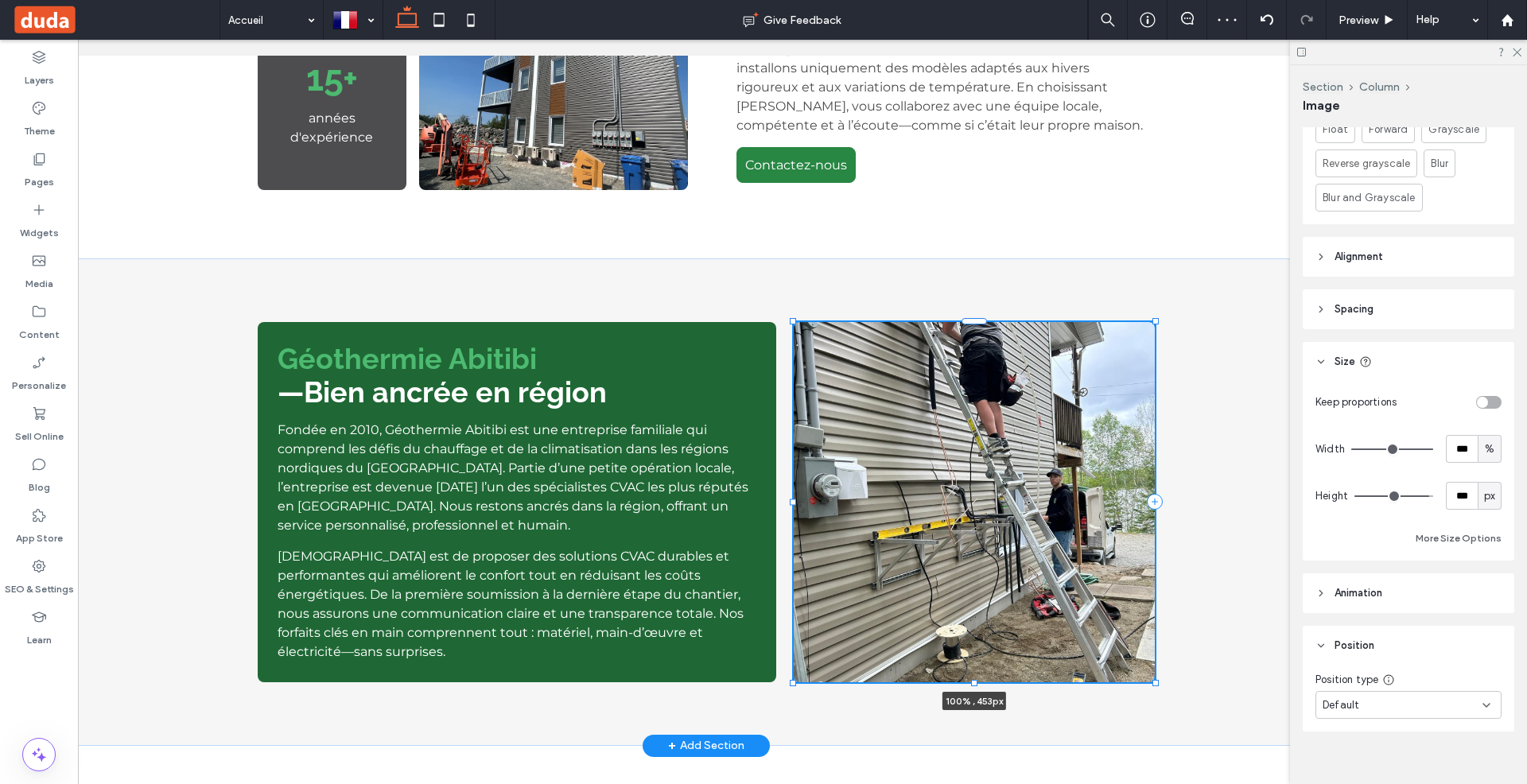
drag, startPoint x: 975, startPoint y: 577, endPoint x: 974, endPoint y: 586, distance: 9.1
click at [974, 680] on div at bounding box center [974, 683] width 6 height 6
type input "***"
click at [1179, 258] on div "Géothermie Abitibi —Bien ancrée en région Fondée en 2010, Géothermie Abitibi es…" at bounding box center [706, 502] width 954 height 487
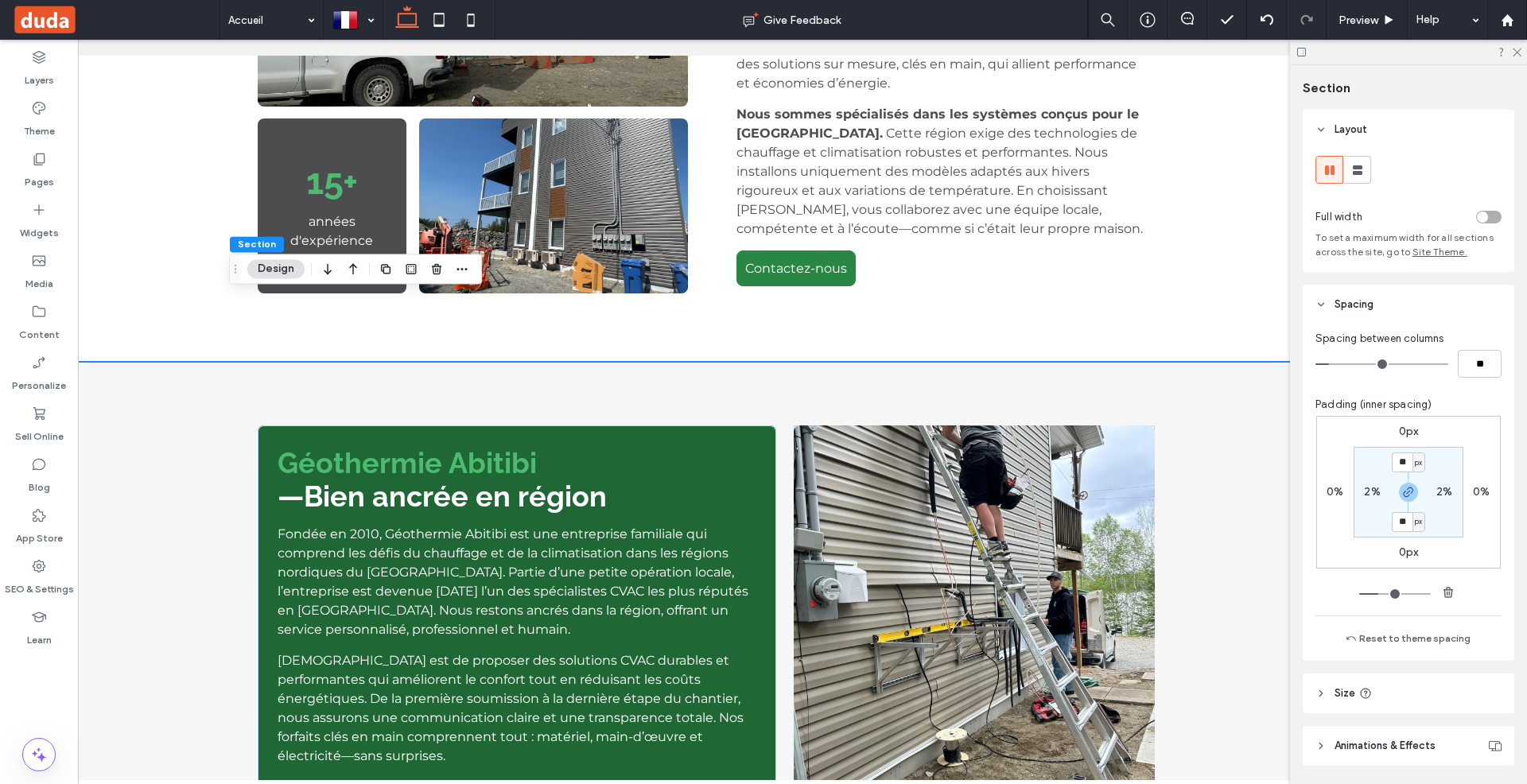
scroll to position [1007, 0]
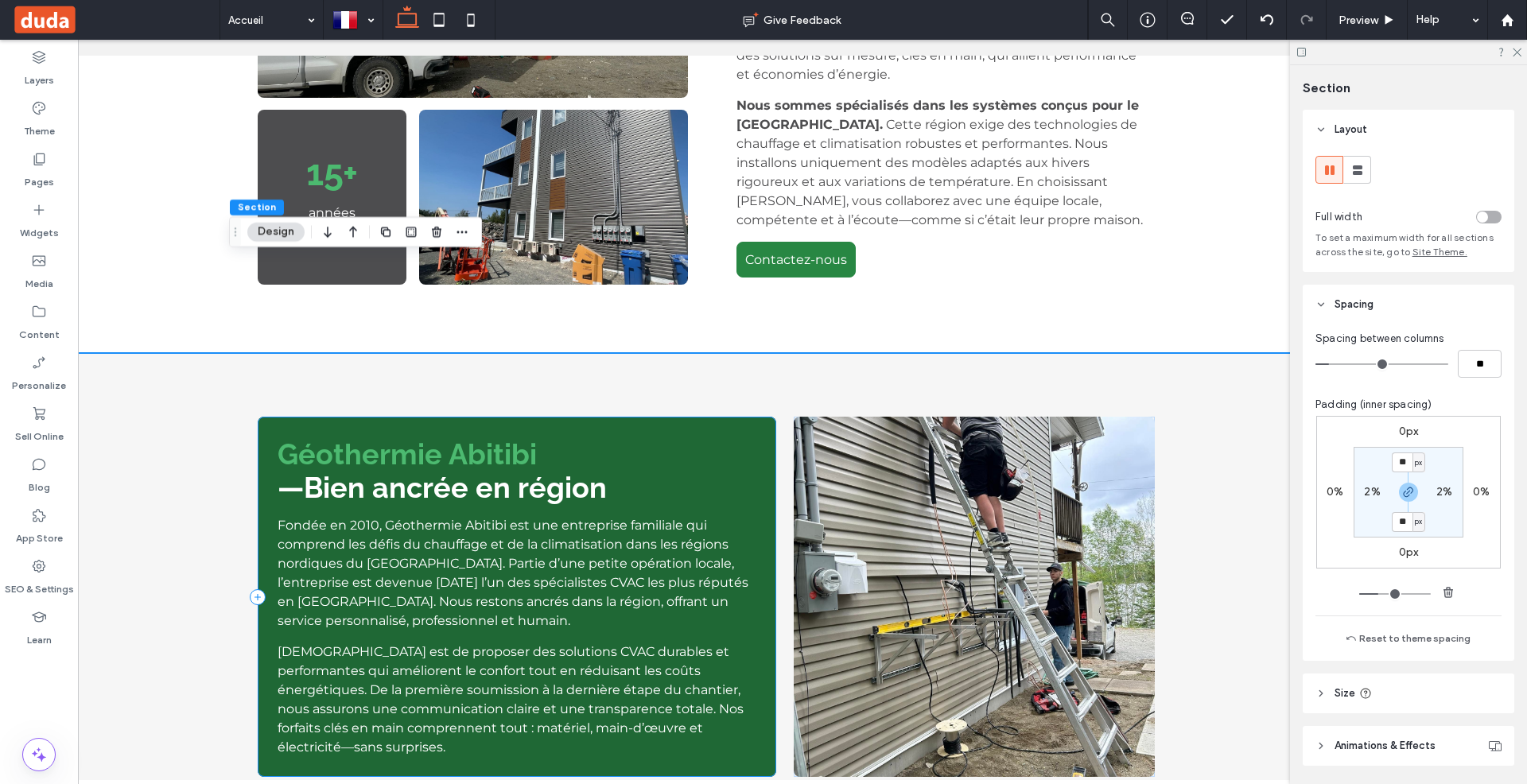
click at [757, 416] on div "Géothermie Abitibi —Bien ancrée en région Fondée en 2010, Géothermie Abitibi es…" at bounding box center [517, 596] width 519 height 360
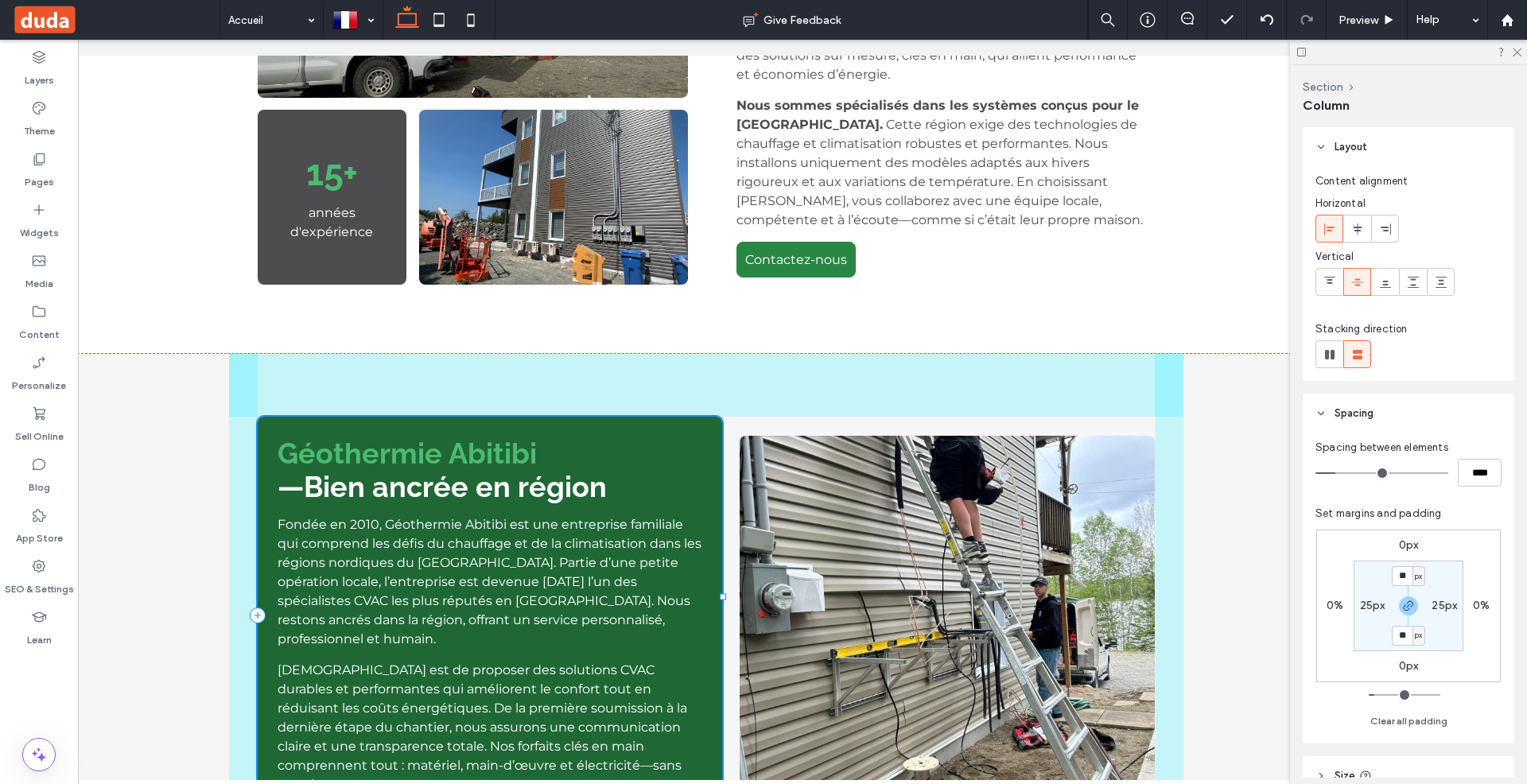
drag, startPoint x: 777, startPoint y: 504, endPoint x: 728, endPoint y: 496, distance: 49.6
click at [728, 496] on div "Géothermie Abitibi —Bien ancrée en région Fondée en 2010, Géothermie Abitibi es…" at bounding box center [706, 615] width 954 height 525
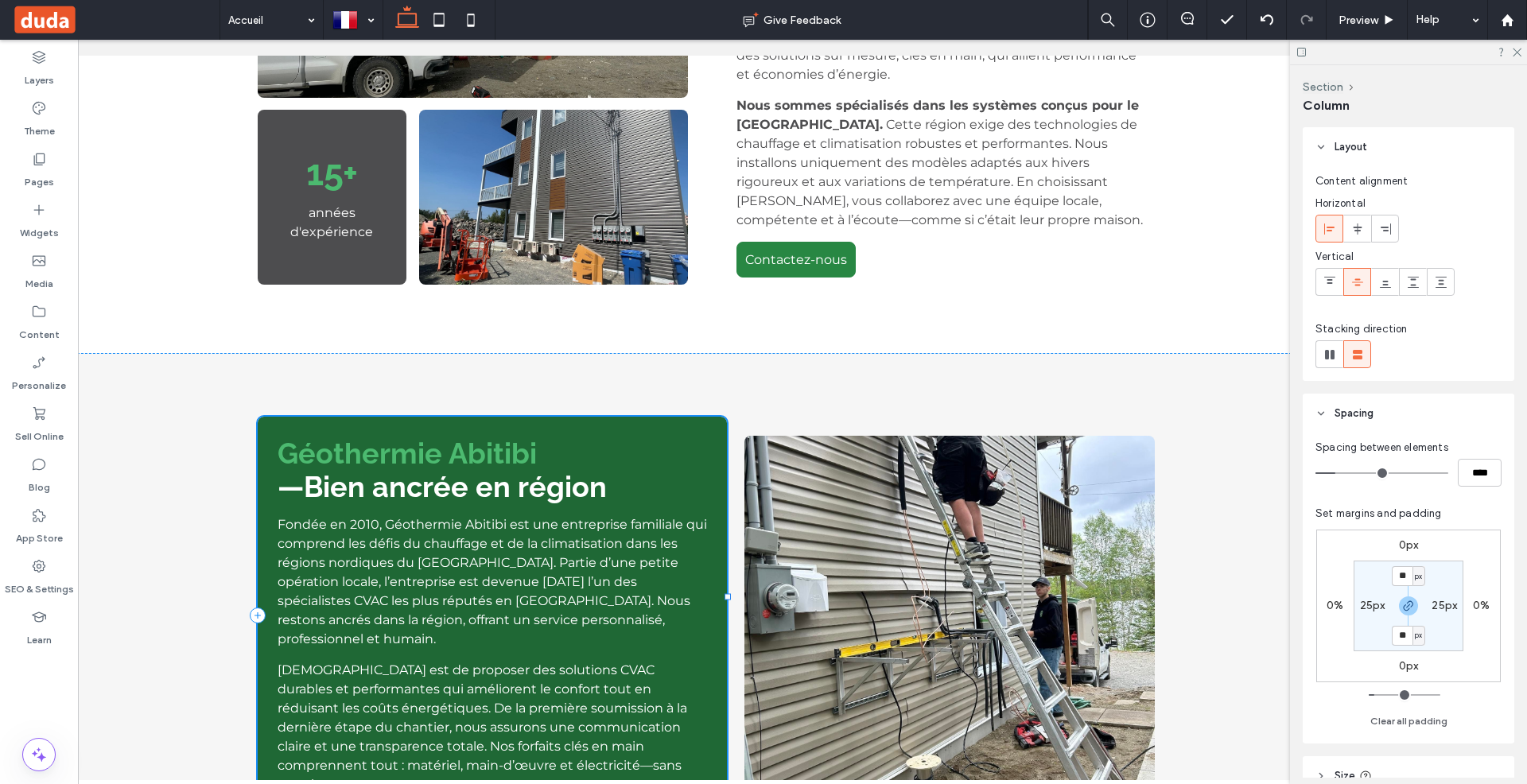
type input "**"
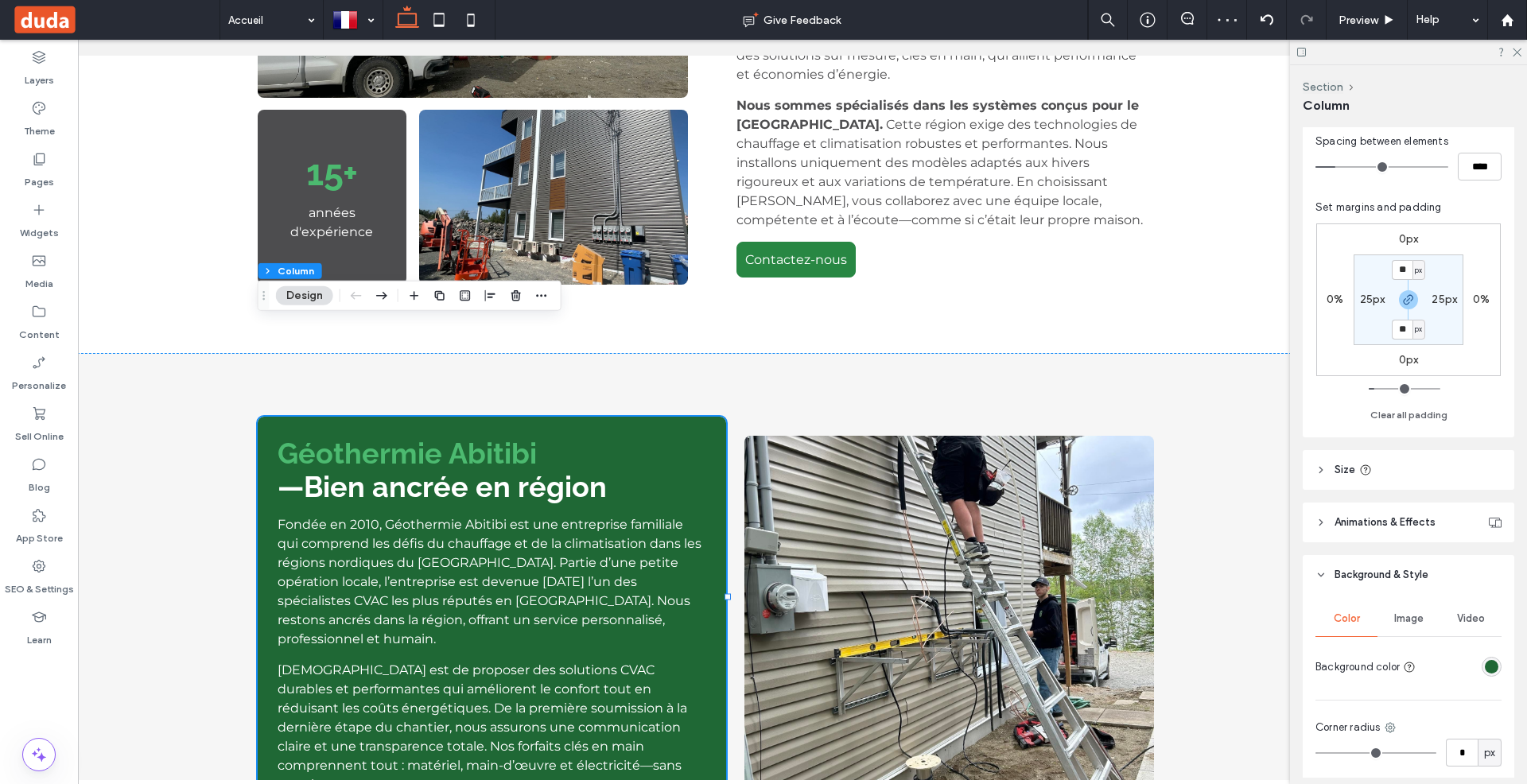
scroll to position [314, 0]
click at [1396, 470] on header "Size" at bounding box center [1408, 462] width 212 height 40
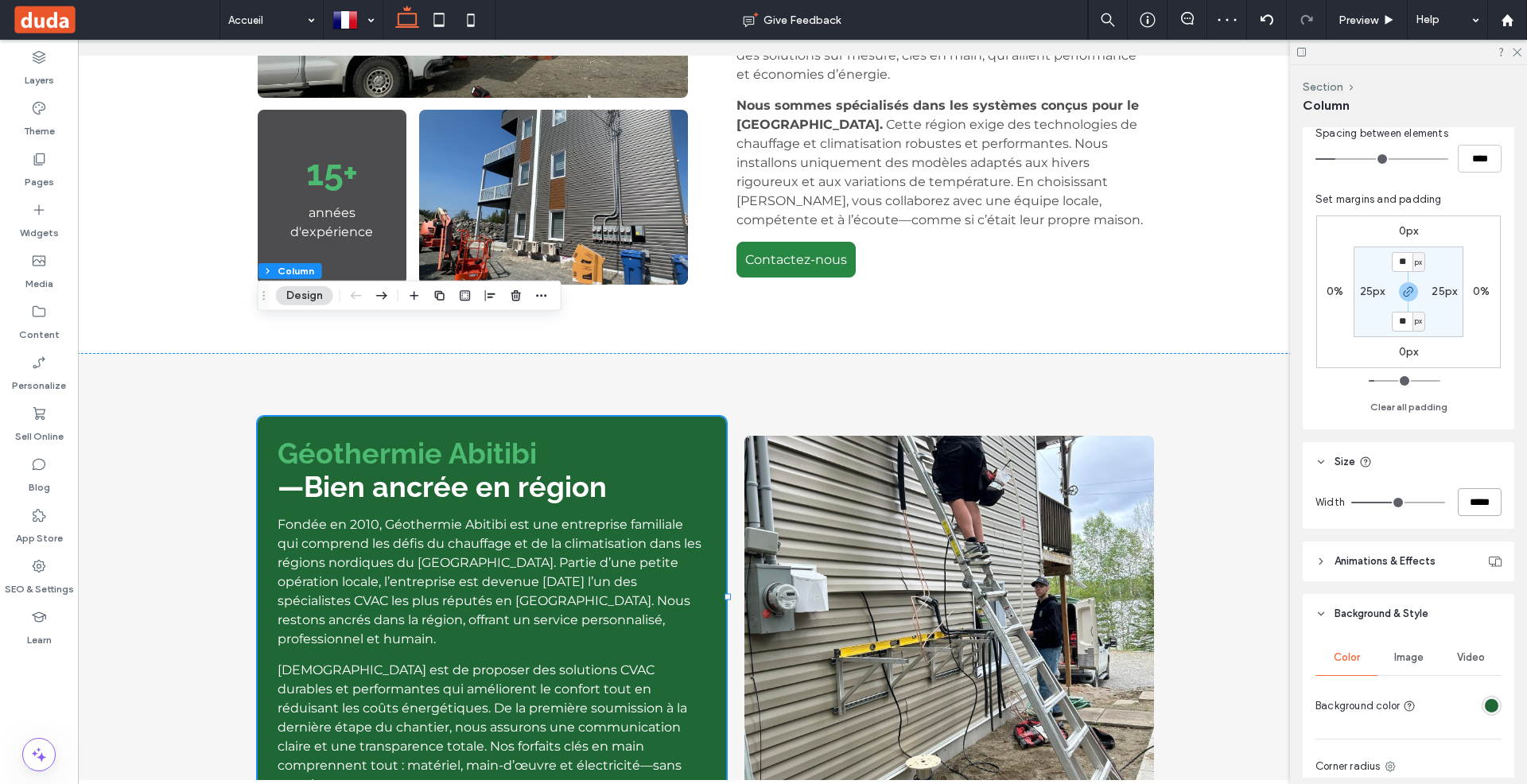
click at [1481, 507] on input "*****" at bounding box center [1479, 502] width 44 height 28
type input "**"
type input "***"
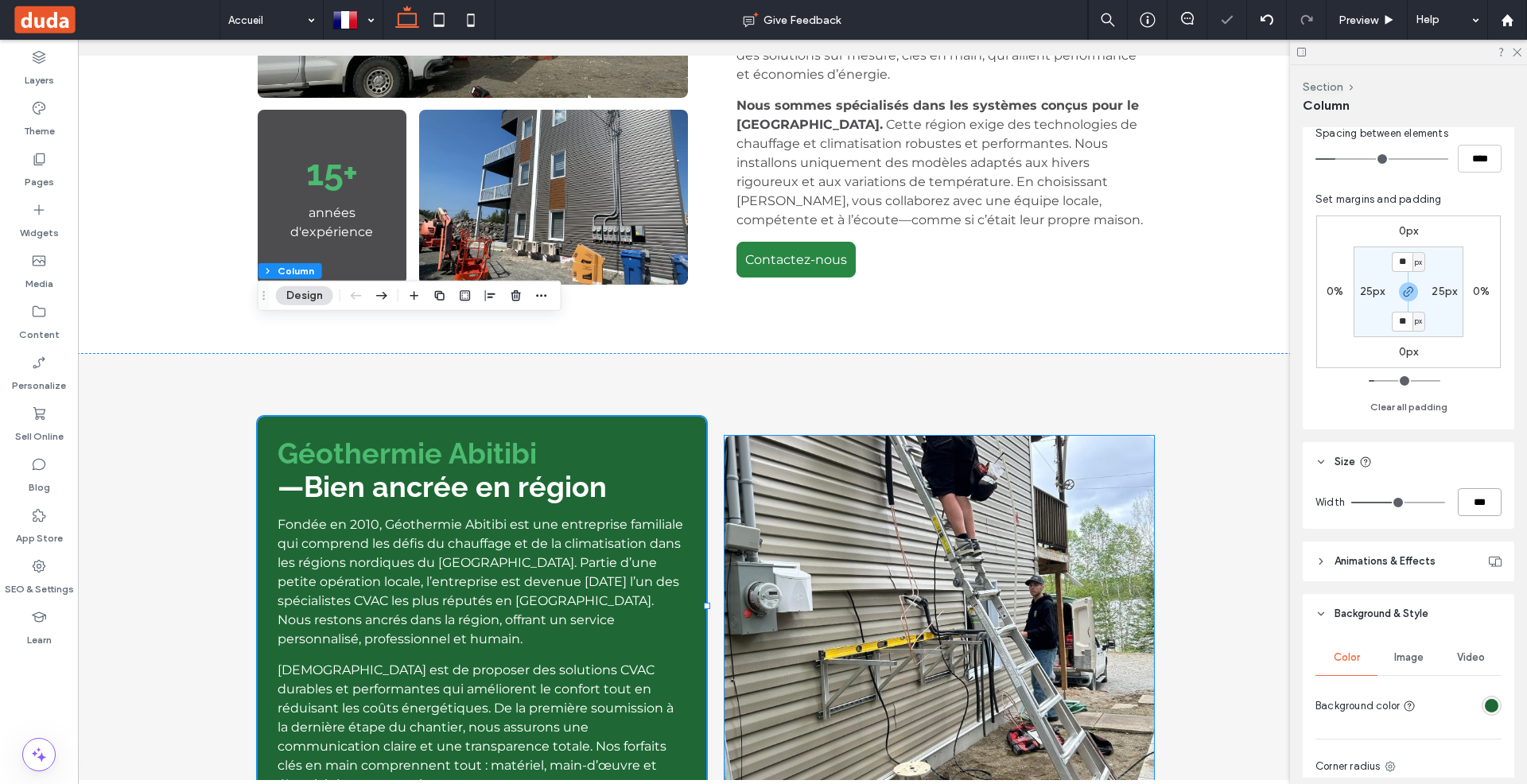
click at [1008, 435] on img at bounding box center [939, 615] width 430 height 360
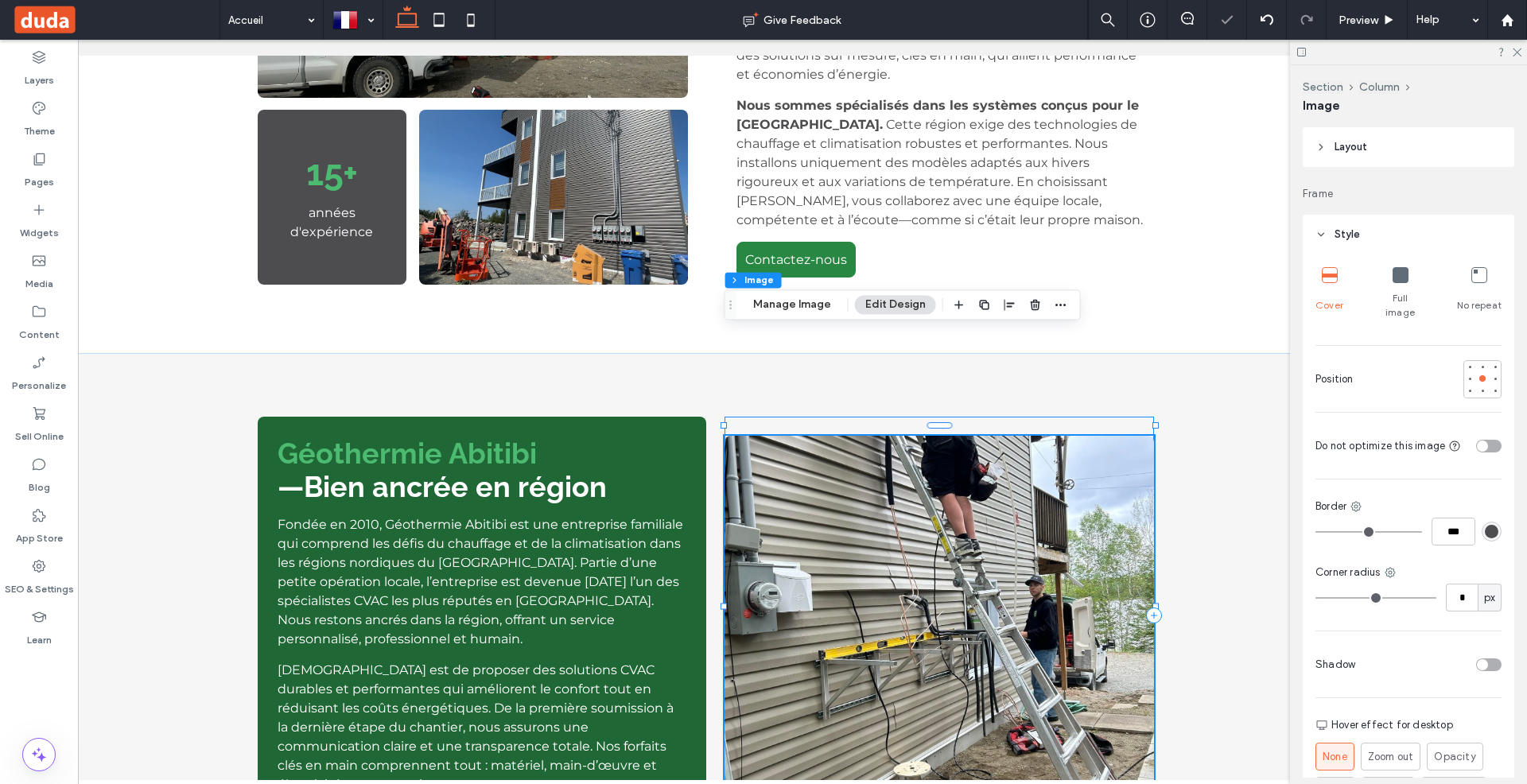
click at [1068, 416] on div at bounding box center [939, 615] width 430 height 397
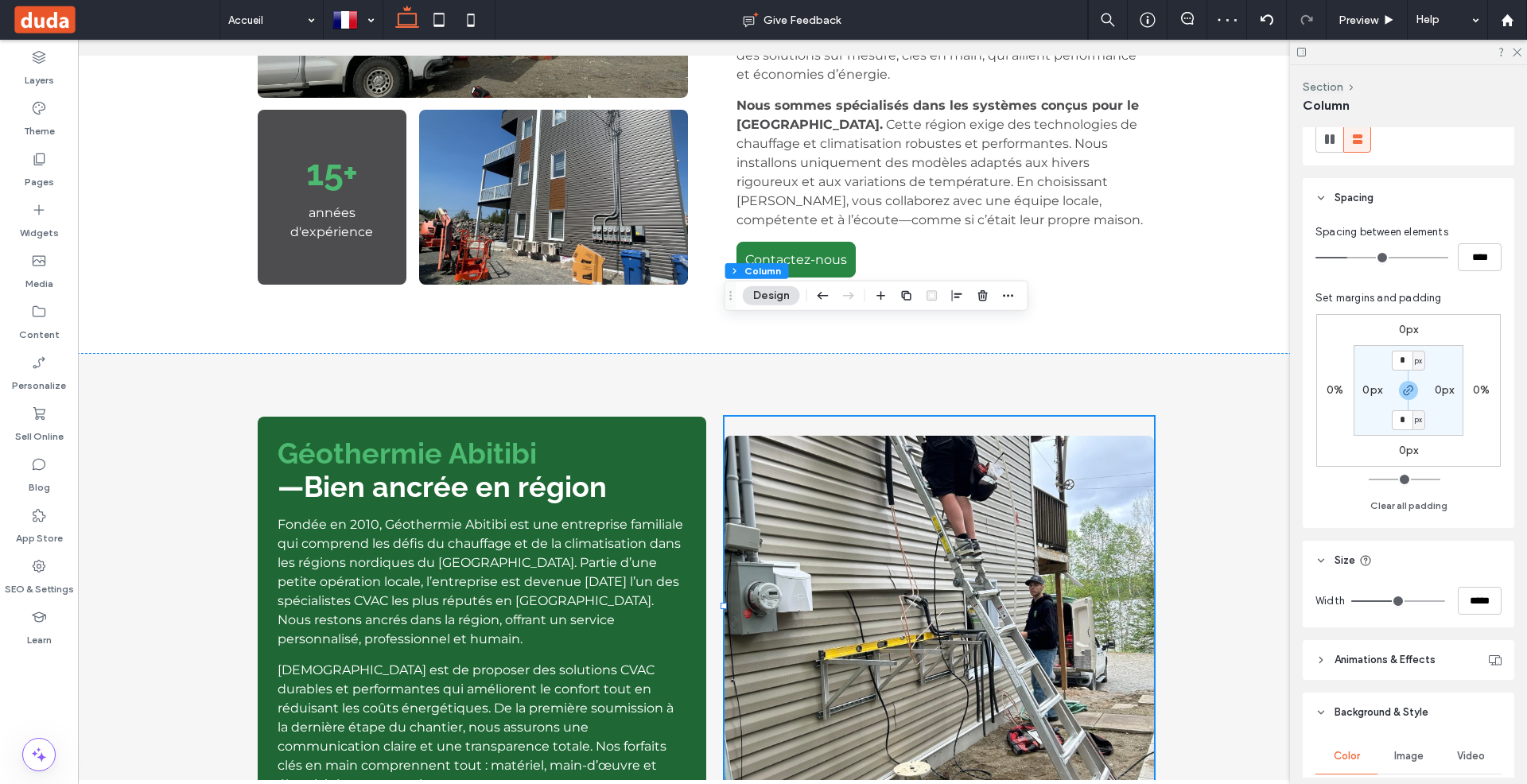
scroll to position [229, 0]
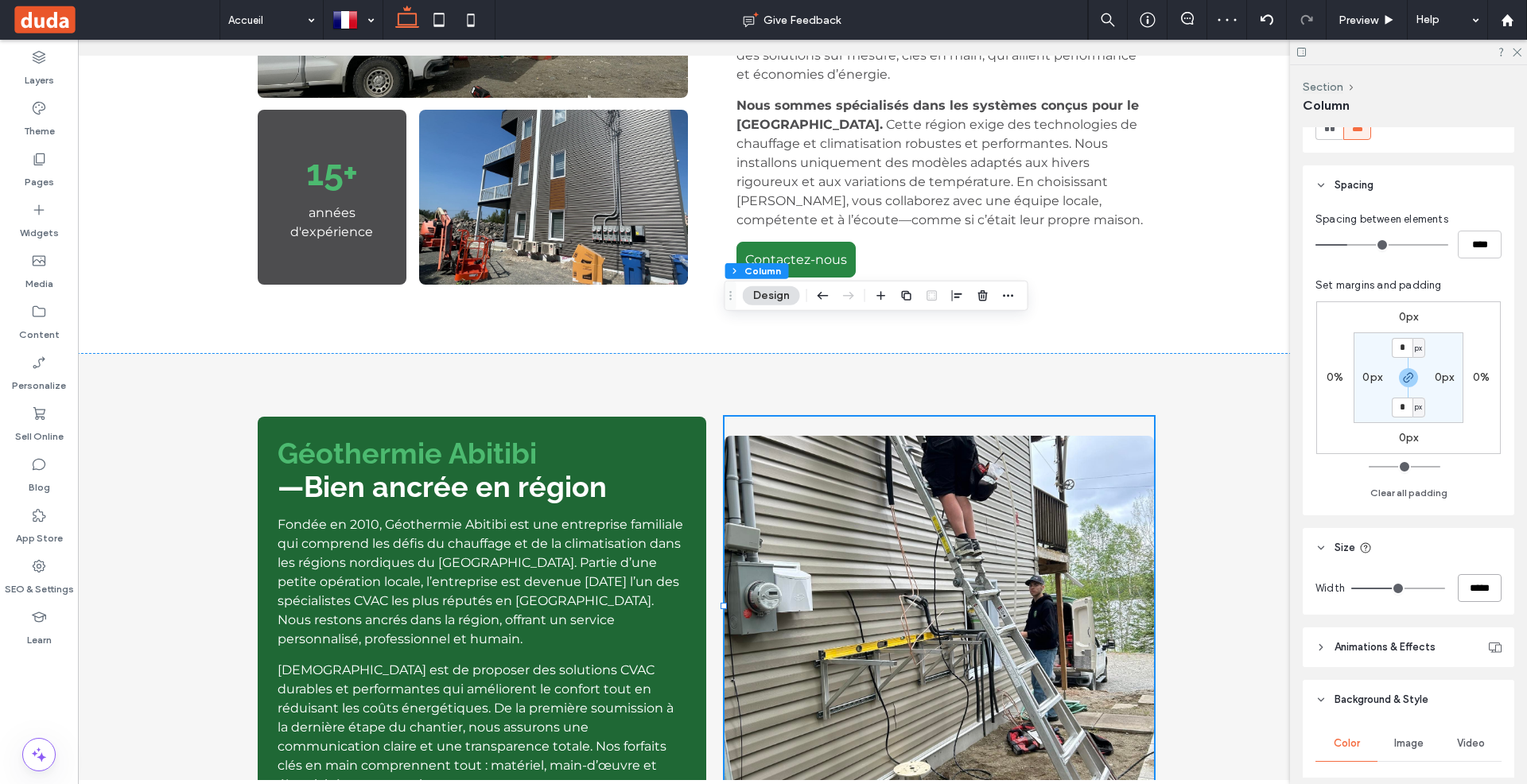
click at [1477, 590] on input "*****" at bounding box center [1479, 588] width 44 height 28
type input "**"
type input "***"
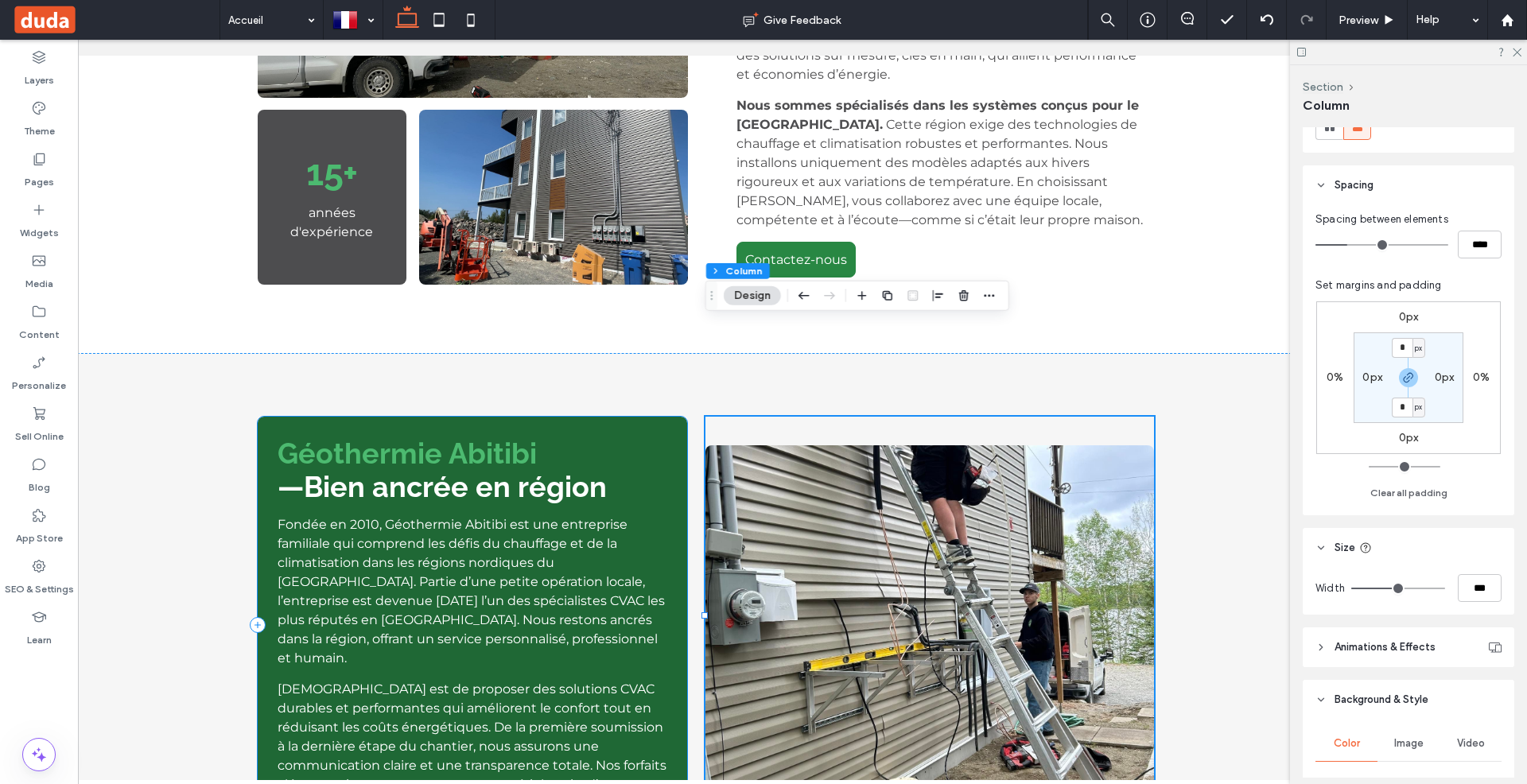
click at [688, 353] on div "Géothermie Abitibi —Bien ancrée en région Fondée en 2010, Géothermie Abitibi es…" at bounding box center [706, 624] width 954 height 544
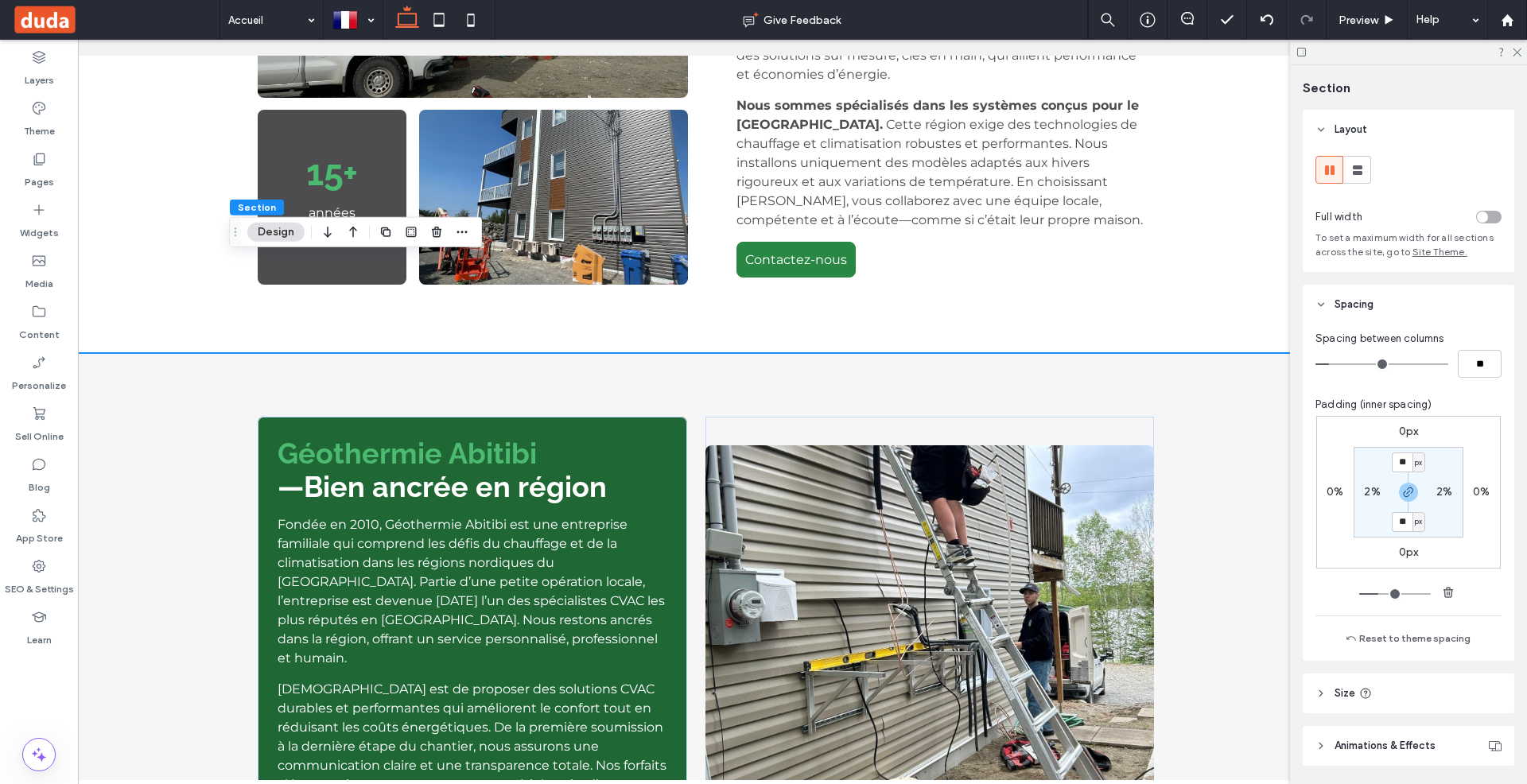
click at [686, 416] on div "Géothermie Abitibi —Bien ancrée en région Fondée en 2010, Géothermie Abitibi es…" at bounding box center [472, 624] width 430 height 416
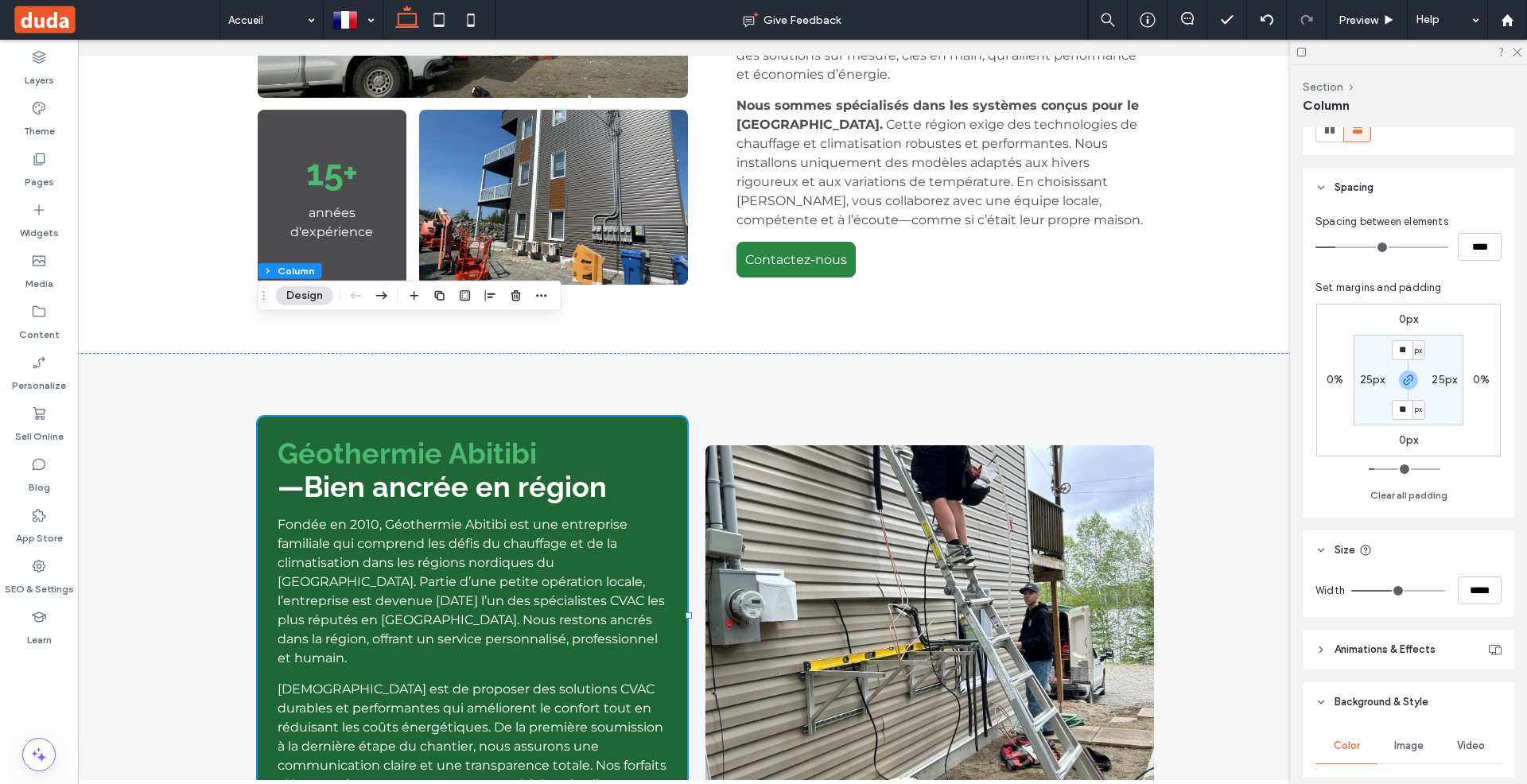
scroll to position [233, 0]
click at [1474, 588] on input "*****" at bounding box center [1479, 583] width 44 height 28
type input "**"
type input "***"
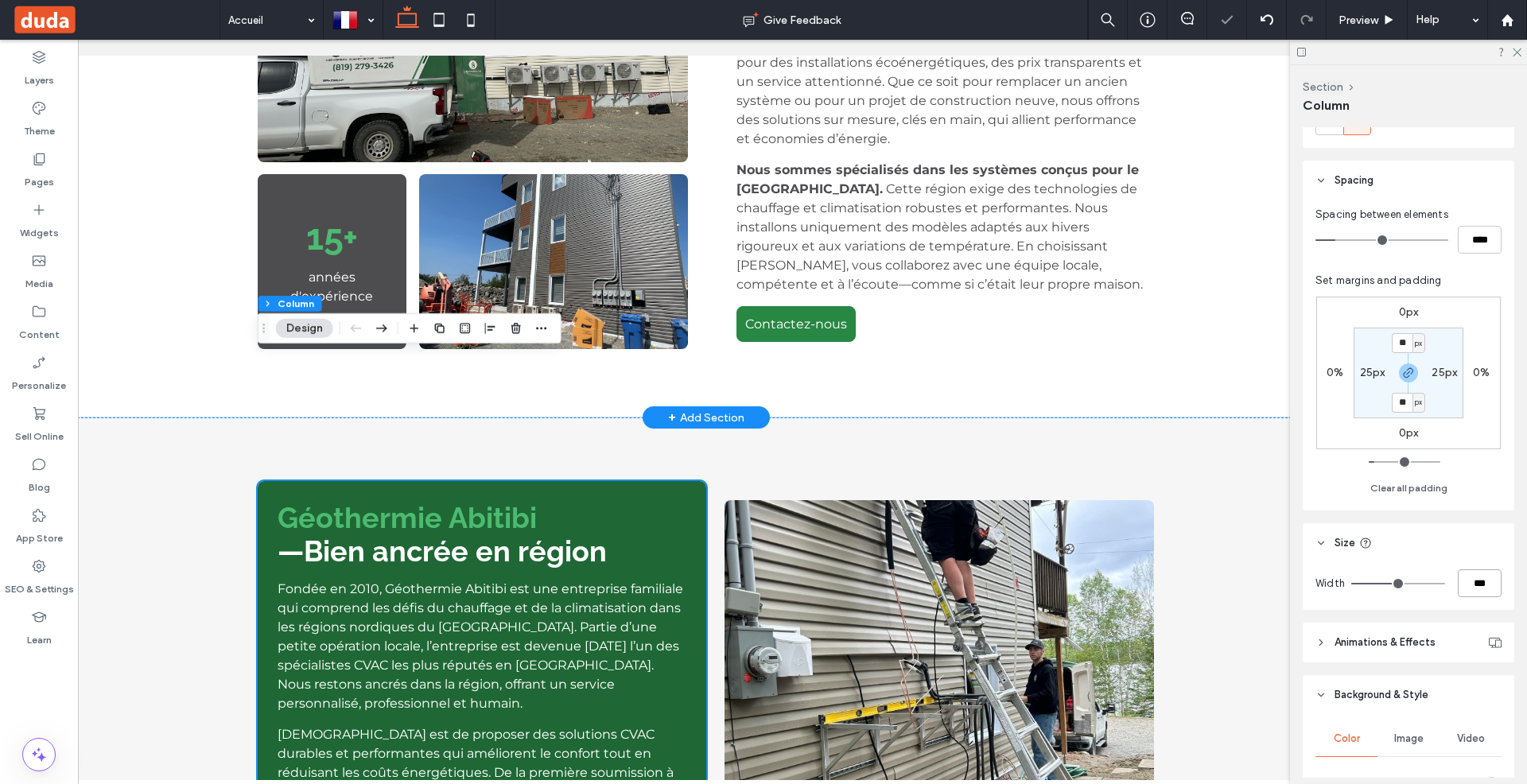
scroll to position [918, 0]
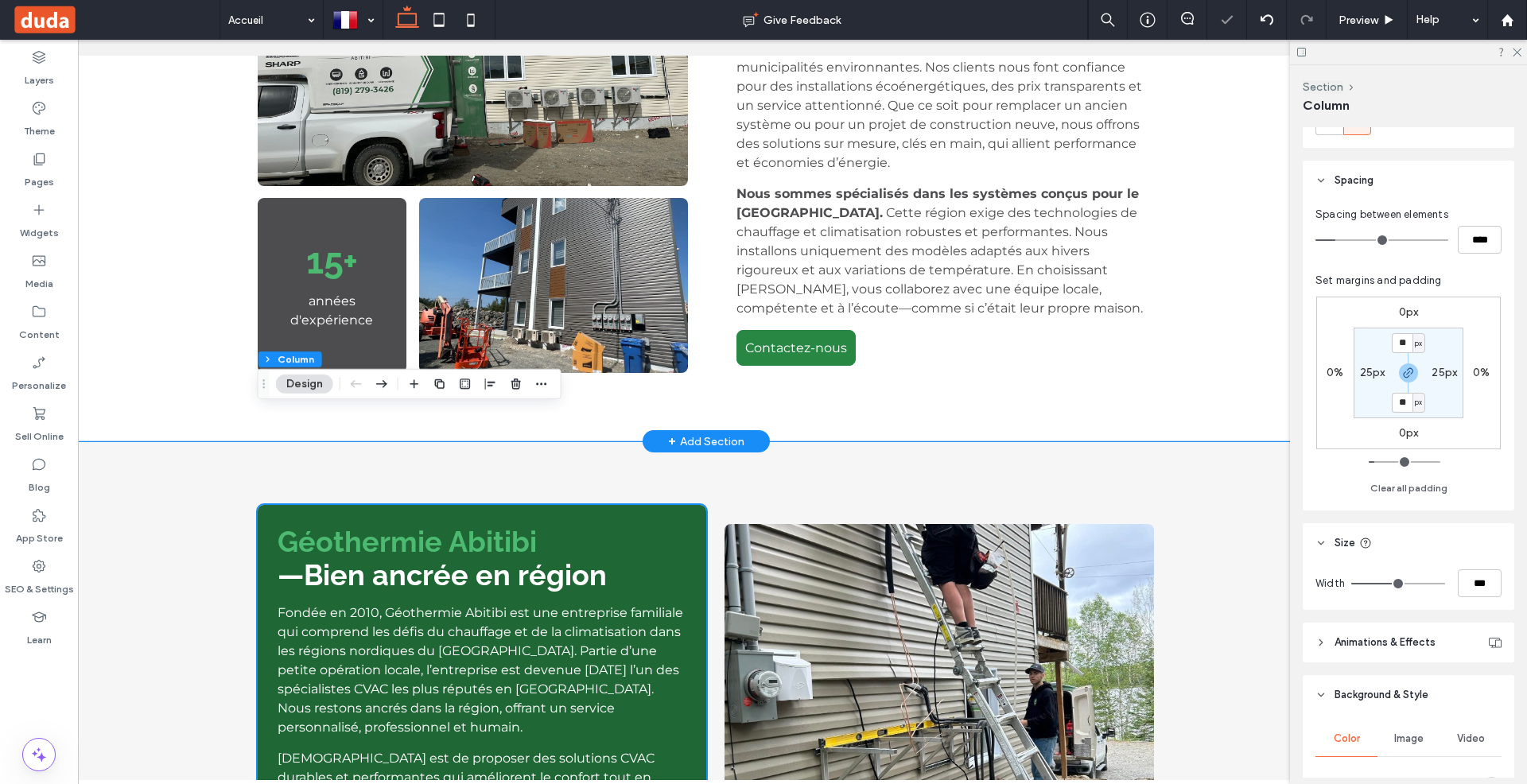
click at [692, 205] on div "15+ années d'expérience Un partenaire de confiance pour votre confort thermique…" at bounding box center [706, 144] width 954 height 594
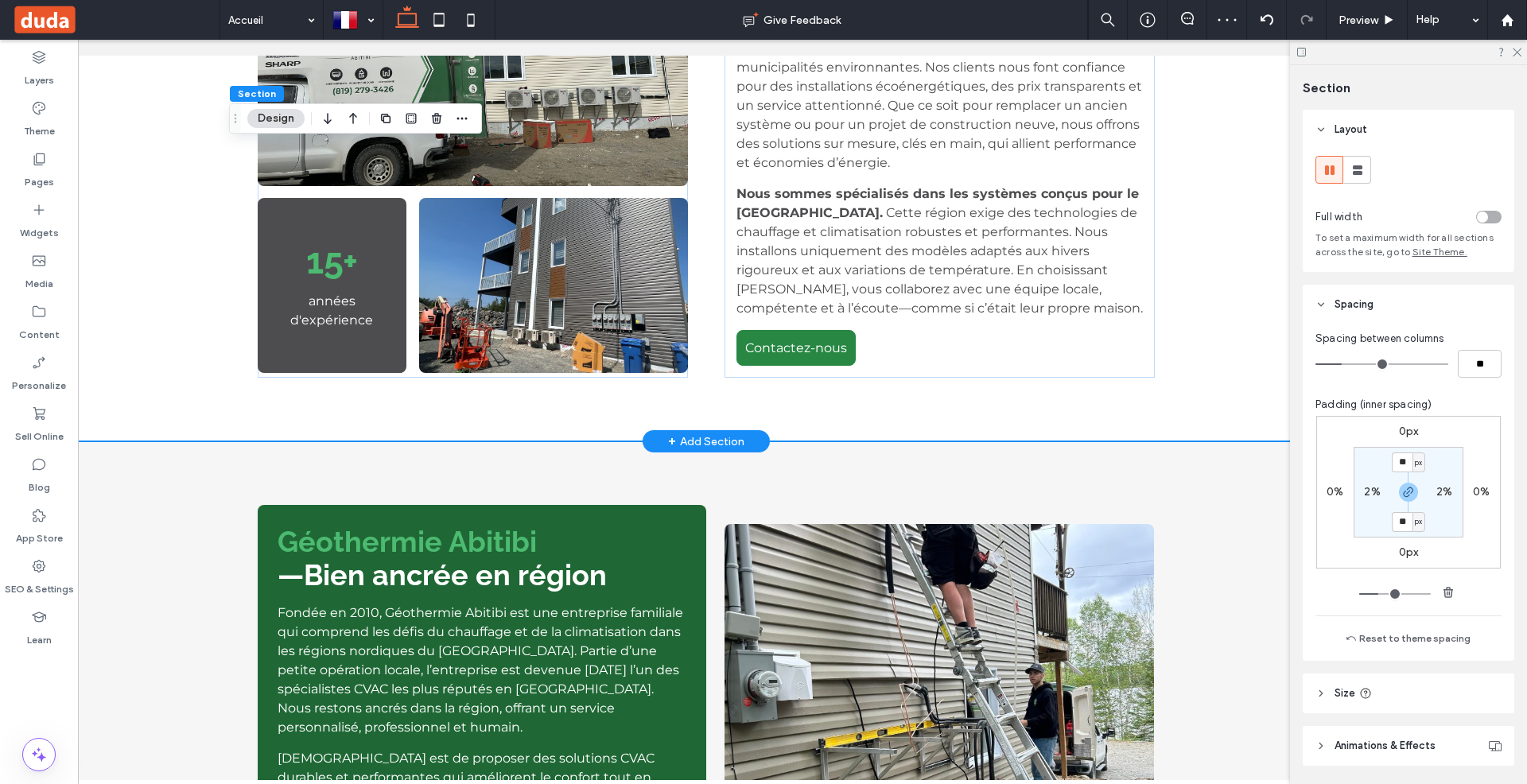
click at [700, 214] on div "15+ années d'expérience Un partenaire de confiance pour votre confort thermique…" at bounding box center [706, 144] width 954 height 594
click at [729, 221] on div "Un partenaire de confiance pour votre confort thermique Avec plus de 15 ans d’e…" at bounding box center [940, 144] width 431 height 467
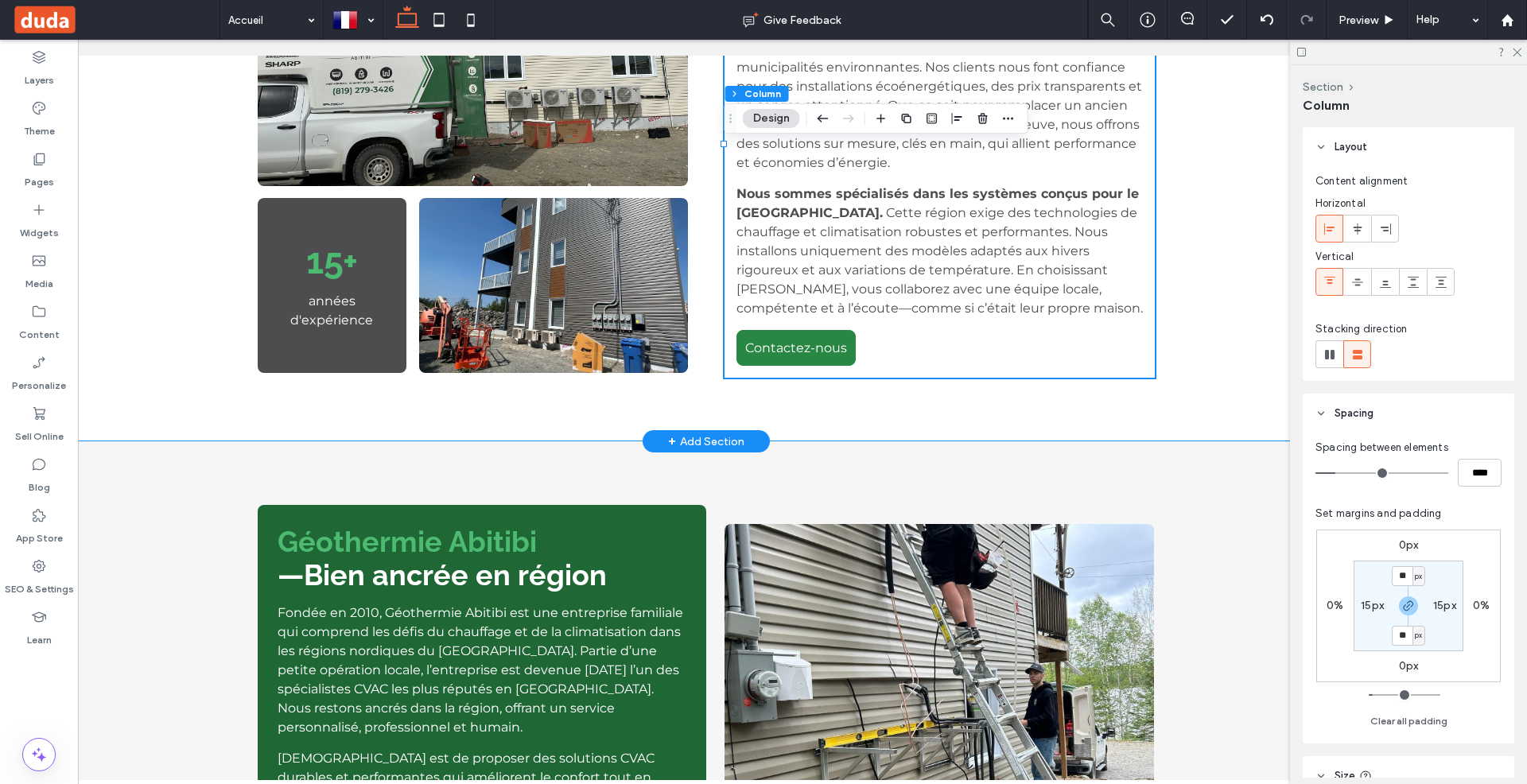
click at [700, 231] on div "15+ années d'expérience Un partenaire de confiance pour votre confort thermique…" at bounding box center [706, 144] width 954 height 594
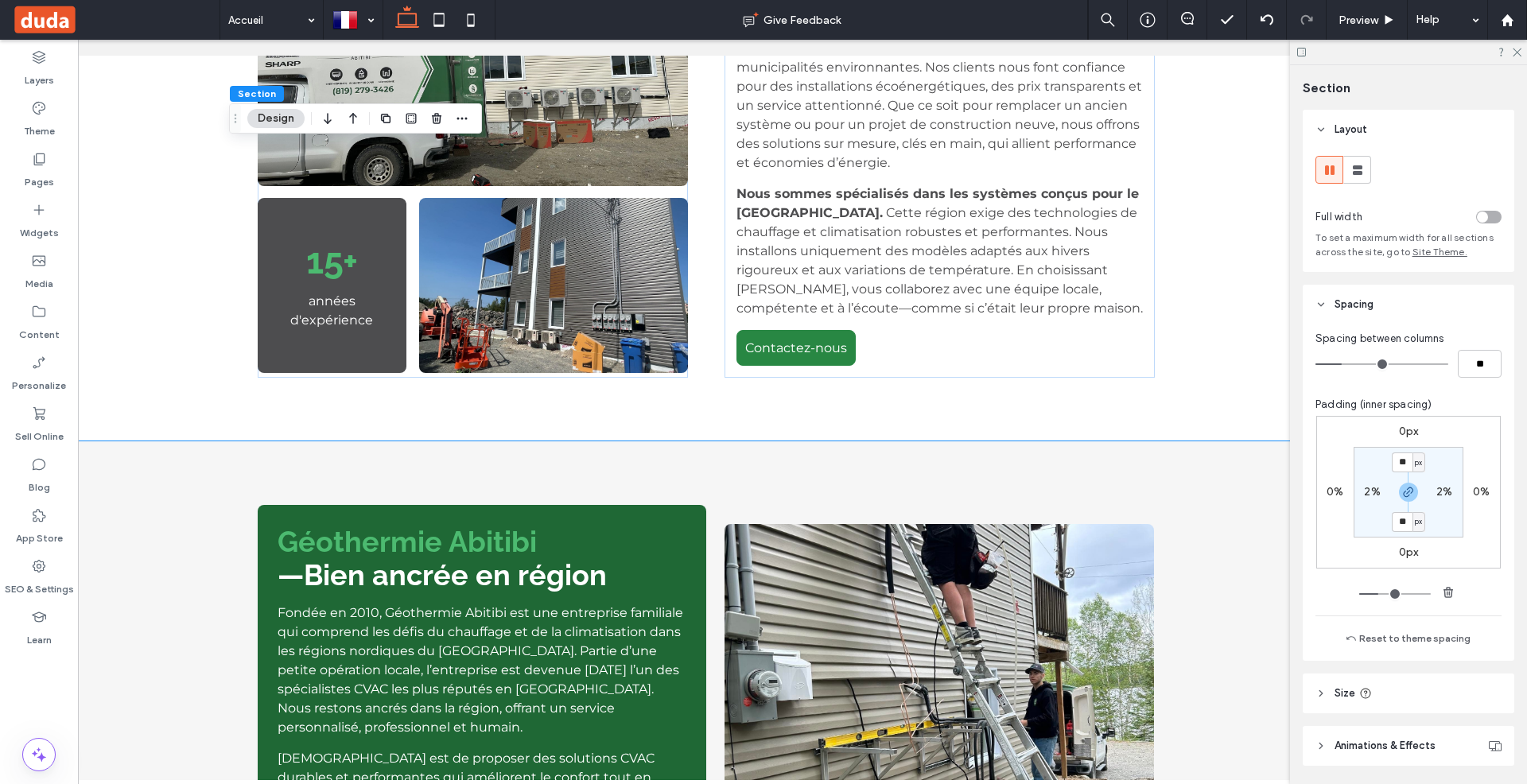
click at [720, 441] on div "Géothermie Abitibi —Bien ancrée en région Fondée en 2010, Géothermie Abitibi es…" at bounding box center [706, 704] width 954 height 525
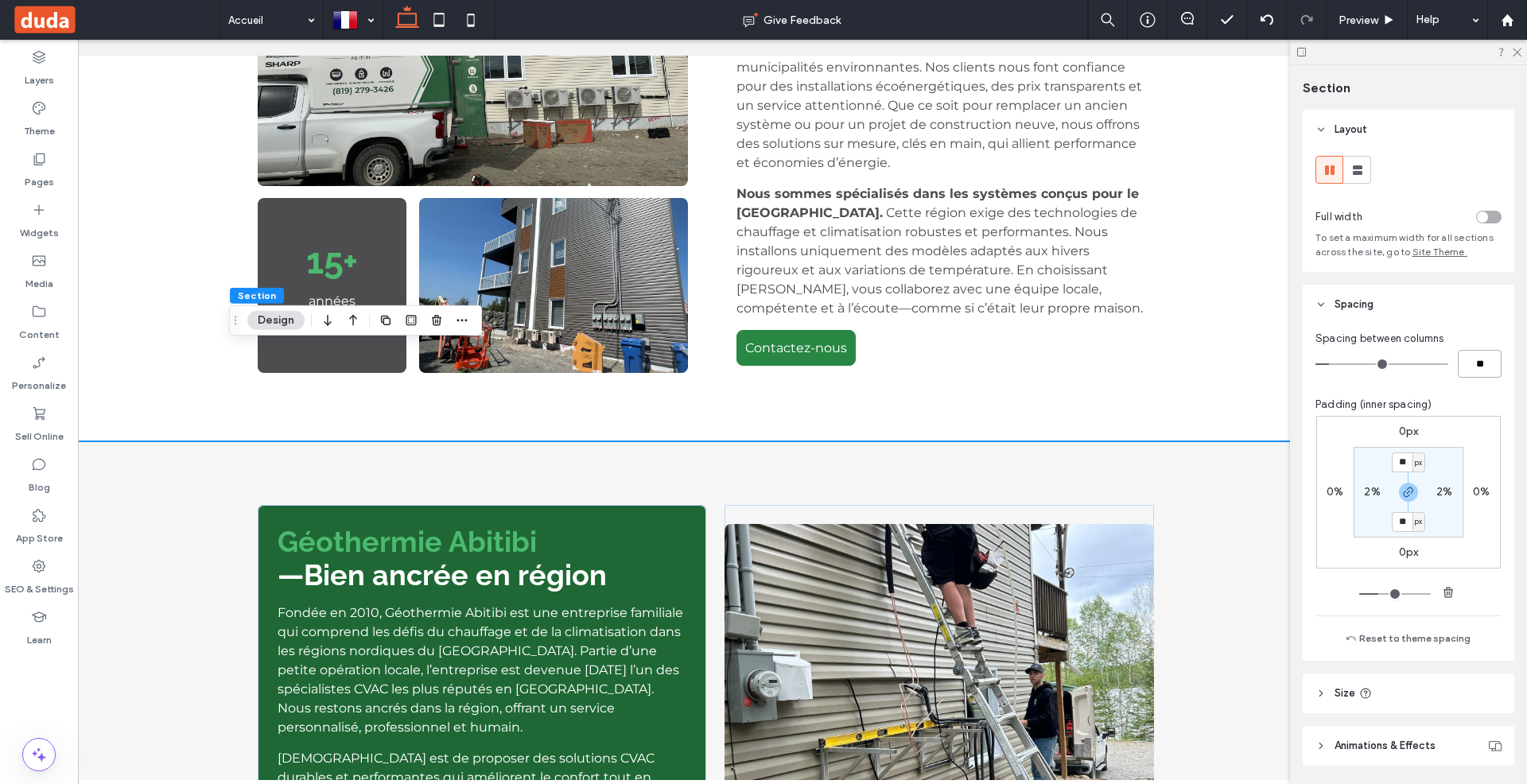
click at [1474, 361] on input "**" at bounding box center [1479, 364] width 44 height 28
type input "*"
type input "**"
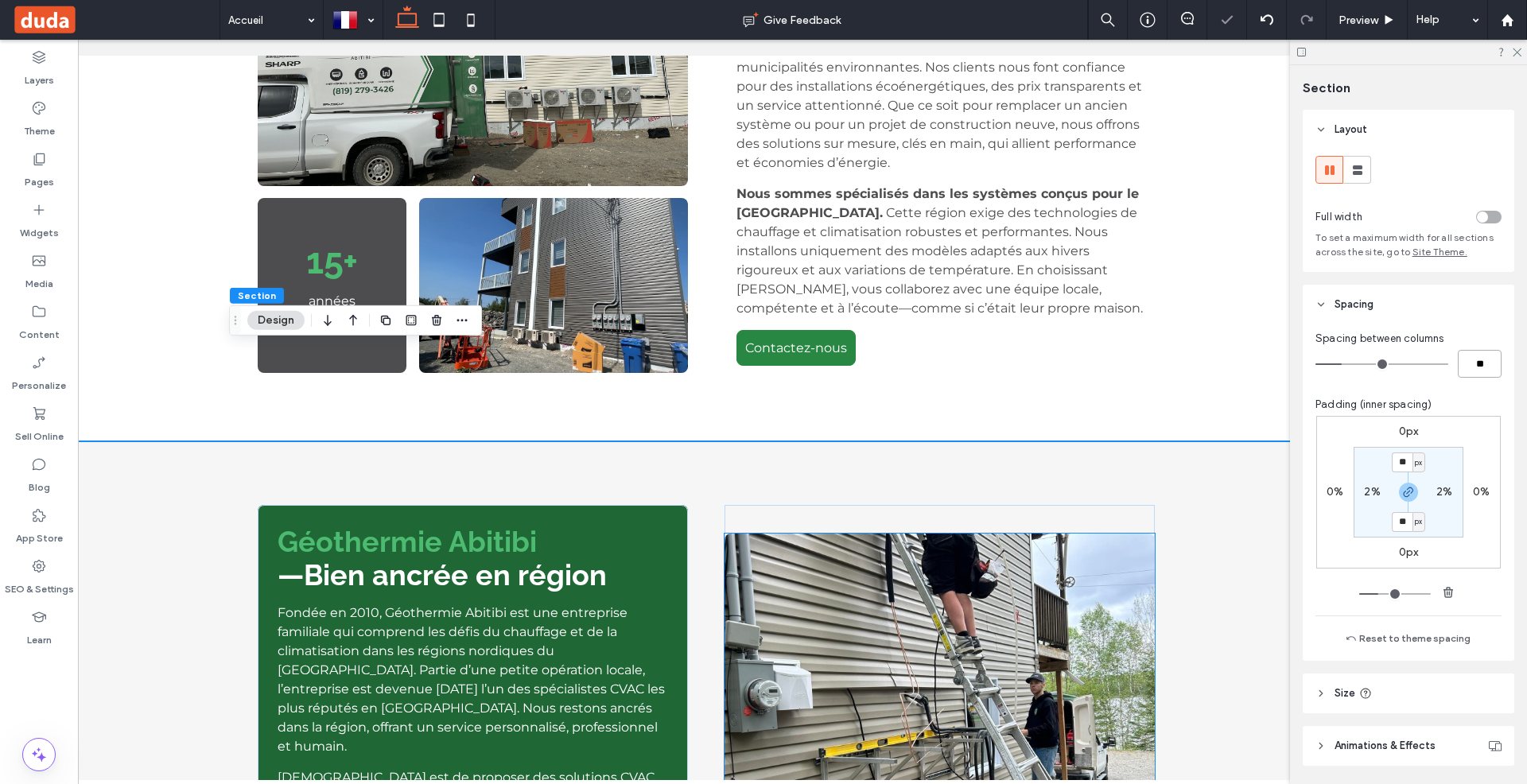
click at [759, 534] on img at bounding box center [940, 713] width 431 height 360
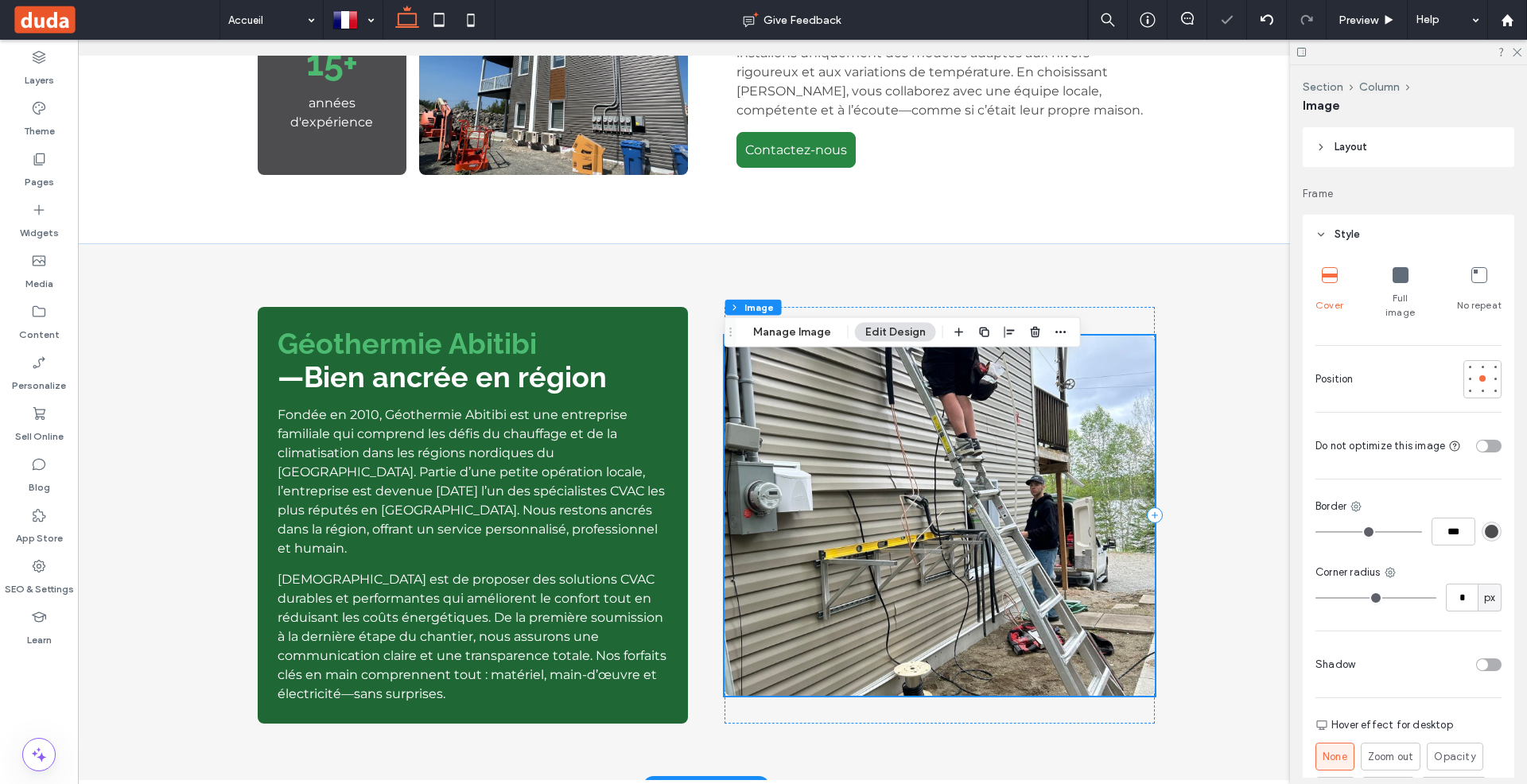
scroll to position [1181, 0]
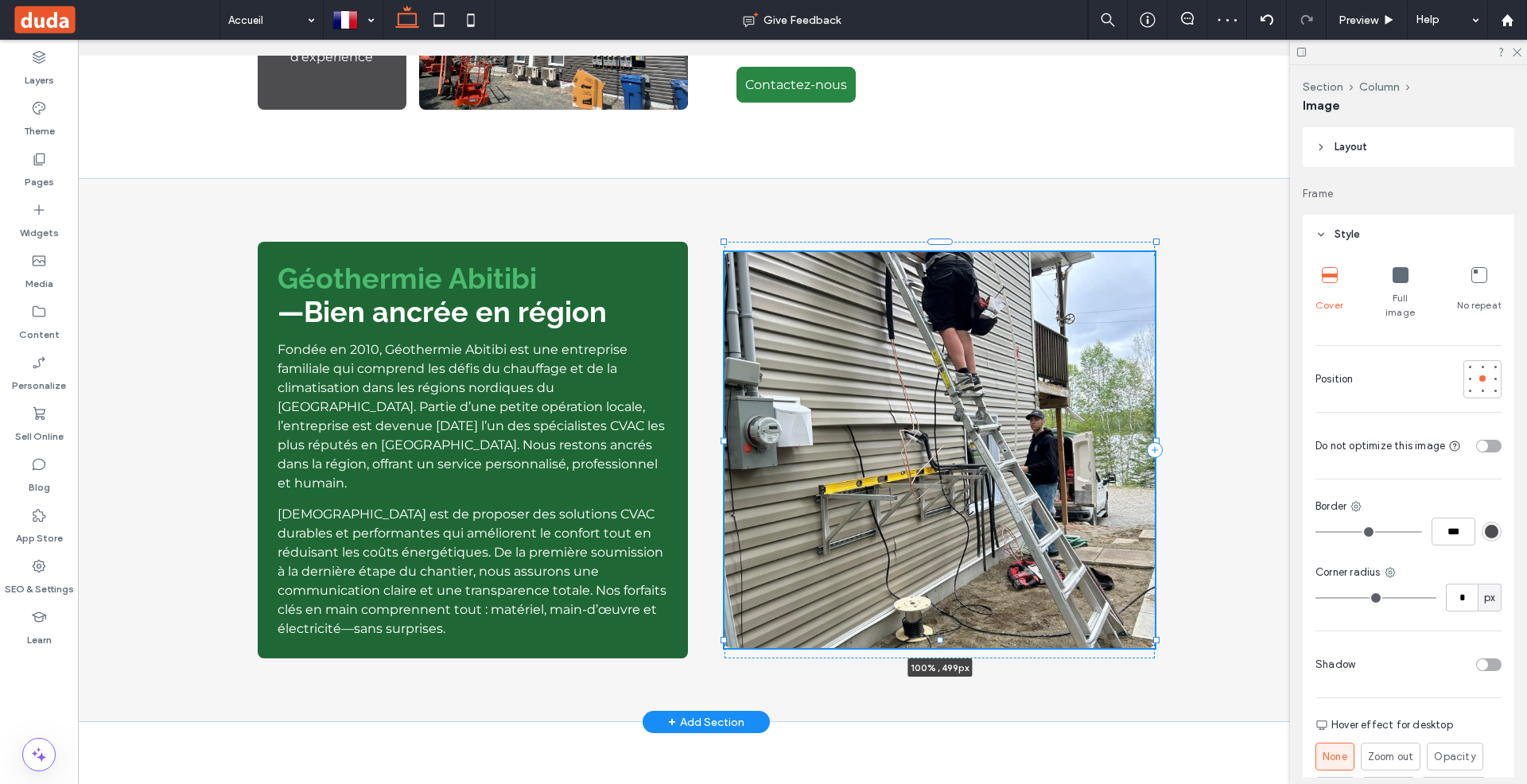
drag, startPoint x: 939, startPoint y: 527, endPoint x: 940, endPoint y: 545, distance: 18.0
click at [940, 637] on div at bounding box center [939, 640] width 6 height 6
type input "***"
click at [1164, 178] on div "Géothermie Abitibi —Bien ancrée en région Fondée en 2010, Géothermie Abitibi es…" at bounding box center [706, 449] width 954 height 544
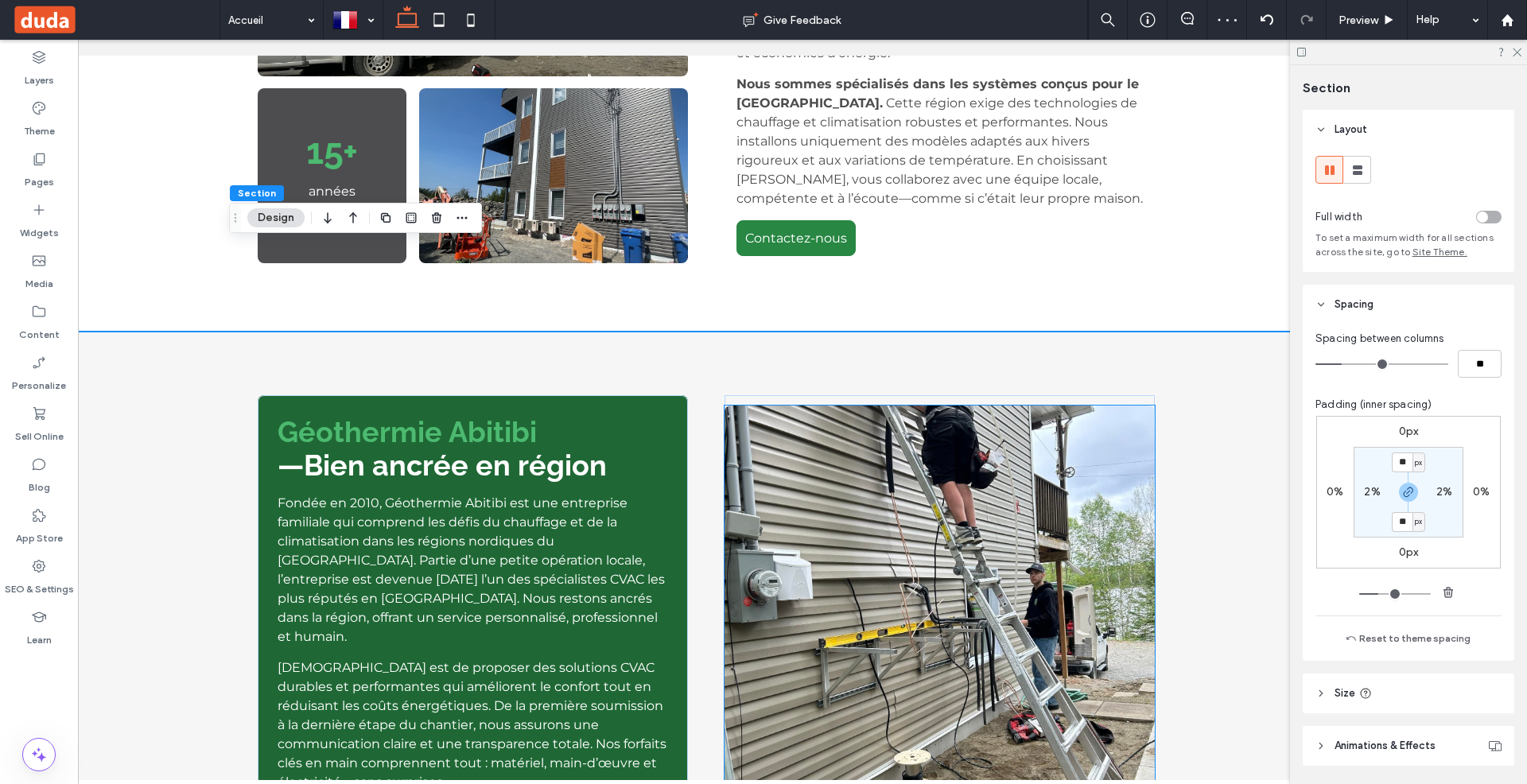
scroll to position [1019, 0]
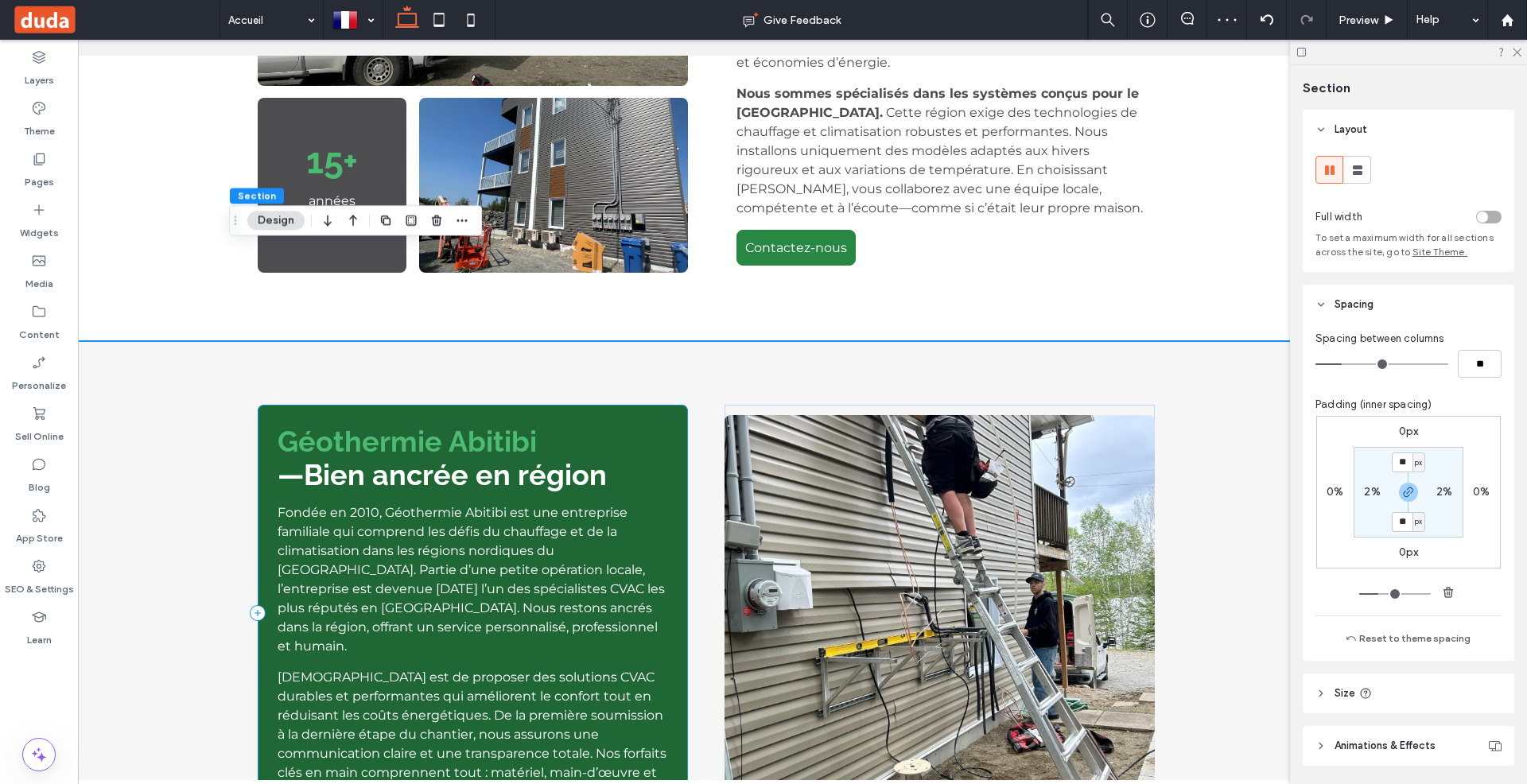
click at [680, 404] on div "Géothermie Abitibi —Bien ancrée en région Fondée en 2010, Géothermie Abitibi es…" at bounding box center [473, 612] width 431 height 416
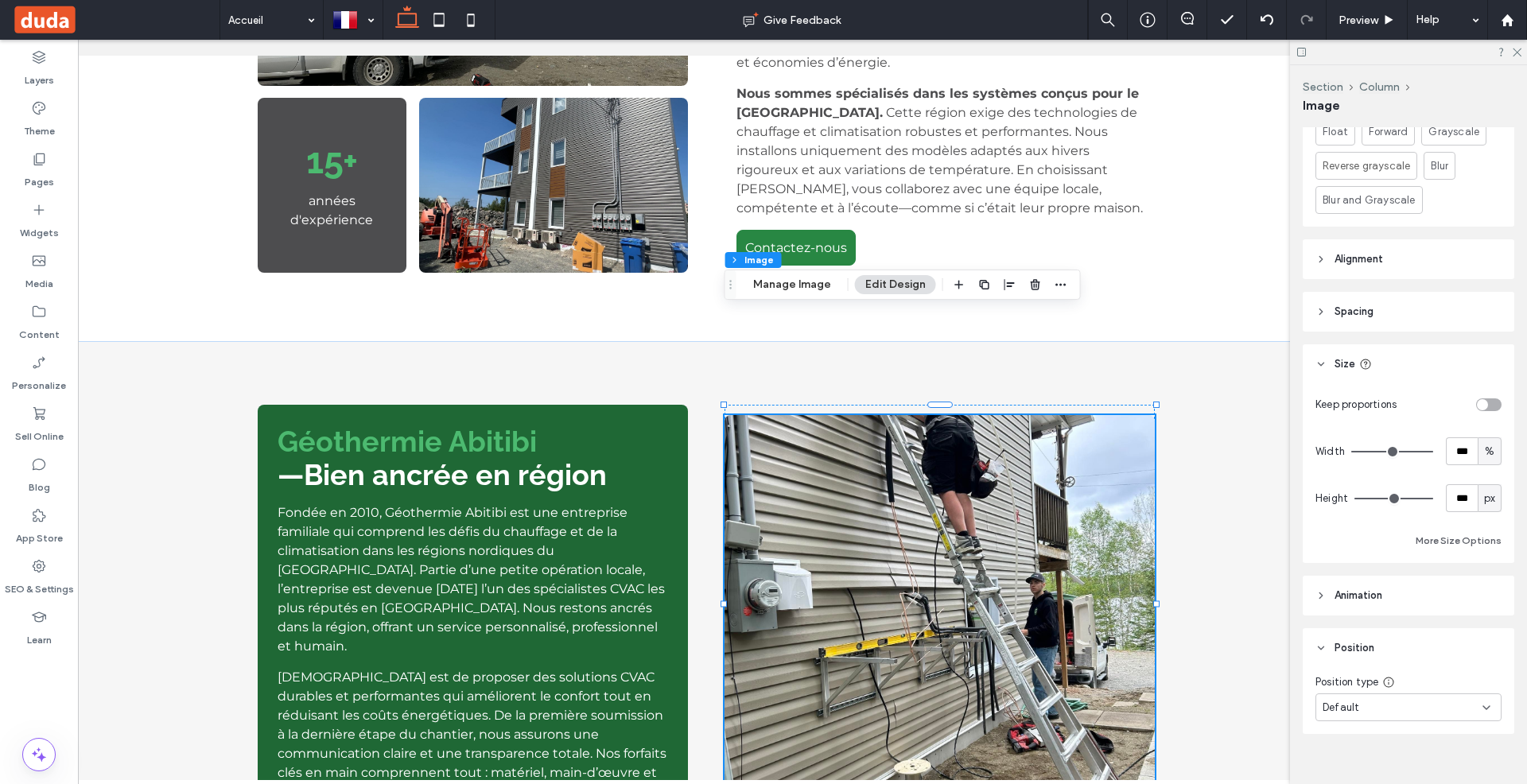
scroll to position [662, 0]
click at [1207, 341] on div "Géothermie Abitibi —Bien ancrée en région Fondée en 2010, Géothermie Abitibi es…" at bounding box center [707, 612] width 1418 height 544
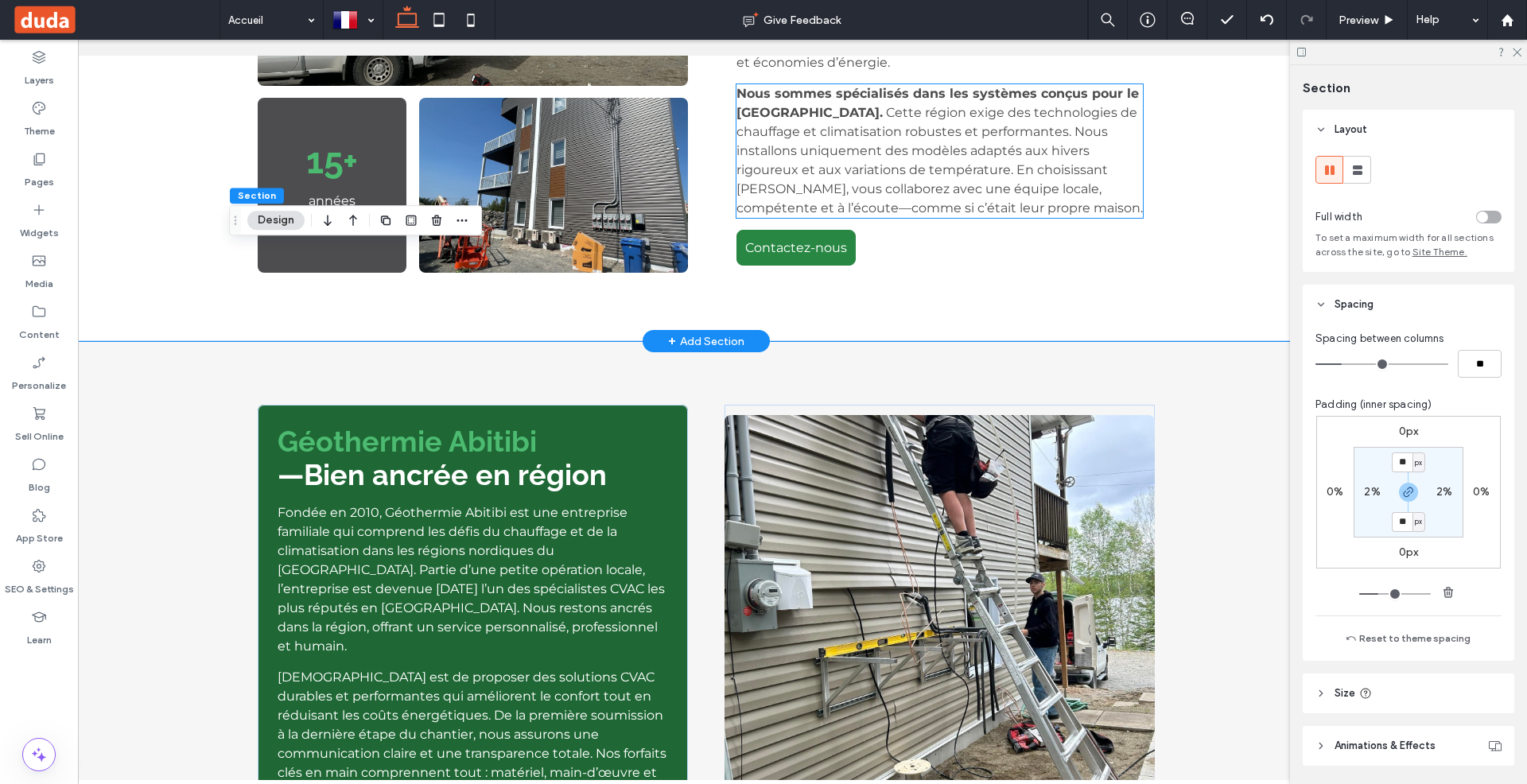
click at [805, 115] on span "Cette région exige des technologies de chauffage et climatisation robustes et p…" at bounding box center [939, 160] width 407 height 110
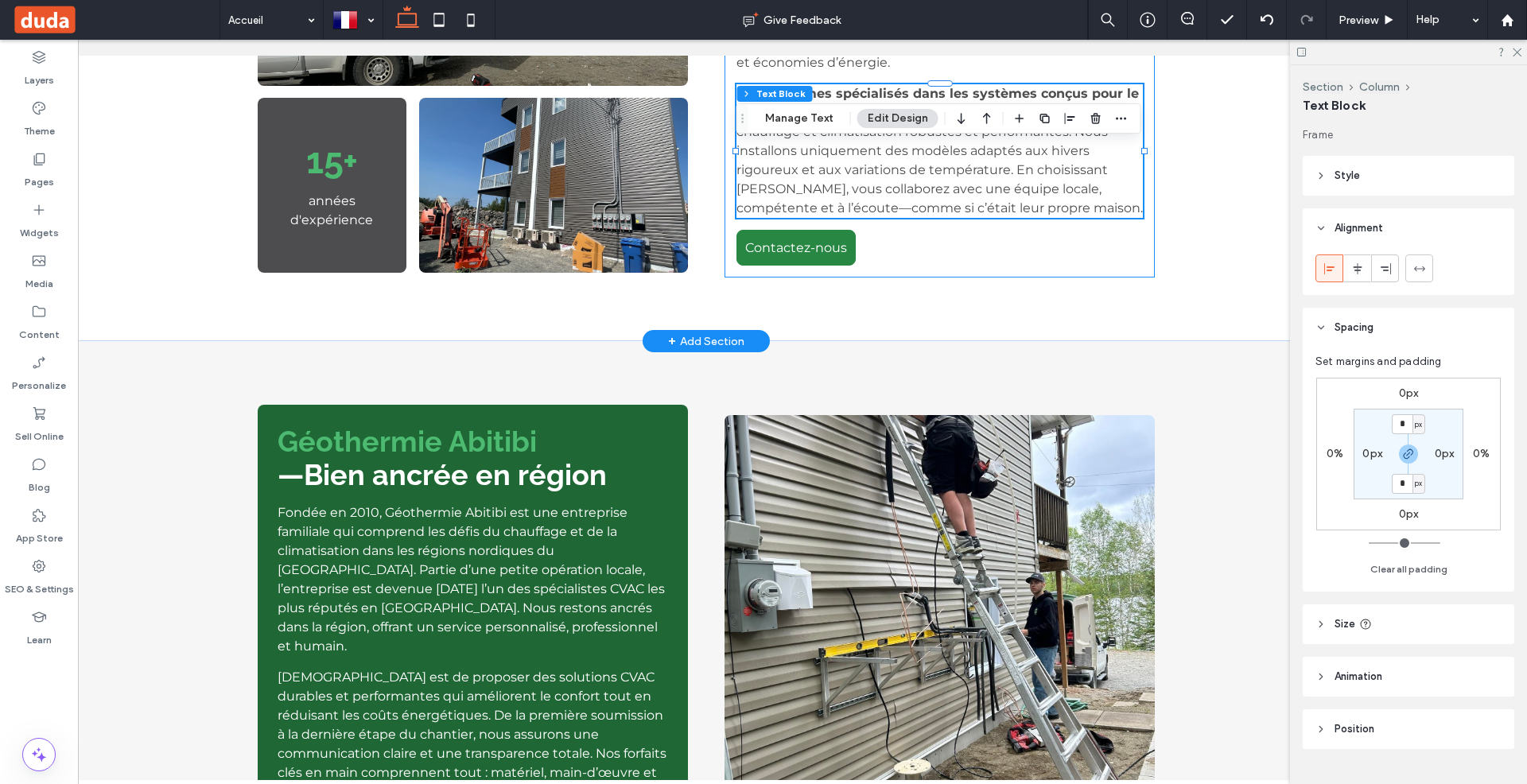
click at [906, 169] on div "Un partenaire de confiance pour votre confort thermique Avec plus de 15 ans d’e…" at bounding box center [940, 44] width 431 height 467
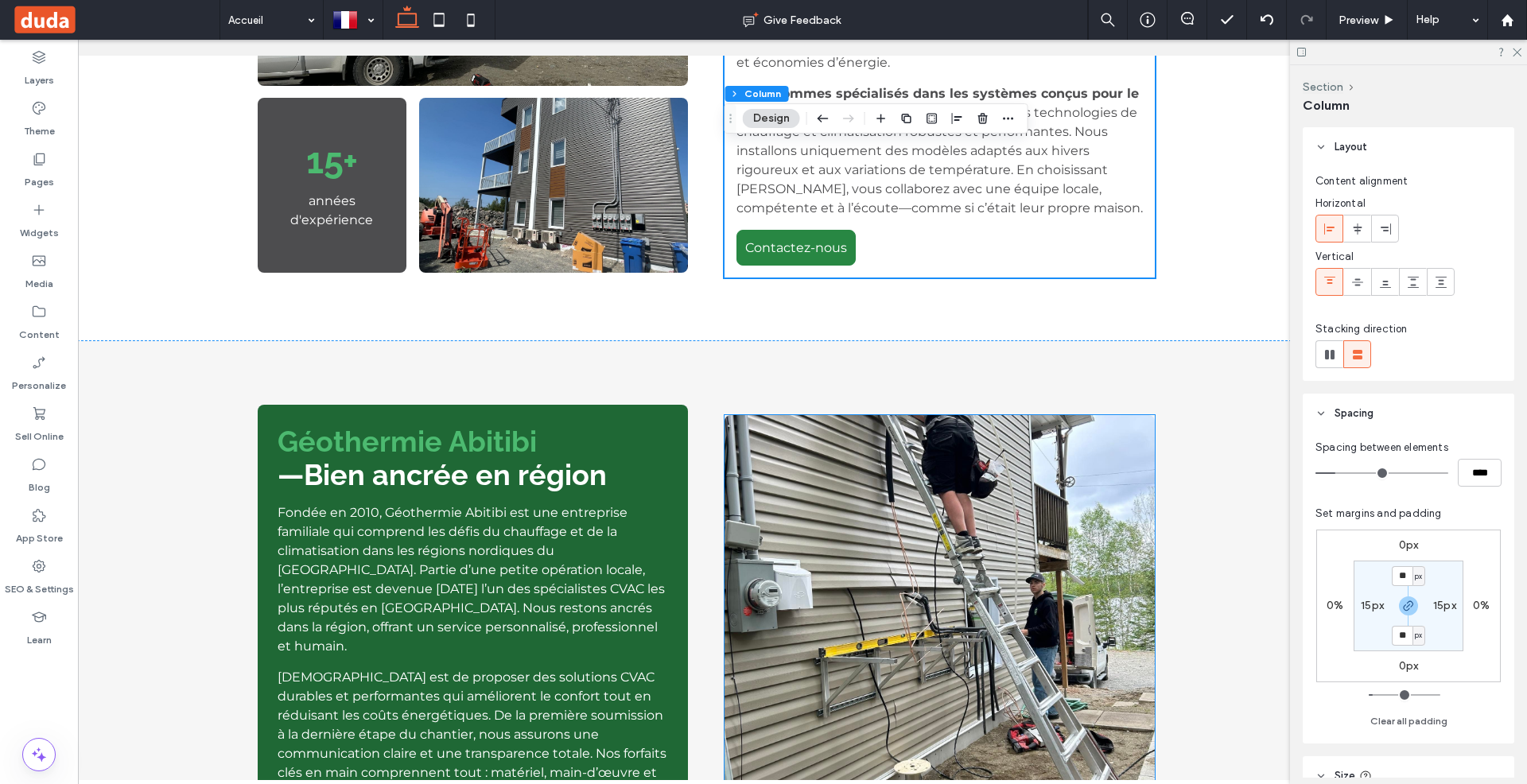
click at [948, 503] on img at bounding box center [940, 613] width 431 height 396
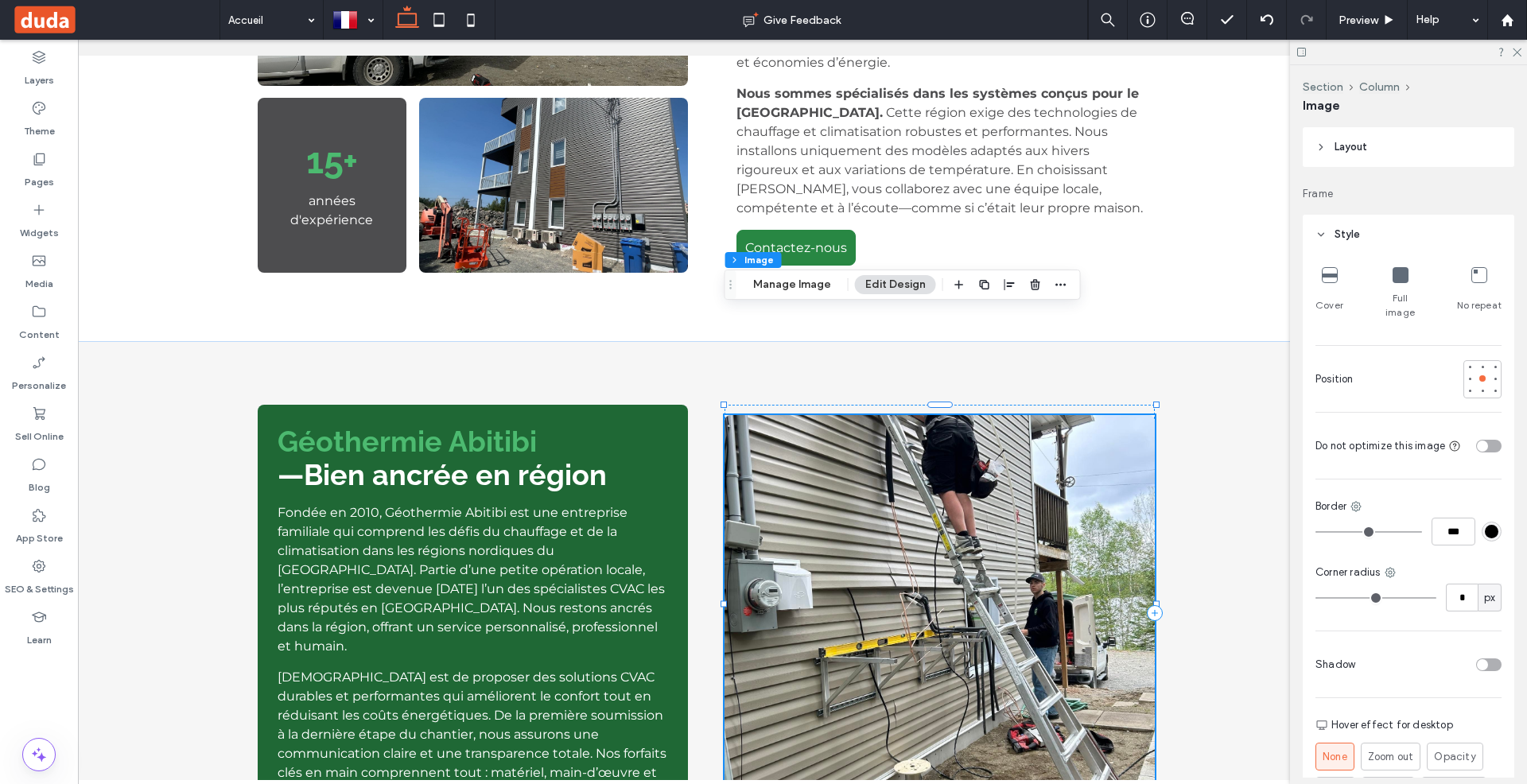
type input "*"
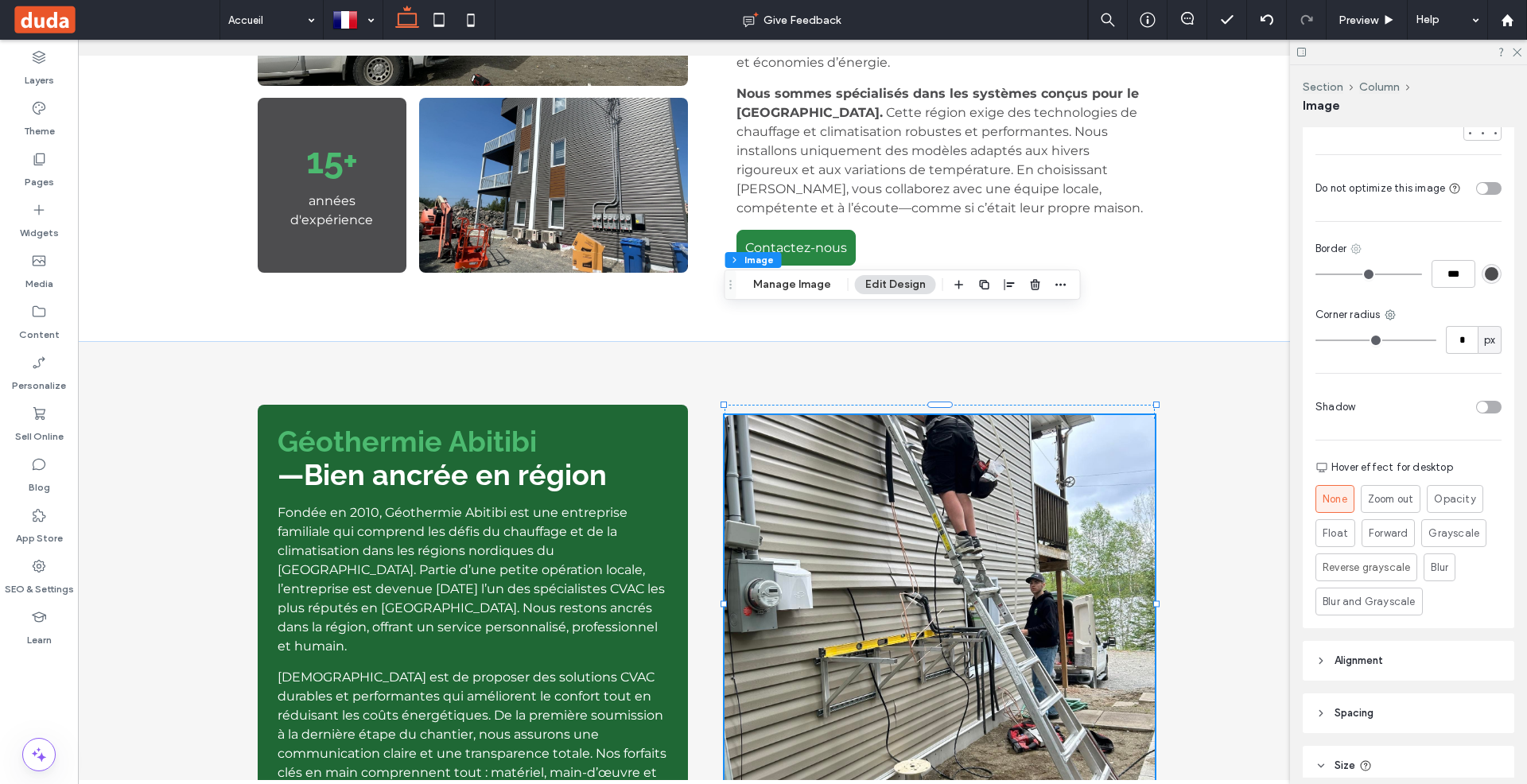
scroll to position [274, 0]
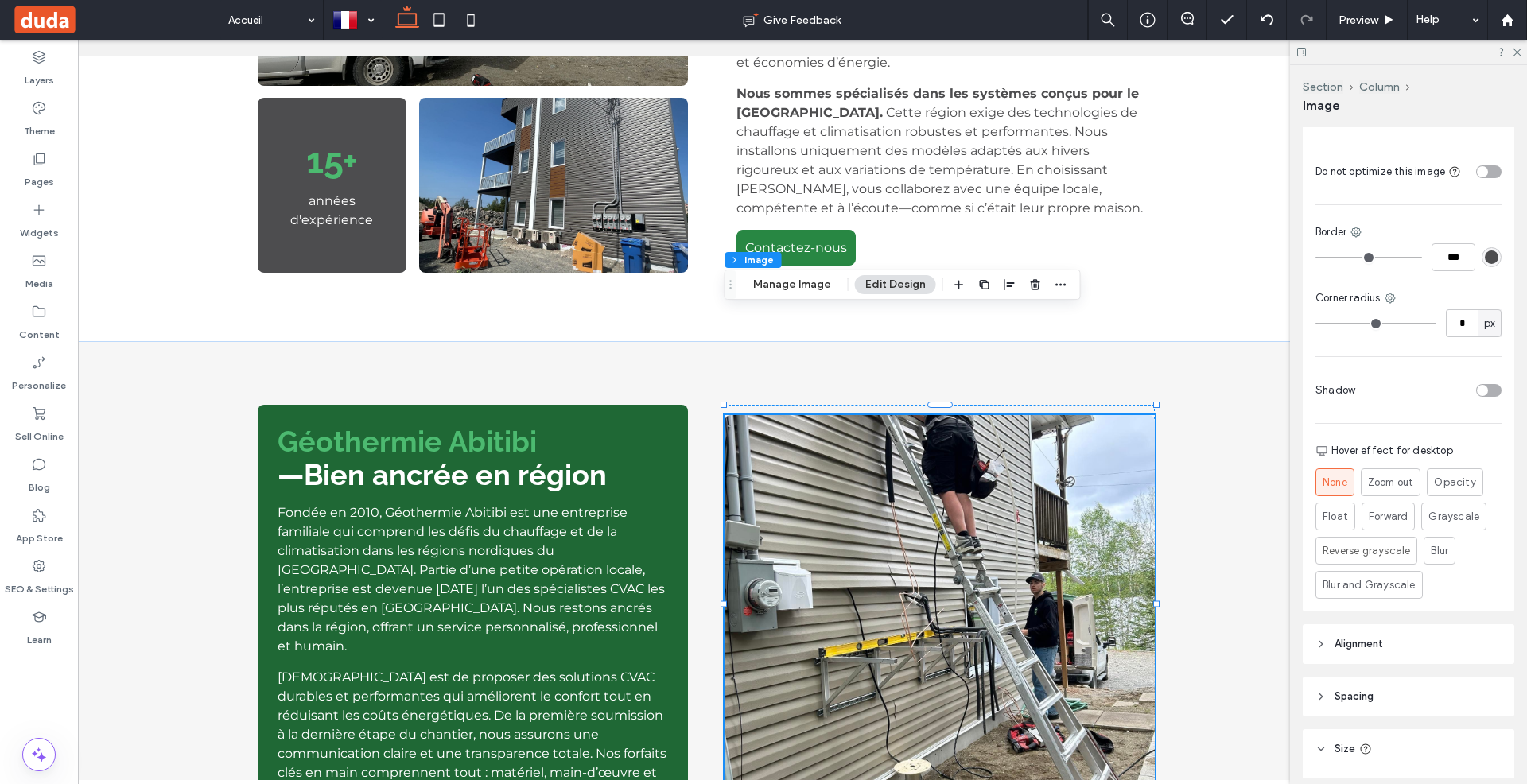
click at [1324, 691] on icon at bounding box center [1320, 696] width 11 height 11
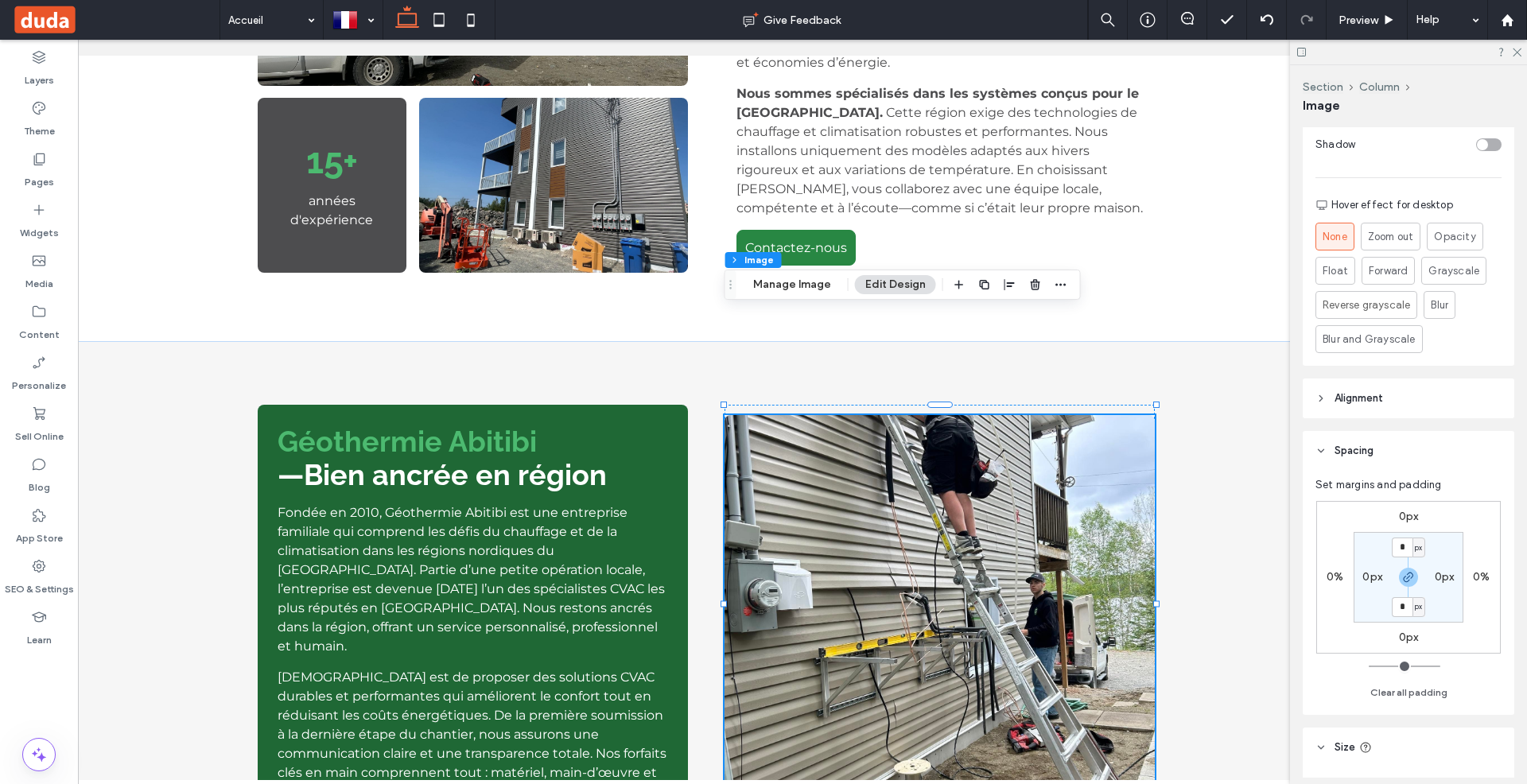
scroll to position [539, 0]
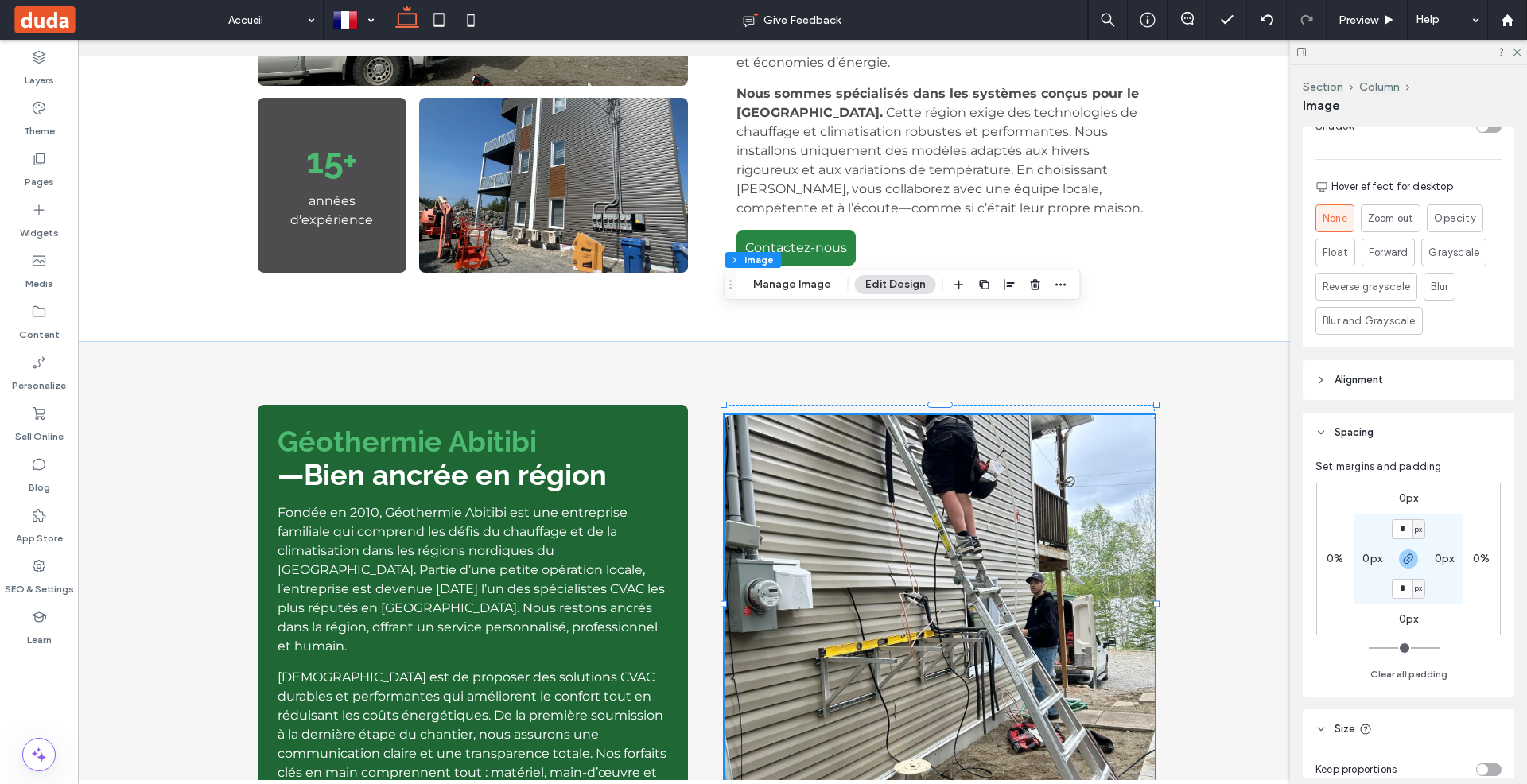
click at [1374, 551] on label "0px" at bounding box center [1372, 558] width 20 height 14
type input "**"
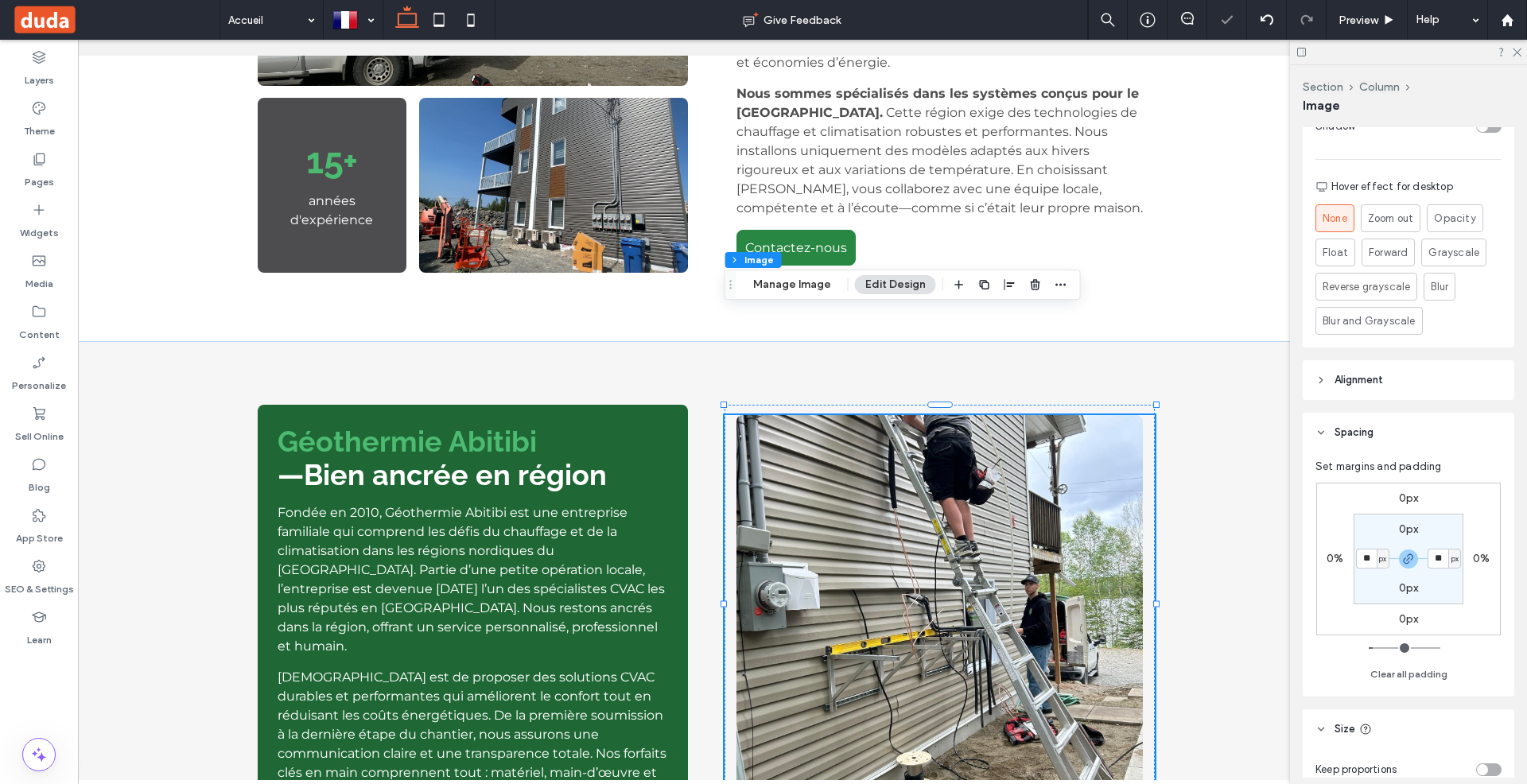
click at [1402, 523] on label "0px" at bounding box center [1409, 530] width 20 height 14
type input "*"
click at [1241, 482] on div "Géothermie Abitibi —Bien ancrée en région Fondée en 2010, Géothermie Abitibi es…" at bounding box center [707, 612] width 1418 height 544
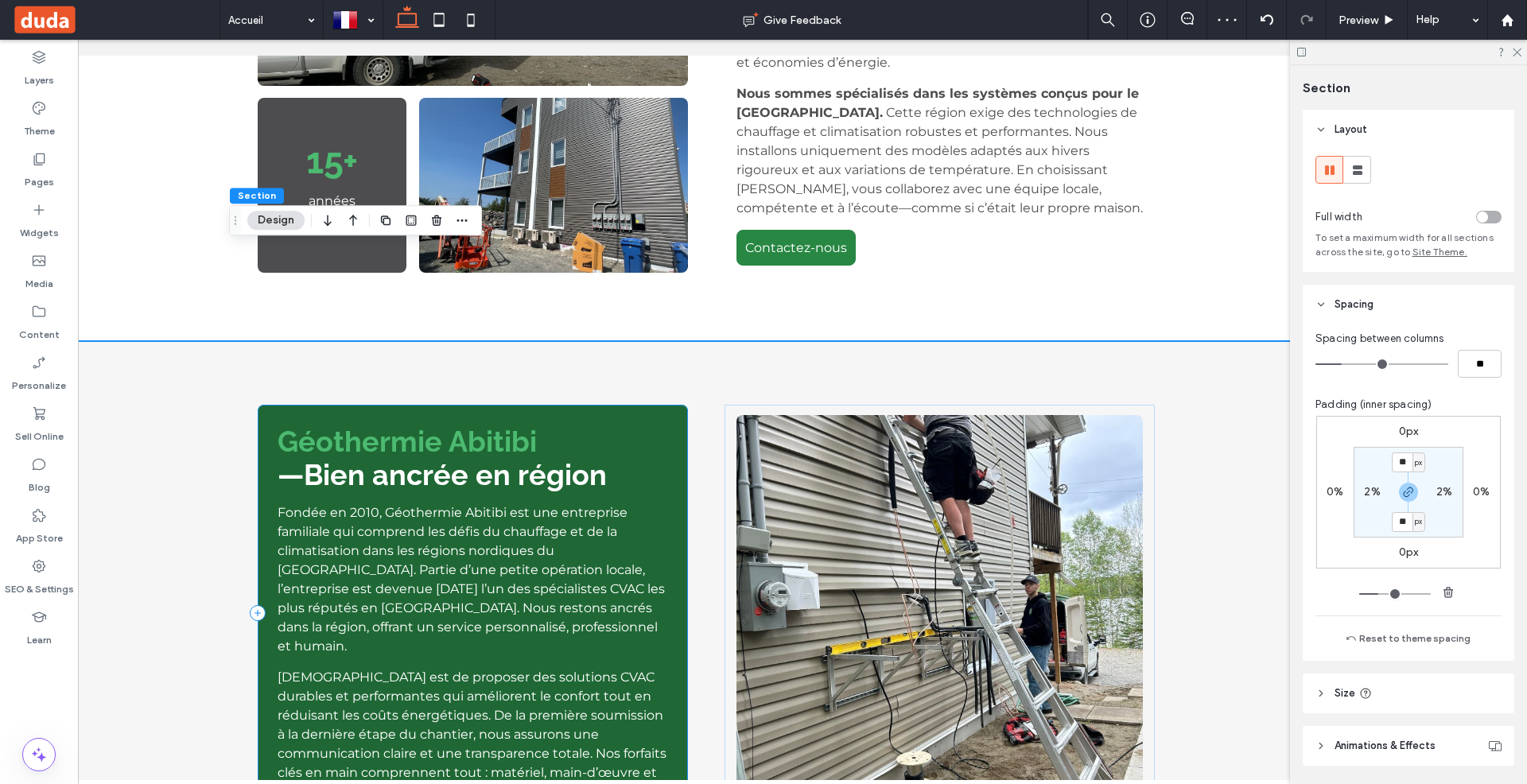
click at [690, 348] on div "Géothermie Abitibi —Bien ancrée en région Fondée en 2010, Géothermie Abitibi es…" at bounding box center [706, 612] width 954 height 544
click at [683, 404] on div "Géothermie Abitibi —Bien ancrée en région Fondée en 2010, Géothermie Abitibi es…" at bounding box center [473, 612] width 431 height 416
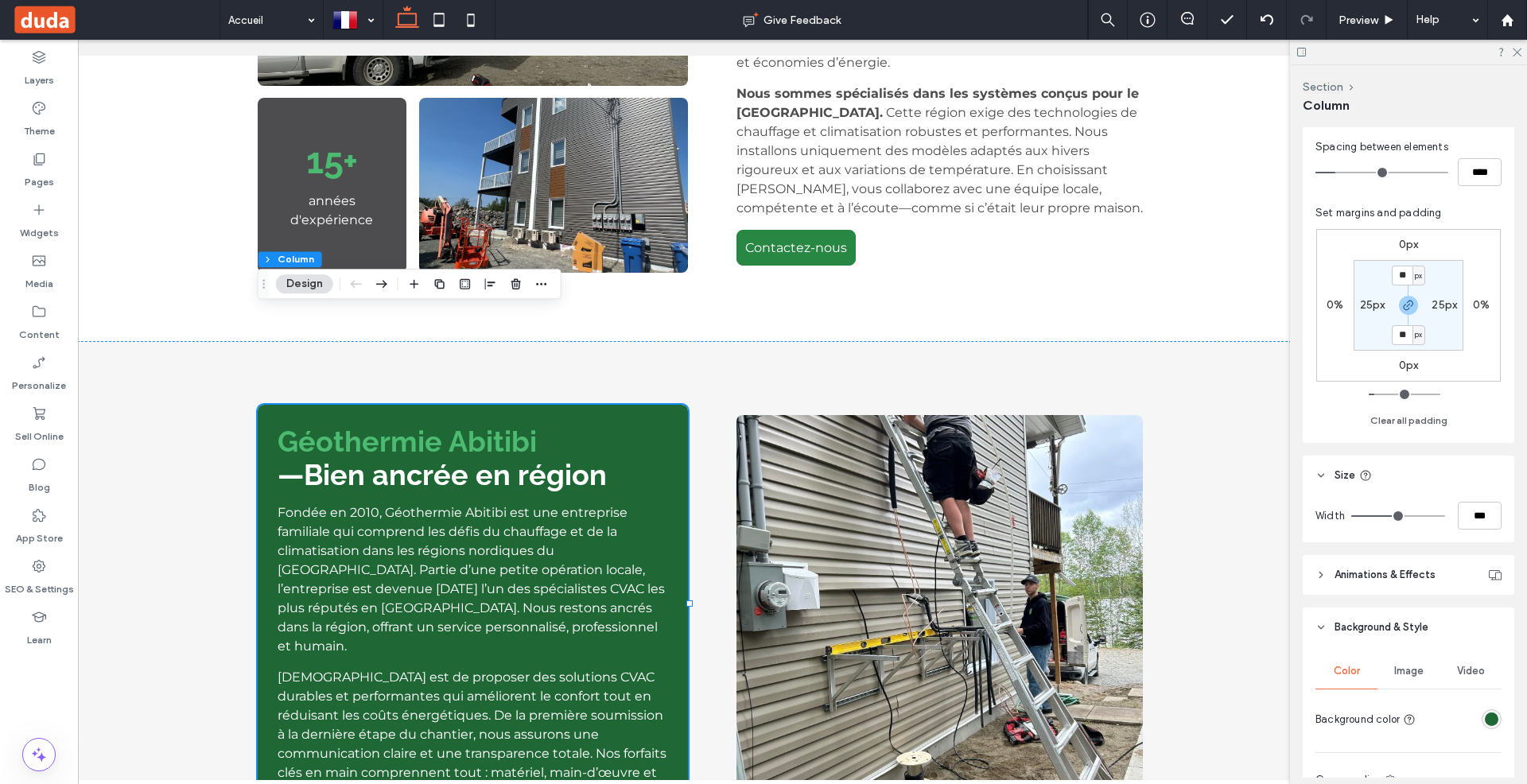
scroll to position [298, 0]
click at [726, 341] on div "Géothermie Abitibi —Bien ancrée en région Fondée en 2010, Géothermie Abitibi es…" at bounding box center [706, 612] width 954 height 544
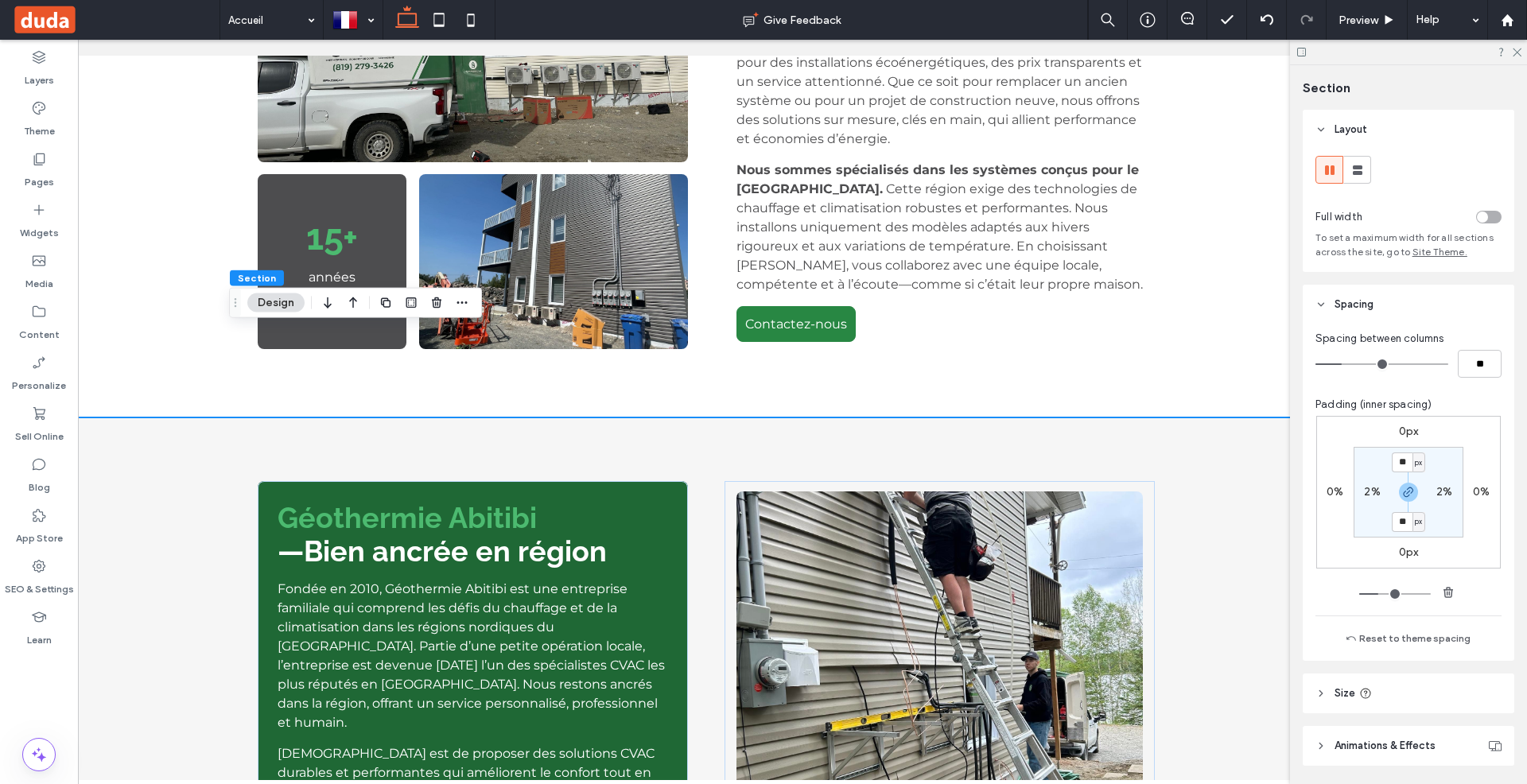
scroll to position [936, 0]
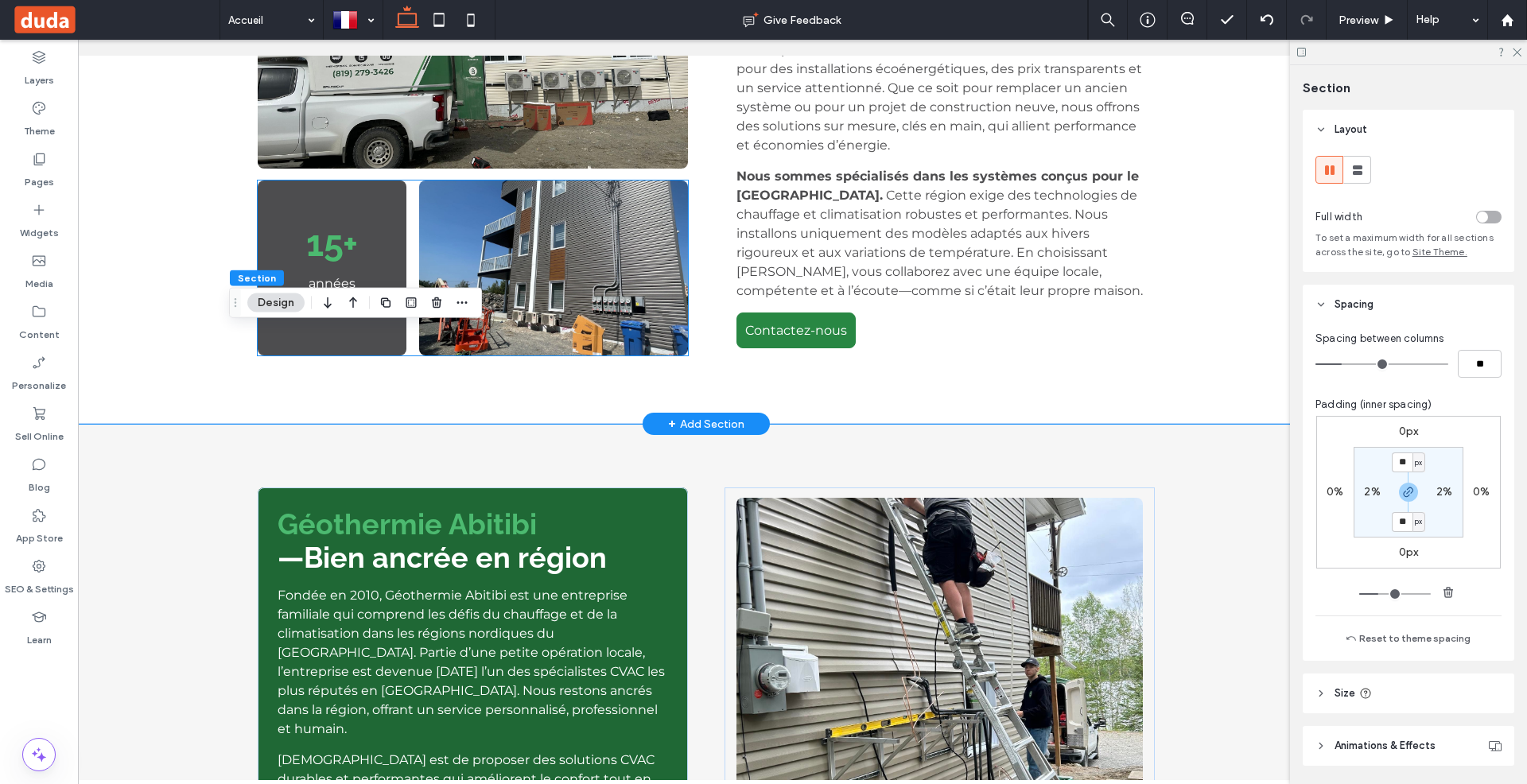
click at [657, 228] on img at bounding box center [554, 268] width 268 height 175
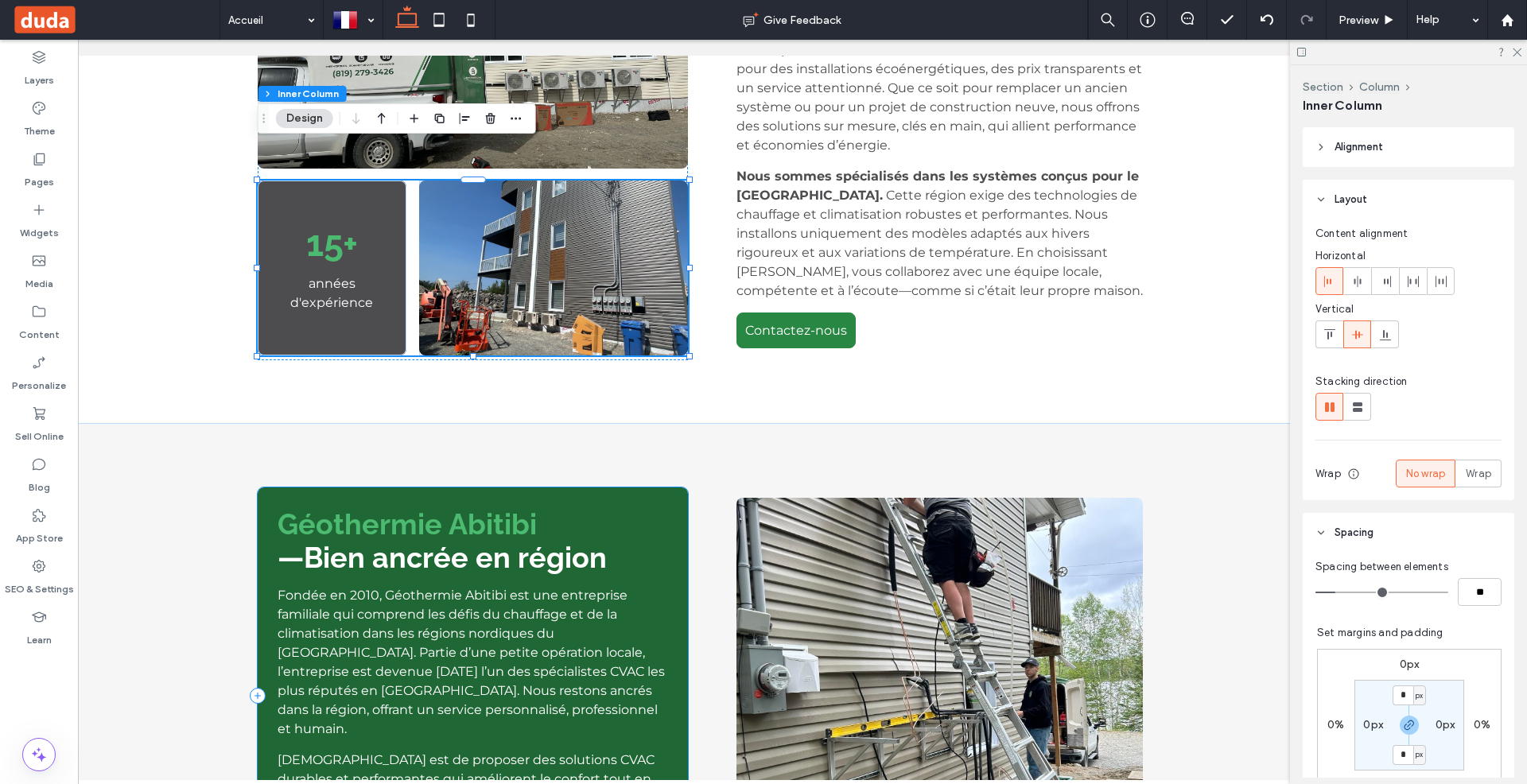
click at [683, 487] on div "Géothermie Abitibi —Bien ancrée en région Fondée en 2010, Géothermie Abitibi es…" at bounding box center [473, 695] width 431 height 416
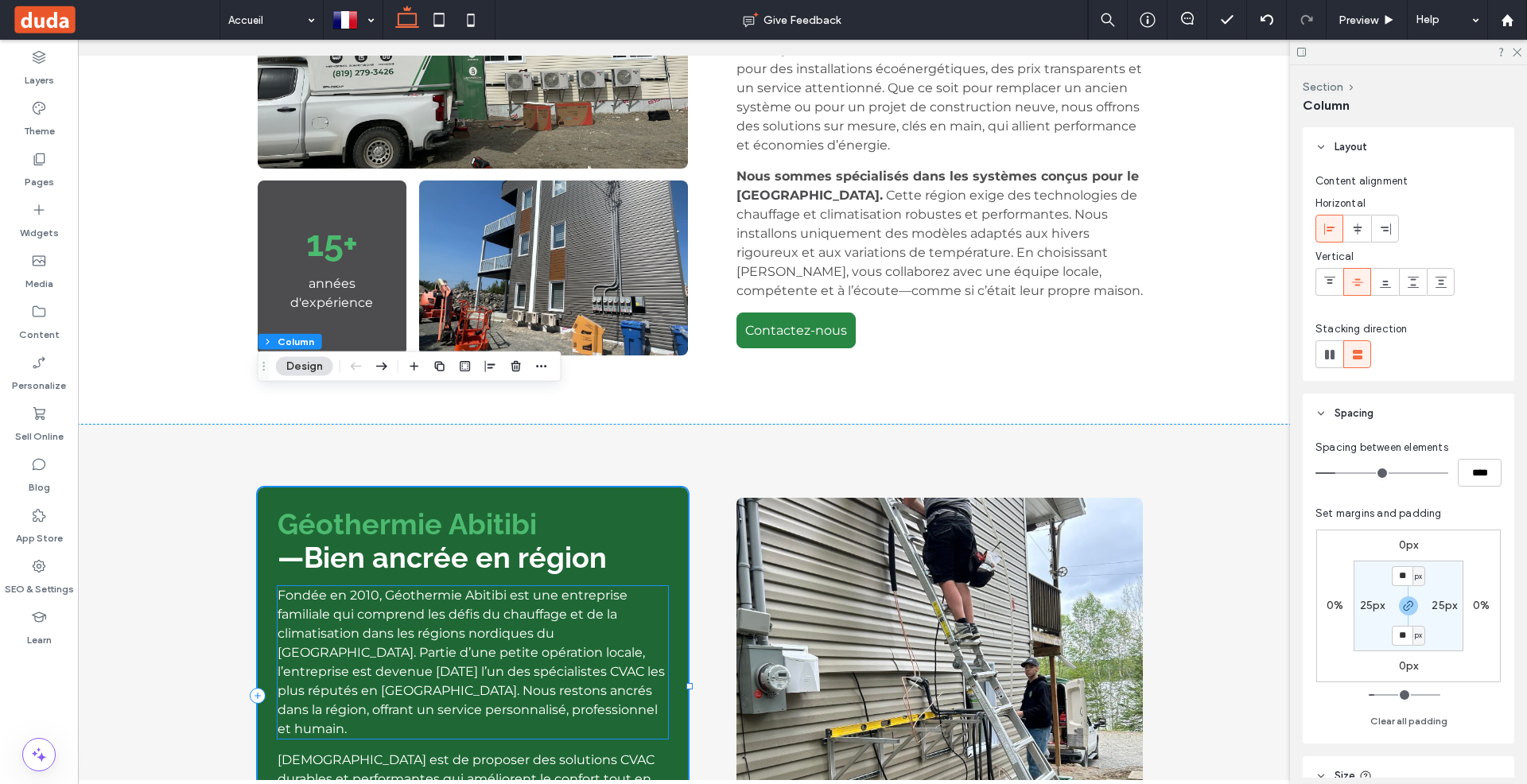
click at [666, 586] on p "Fondée en 2010, Géothermie Abitibi est une entreprise familiale qui comprend le…" at bounding box center [473, 663] width 392 height 153
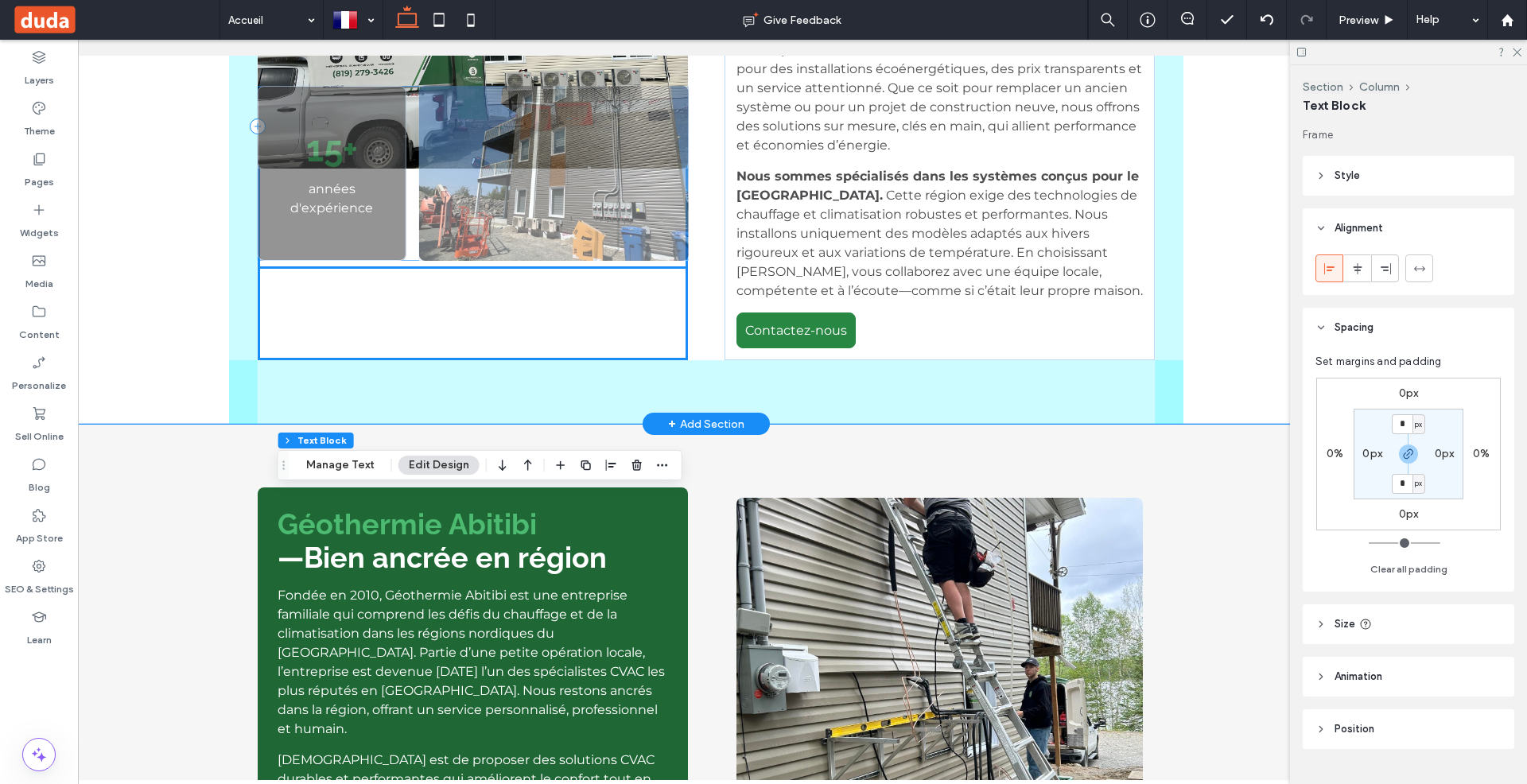
scroll to position [1029, 0]
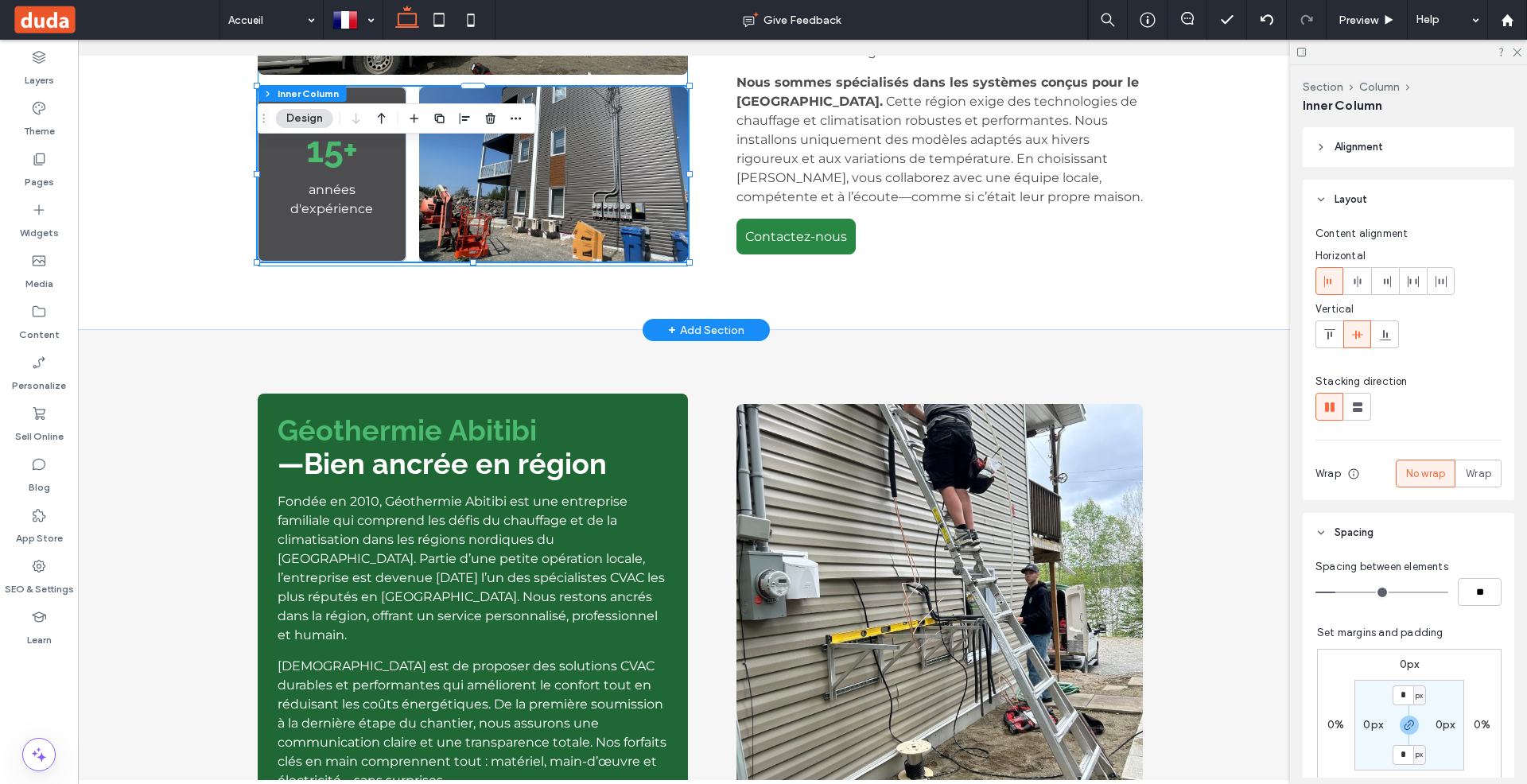
click at [662, 170] on div "15+ années d'expérience" at bounding box center [473, 33] width 431 height 467
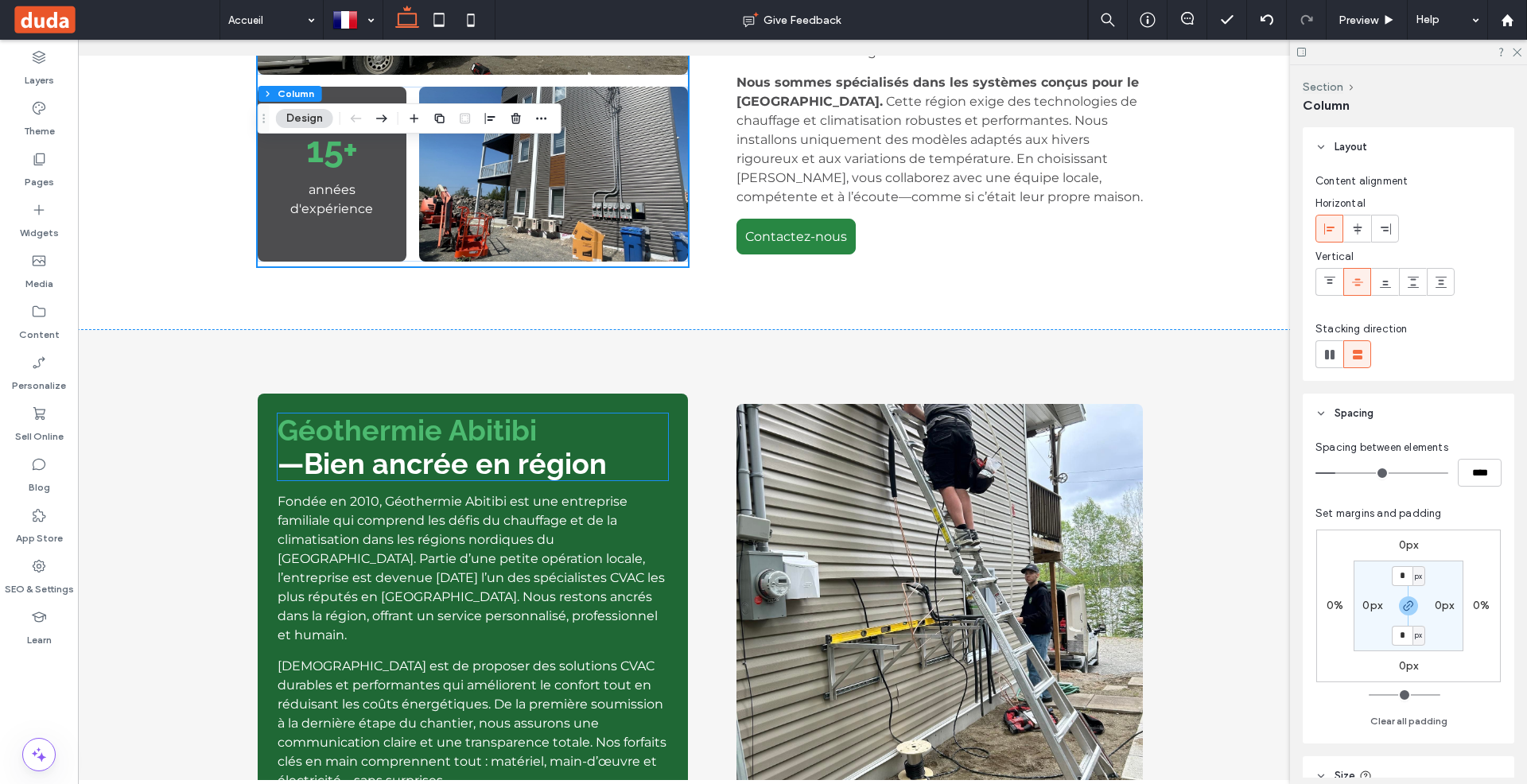
click at [659, 413] on h2 "Géothermie Abitibi" at bounding box center [473, 430] width 392 height 34
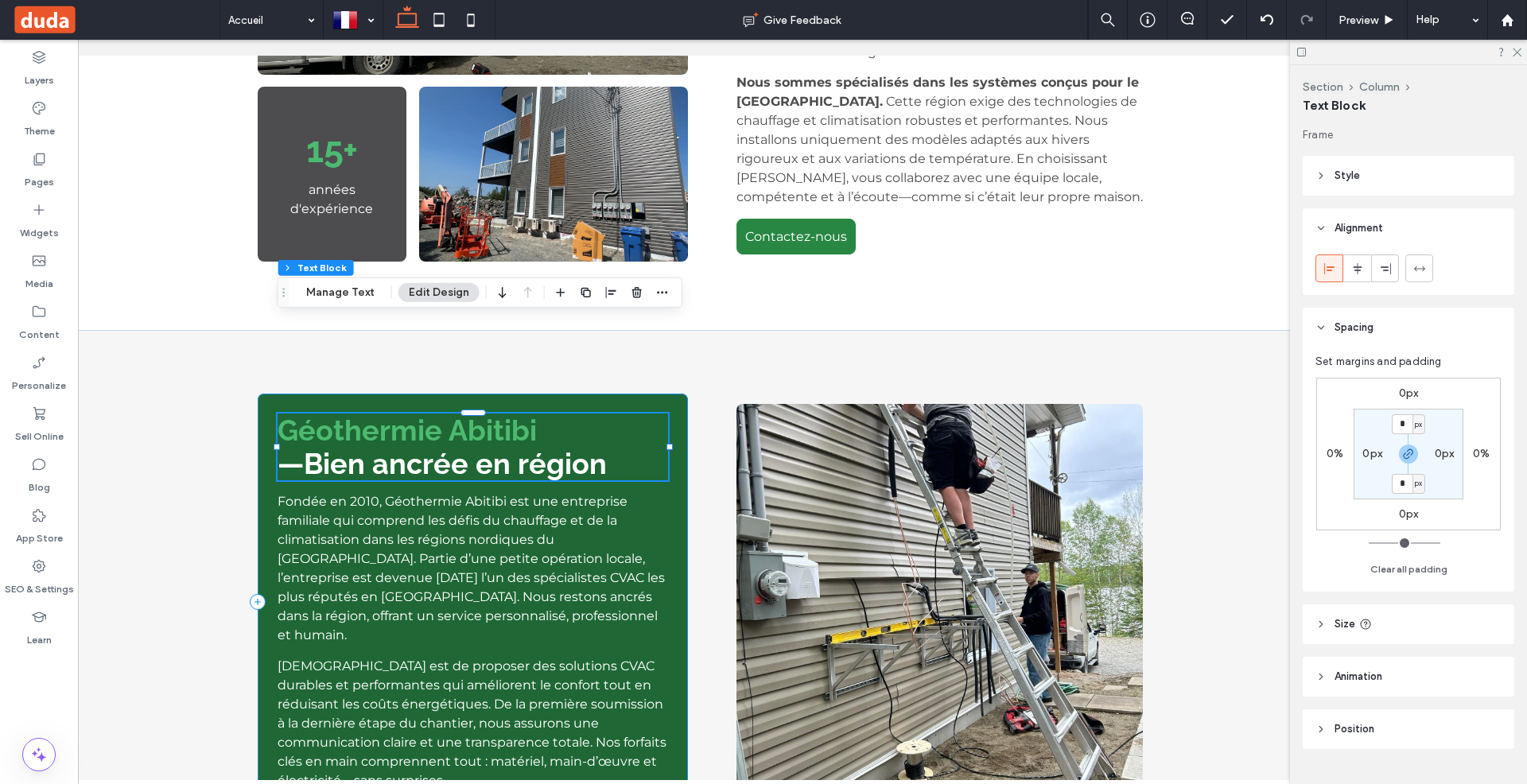
click at [684, 393] on div "Géothermie Abitibi —Bien ancrée en région Fondée en 2010, Géothermie Abitibi es…" at bounding box center [473, 601] width 431 height 416
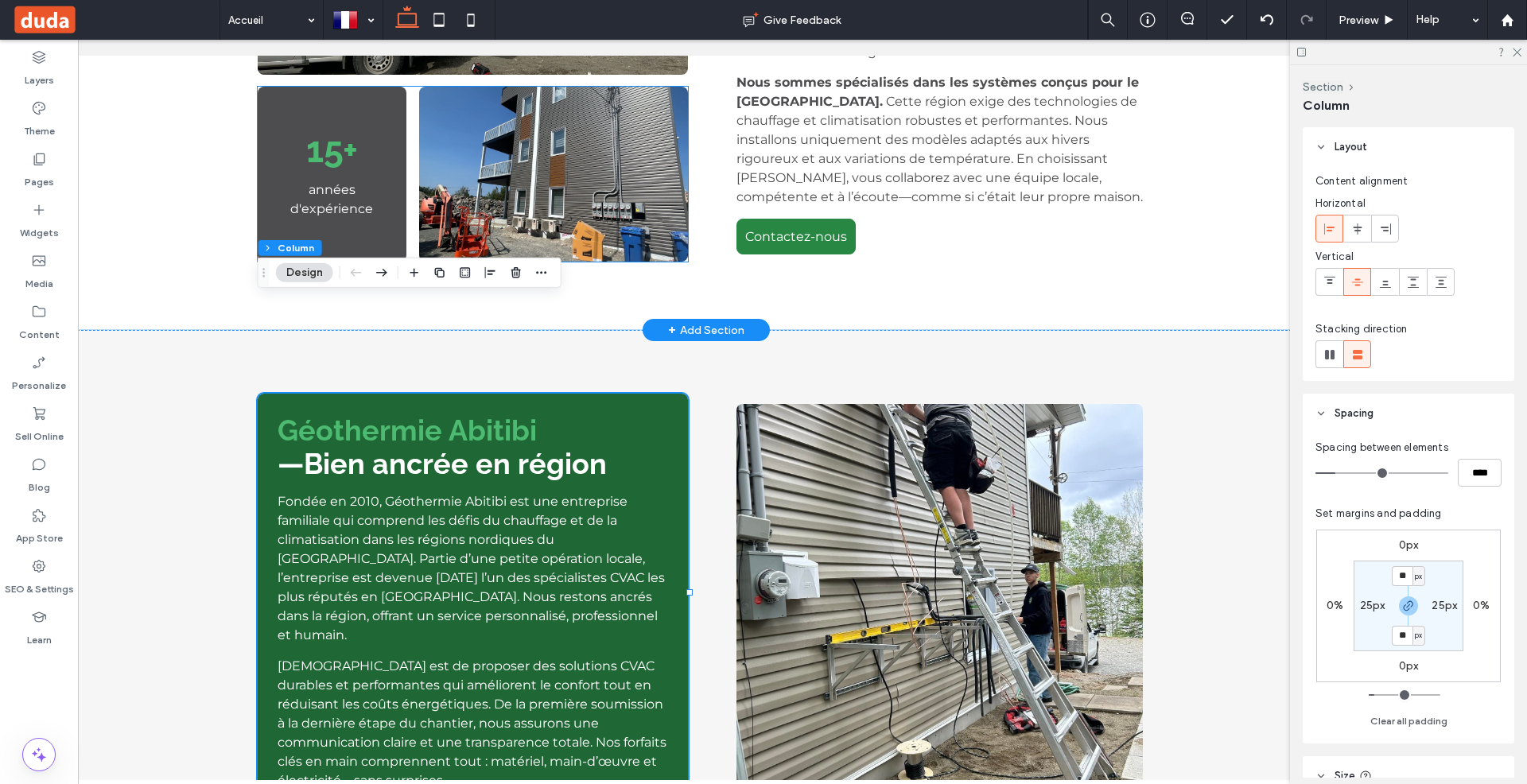
click at [675, 121] on img at bounding box center [554, 174] width 268 height 175
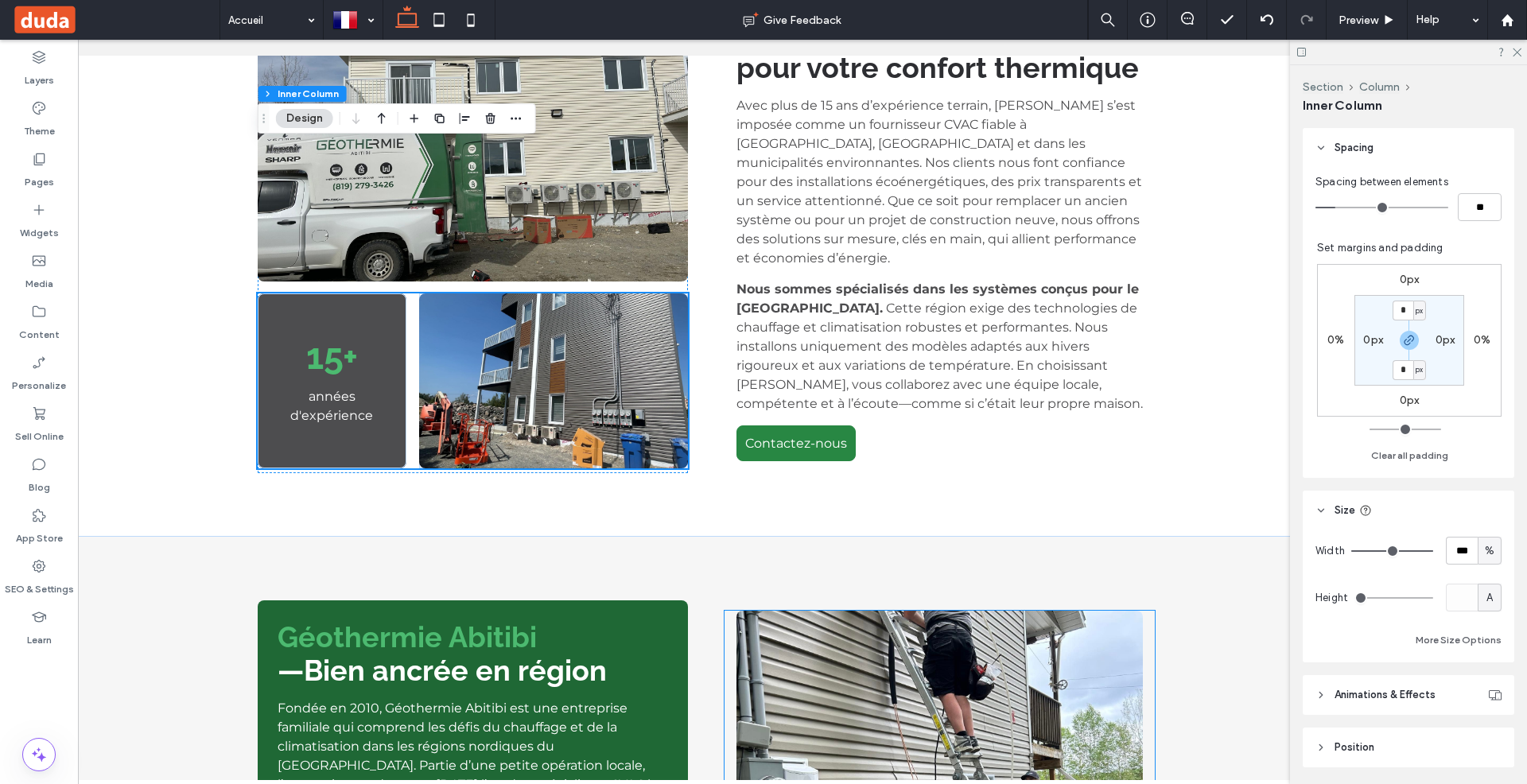
scroll to position [692, 0]
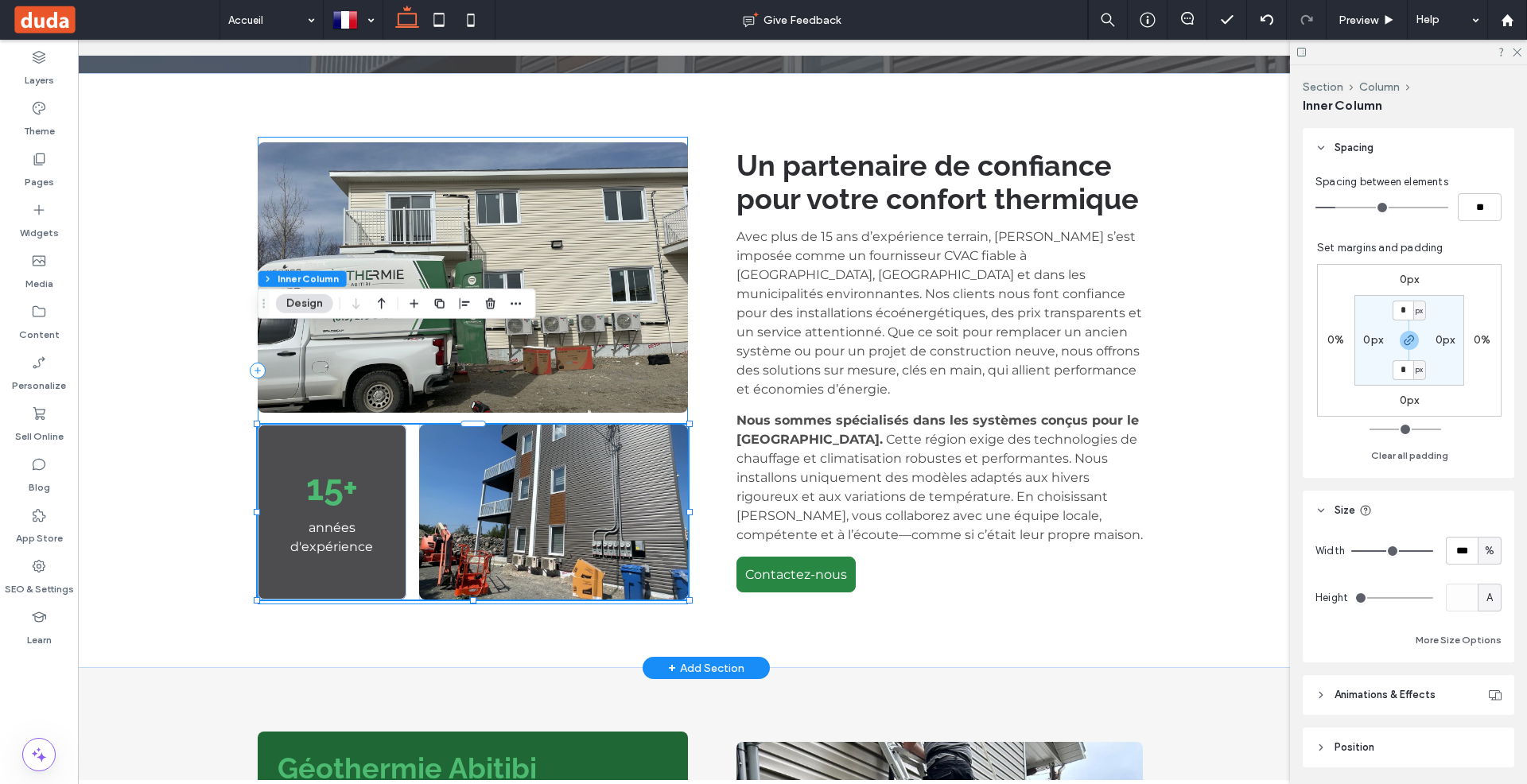
click at [654, 507] on div "15+ années d'expérience" at bounding box center [473, 371] width 431 height 467
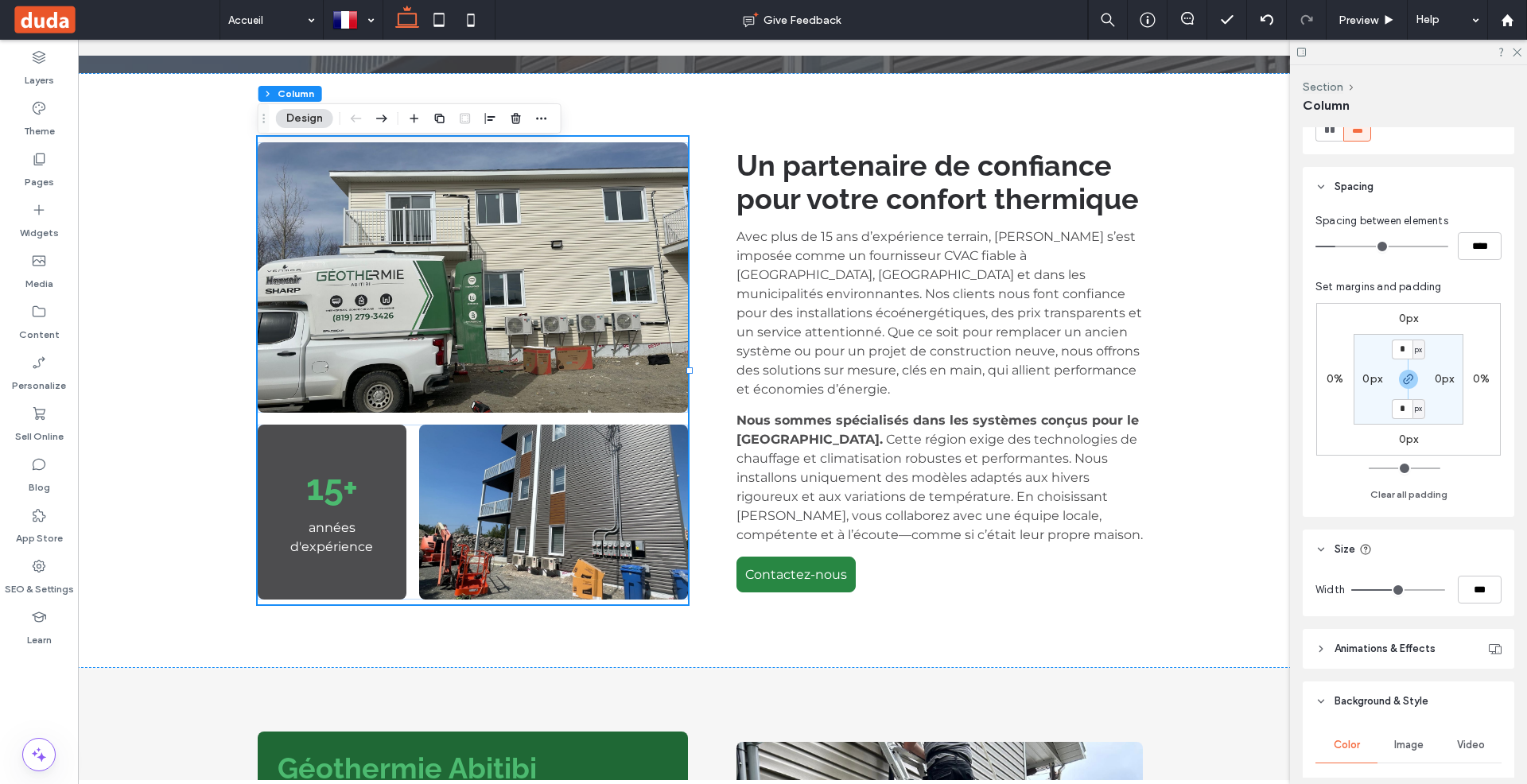
scroll to position [276, 0]
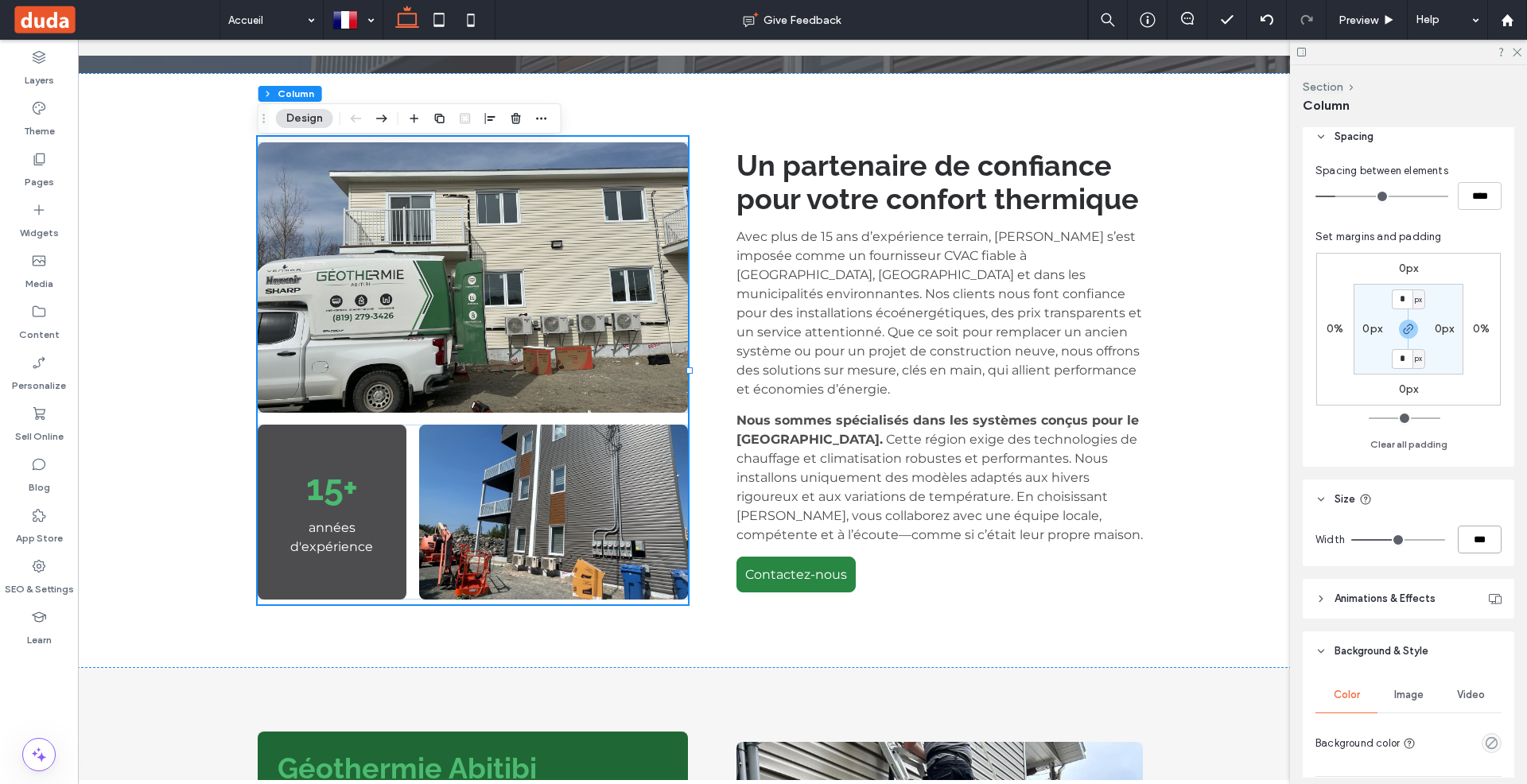
click at [1477, 542] on input "***" at bounding box center [1479, 540] width 44 height 28
type input "**"
type input "***"
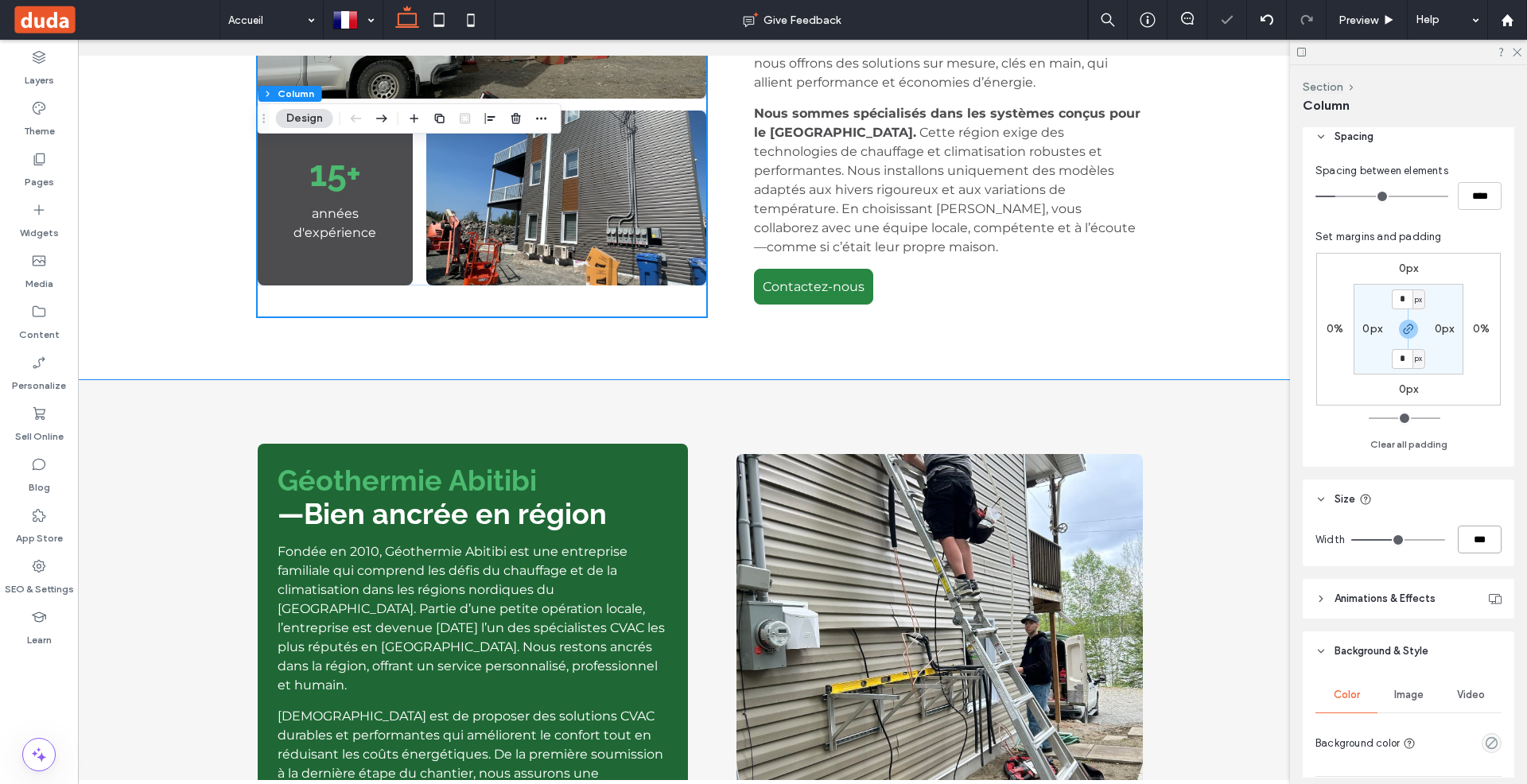
scroll to position [1039, 0]
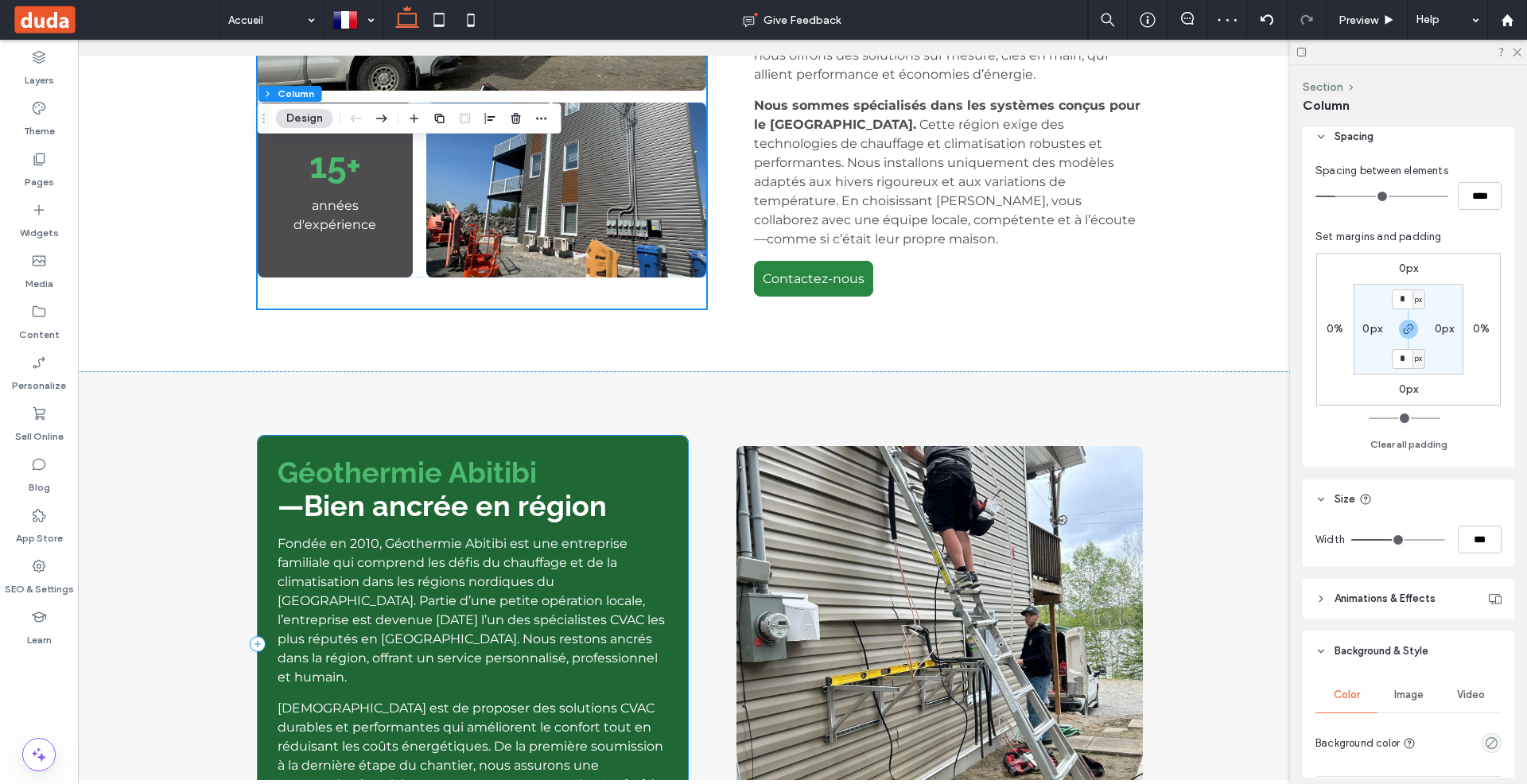
click at [678, 499] on div "Géothermie Abitibi —Bien ancrée en région Fondée en 2010, Géothermie Abitibi es…" at bounding box center [473, 643] width 431 height 416
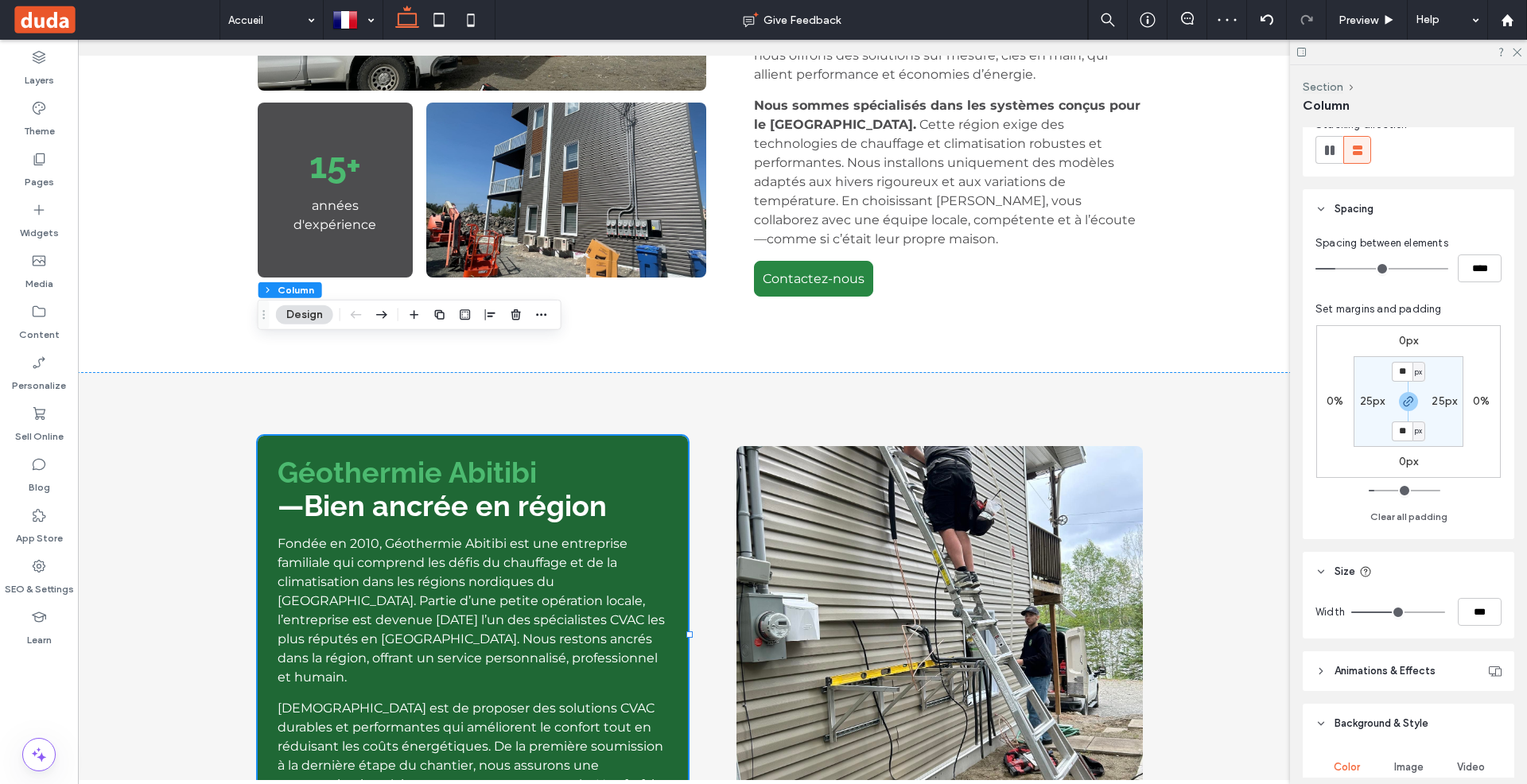
scroll to position [213, 0]
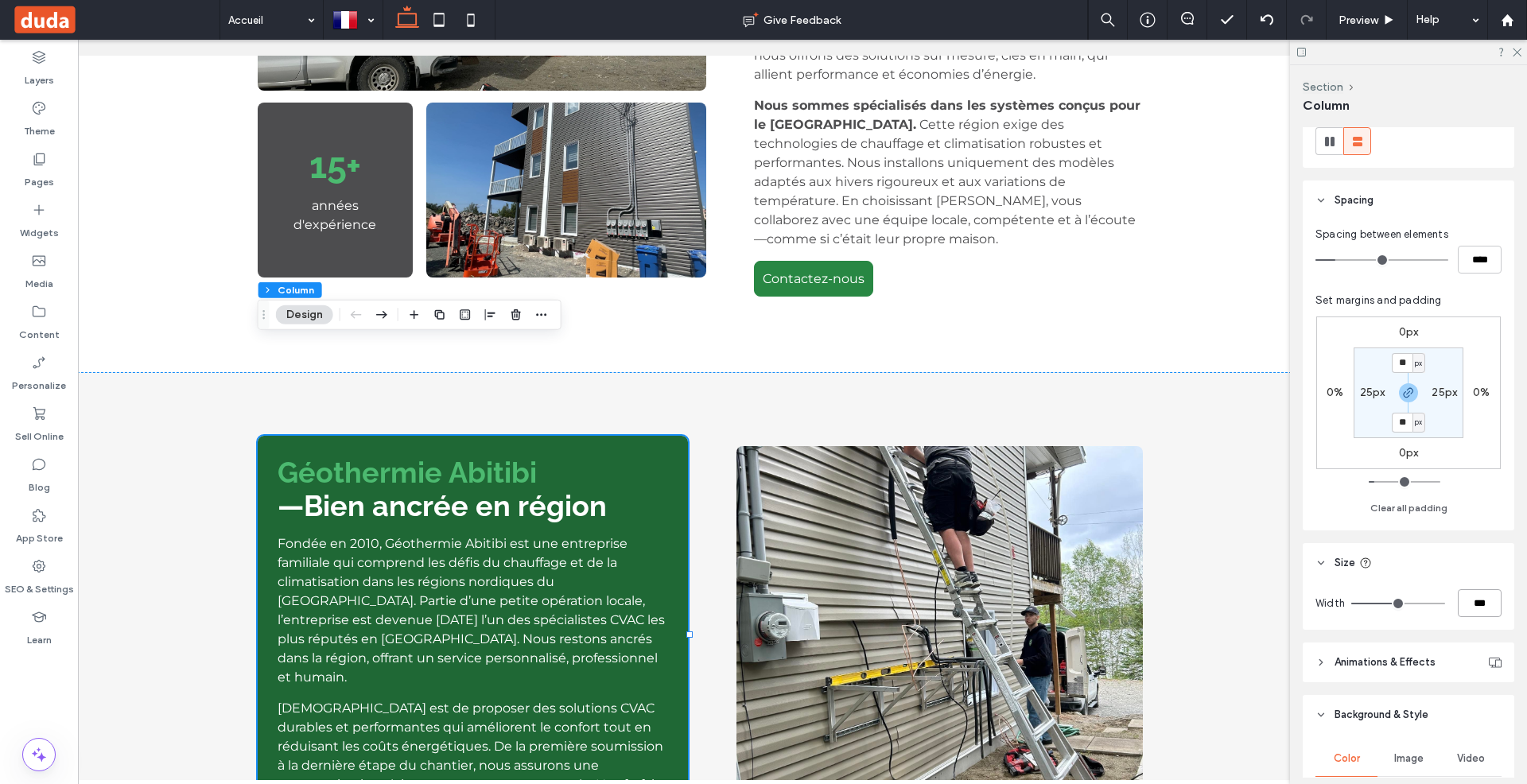
click at [1480, 599] on input "***" at bounding box center [1479, 603] width 44 height 28
type input "**"
type input "***"
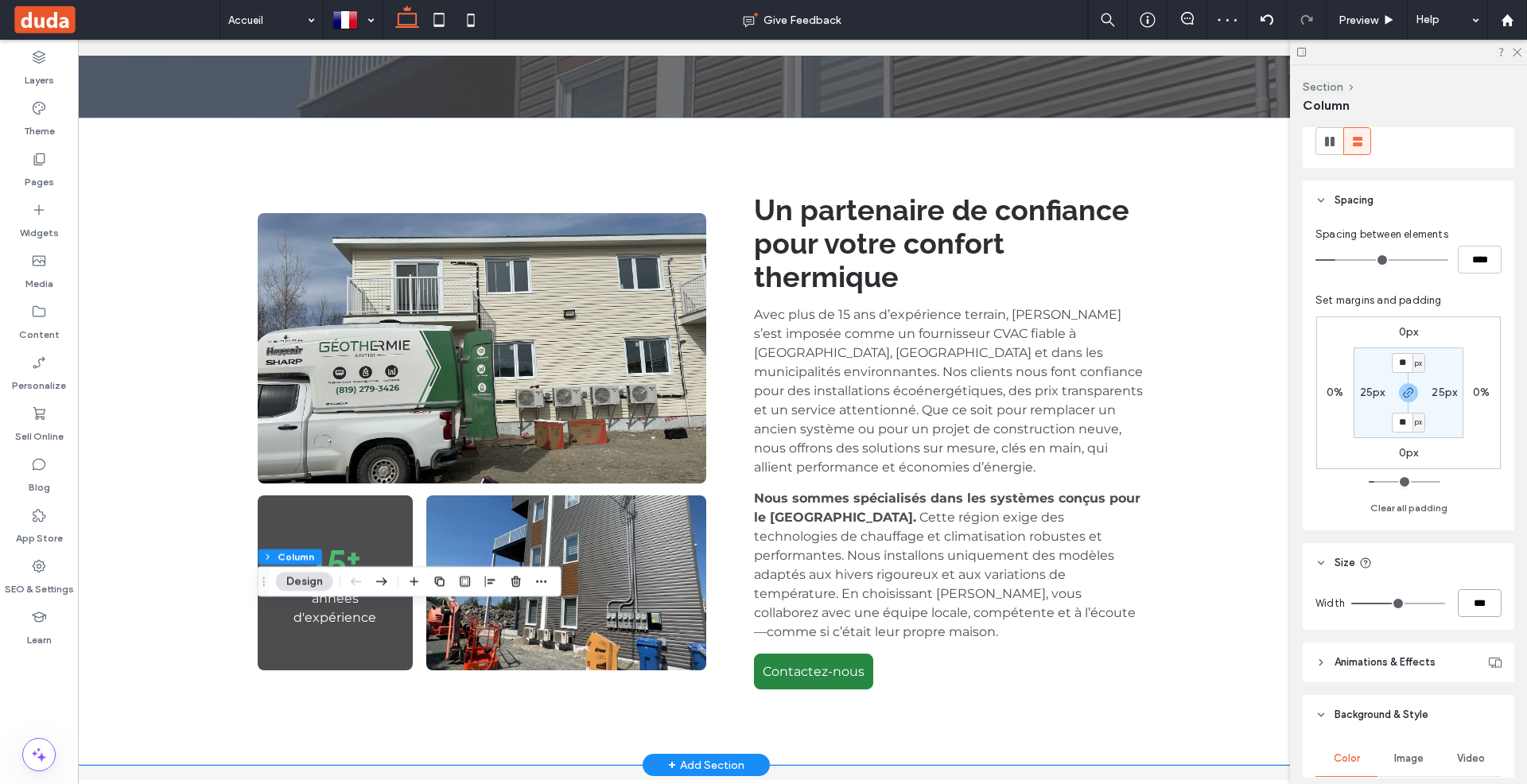
scroll to position [614, 0]
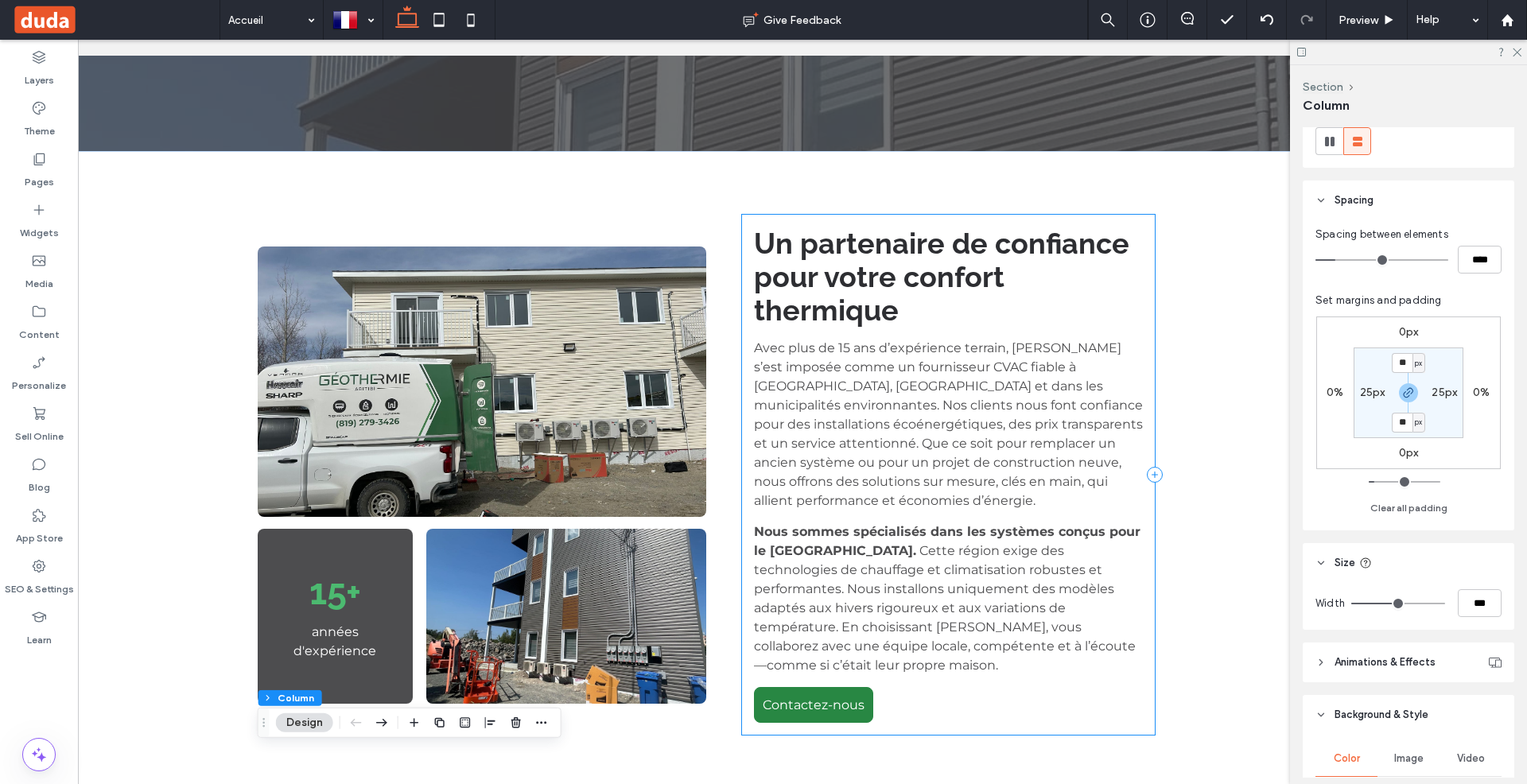
click at [770, 215] on div "Un partenaire de confiance pour votre confort thermique Avec plus de 15 ans d’e…" at bounding box center [947, 474] width 413 height 520
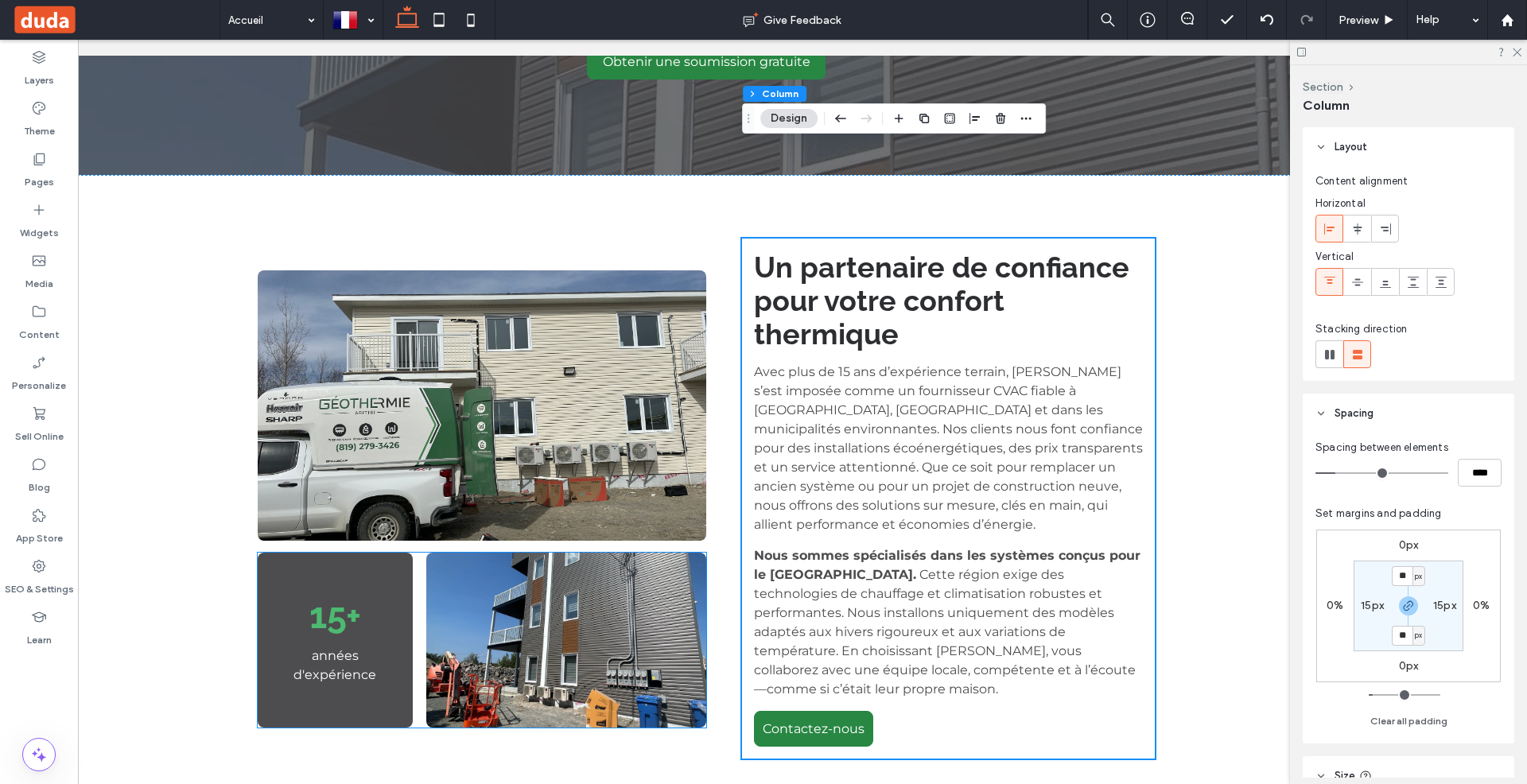
scroll to position [482, 0]
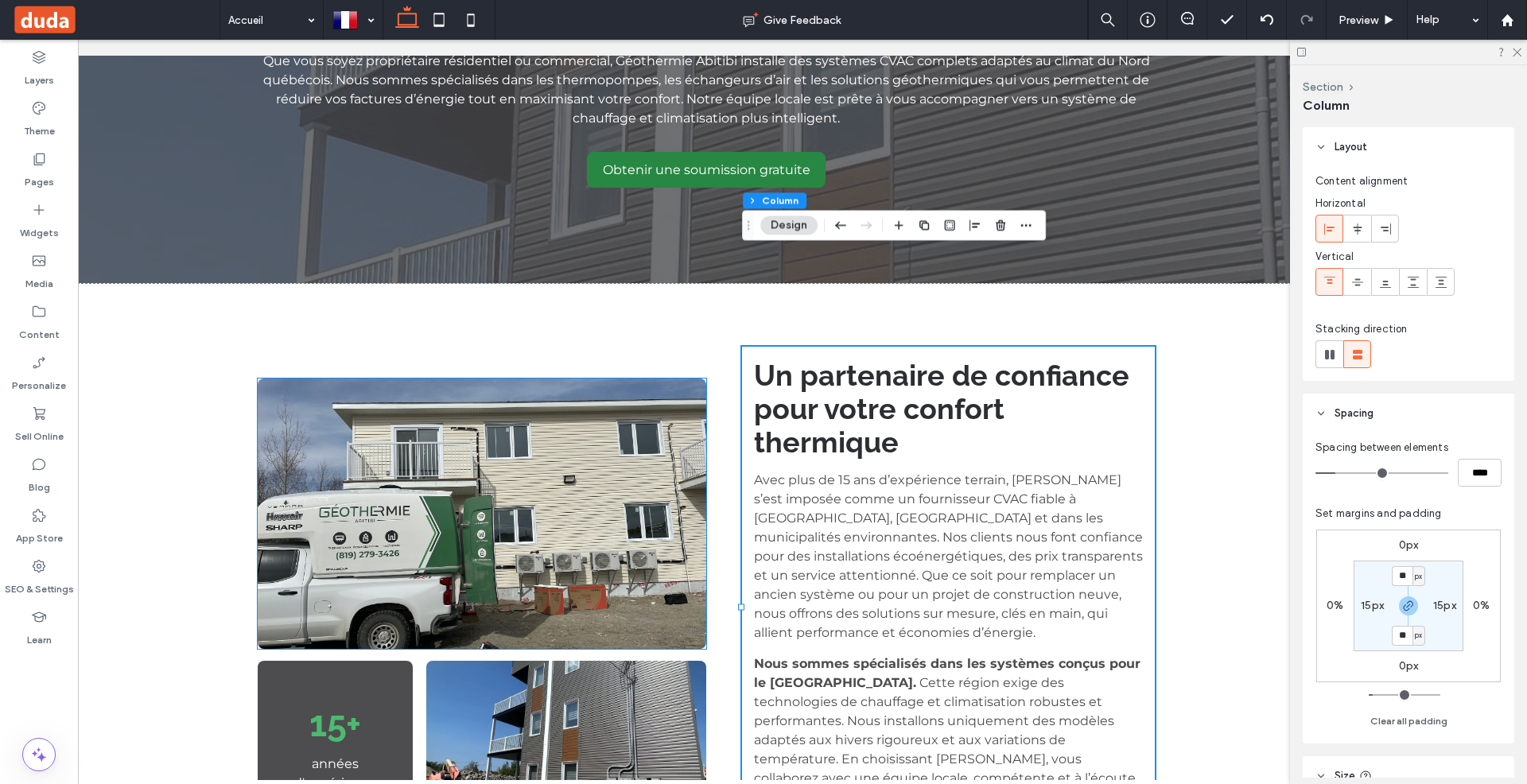
click at [670, 379] on img at bounding box center [481, 514] width 448 height 270
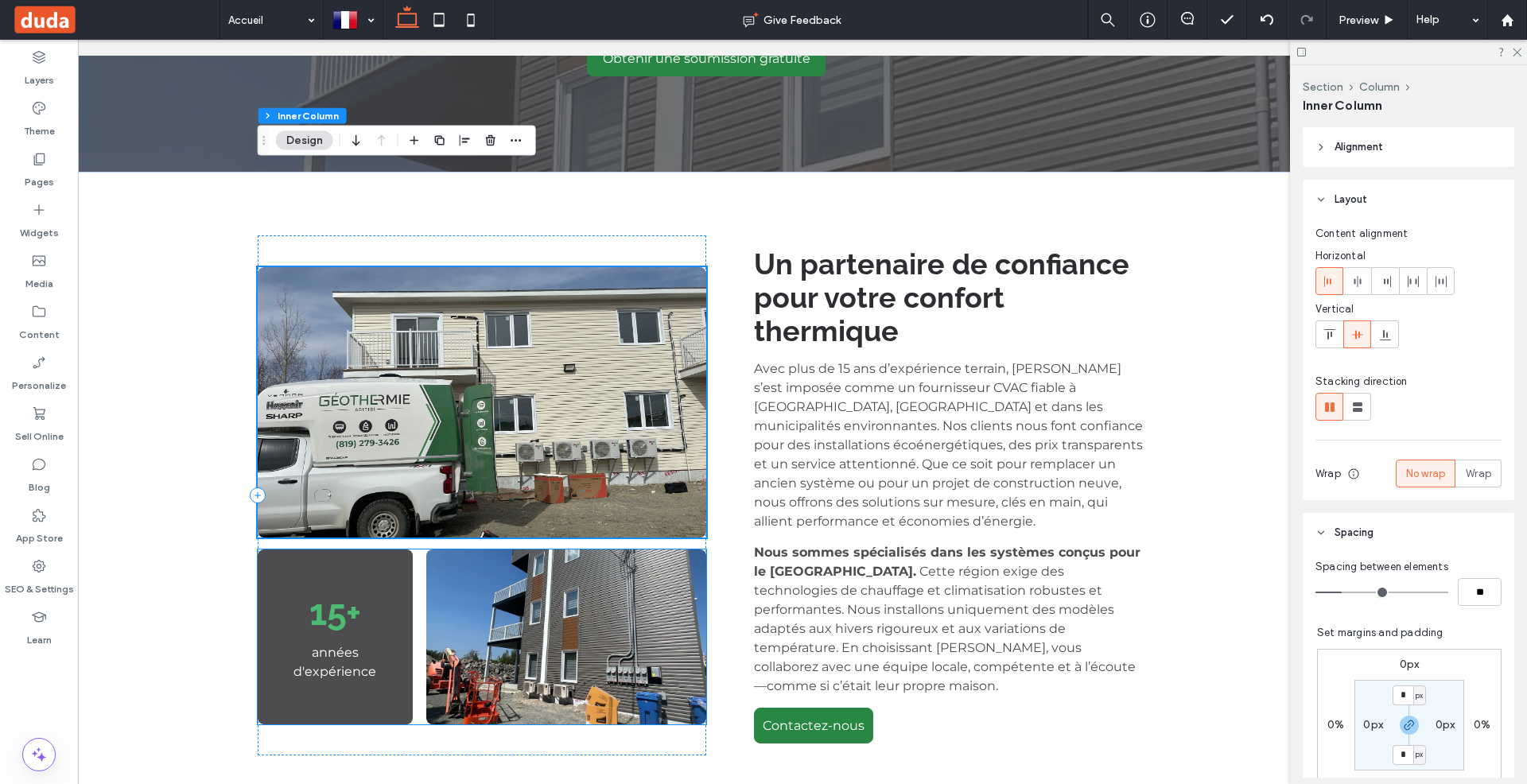
scroll to position [585, 0]
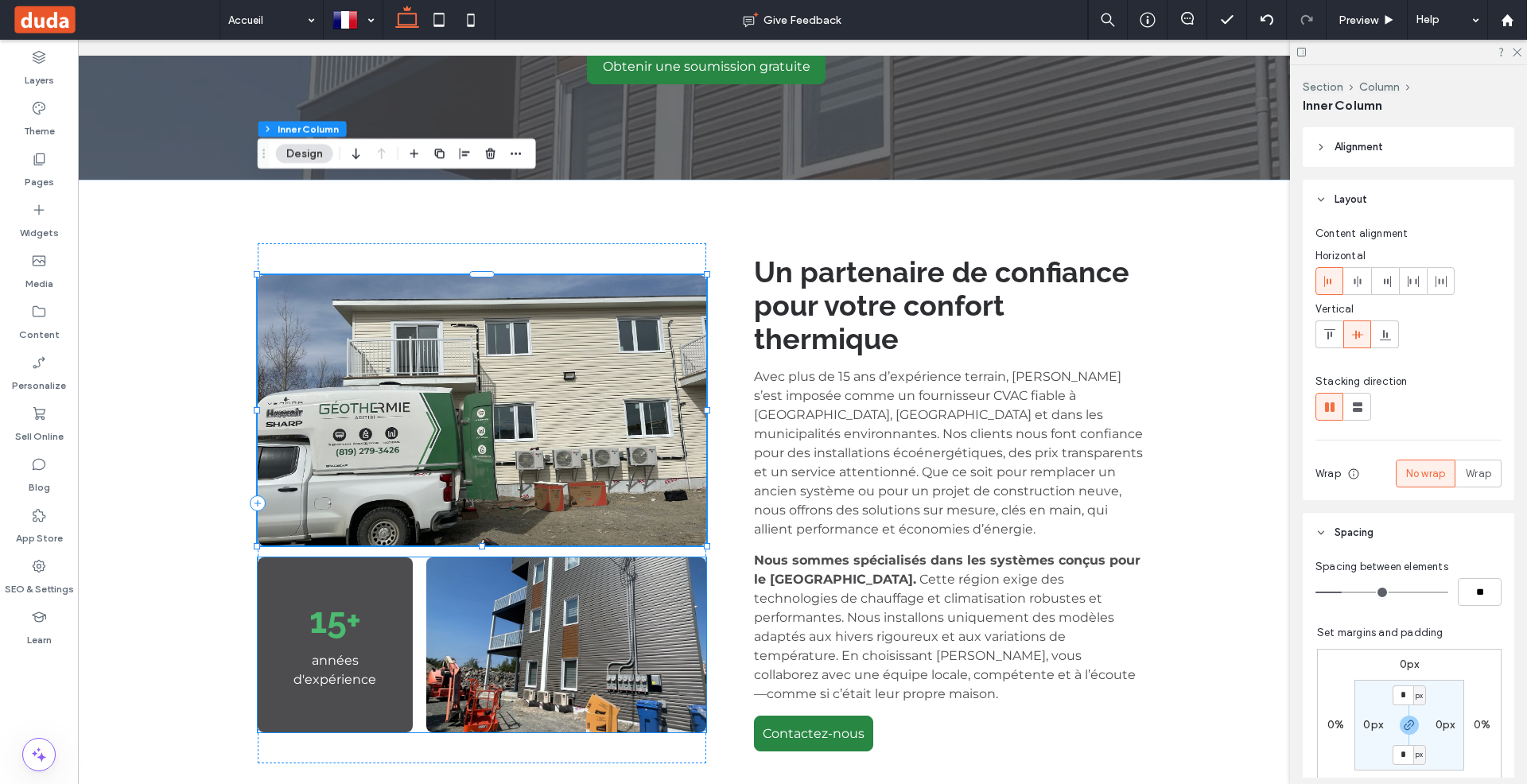
click at [384, 557] on div "15+ années d'expérience" at bounding box center [335, 645] width 155 height 175
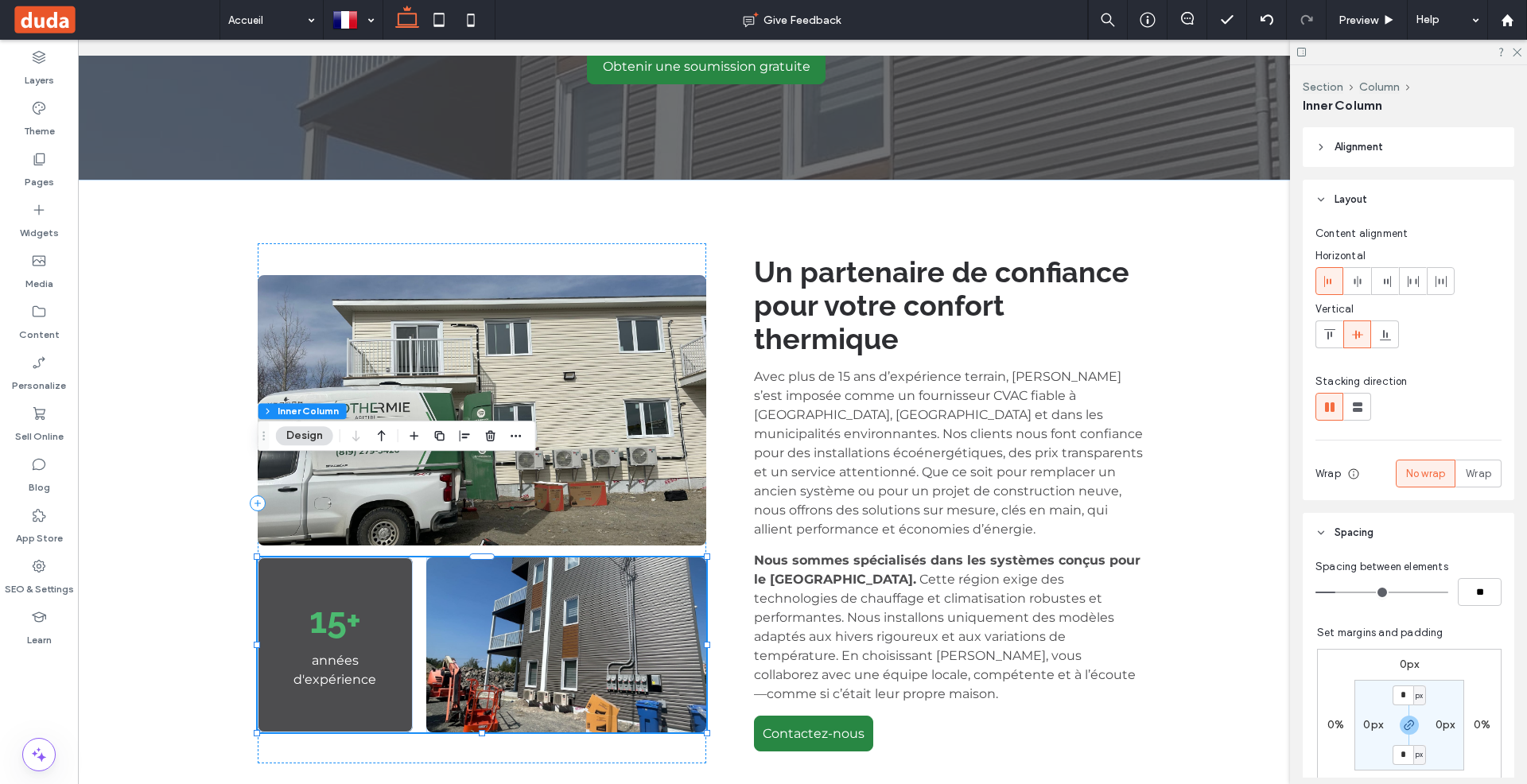
click at [384, 557] on div "15+ années d'expérience" at bounding box center [335, 645] width 155 height 175
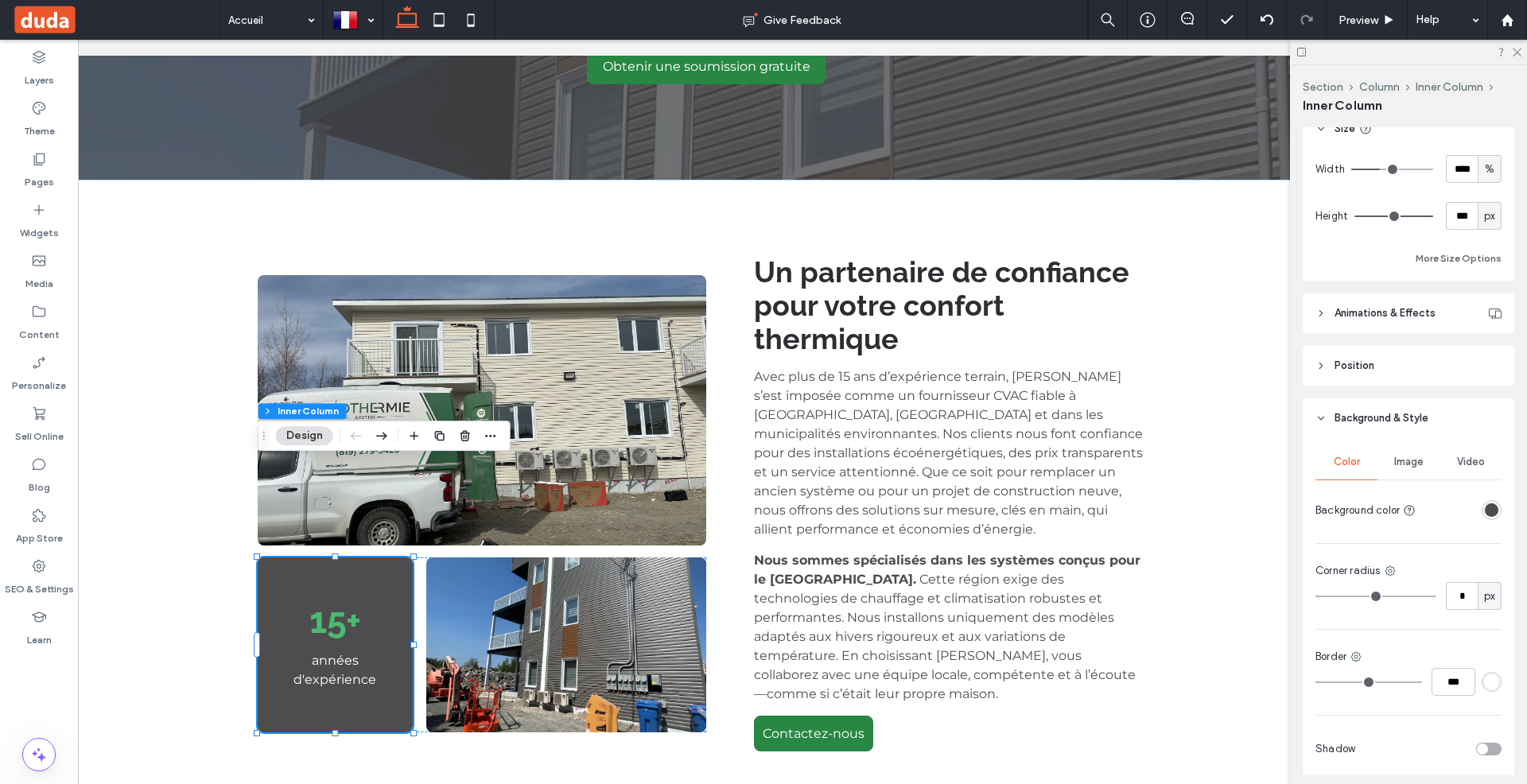
scroll to position [704, 0]
click at [1390, 565] on icon at bounding box center [1390, 566] width 13 height 13
click at [1327, 710] on div "Bottom left" at bounding box center [1325, 720] width 141 height 30
click at [1468, 596] on input "*" at bounding box center [1461, 592] width 32 height 28
type input "*"
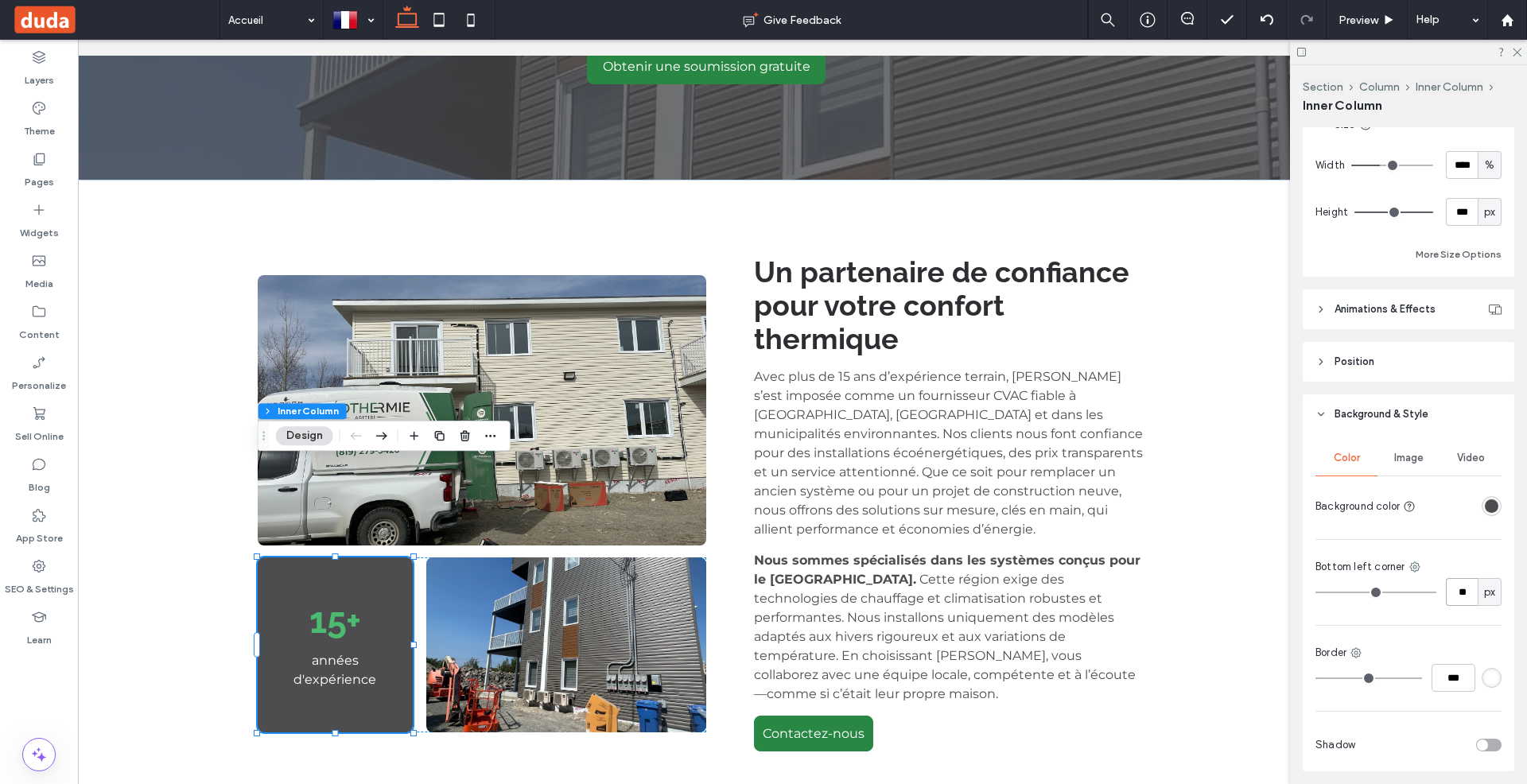
type input "**"
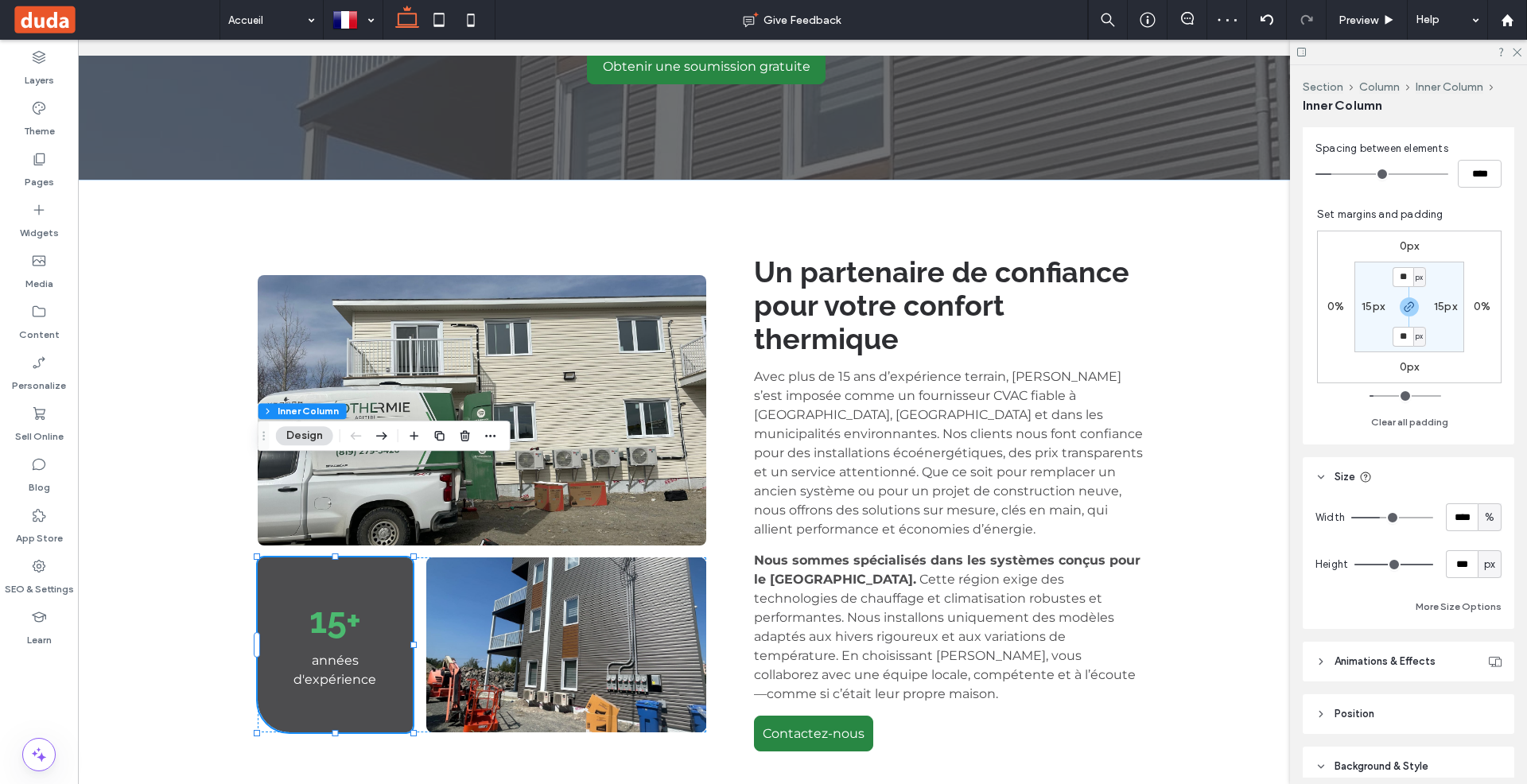
scroll to position [332, 0]
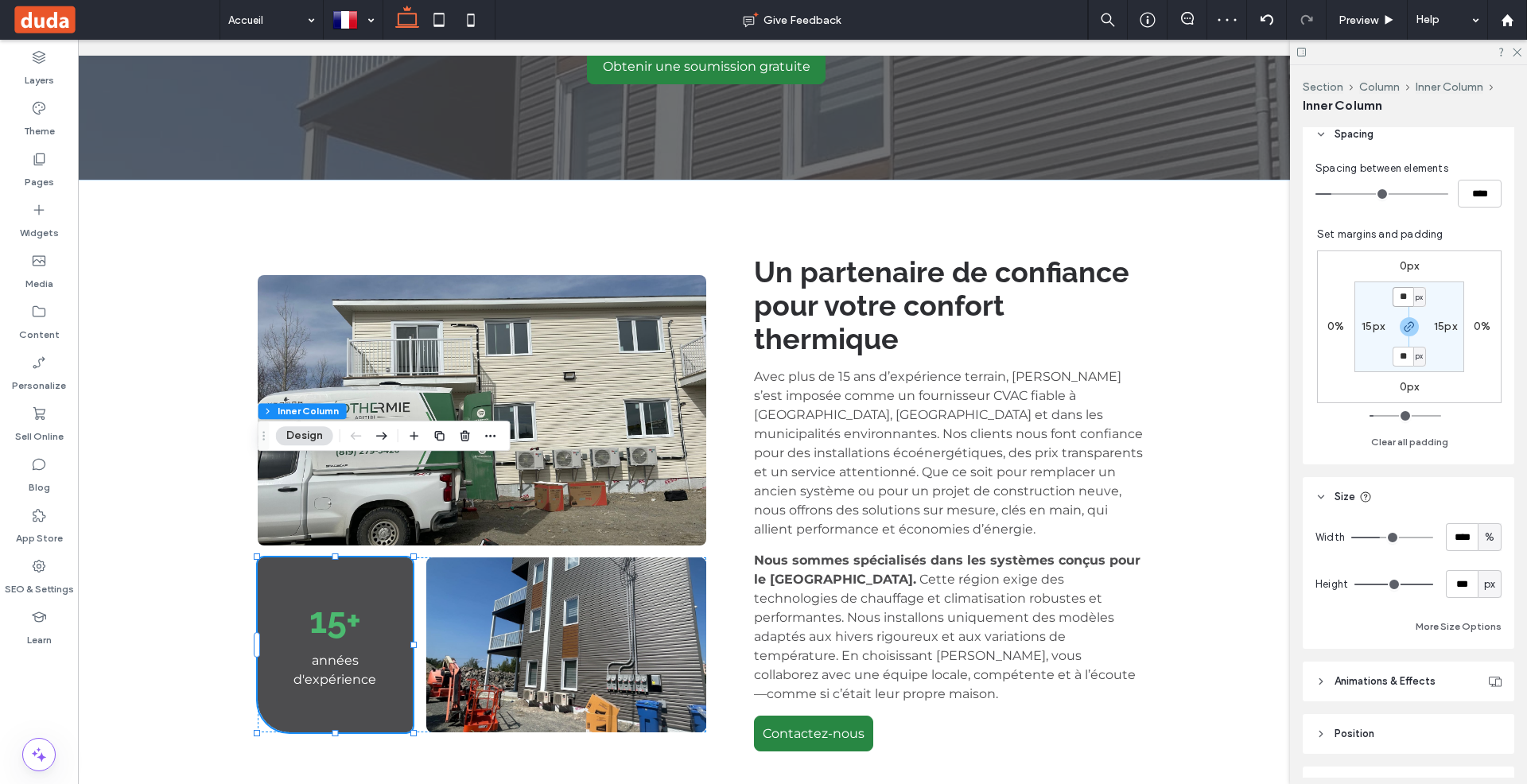
click at [1409, 300] on input "**" at bounding box center [1403, 297] width 21 height 20
type input "*"
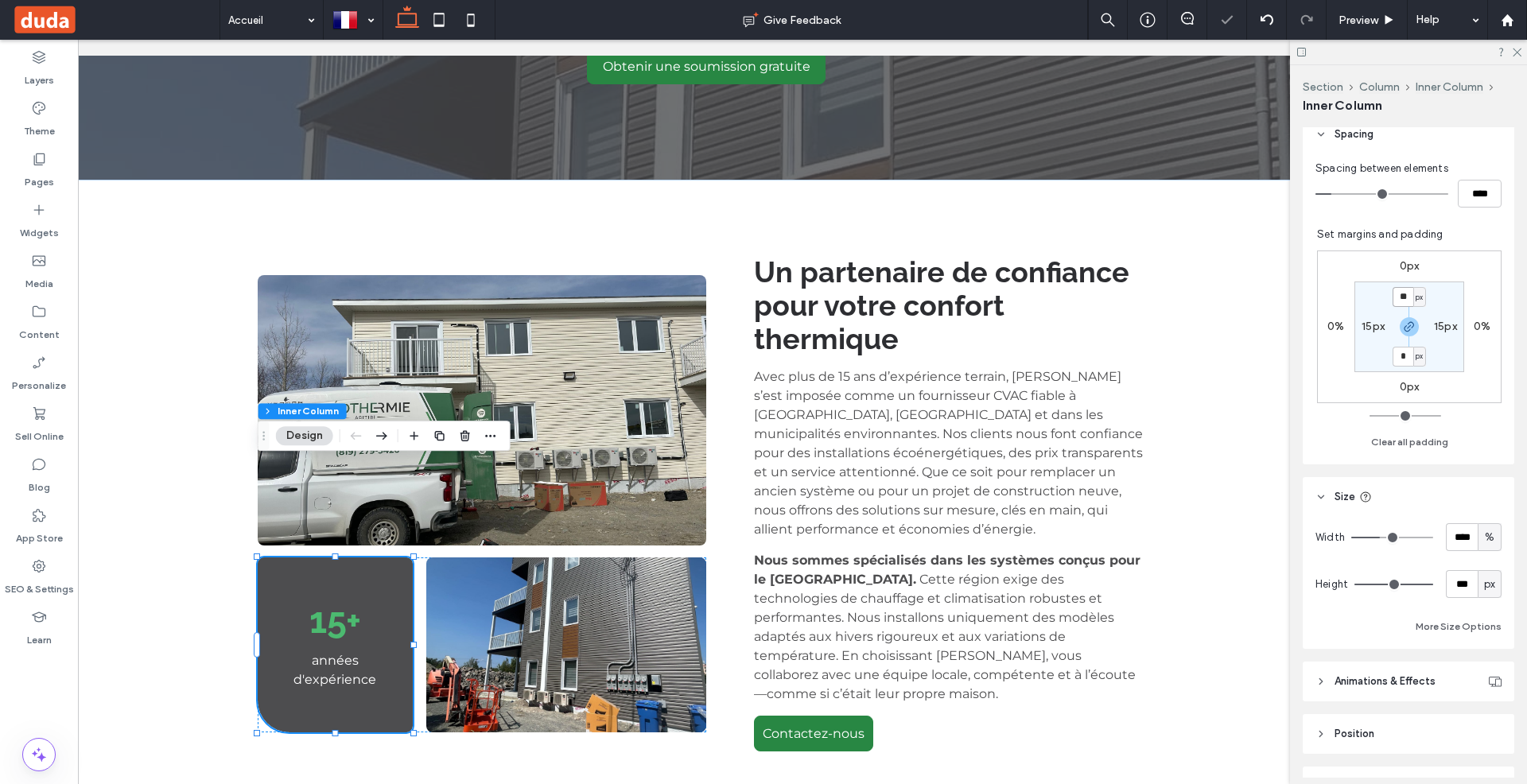
type input "*"
type input "***"
click at [1228, 455] on div "15+ années d'expérience Un partenaire de confiance pour votre confort thermique…" at bounding box center [707, 503] width 1418 height 647
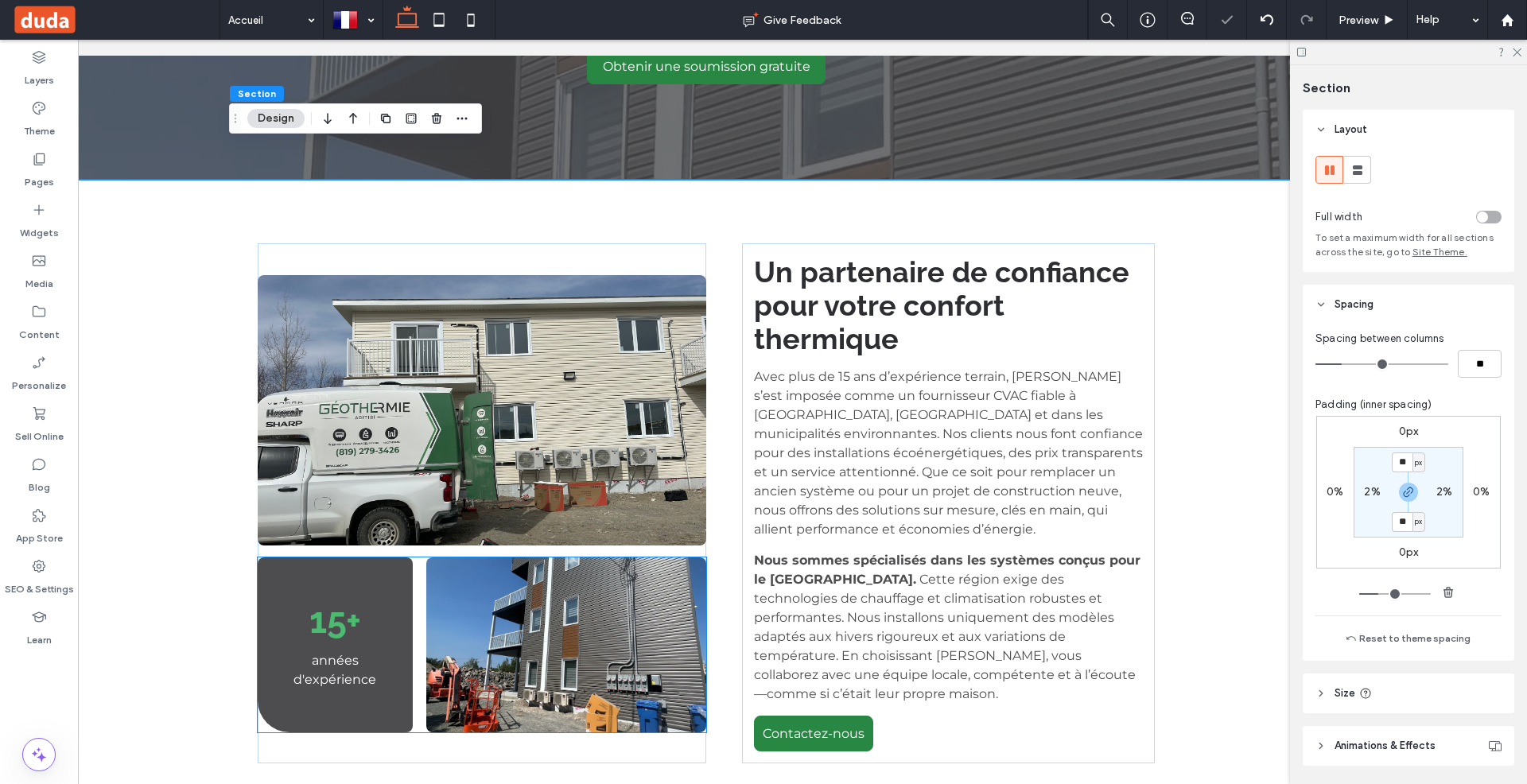
click at [388, 599] on h3 "15+" at bounding box center [335, 620] width 131 height 42
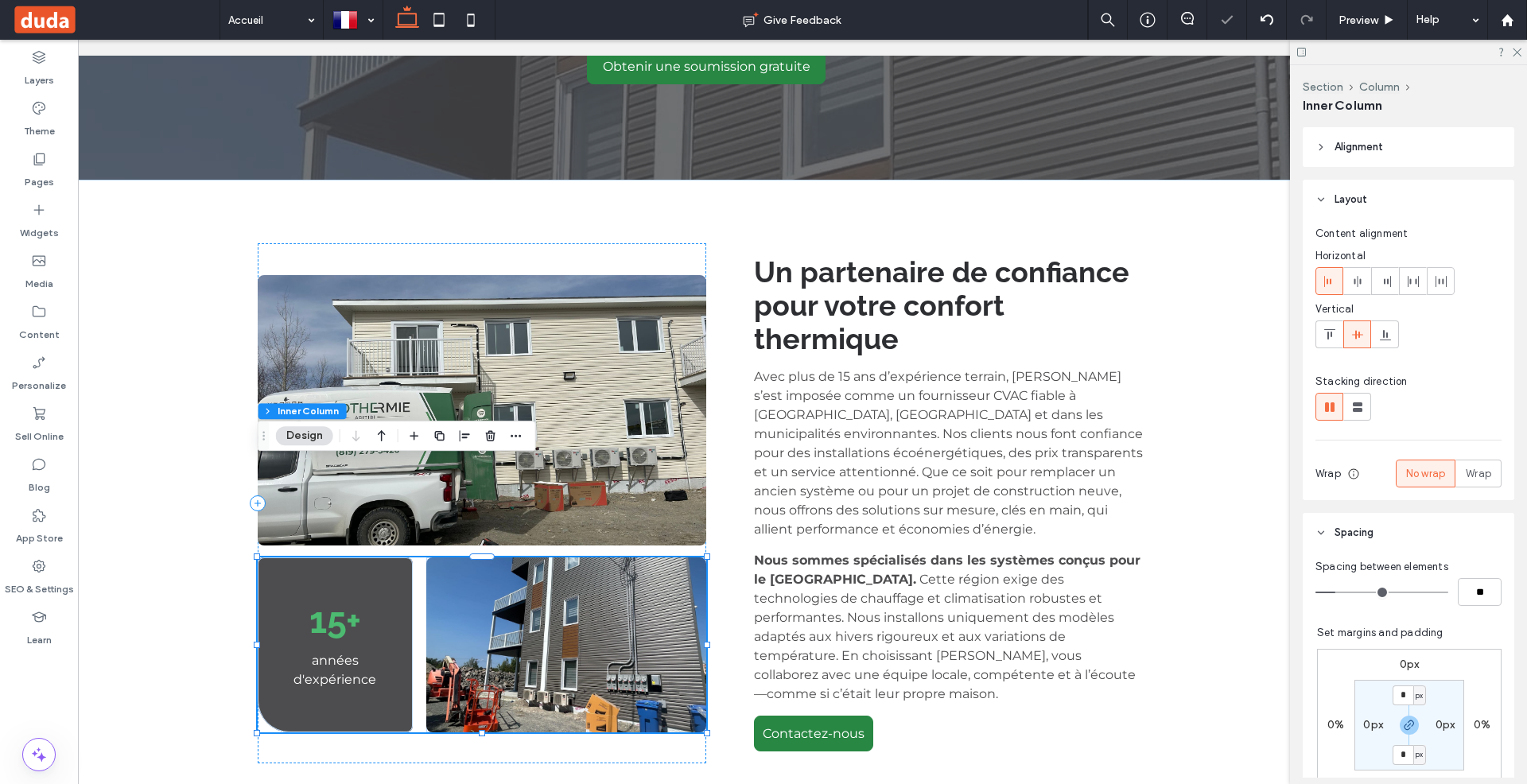
click at [385, 599] on h3 "15+" at bounding box center [335, 620] width 131 height 42
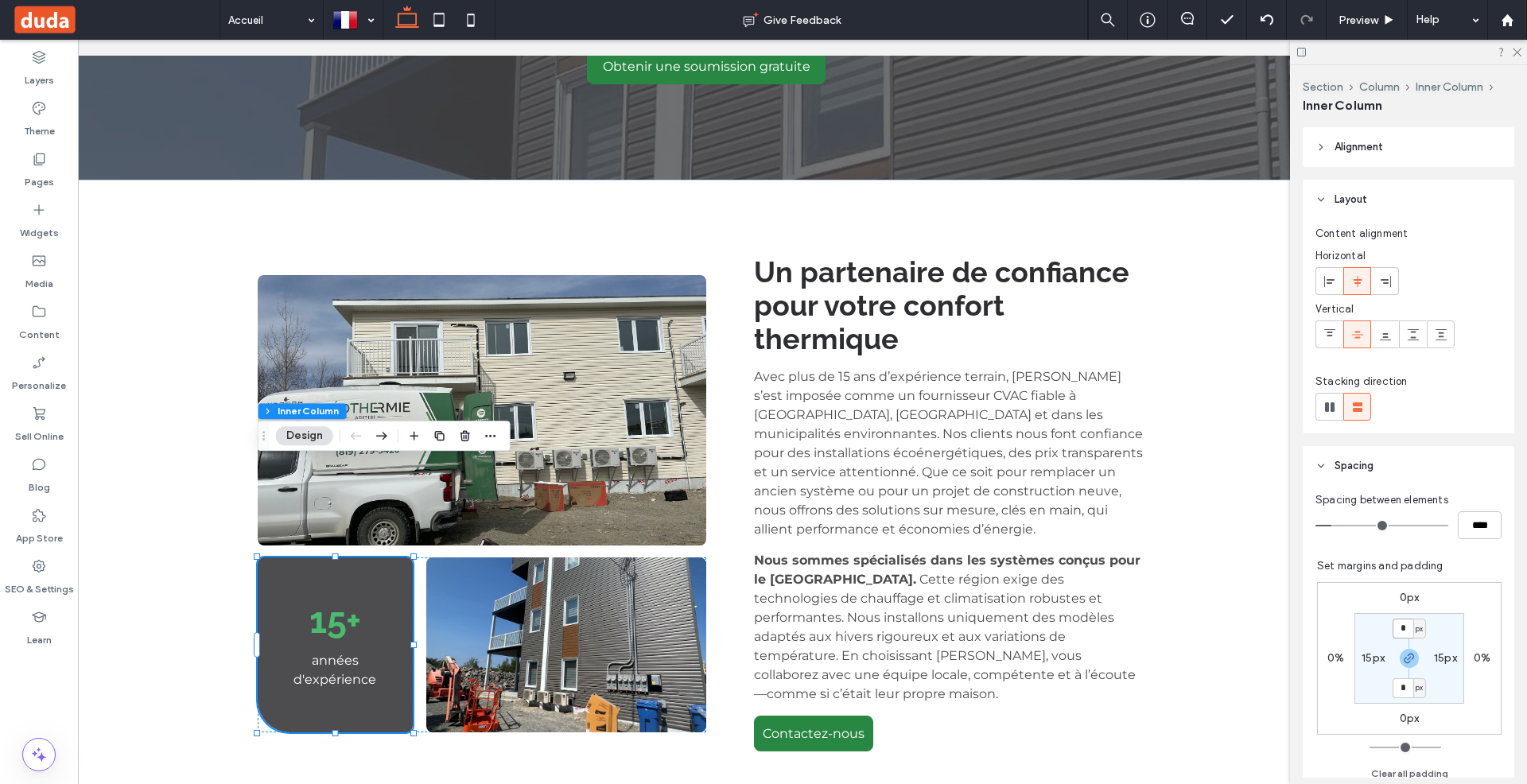
click at [1403, 631] on input "*" at bounding box center [1403, 628] width 21 height 20
type input "***"
click at [417, 557] on div "15+ années d'expérience" at bounding box center [481, 645] width 448 height 175
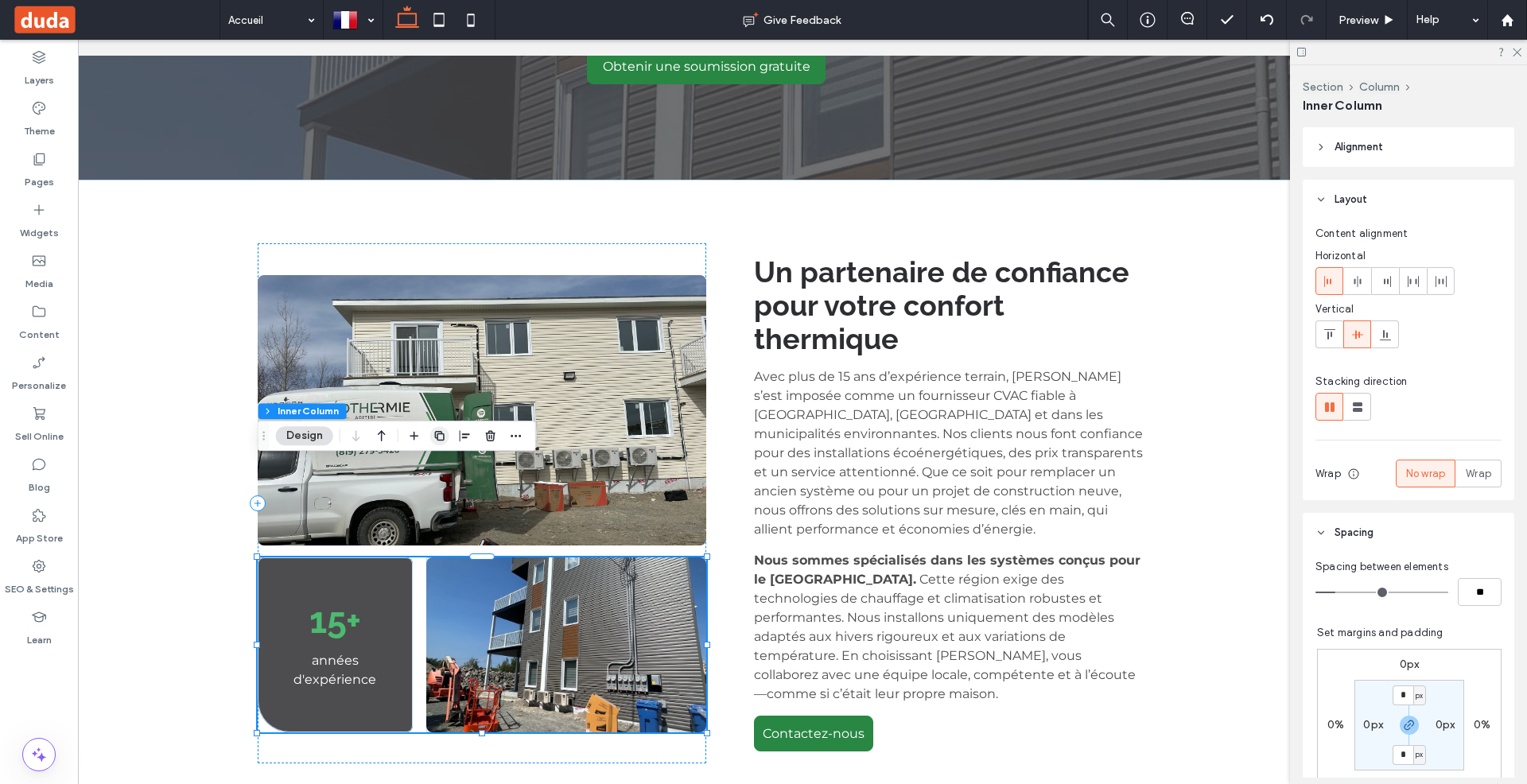
click at [443, 435] on use "button" at bounding box center [440, 436] width 10 height 10
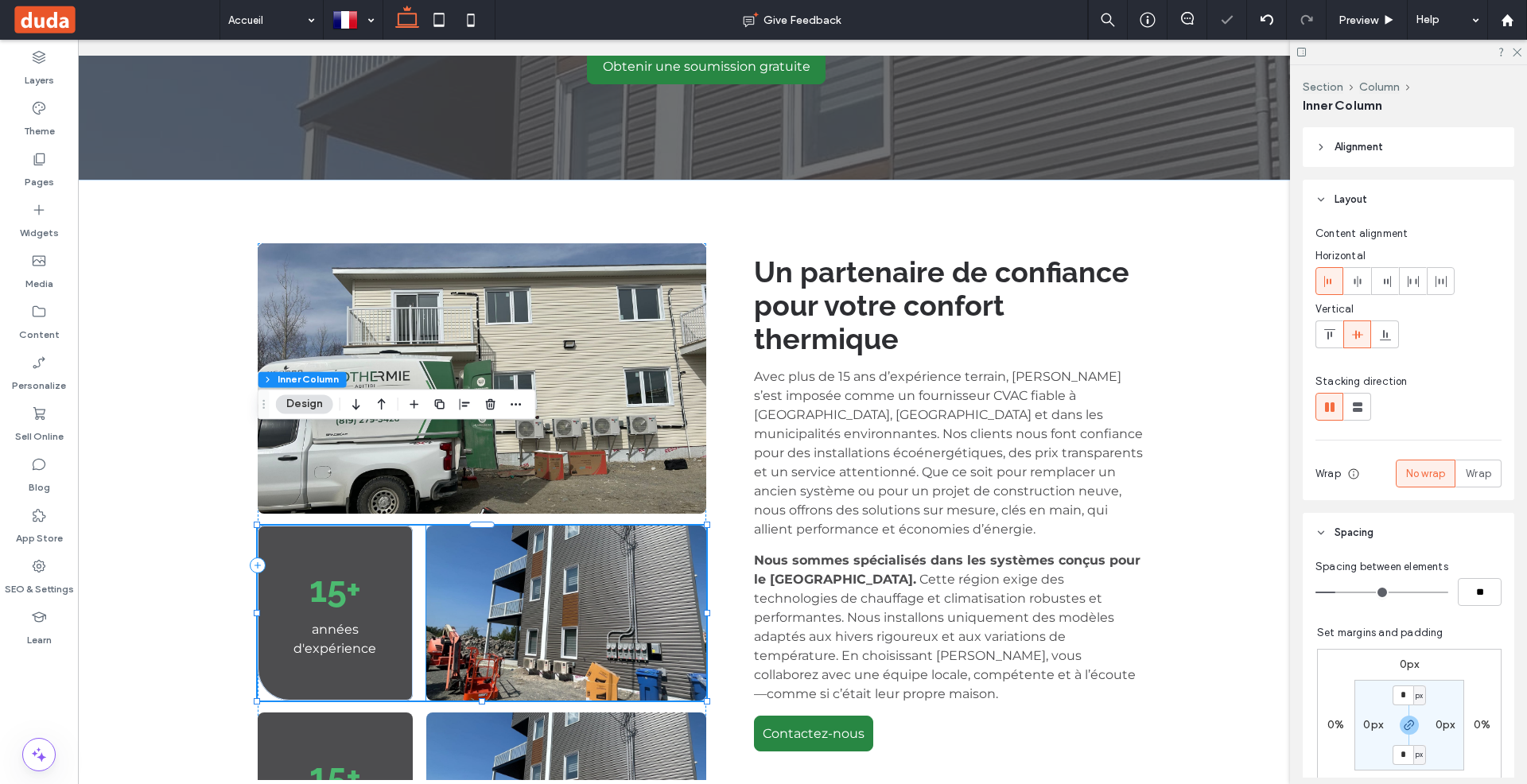
click at [494, 526] on img at bounding box center [567, 613] width 280 height 175
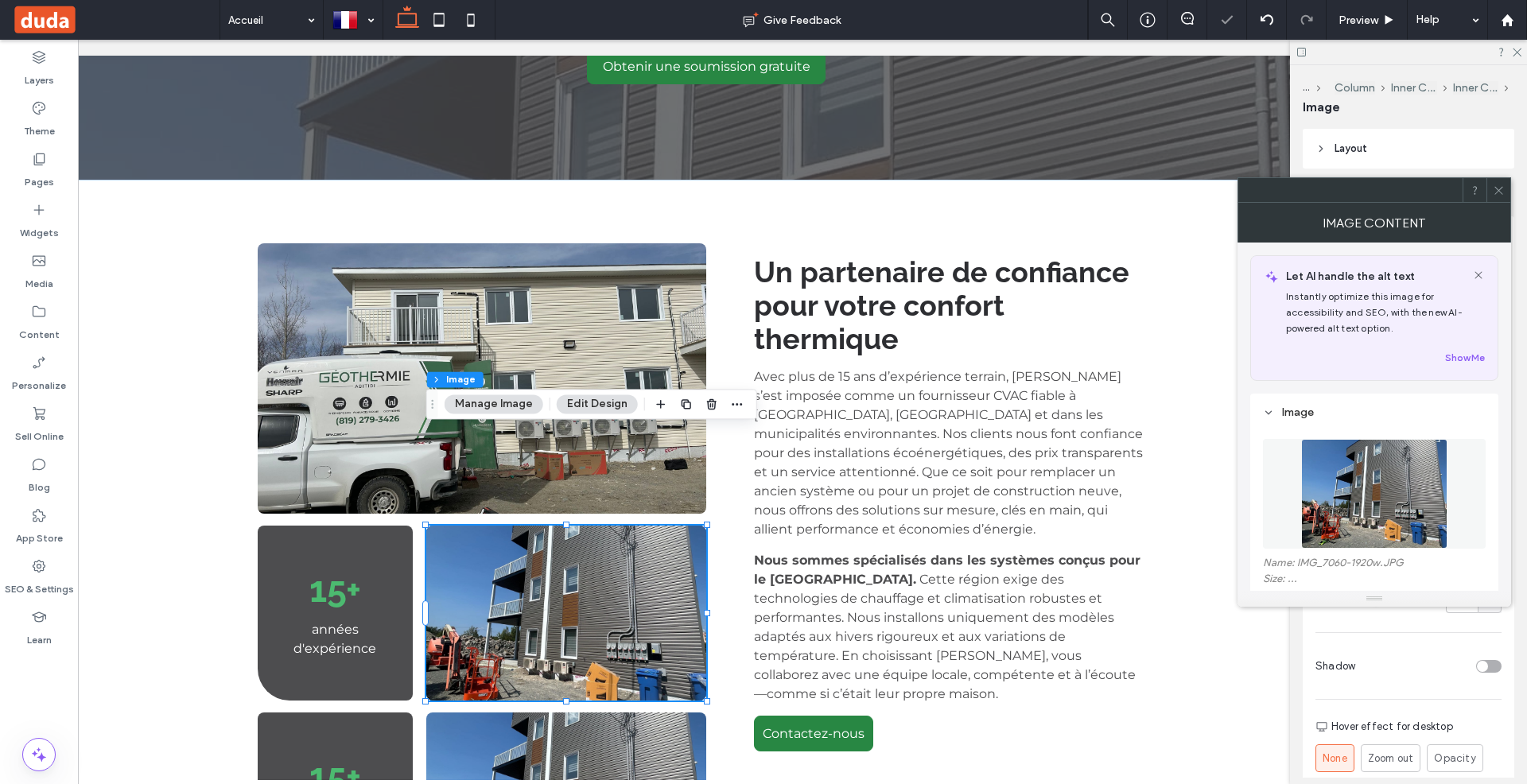
type input "*"
click at [710, 403] on use "button" at bounding box center [712, 404] width 10 height 10
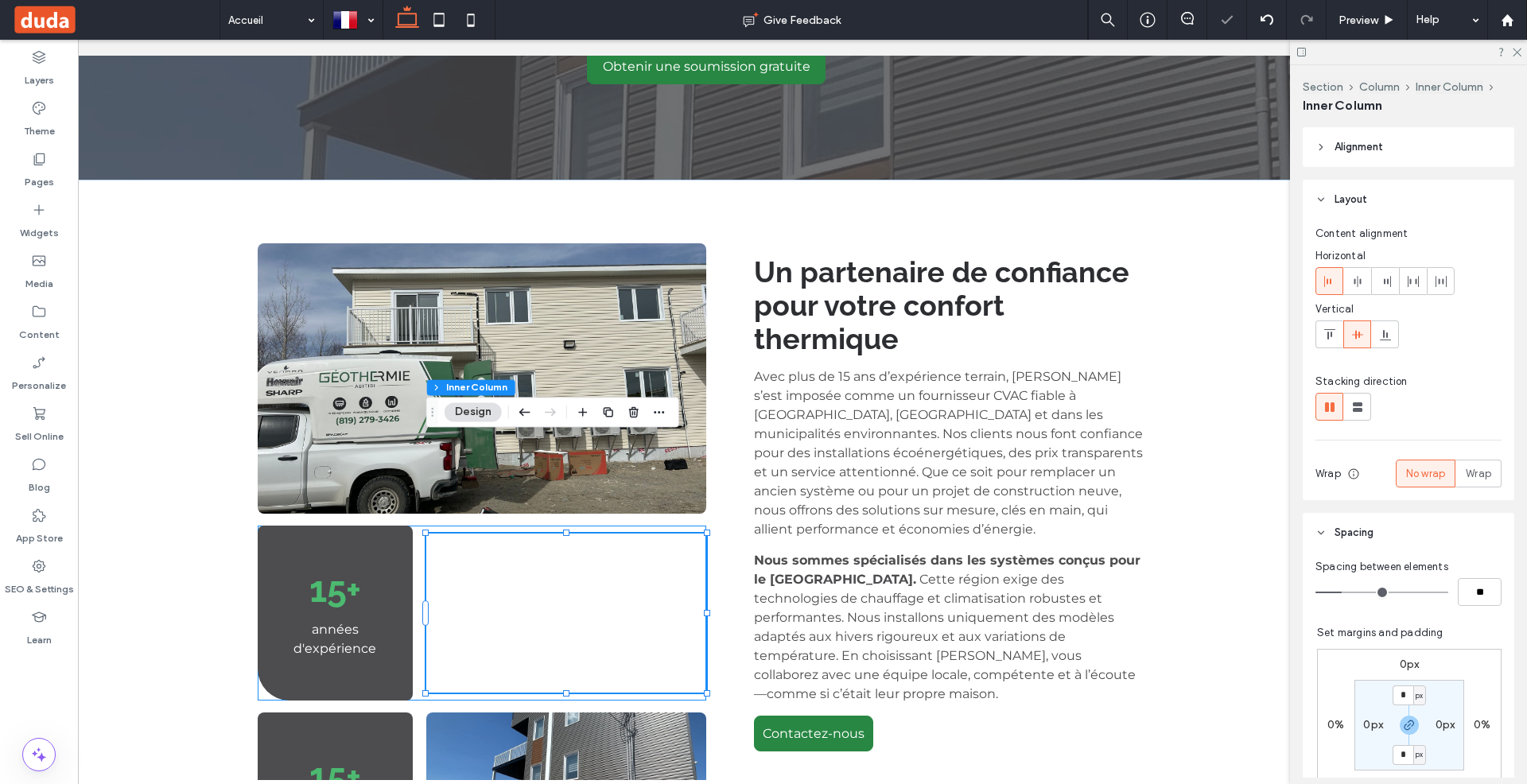
click at [420, 526] on div "15+ années d'expérience" at bounding box center [481, 613] width 448 height 175
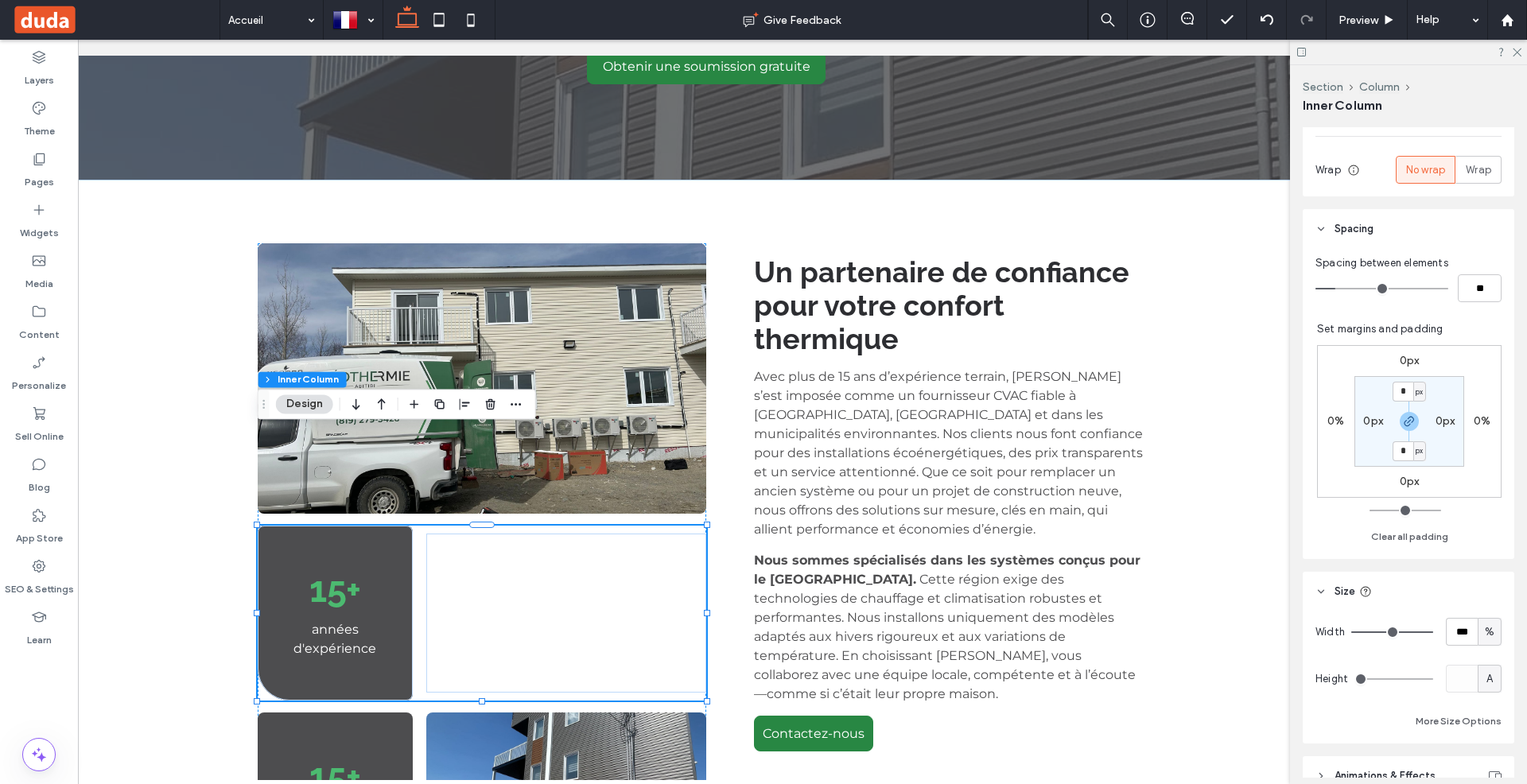
scroll to position [298, 0]
click at [1407, 392] on input "*" at bounding box center [1403, 397] width 21 height 20
type input "*"
click at [1404, 360] on label "0px" at bounding box center [1410, 367] width 20 height 14
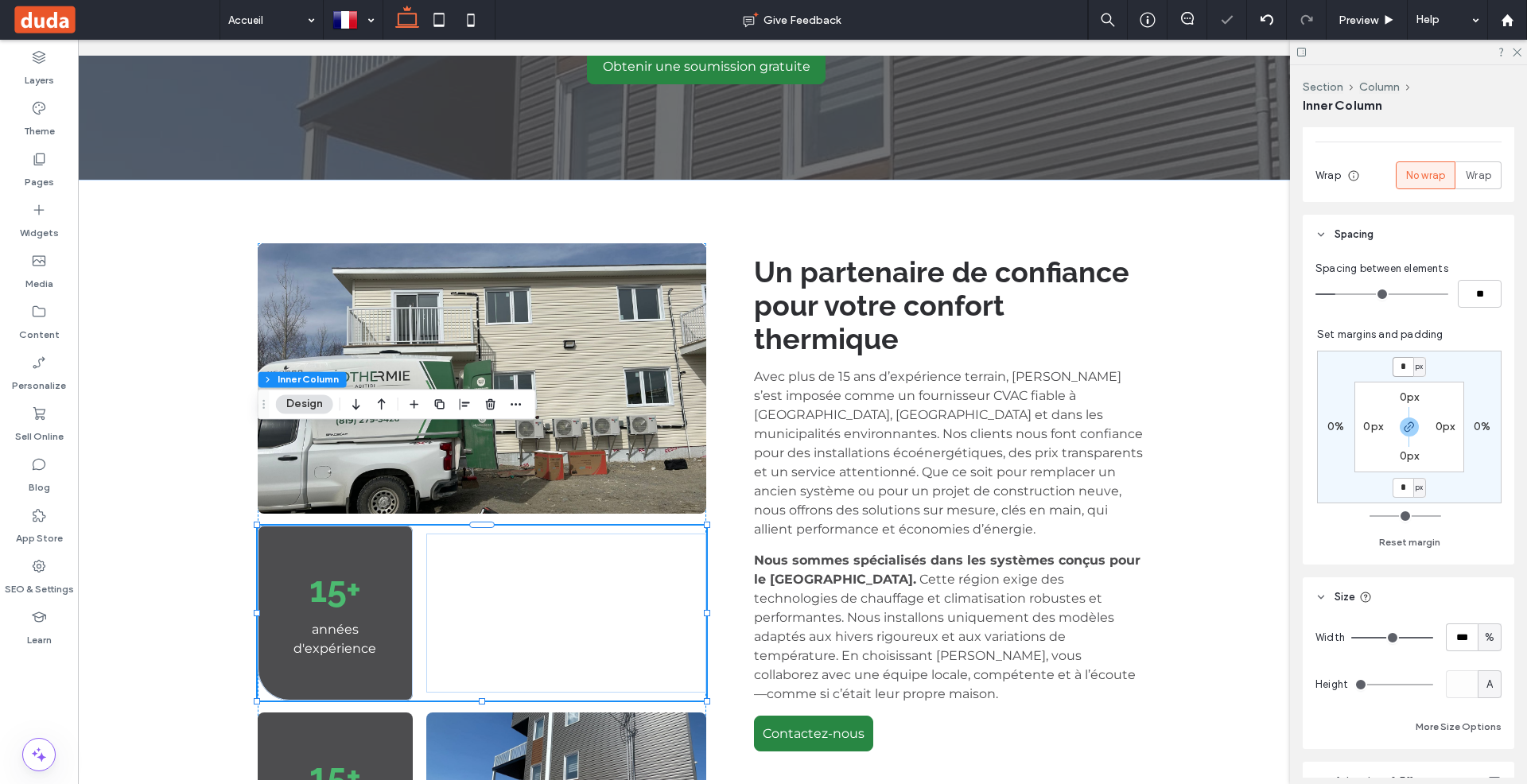
click at [1408, 364] on input "*" at bounding box center [1403, 367] width 21 height 20
type input "***"
type input "*"
type input "***"
type input "*"
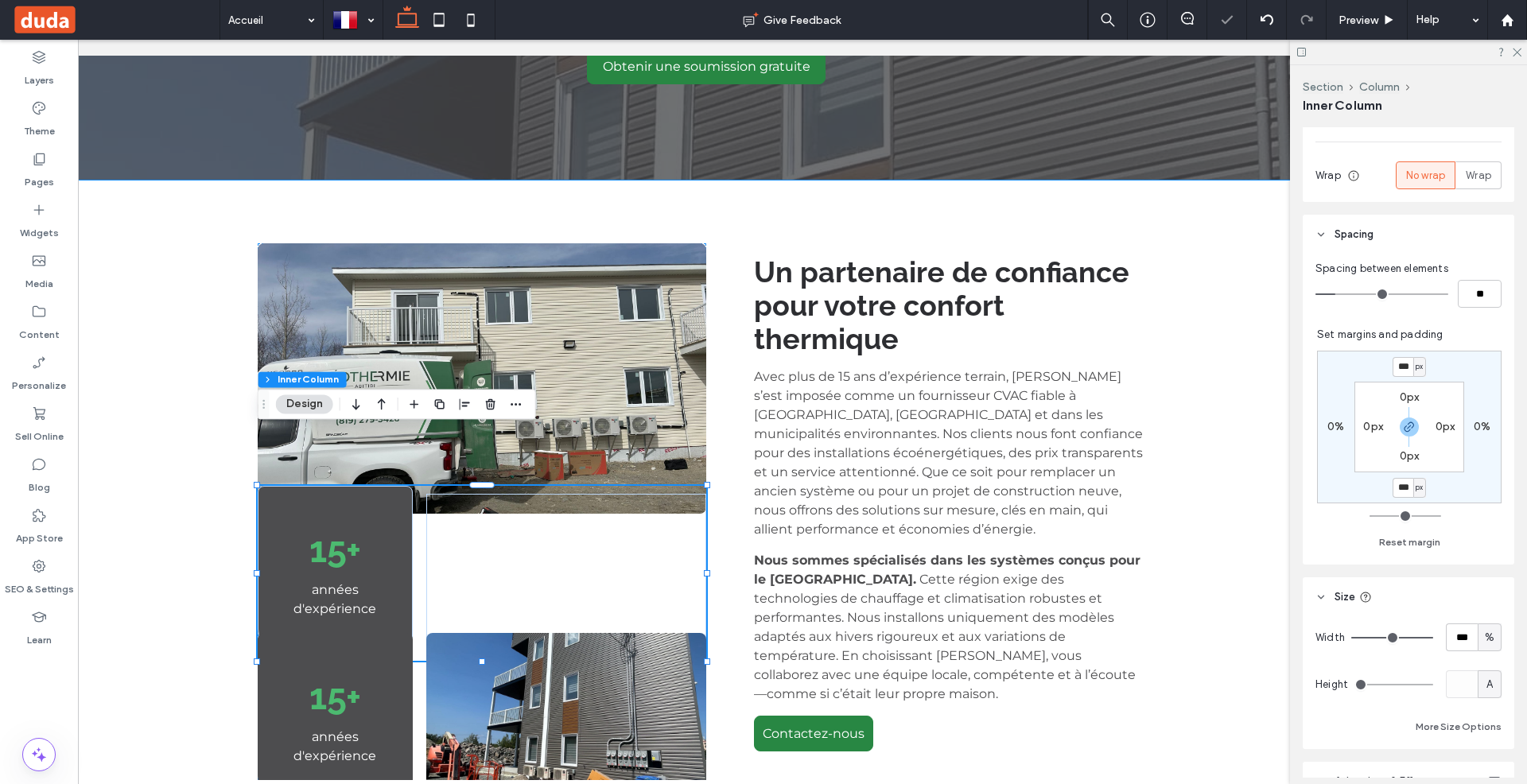
click at [728, 372] on div "15+ années d'expérience 15+ années d'expérience Un partenaire de confiance pour…" at bounding box center [706, 526] width 954 height 692
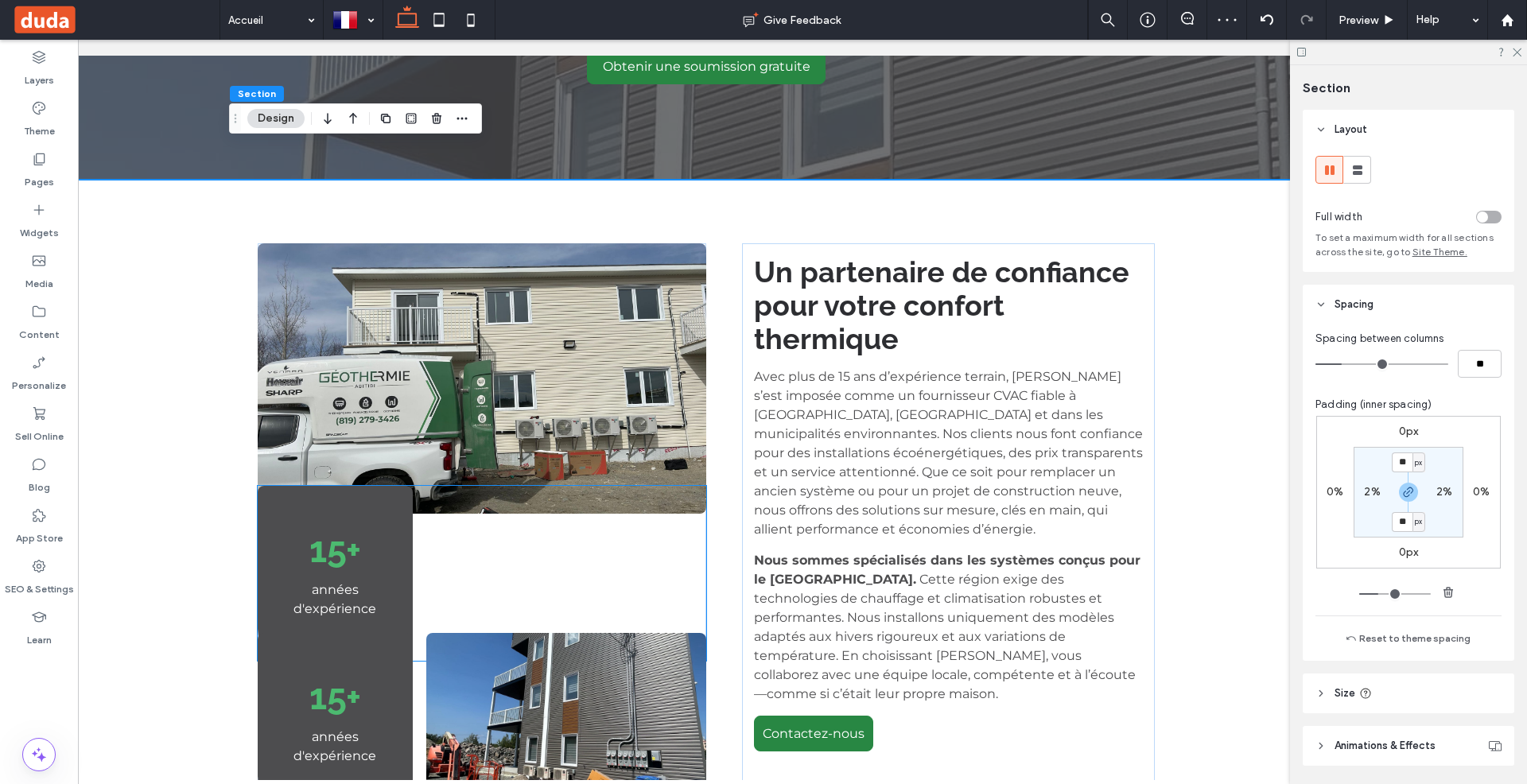
click at [342, 486] on div "15+ années d'expérience" at bounding box center [335, 573] width 155 height 175
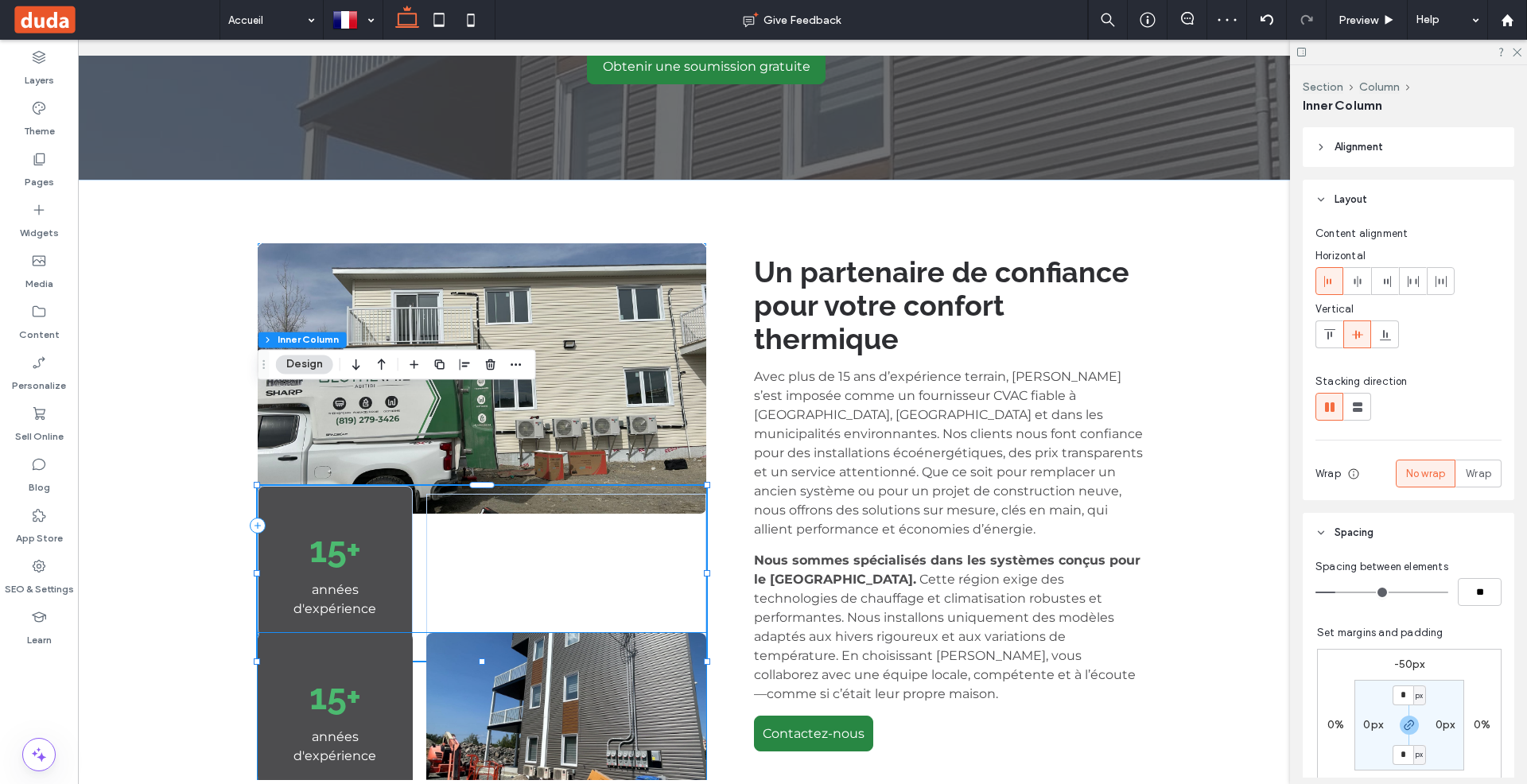
click at [320, 676] on span "15+" at bounding box center [335, 697] width 52 height 42
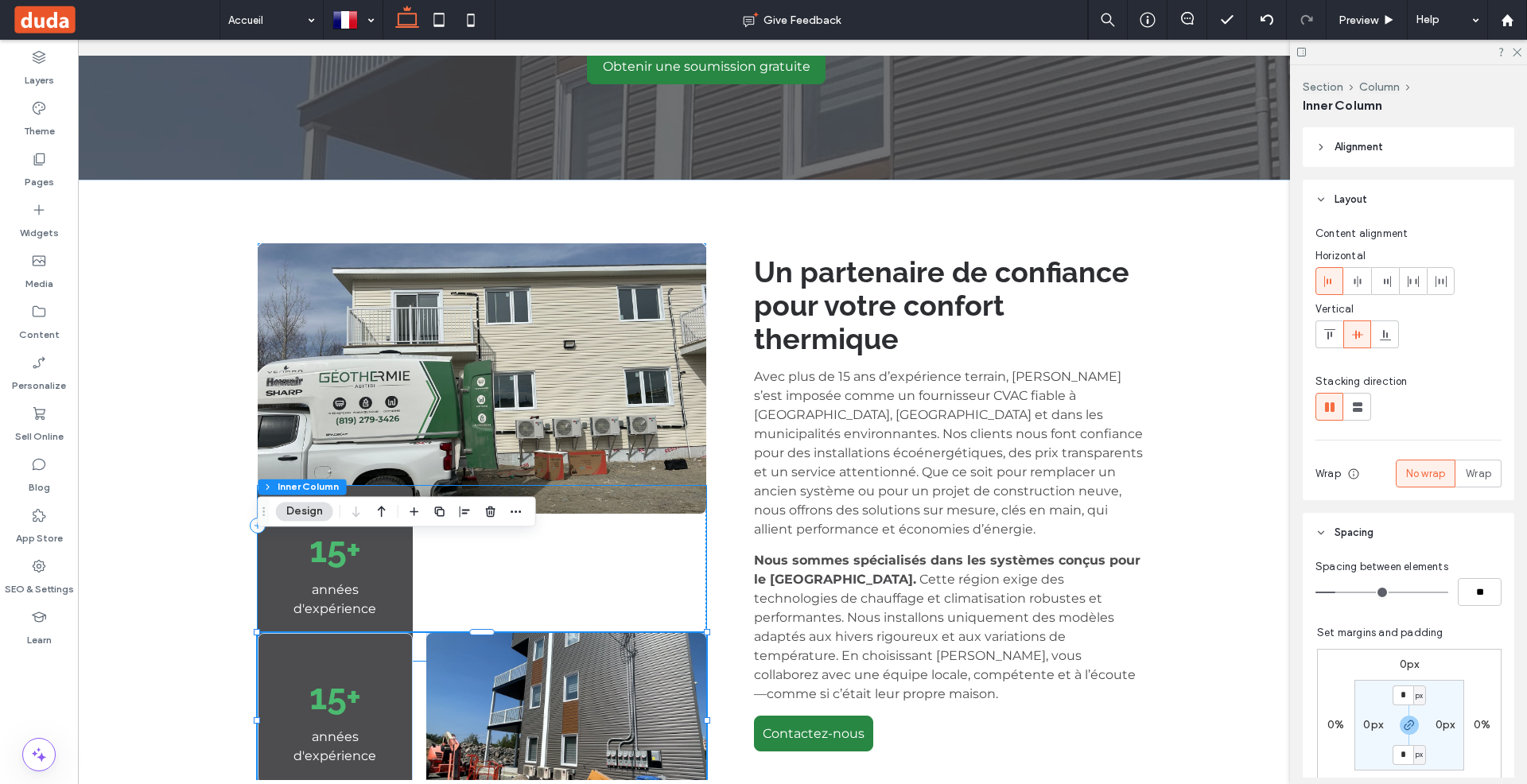
click at [363, 529] on h3 "15+" at bounding box center [335, 549] width 131 height 42
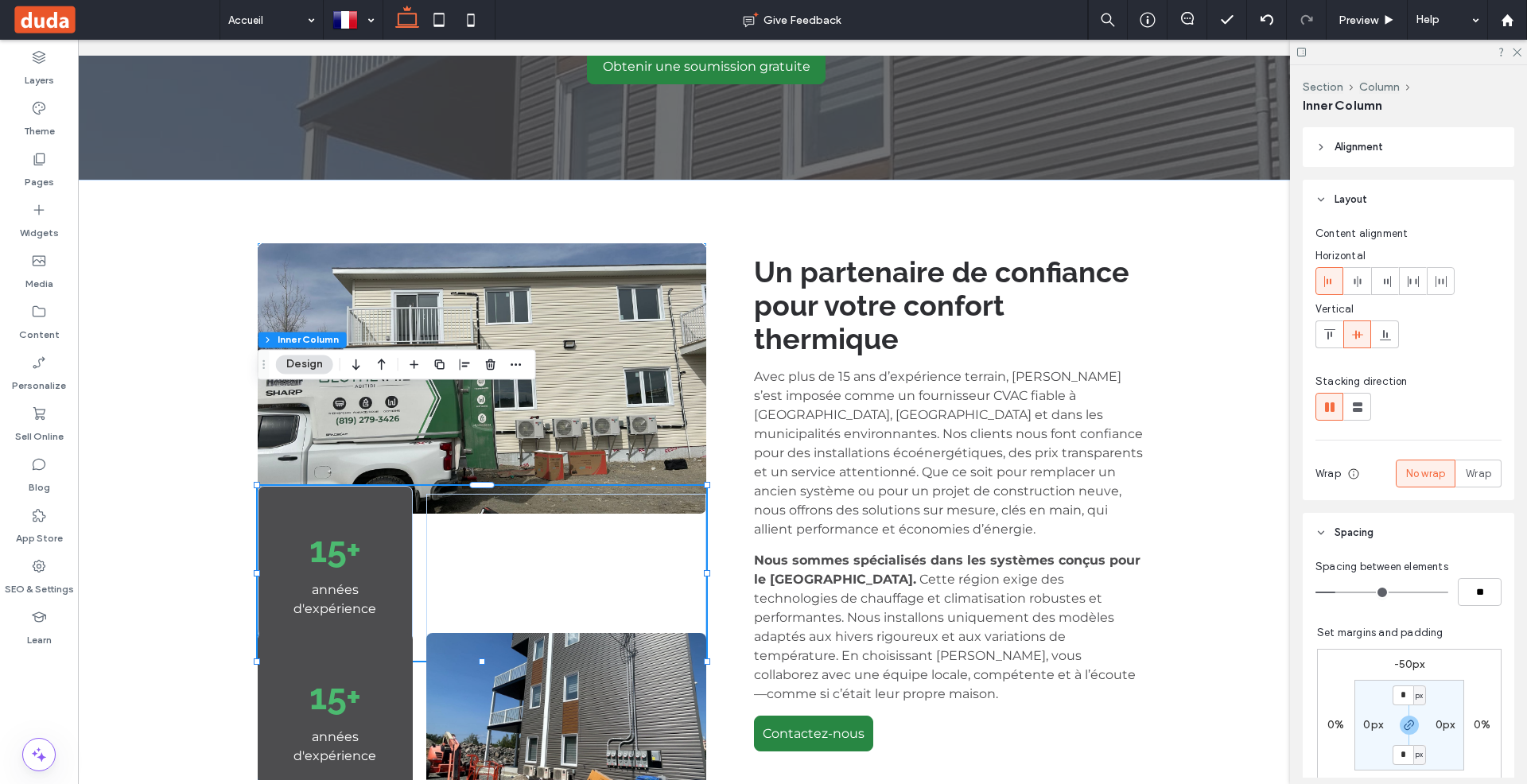
click at [1408, 658] on label "-50px" at bounding box center [1409, 665] width 31 height 14
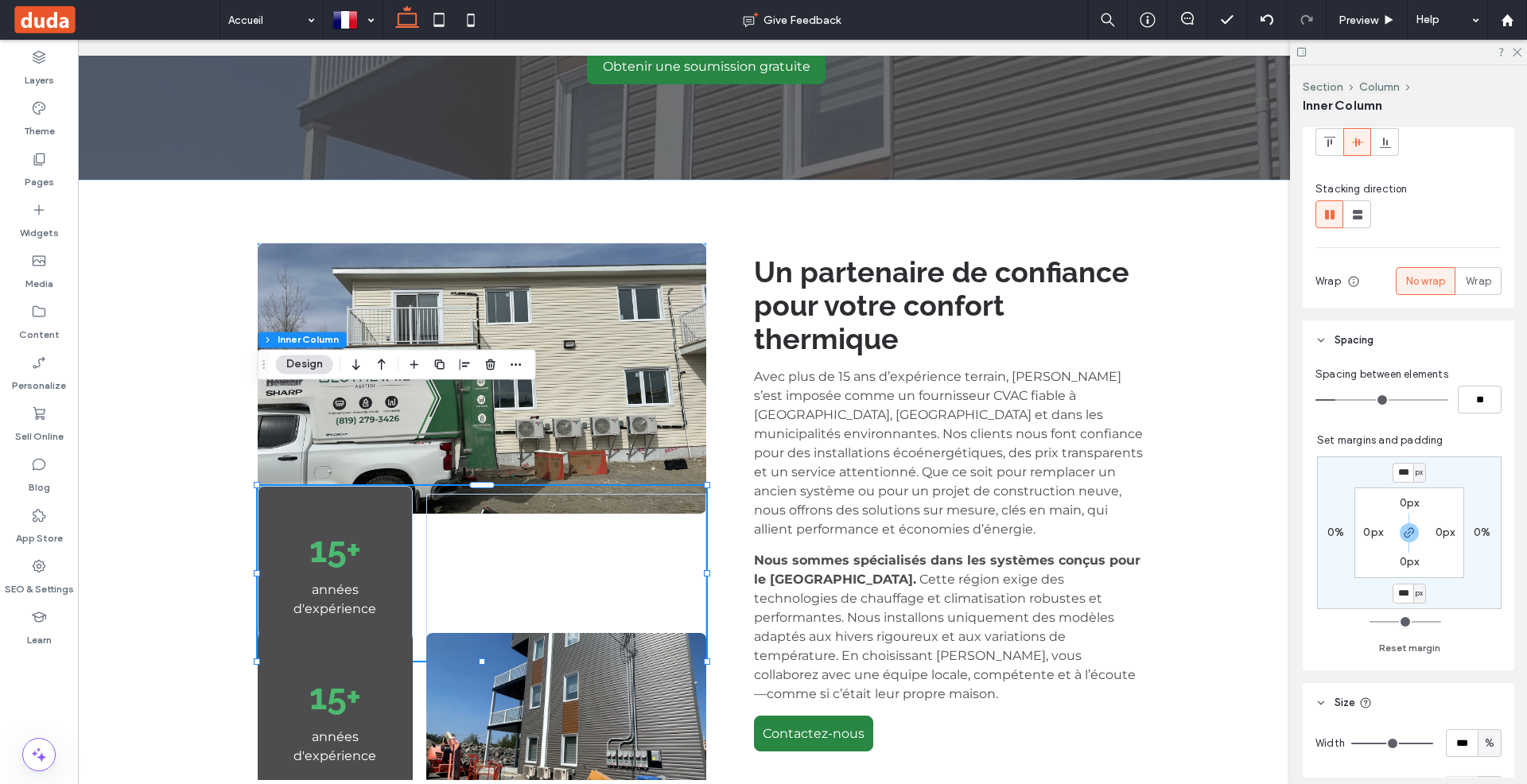
scroll to position [204, 0]
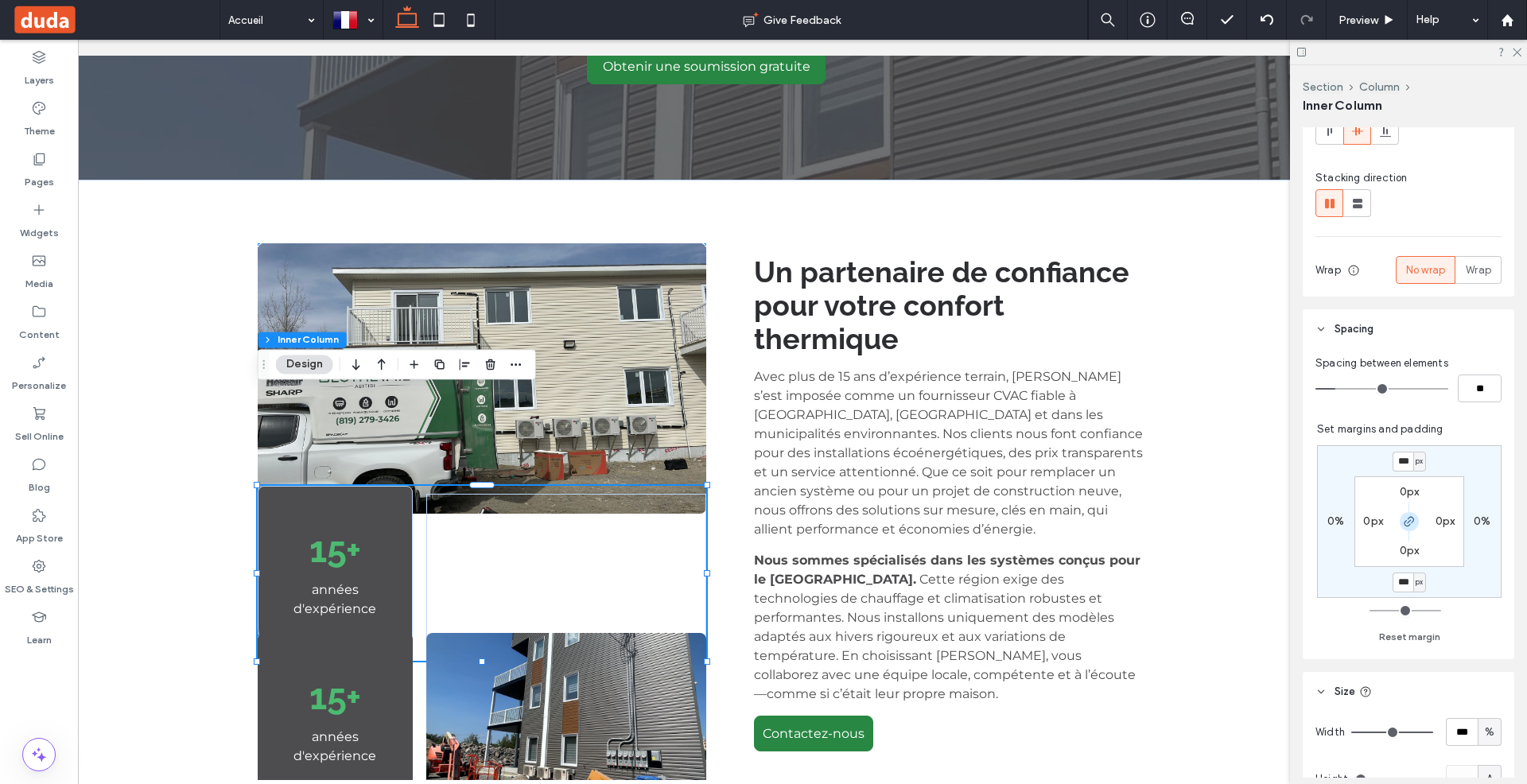
click at [1414, 523] on icon "button" at bounding box center [1409, 521] width 13 height 13
click at [1402, 578] on label "-50px" at bounding box center [1409, 581] width 31 height 14
type input "*"
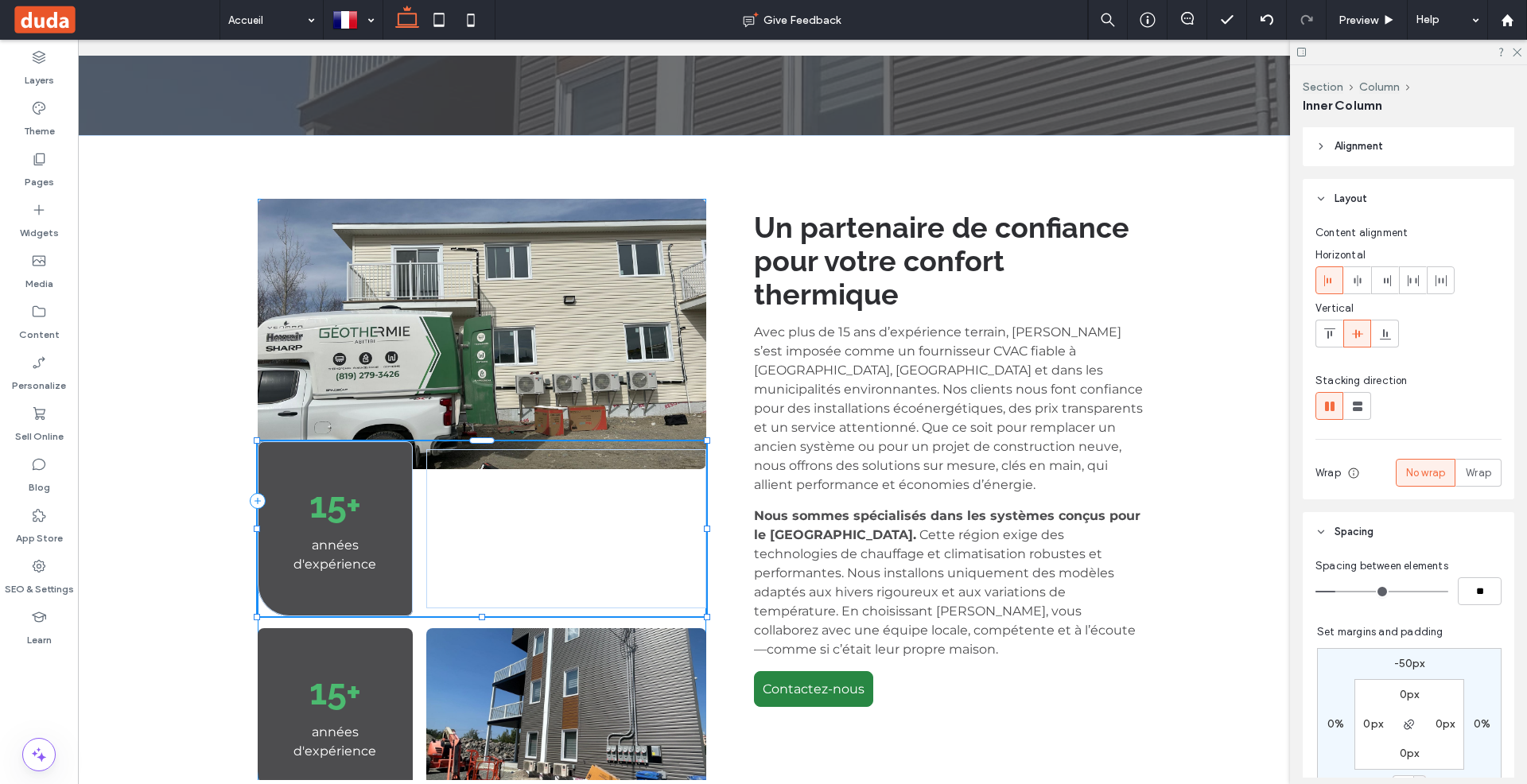
scroll to position [0, 0]
drag, startPoint x: 479, startPoint y: 524, endPoint x: 481, endPoint y: 487, distance: 37.1
click at [481, 487] on div "15+ années d'expérience 15+ années d'expérience Un partenaire de confiance pour…" at bounding box center [706, 501] width 954 height 731
type input "***"
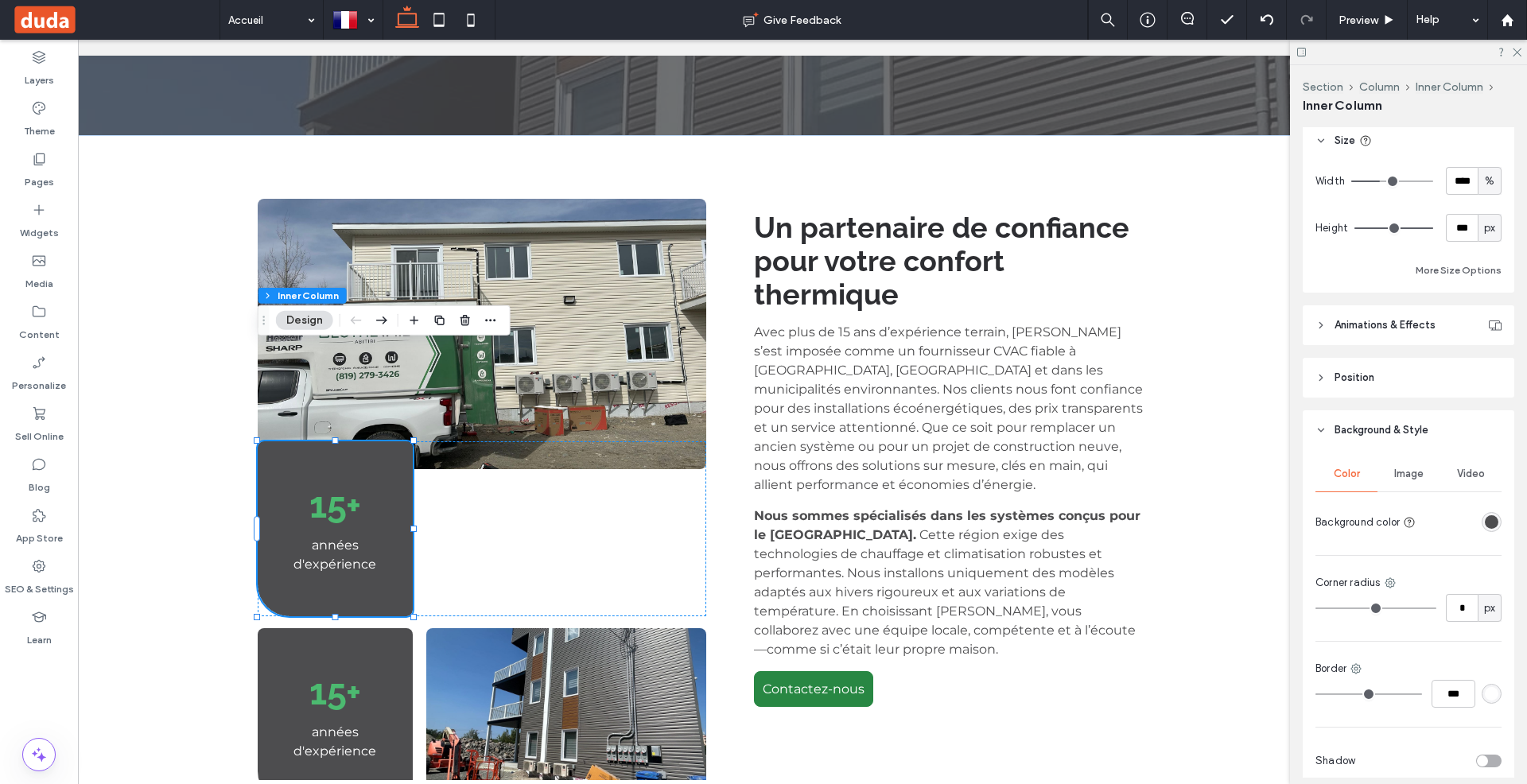
scroll to position [690, 0]
click at [1489, 515] on div "rgba(77,77,79,1)" at bounding box center [1492, 520] width 14 height 14
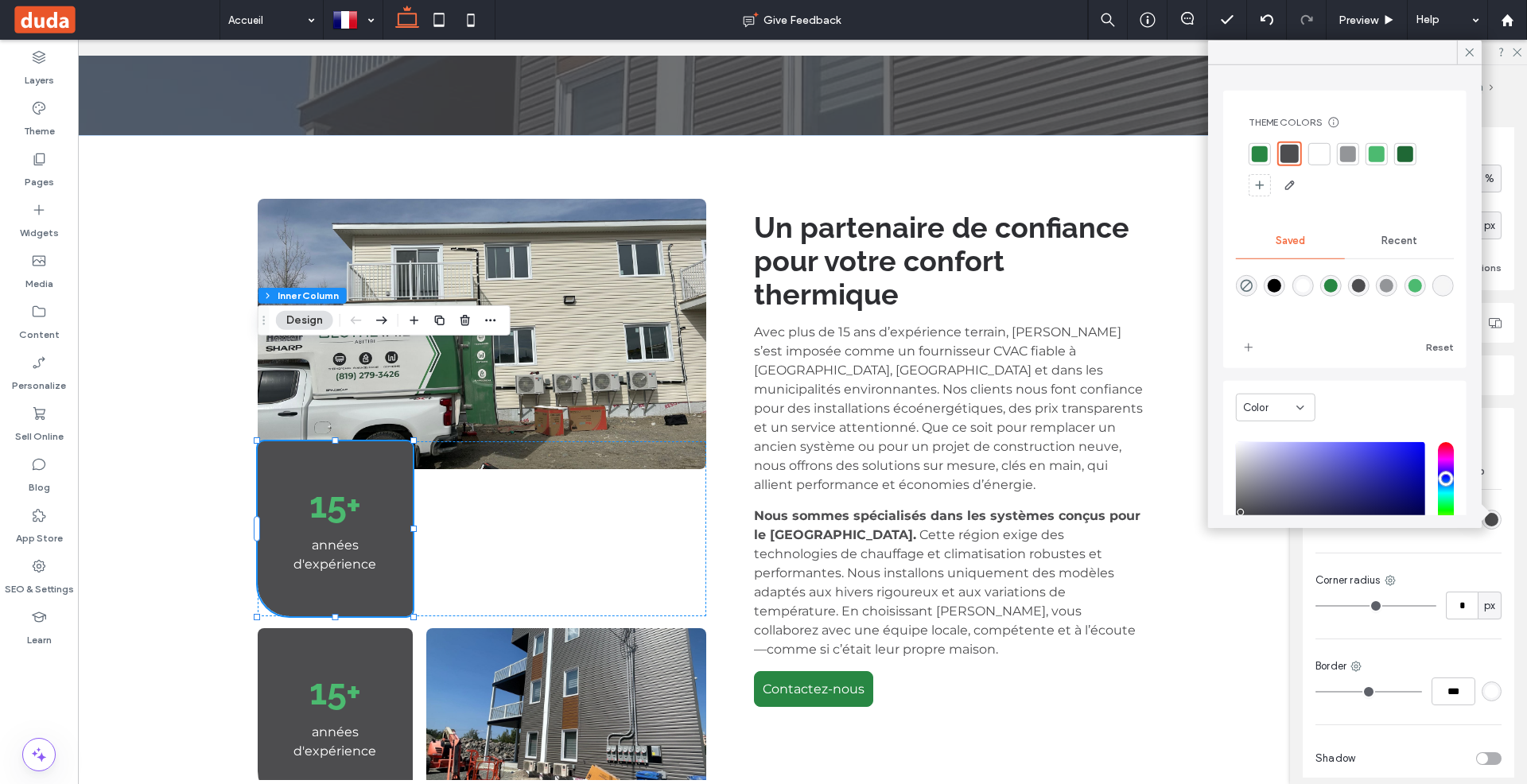
click at [1408, 153] on div at bounding box center [1406, 153] width 16 height 16
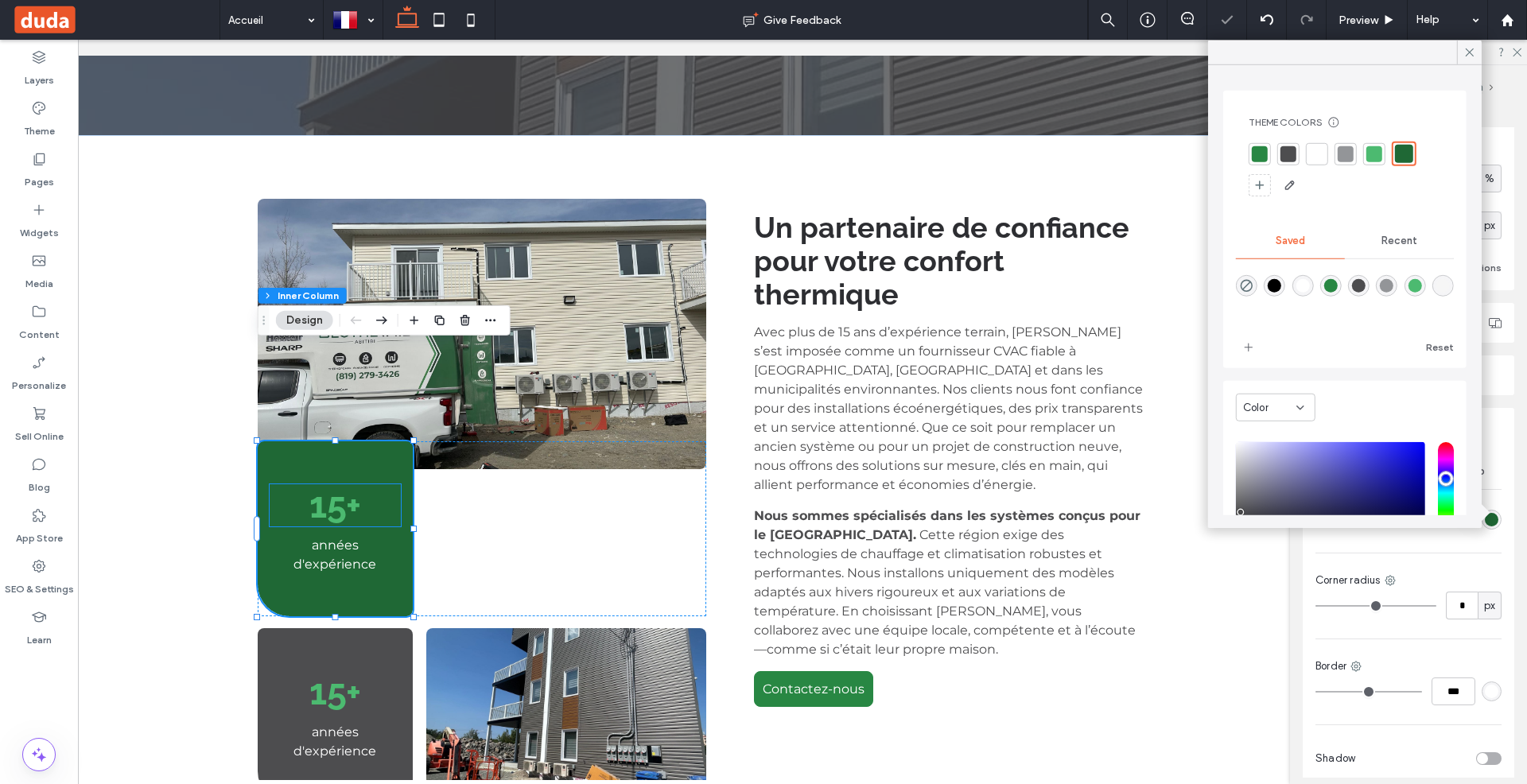
click at [330, 484] on span "15+" at bounding box center [335, 505] width 52 height 42
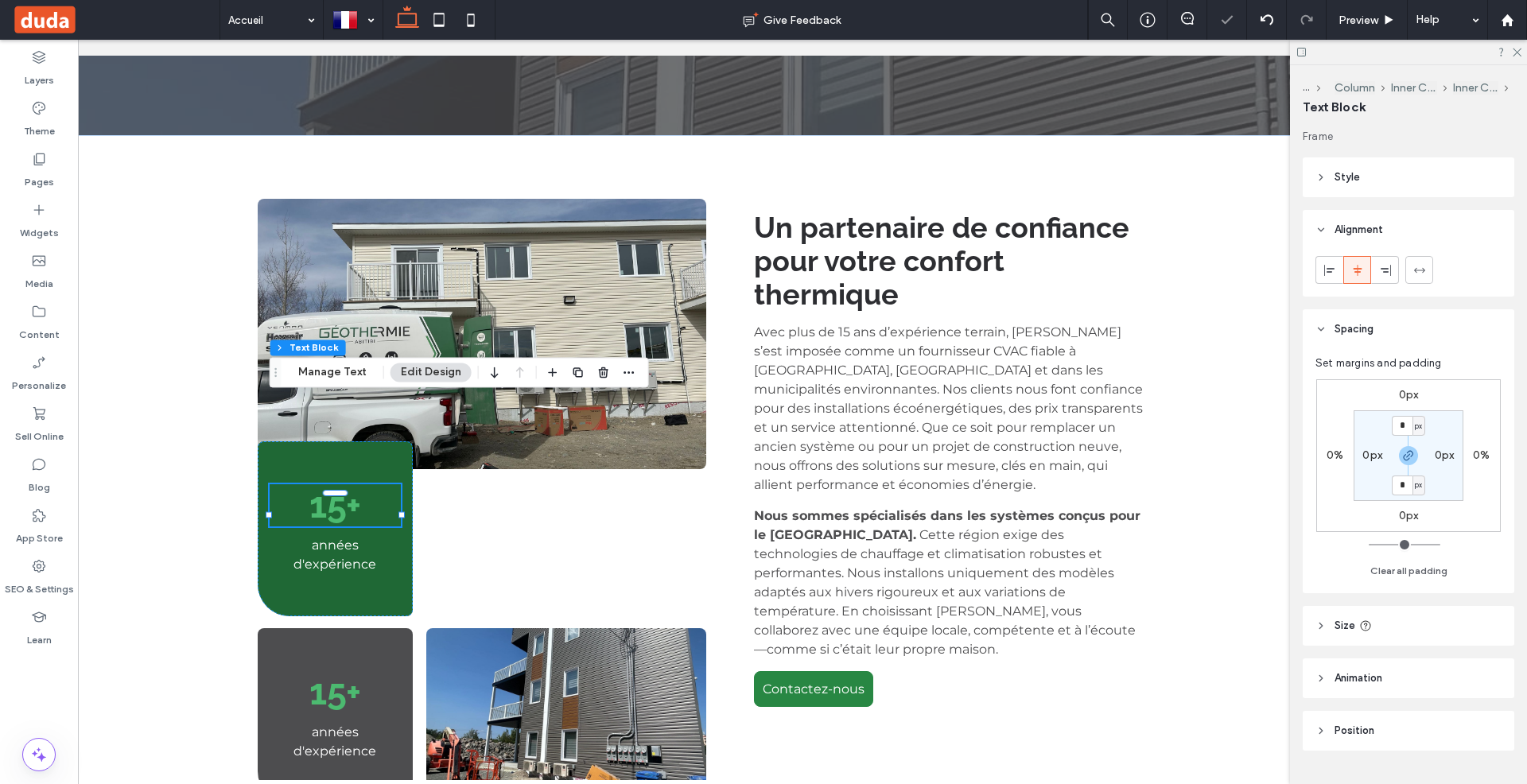
click at [330, 484] on span "15+" at bounding box center [335, 505] width 52 height 42
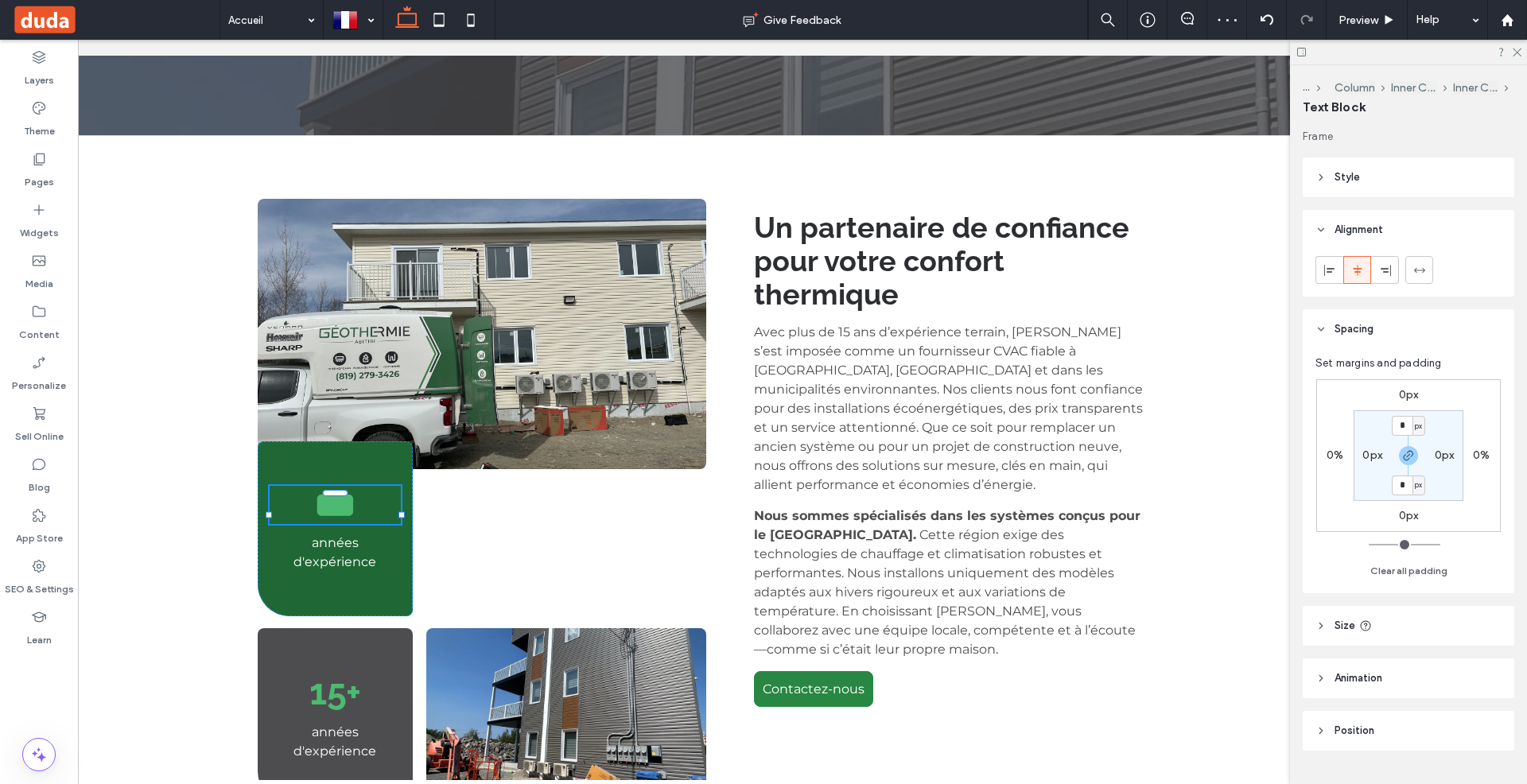
type input "*******"
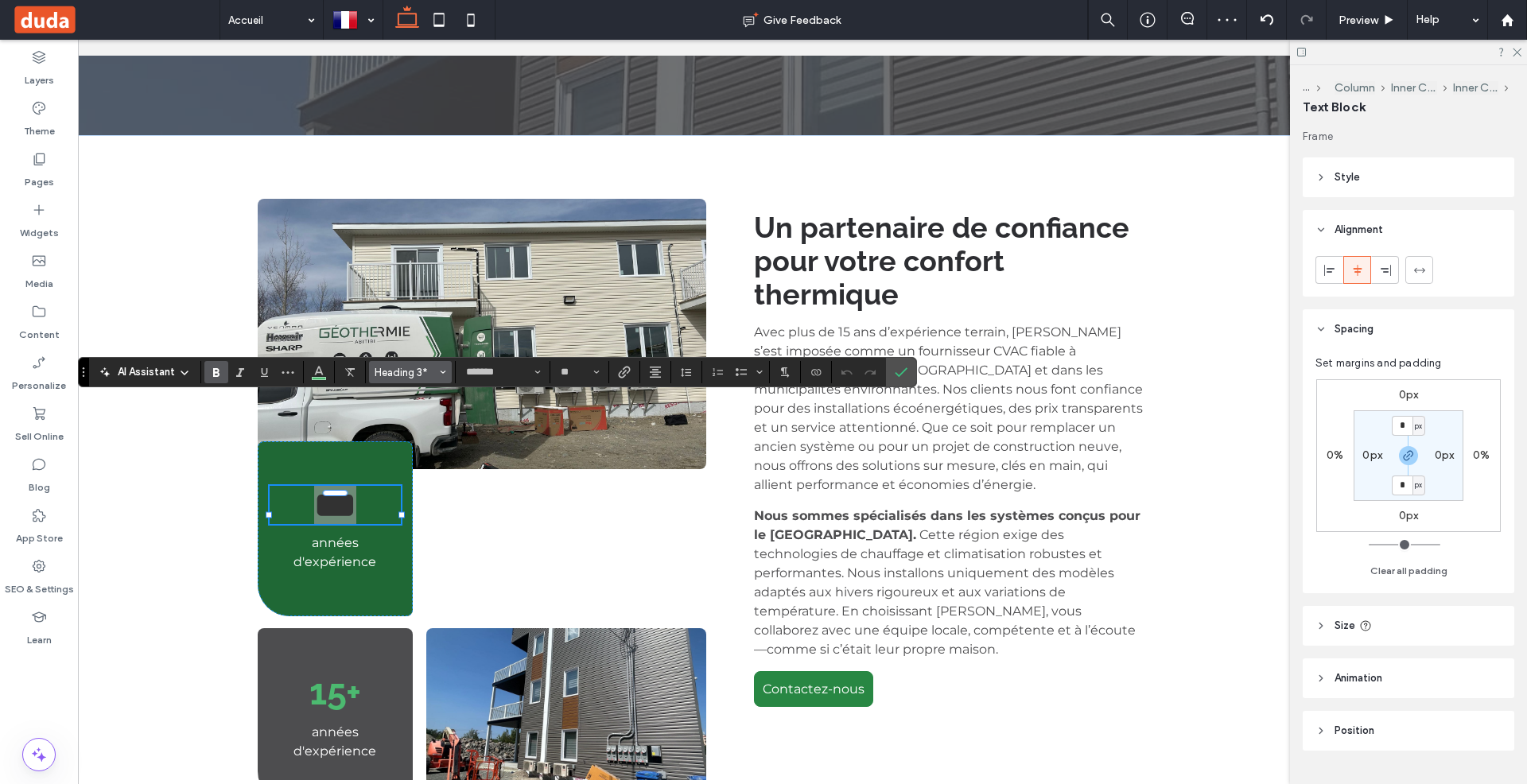
click at [407, 382] on button "Heading 3*" at bounding box center [410, 372] width 83 height 22
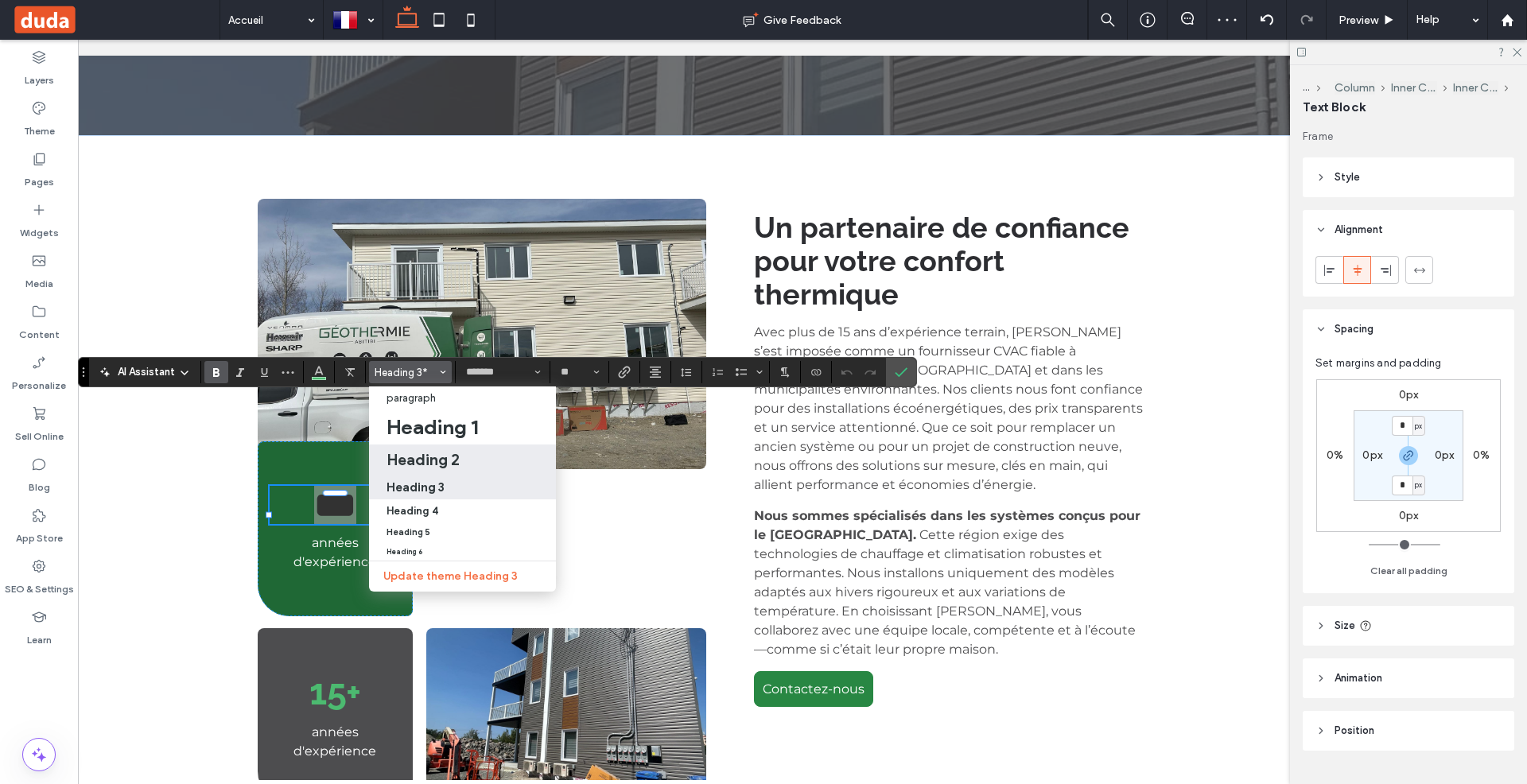
click at [417, 467] on h2 "Heading 2" at bounding box center [424, 459] width 74 height 19
type input "**"
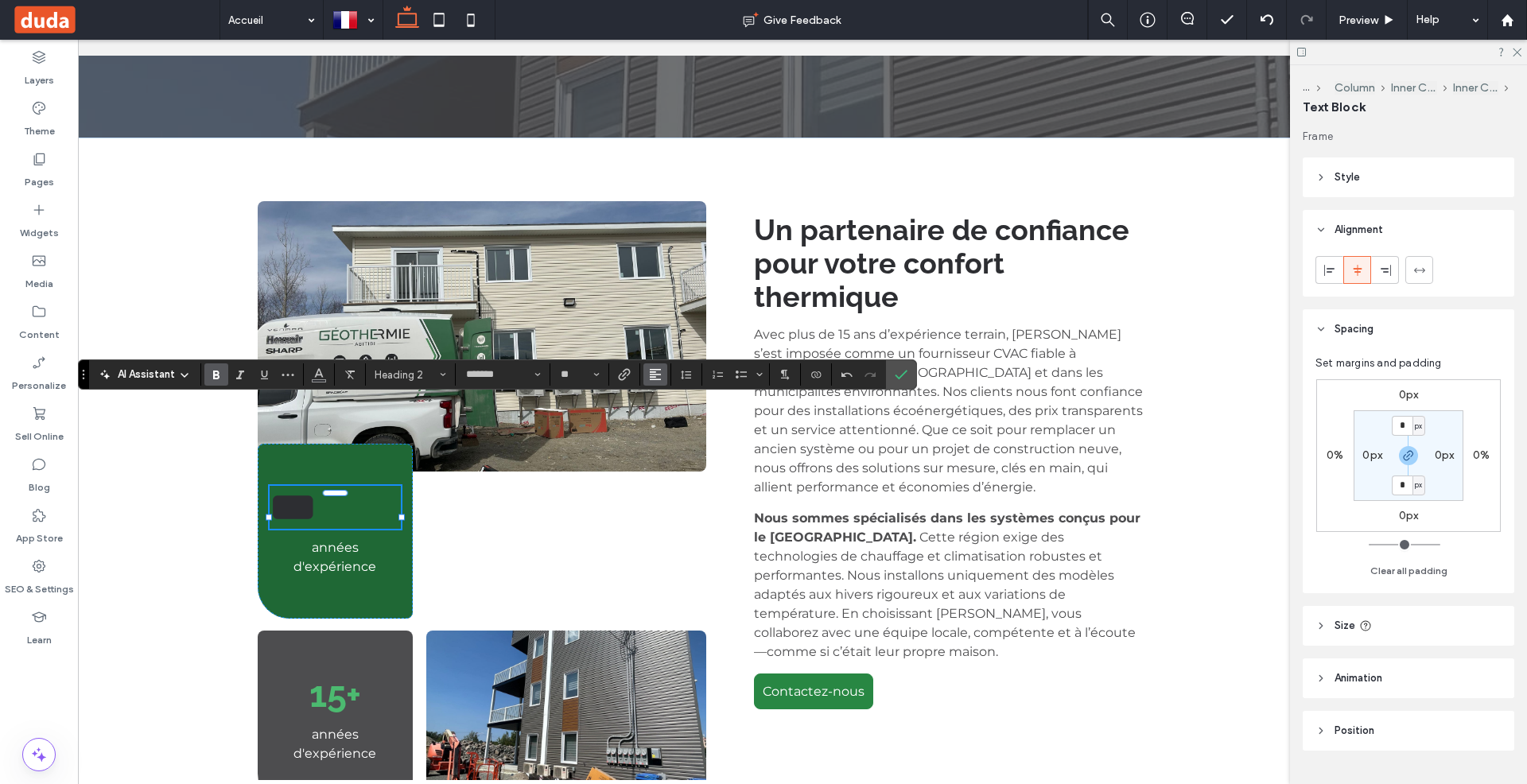
click at [643, 380] on button "Alignment" at bounding box center [655, 375] width 24 height 22
click at [662, 415] on label "ui.textEditor.alignment.center" at bounding box center [671, 422] width 56 height 23
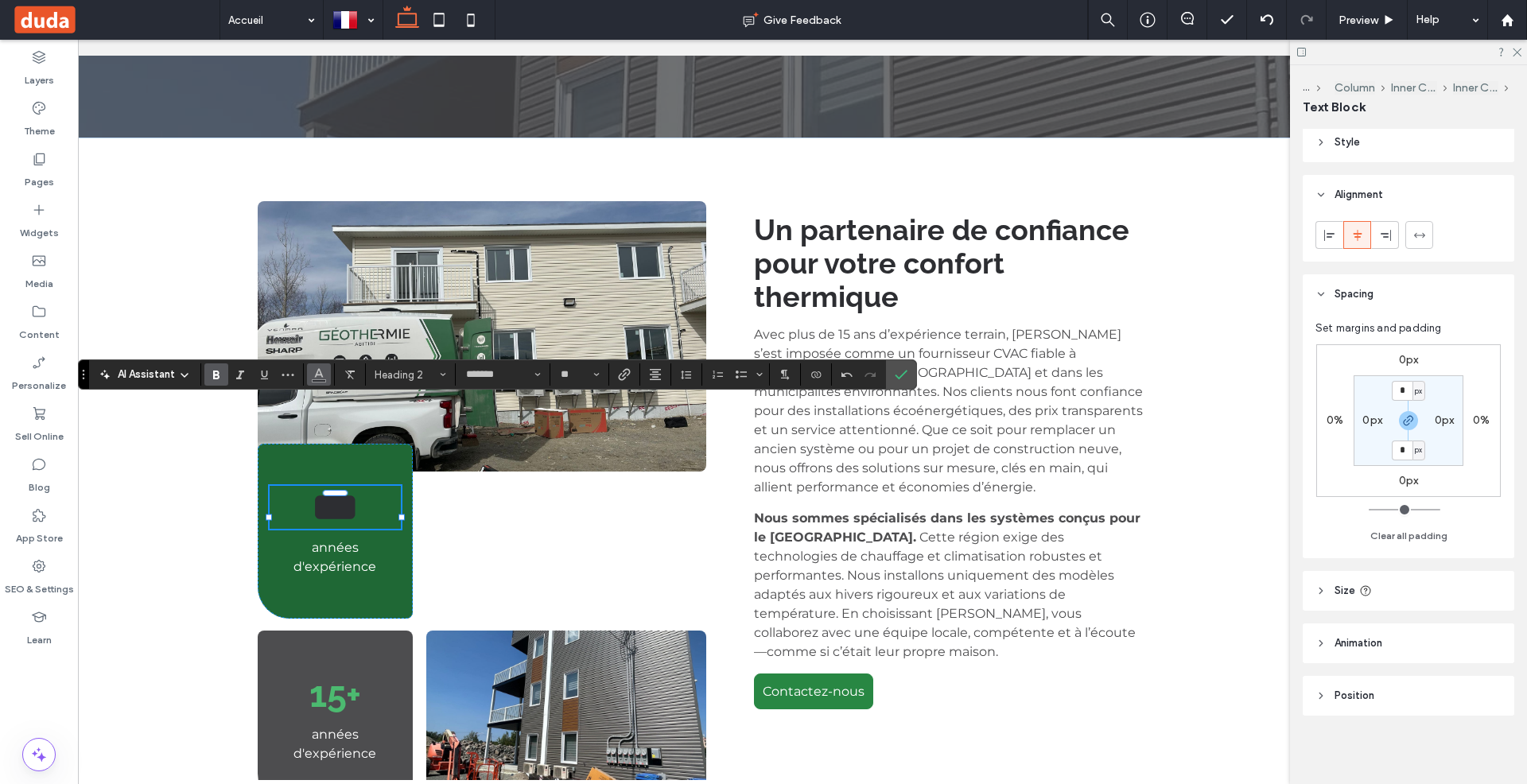
click at [320, 375] on icon "Color" at bounding box center [318, 373] width 13 height 13
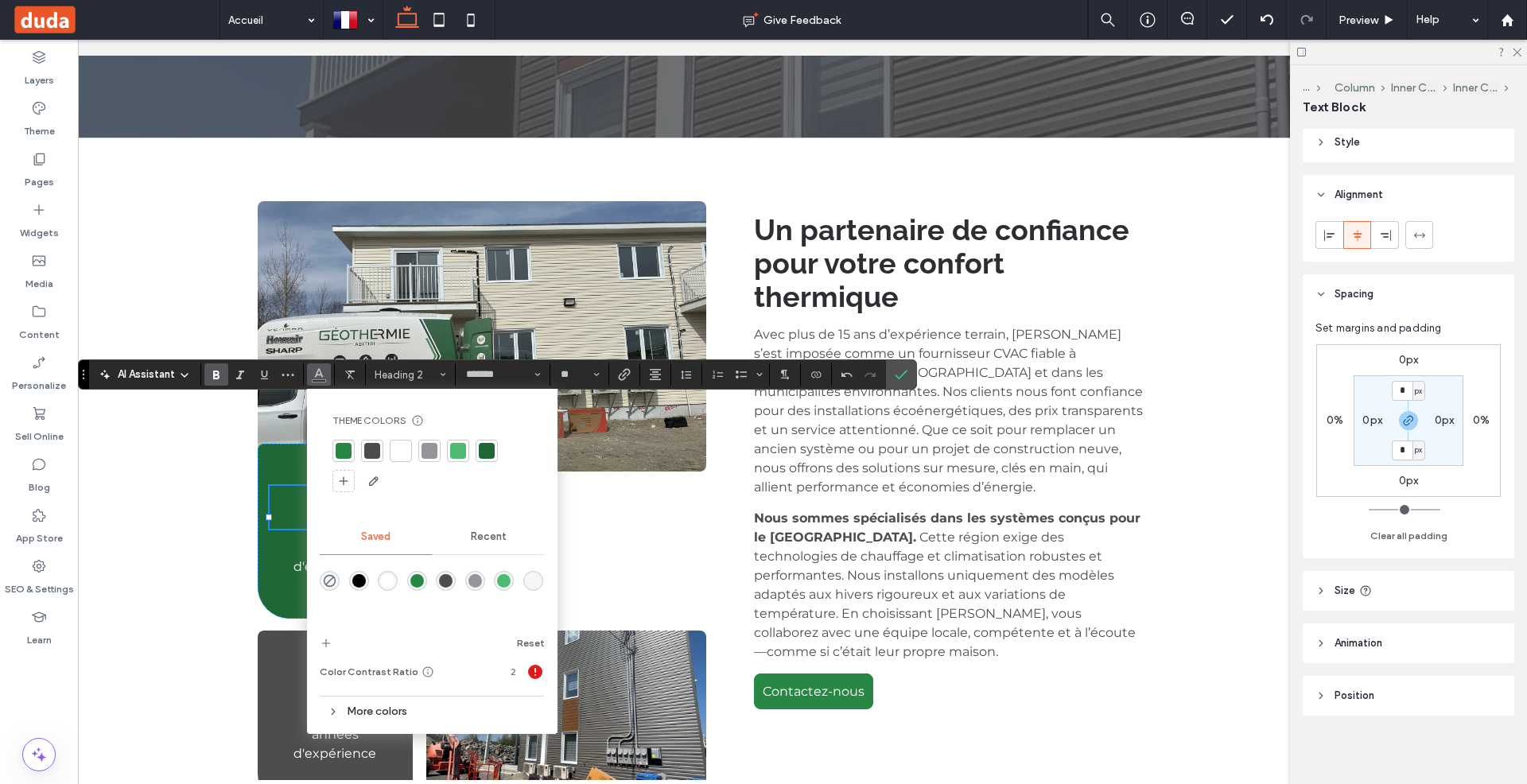
click at [396, 448] on div at bounding box center [401, 451] width 16 height 16
click at [714, 447] on div "*** années d'expérience 15+ années d'expérience Un partenaire de confiance pour…" at bounding box center [706, 503] width 954 height 731
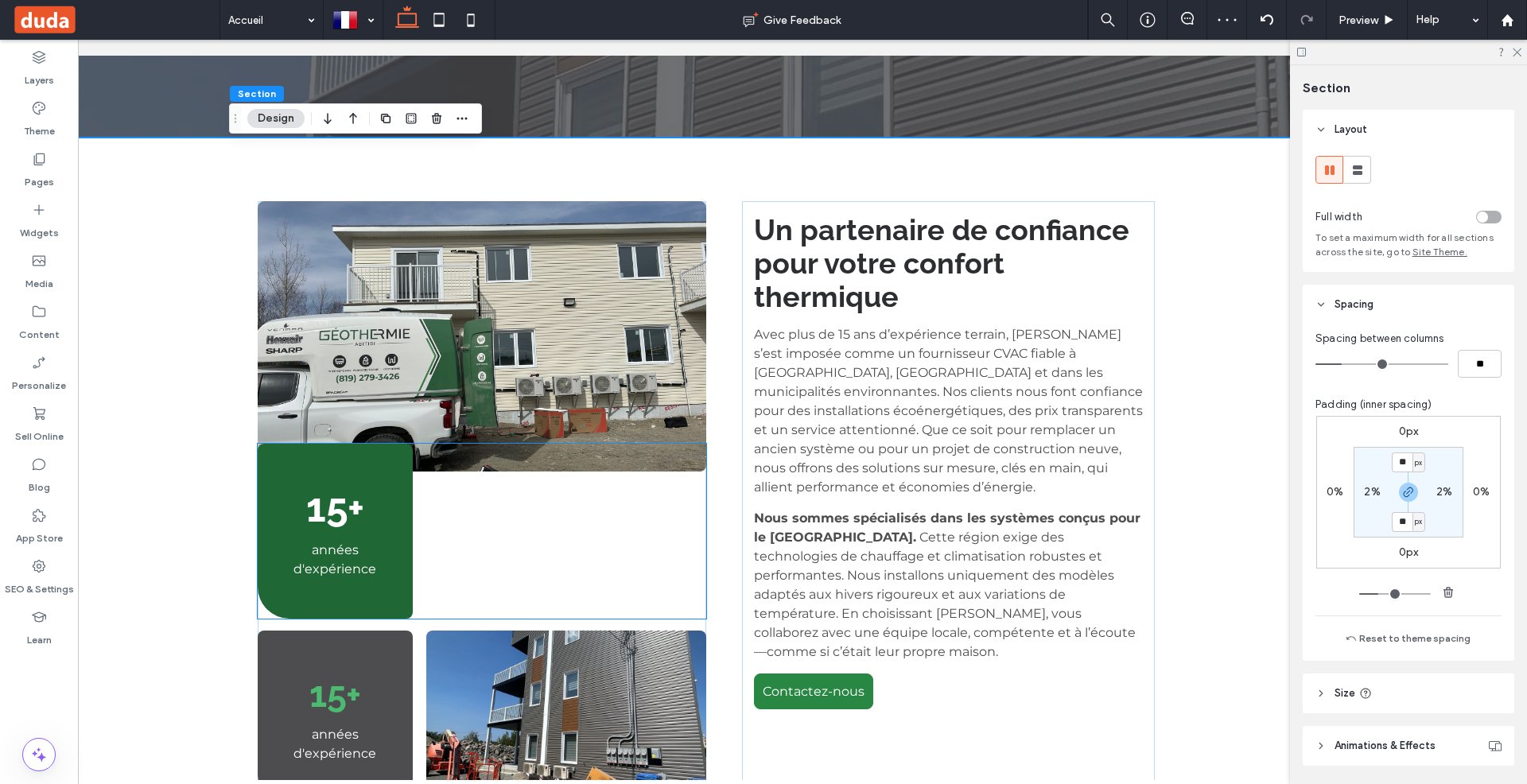
click at [378, 443] on div "15+ années d'expérience" at bounding box center [335, 531] width 155 height 175
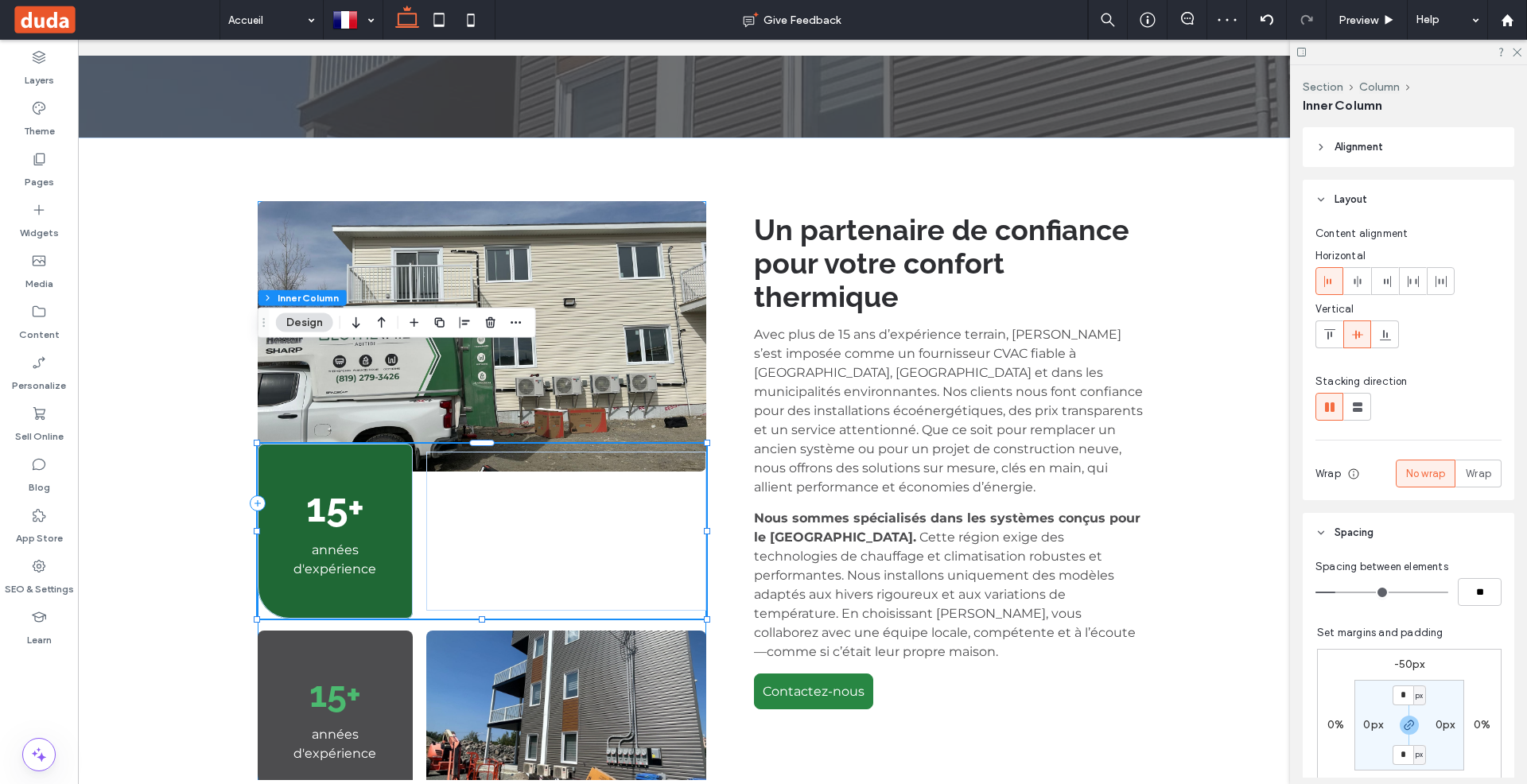
click at [477, 618] on div at bounding box center [481, 618] width 448 height 1
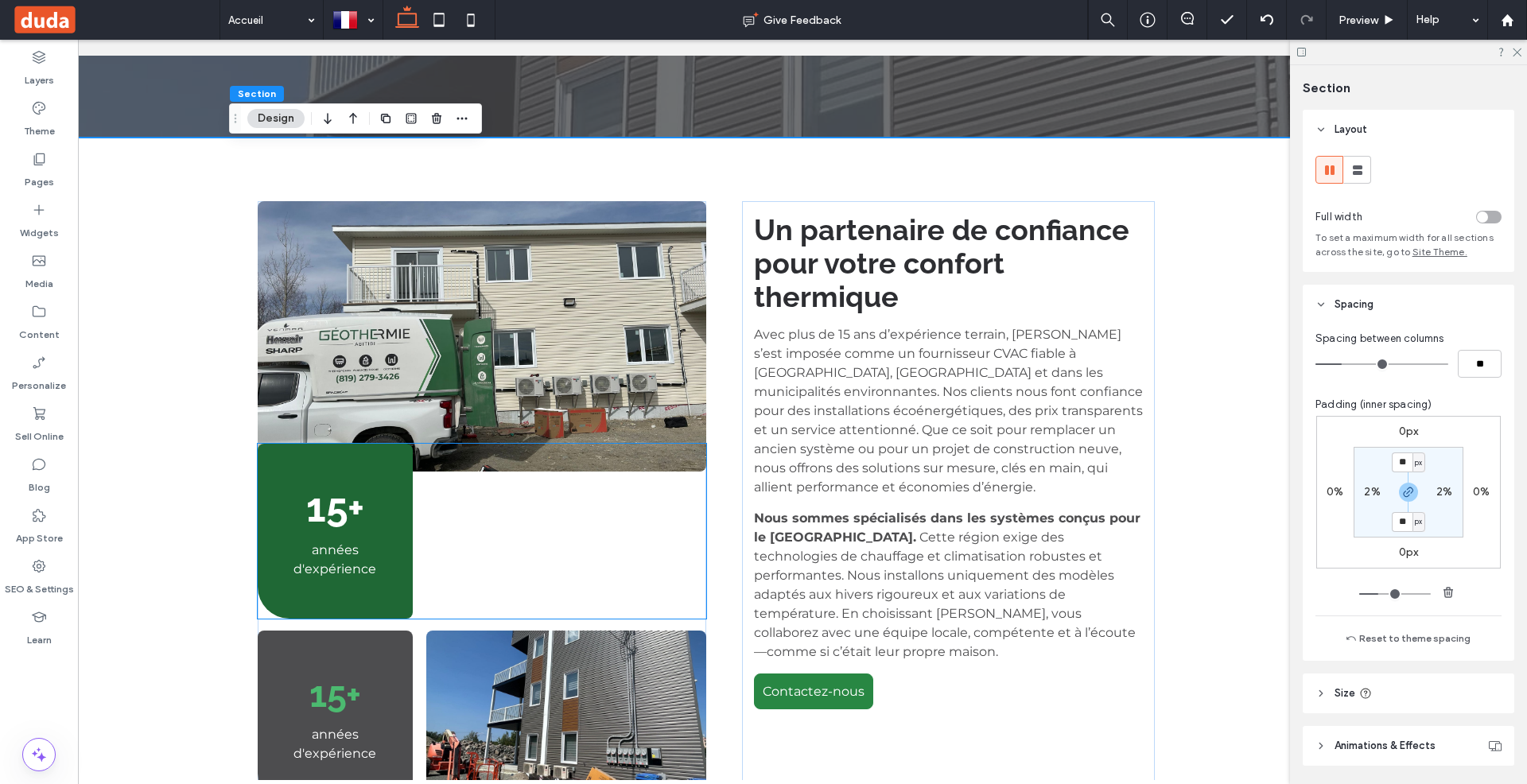
click at [481, 517] on div "15+ années d'expérience" at bounding box center [481, 531] width 448 height 175
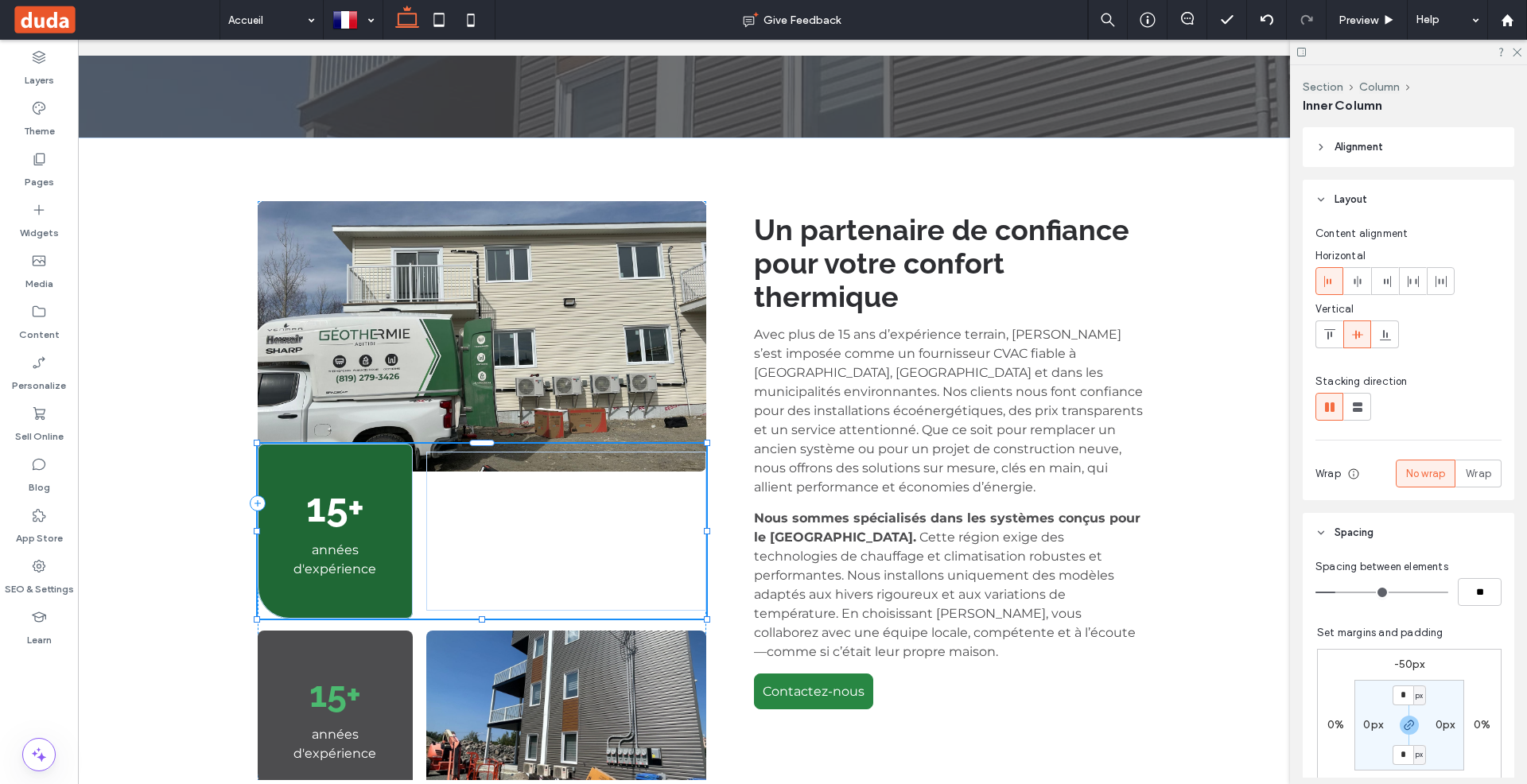
drag, startPoint x: 483, startPoint y: 523, endPoint x: 486, endPoint y: 472, distance: 51.1
click at [486, 472] on div "15+ années d'expérience 15+ années d'expérience Un partenaire de confiance pour…" at bounding box center [706, 503] width 954 height 731
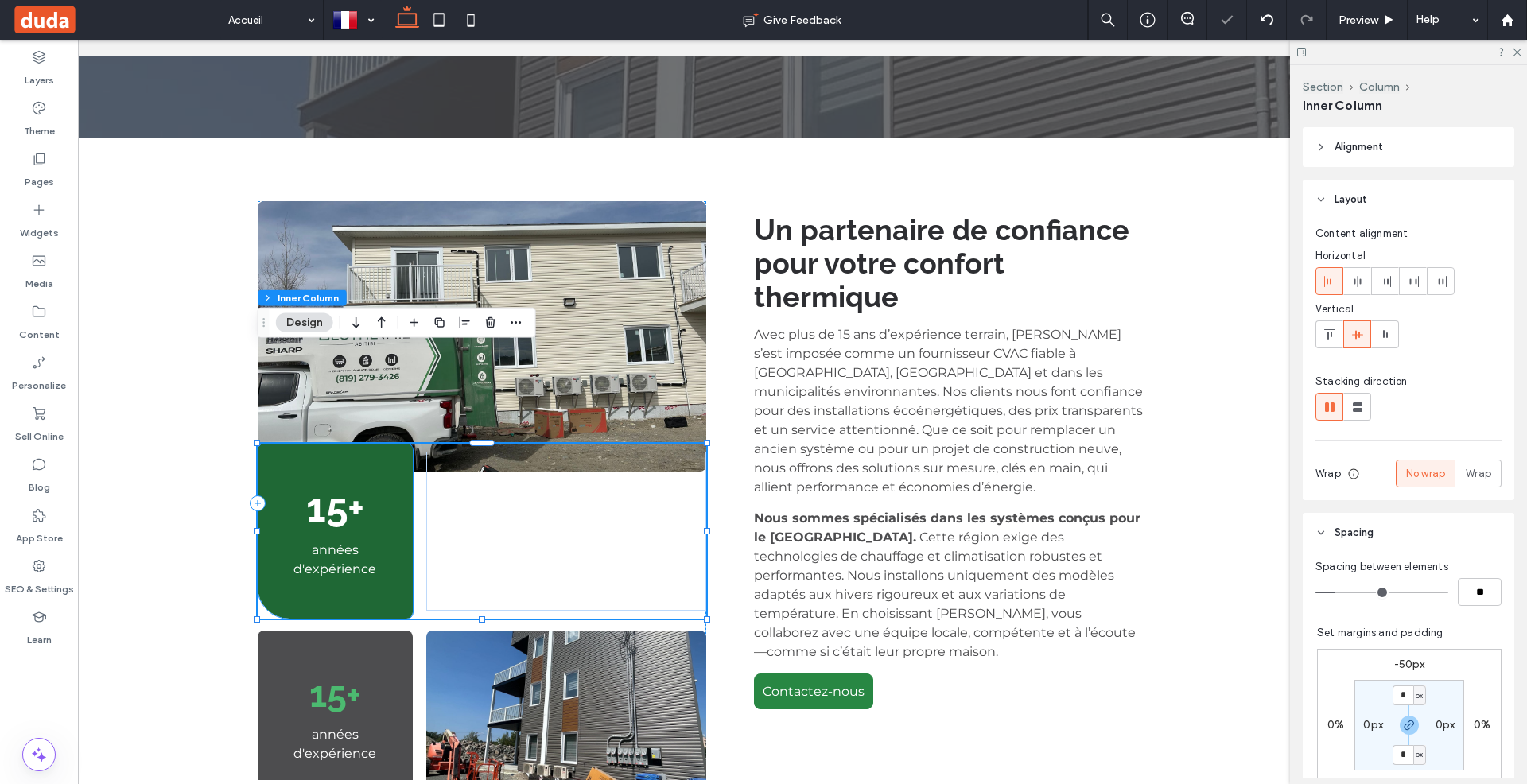
click at [362, 503] on div "15+ années d'expérience" at bounding box center [335, 531] width 155 height 175
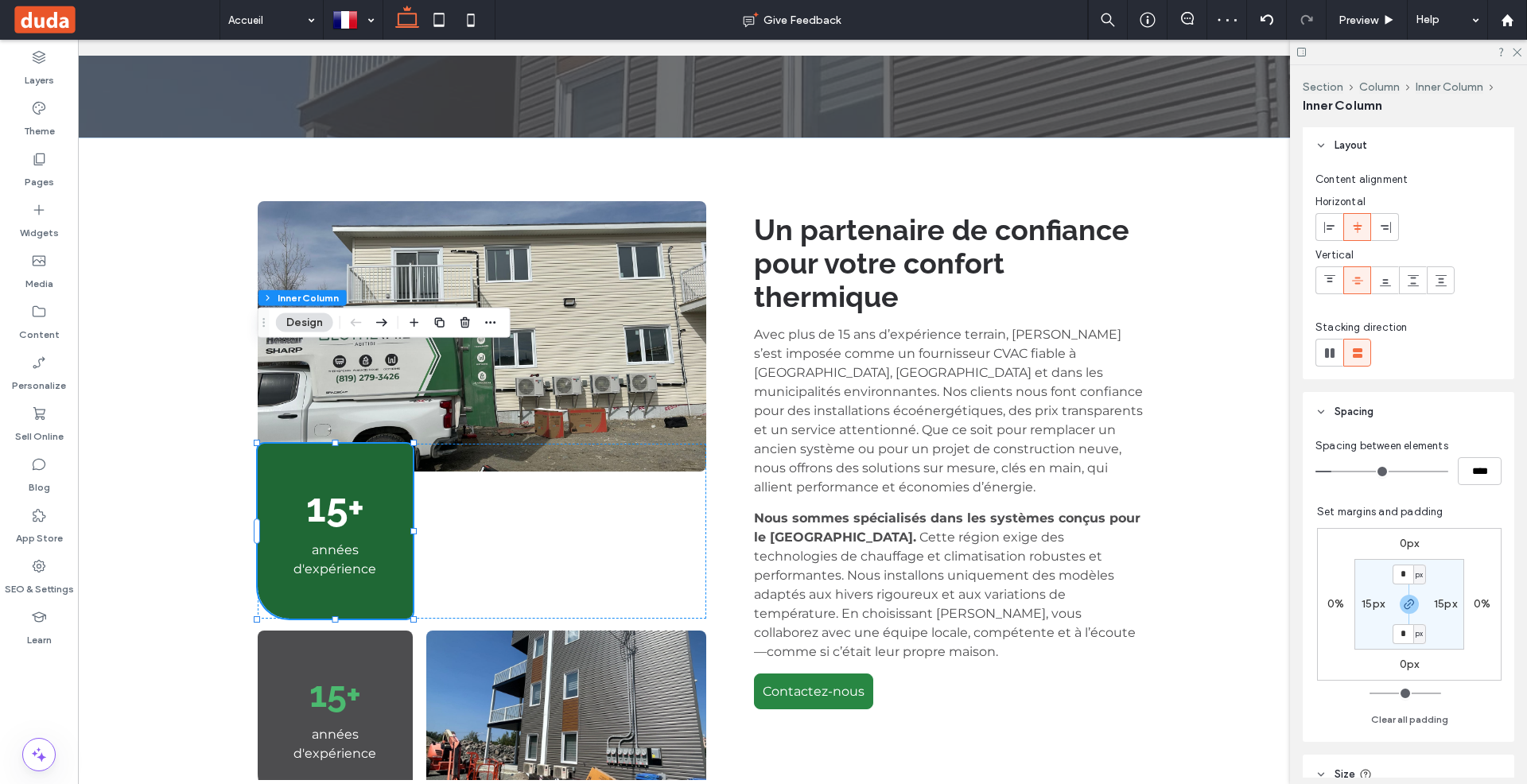
scroll to position [70, 0]
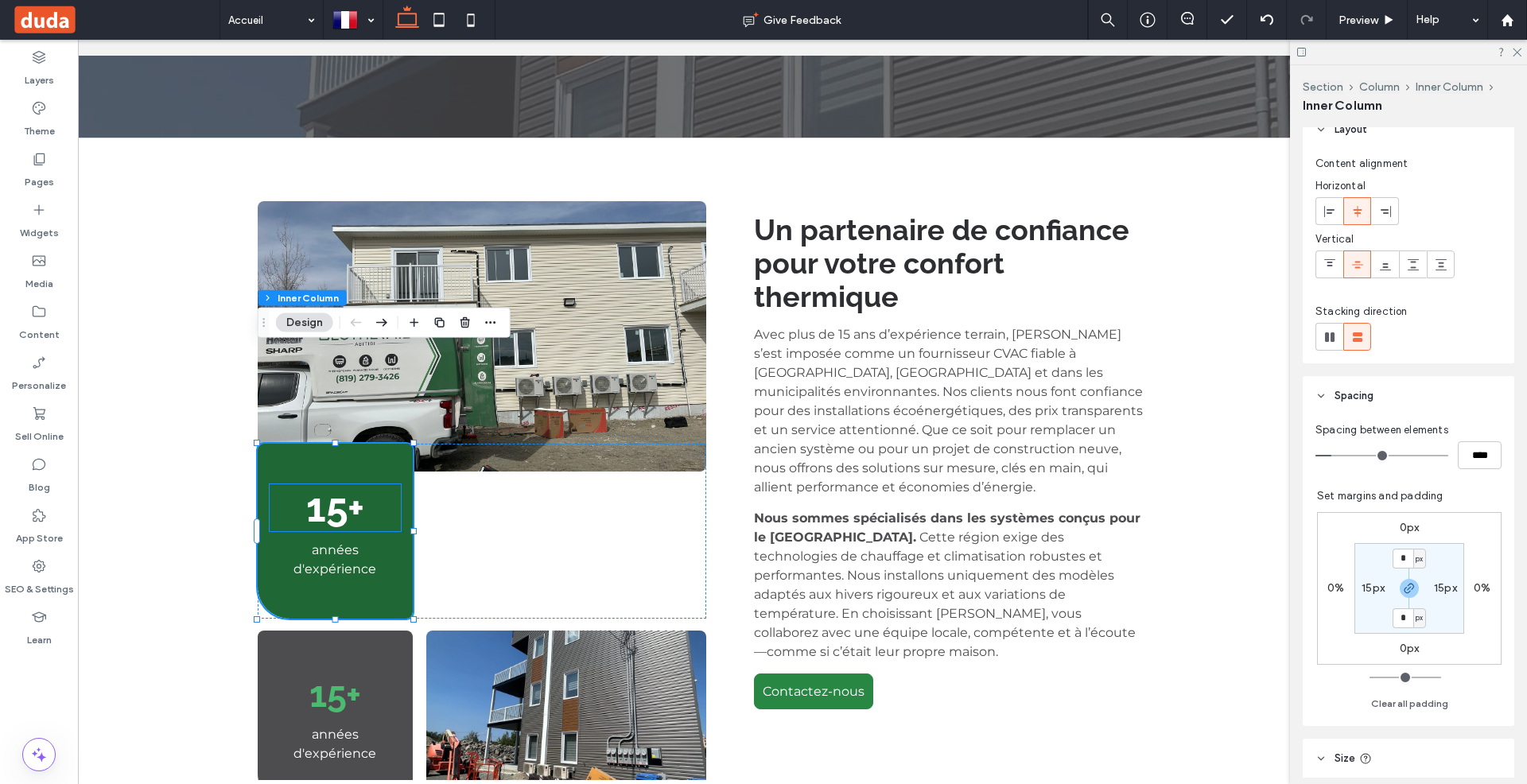
click at [343, 484] on span "15+" at bounding box center [335, 507] width 58 height 47
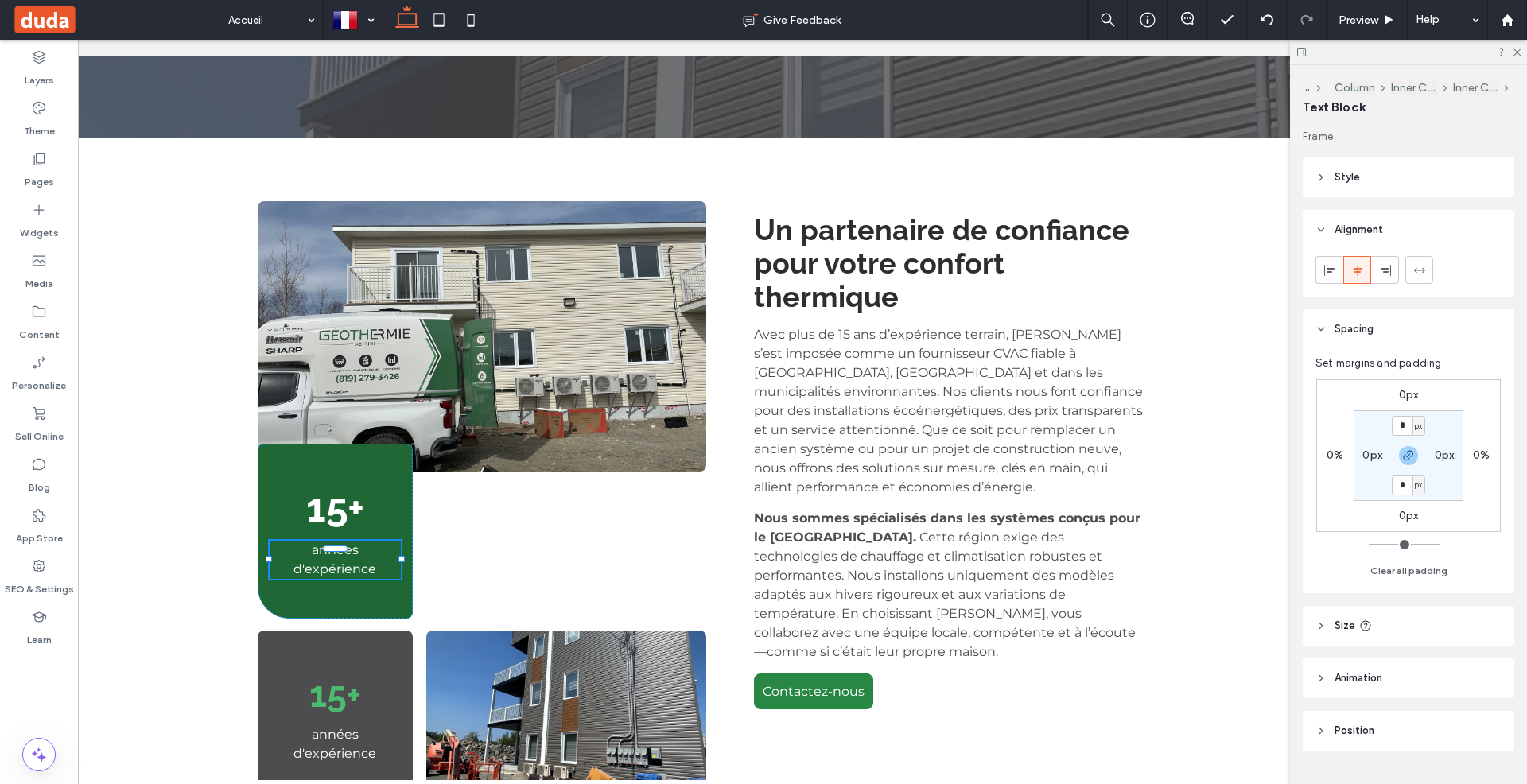
scroll to position [35, 0]
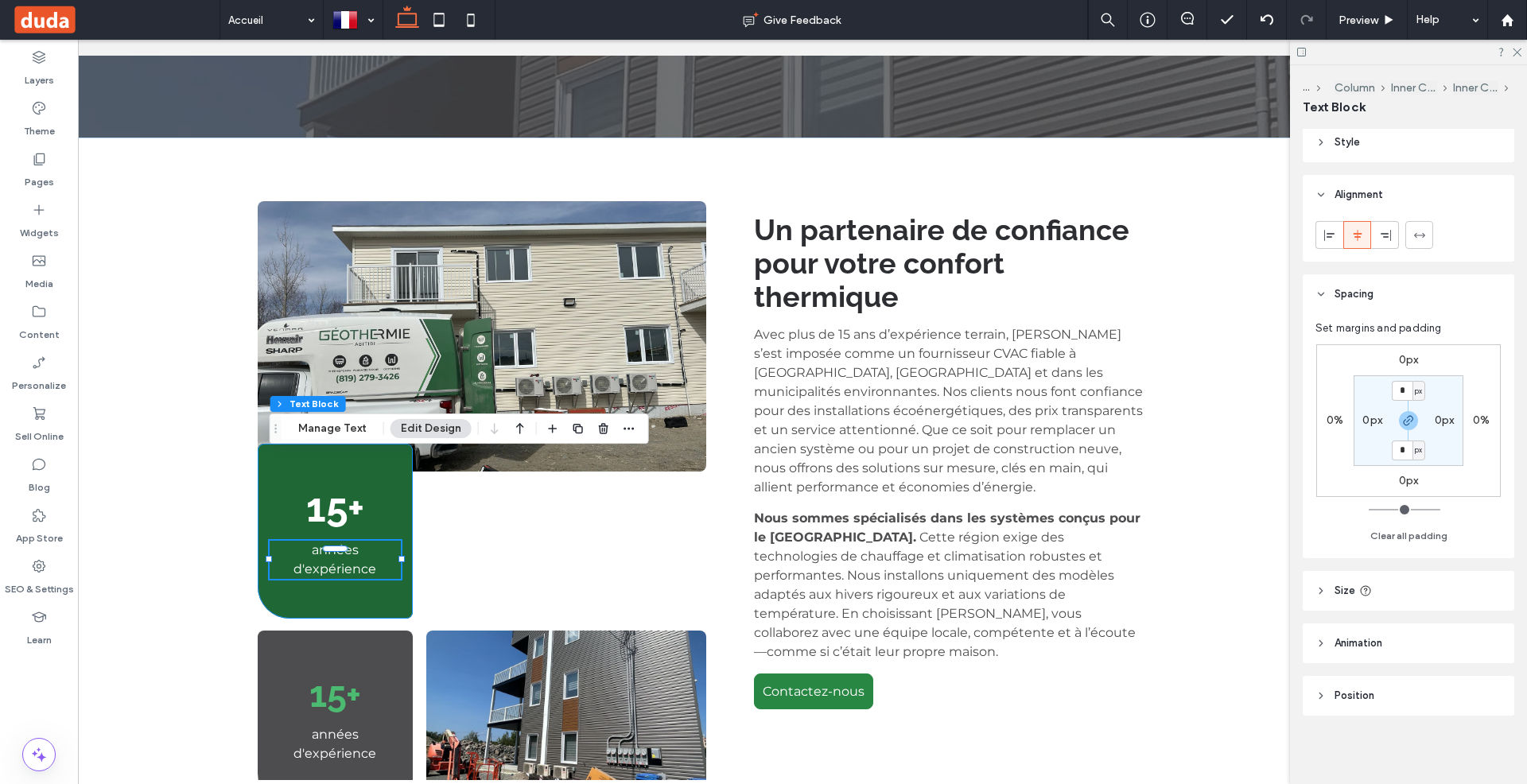
click at [356, 501] on div "15+ années d'expérience" at bounding box center [335, 531] width 155 height 175
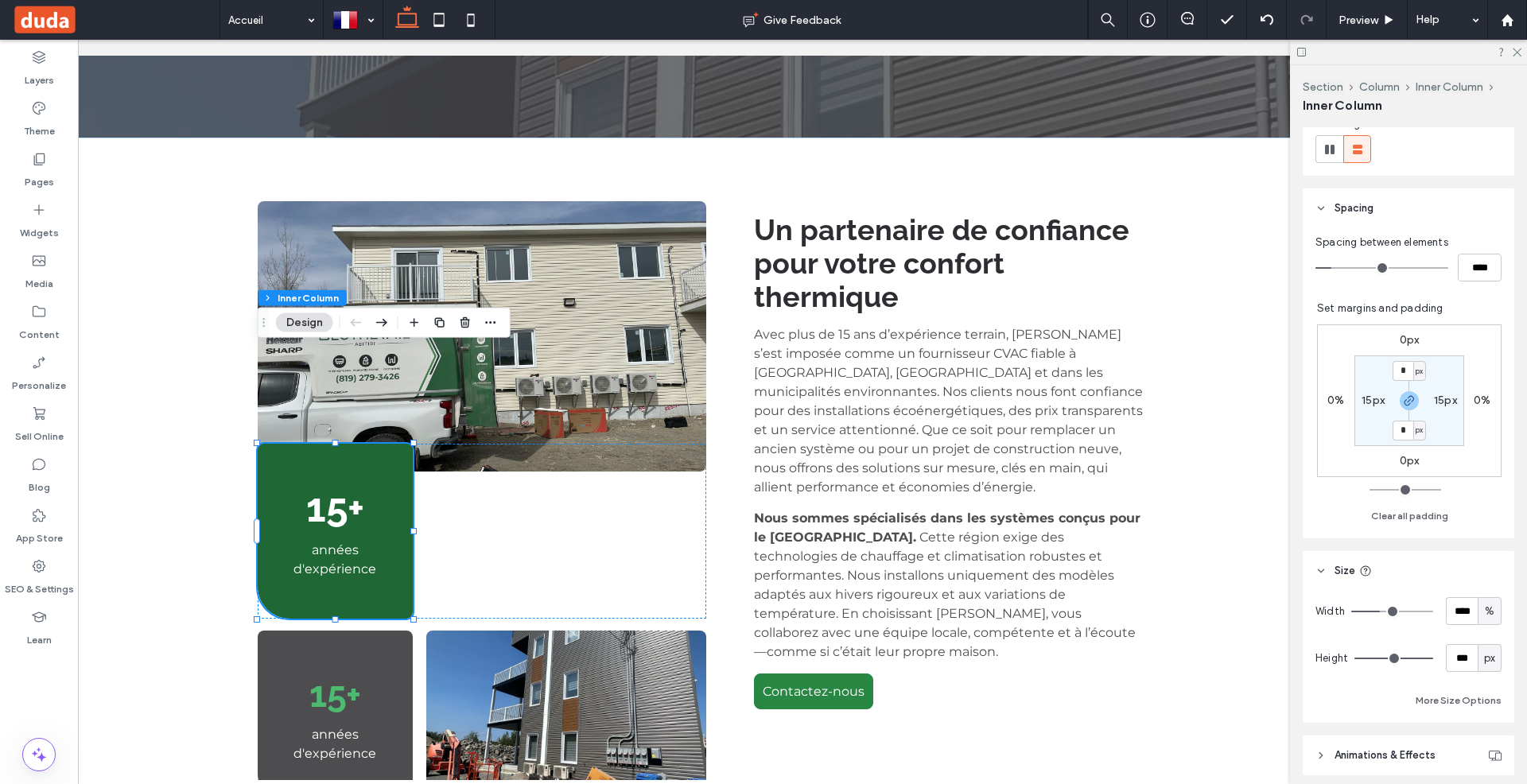
scroll to position [267, 0]
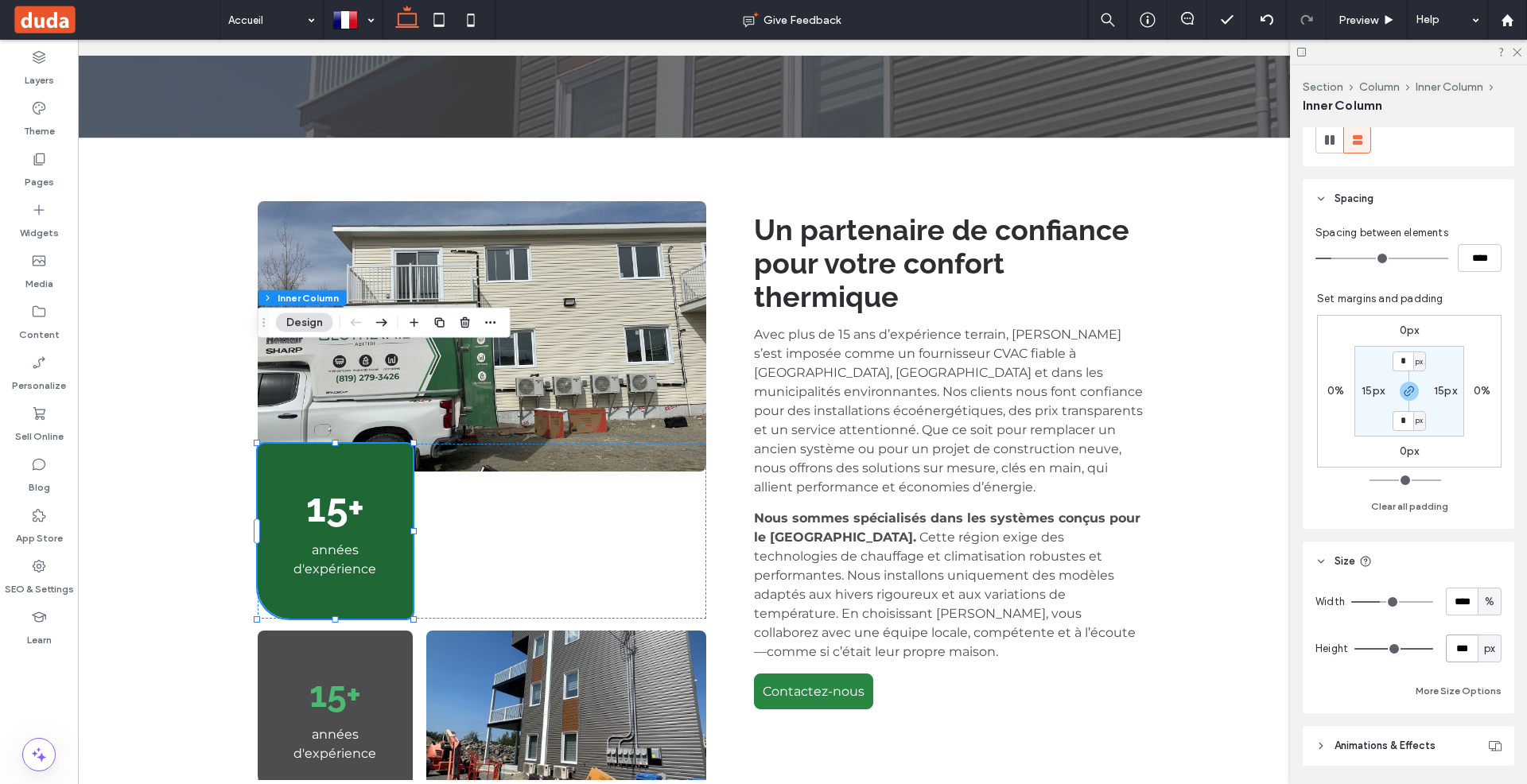
click at [1473, 652] on input "***" at bounding box center [1461, 648] width 32 height 28
type input "***"
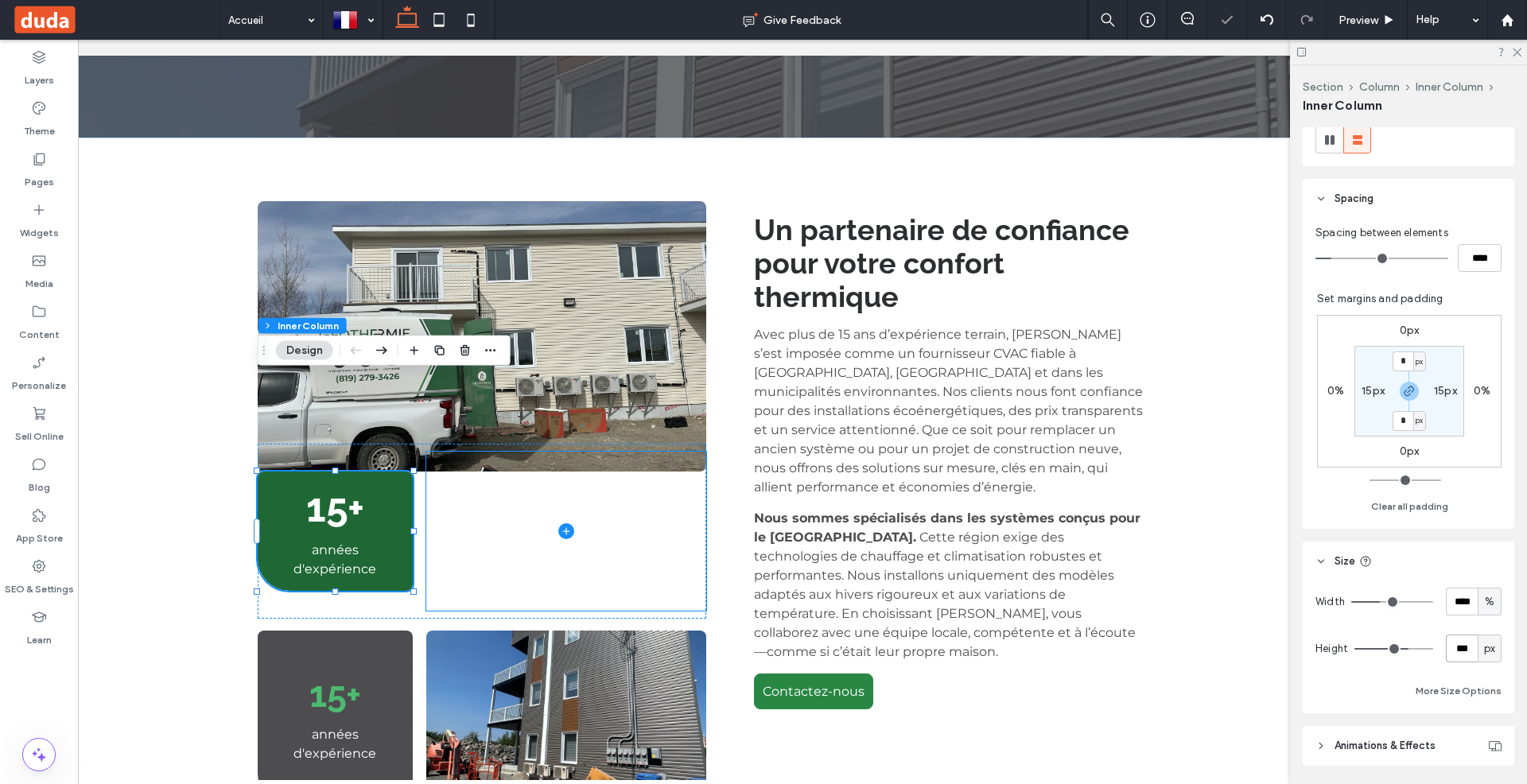
click at [495, 460] on span at bounding box center [567, 531] width 280 height 159
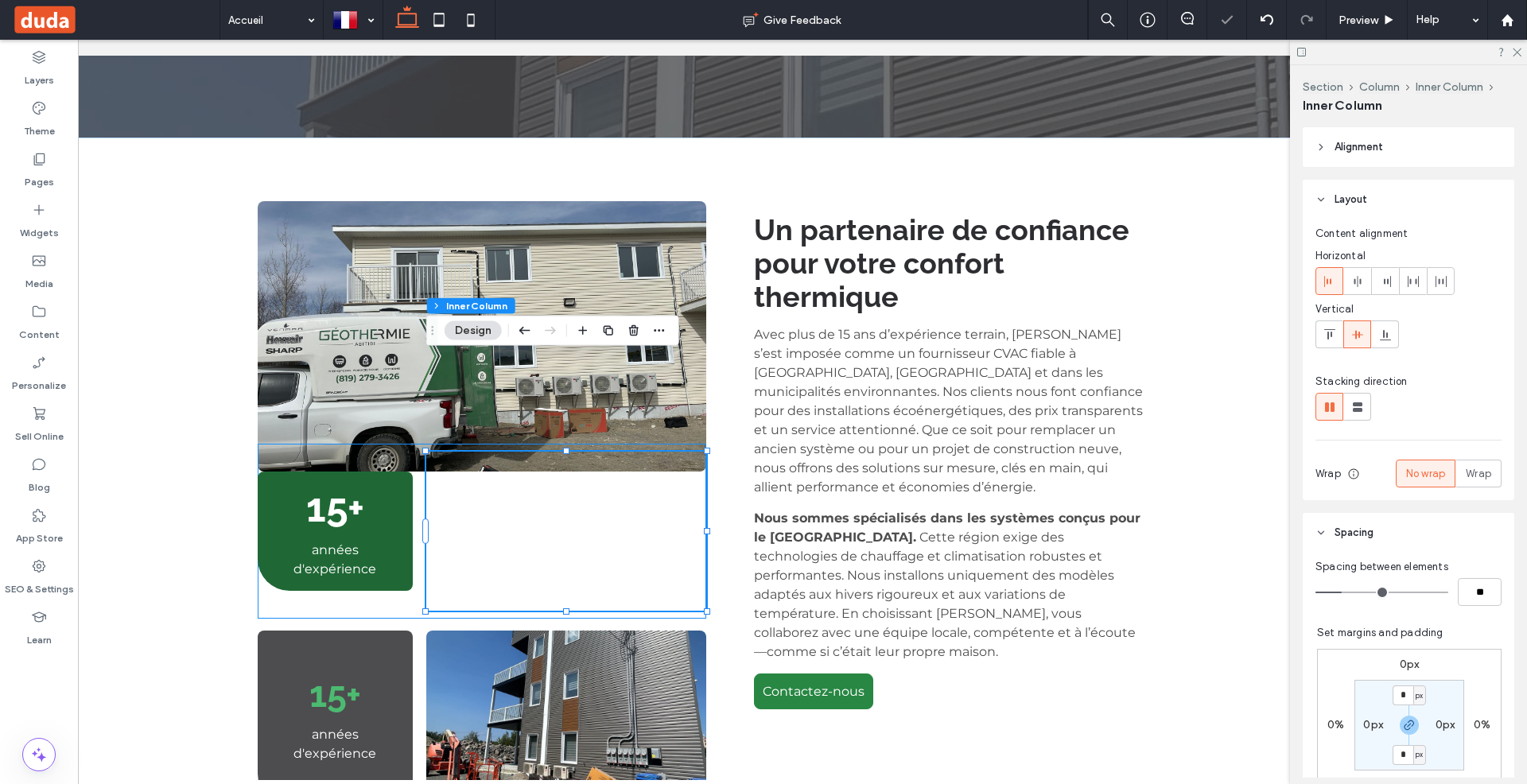
click at [385, 511] on div "15+ années d'expérience" at bounding box center [481, 531] width 448 height 175
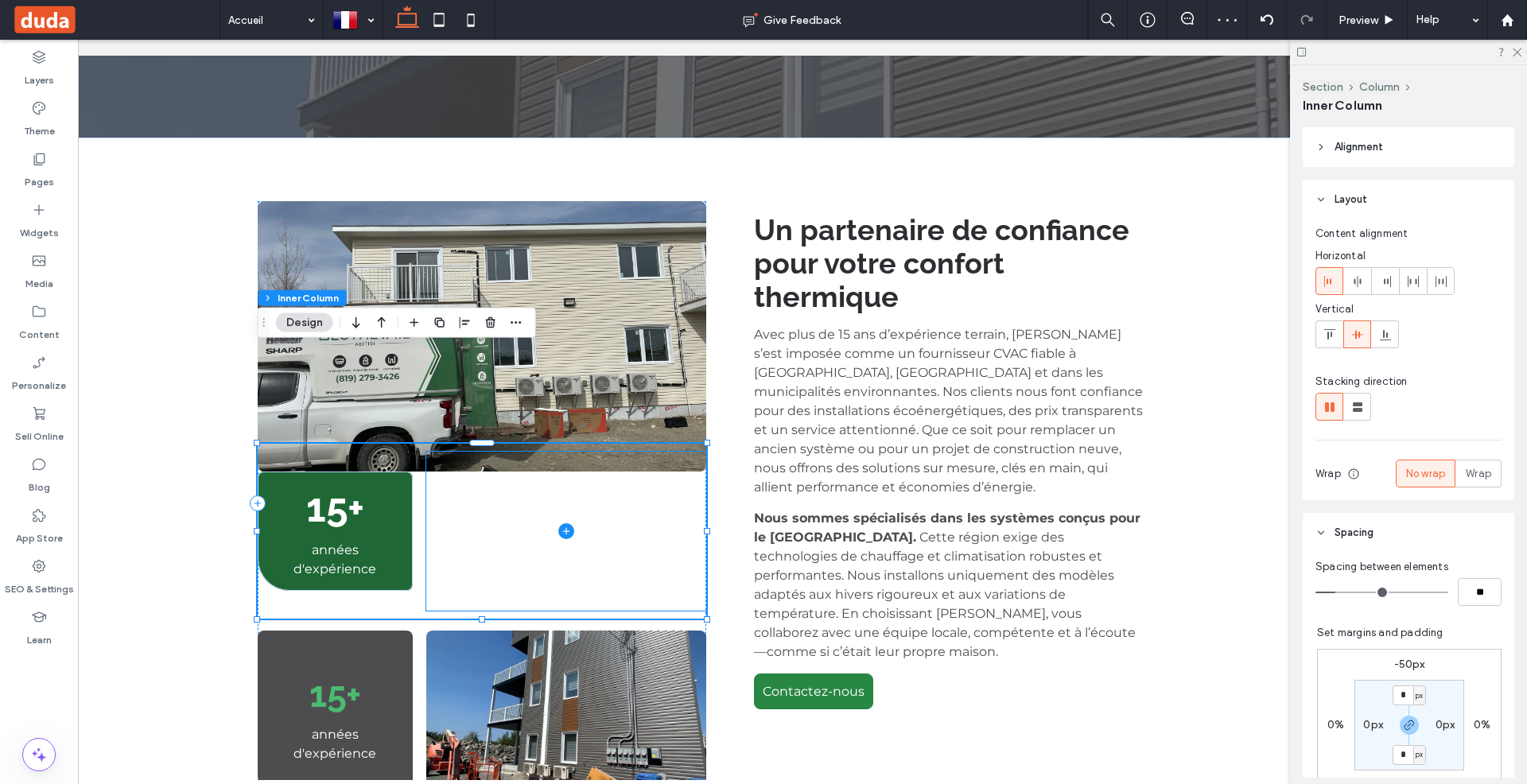
click at [582, 478] on span at bounding box center [567, 531] width 280 height 159
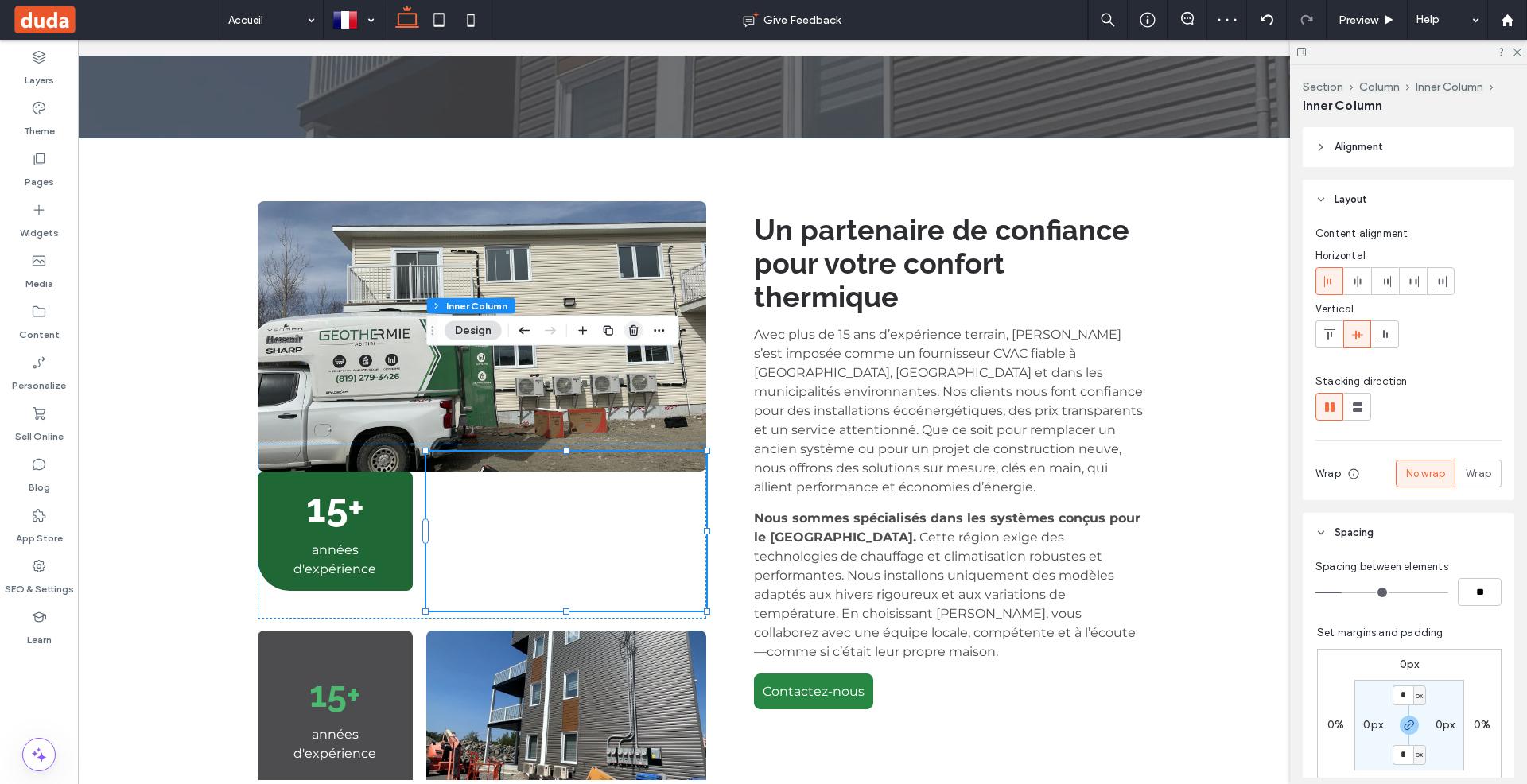
click at [632, 324] on icon "button" at bounding box center [633, 330] width 13 height 13
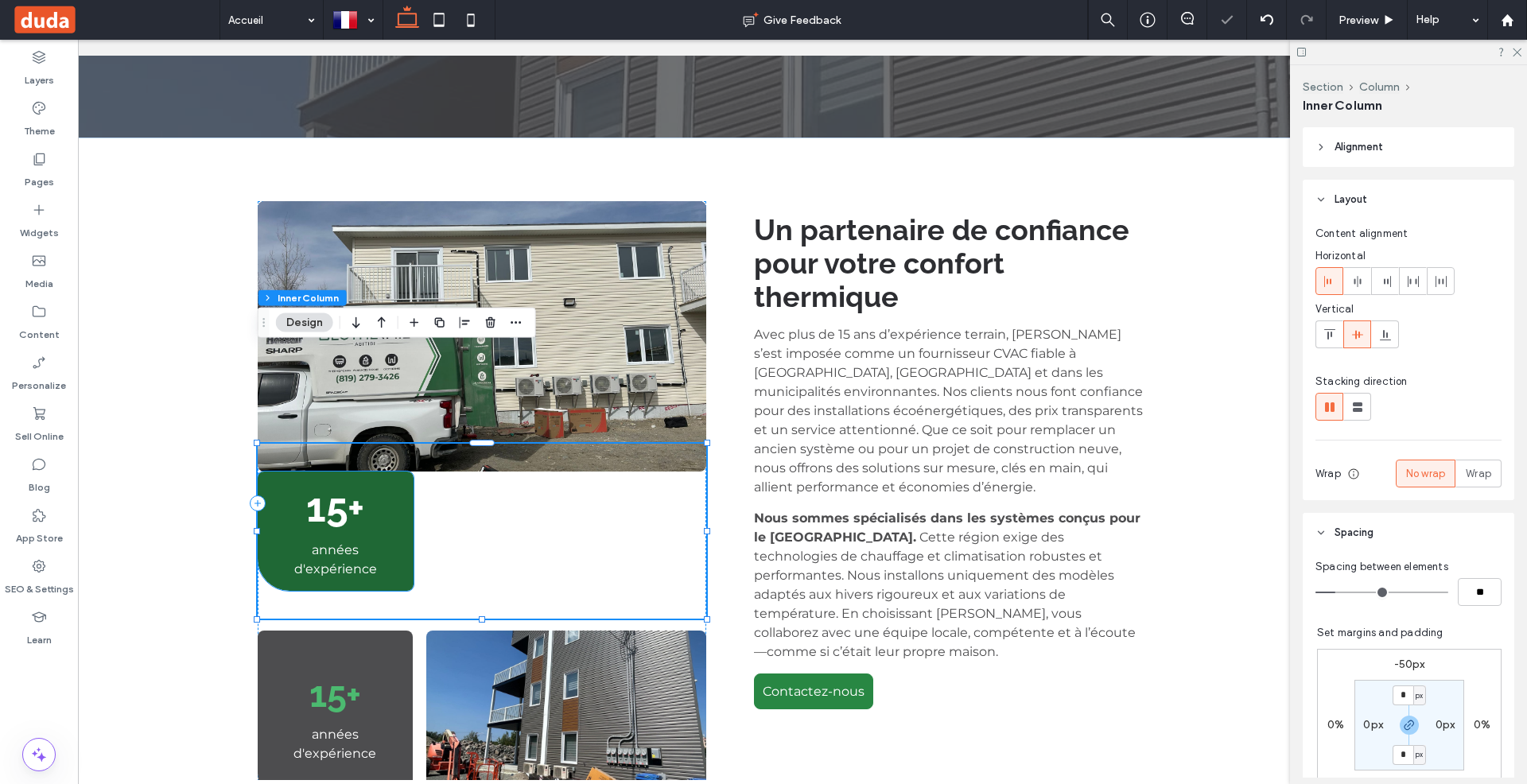
click at [356, 543] on span "années d'expérience" at bounding box center [335, 559] width 83 height 34
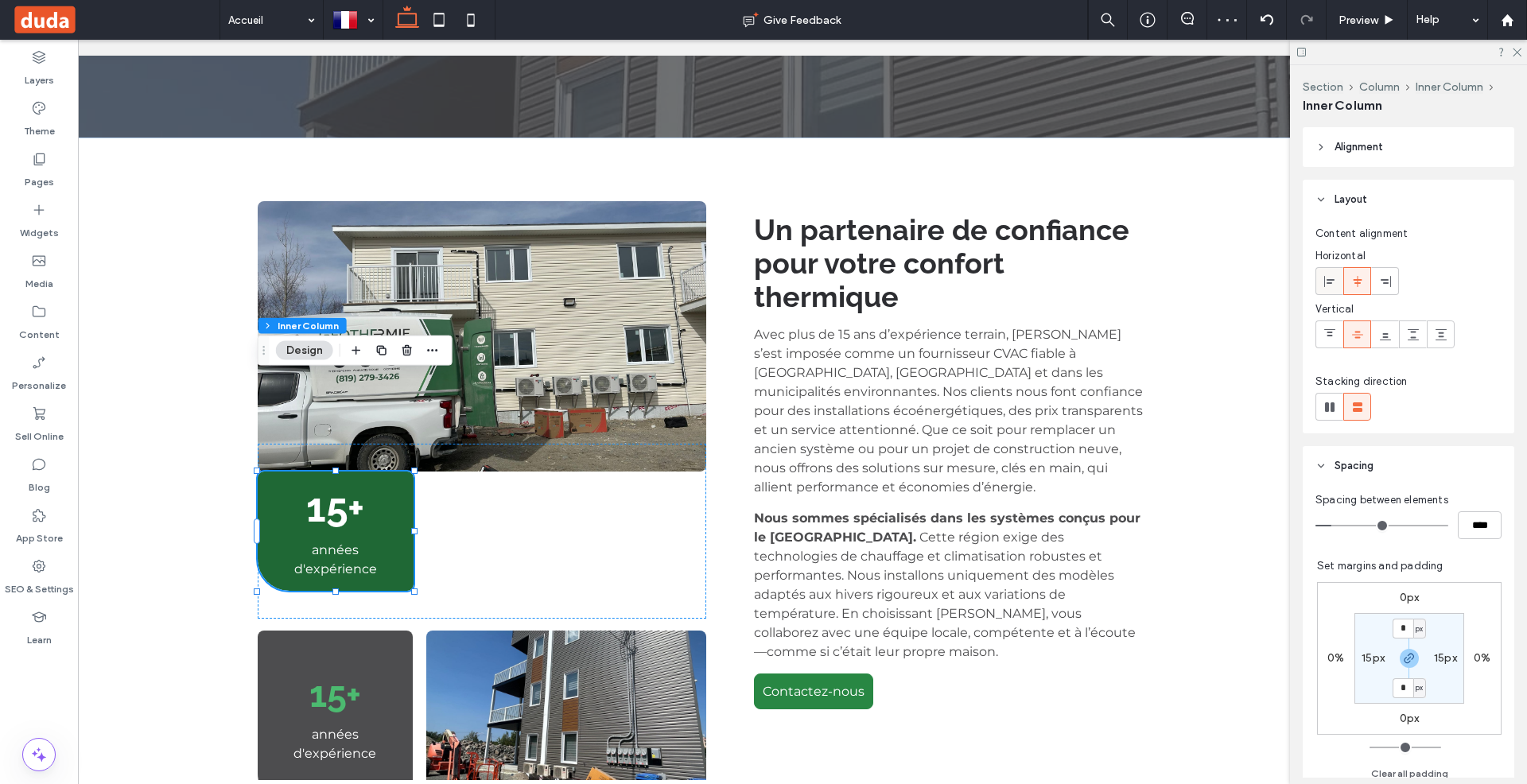
click at [1326, 282] on use at bounding box center [1329, 280] width 10 height 11
click at [1362, 282] on icon at bounding box center [1357, 281] width 13 height 13
click at [462, 516] on div "15+ années d'expérience" at bounding box center [481, 531] width 448 height 175
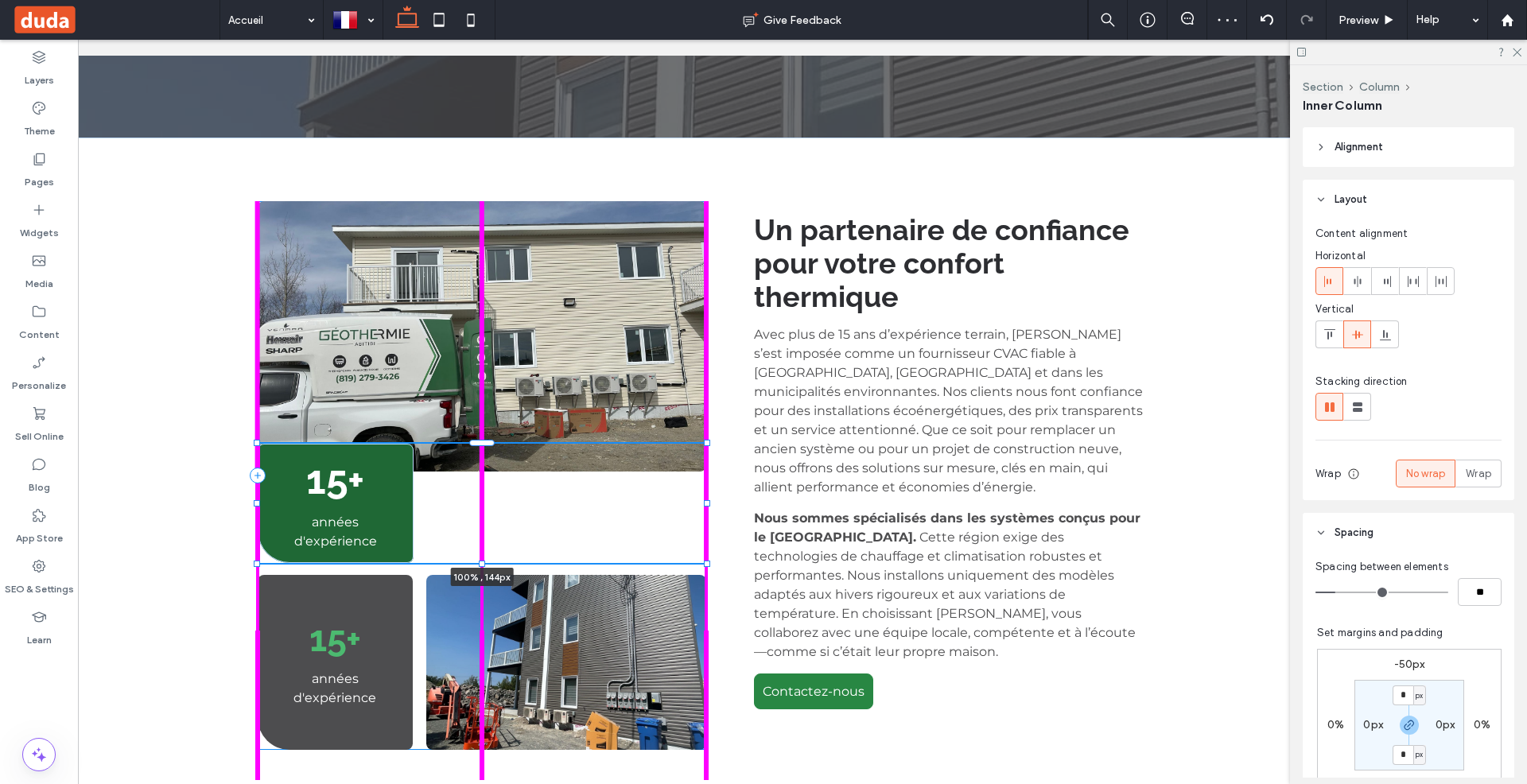
drag, startPoint x: 483, startPoint y: 523, endPoint x: 490, endPoint y: 438, distance: 85.3
click at [490, 438] on div "15+ années d'expérience 100% , 144px 15+ années d'expérience Un partenaire de c…" at bounding box center [706, 475] width 954 height 676
type input "***"
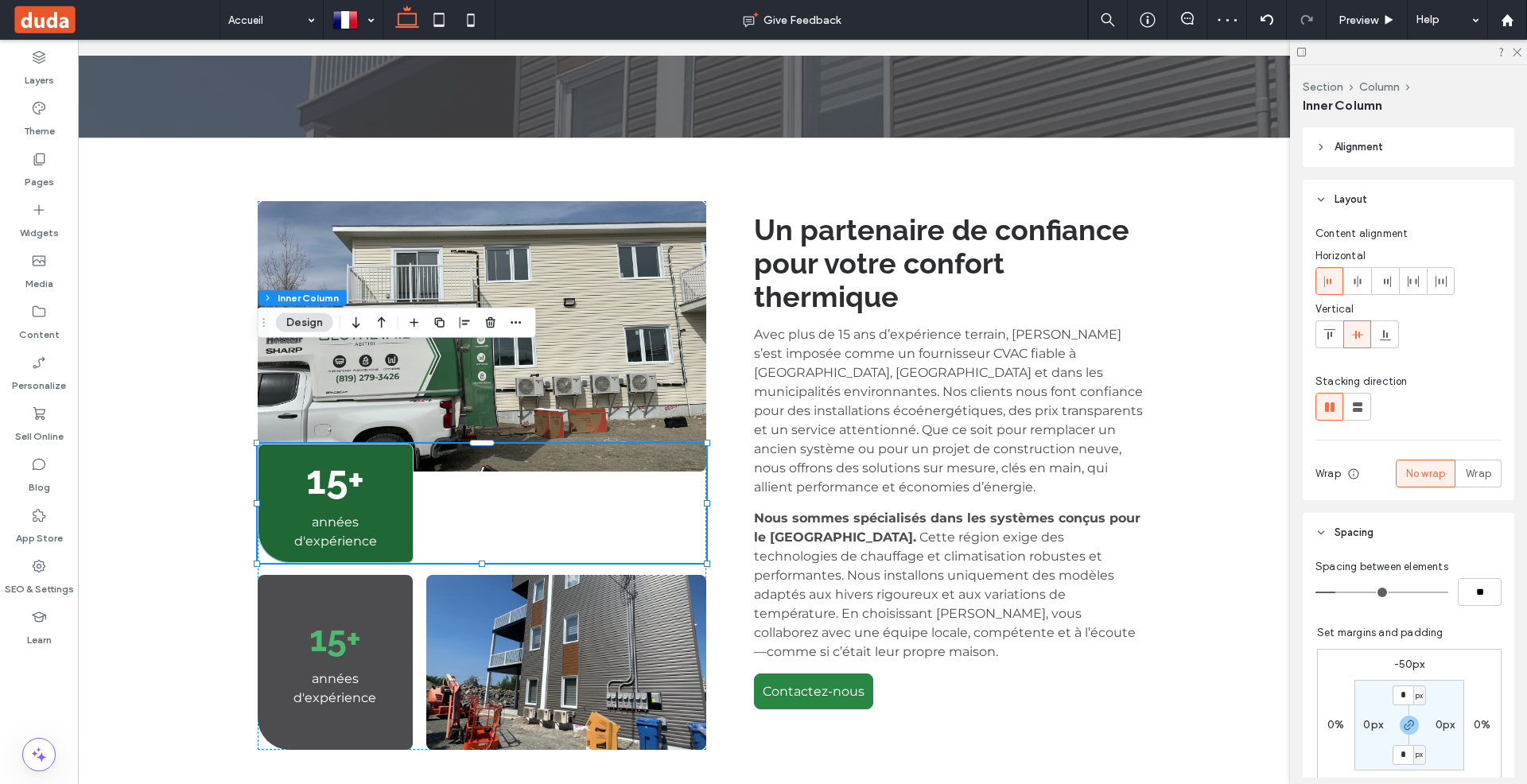
click at [1409, 663] on label "-50px" at bounding box center [1409, 665] width 31 height 14
type input "*"
type input "***"
type input "*"
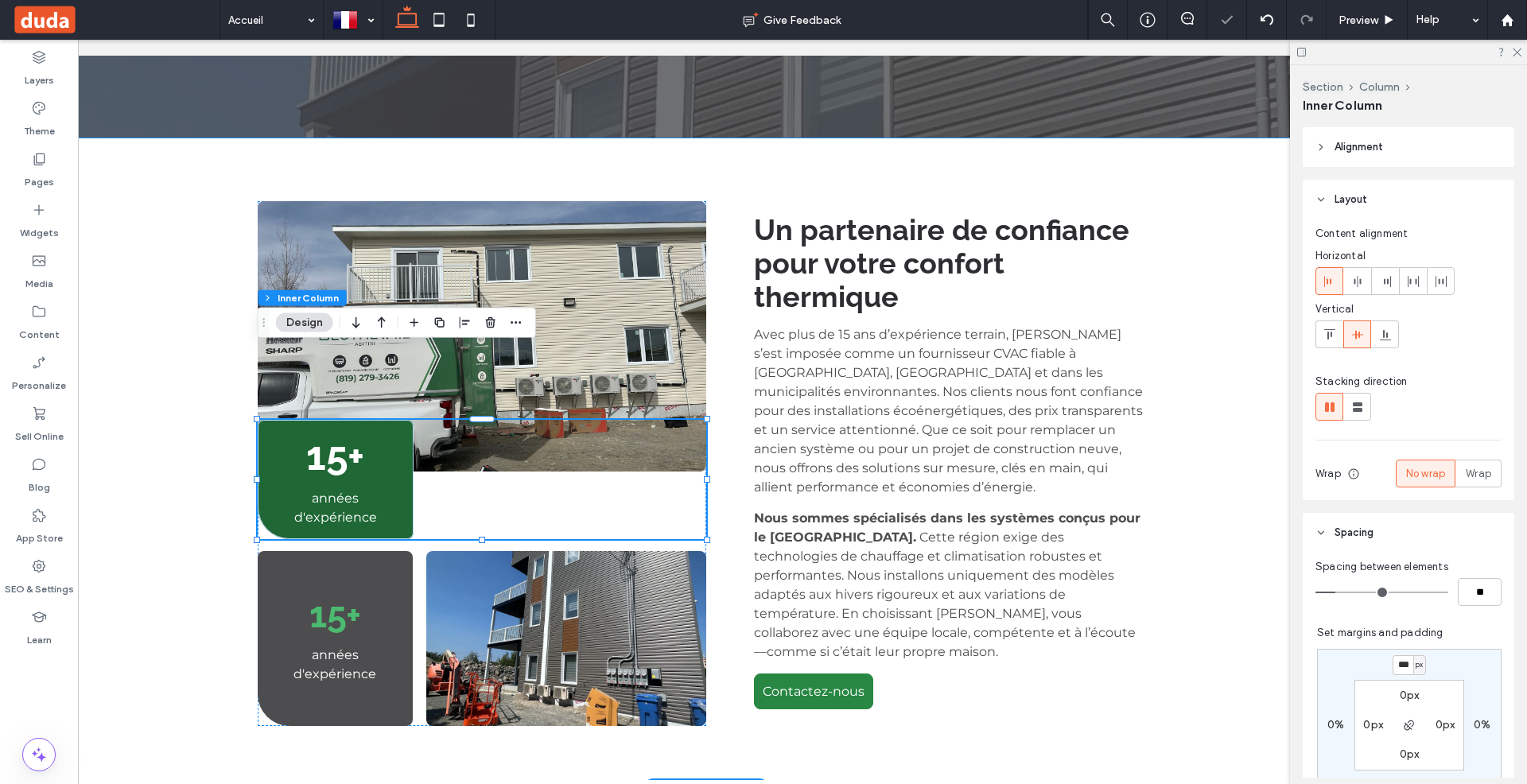
click at [722, 291] on div "15+ années d'expérience 100% , 144px 15+ années d'expérience Un partenaire de c…" at bounding box center [706, 463] width 954 height 652
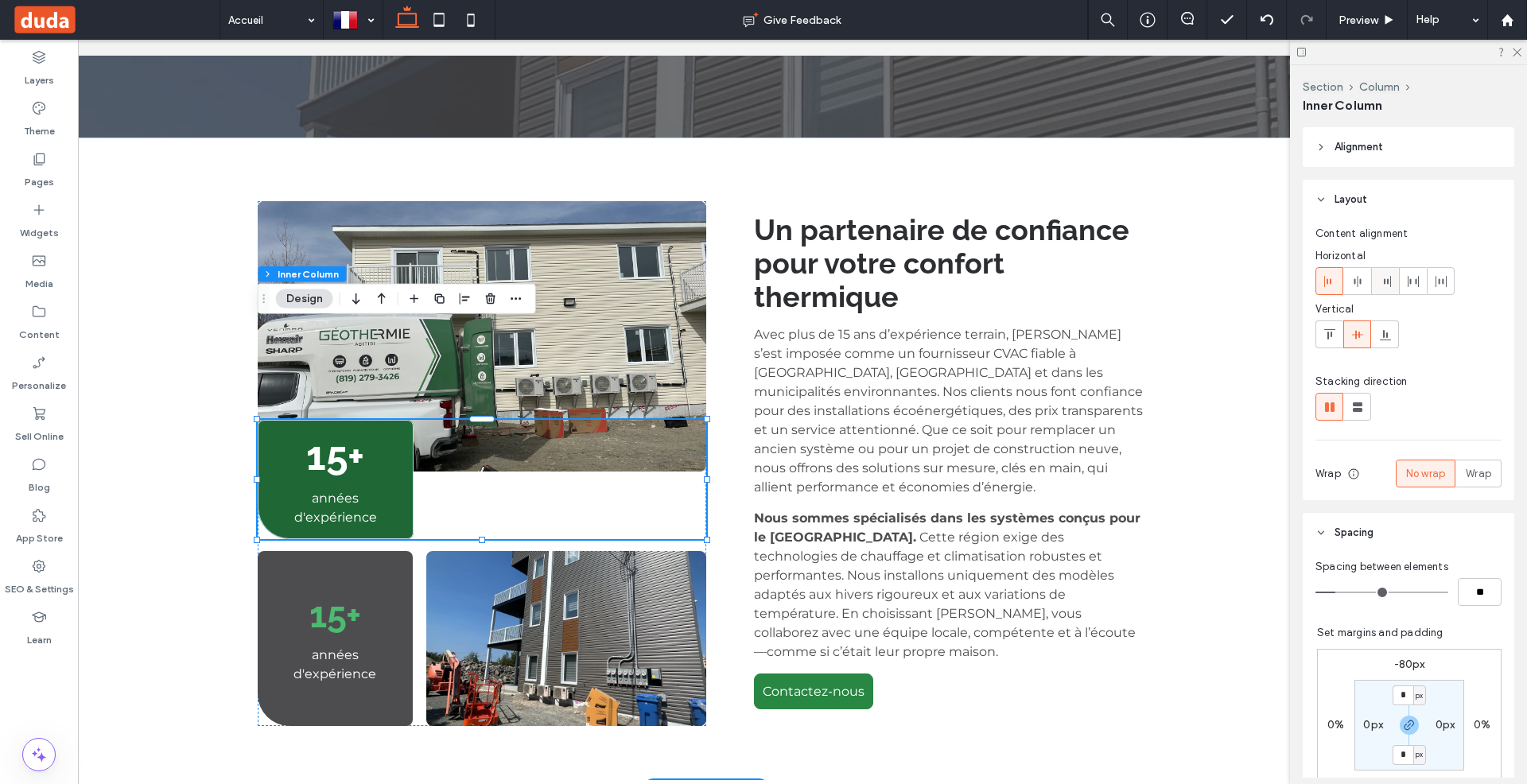
click at [1381, 285] on icon at bounding box center [1385, 281] width 13 height 13
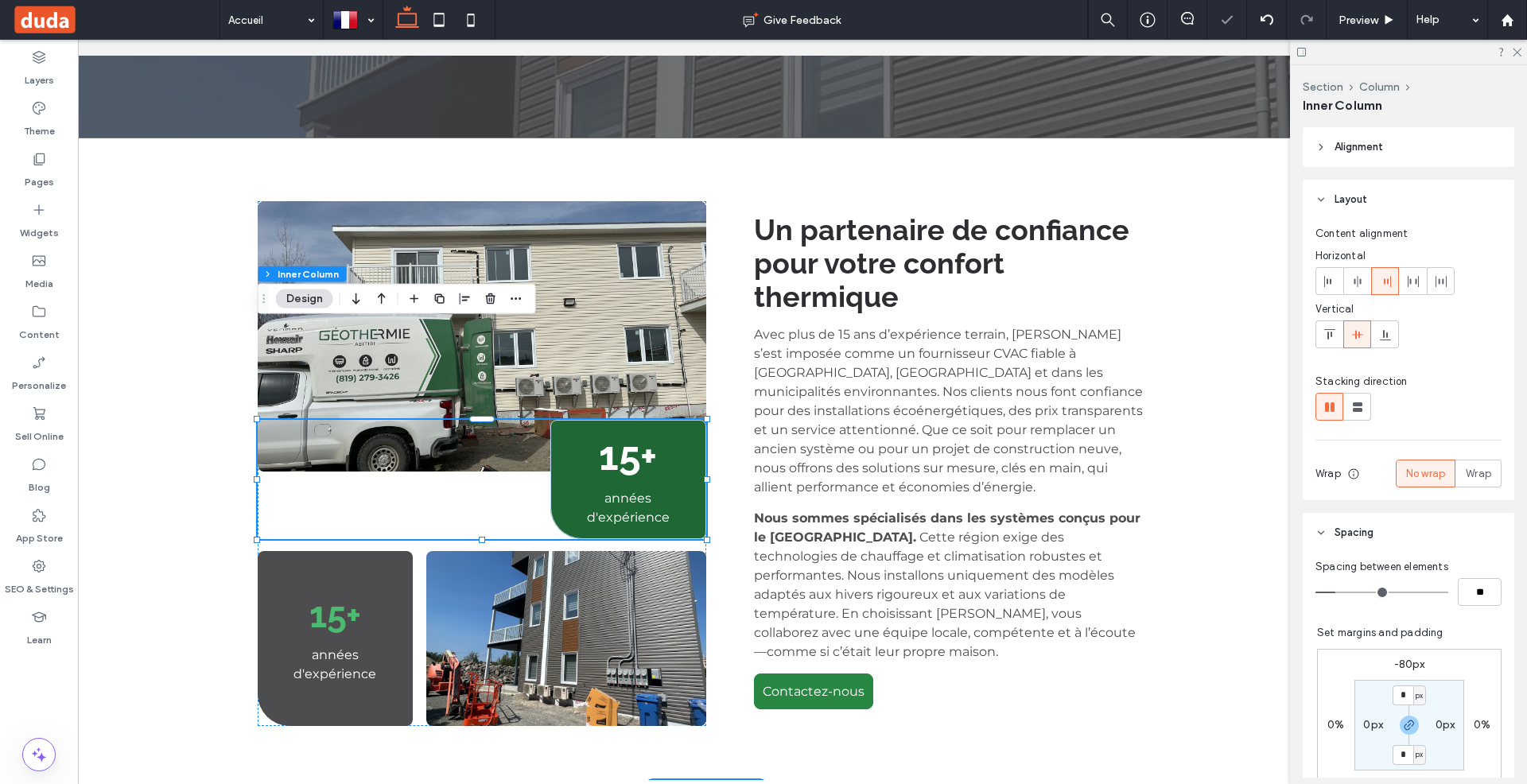
click at [1219, 210] on div "15+ années d'expérience 15+ années d'expérience Un partenaire de confiance pour…" at bounding box center [707, 463] width 1418 height 652
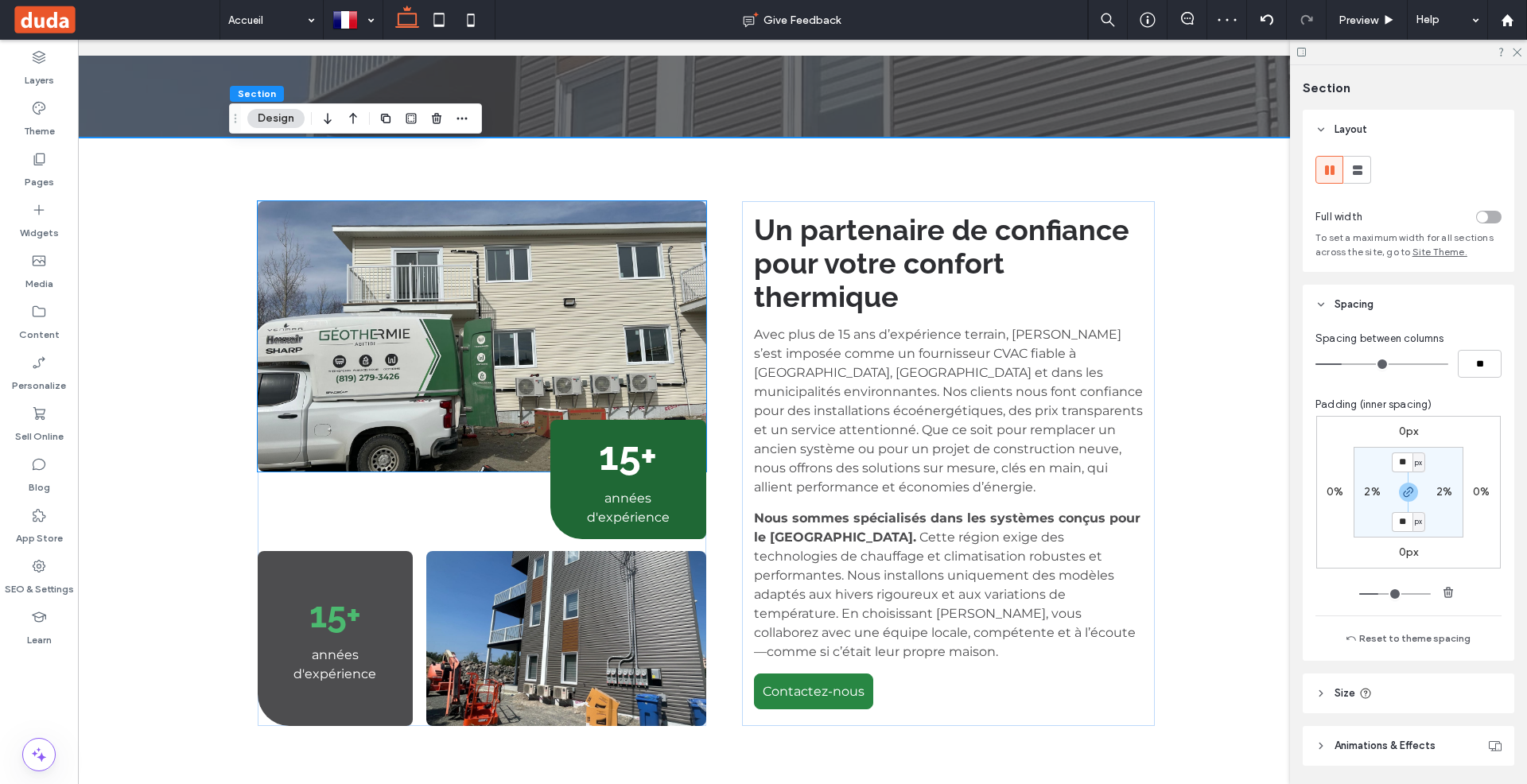
click at [594, 211] on img at bounding box center [481, 336] width 448 height 270
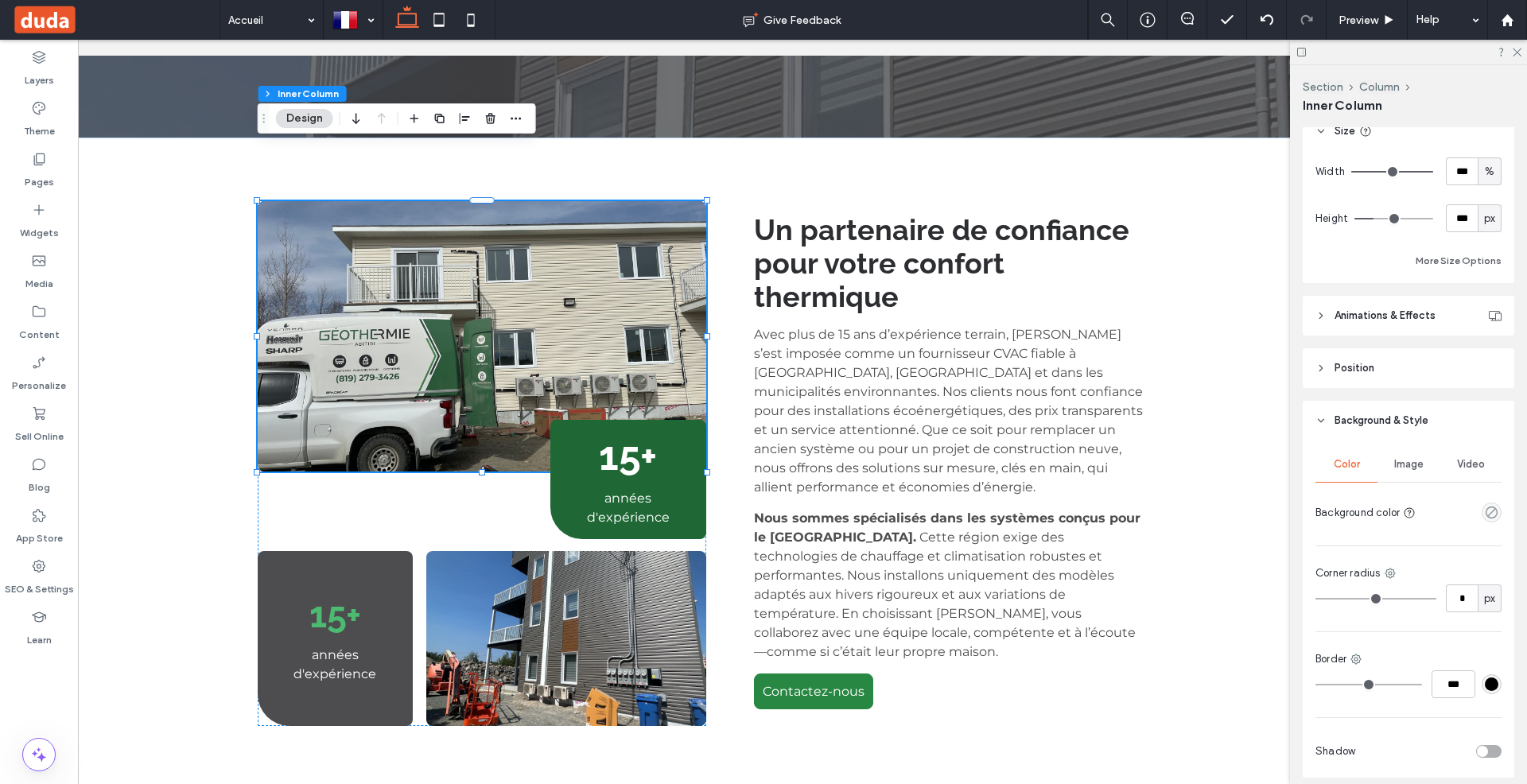
scroll to position [782, 0]
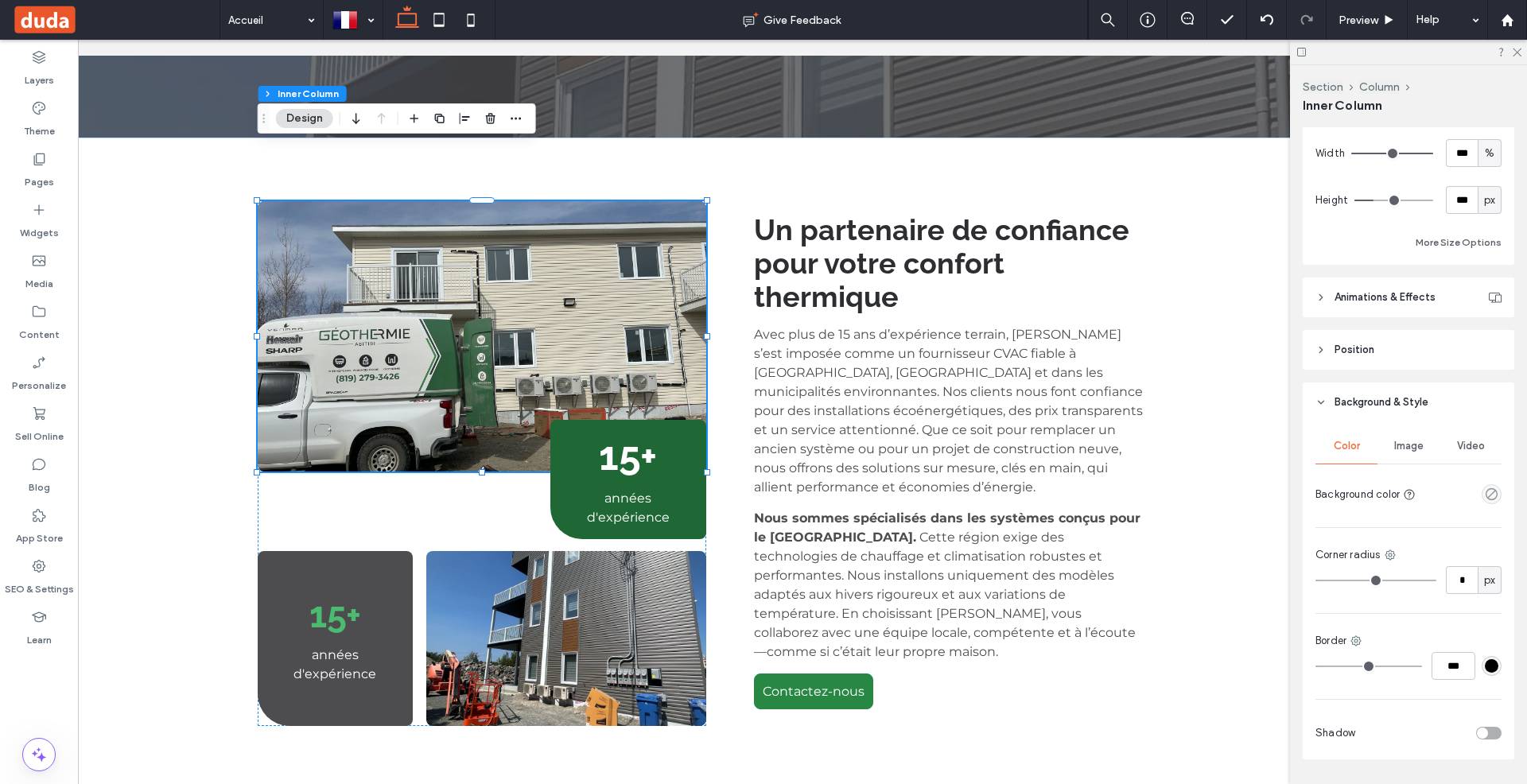
click at [1408, 448] on span "Image" at bounding box center [1409, 445] width 30 height 13
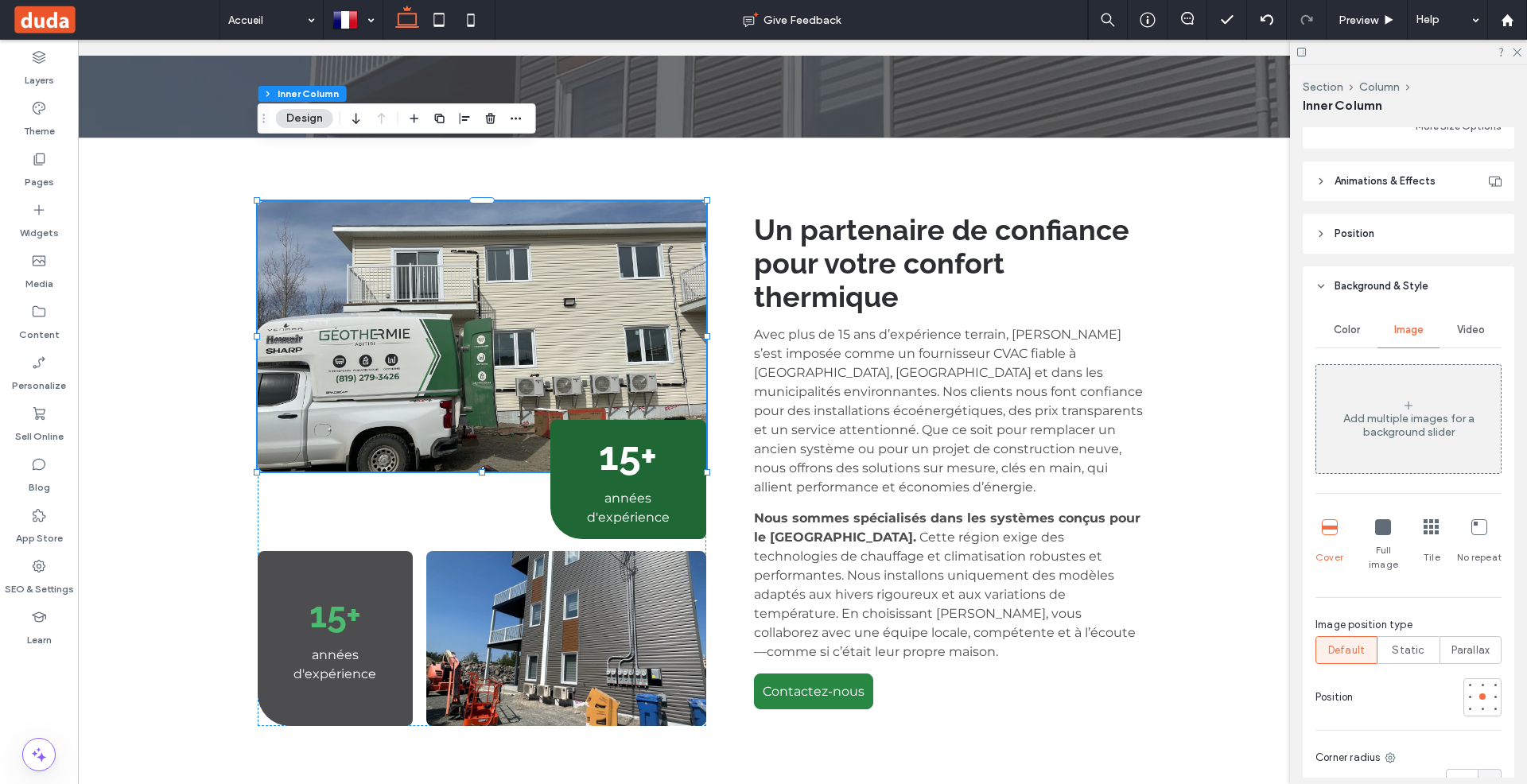
scroll to position [928, 0]
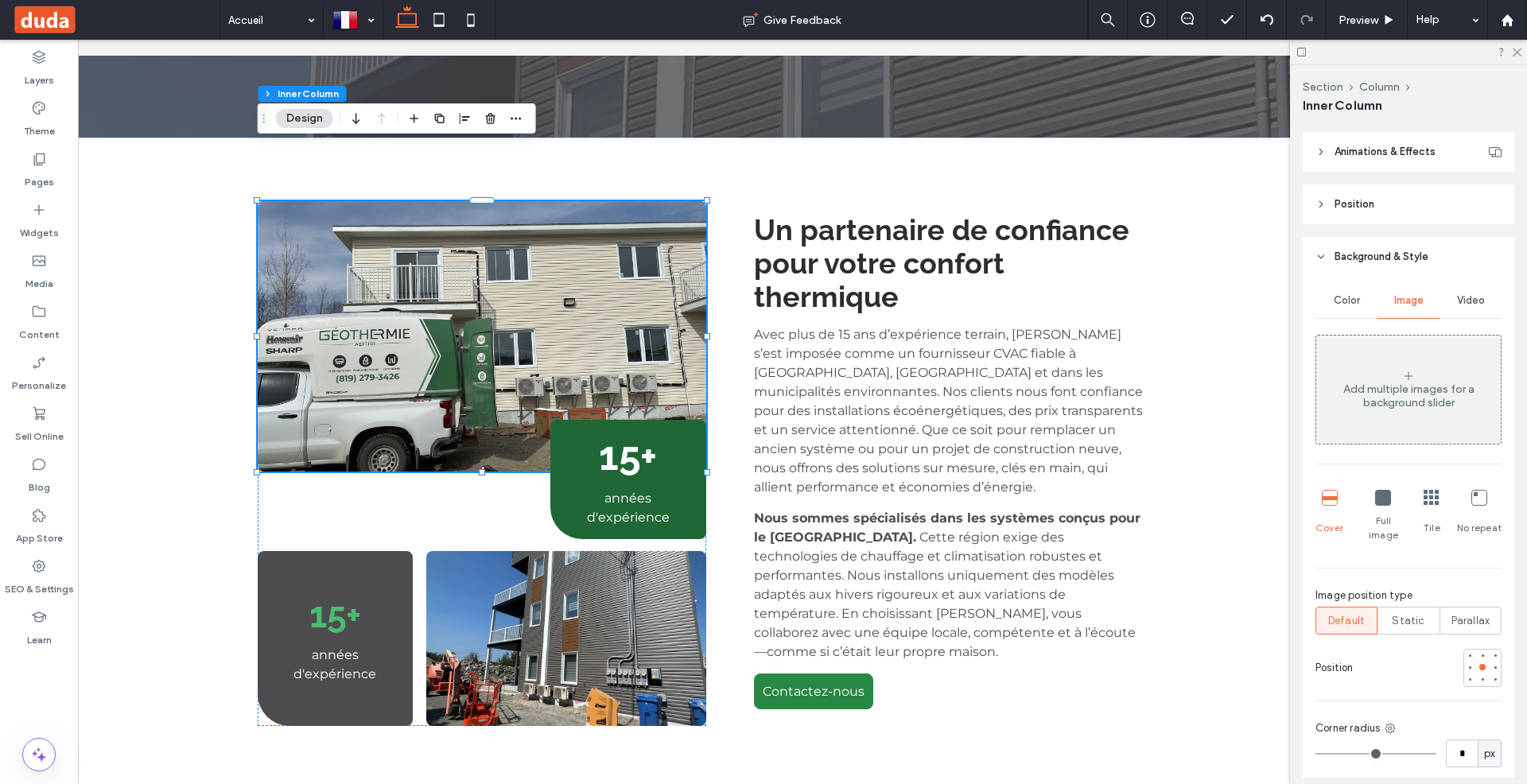
click at [1438, 502] on icon at bounding box center [1432, 498] width 16 height 16
click at [1491, 662] on div at bounding box center [1494, 667] width 11 height 11
click at [1470, 664] on div at bounding box center [1469, 667] width 6 height 6
click at [1479, 664] on div at bounding box center [1482, 667] width 6 height 6
click at [647, 249] on img at bounding box center [481, 336] width 448 height 270
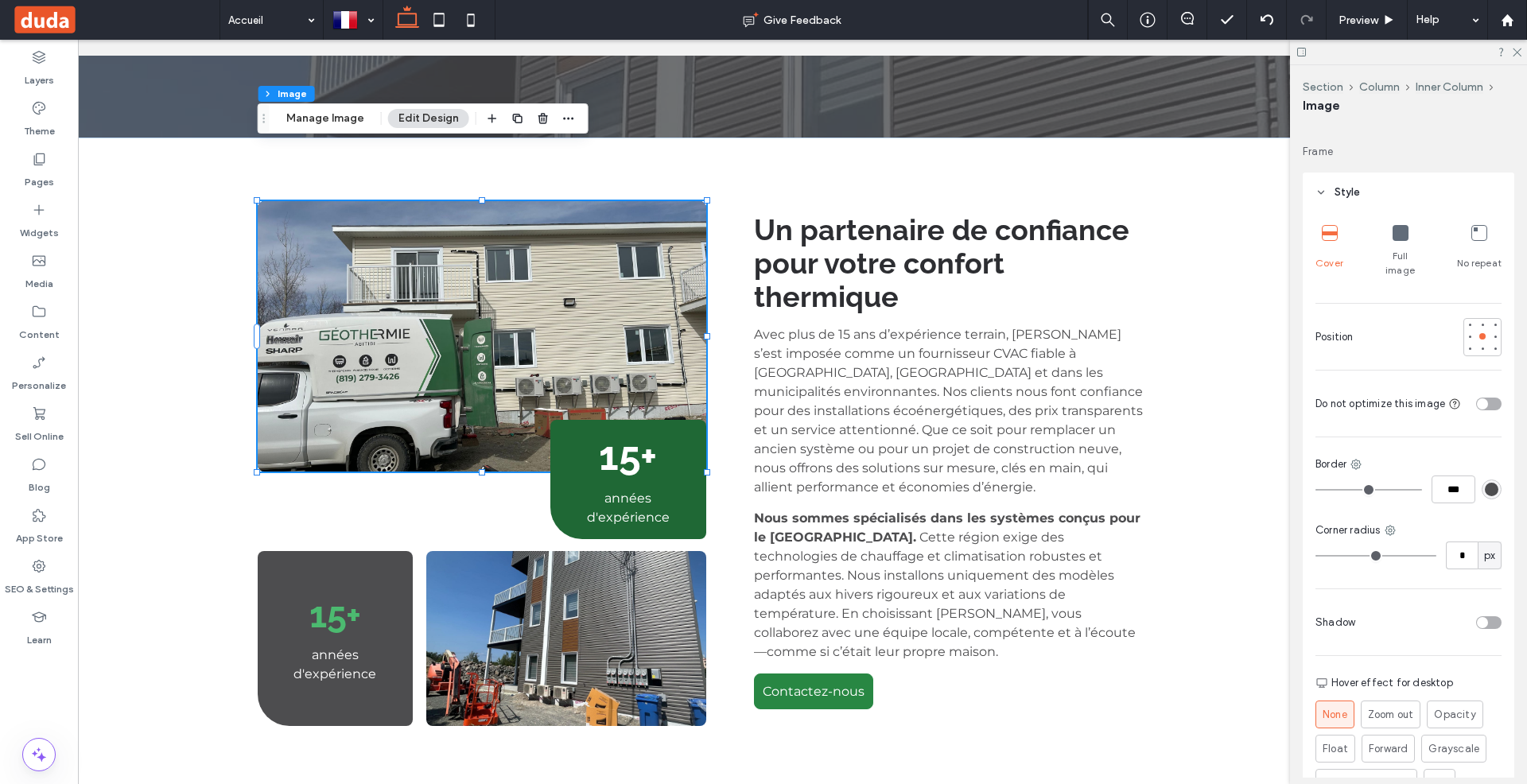
scroll to position [0, 0]
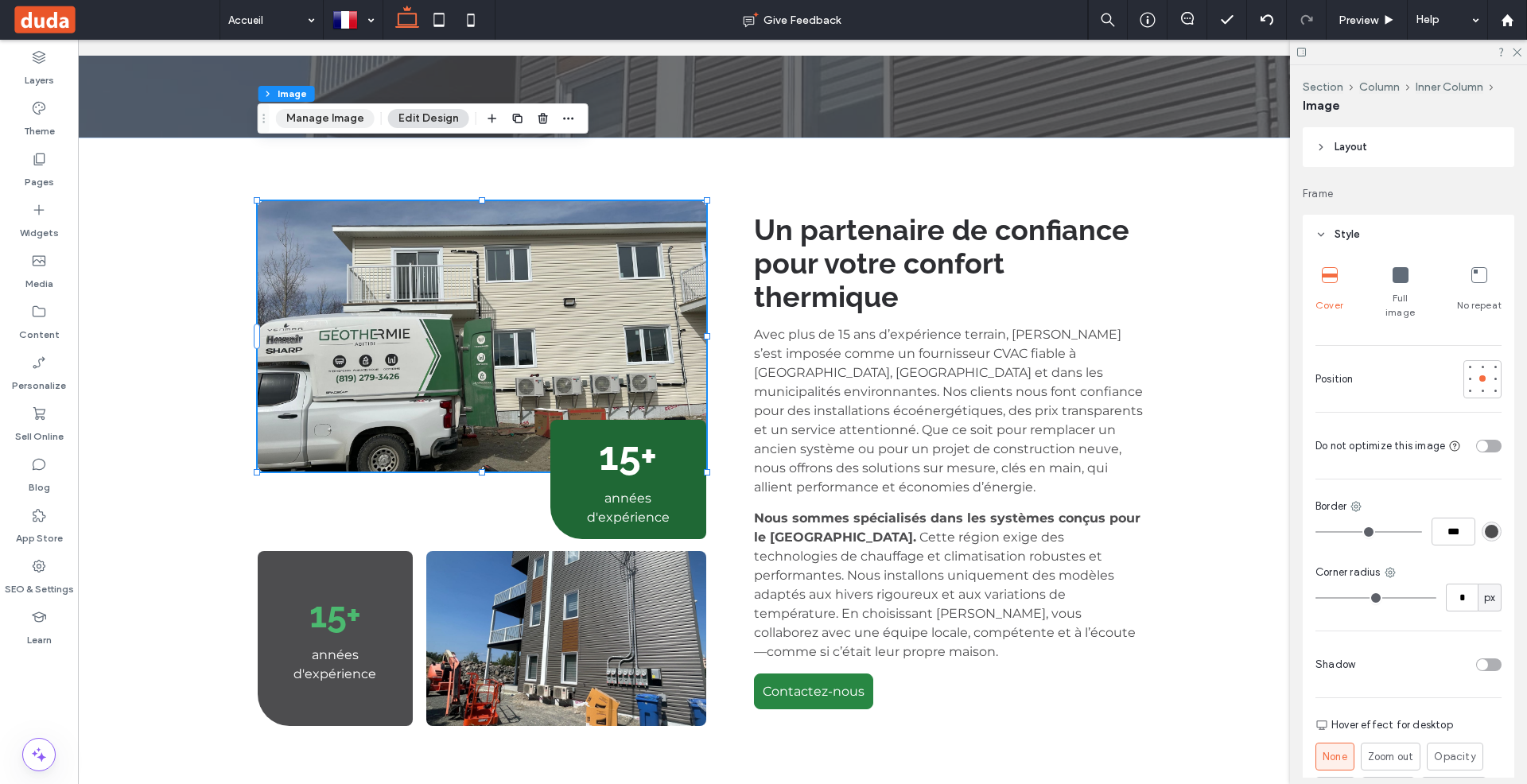
click at [338, 127] on div "Section Column Inner Column Image Manage Image Edit Design" at bounding box center [423, 118] width 331 height 30
click at [339, 124] on button "Manage Image" at bounding box center [325, 118] width 98 height 19
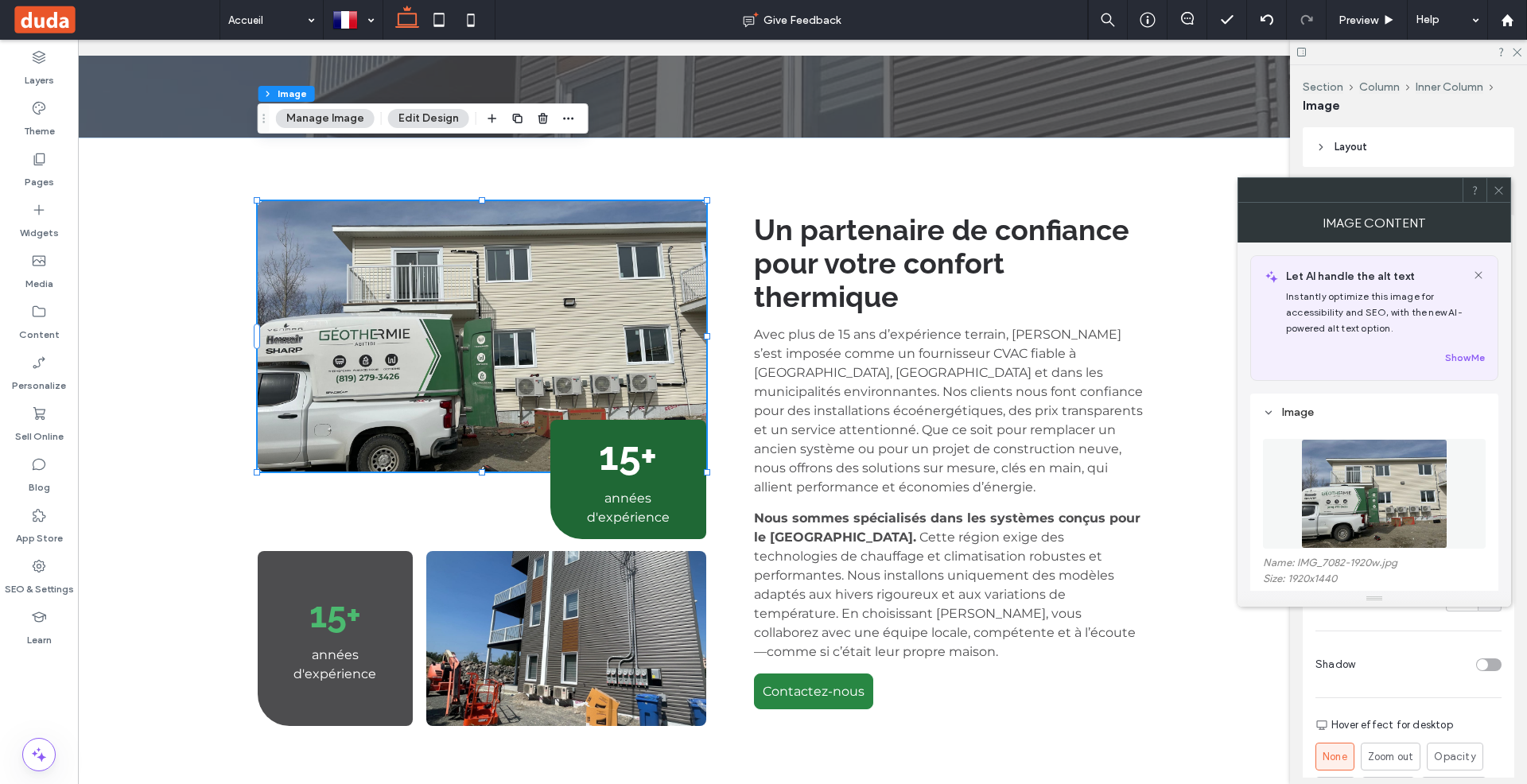
click at [1307, 464] on img at bounding box center [1374, 494] width 145 height 109
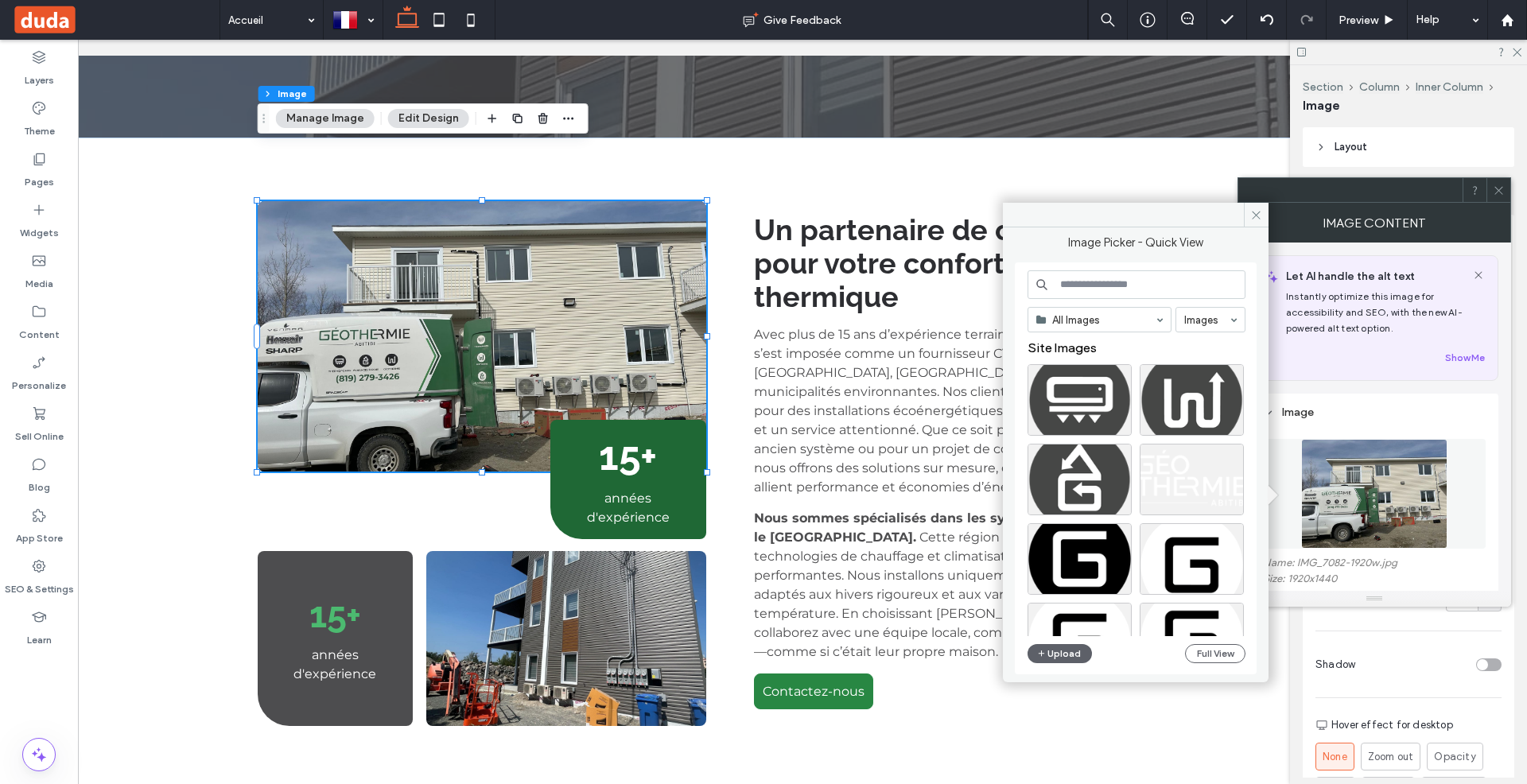
click at [1068, 276] on input at bounding box center [1136, 284] width 218 height 29
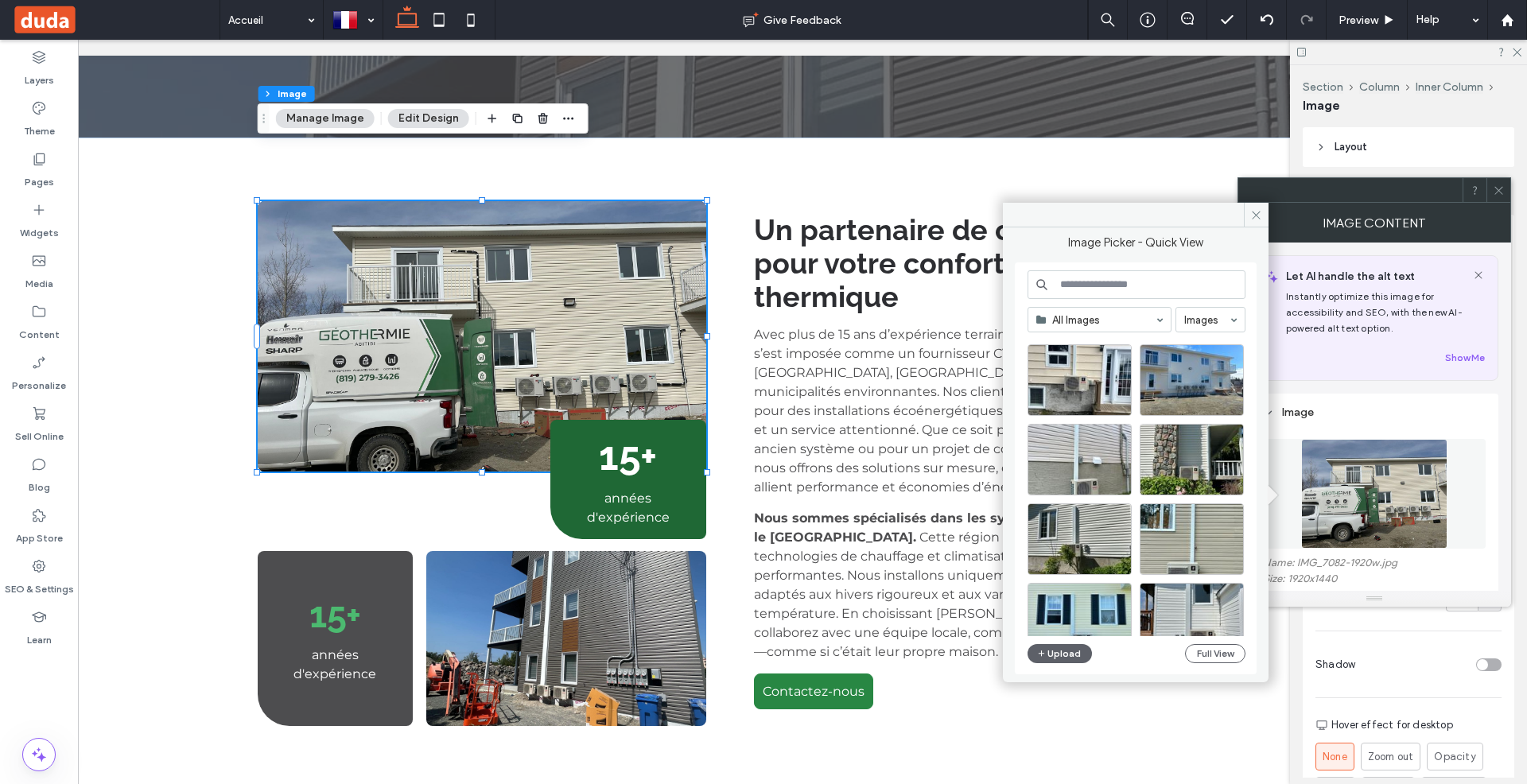
scroll to position [2642, 0]
click at [1192, 456] on div "Select" at bounding box center [1191, 460] width 104 height 72
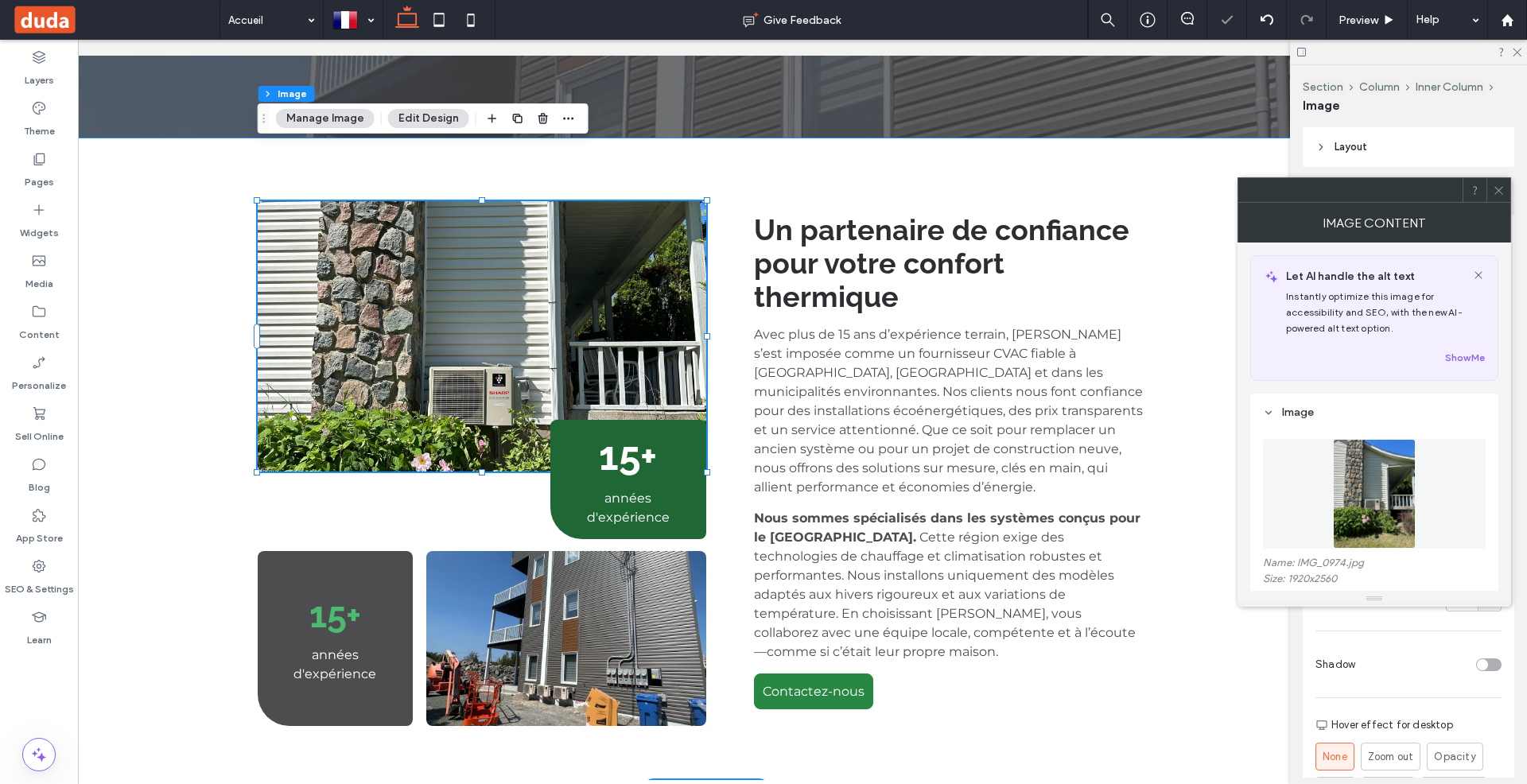
click at [673, 137] on div "15+ années d'expérience 15+ années d'expérience Un partenaire de confiance pour…" at bounding box center [706, 463] width 954 height 652
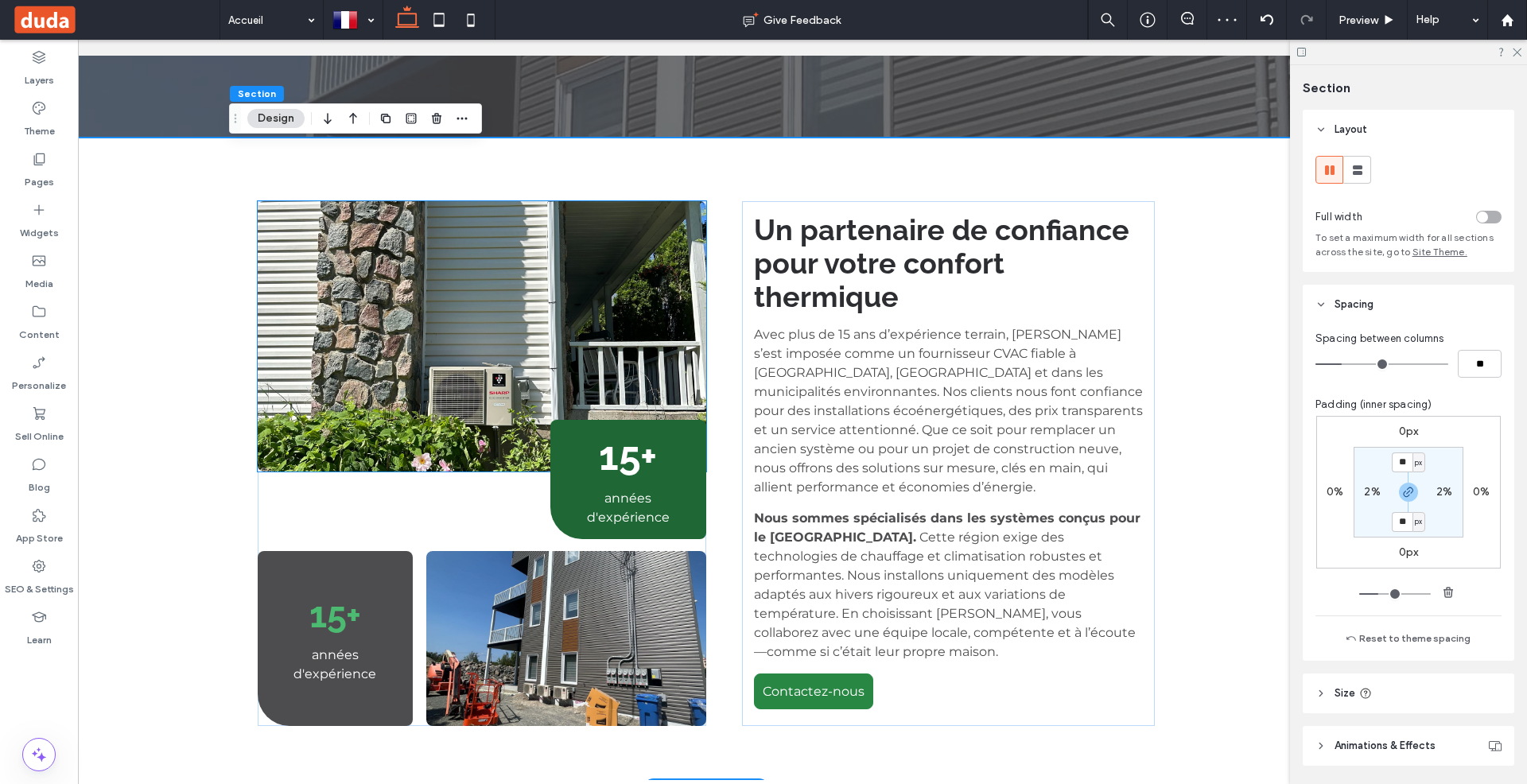
click at [673, 201] on img at bounding box center [481, 336] width 448 height 270
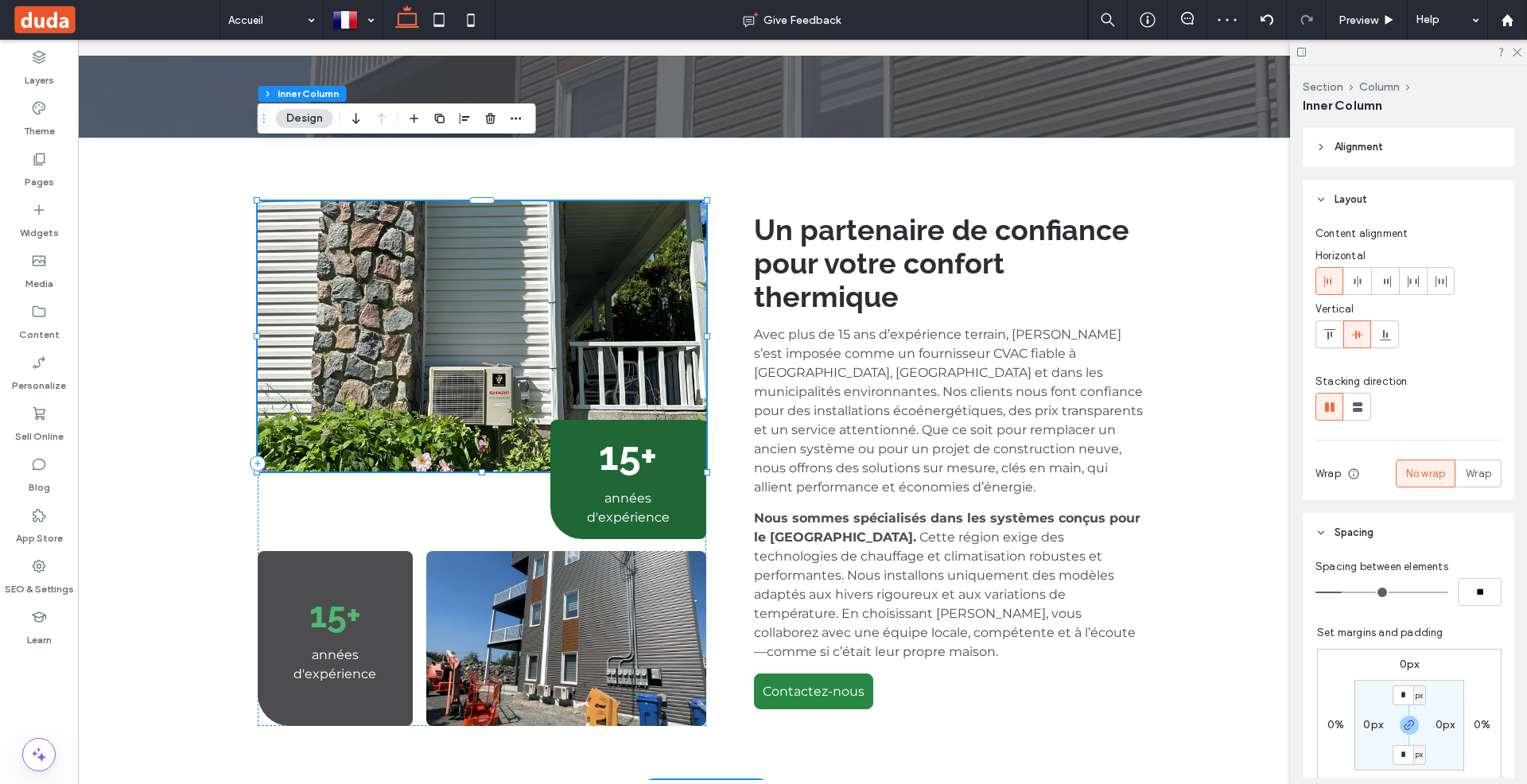
click at [673, 201] on img at bounding box center [481, 336] width 448 height 270
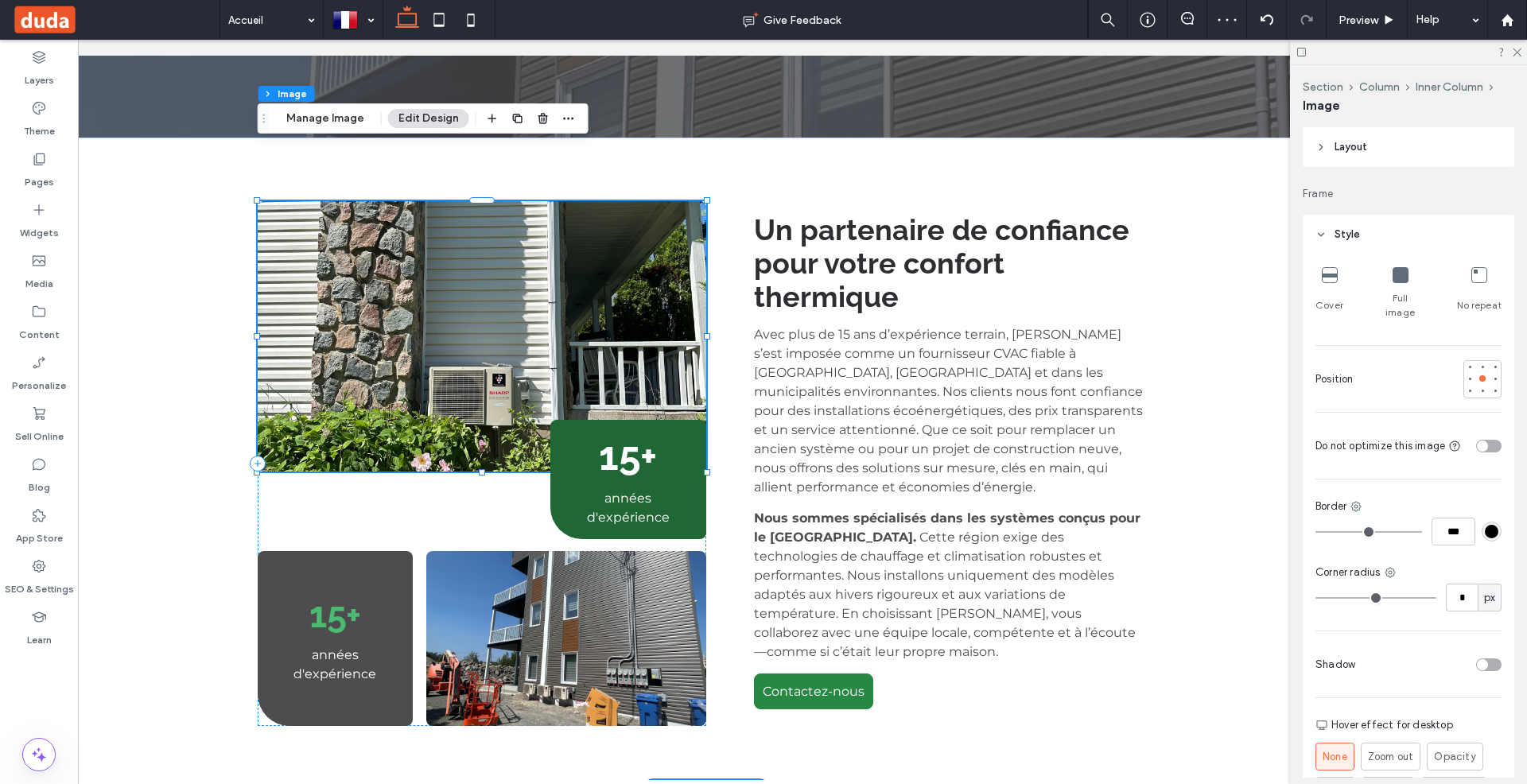
type input "*"
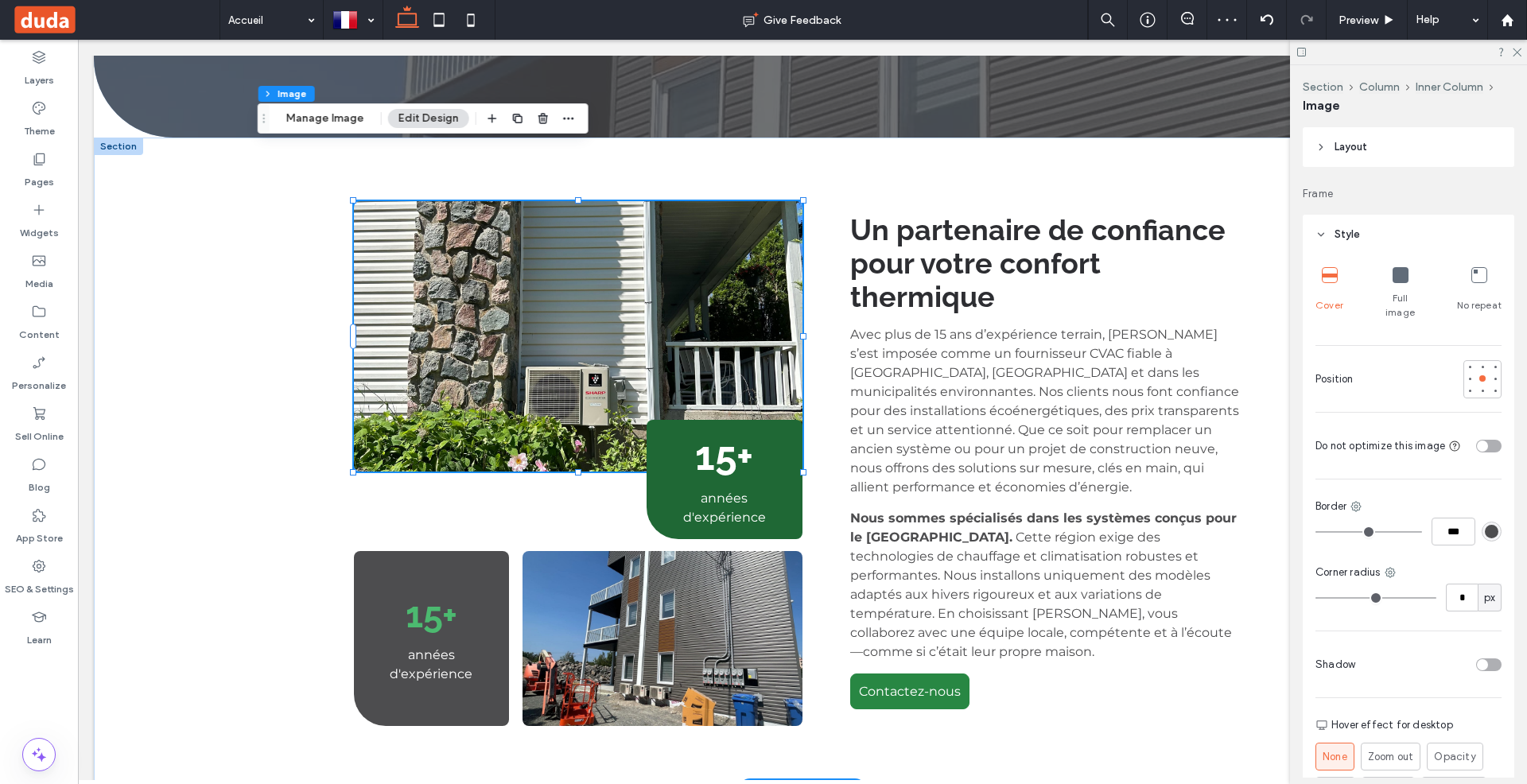
scroll to position [0, 96]
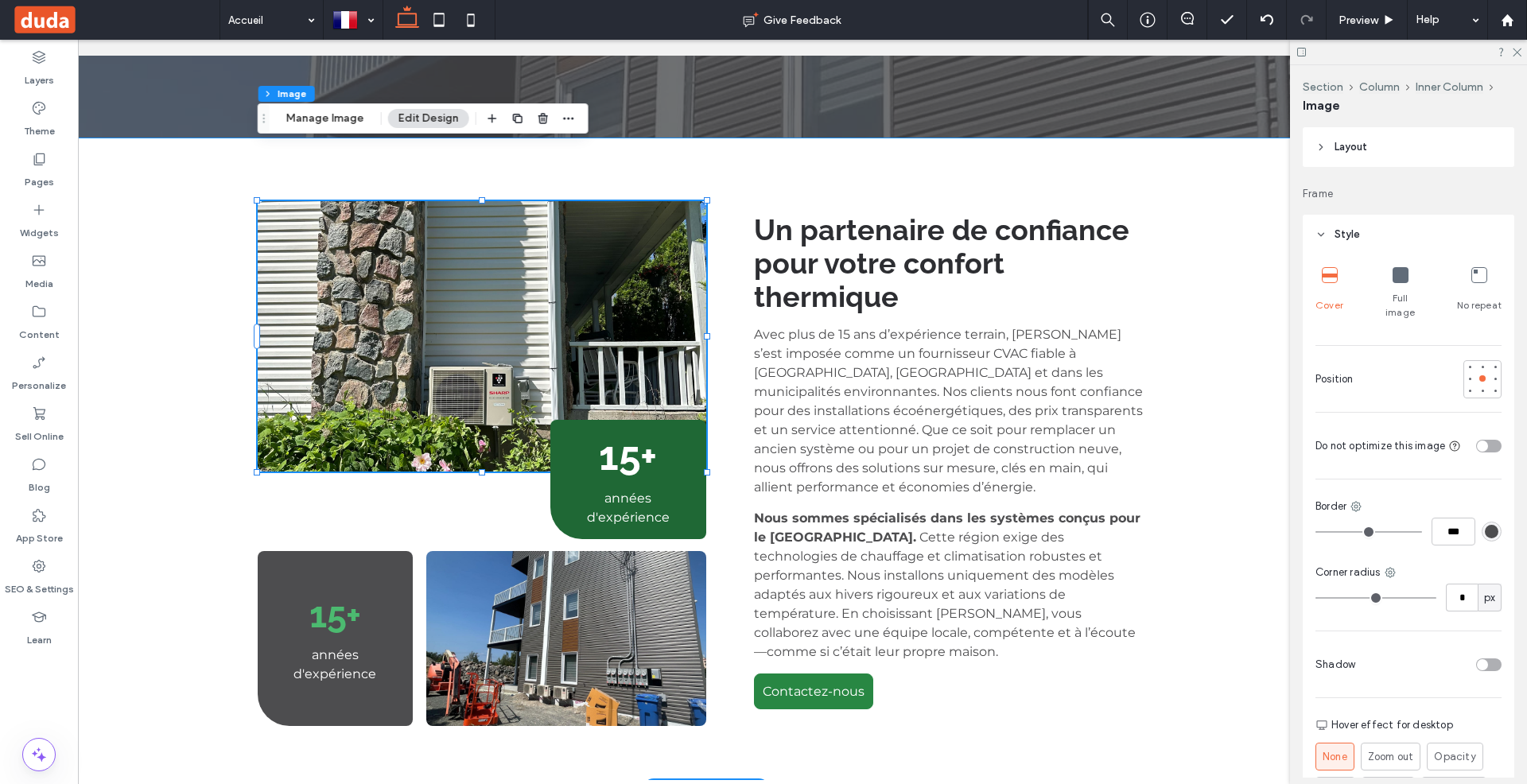
click at [1189, 137] on div "15+ années d'expérience 15+ années d'expérience Un partenaire de confiance pour…" at bounding box center [707, 463] width 1418 height 652
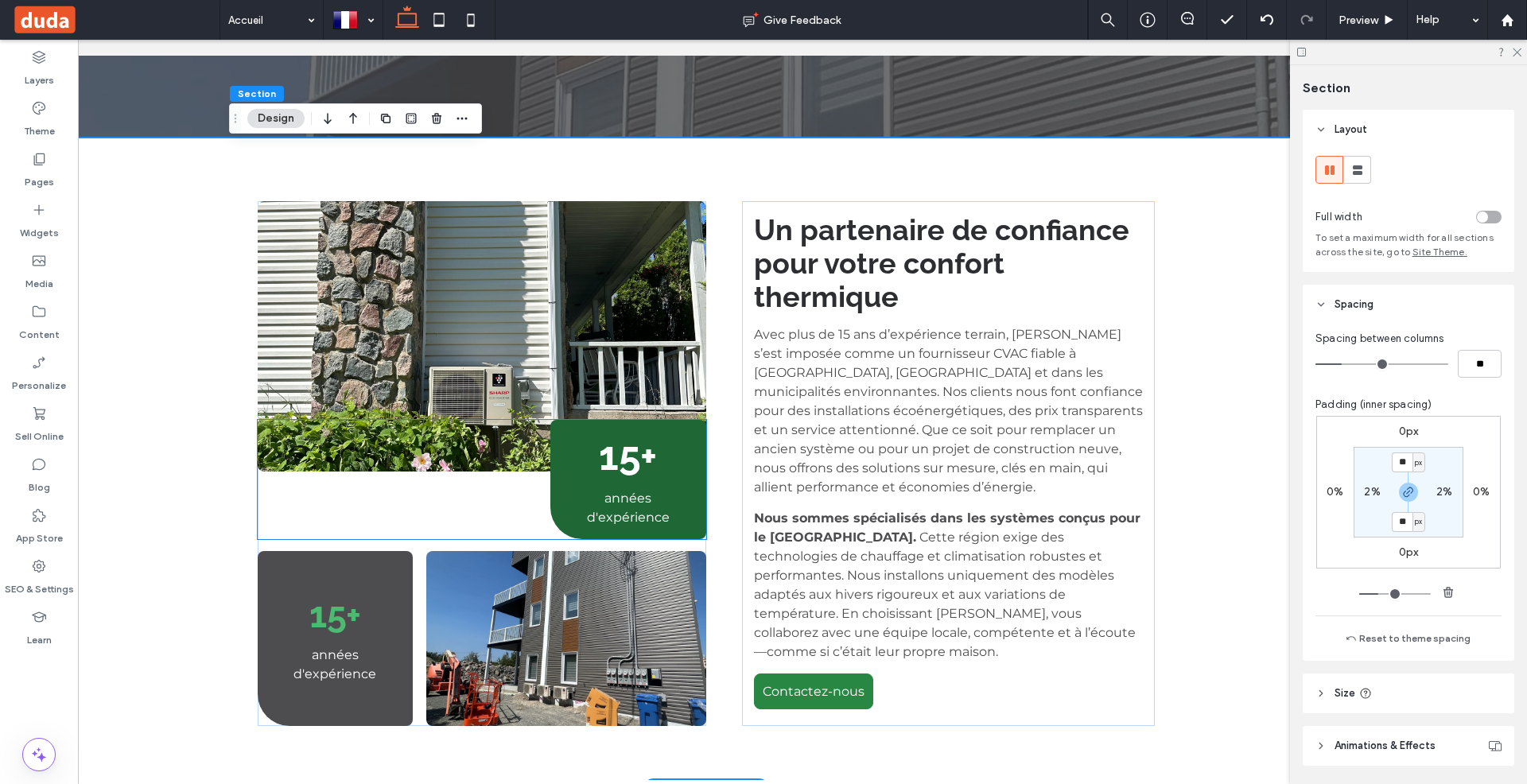
click at [684, 432] on h2 "15+" at bounding box center [628, 455] width 132 height 47
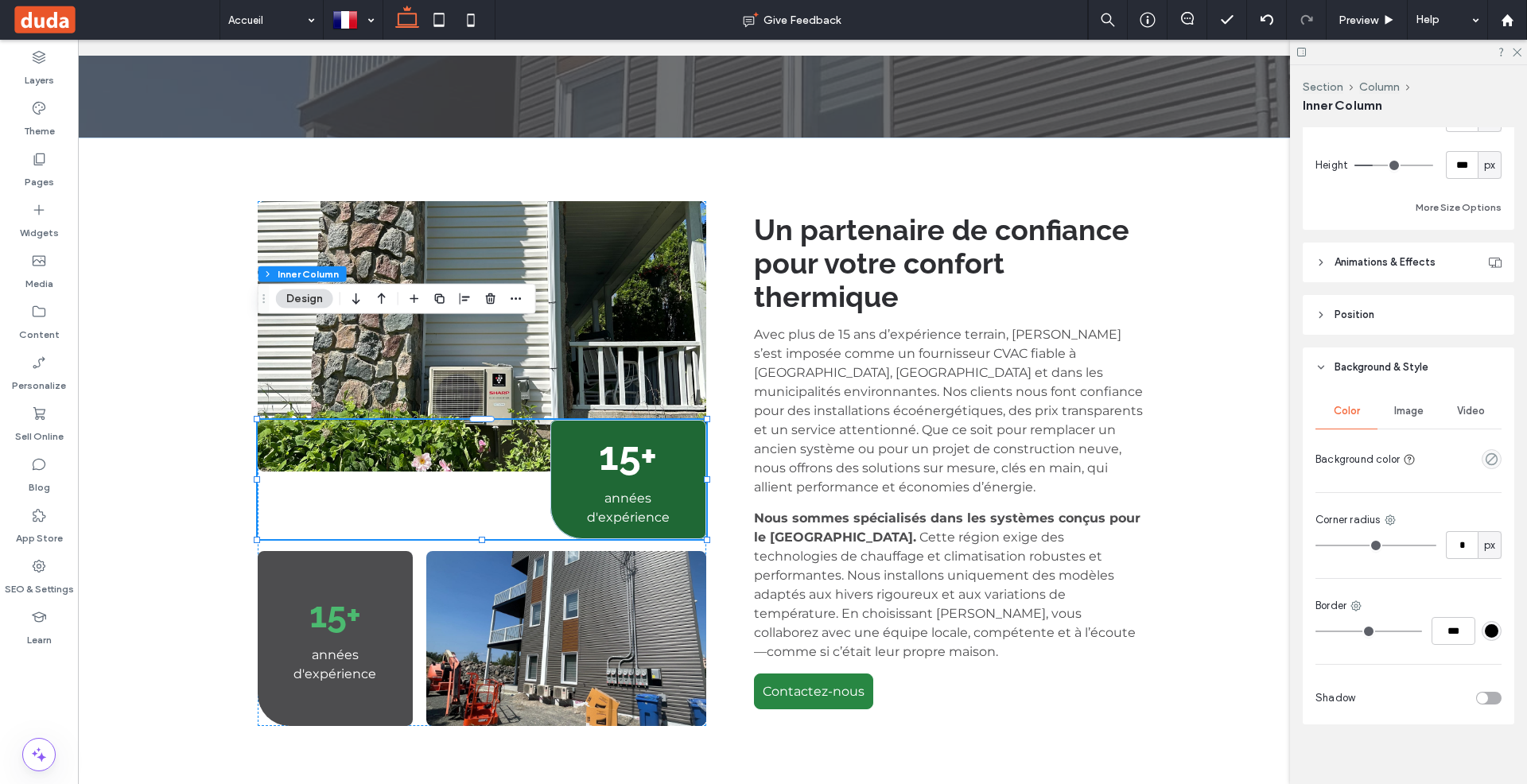
scroll to position [825, 0]
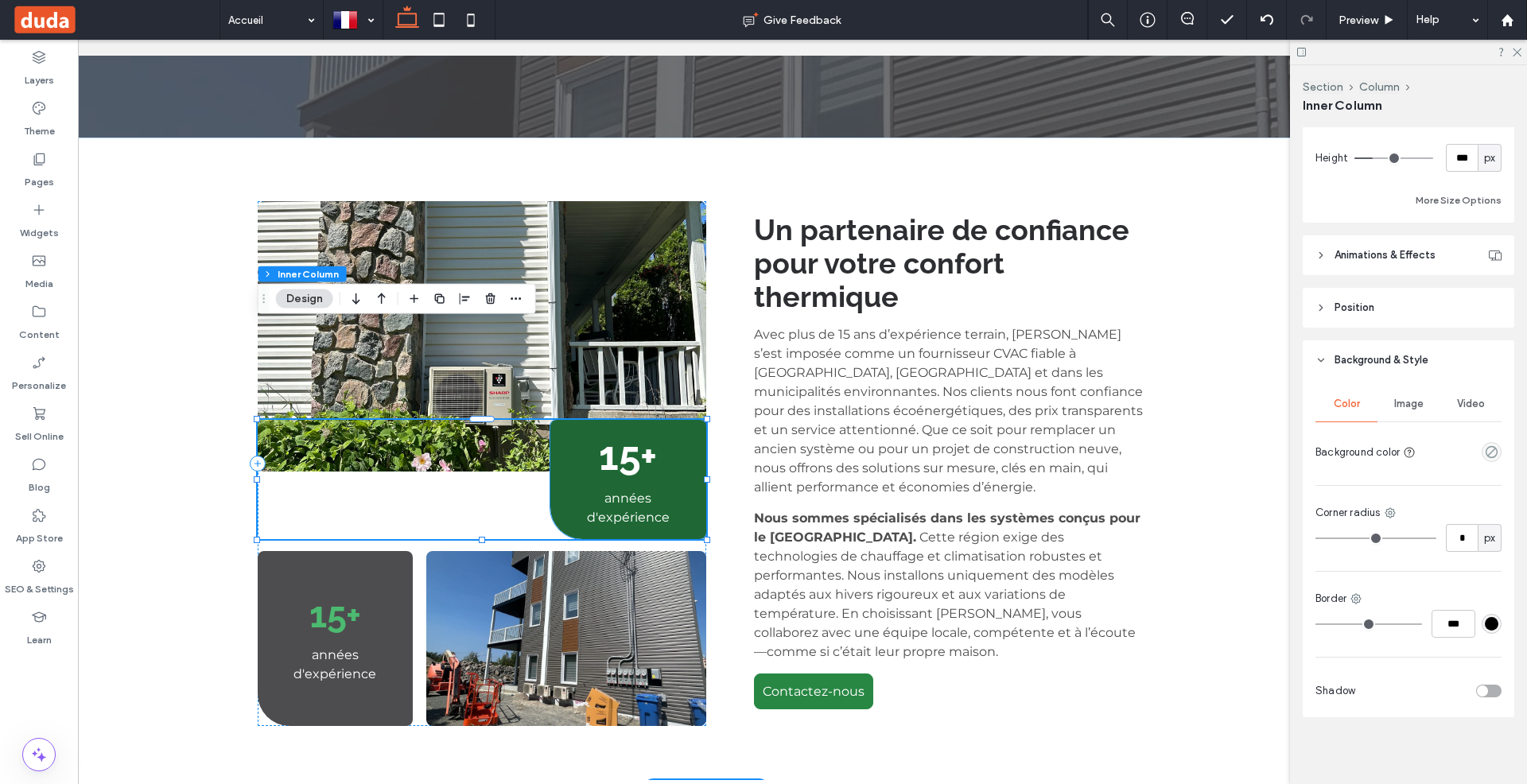
click at [663, 432] on h2 "15+" at bounding box center [628, 455] width 132 height 47
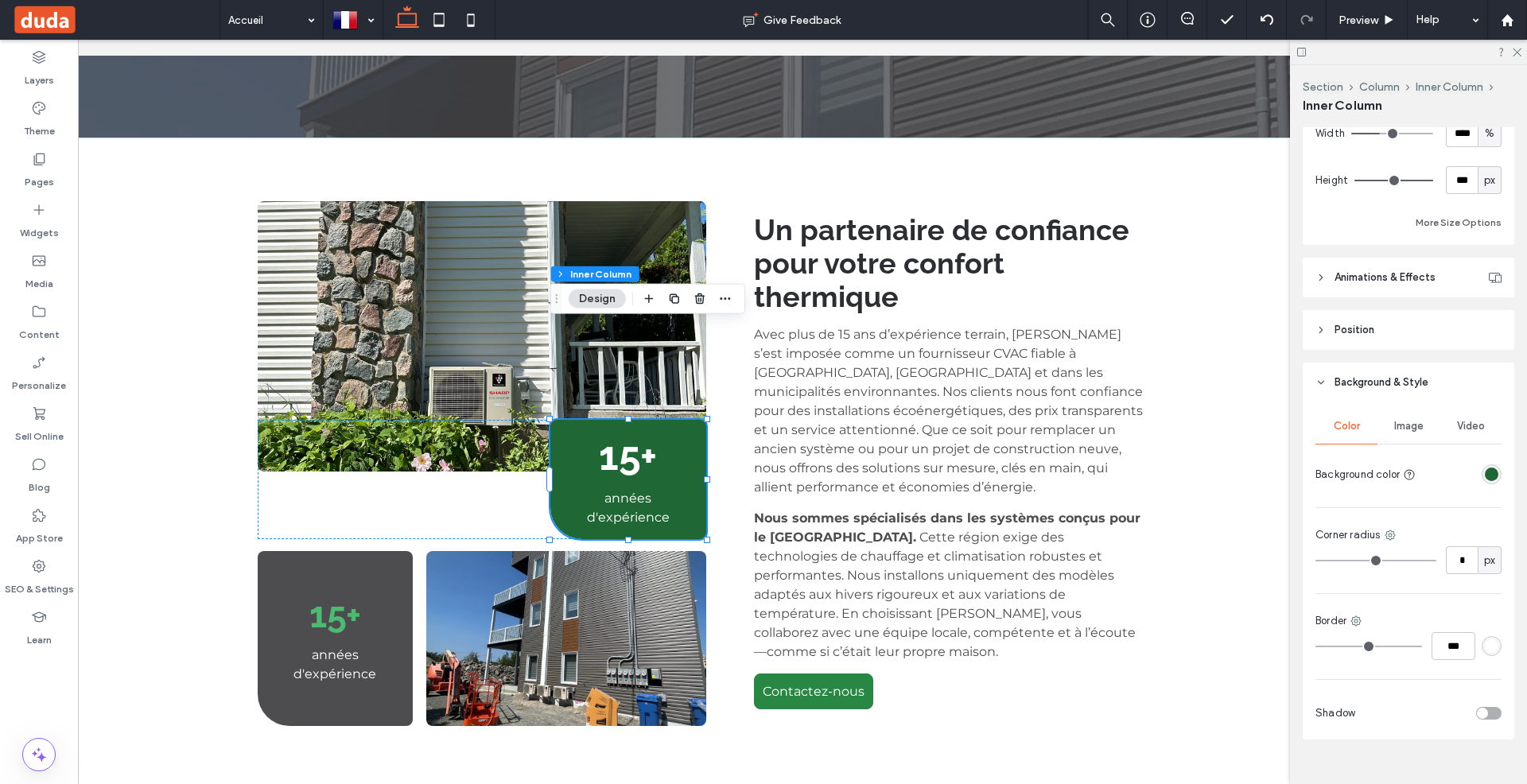
scroll to position [757, 0]
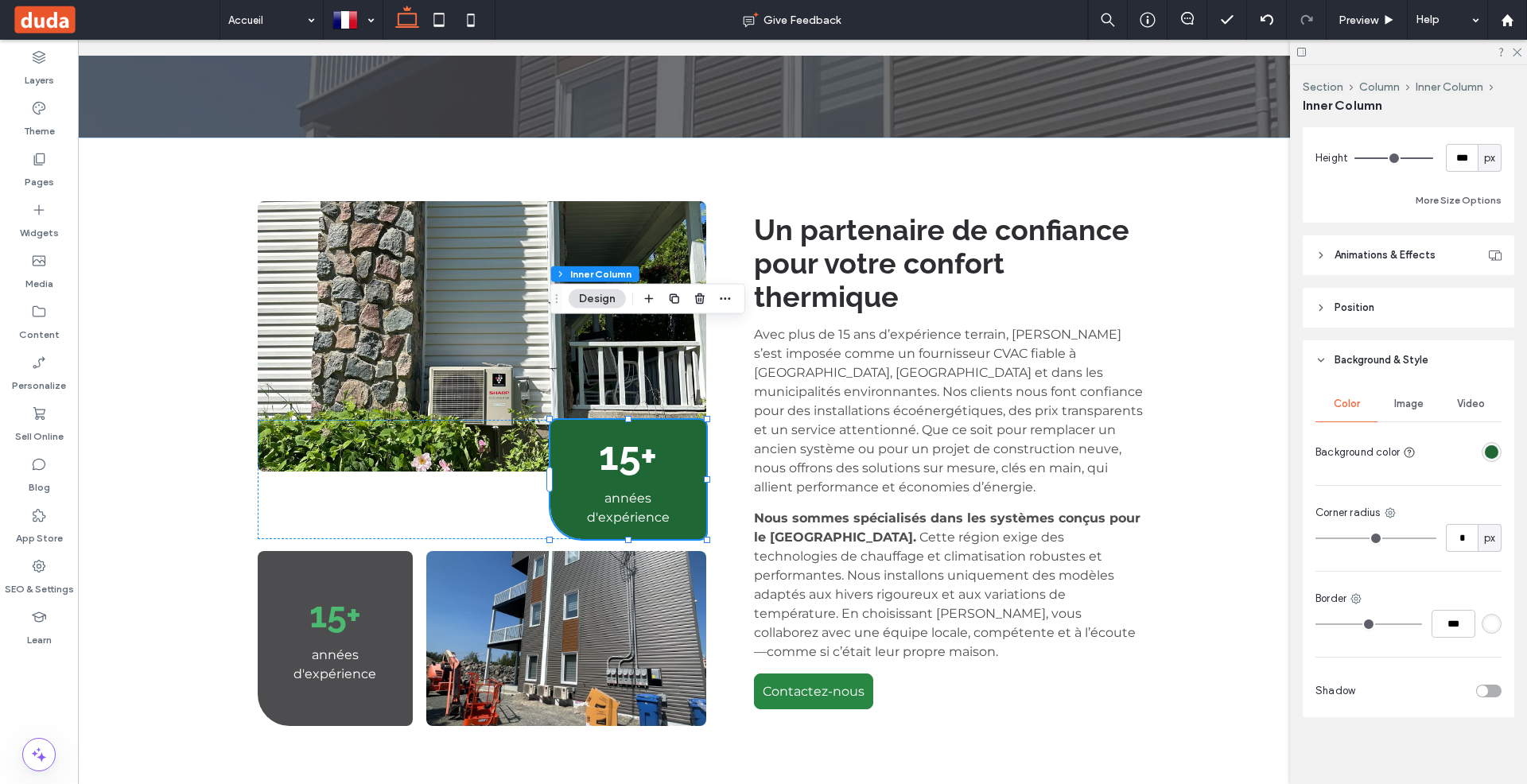
click at [1489, 447] on div "rgba(31, 104, 53, 1)" at bounding box center [1492, 452] width 14 height 14
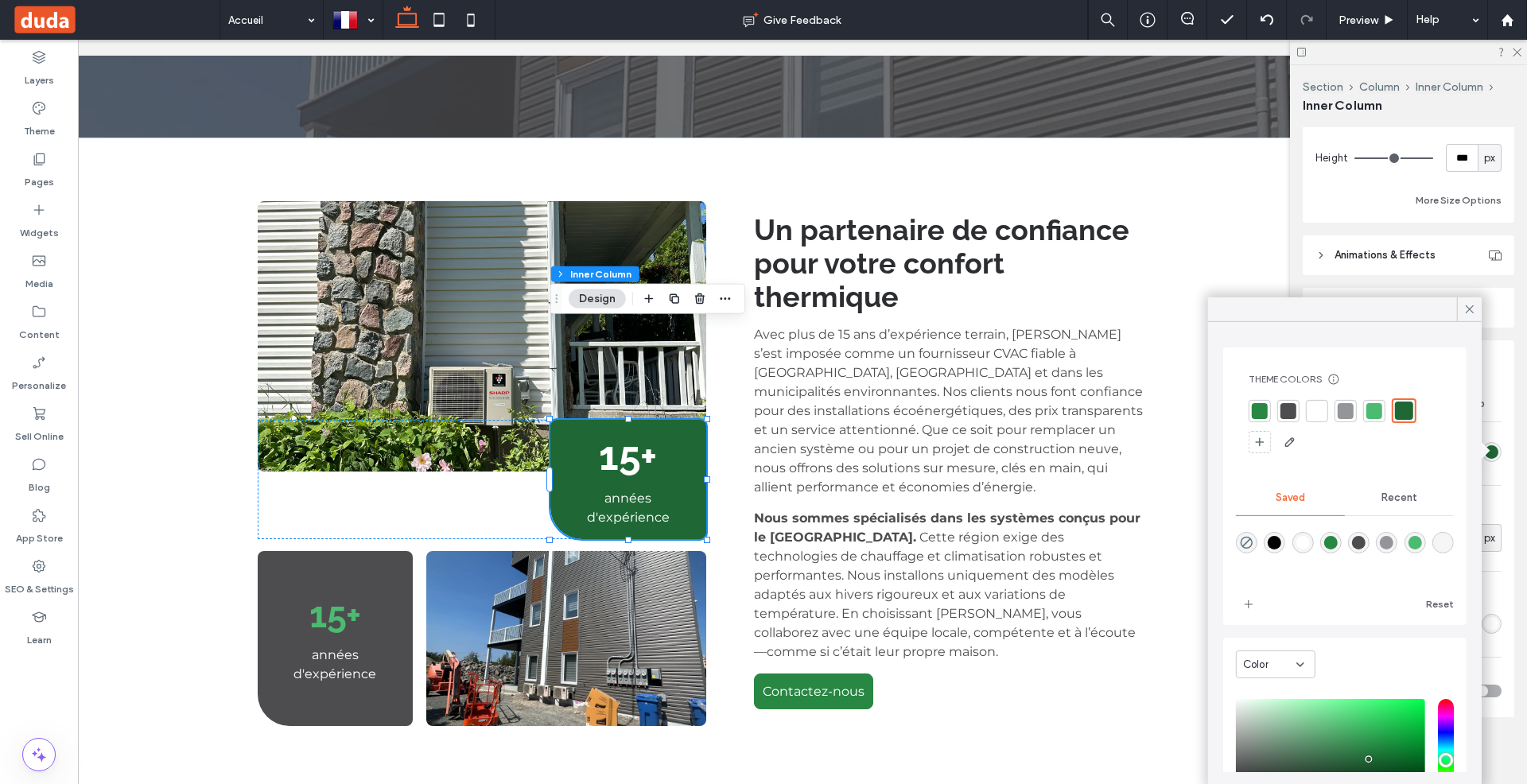
click at [1346, 407] on div at bounding box center [1346, 410] width 16 height 16
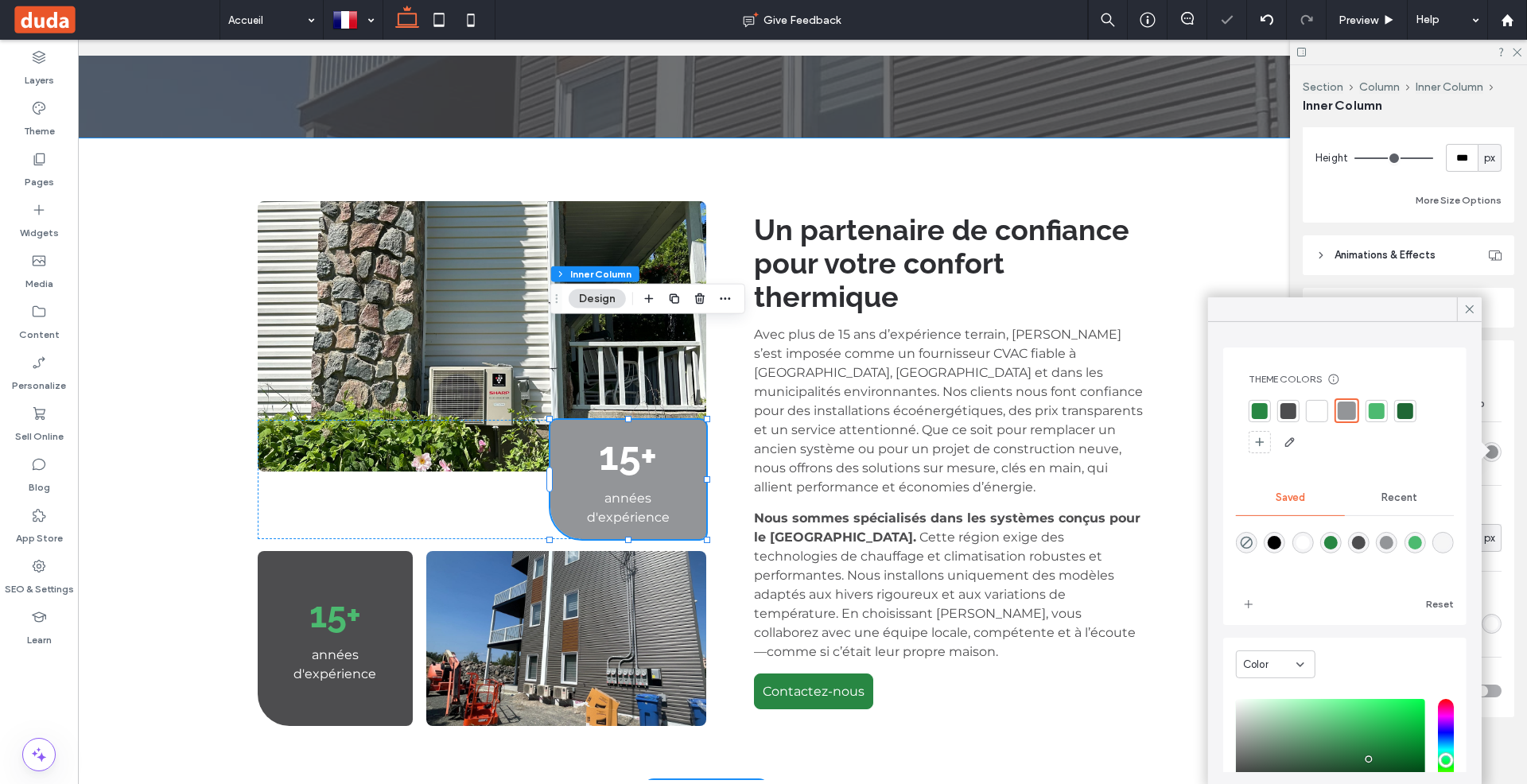
click at [1229, 213] on div "15+ années d'expérience 15+ années d'expérience Un partenaire de confiance pour…" at bounding box center [707, 463] width 1418 height 652
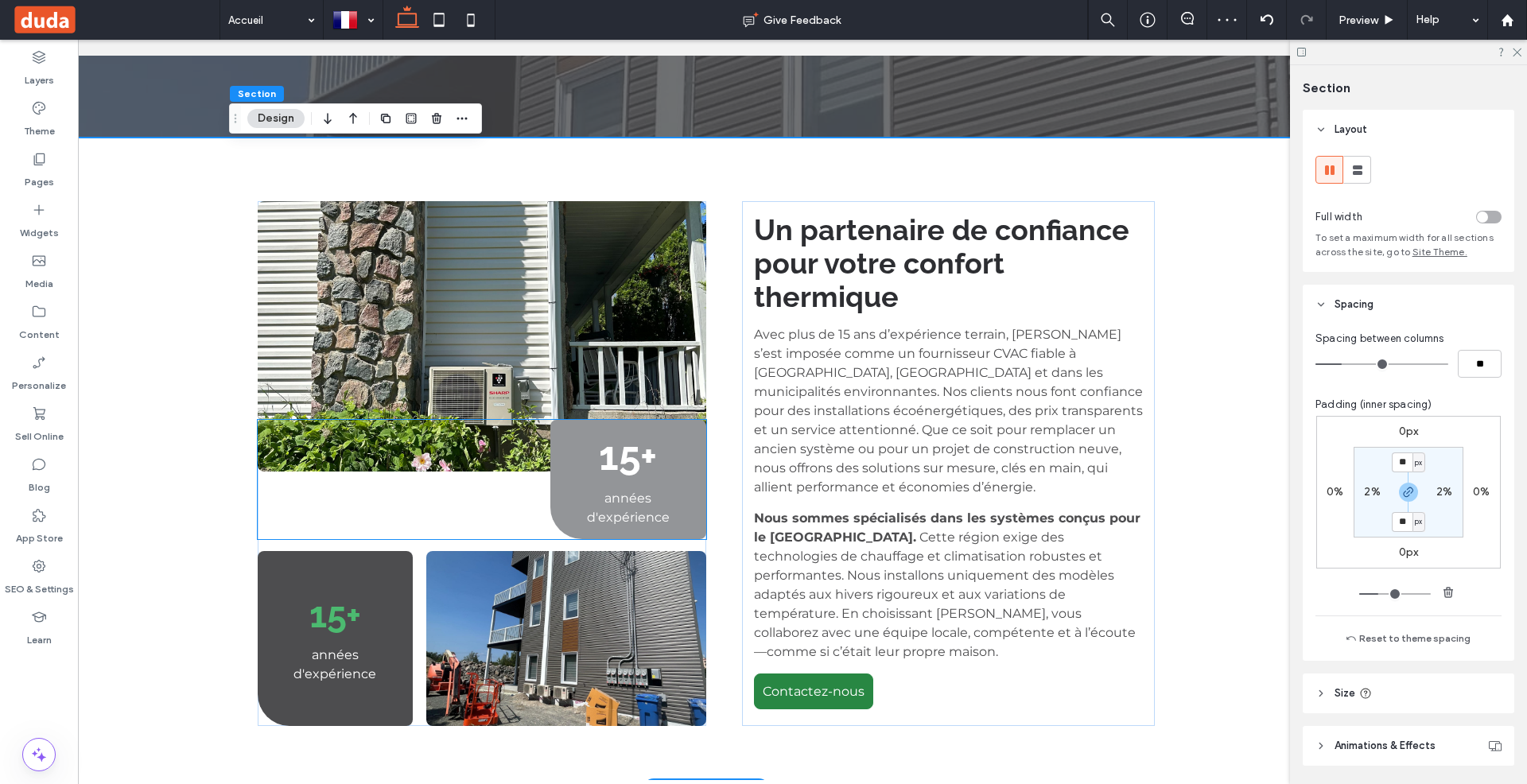
click at [654, 432] on span "15+" at bounding box center [627, 455] width 58 height 47
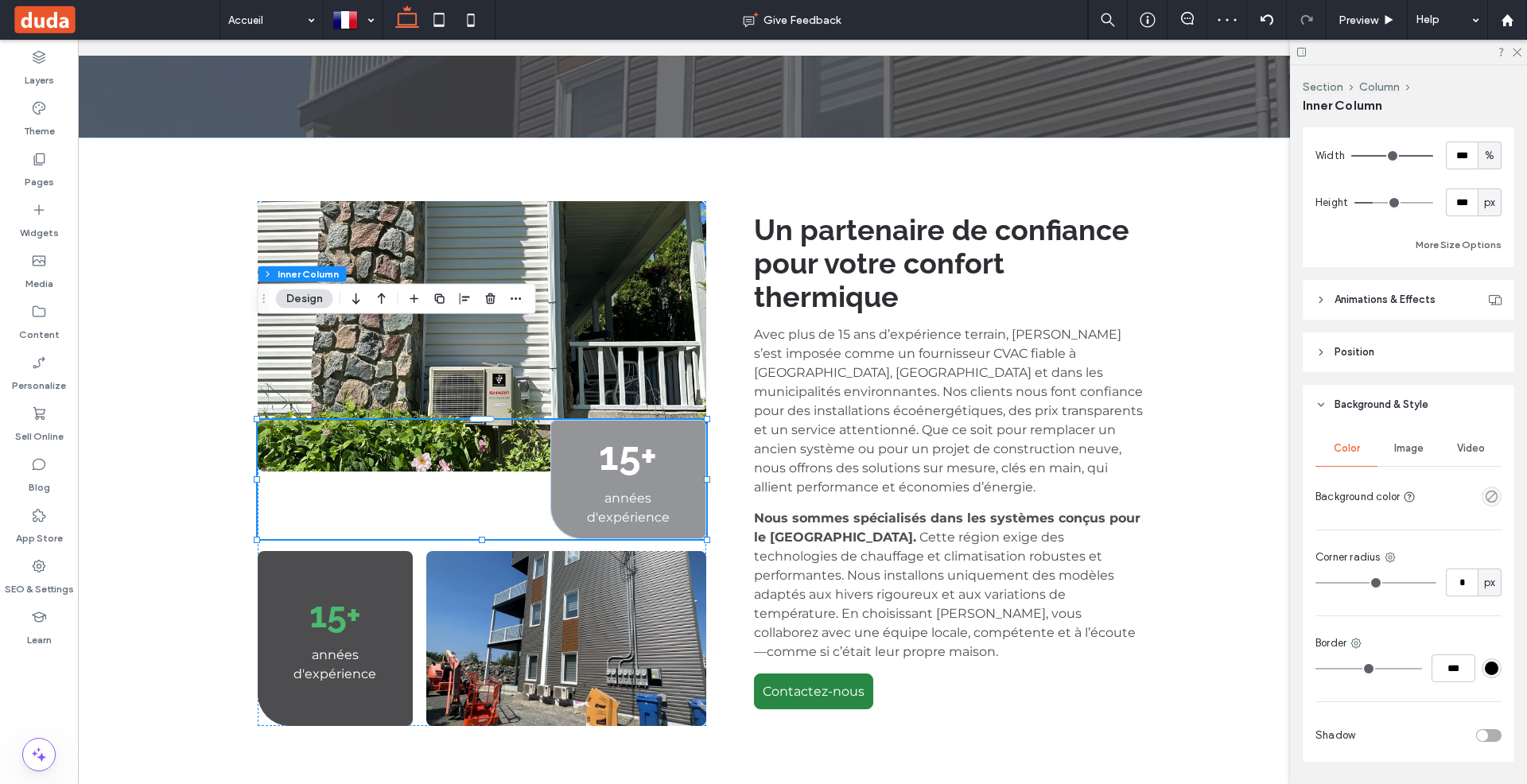
scroll to position [783, 0]
click at [670, 432] on h2 "15+" at bounding box center [628, 455] width 132 height 47
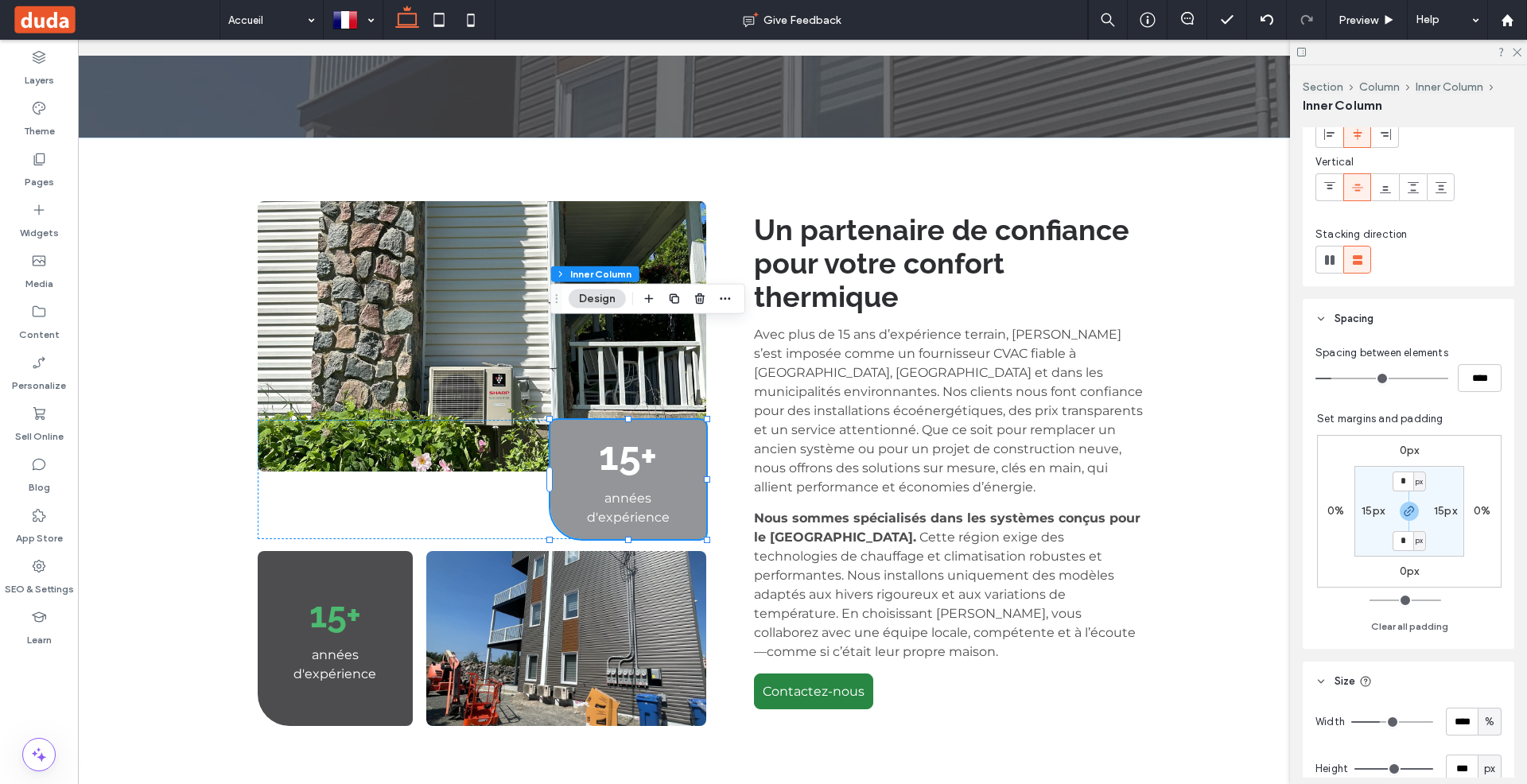
scroll to position [151, 0]
click at [1199, 202] on div "15+ années d'expérience 15+ années d'expérience Un partenaire de confiance pour…" at bounding box center [707, 463] width 1418 height 652
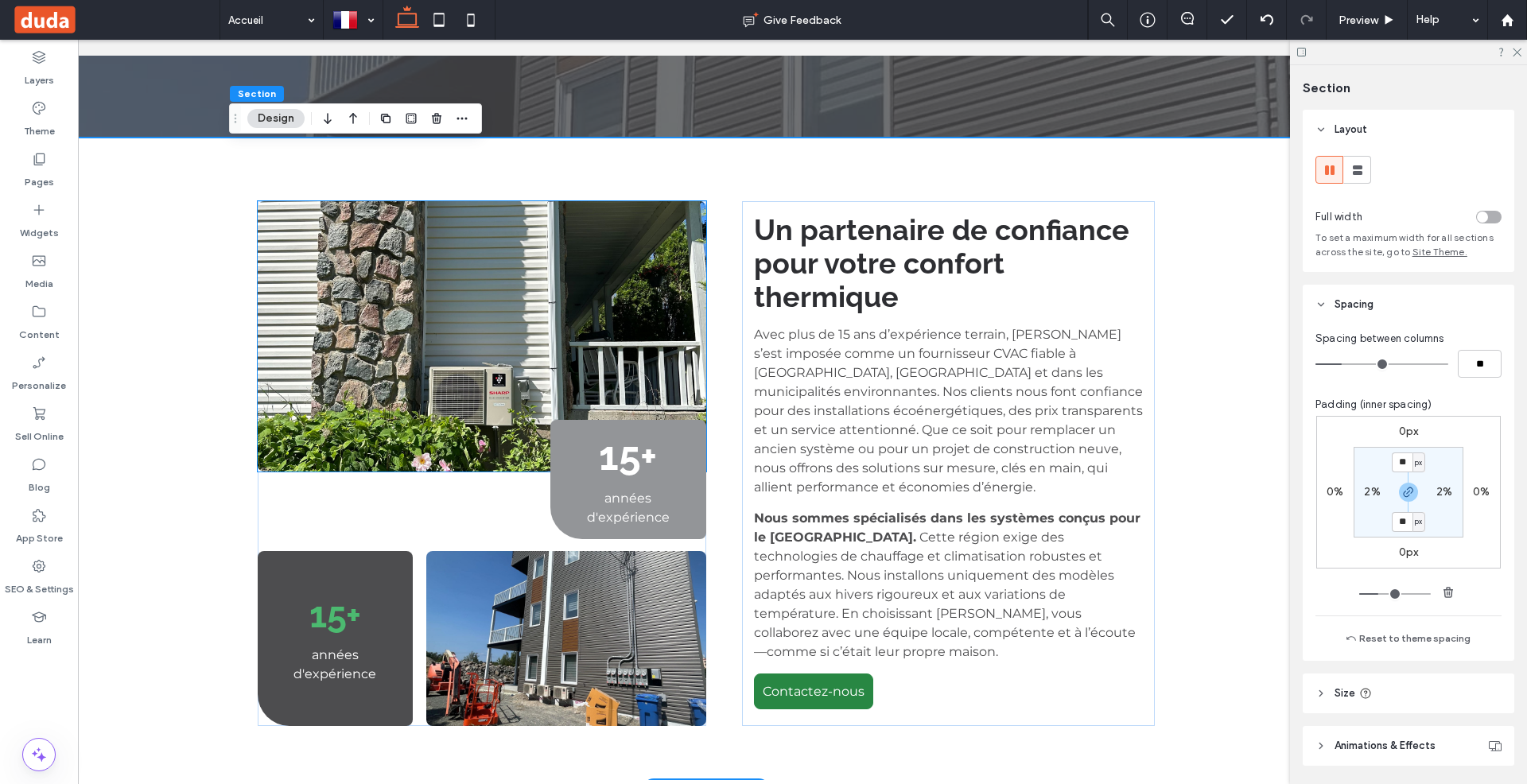
click at [641, 211] on img at bounding box center [481, 336] width 448 height 270
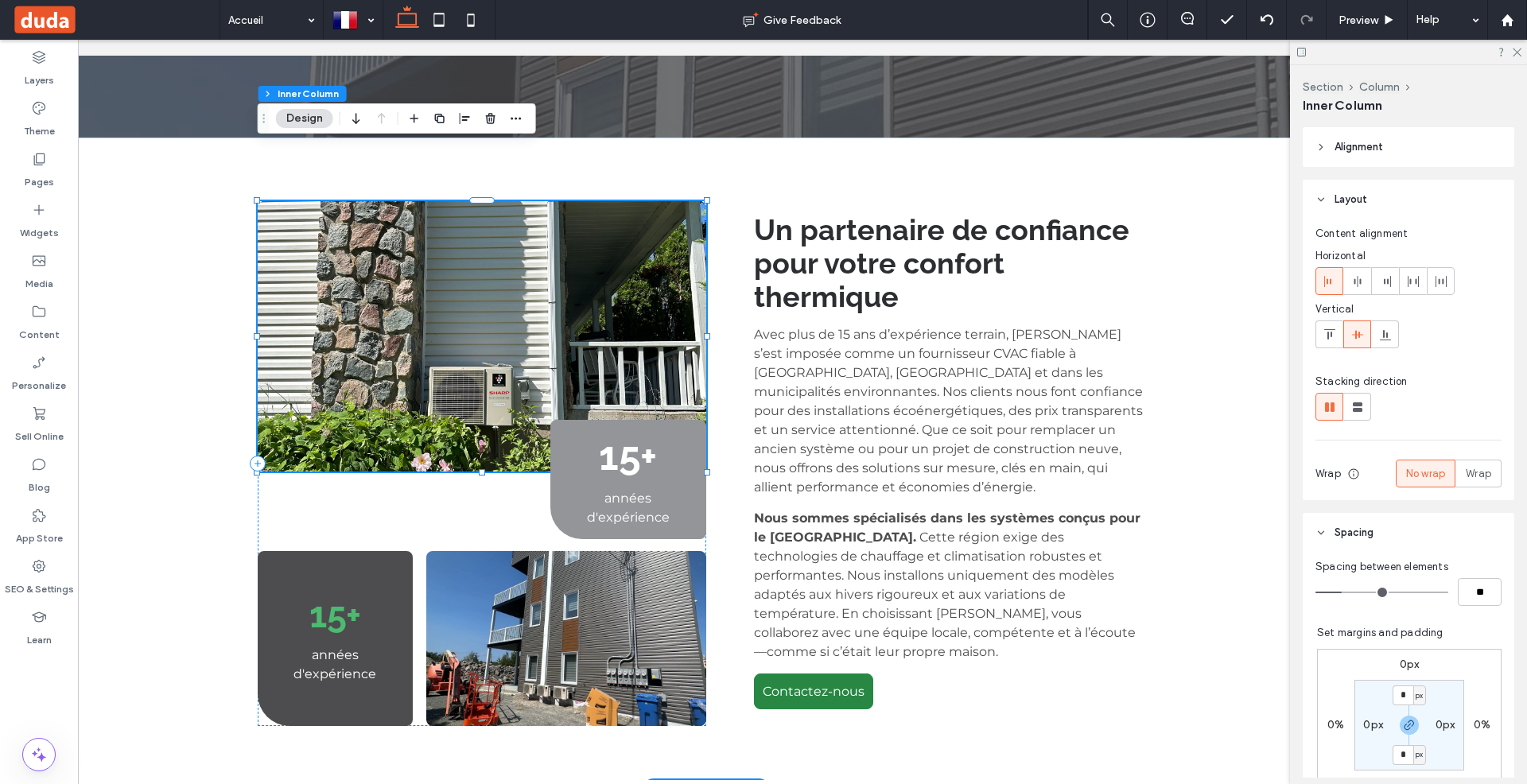
click at [641, 211] on img at bounding box center [481, 336] width 448 height 270
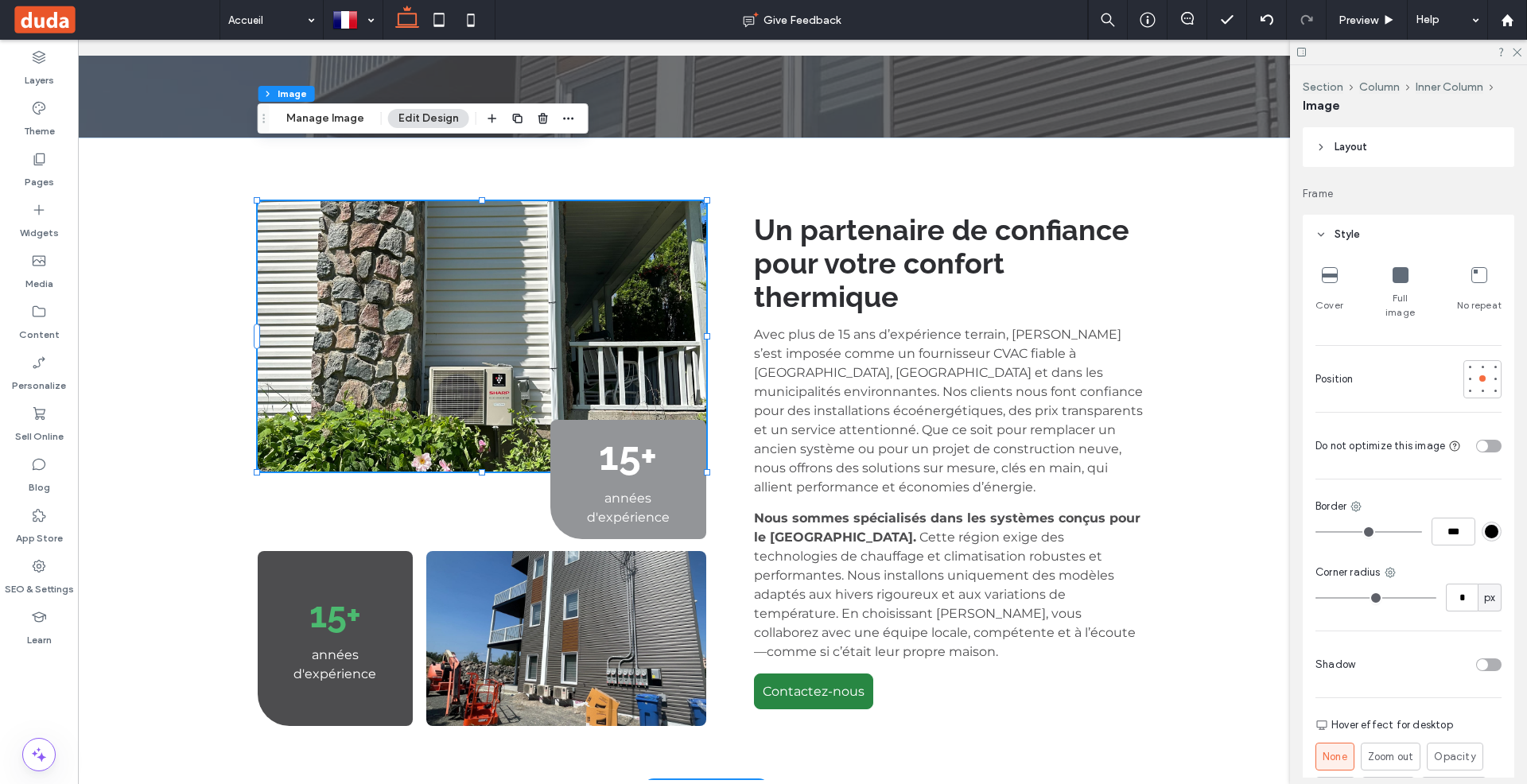
type input "*"
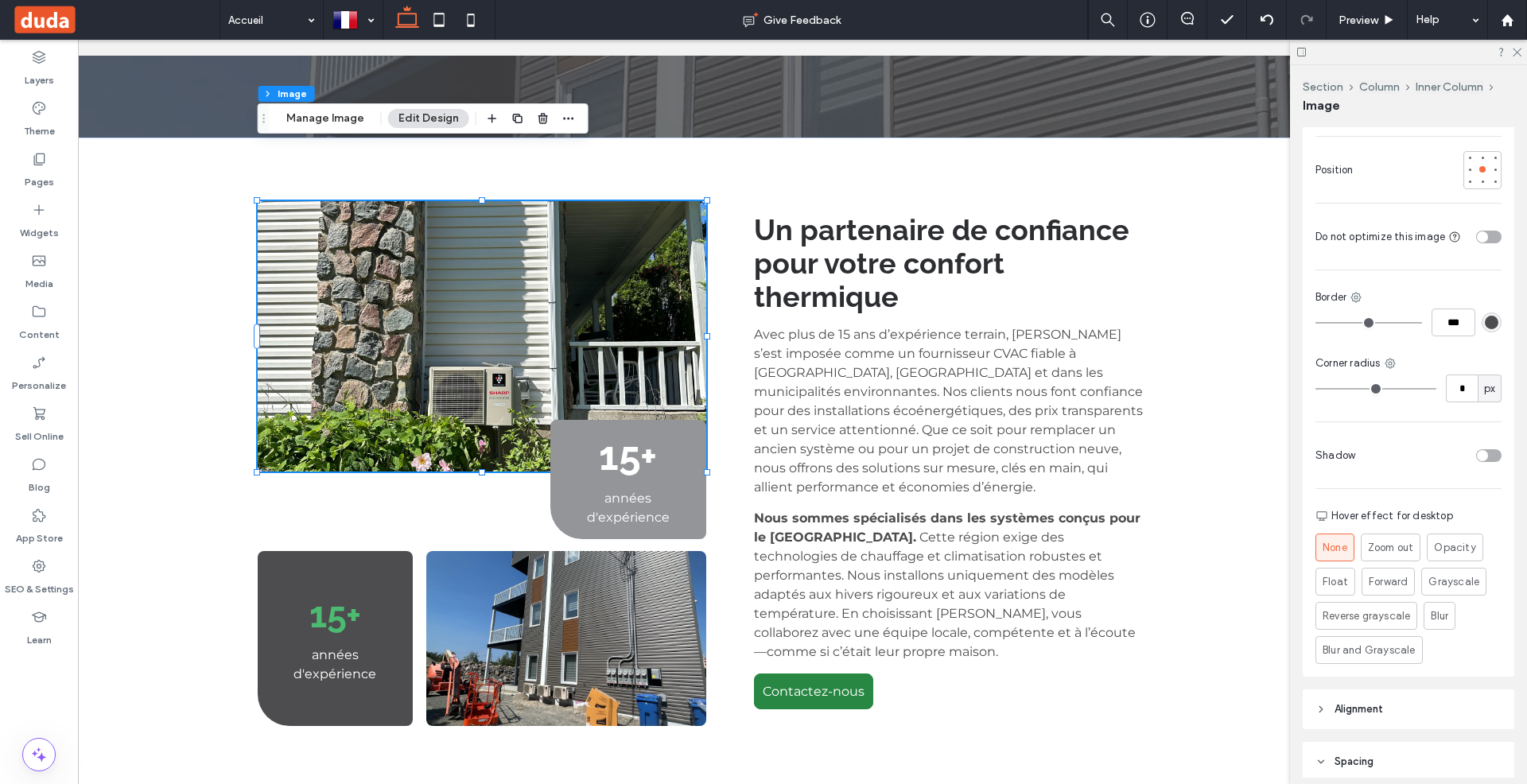
scroll to position [153, 0]
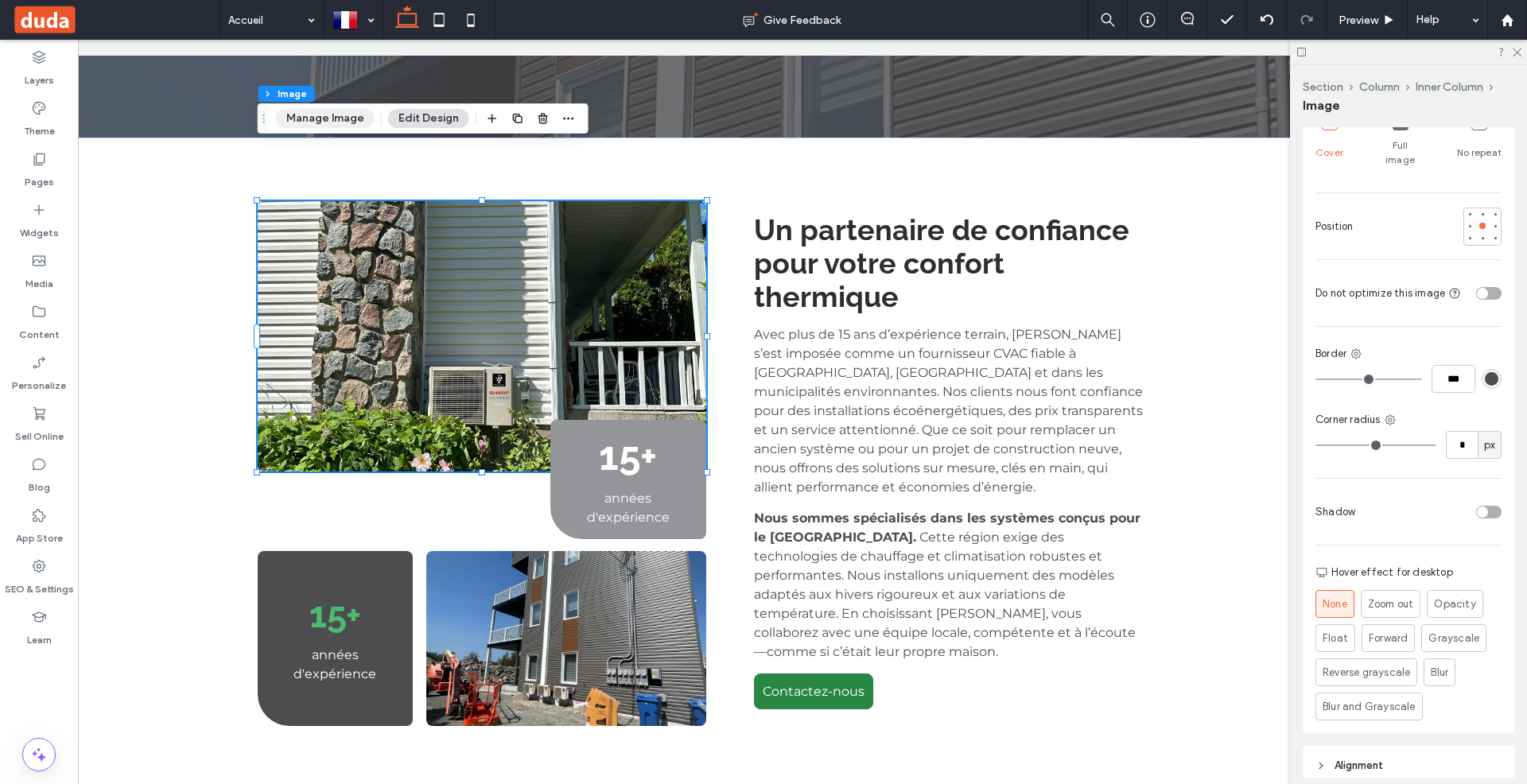
click at [336, 125] on button "Manage Image" at bounding box center [325, 118] width 98 height 19
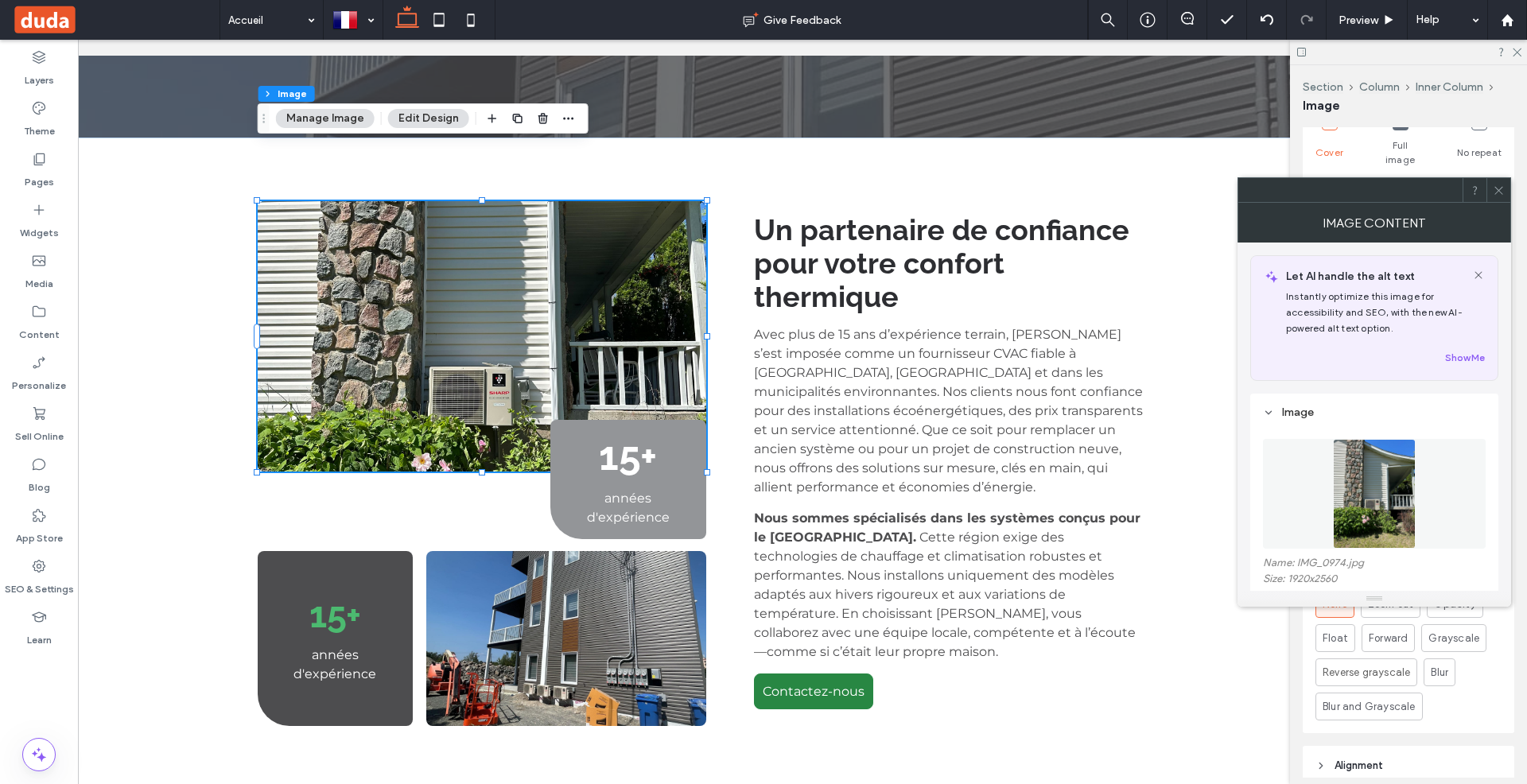
click at [408, 113] on button "Edit Design" at bounding box center [428, 118] width 82 height 19
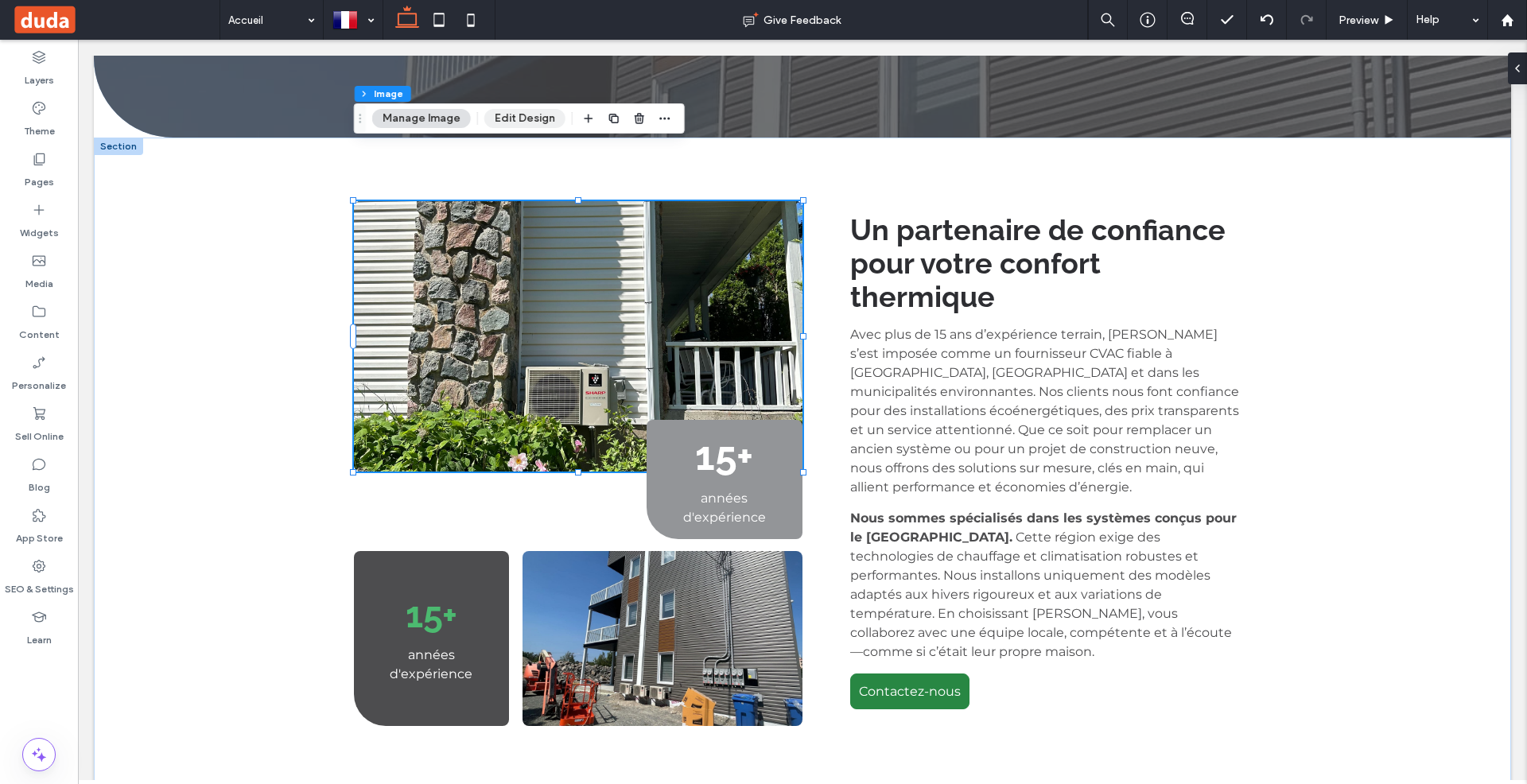
scroll to position [0, 0]
click at [408, 113] on button "Manage Image" at bounding box center [421, 118] width 98 height 19
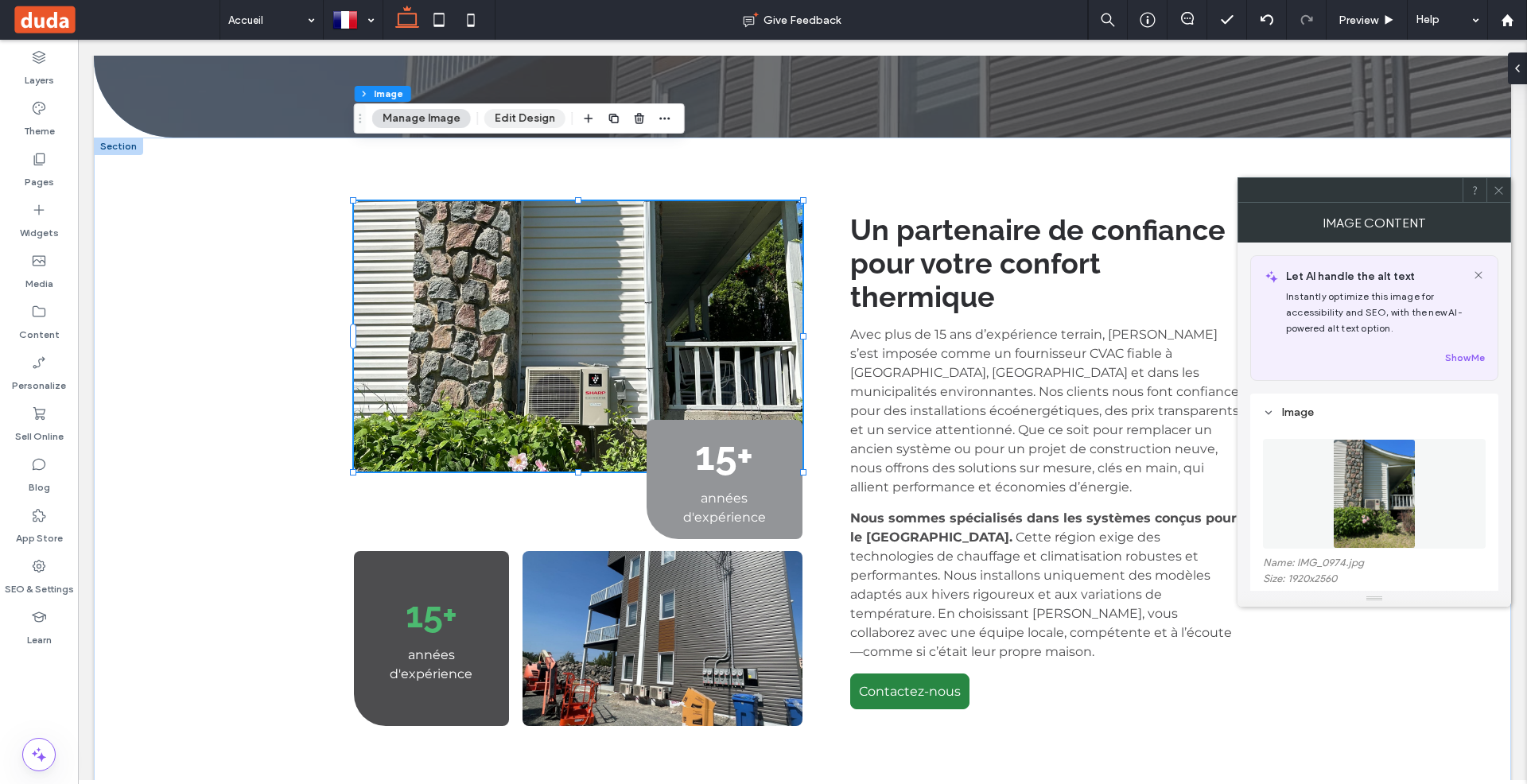
click at [516, 113] on button "Edit Design" at bounding box center [525, 118] width 82 height 19
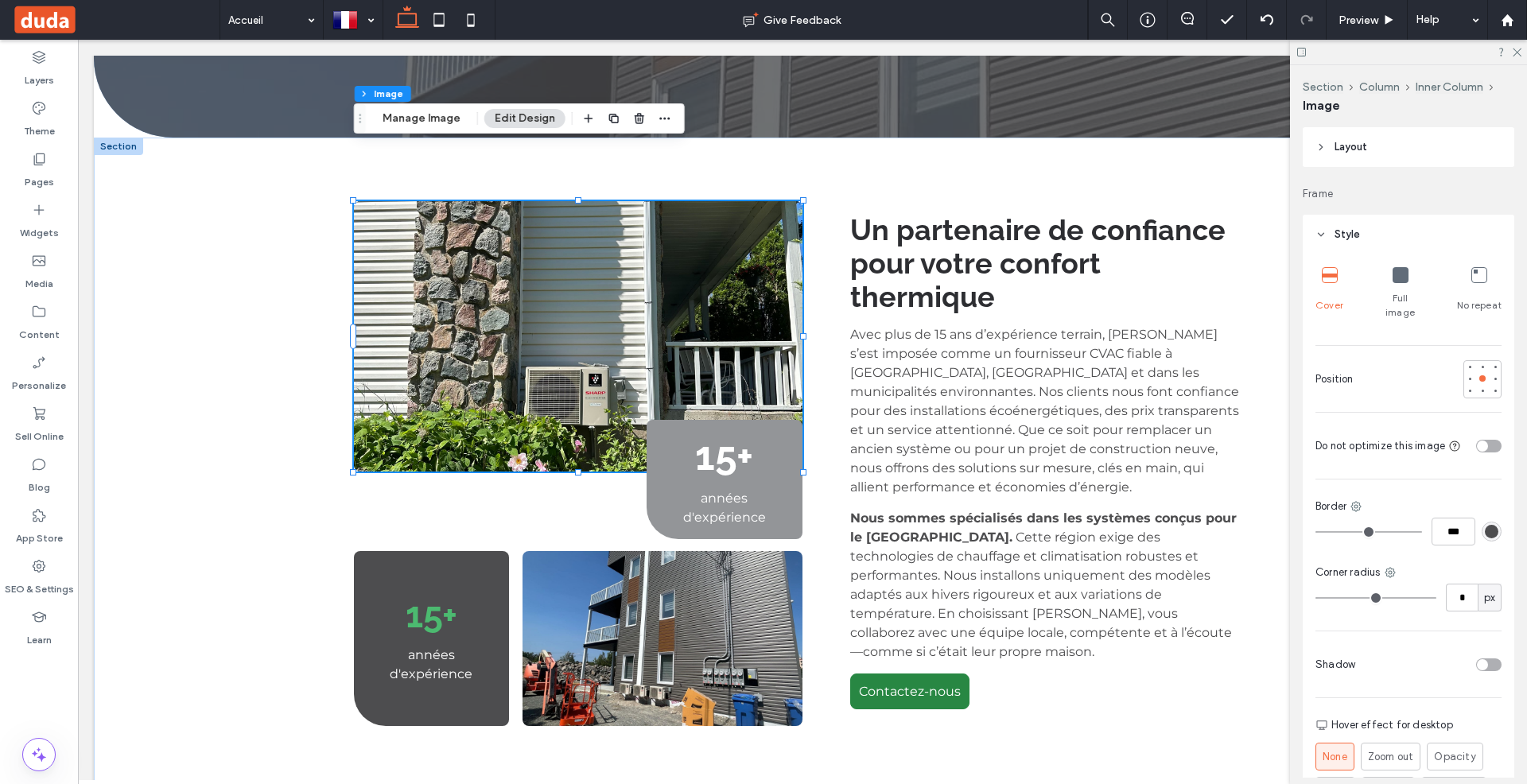
click at [1395, 272] on icon at bounding box center [1401, 275] width 16 height 16
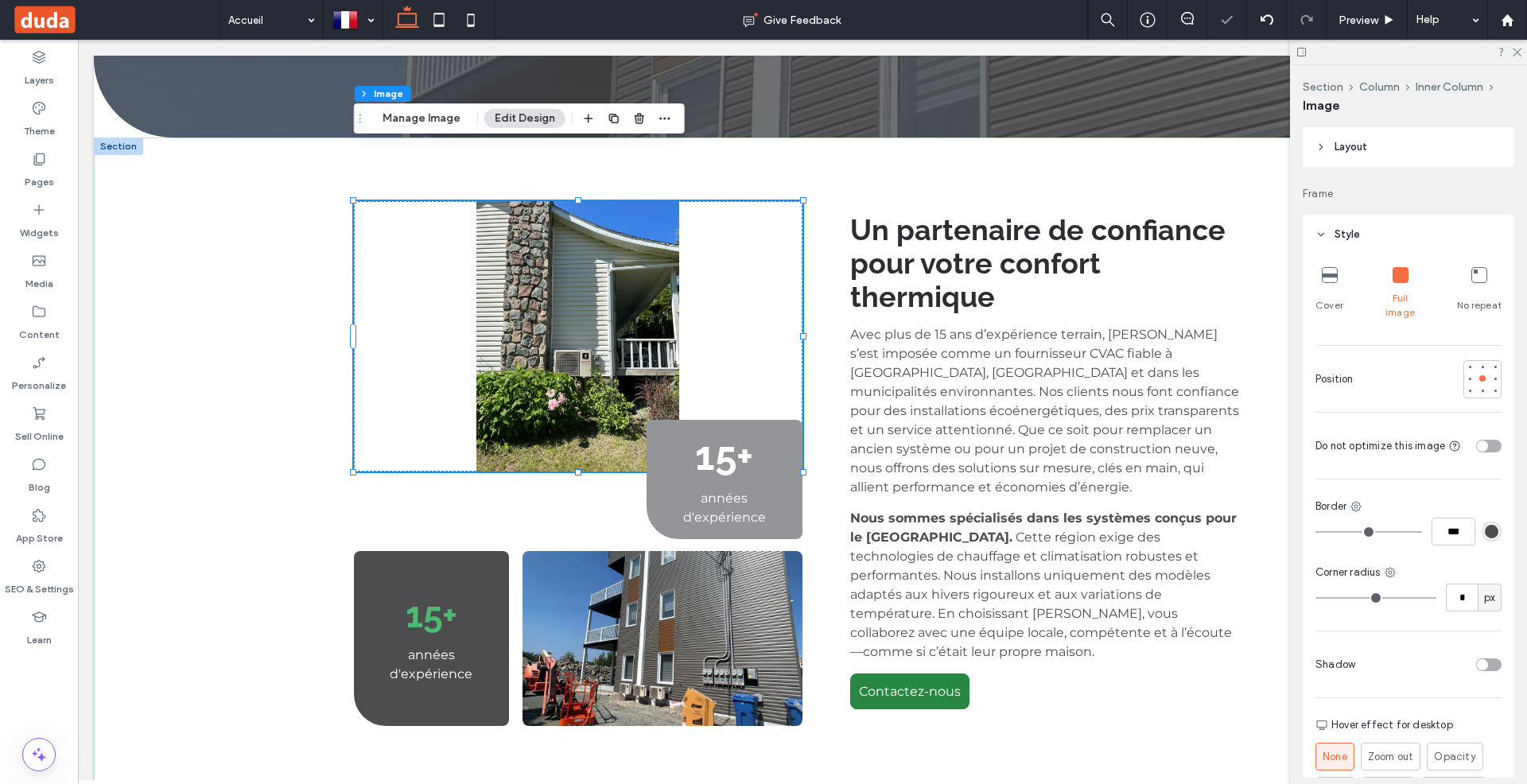
click at [1332, 284] on div "Cover" at bounding box center [1329, 293] width 28 height 66
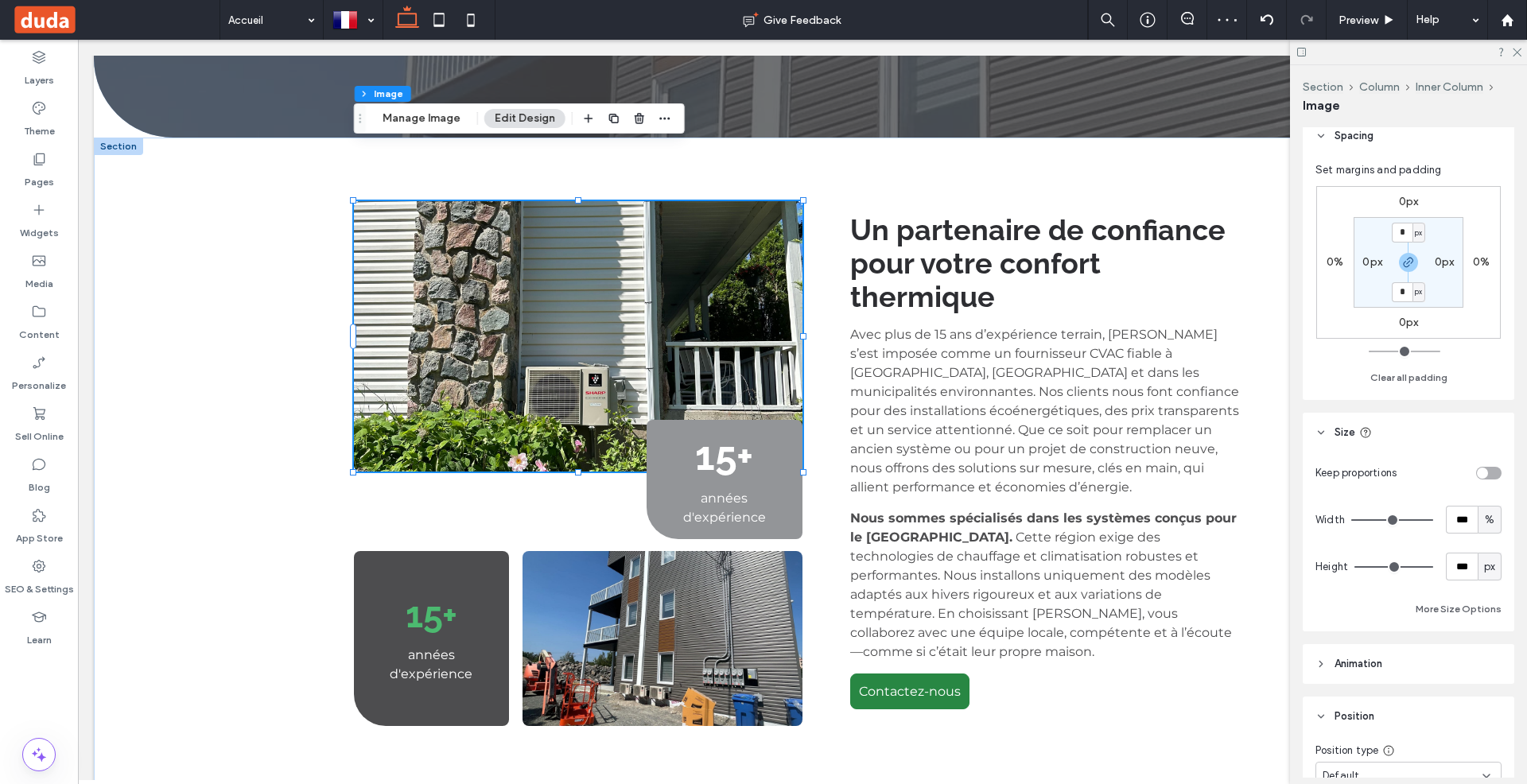
scroll to position [905, 0]
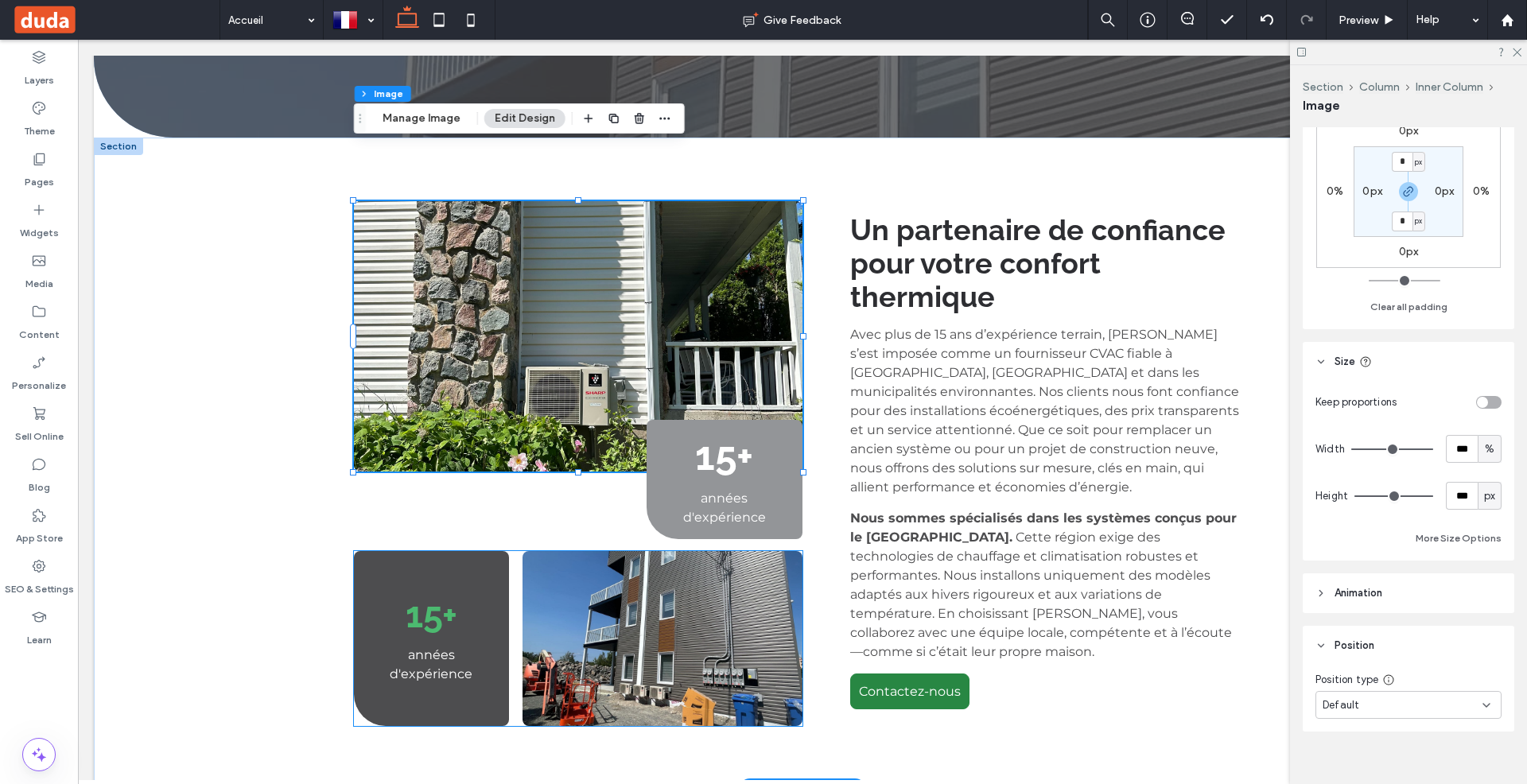
click at [464, 594] on h3 "15+" at bounding box center [431, 615] width 131 height 42
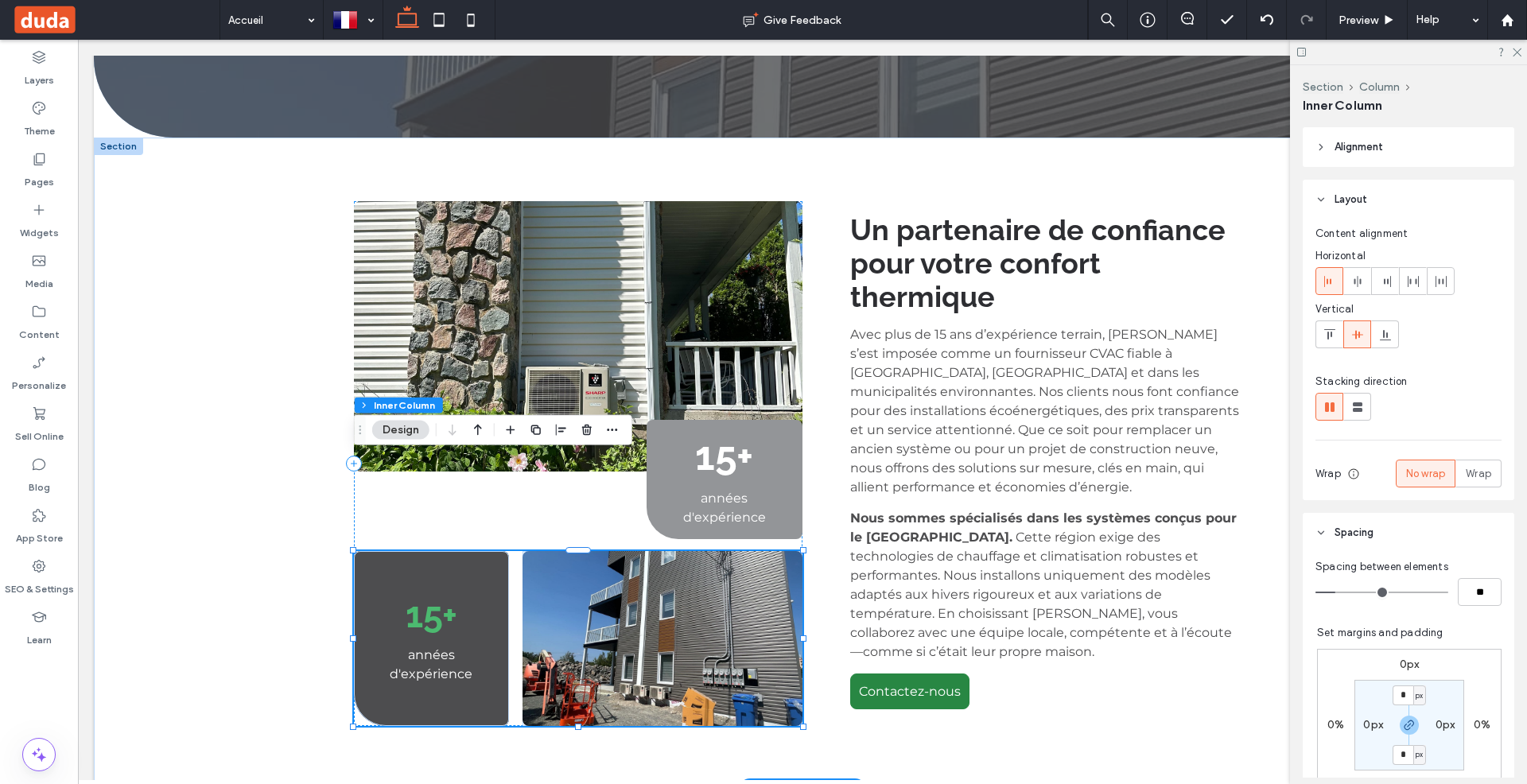
click at [464, 594] on h3 "15+" at bounding box center [431, 615] width 131 height 42
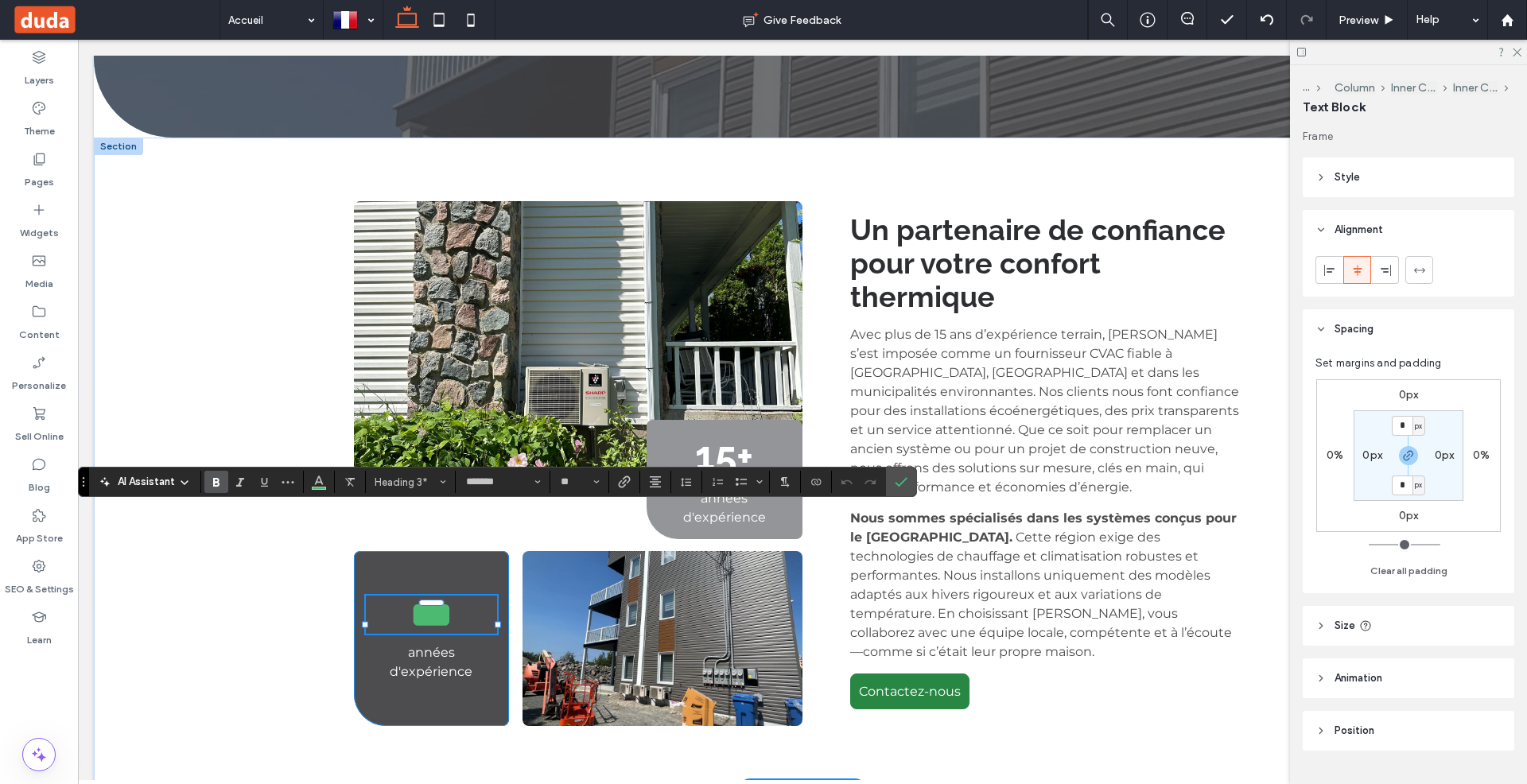
click at [486, 550] on div "*** années d'expérience" at bounding box center [431, 638] width 155 height 175
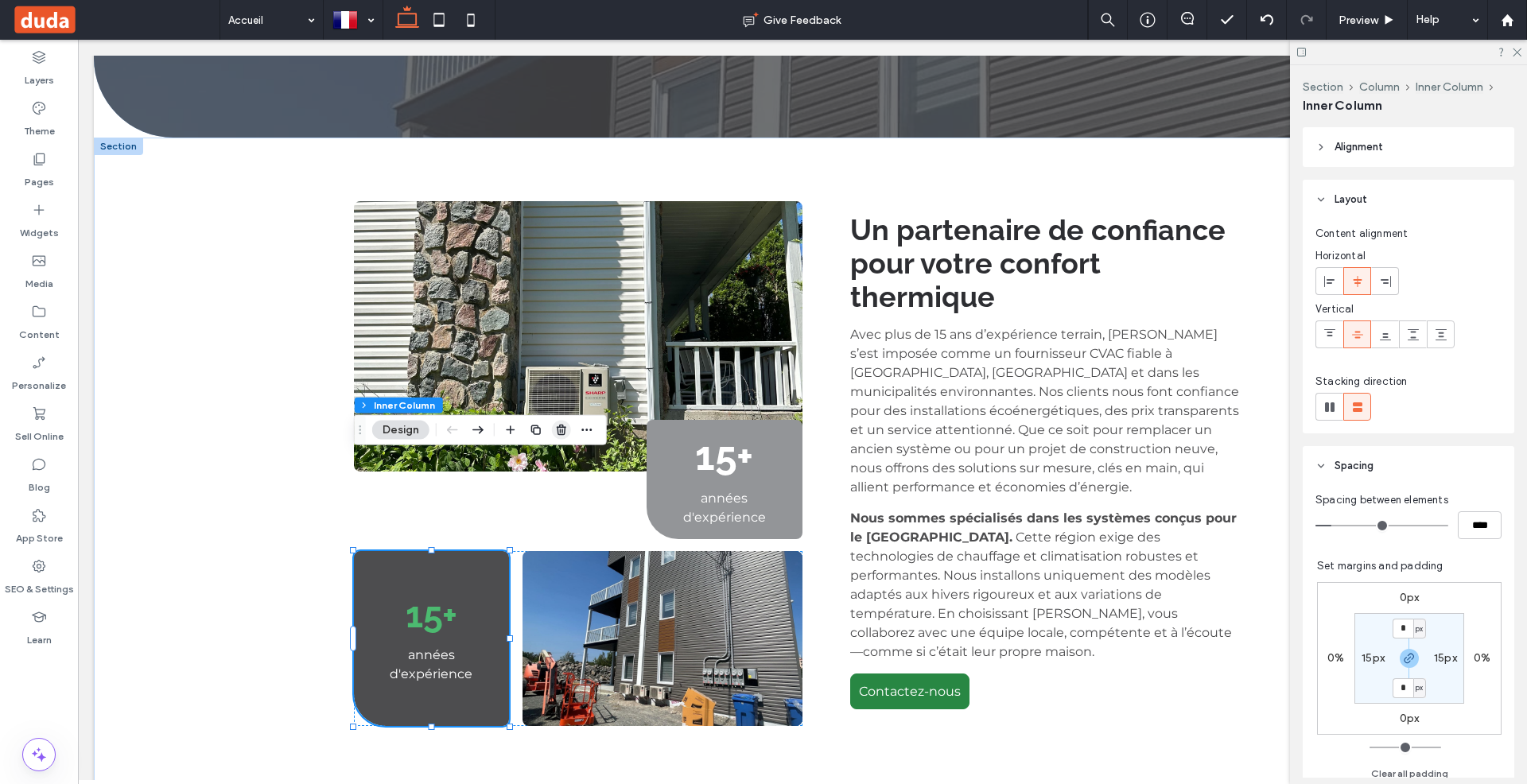
click at [560, 426] on icon "button" at bounding box center [561, 429] width 13 height 13
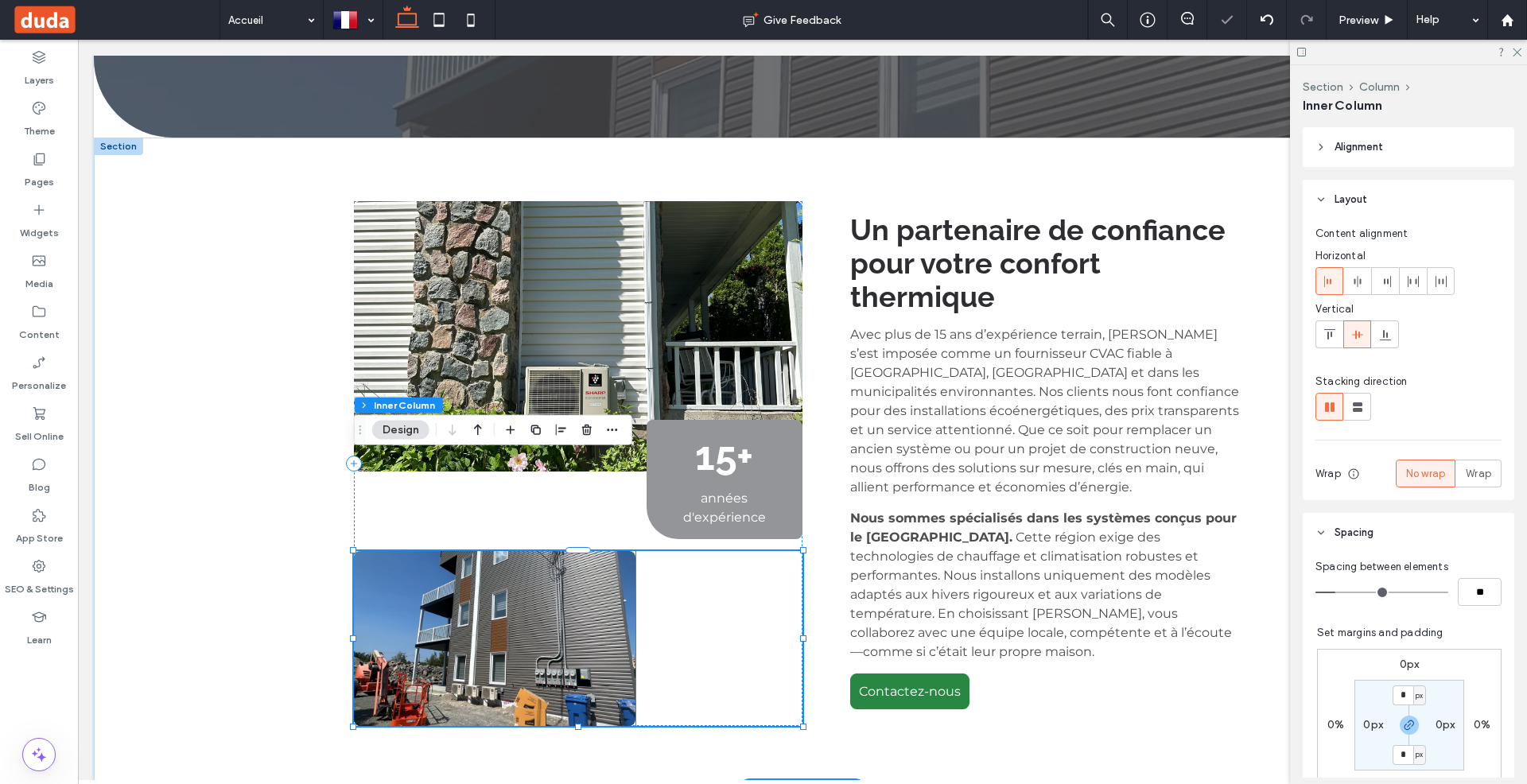
click at [543, 550] on img at bounding box center [494, 638] width 281 height 175
click at [670, 550] on div at bounding box center [578, 638] width 448 height 175
click at [1408, 658] on label "0px" at bounding box center [1410, 665] width 20 height 14
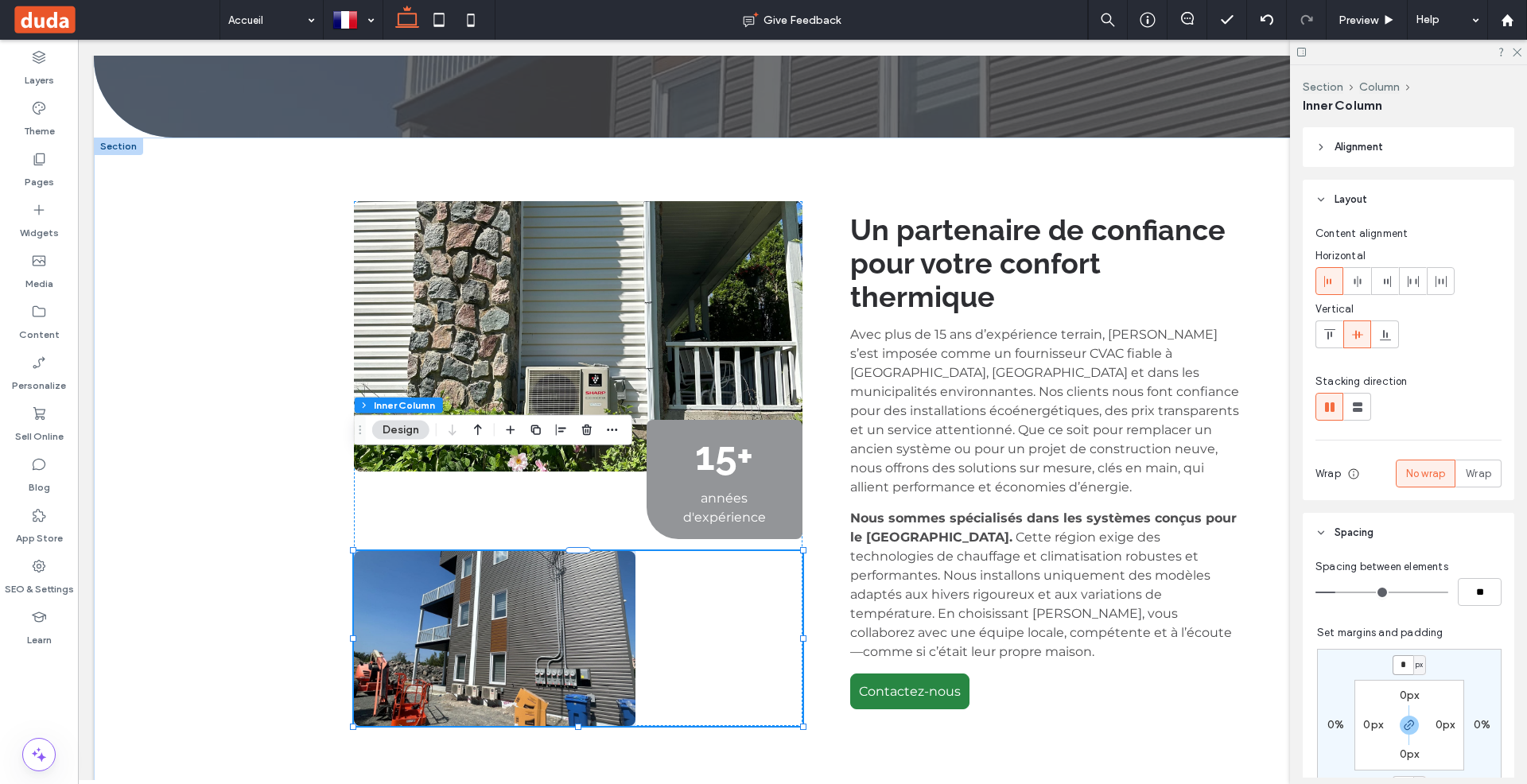
click at [1408, 662] on input "*" at bounding box center [1403, 665] width 21 height 20
type input "***"
type input "*"
type input "***"
type input "*"
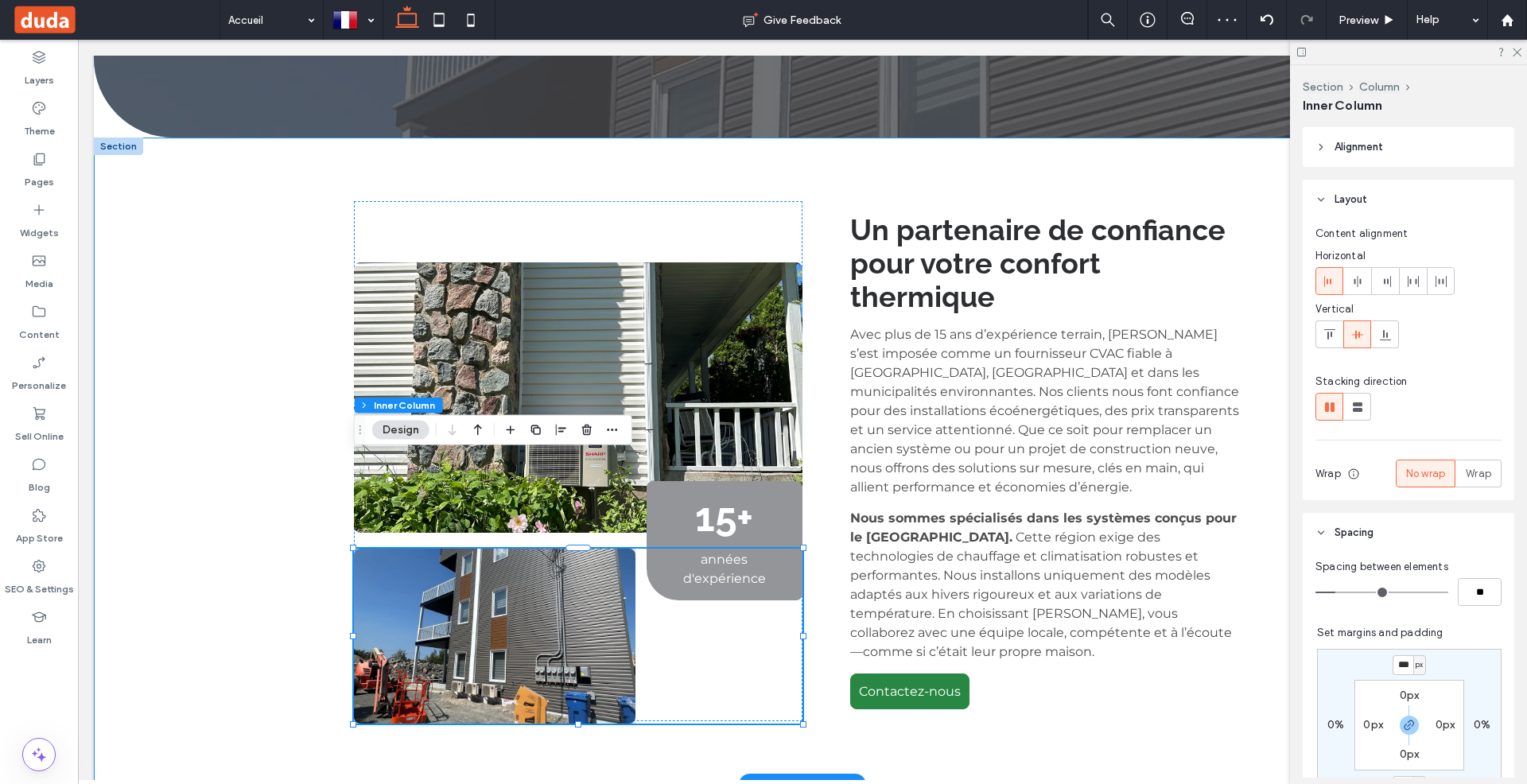
click at [822, 389] on div "15+ années d'expérience Un partenaire de confiance pour votre confort thermique…" at bounding box center [802, 460] width 954 height 647
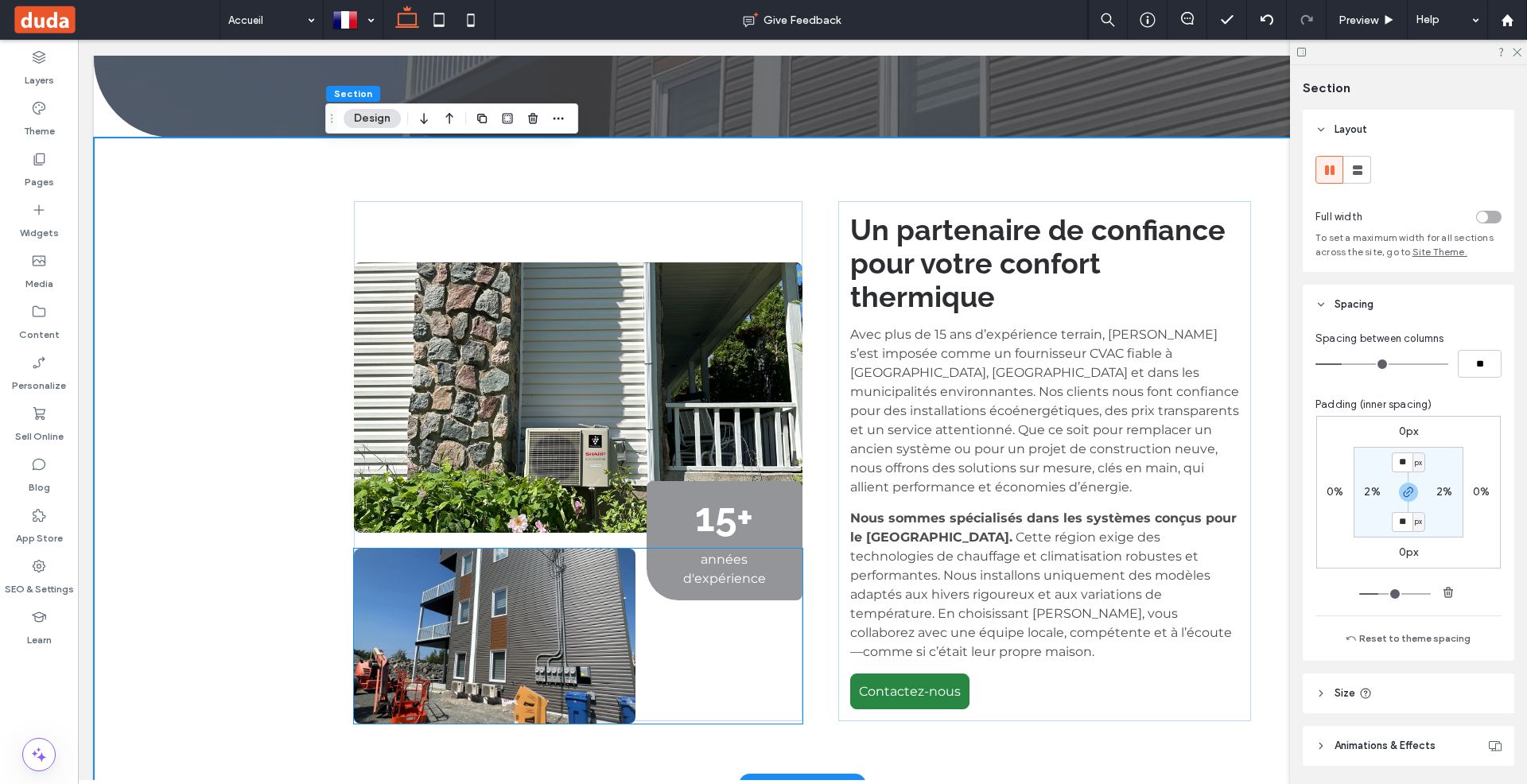
click at [726, 549] on div at bounding box center [578, 636] width 448 height 175
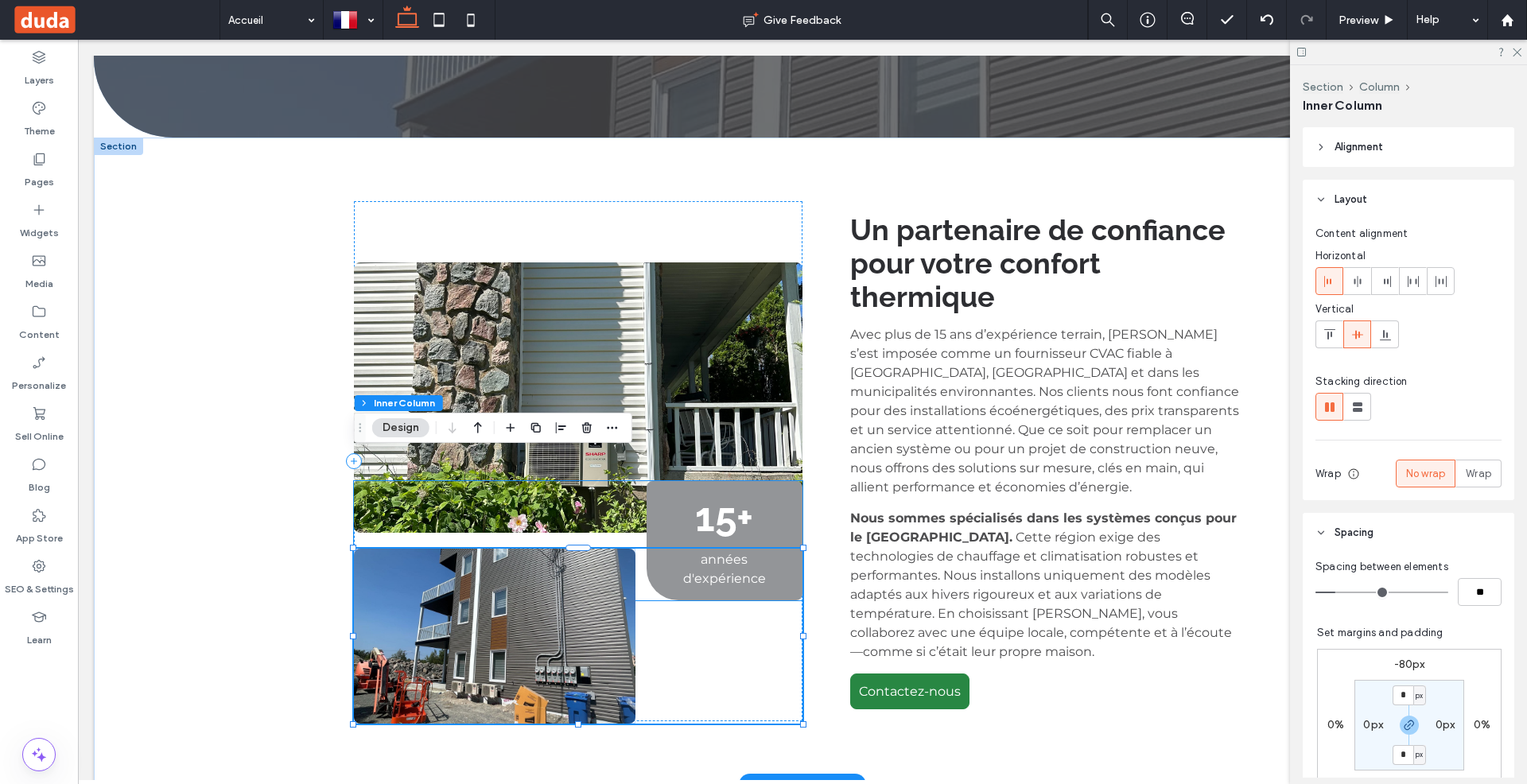
click at [734, 494] on span "15+" at bounding box center [724, 517] width 58 height 47
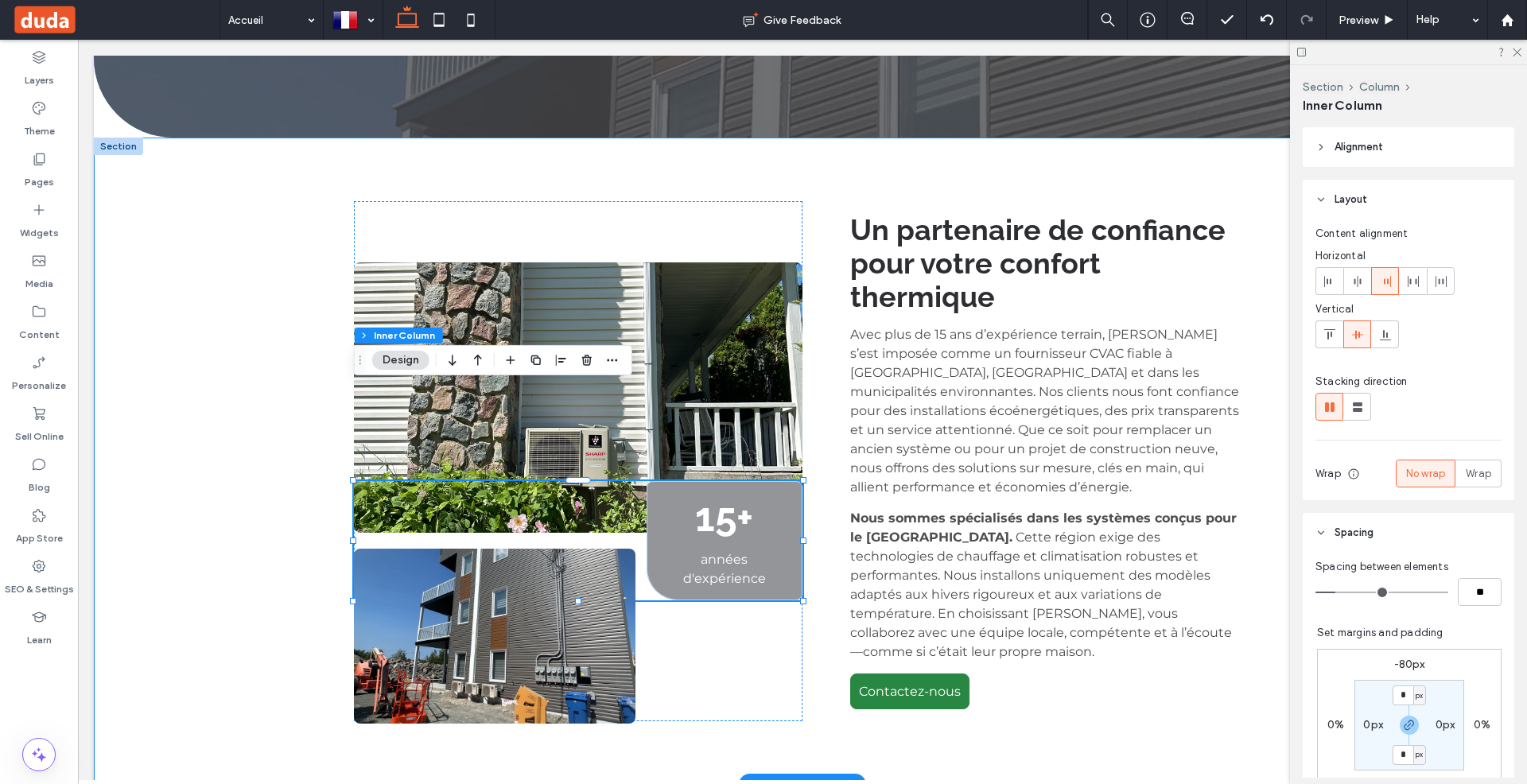
click at [824, 388] on div "15+ années d'expérience Un partenaire de confiance pour votre confort thermique…" at bounding box center [802, 460] width 954 height 647
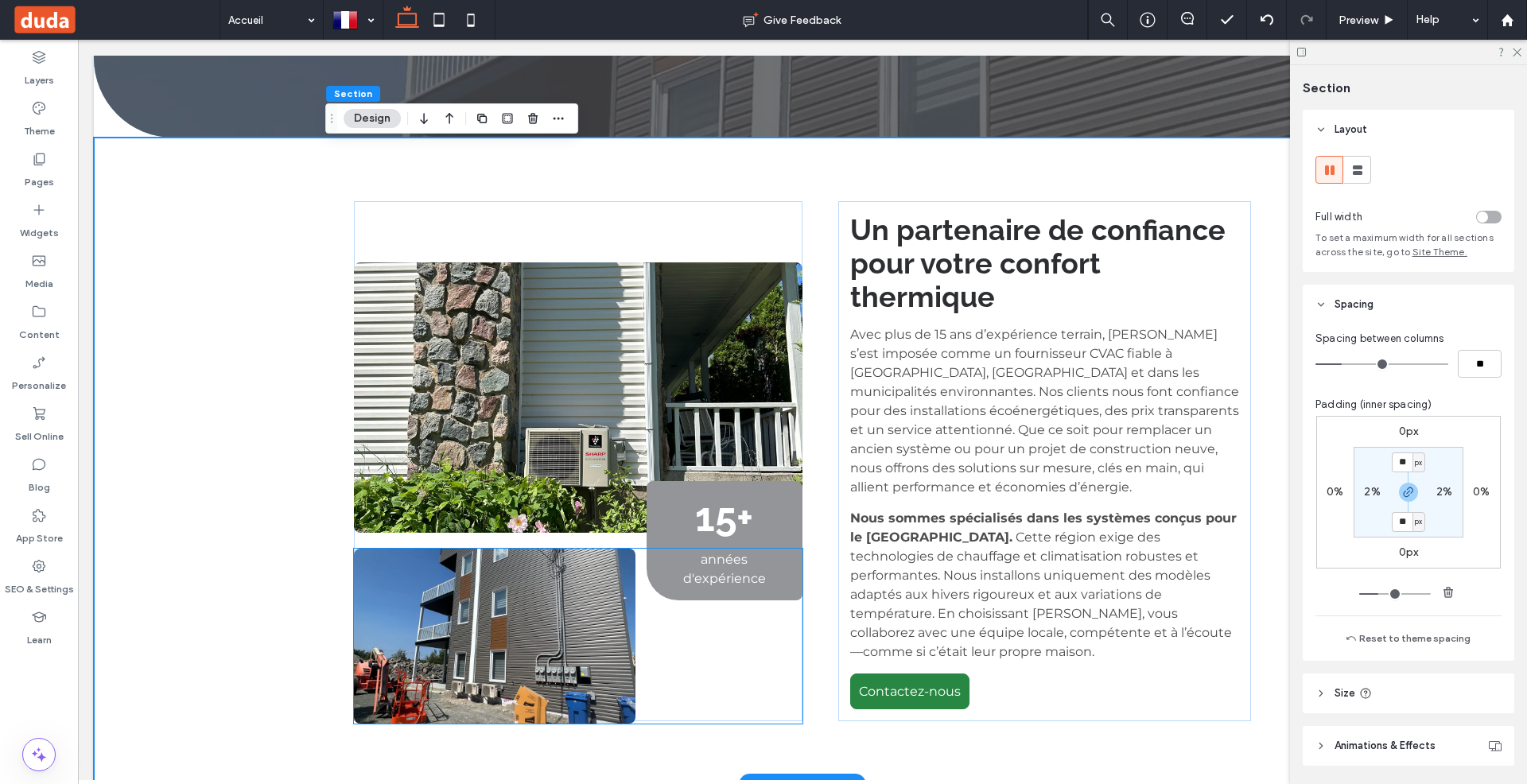
click at [604, 549] on img at bounding box center [494, 636] width 281 height 175
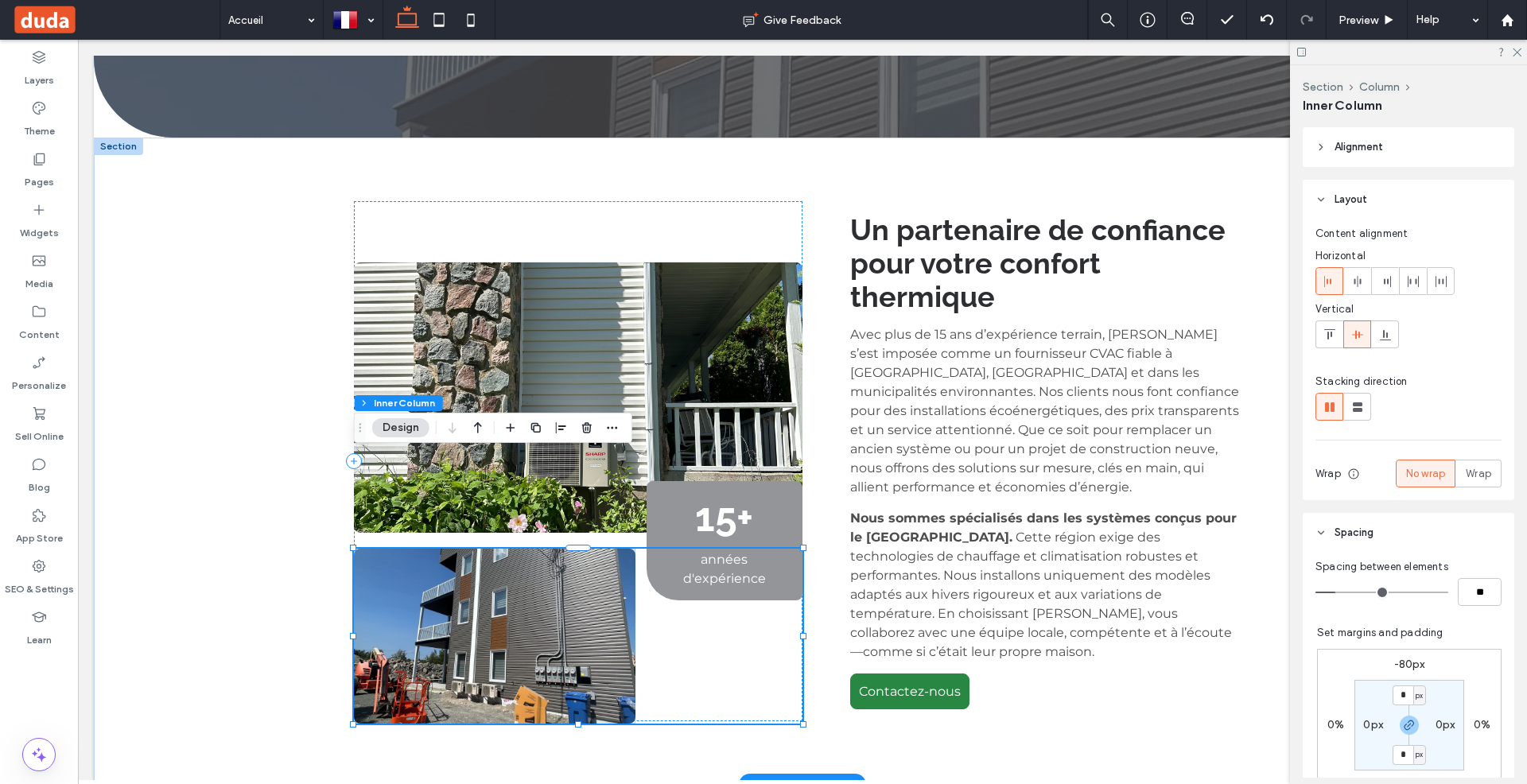
click at [601, 549] on img at bounding box center [494, 636] width 281 height 175
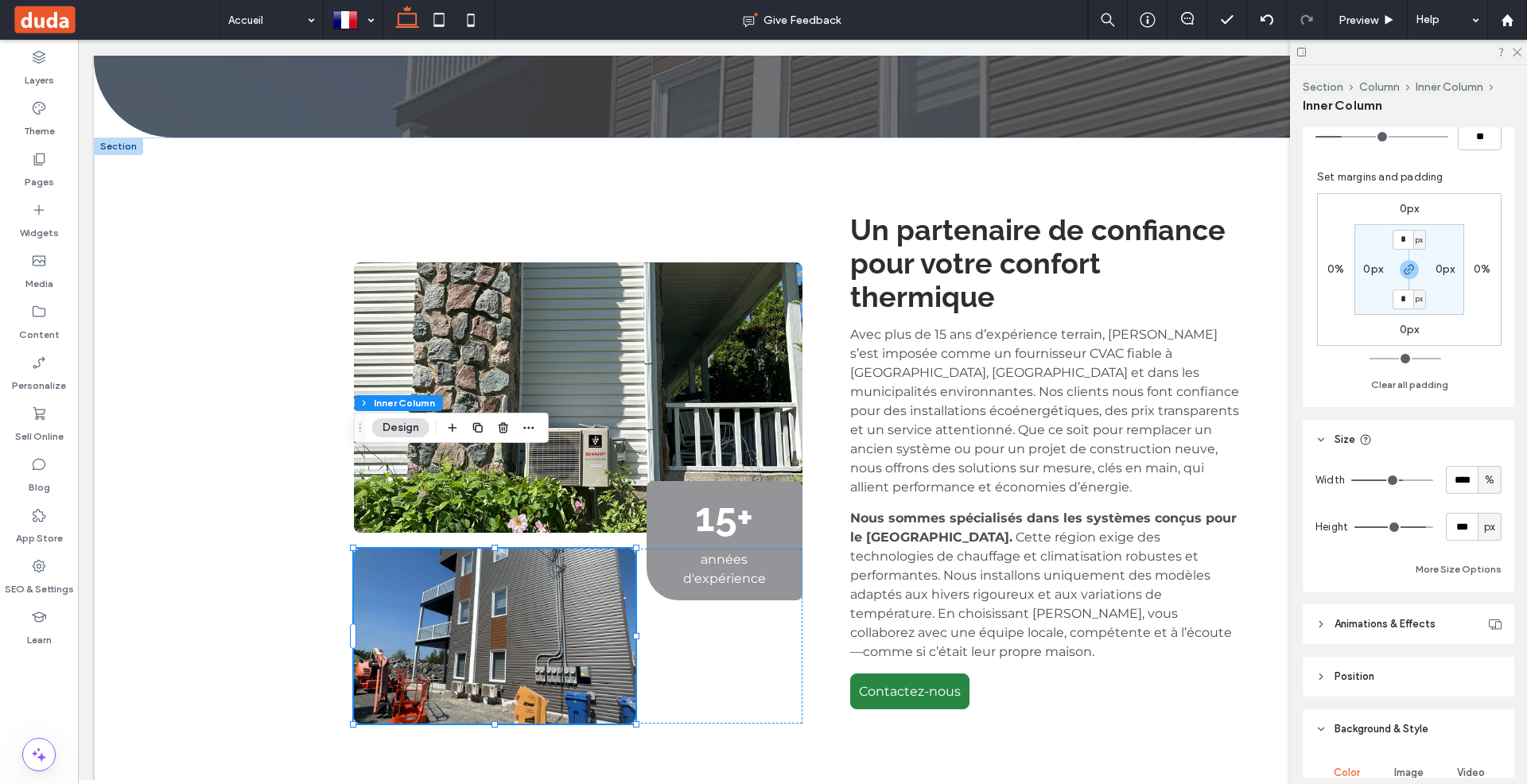
scroll to position [461, 0]
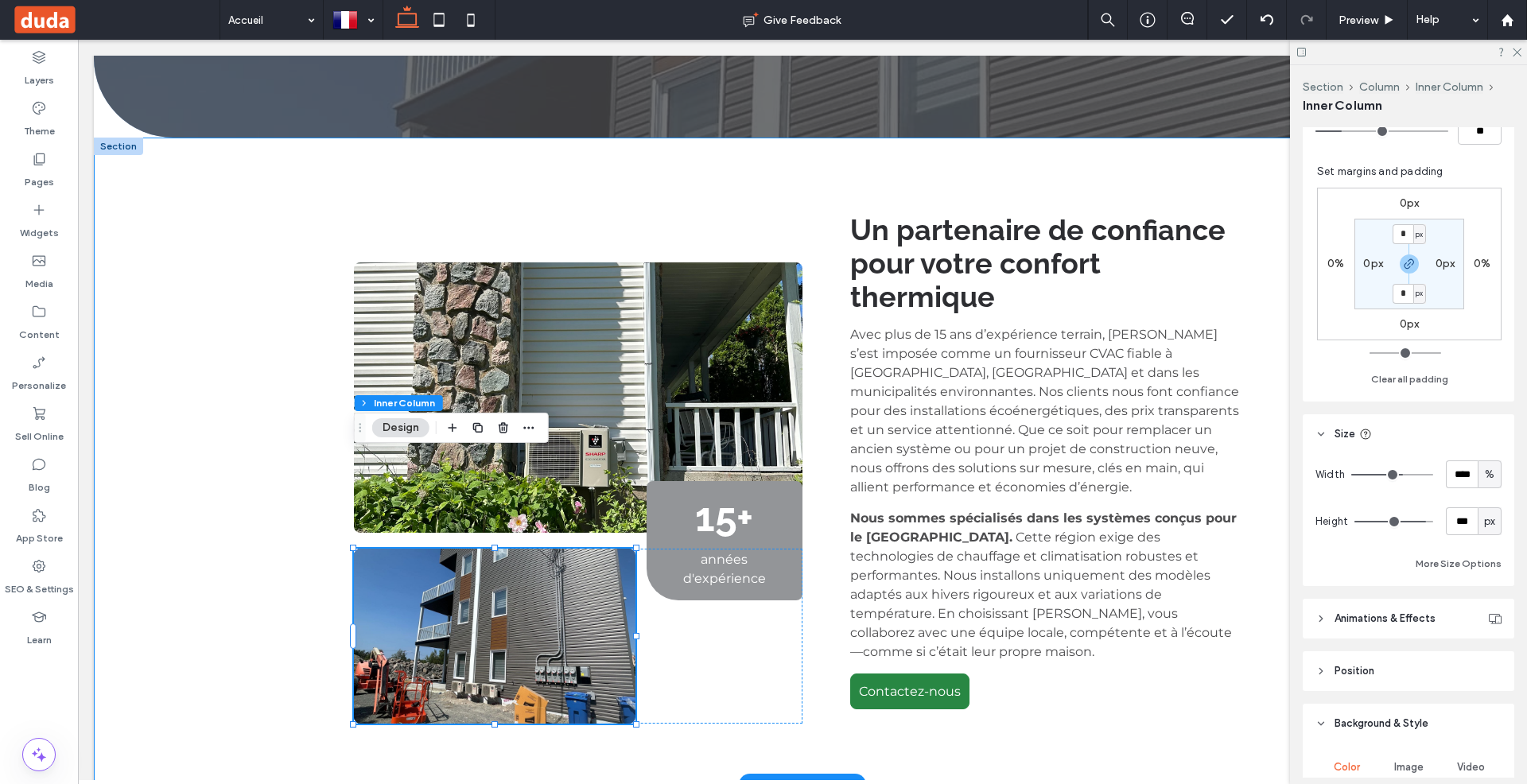
click at [834, 262] on div "15+ années d'expérience Un partenaire de confiance pour votre confort thermique…" at bounding box center [802, 460] width 954 height 647
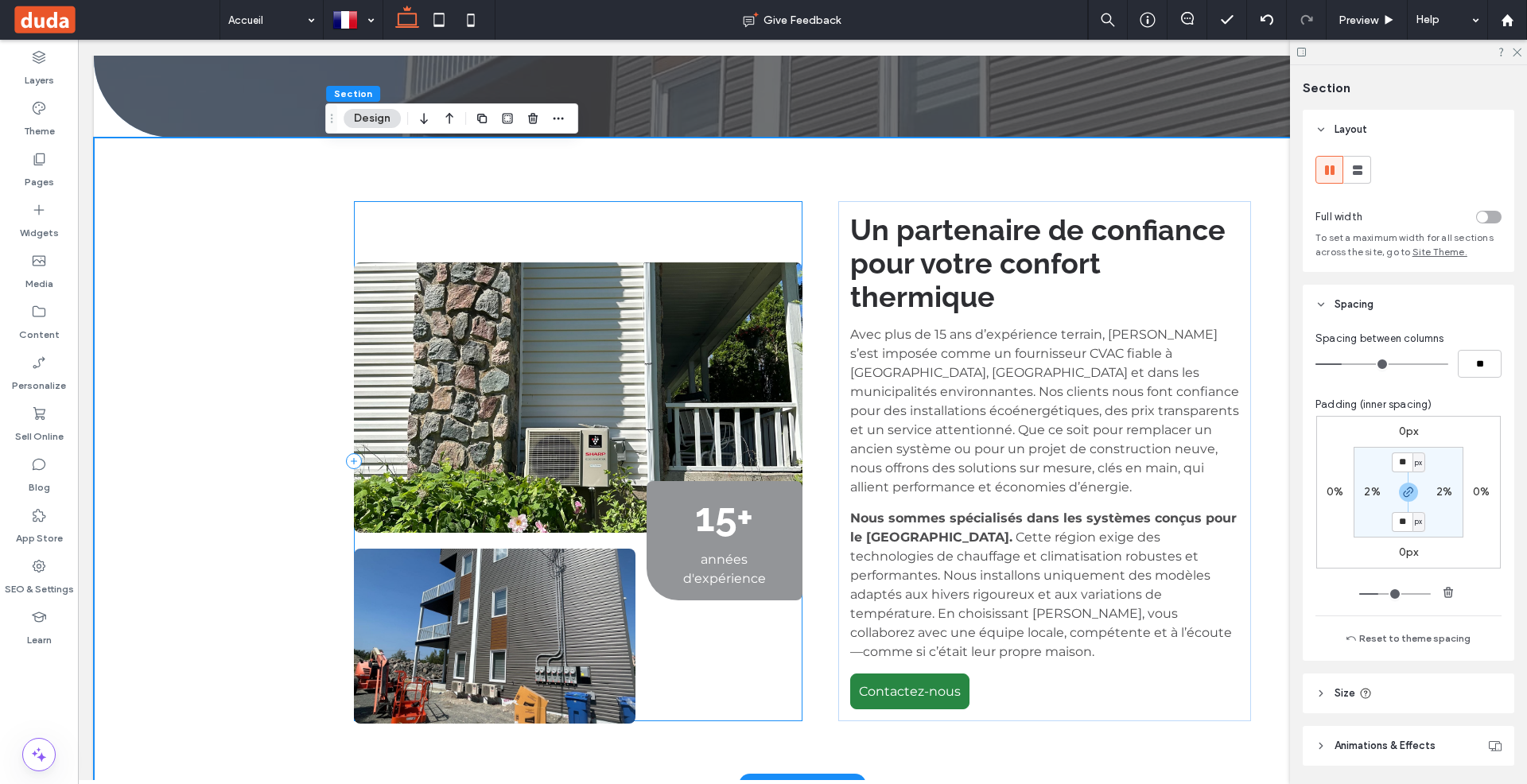
click at [777, 201] on div "15+ années d'expérience" at bounding box center [578, 460] width 448 height 520
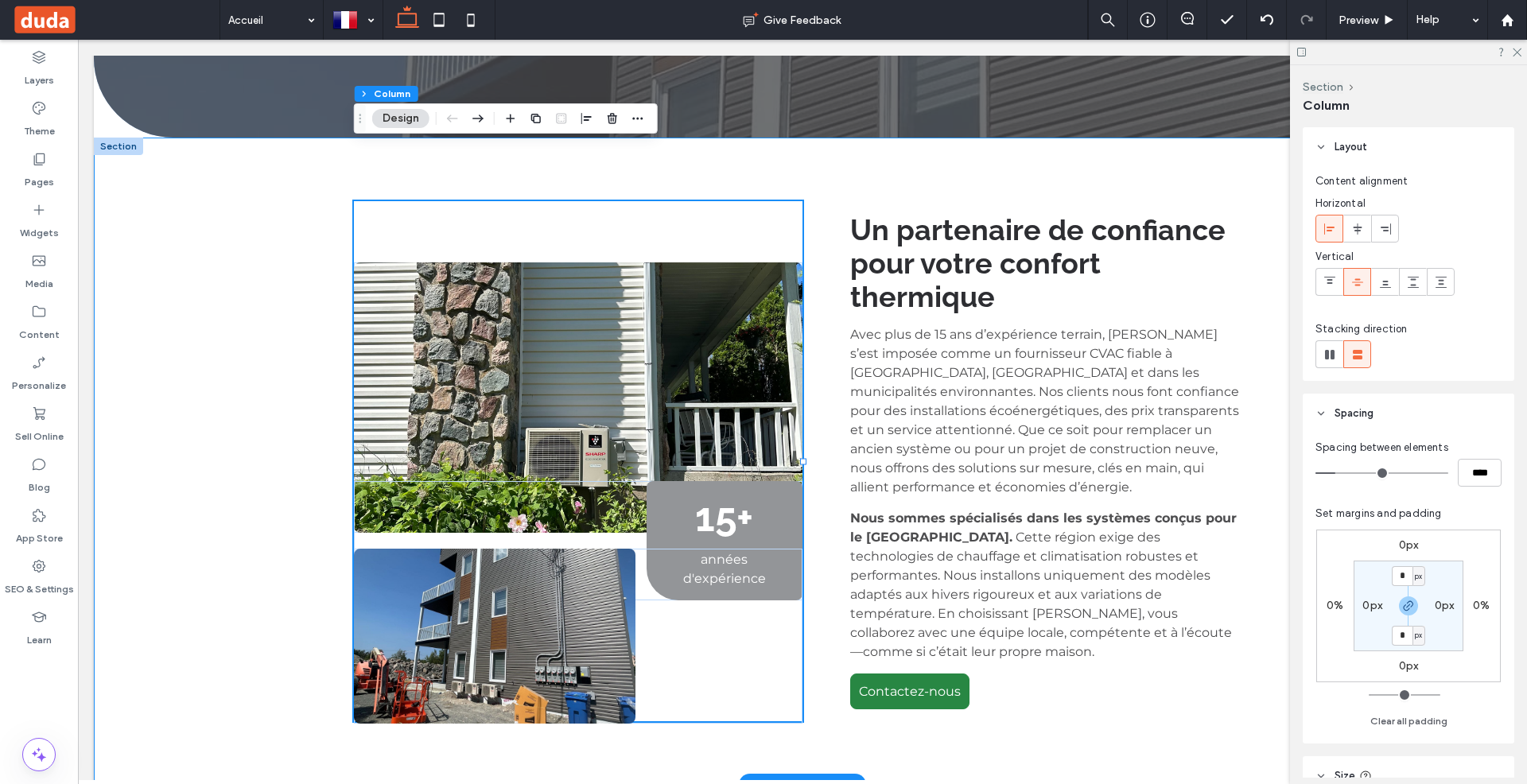
click at [835, 368] on div "15+ années d'expérience Un partenaire de confiance pour votre confort thermique…" at bounding box center [802, 460] width 954 height 647
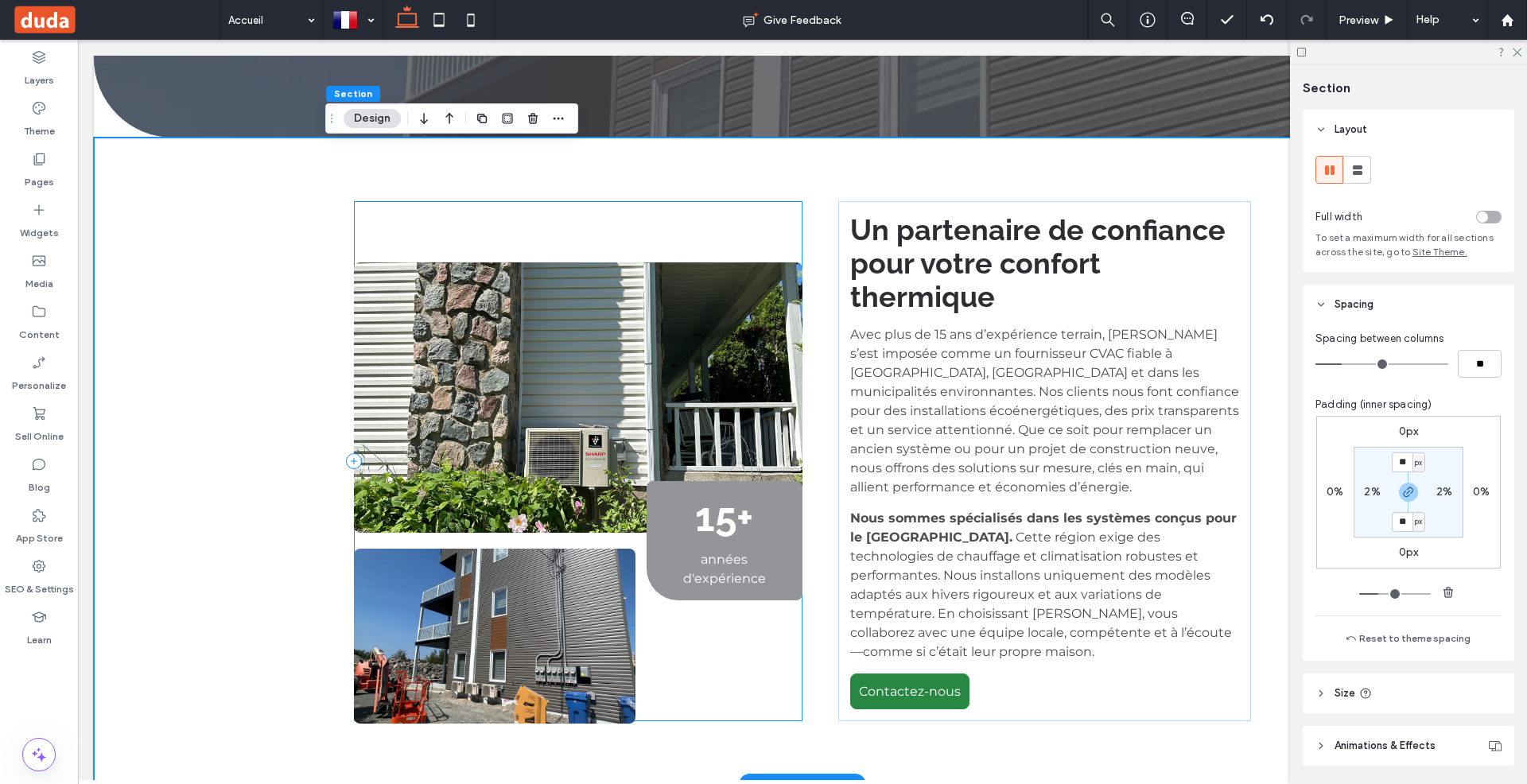
click at [754, 201] on div "15+ années d'expérience" at bounding box center [578, 460] width 448 height 520
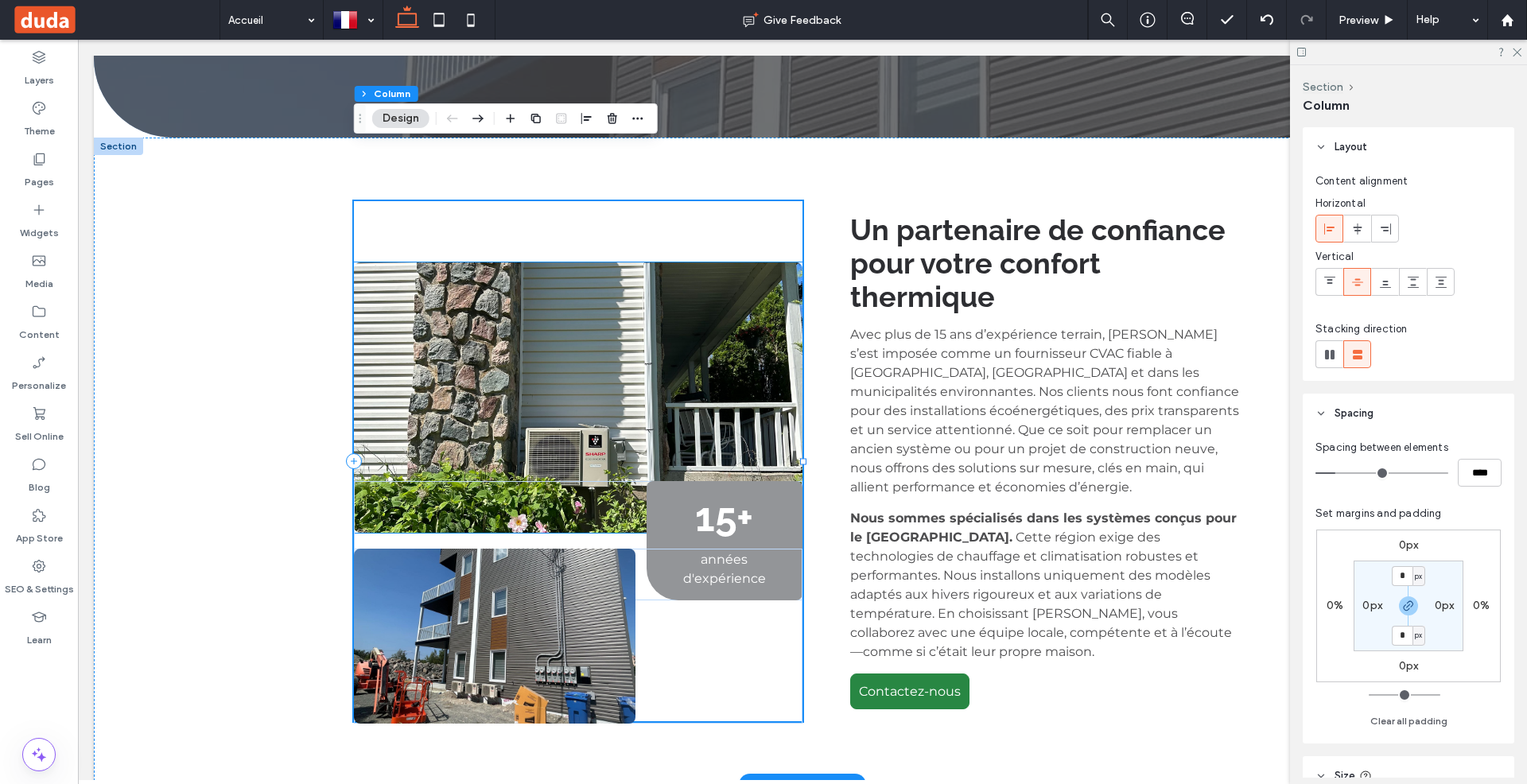
click at [685, 262] on img at bounding box center [578, 397] width 448 height 270
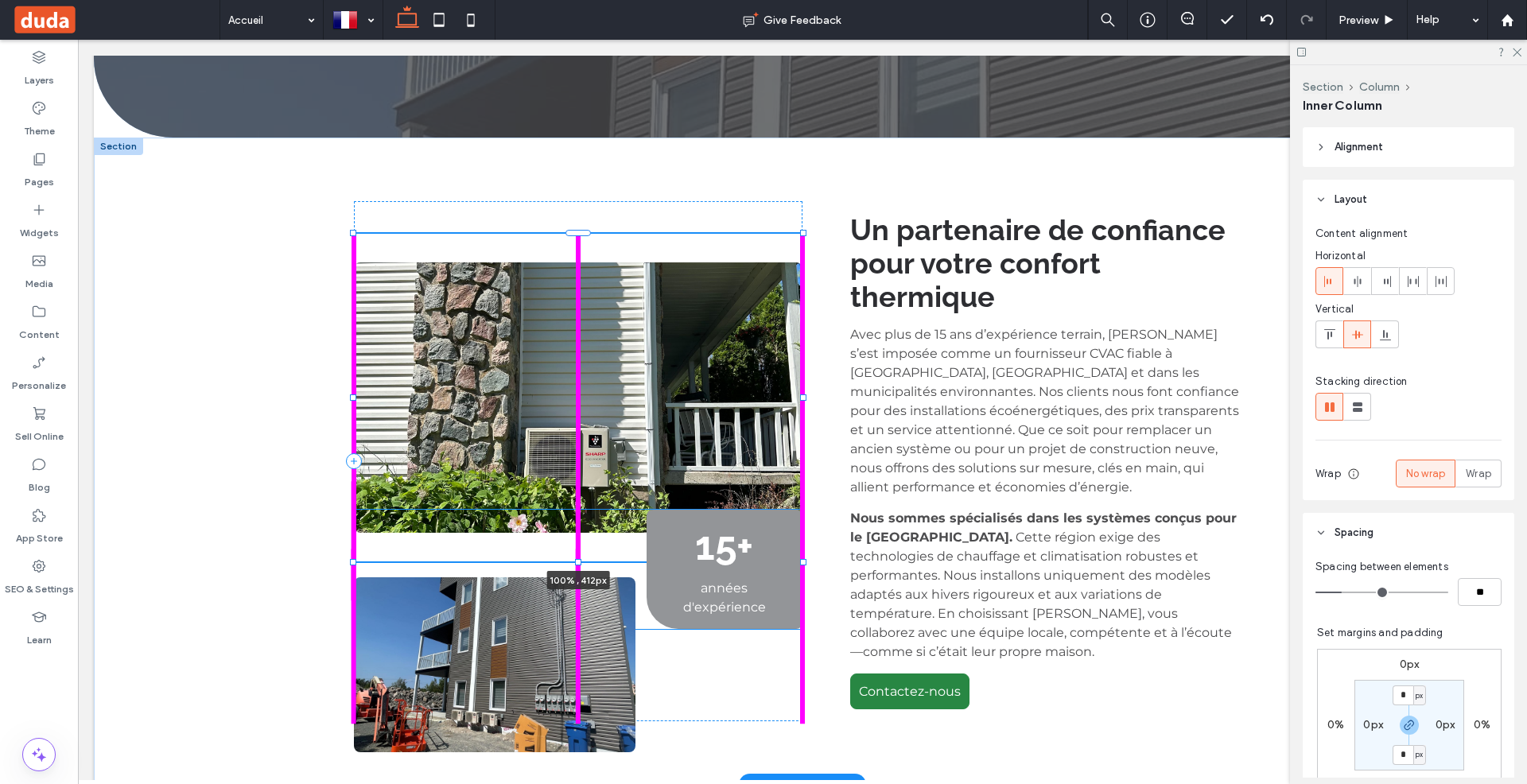
drag, startPoint x: 577, startPoint y: 439, endPoint x: 576, endPoint y: 467, distance: 28.0
click at [576, 558] on div at bounding box center [578, 561] width 6 height 6
type input "***"
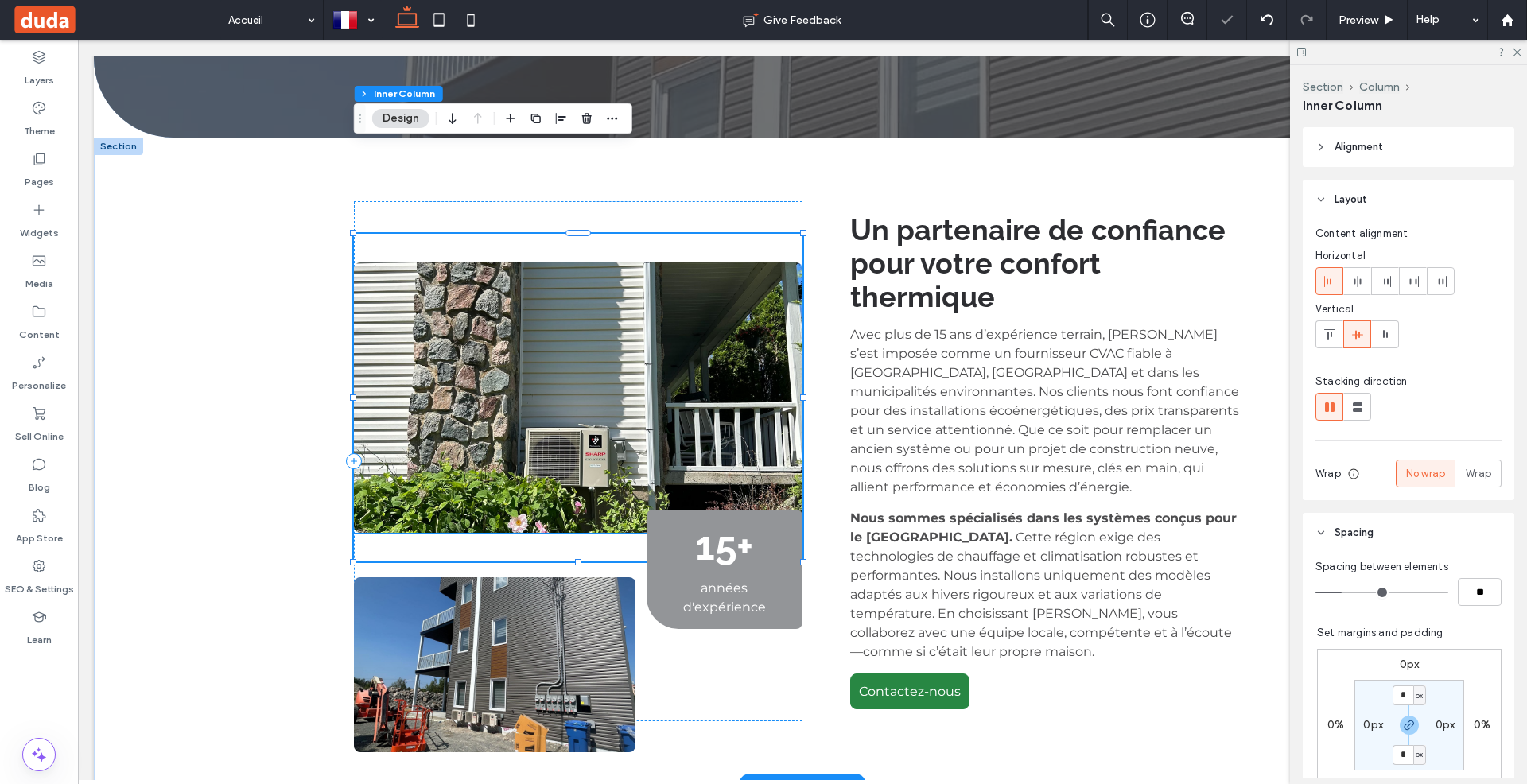
click at [589, 390] on img at bounding box center [578, 397] width 448 height 270
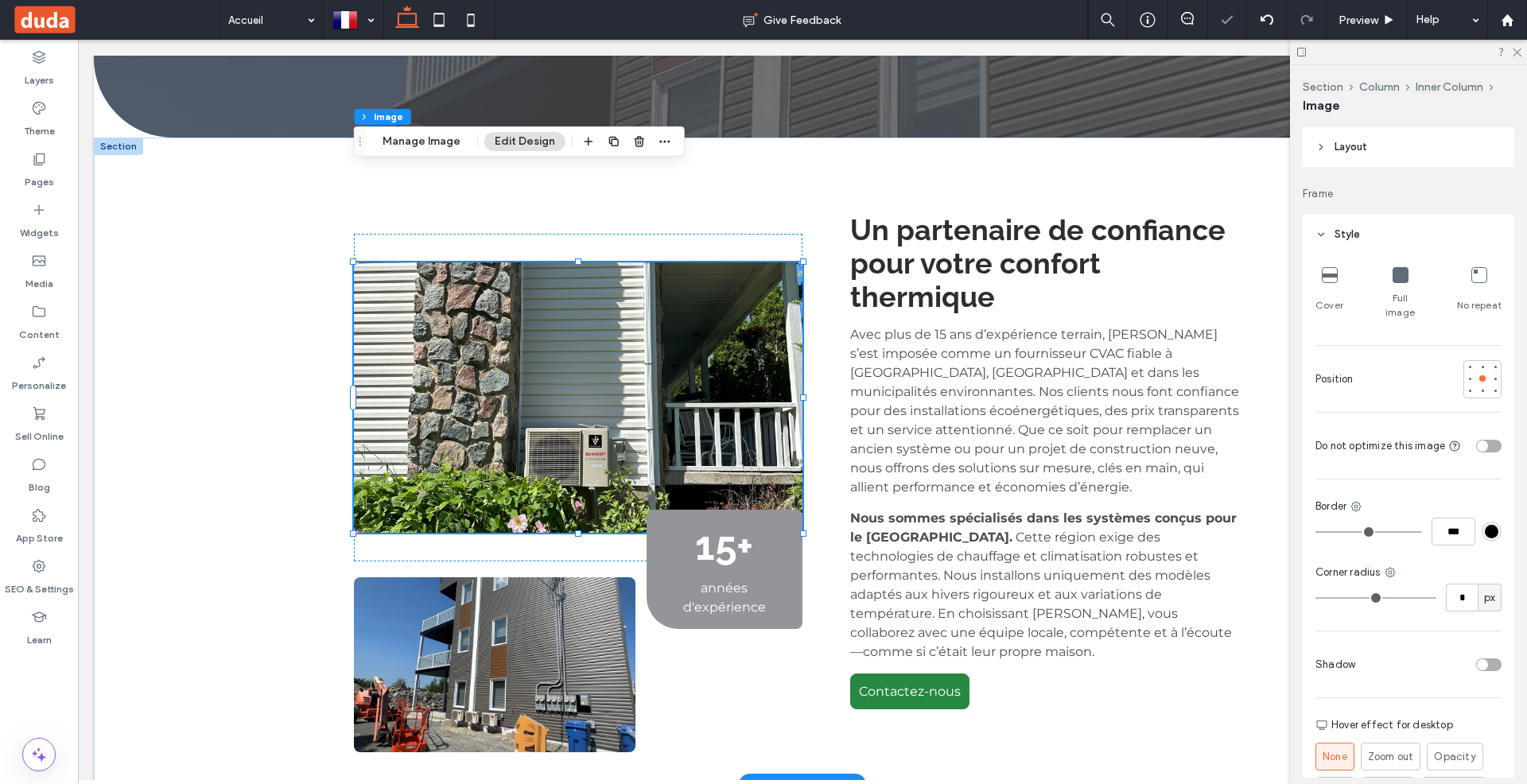
type input "*"
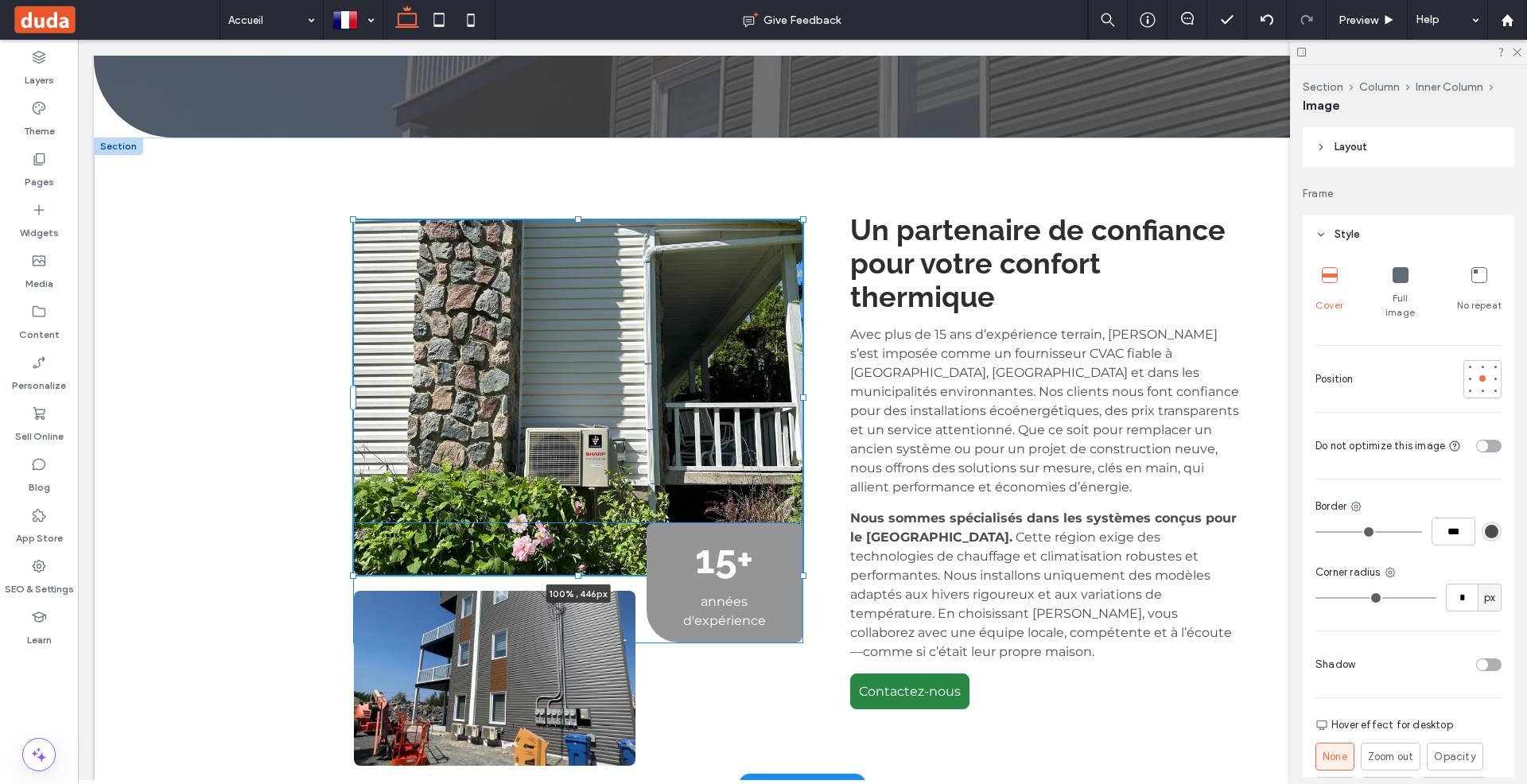
drag, startPoint x: 579, startPoint y: 440, endPoint x: 578, endPoint y: 483, distance: 43.0
click at [578, 572] on div at bounding box center [578, 575] width 6 height 6
type input "***"
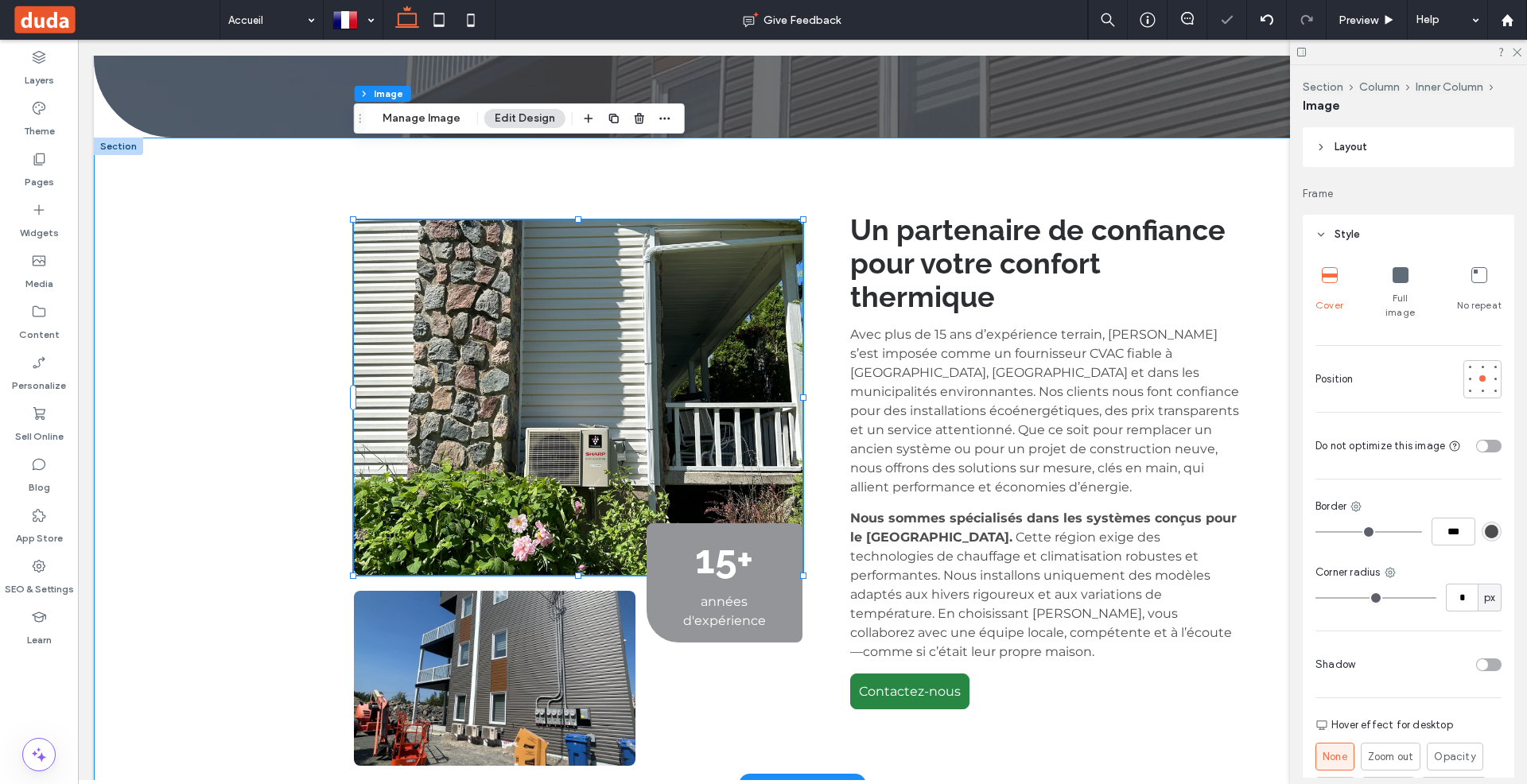
click at [823, 355] on div "100% , 446px 15+ années d'expérience Un partenaire de confiance pour votre conf…" at bounding box center [802, 460] width 954 height 647
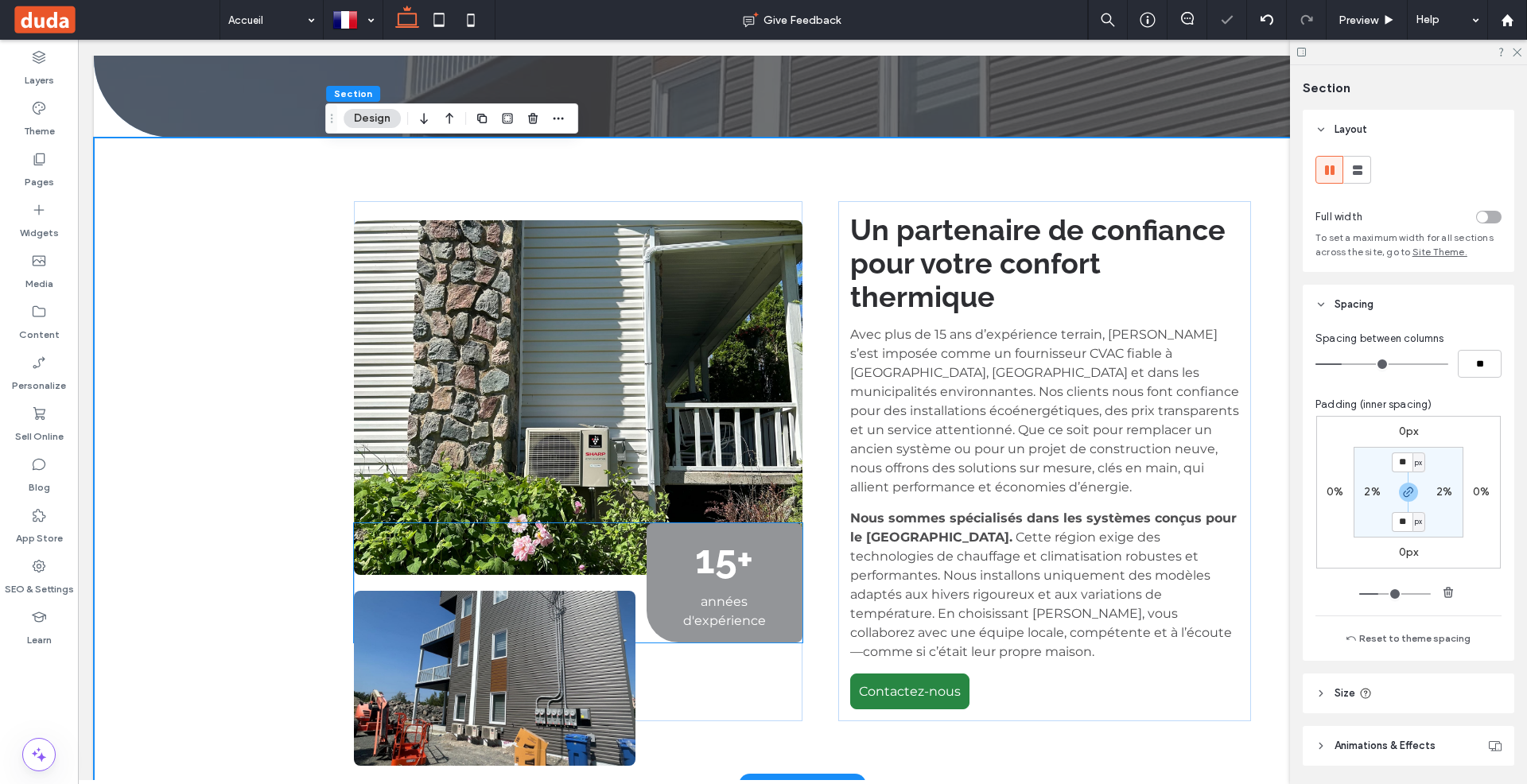
click at [758, 536] on h2 "15+" at bounding box center [724, 558] width 132 height 47
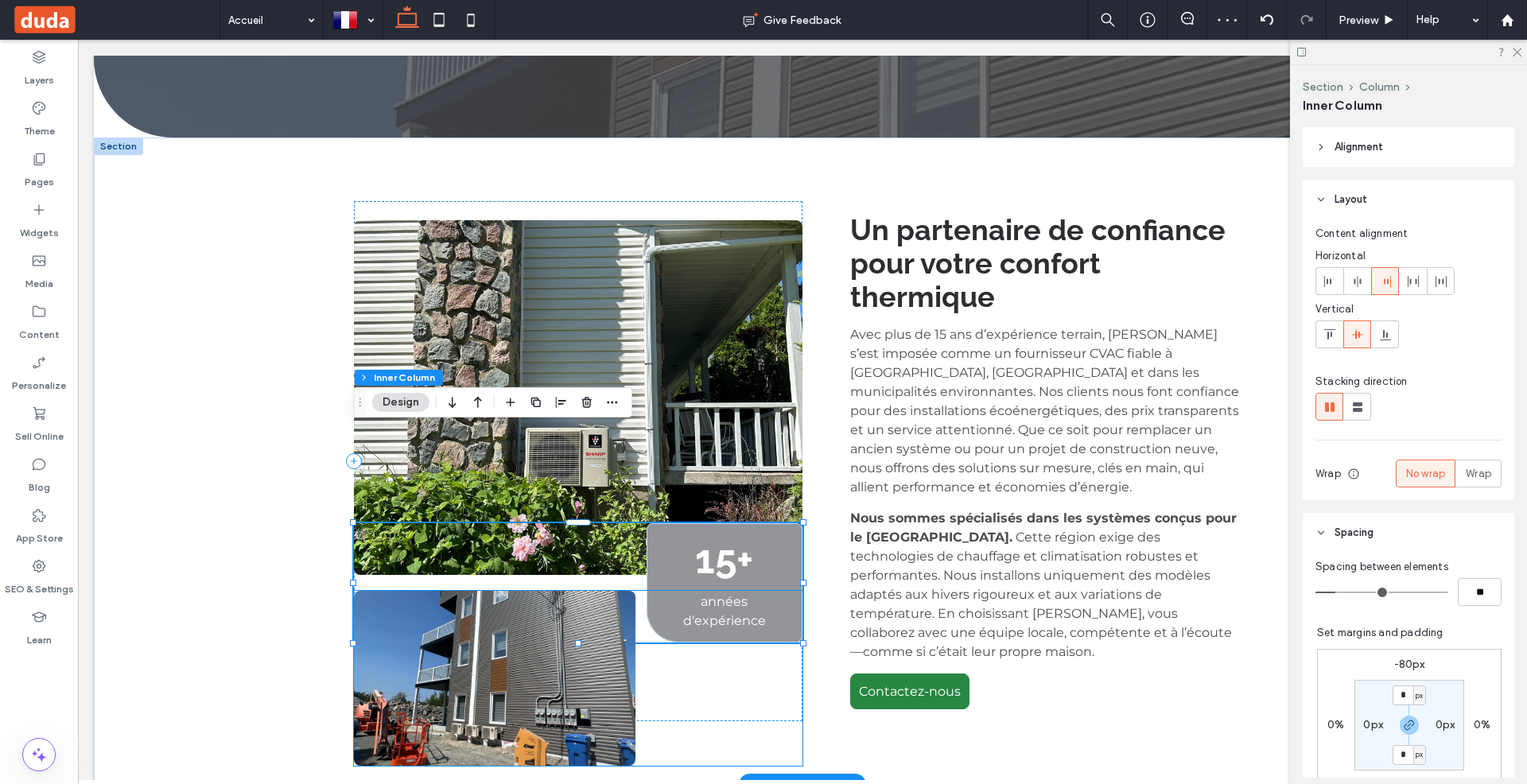
click at [705, 590] on div at bounding box center [578, 678] width 448 height 175
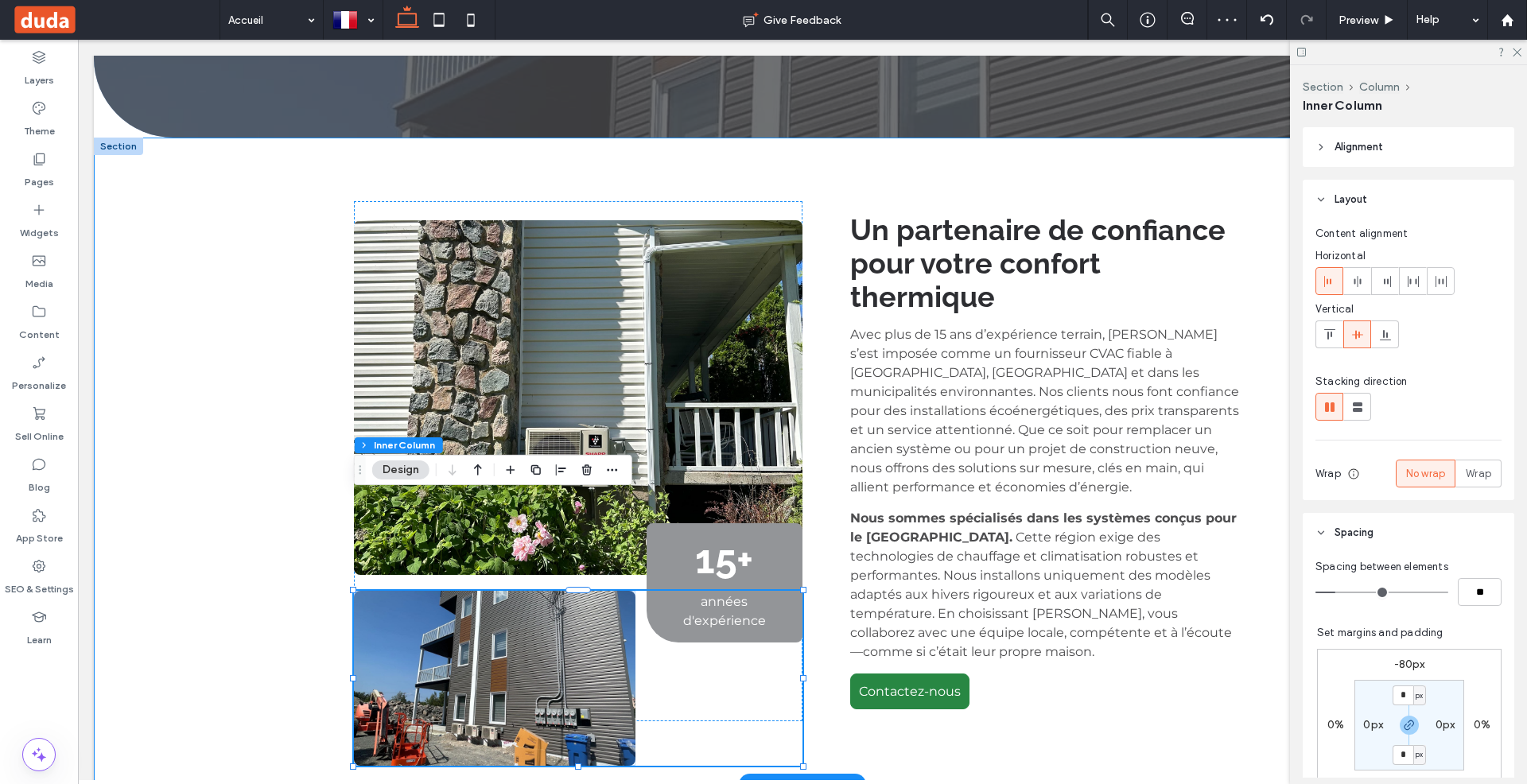
click at [821, 334] on div "15+ années d'expérience Un partenaire de confiance pour votre confort thermique…" at bounding box center [802, 460] width 954 height 647
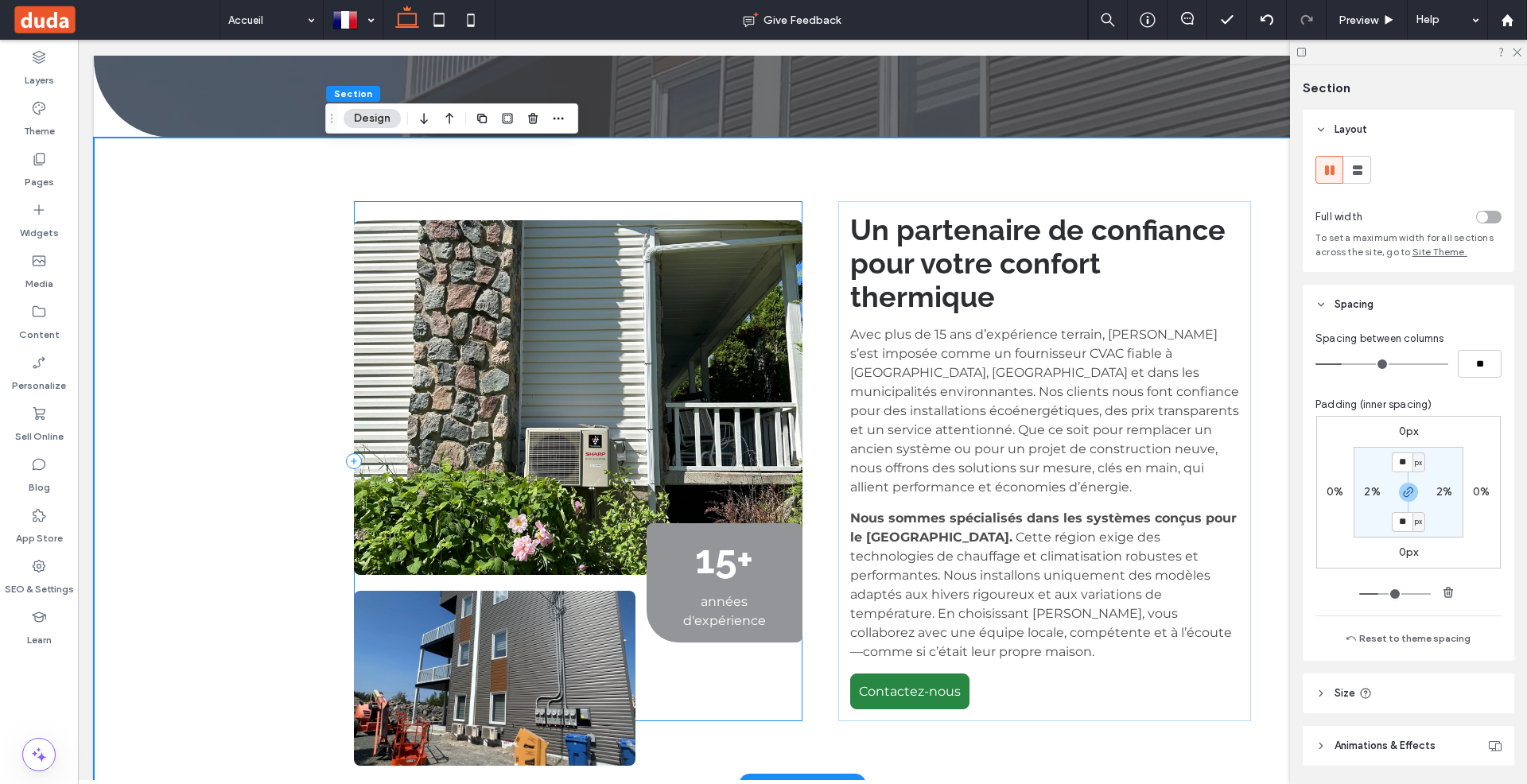
click at [772, 201] on div "15+ années d'expérience" at bounding box center [578, 460] width 448 height 520
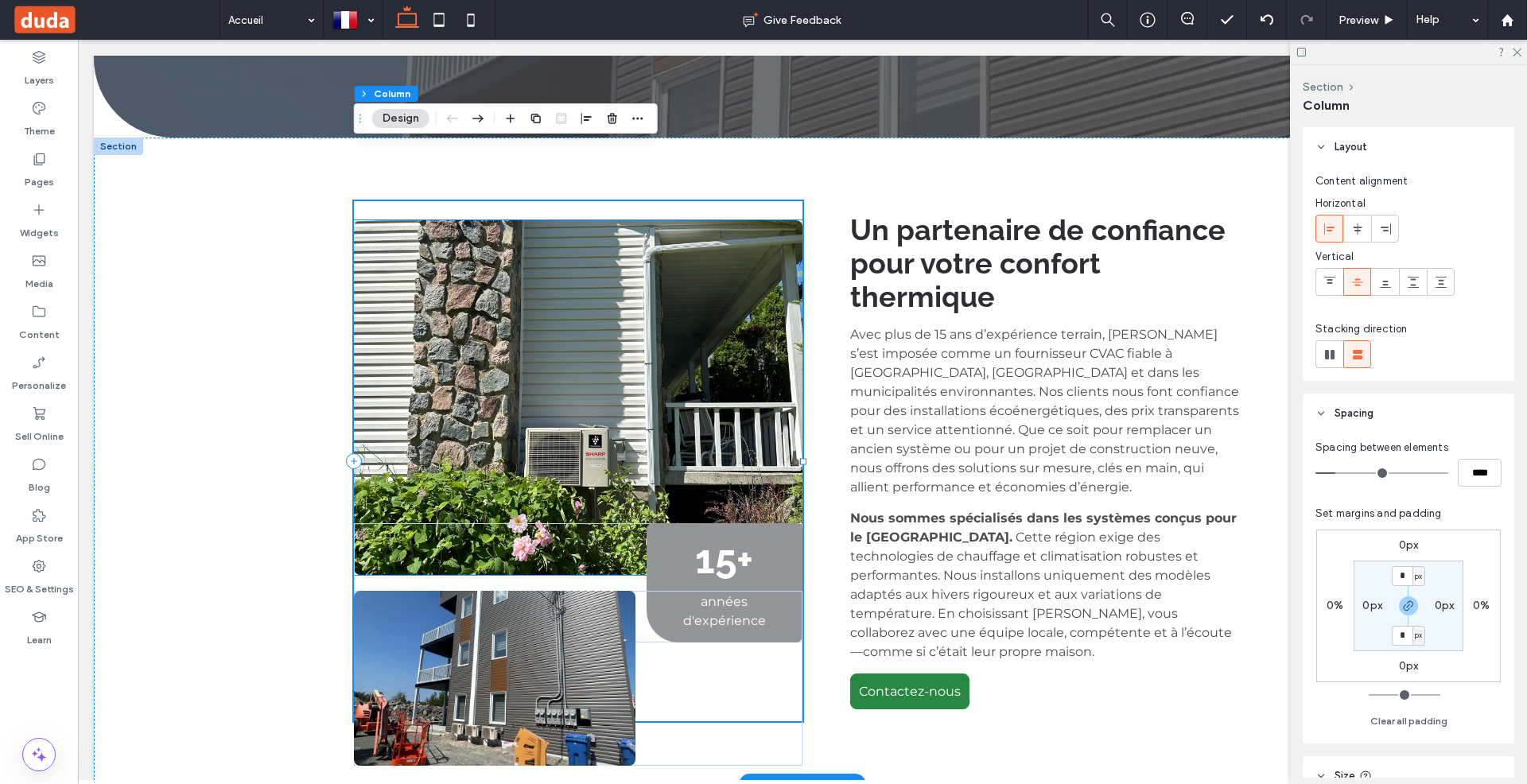
click at [698, 221] on img at bounding box center [578, 397] width 448 height 355
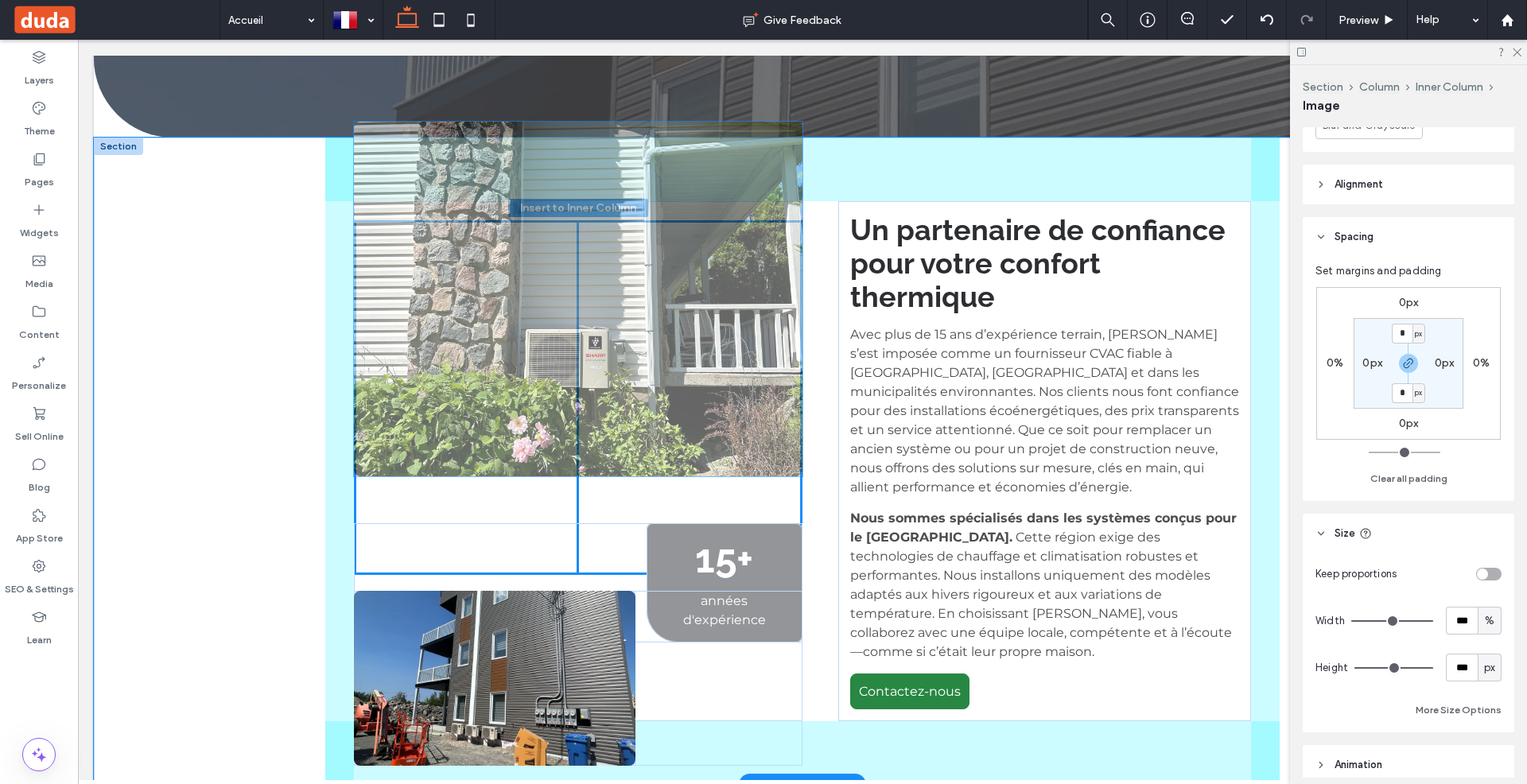
scroll to position [754, 0]
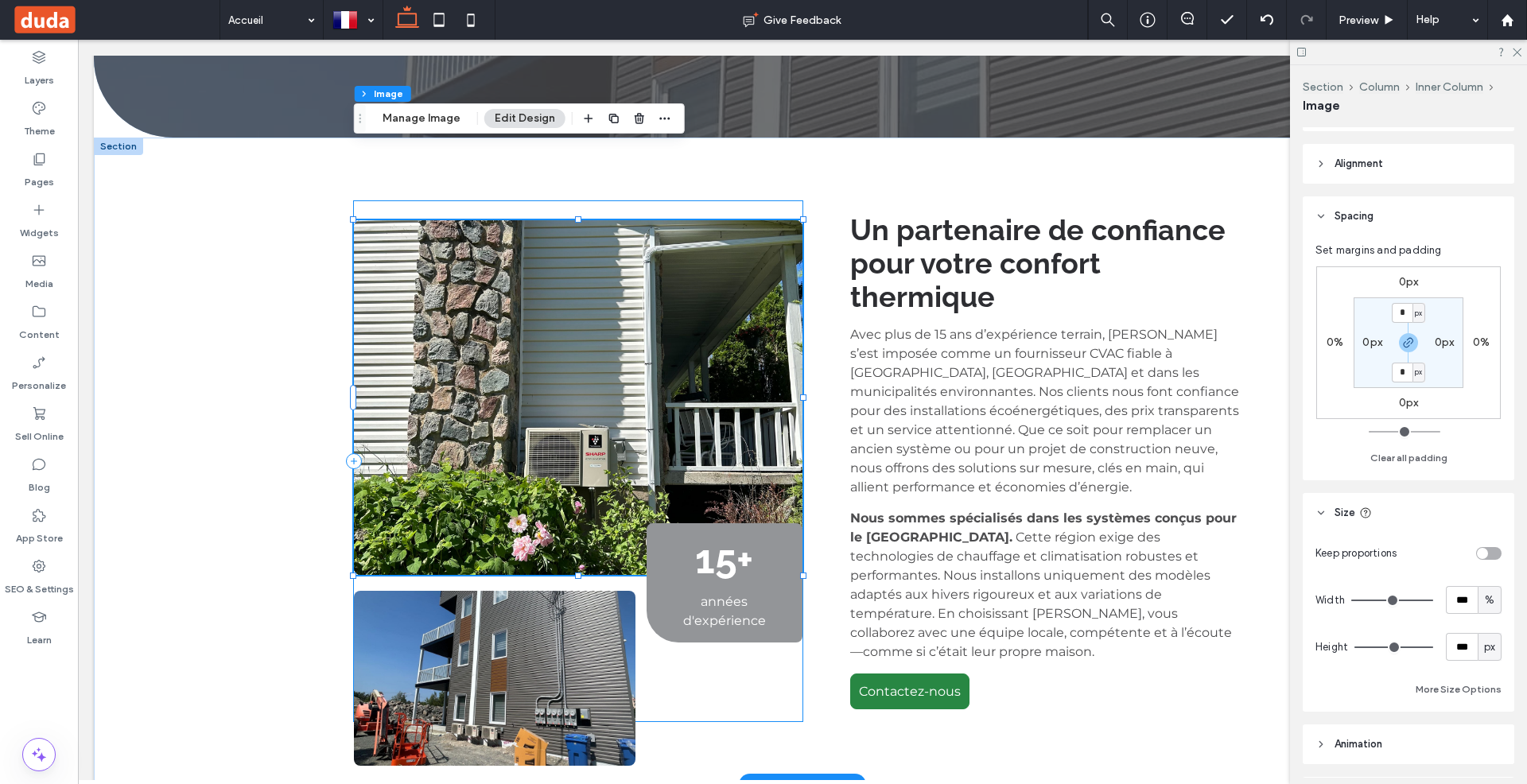
click at [751, 137] on div "15+ années d'expérience Un partenaire de confiance pour votre confort thermique…" at bounding box center [802, 460] width 954 height 647
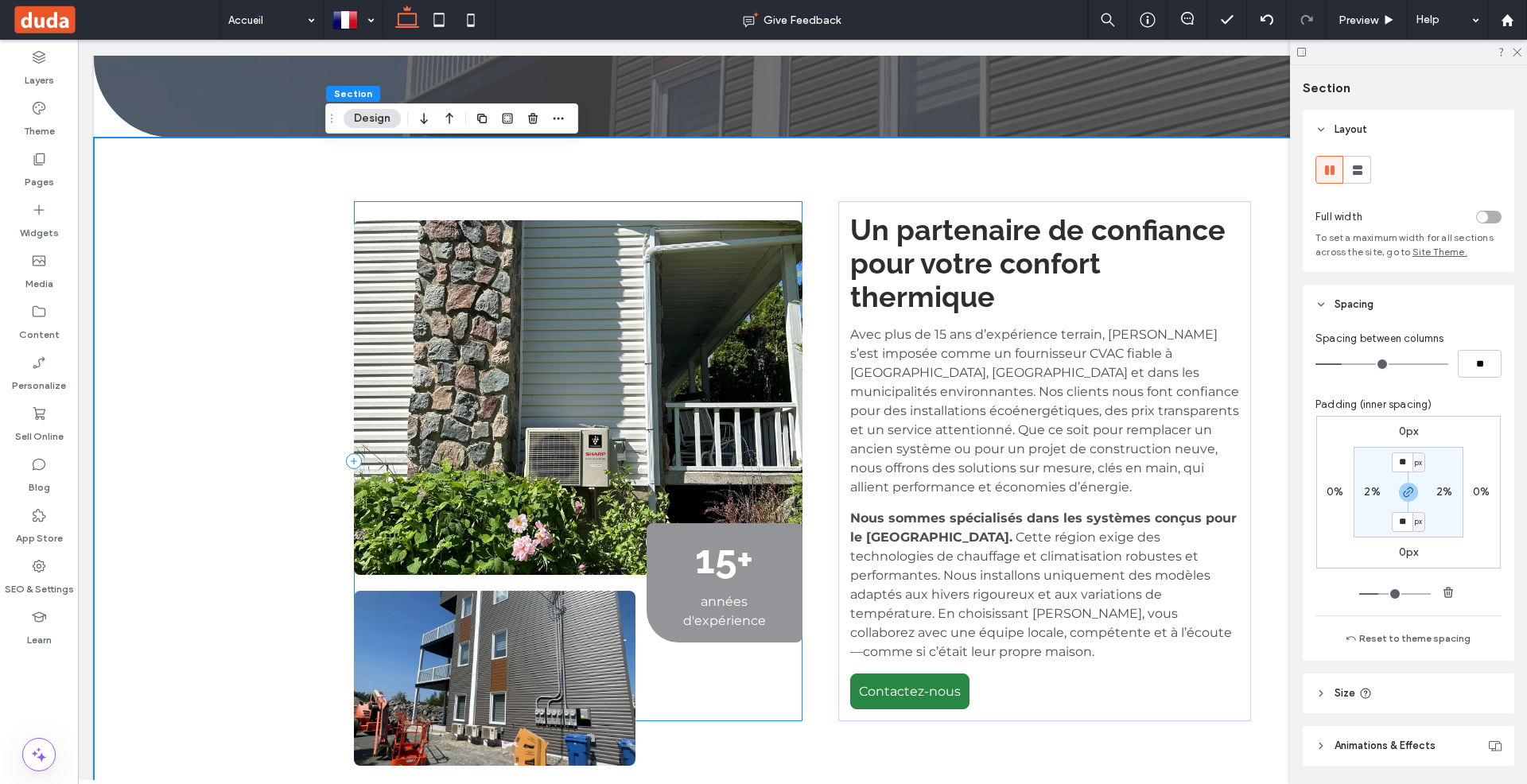
click at [751, 201] on div "15+ années d'expérience" at bounding box center [578, 460] width 448 height 520
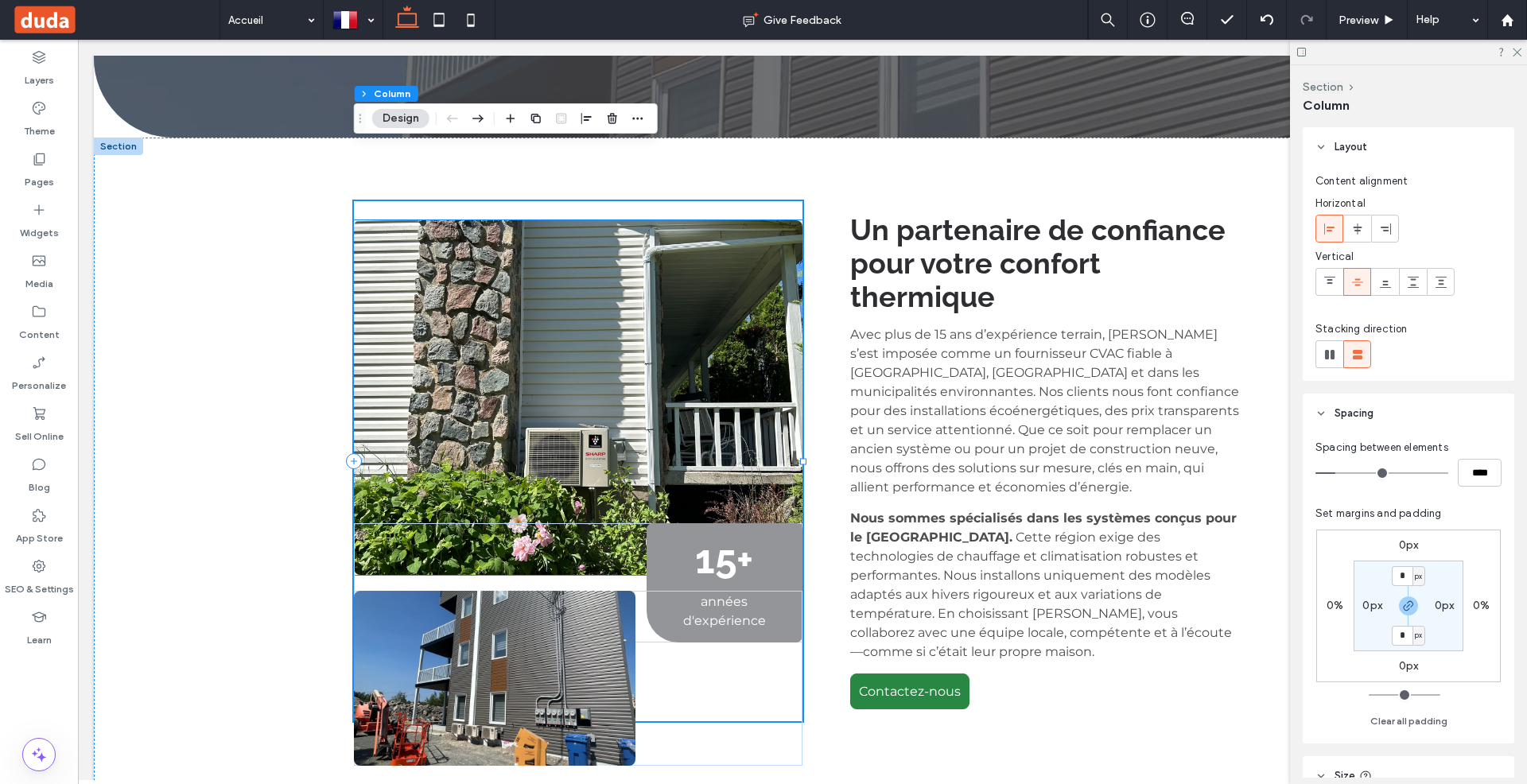
click at [757, 221] on img at bounding box center [578, 397] width 448 height 355
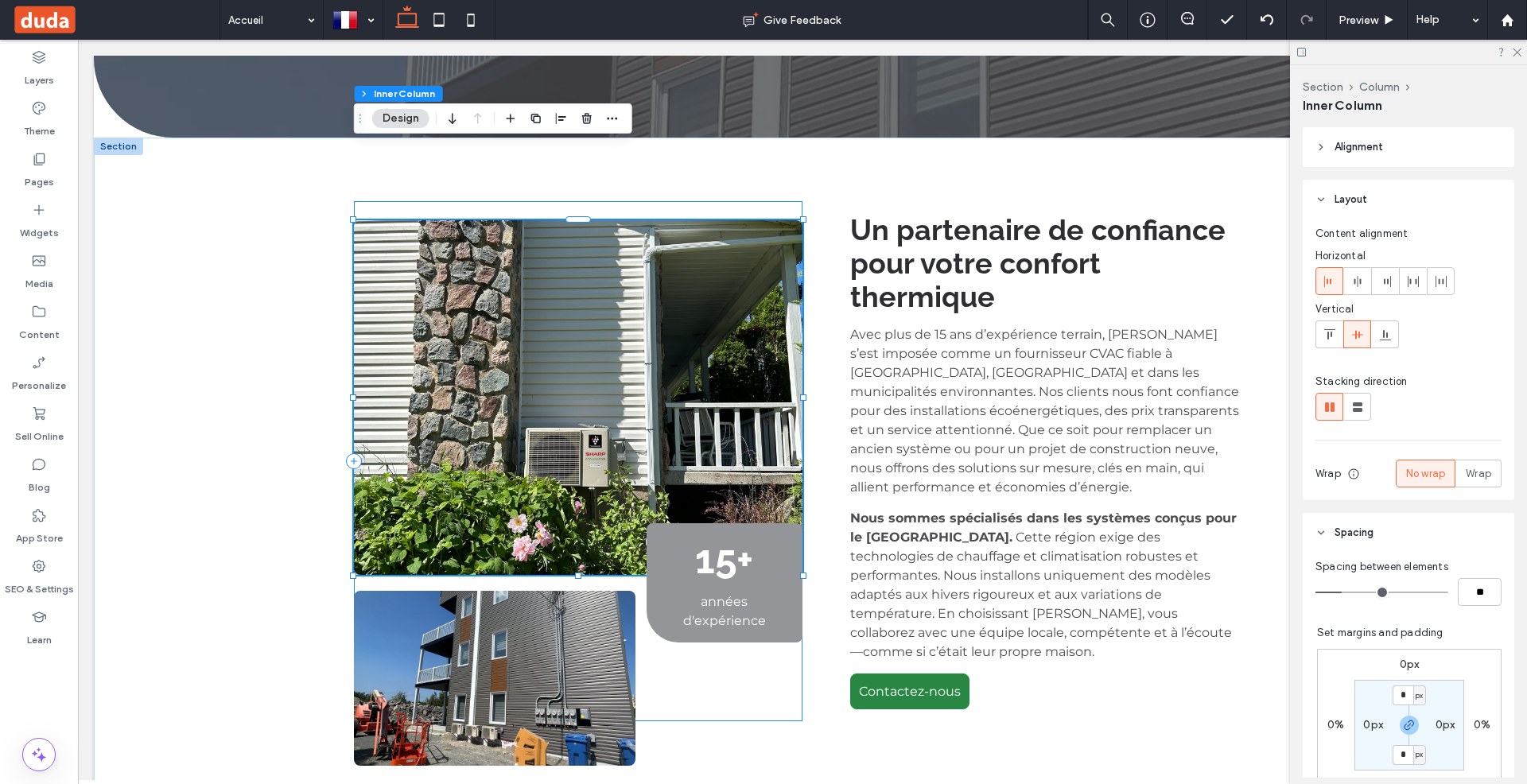
click at [758, 201] on div "15+ années d'expérience" at bounding box center [578, 460] width 448 height 520
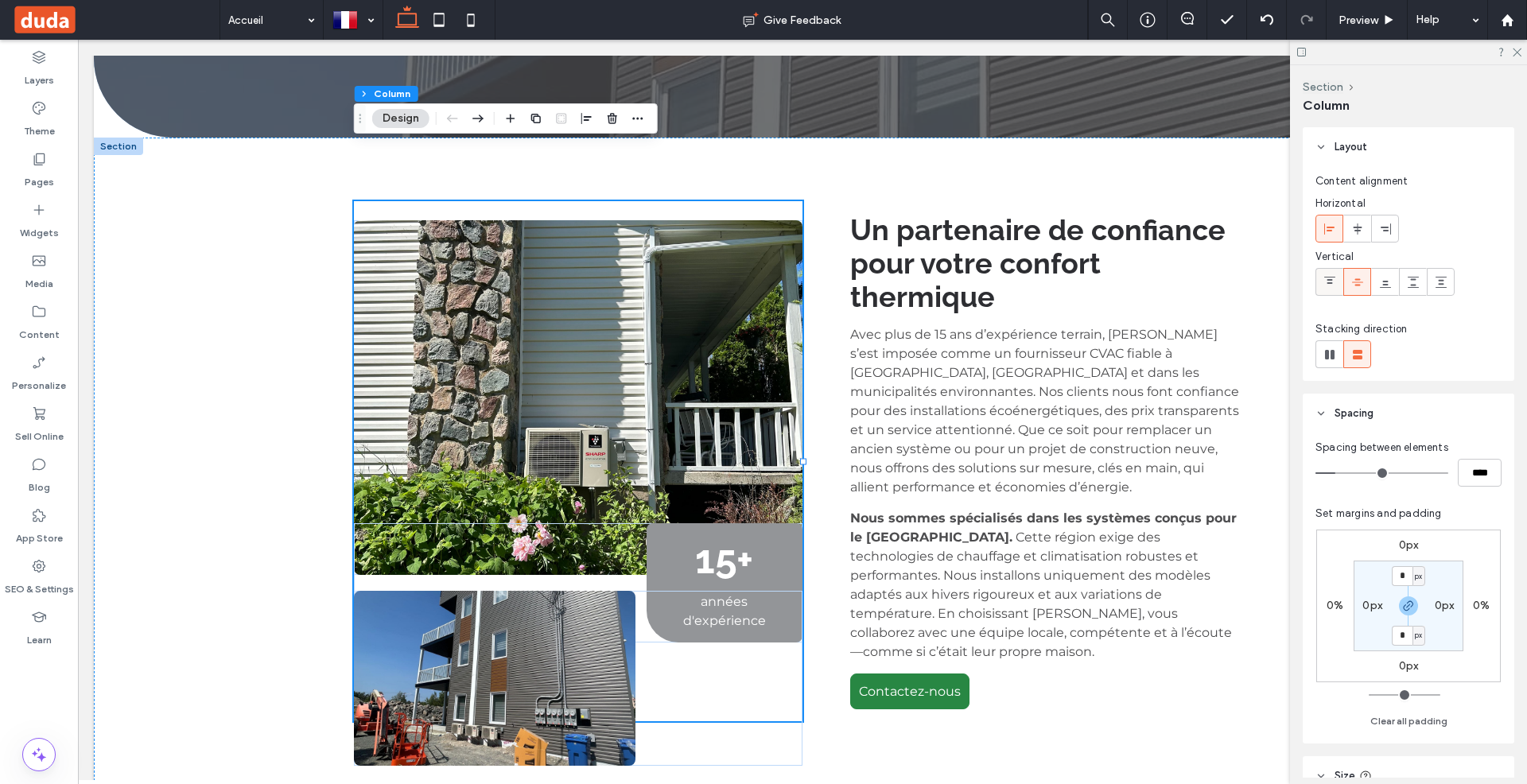
click at [1326, 280] on icon at bounding box center [1329, 282] width 13 height 13
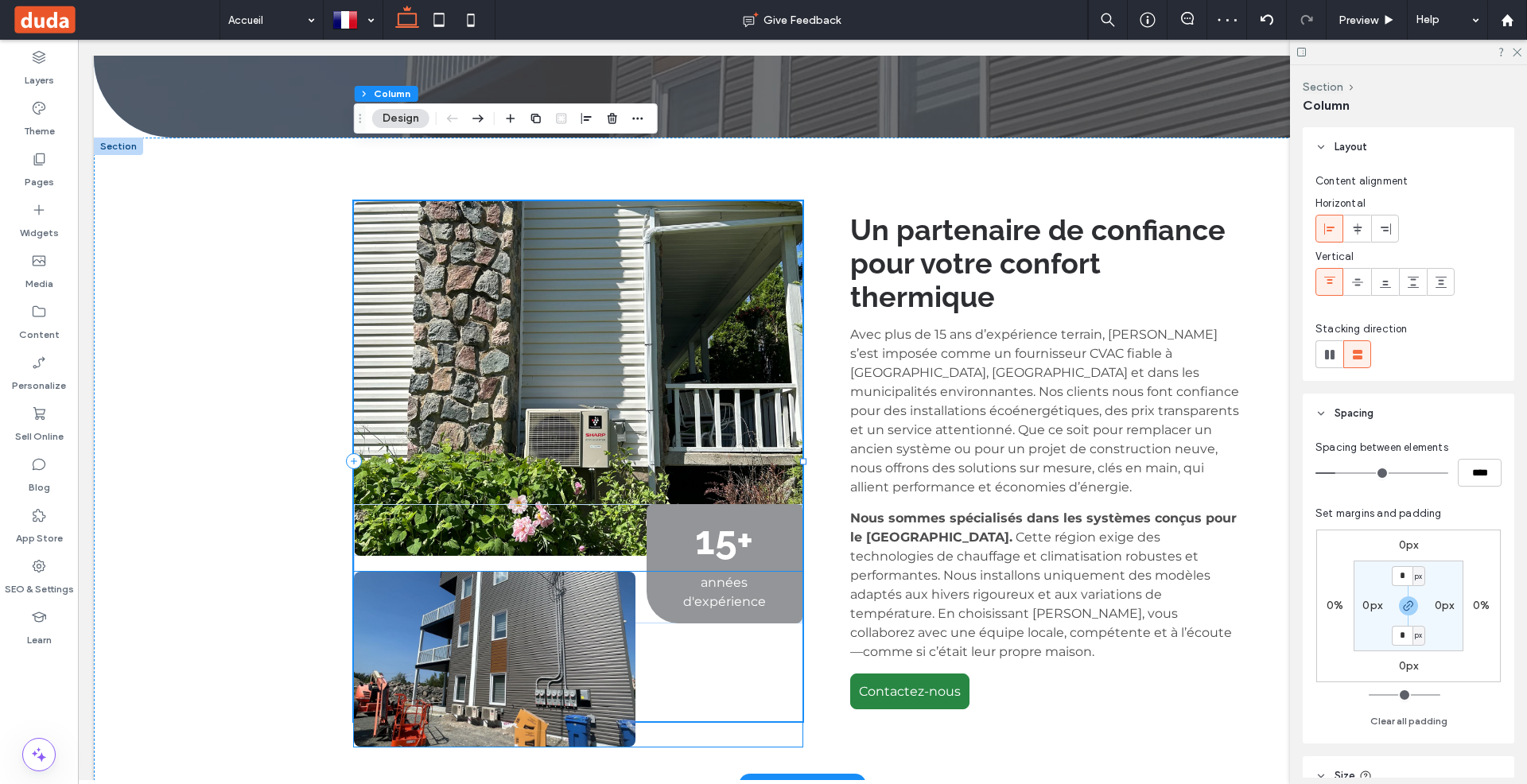
click at [570, 586] on img at bounding box center [494, 659] width 281 height 175
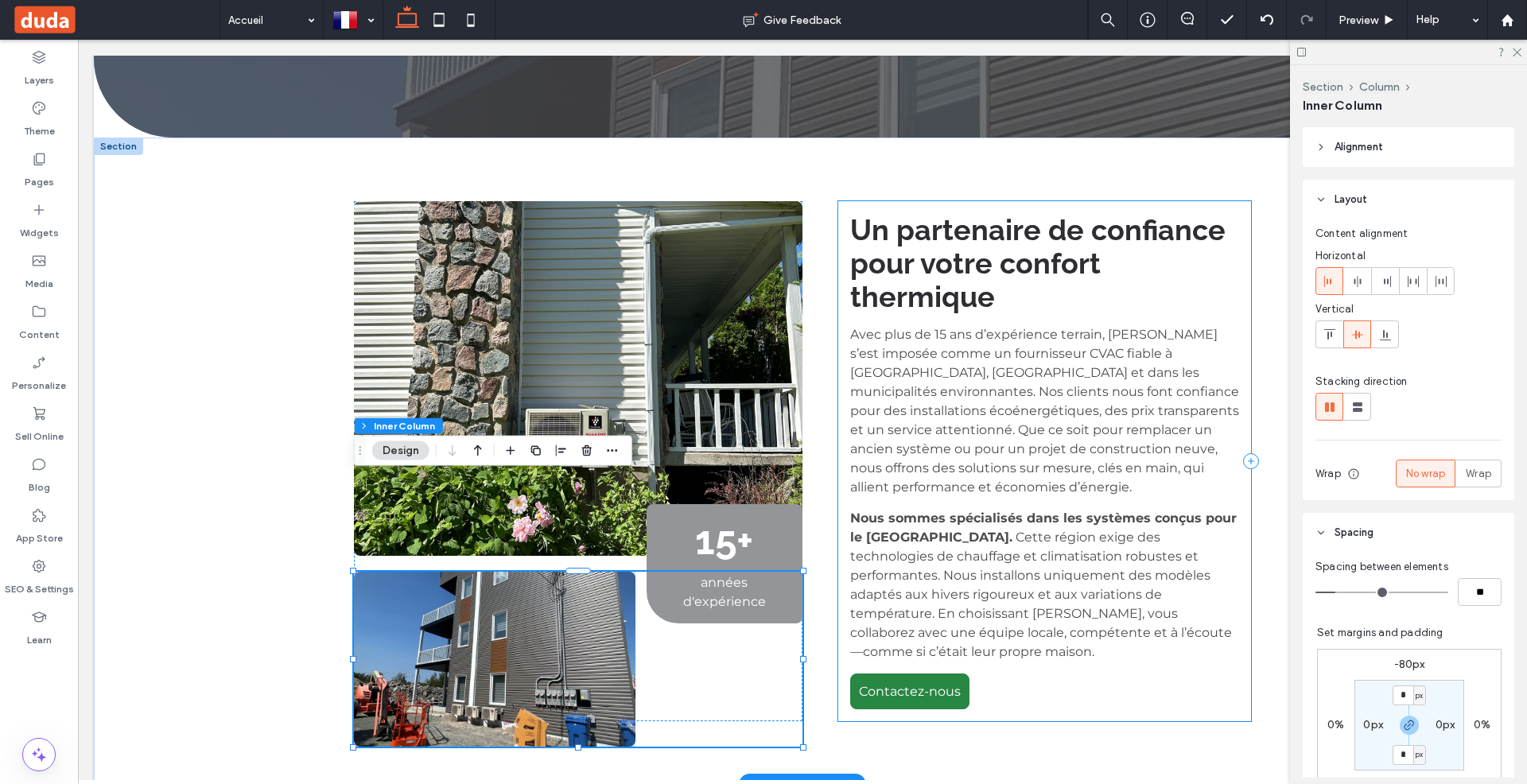
click at [841, 450] on div "Un partenaire de confiance pour votre confort thermique Avec plus de 15 ans d’e…" at bounding box center [1044, 460] width 413 height 520
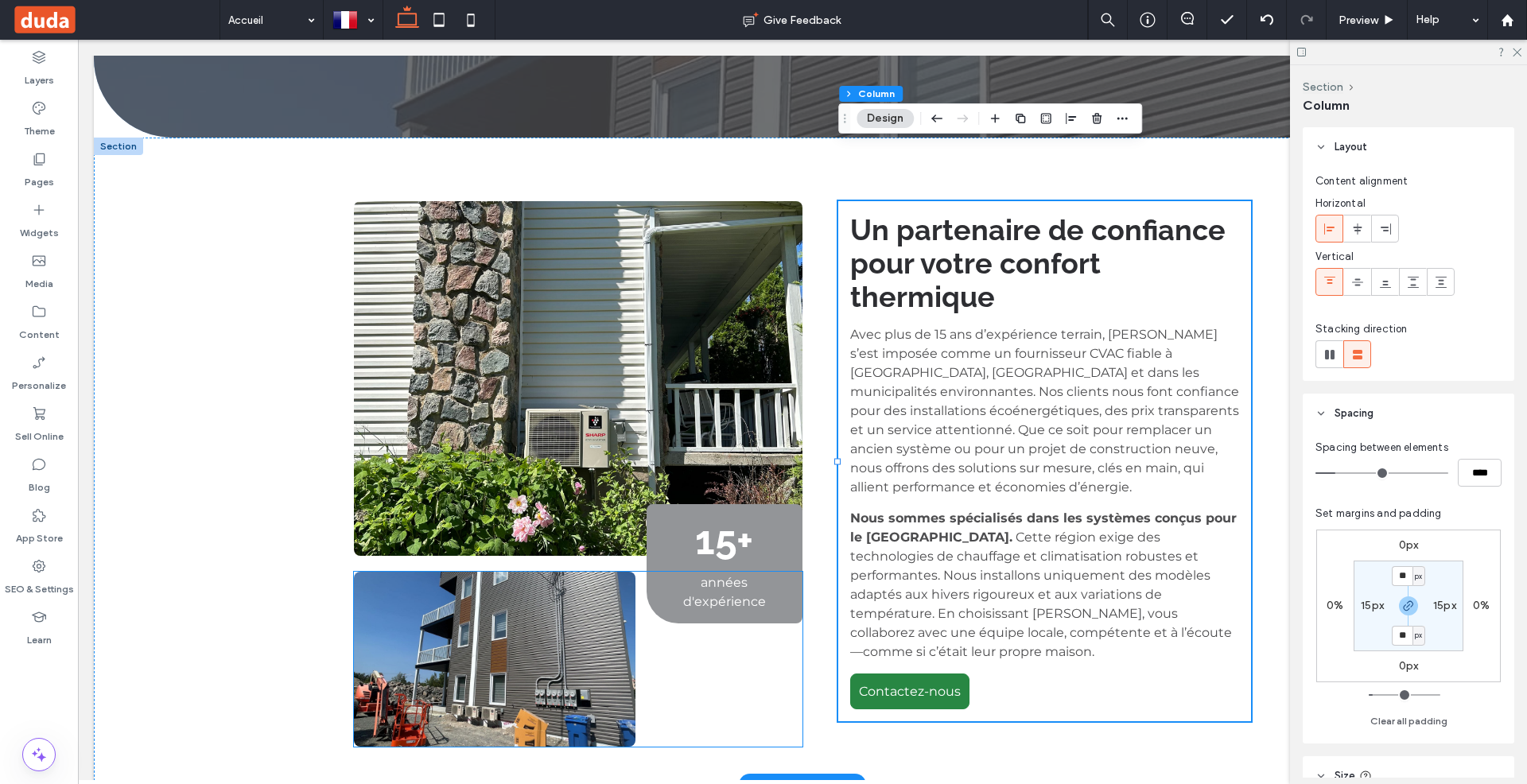
click at [471, 582] on img at bounding box center [494, 659] width 281 height 175
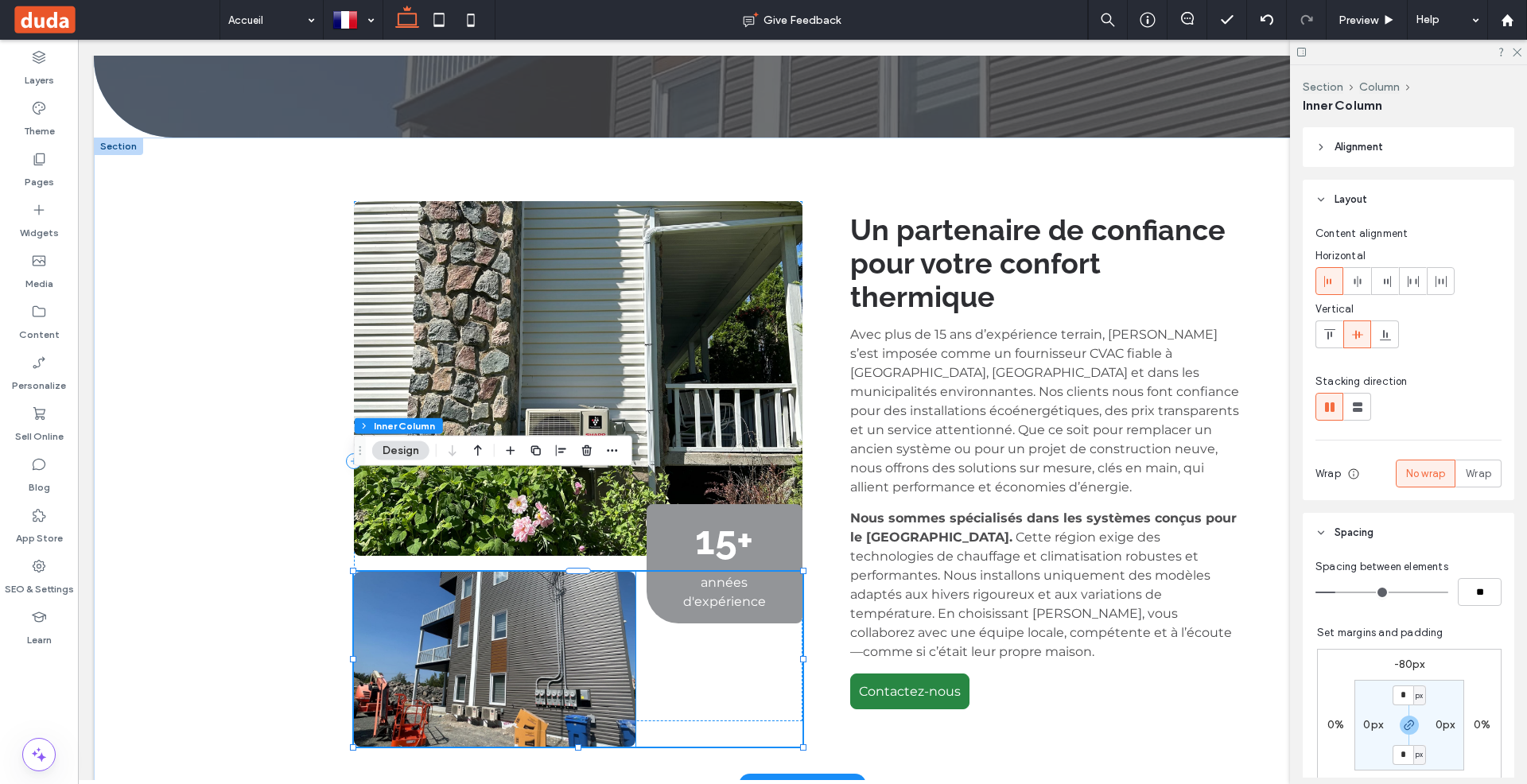
click at [538, 574] on img at bounding box center [494, 659] width 281 height 175
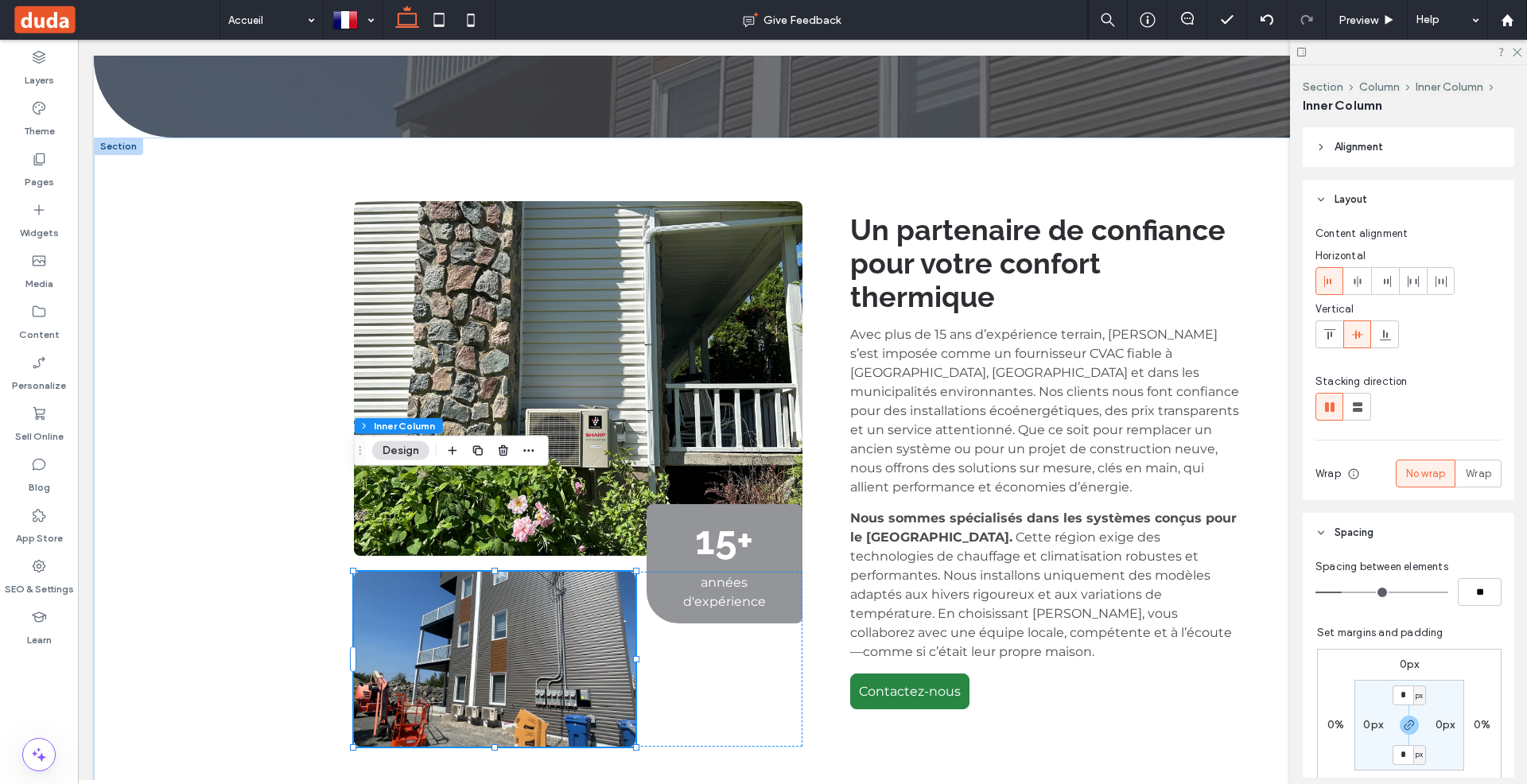
click at [411, 452] on button "Design" at bounding box center [401, 450] width 58 height 19
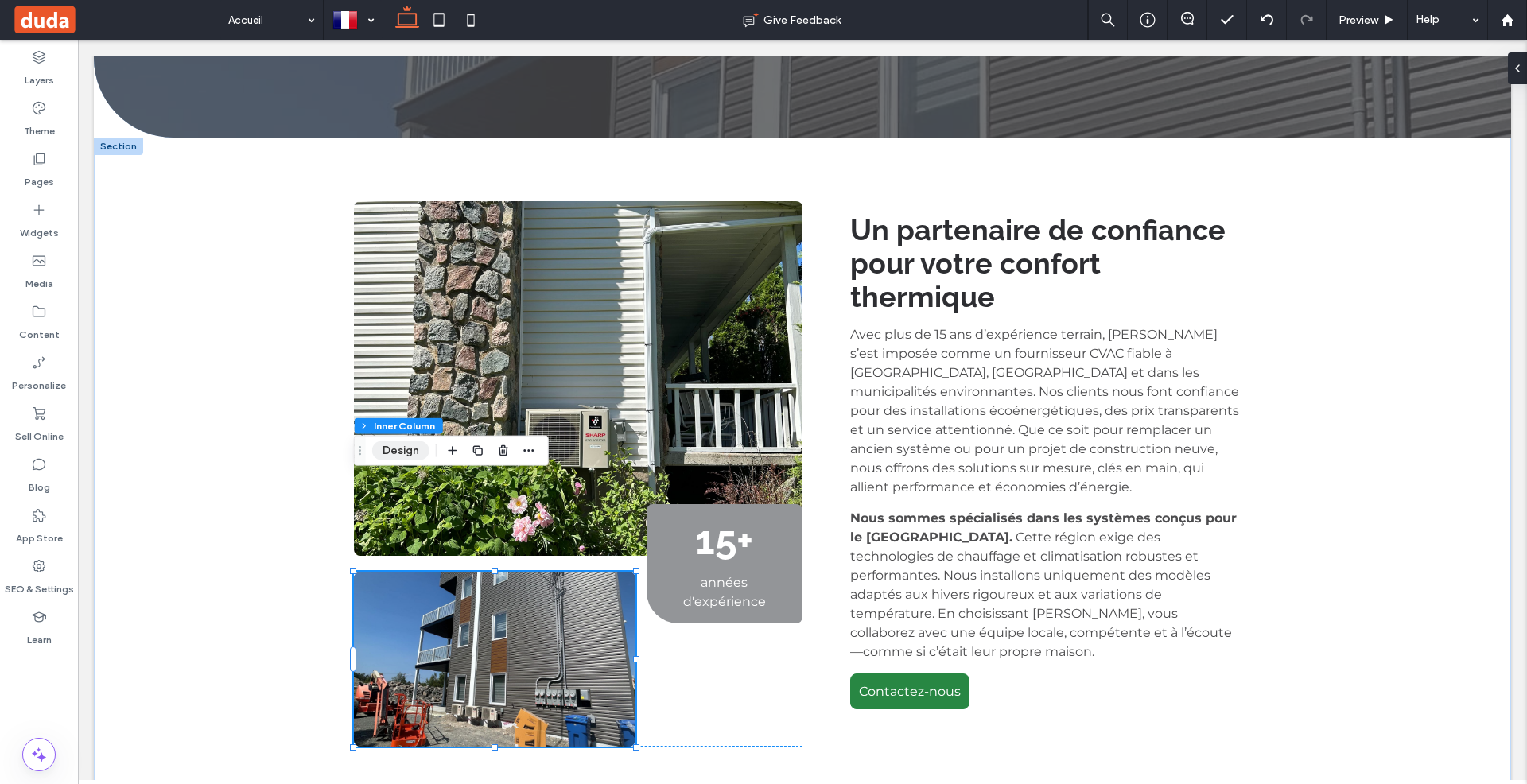
click at [411, 452] on button "Design" at bounding box center [401, 450] width 58 height 19
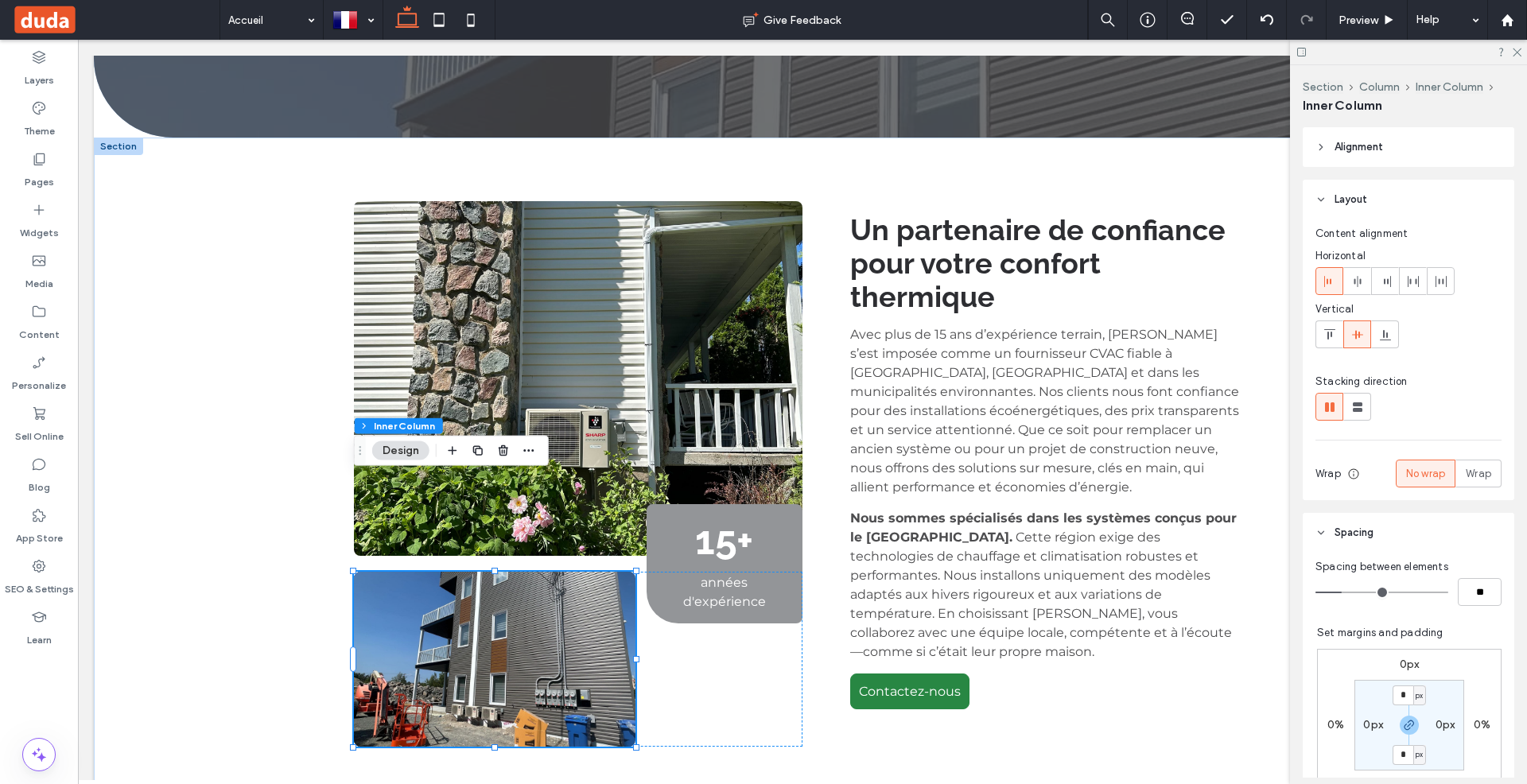
click at [411, 452] on button "Design" at bounding box center [401, 450] width 58 height 19
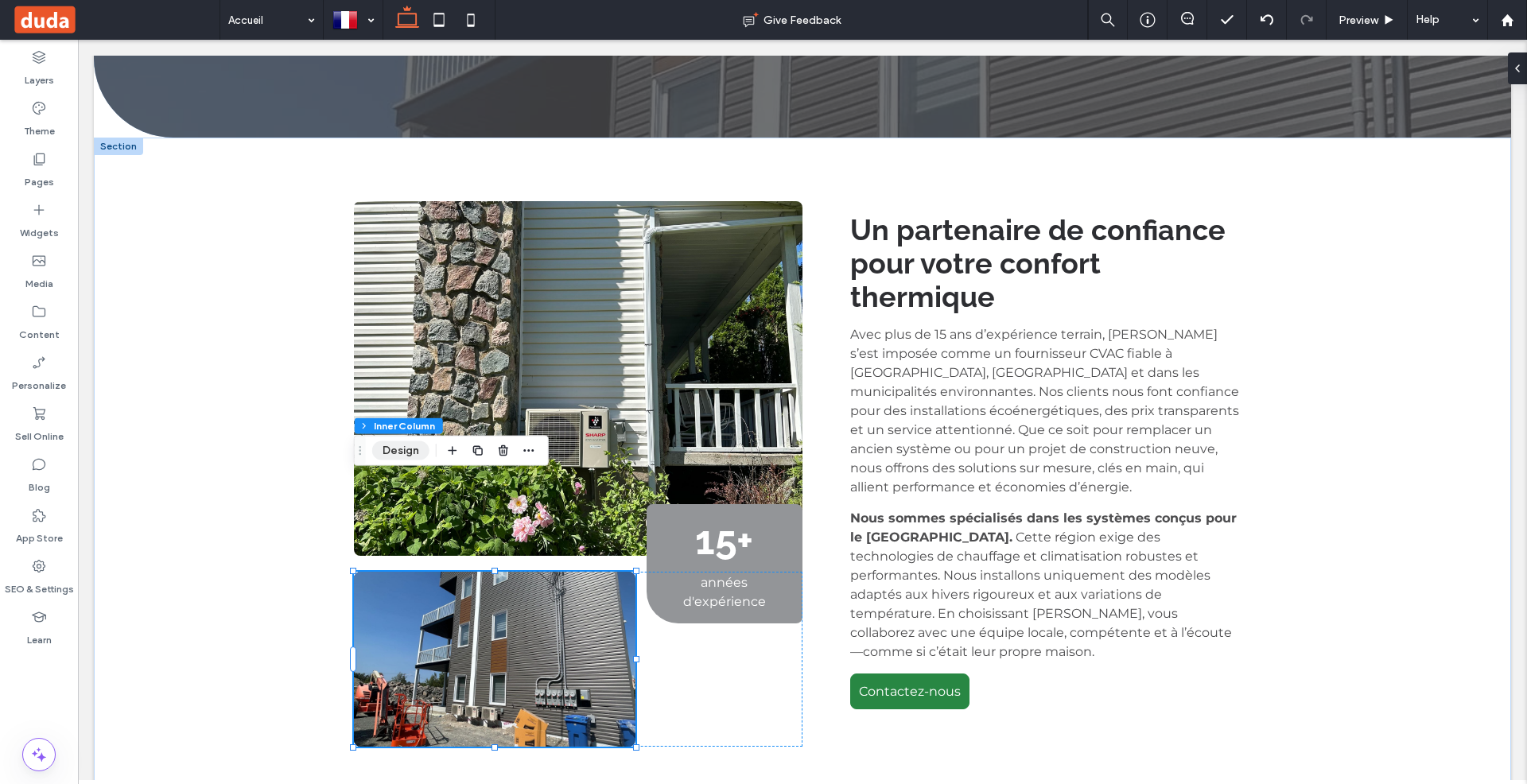
click at [411, 452] on button "Design" at bounding box center [401, 450] width 58 height 19
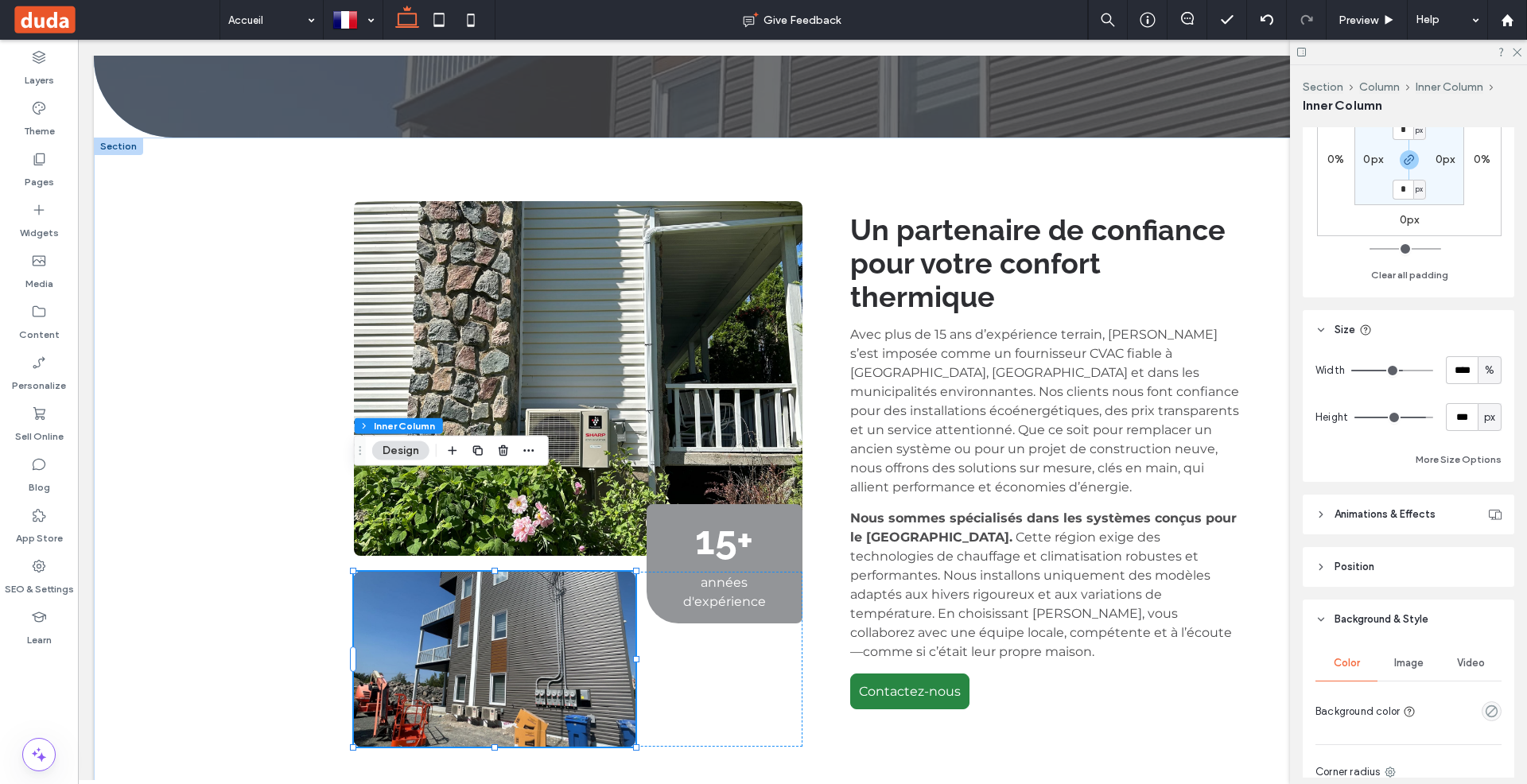
scroll to position [825, 0]
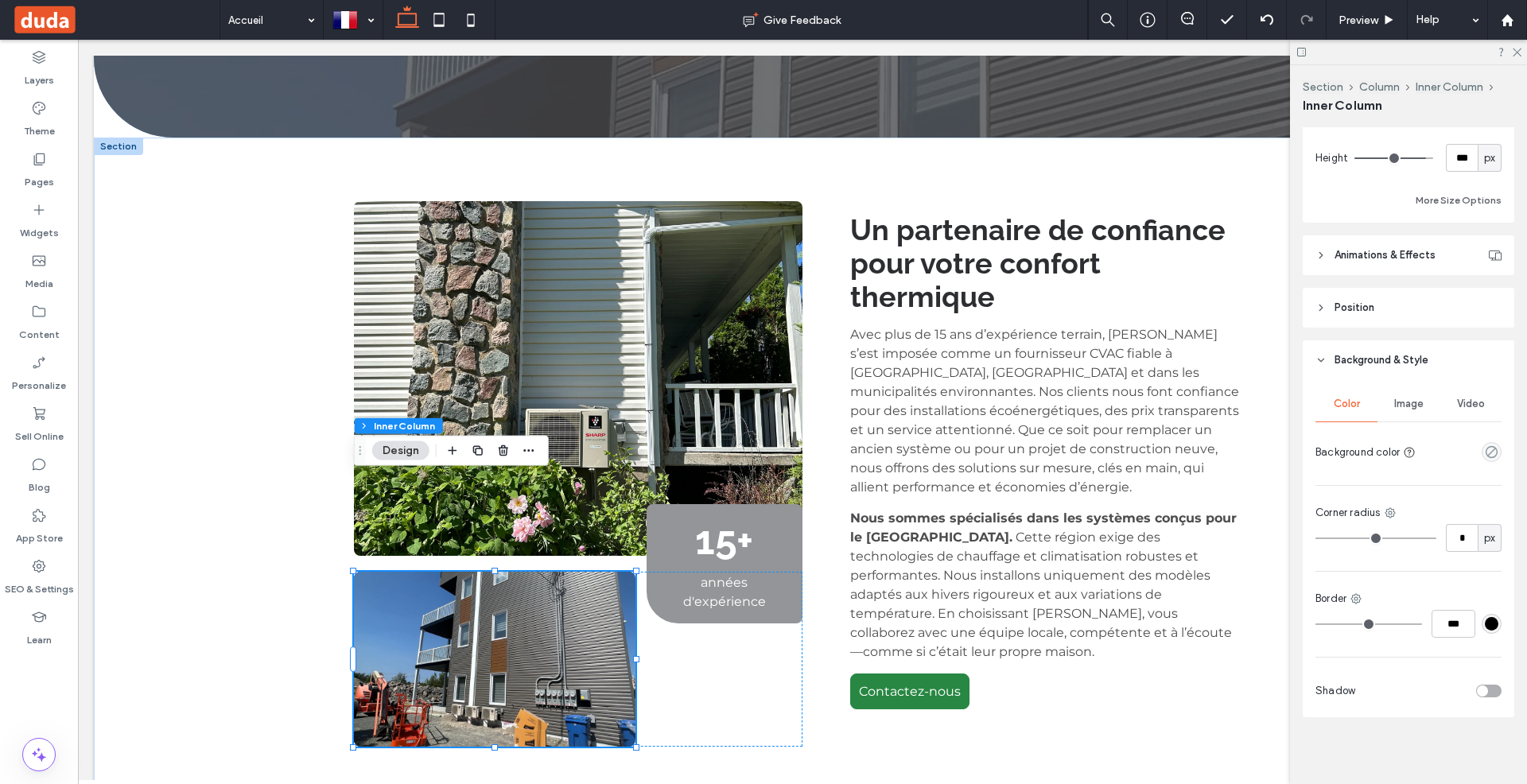
click at [1406, 389] on div "Image" at bounding box center [1409, 403] width 62 height 35
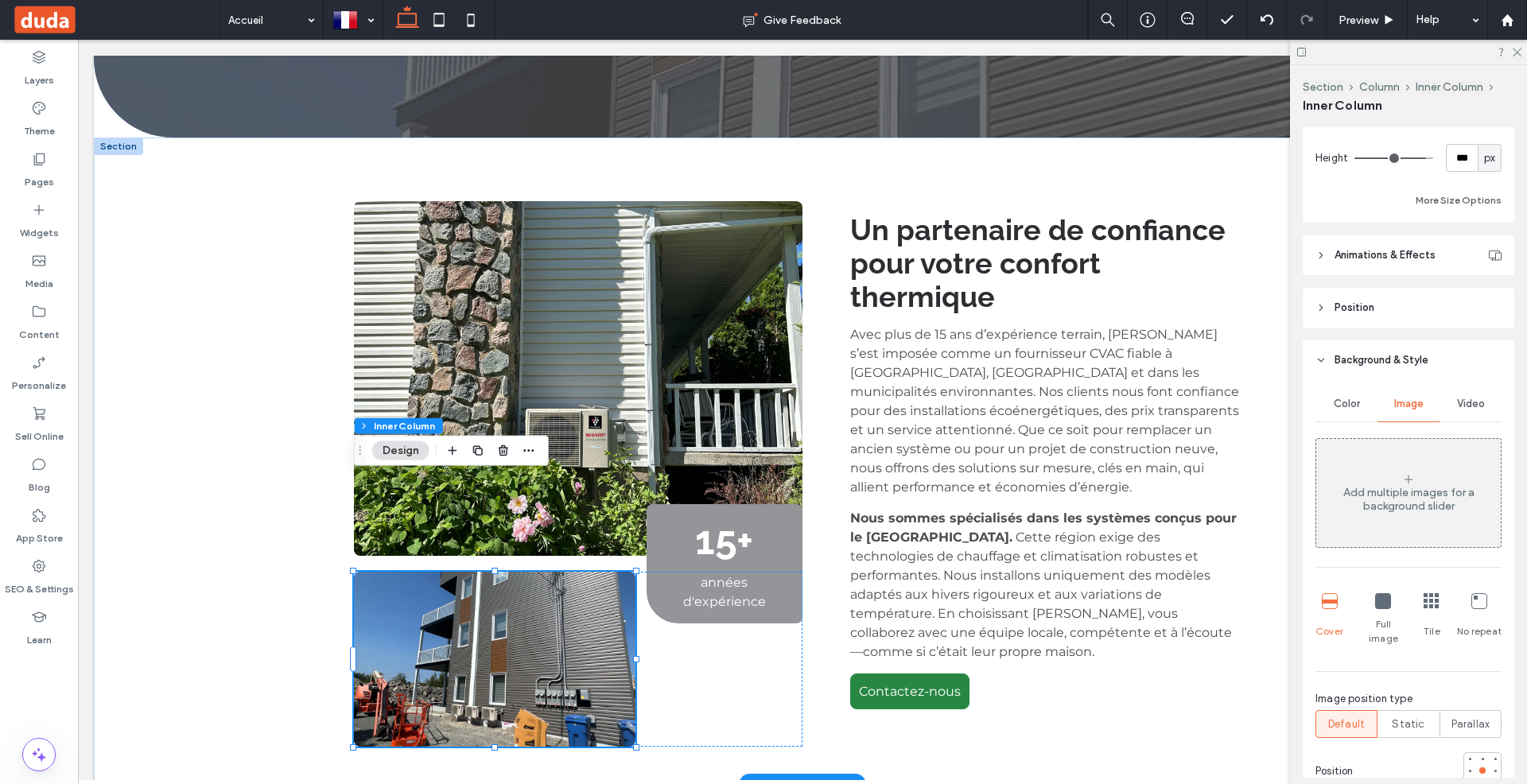
click at [559, 571] on img at bounding box center [494, 659] width 281 height 175
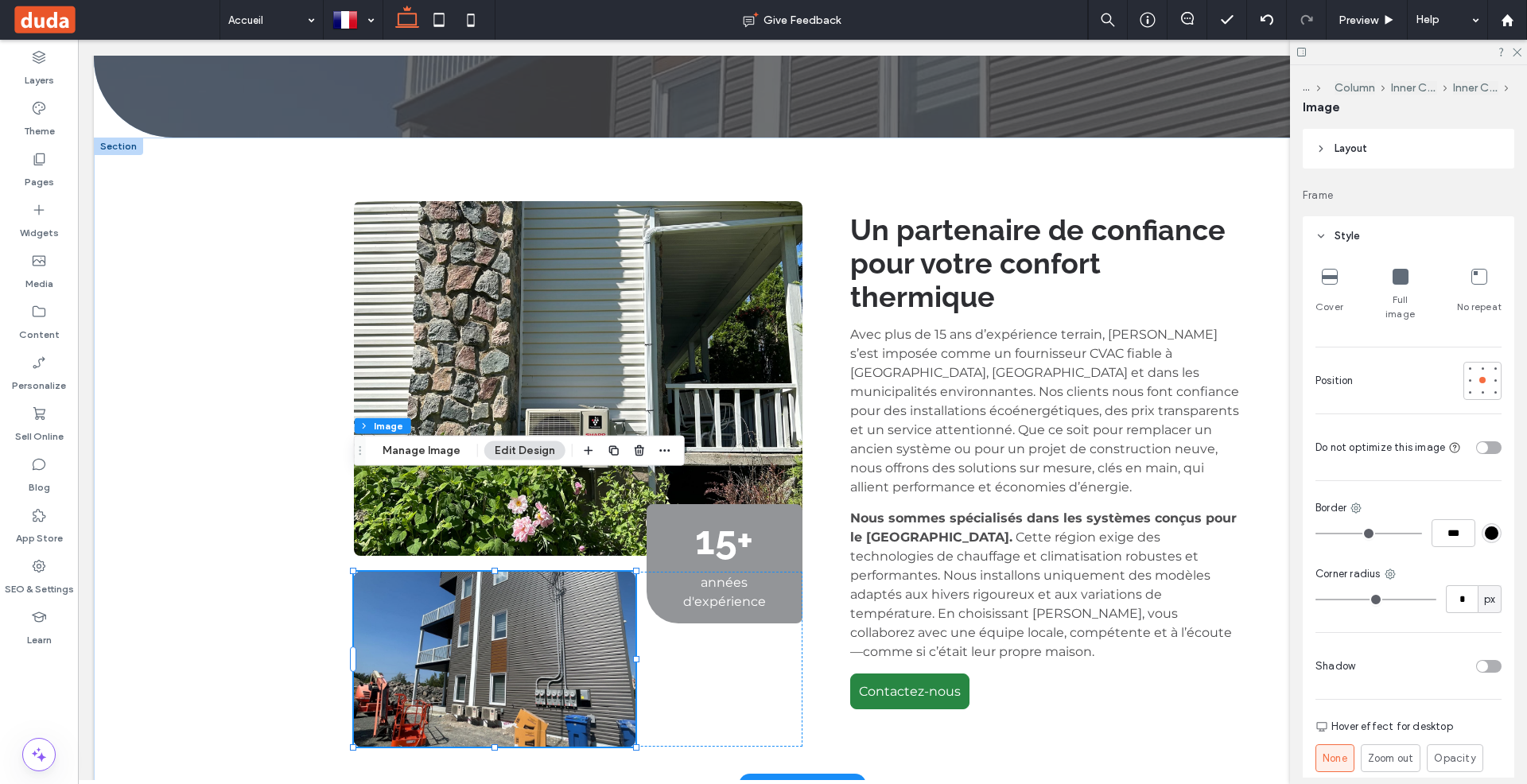
type input "*"
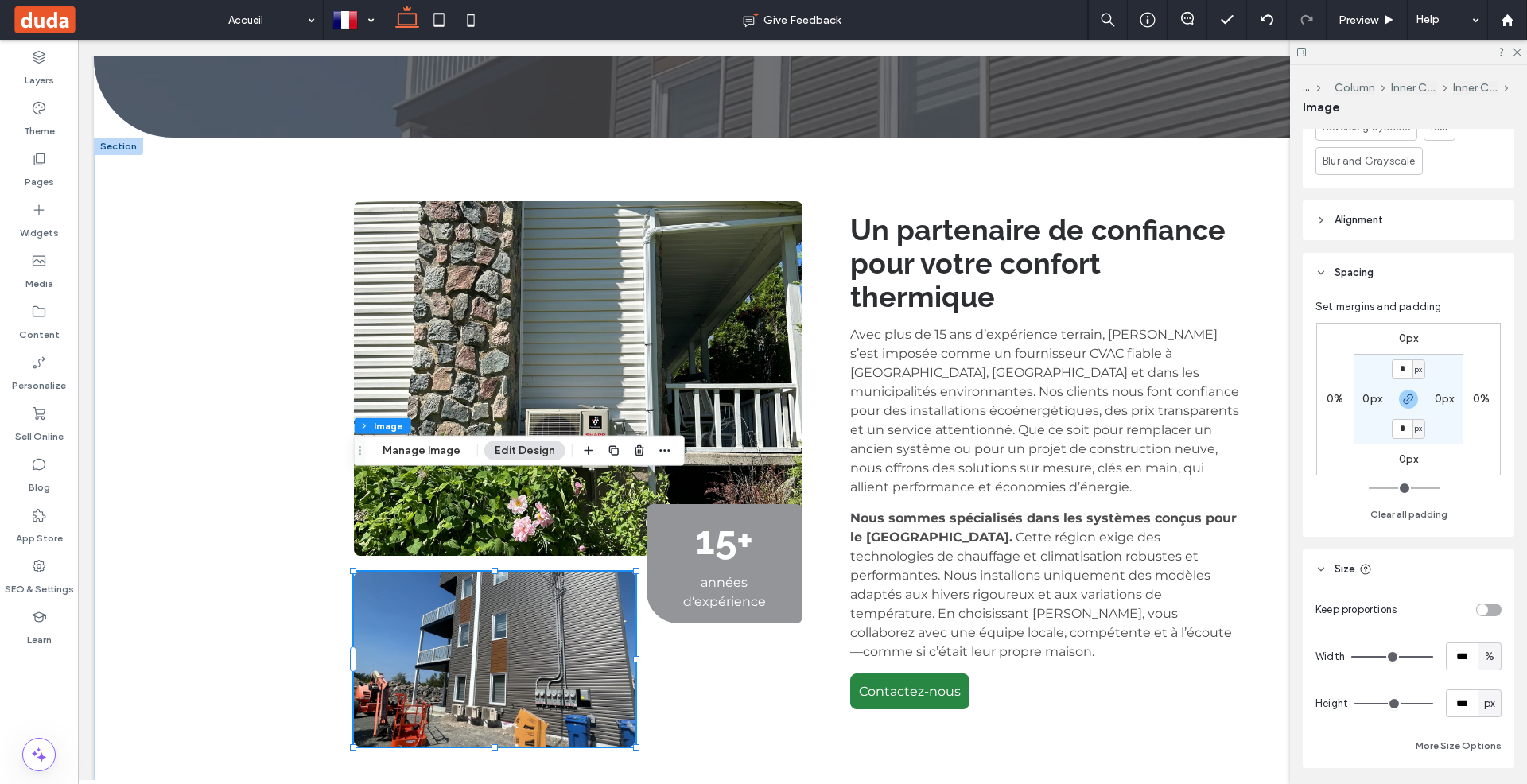
scroll to position [907, 0]
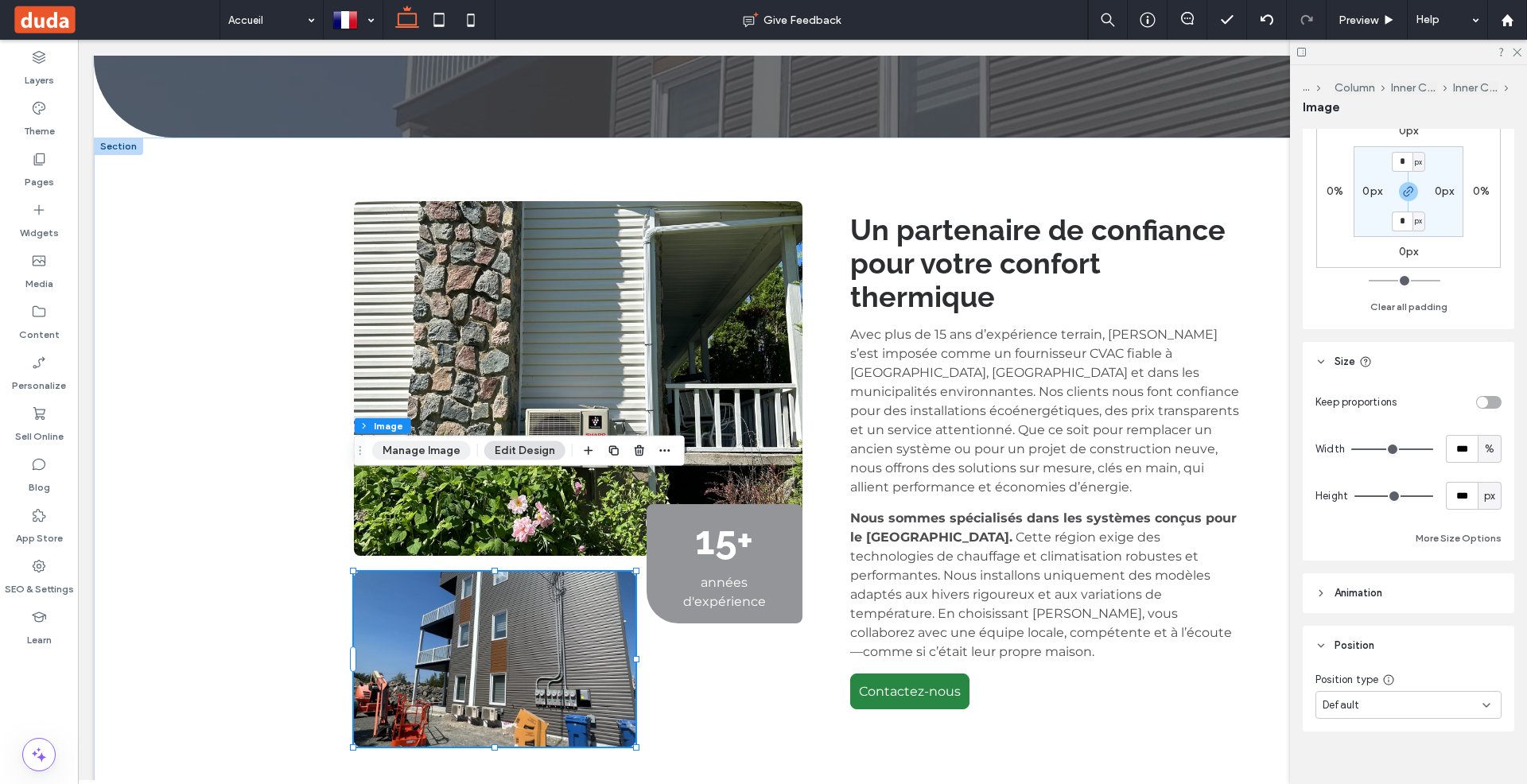
click at [399, 452] on button "Manage Image" at bounding box center [421, 450] width 98 height 19
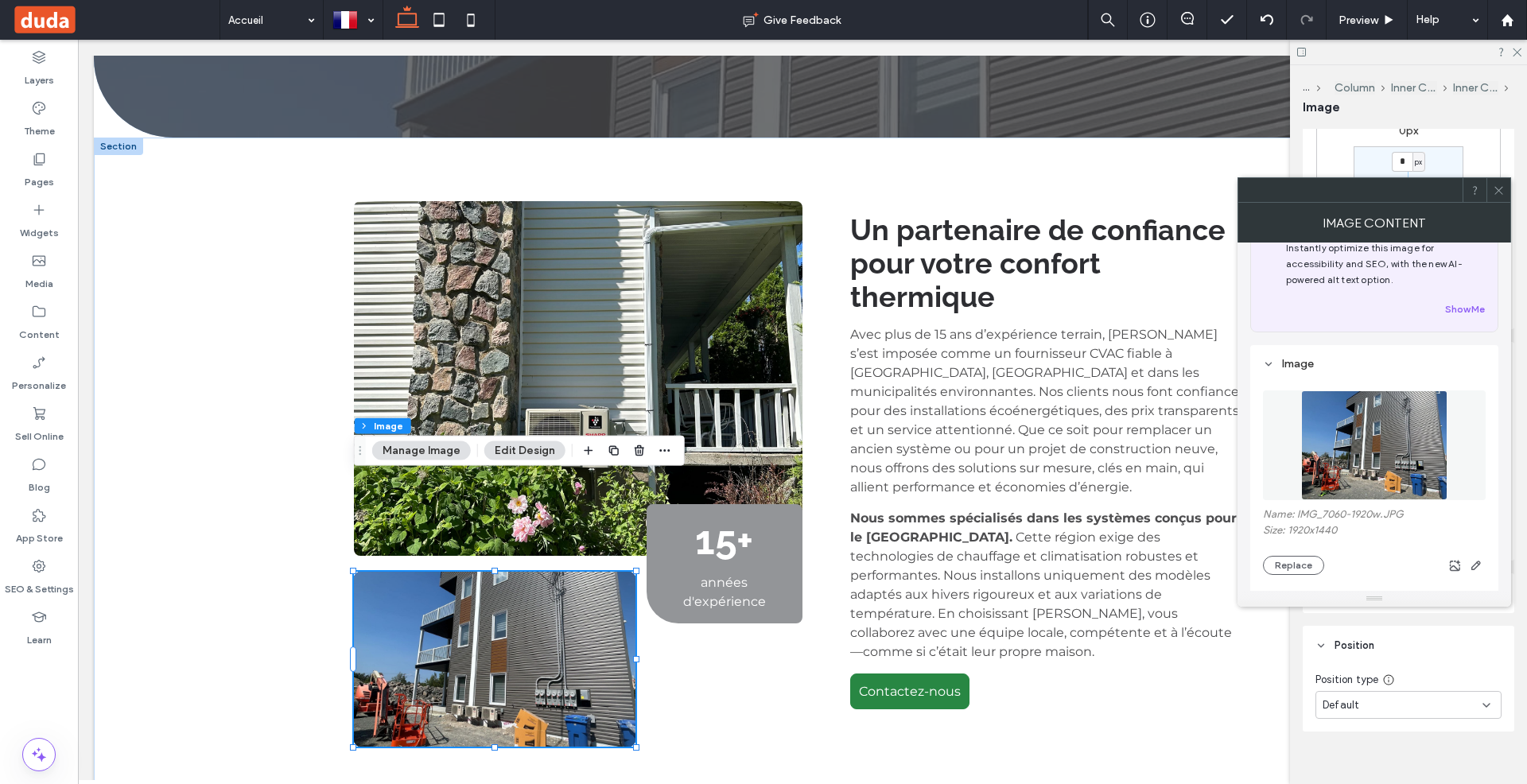
scroll to position [68, 0]
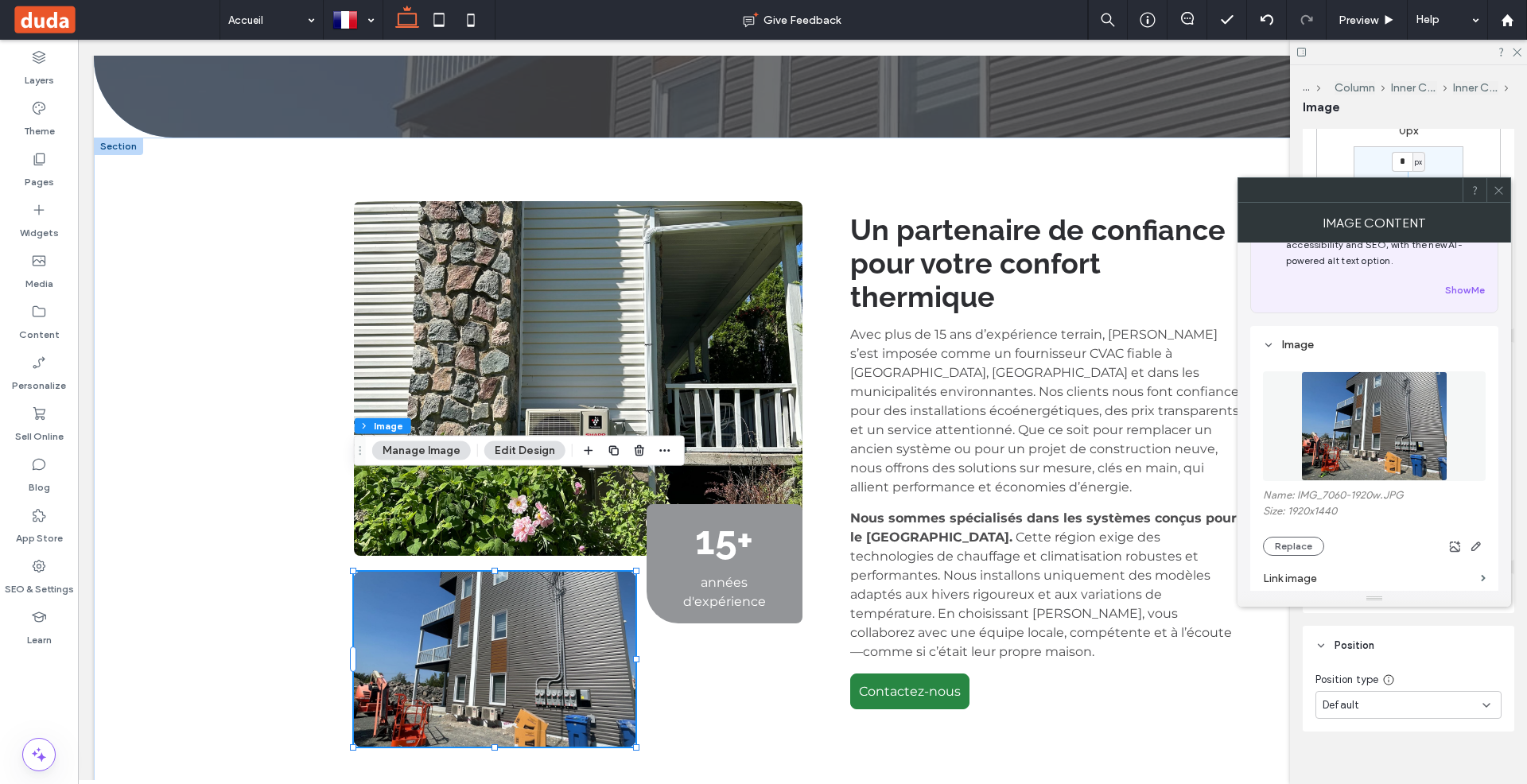
click at [1339, 445] on img at bounding box center [1374, 426] width 145 height 109
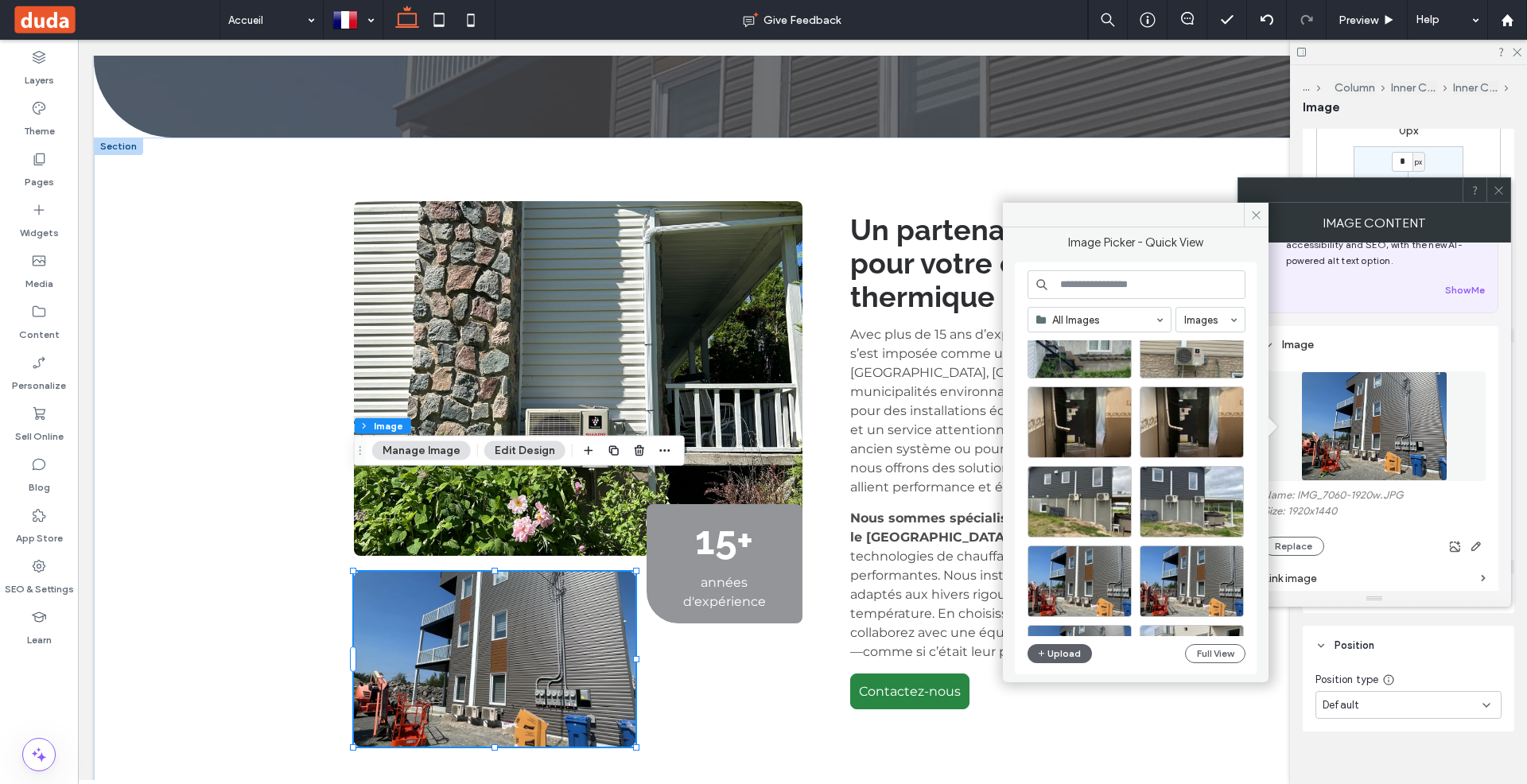
scroll to position [3478, 0]
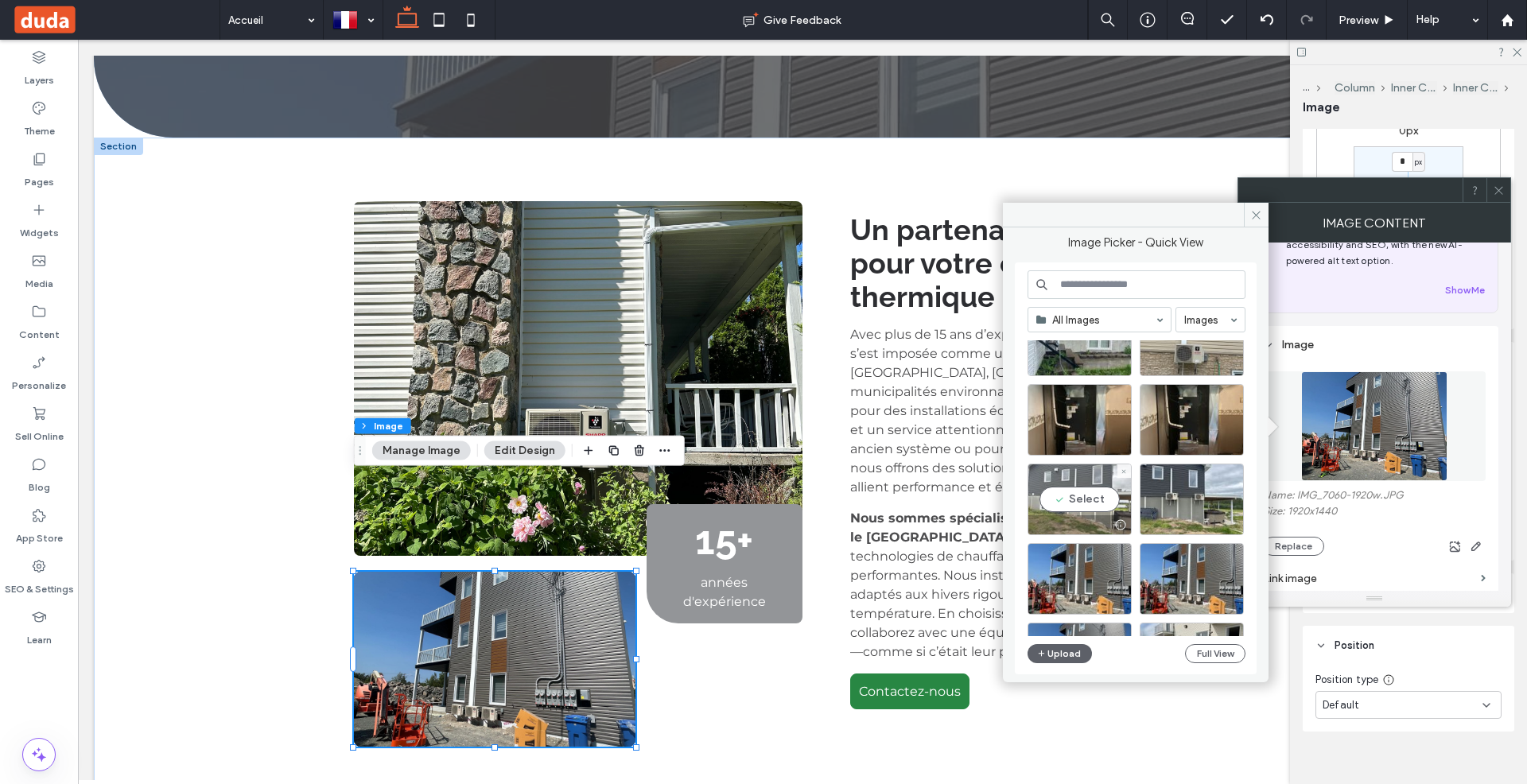
click at [1090, 501] on div "Select" at bounding box center [1080, 499] width 104 height 72
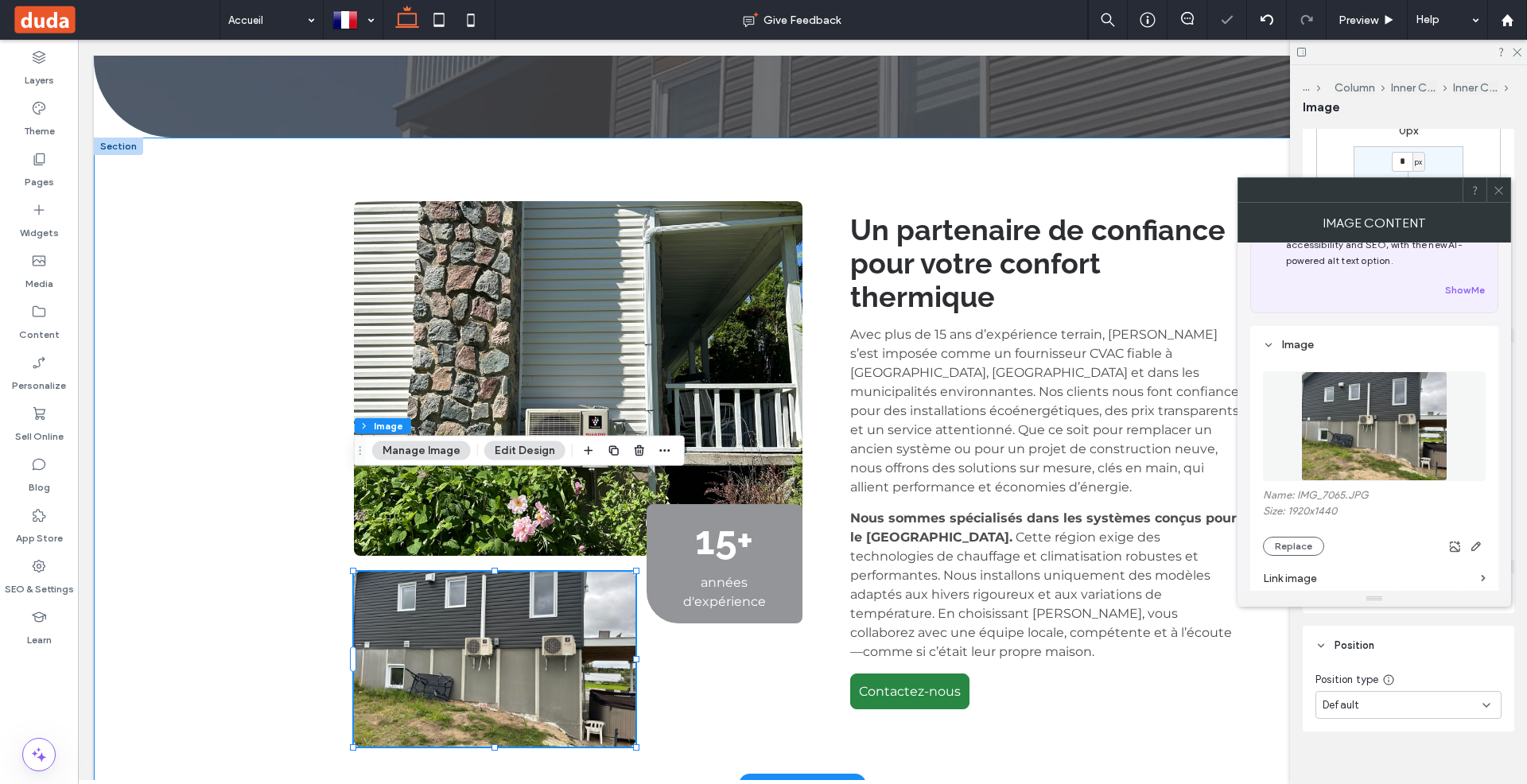
click at [821, 276] on div "15+ années d'expérience Un partenaire de confiance pour votre confort thermique…" at bounding box center [802, 460] width 954 height 647
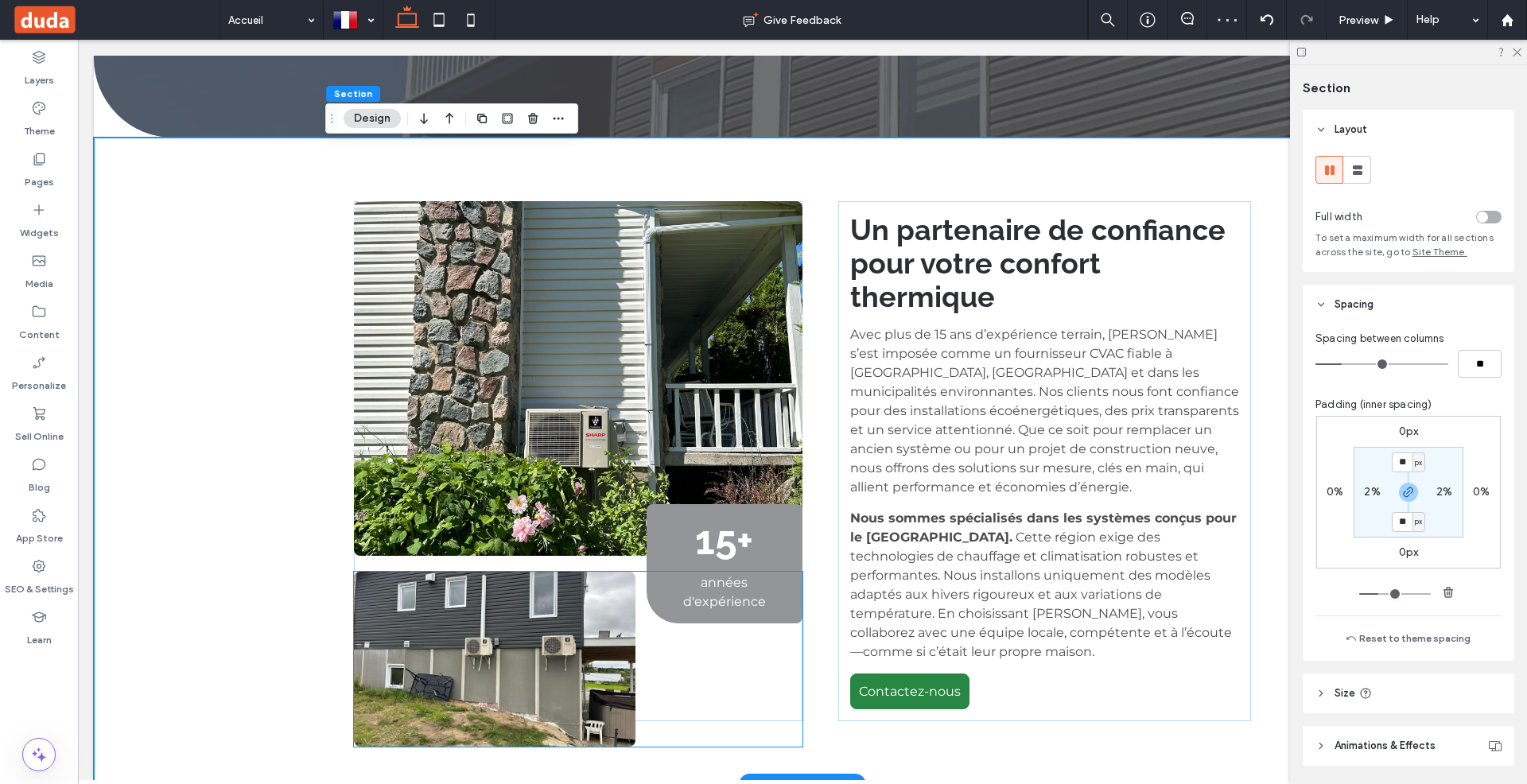
click at [427, 571] on img at bounding box center [494, 659] width 281 height 175
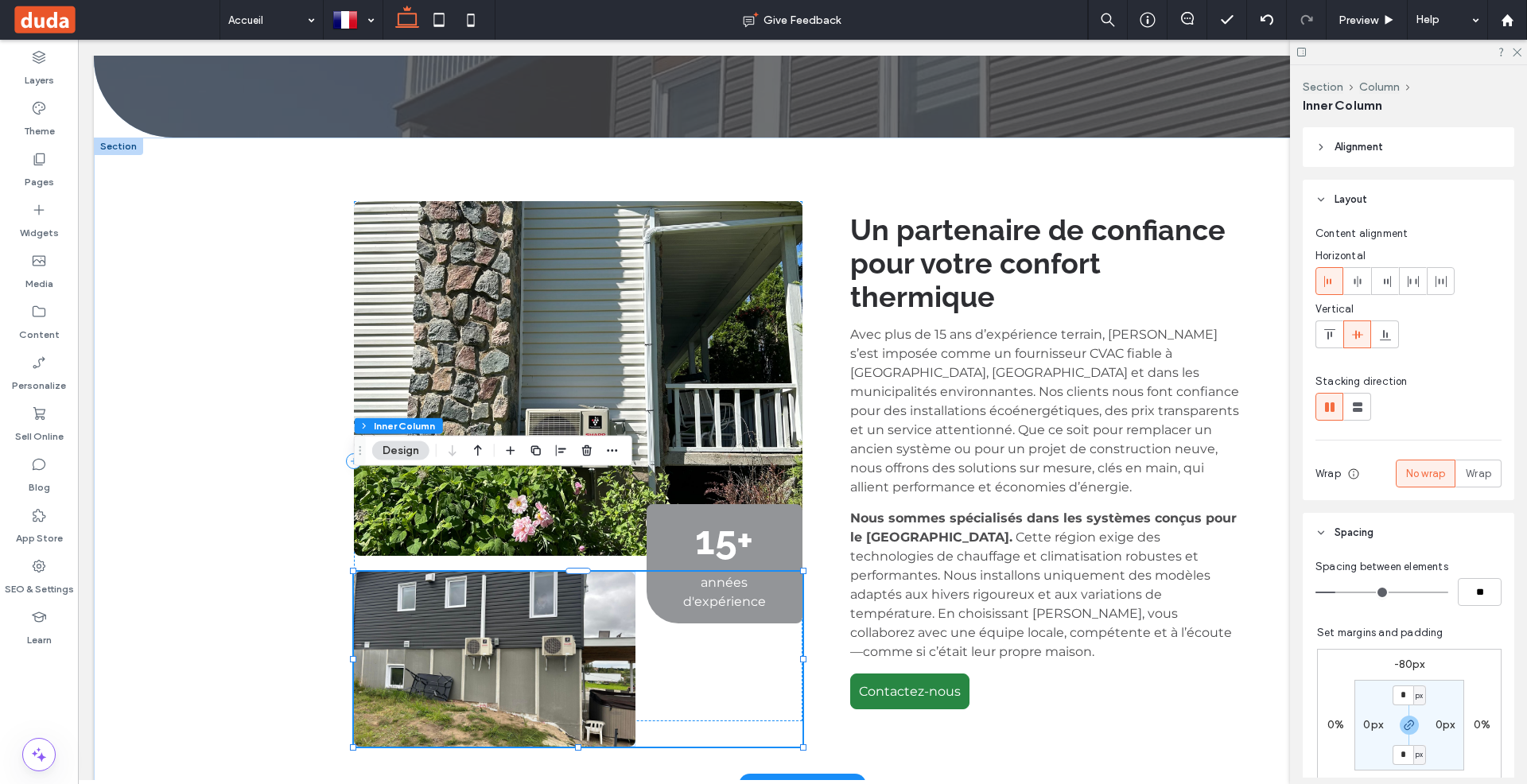
click at [427, 571] on img at bounding box center [494, 659] width 281 height 175
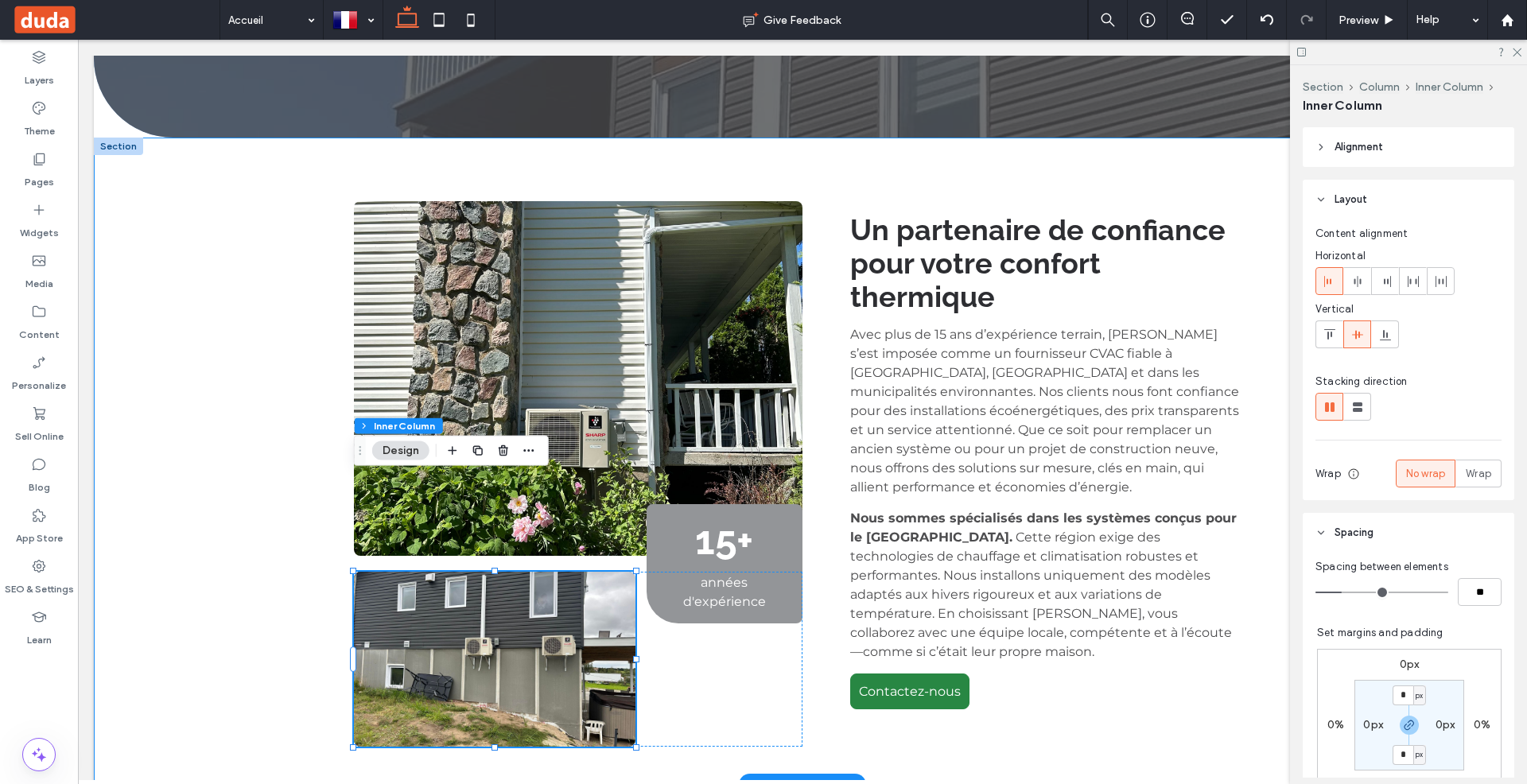
click at [821, 357] on div "15+ années d'expérience Un partenaire de confiance pour votre confort thermique…" at bounding box center [802, 460] width 954 height 647
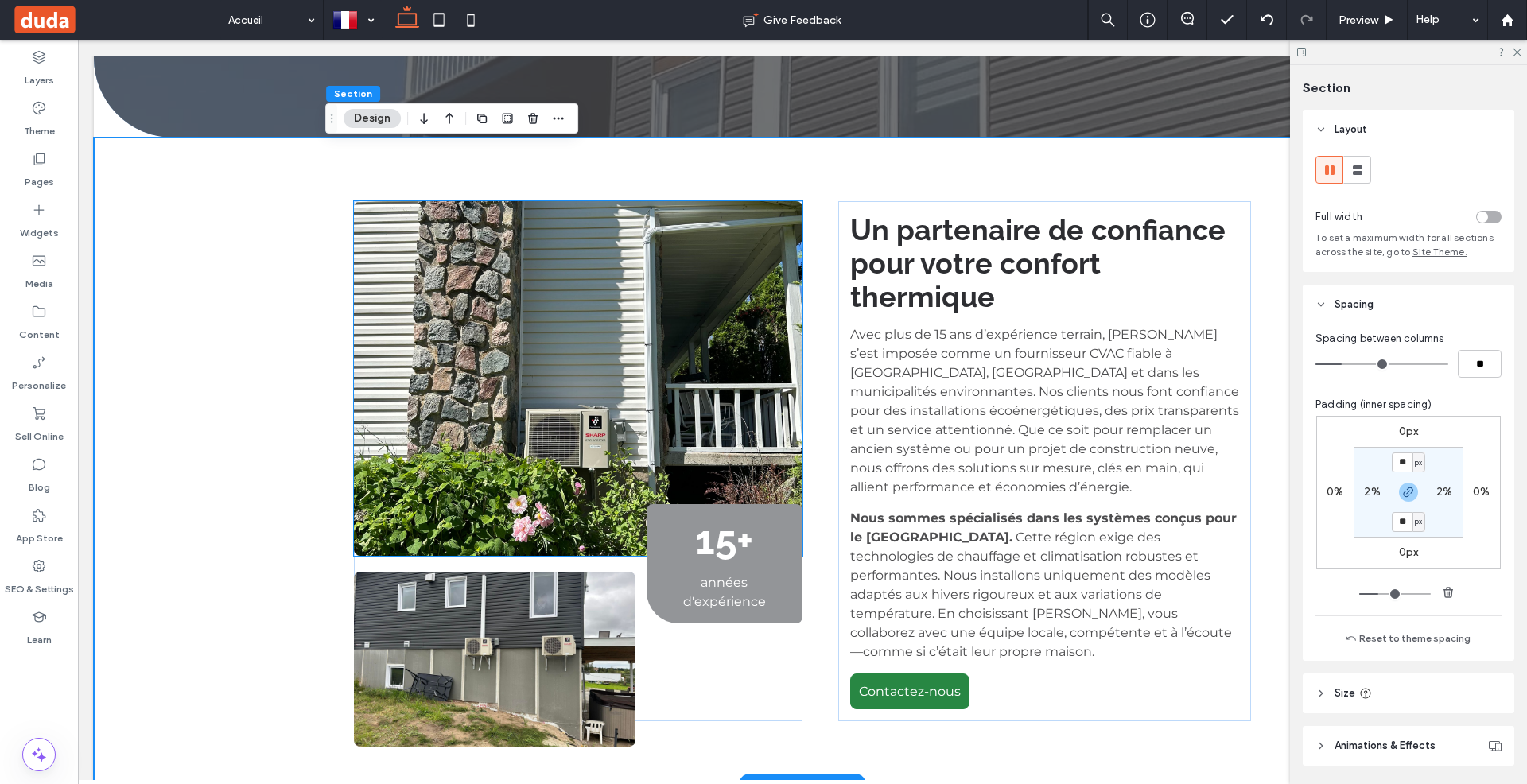
click at [781, 201] on img at bounding box center [578, 378] width 448 height 355
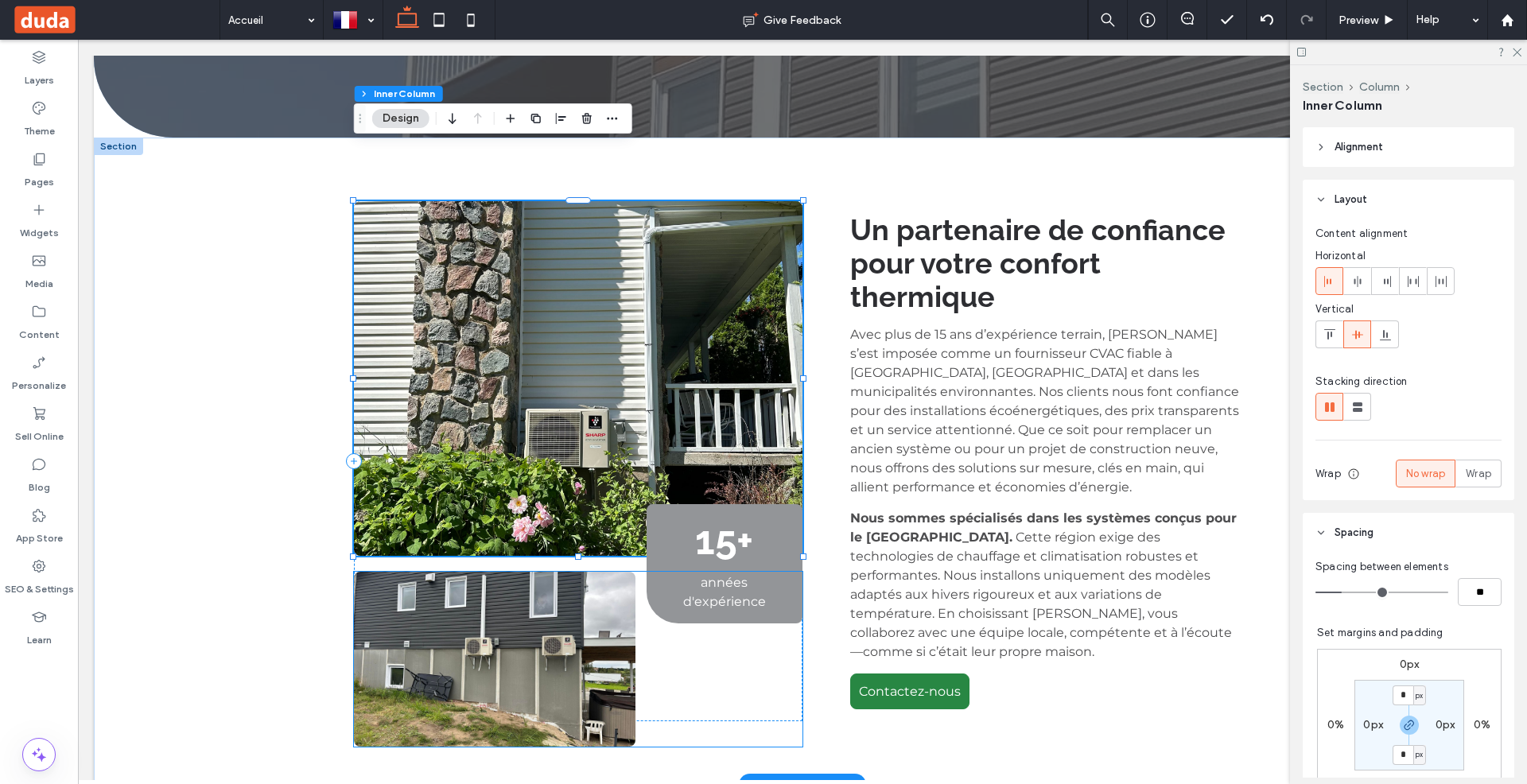
click at [773, 631] on div at bounding box center [578, 659] width 448 height 175
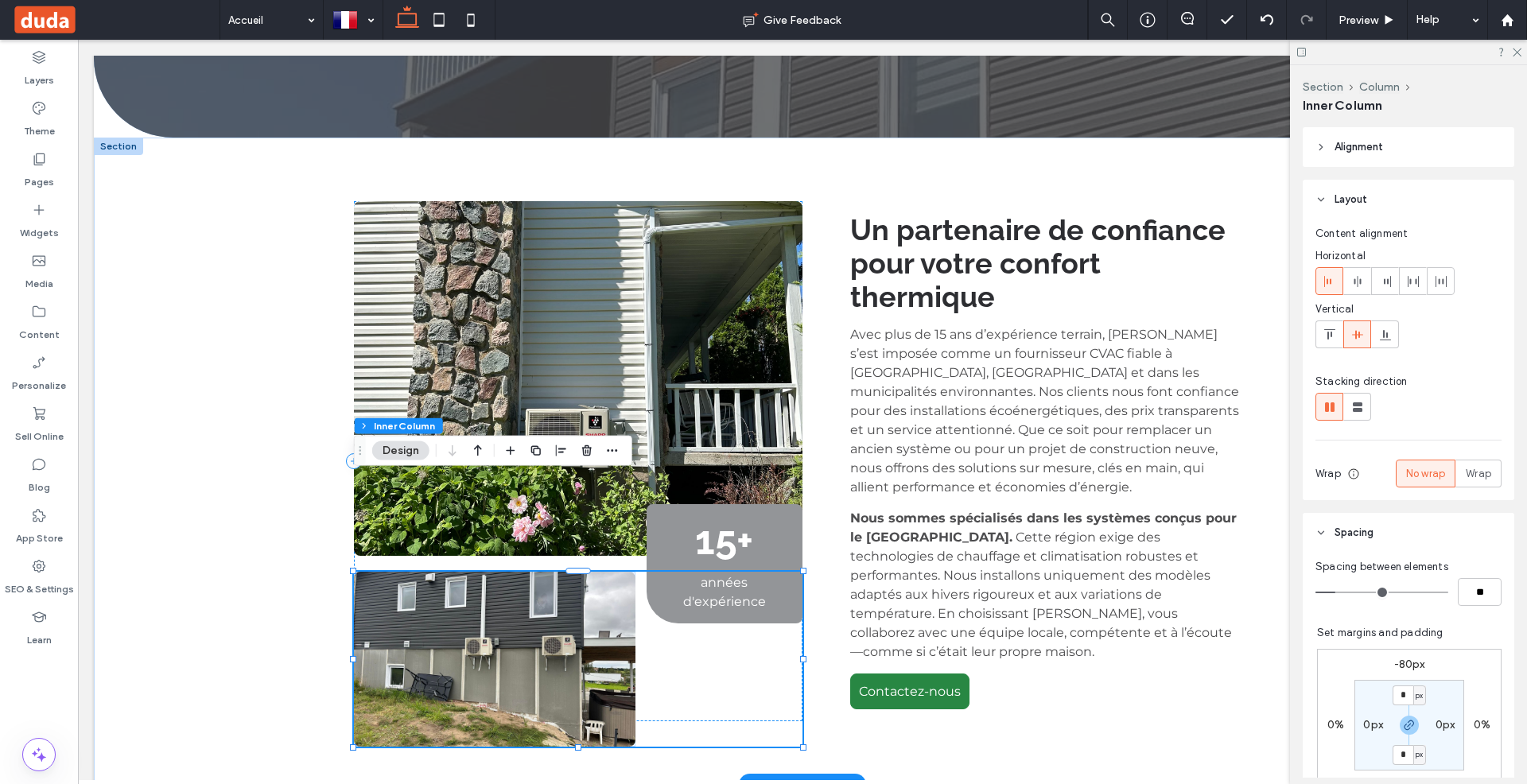
click at [730, 586] on div at bounding box center [578, 659] width 448 height 175
click at [357, 504] on div "15+ années d'expérience" at bounding box center [578, 563] width 448 height 119
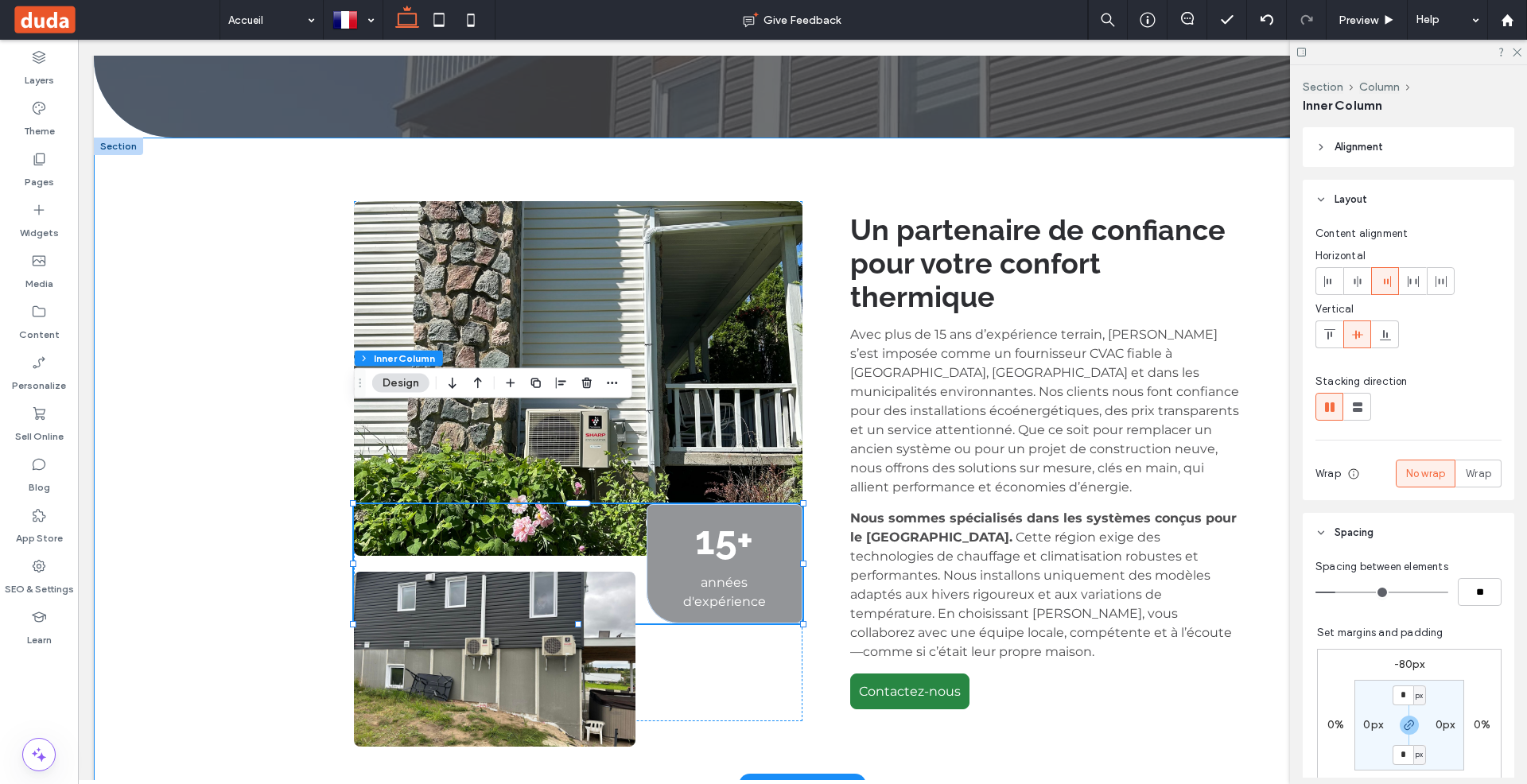
click at [316, 157] on div "15+ années d'expérience Un partenaire de confiance pour votre confort thermique…" at bounding box center [802, 460] width 1418 height 647
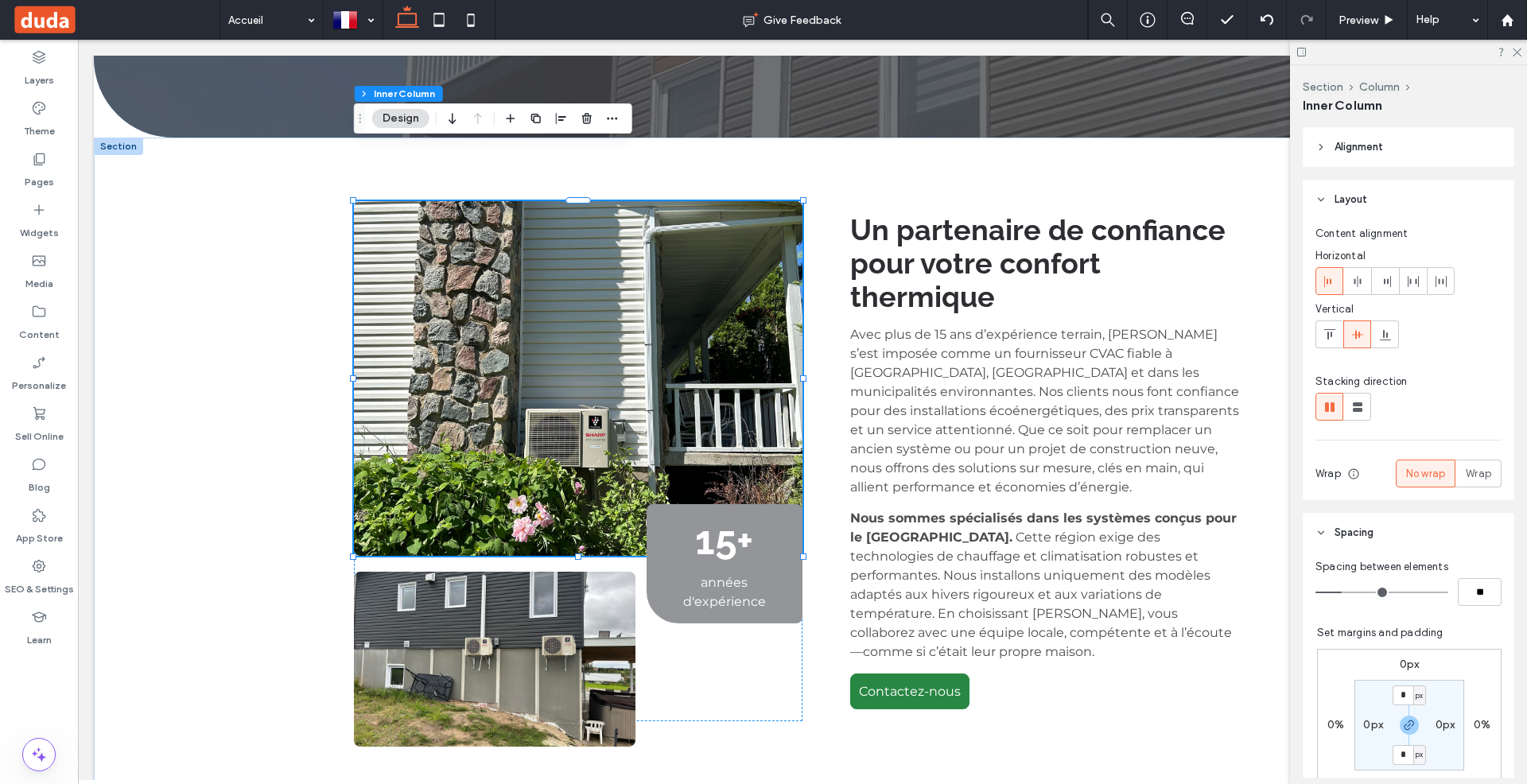
click at [1402, 531] on header "Spacing" at bounding box center [1408, 533] width 212 height 40
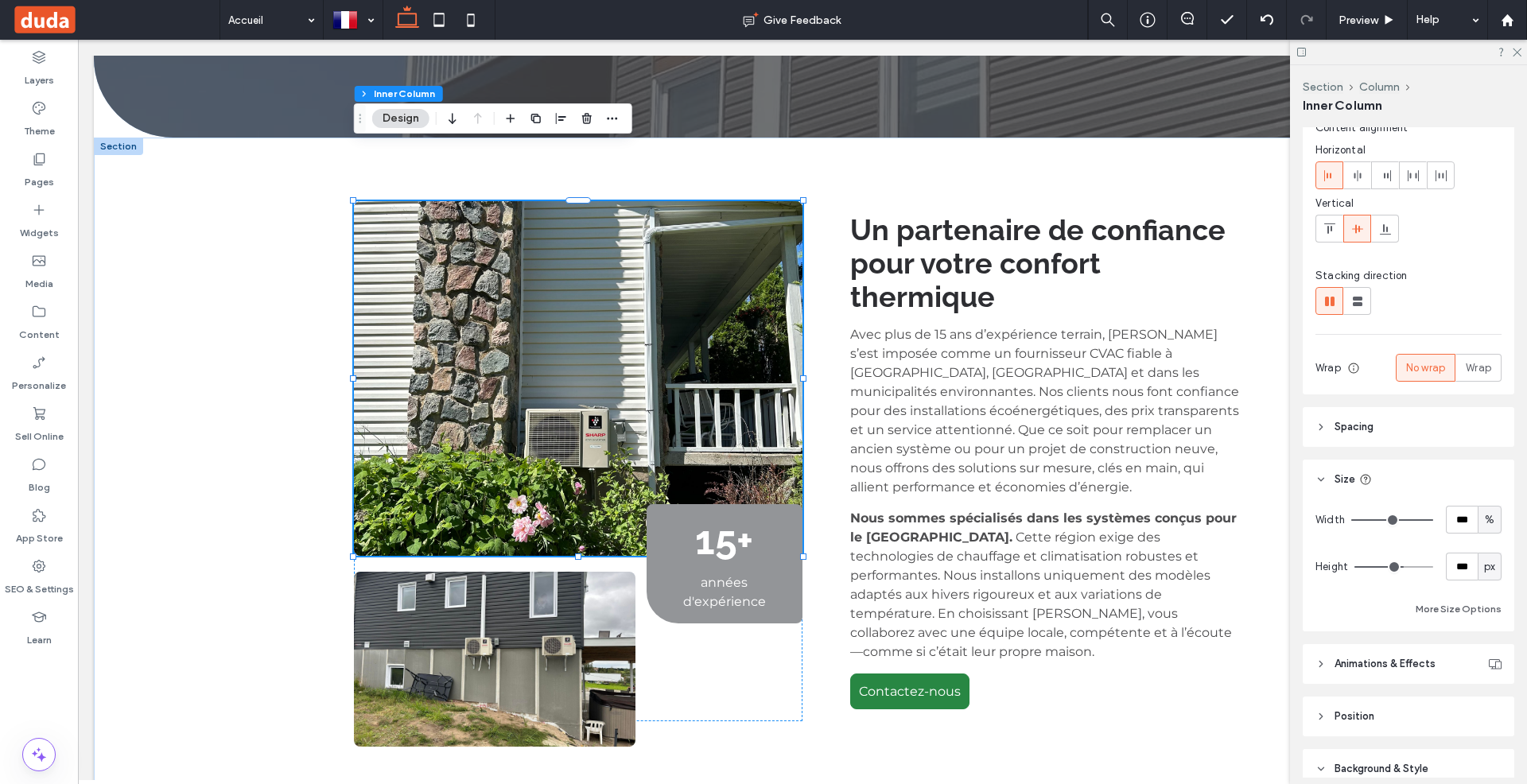
scroll to position [109, 0]
click at [1319, 421] on icon at bounding box center [1320, 422] width 11 height 11
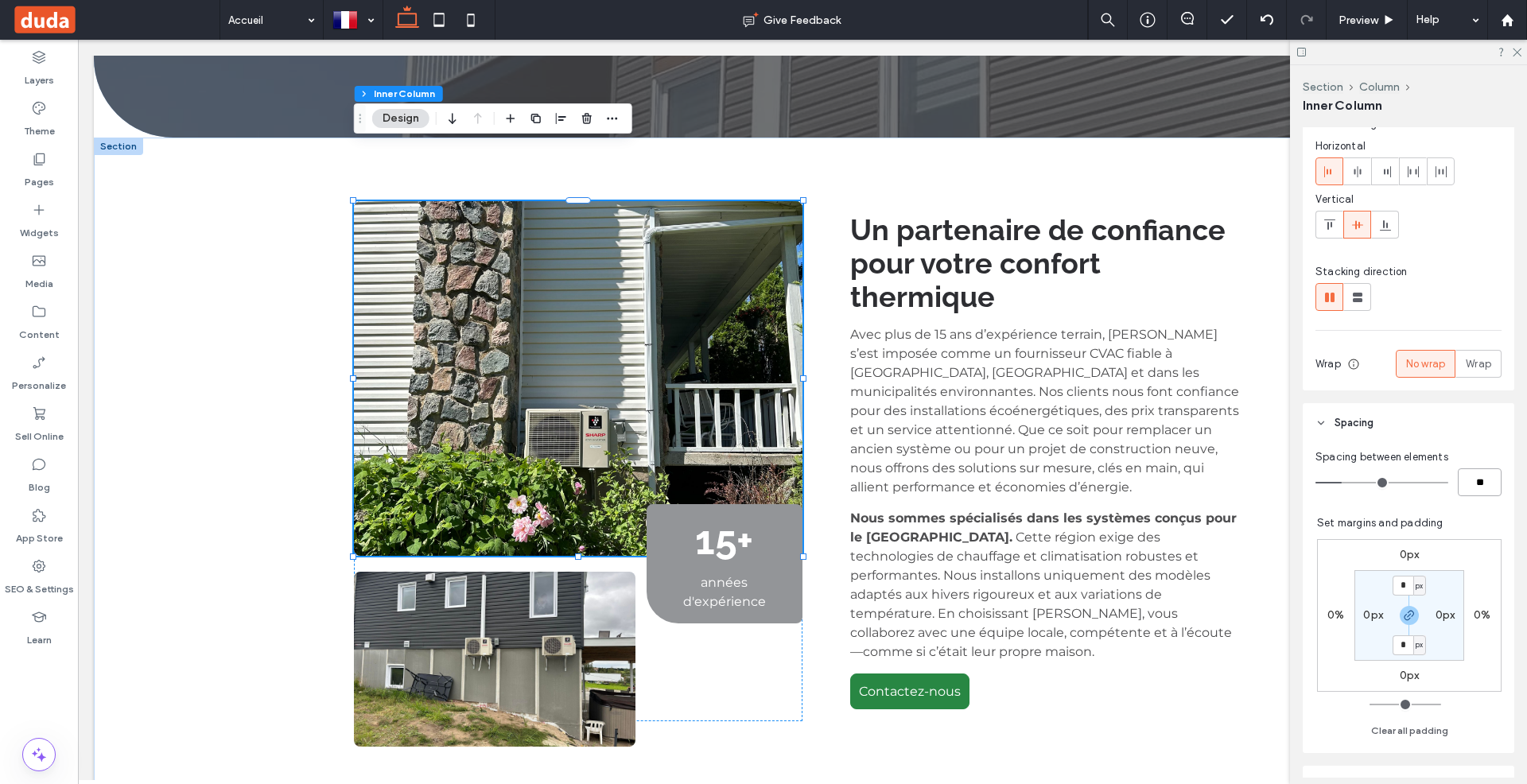
click at [1485, 483] on input "**" at bounding box center [1479, 482] width 44 height 28
type input "*"
type input "**"
click at [820, 261] on div "15+ années d'expérience Un partenaire de confiance pour votre confort thermique…" at bounding box center [802, 460] width 954 height 647
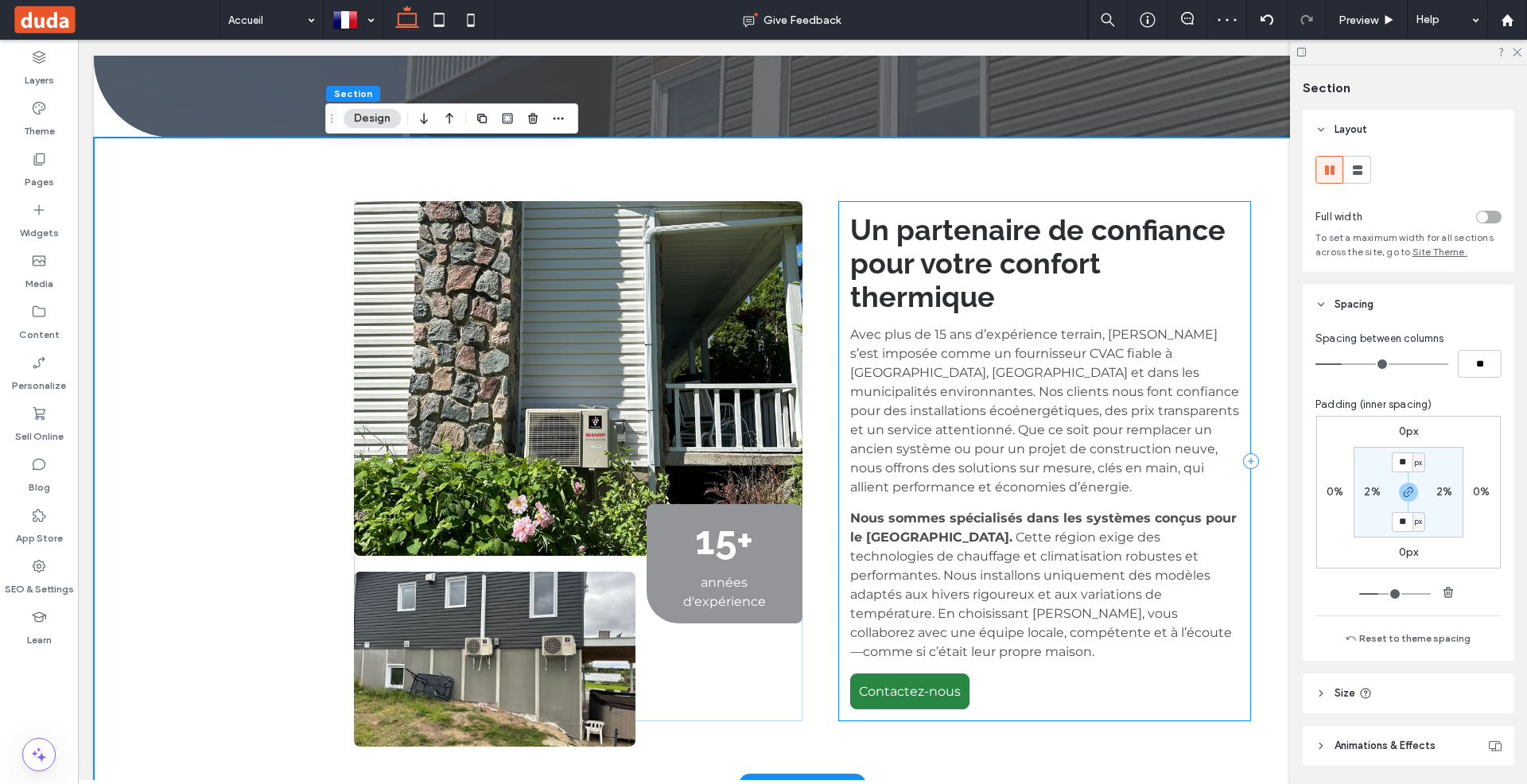
click at [924, 201] on div "Un partenaire de confiance pour votre confort thermique Avec plus de 15 ans d’e…" at bounding box center [1044, 460] width 413 height 520
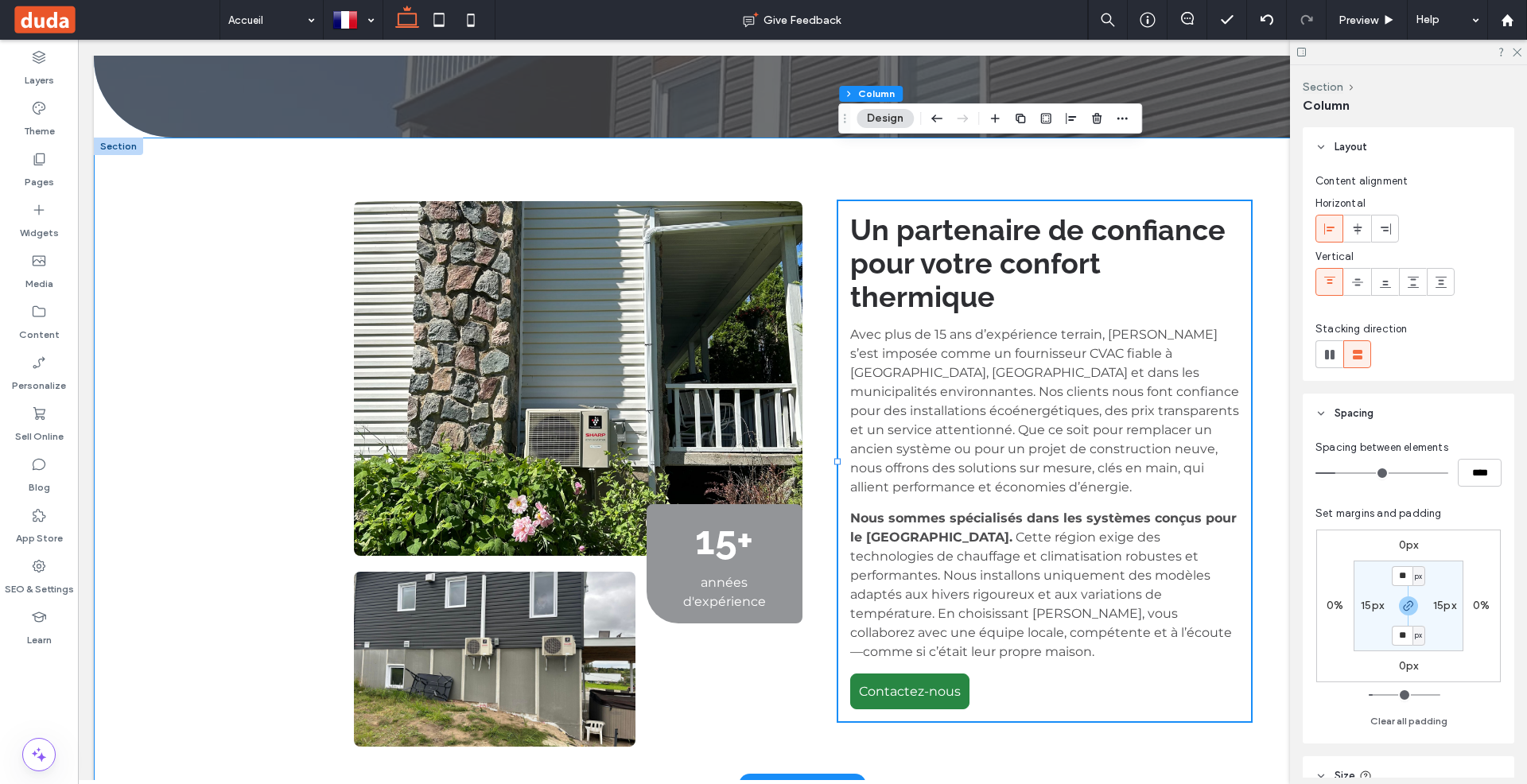
click at [1202, 137] on div "15+ années d'expérience Un partenaire de confiance pour votre confort thermique…" at bounding box center [802, 460] width 954 height 647
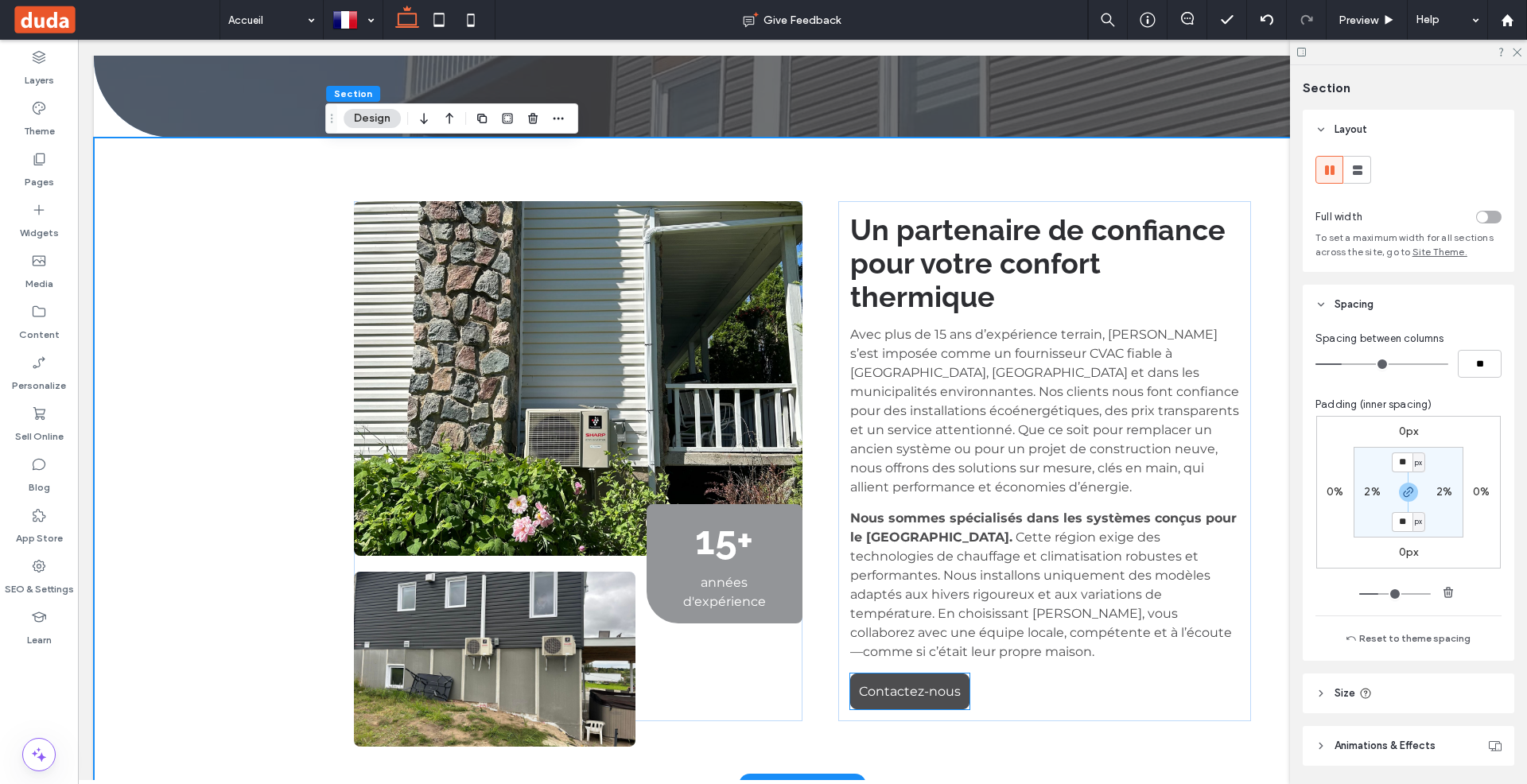
click at [925, 684] on span "Contactez-nous" at bounding box center [910, 691] width 101 height 15
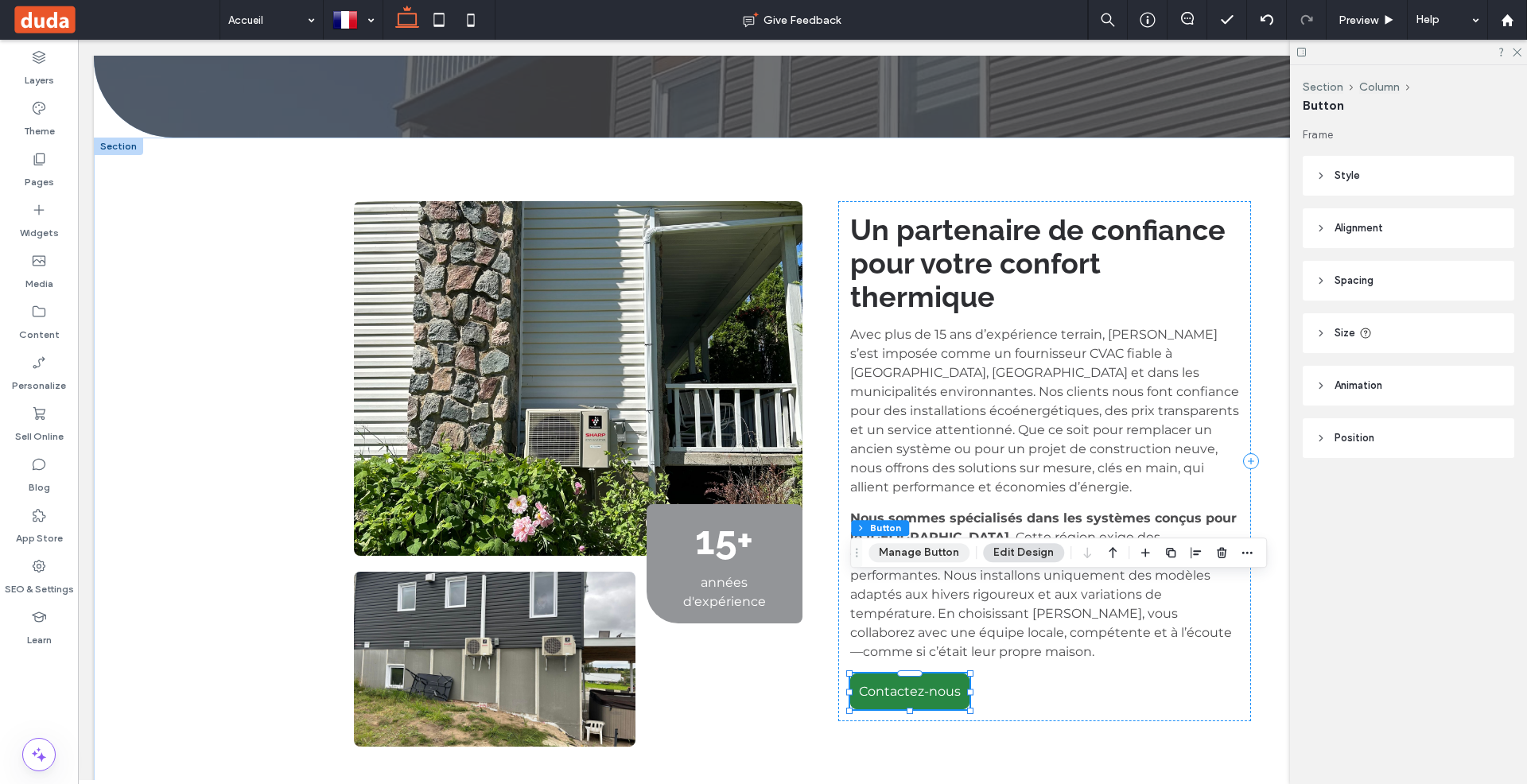
click at [928, 550] on button "Manage Button" at bounding box center [920, 551] width 101 height 19
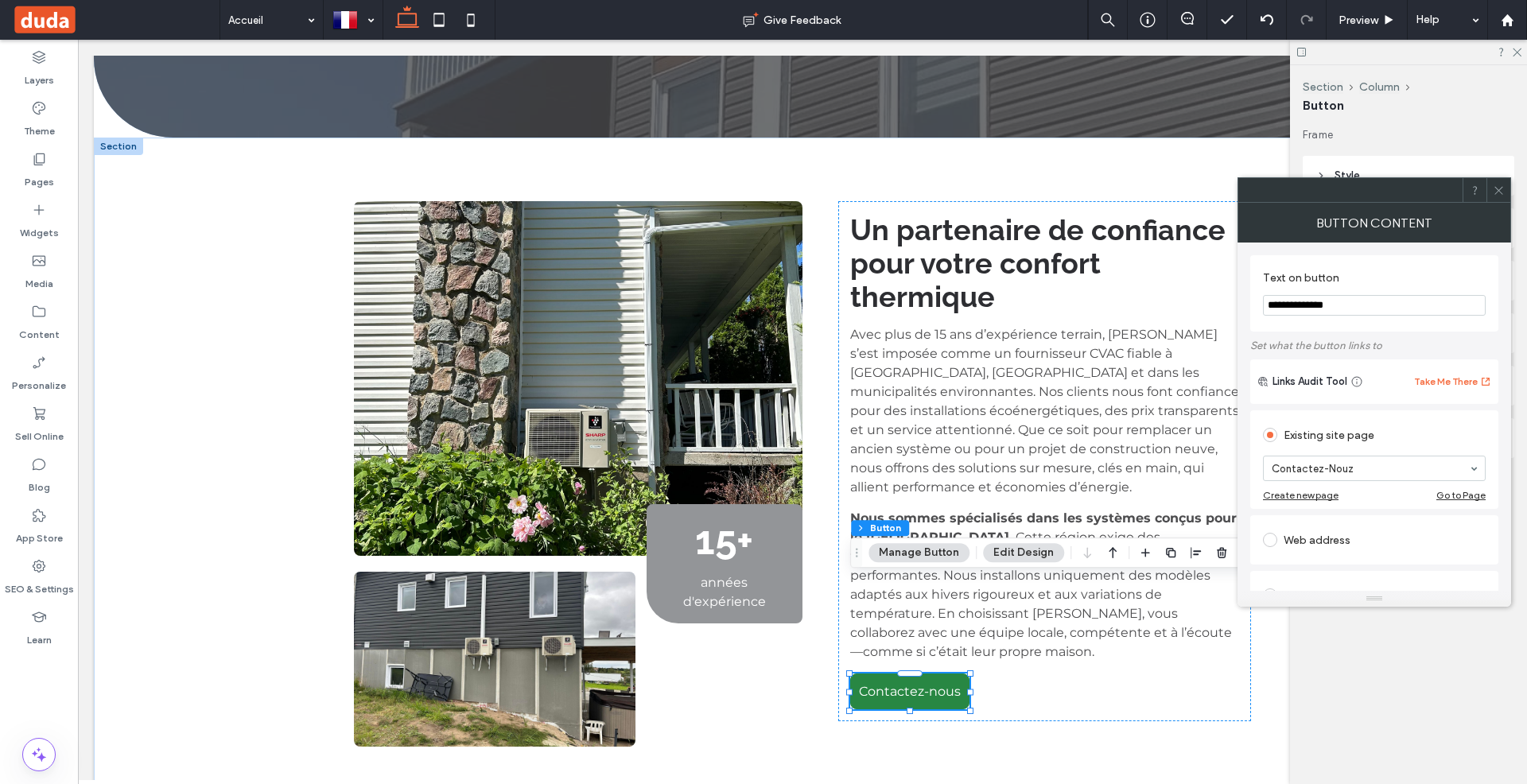
click at [1003, 553] on button "Edit Design" at bounding box center [1024, 551] width 82 height 19
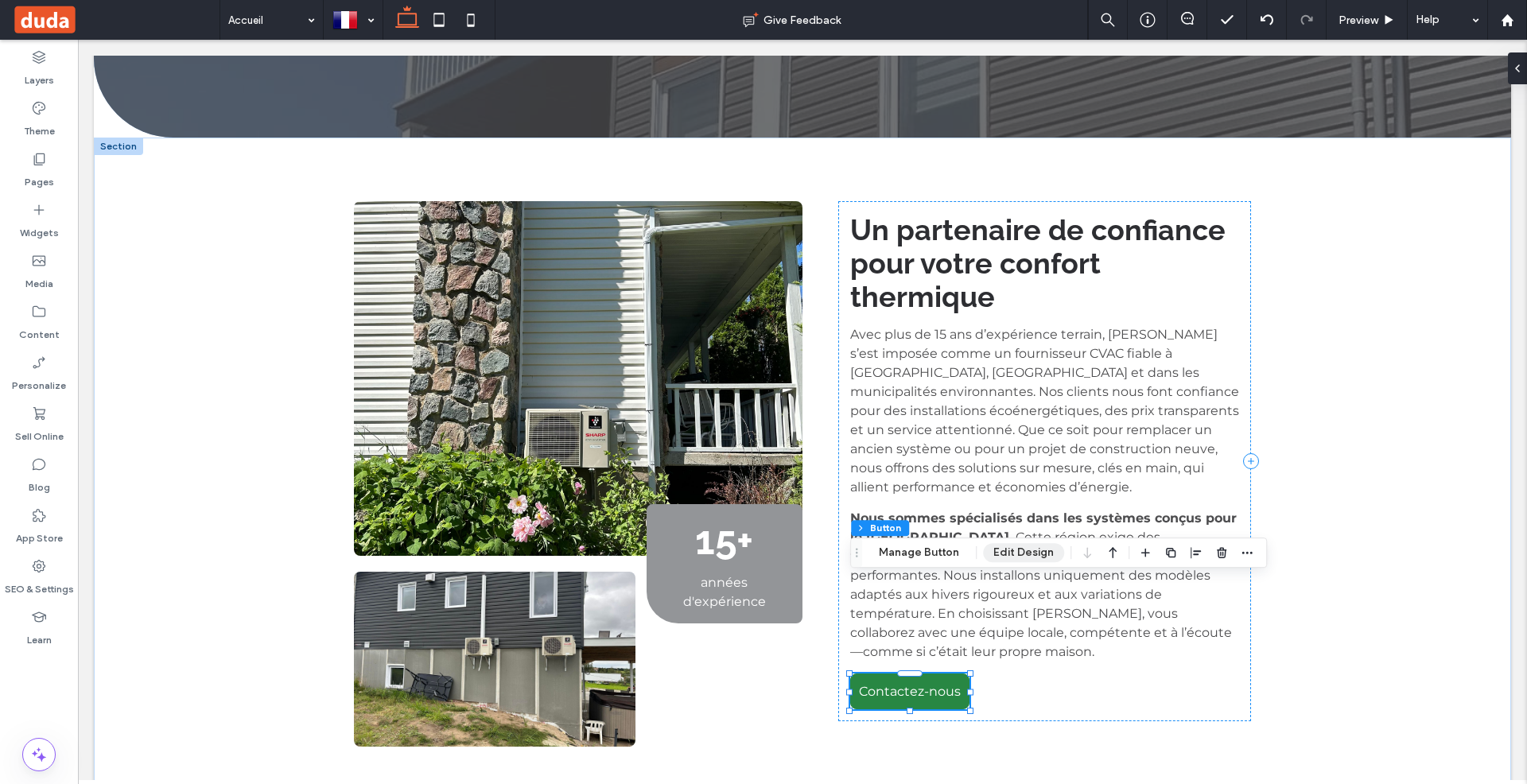
click at [1026, 551] on button "Edit Design" at bounding box center [1024, 551] width 82 height 19
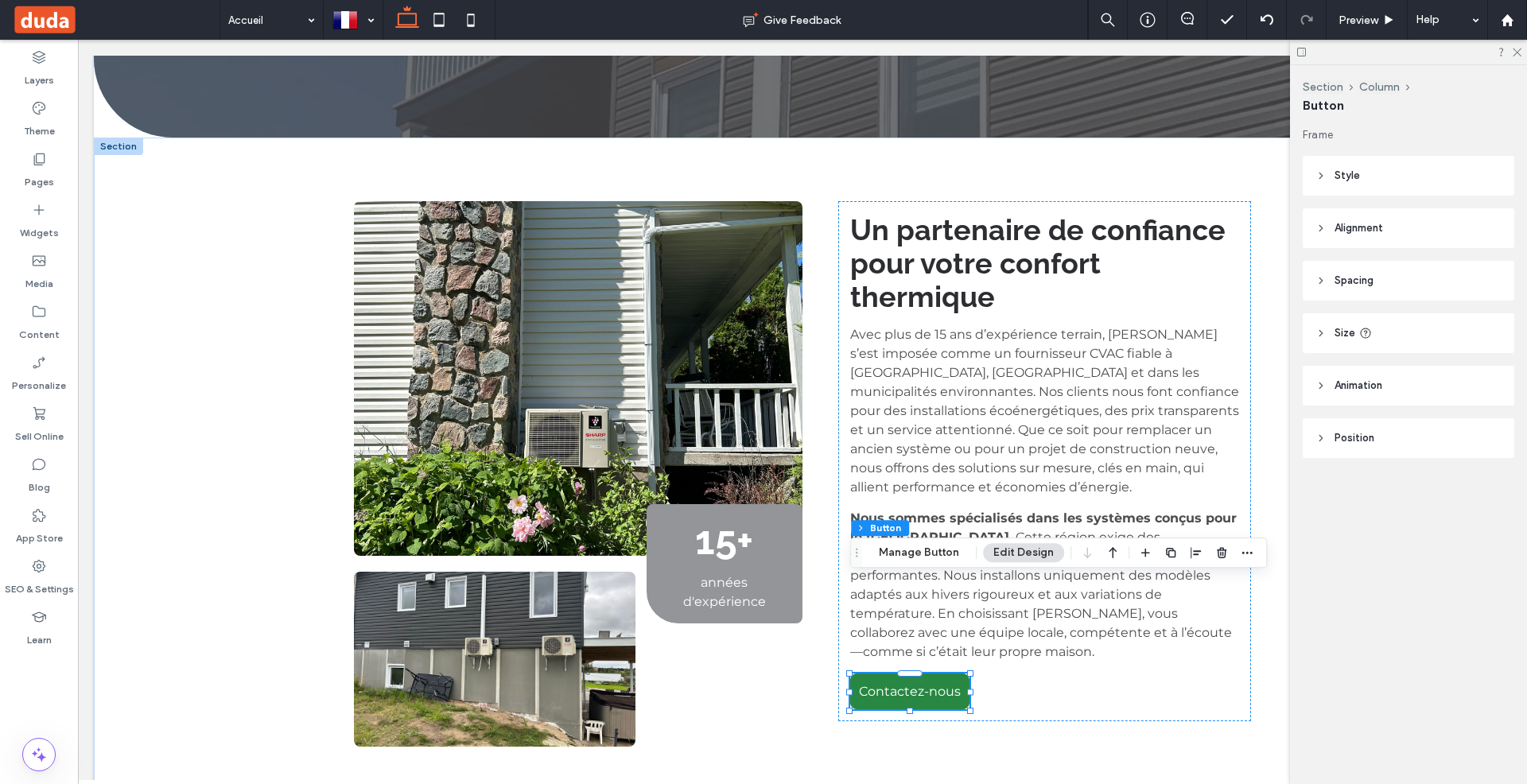
click at [1322, 171] on icon at bounding box center [1320, 175] width 11 height 11
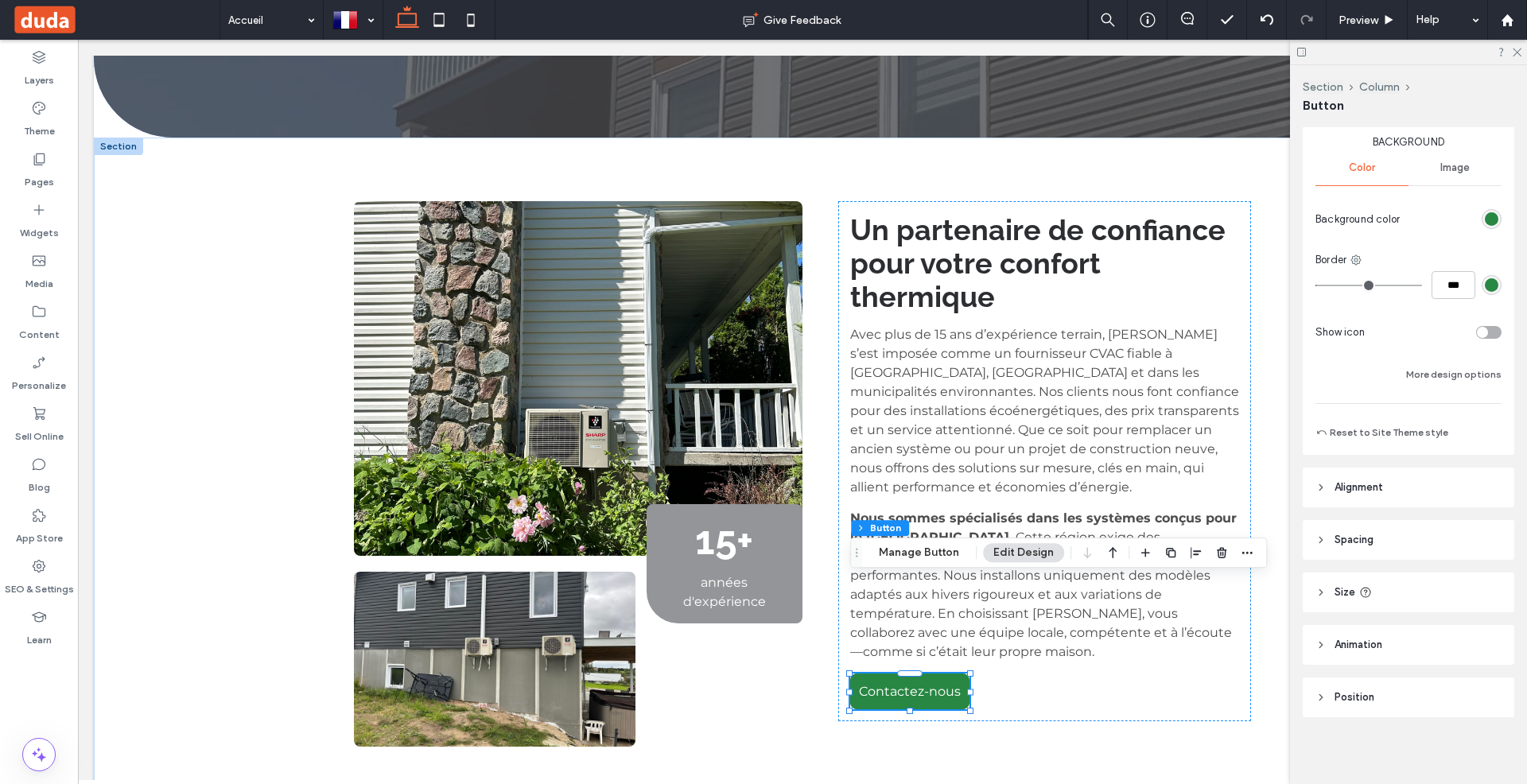
scroll to position [225, 0]
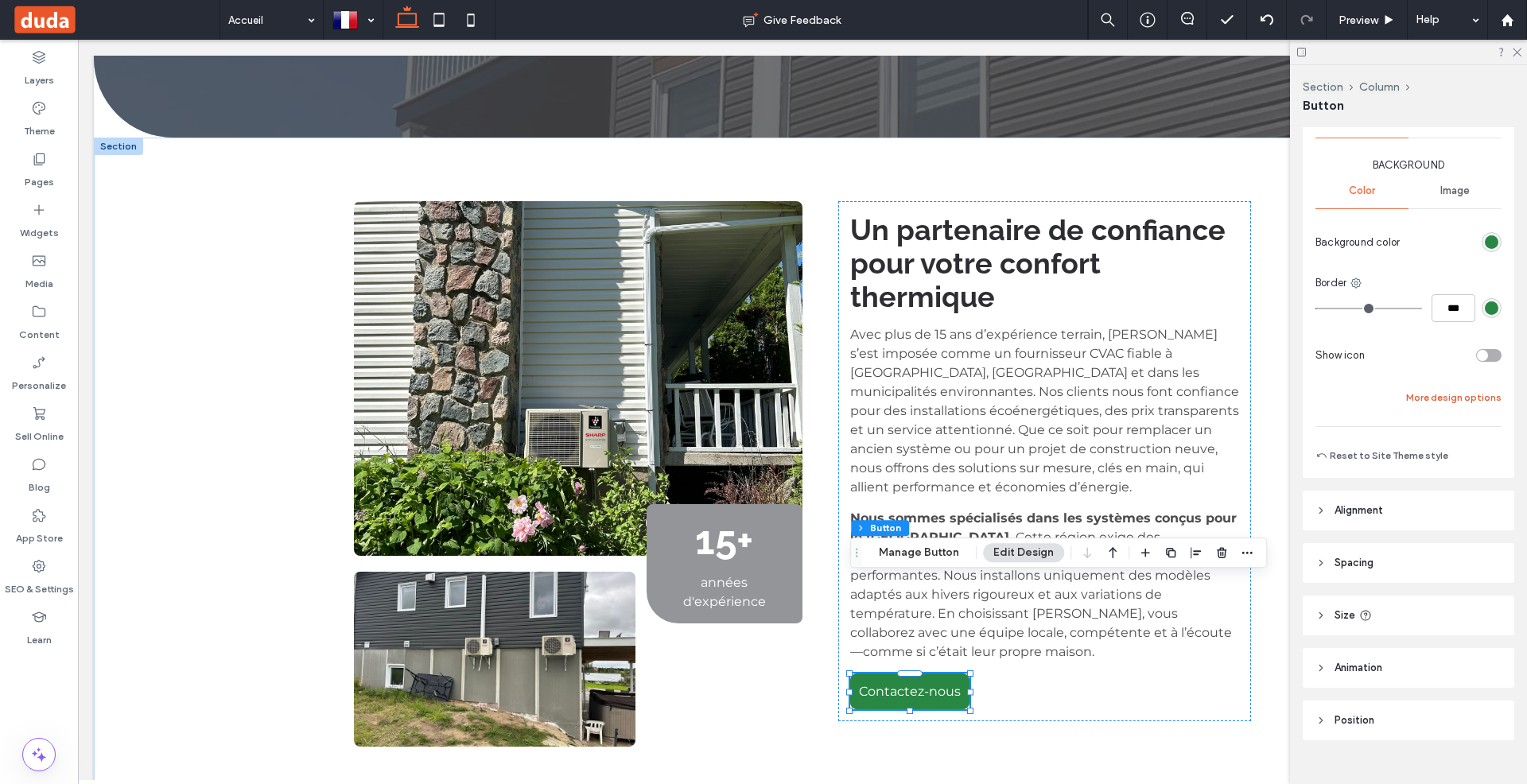
click at [1440, 395] on button "More design options" at bounding box center [1453, 396] width 95 height 19
click at [1465, 476] on input "*" at bounding box center [1461, 479] width 32 height 28
type input "**"
type input "*"
type input "**"
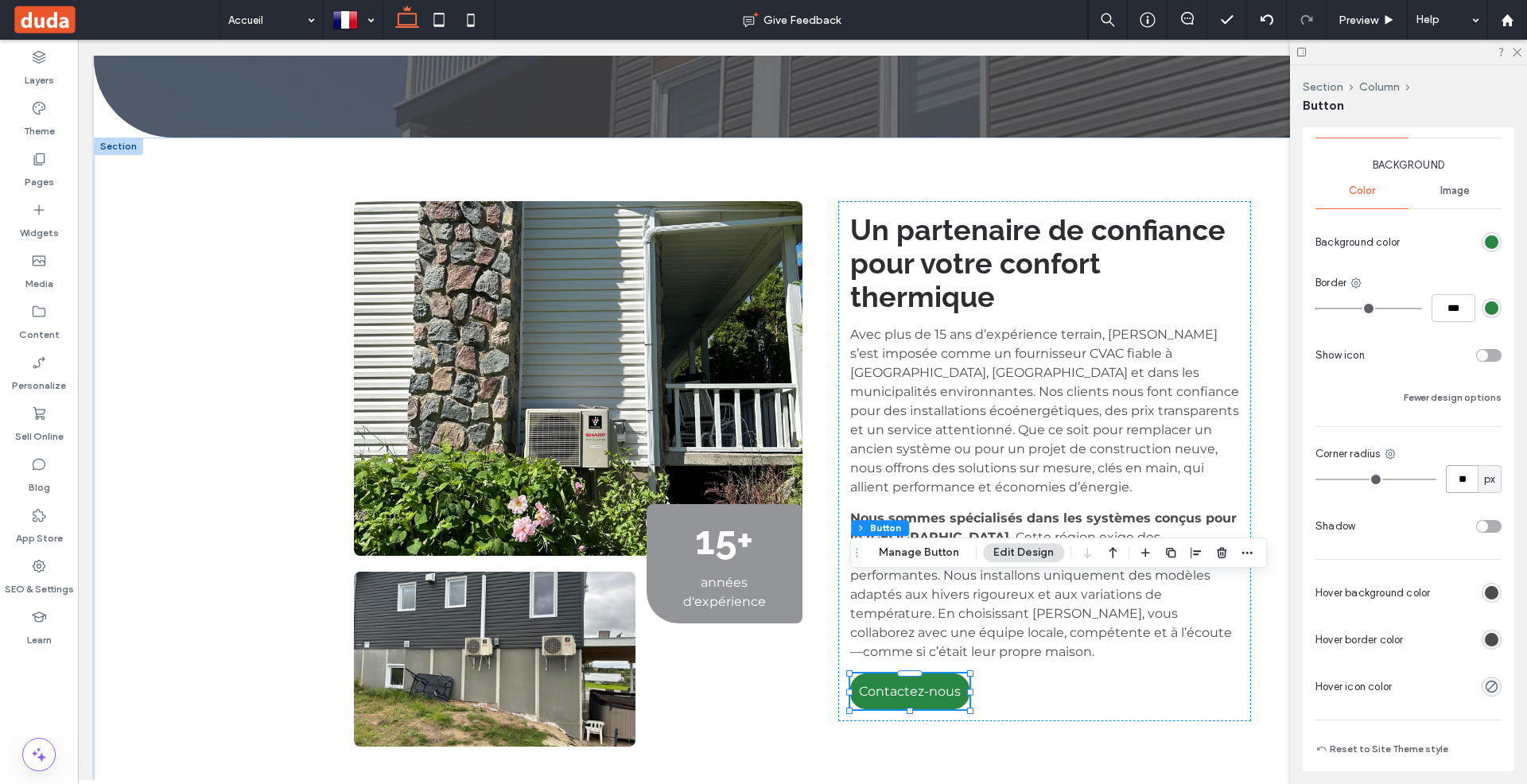
type input "*"
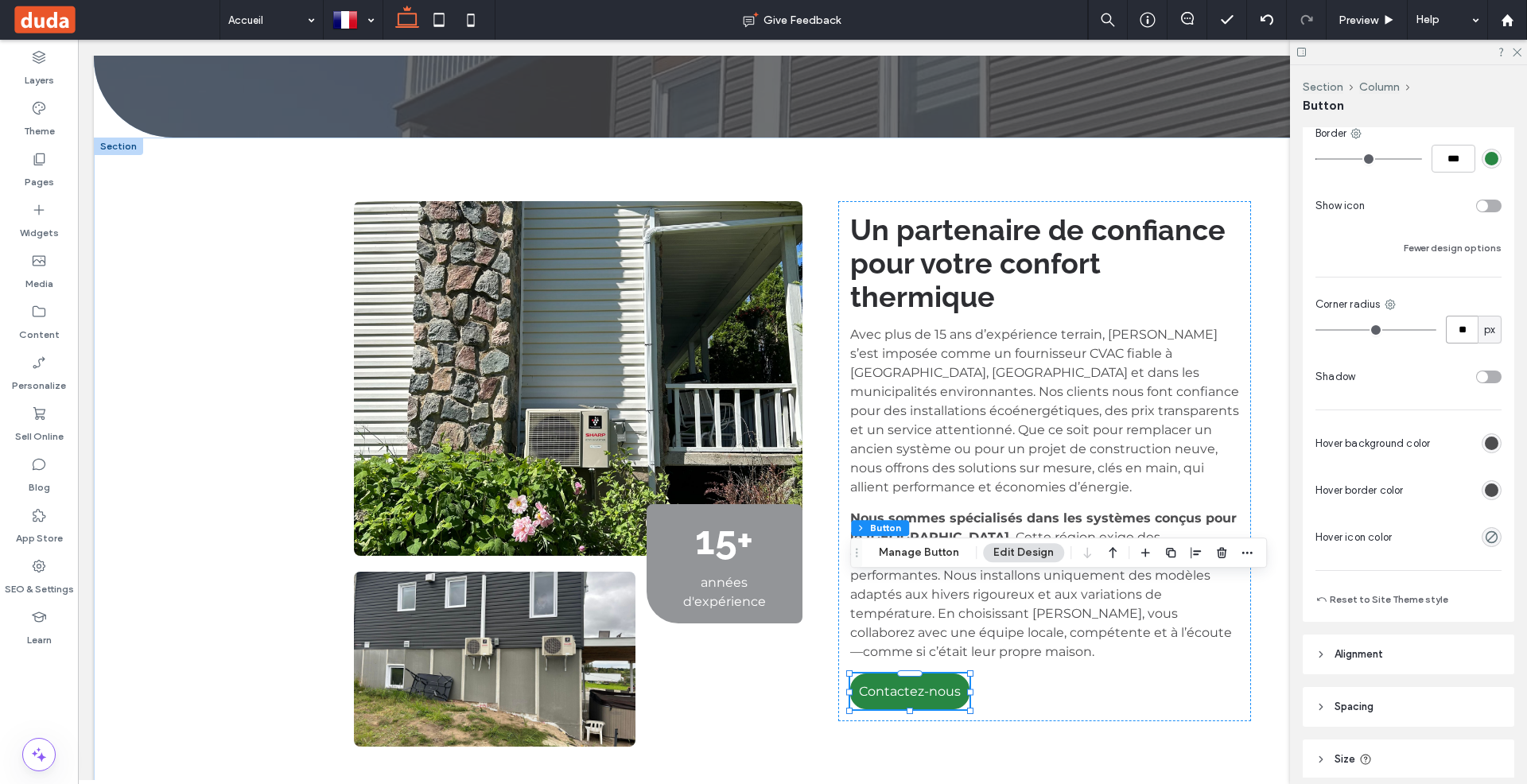
scroll to position [541, 0]
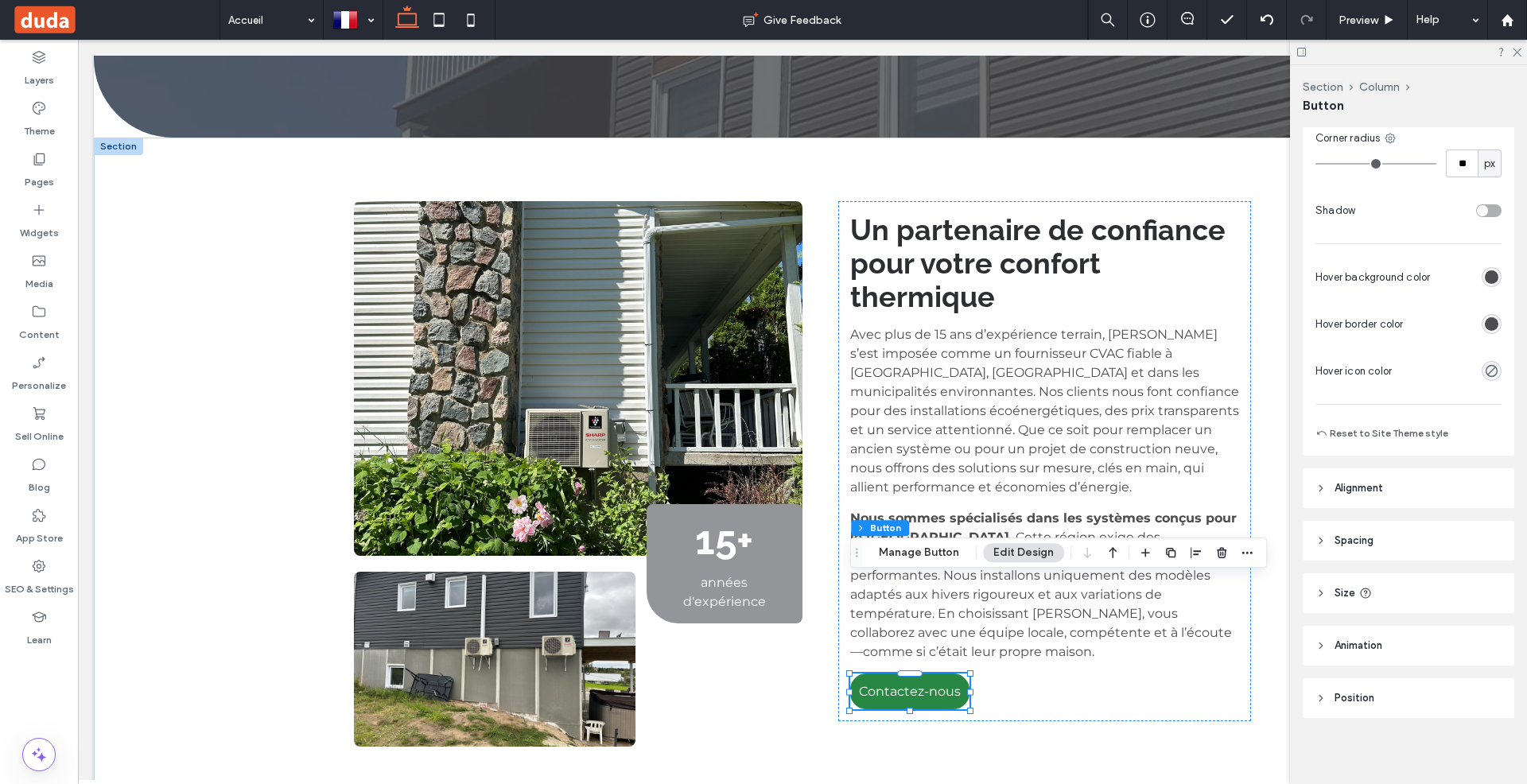
click at [1315, 589] on icon at bounding box center [1320, 592] width 11 height 11
click at [1467, 627] on input "***" at bounding box center [1461, 633] width 32 height 28
type input "***"
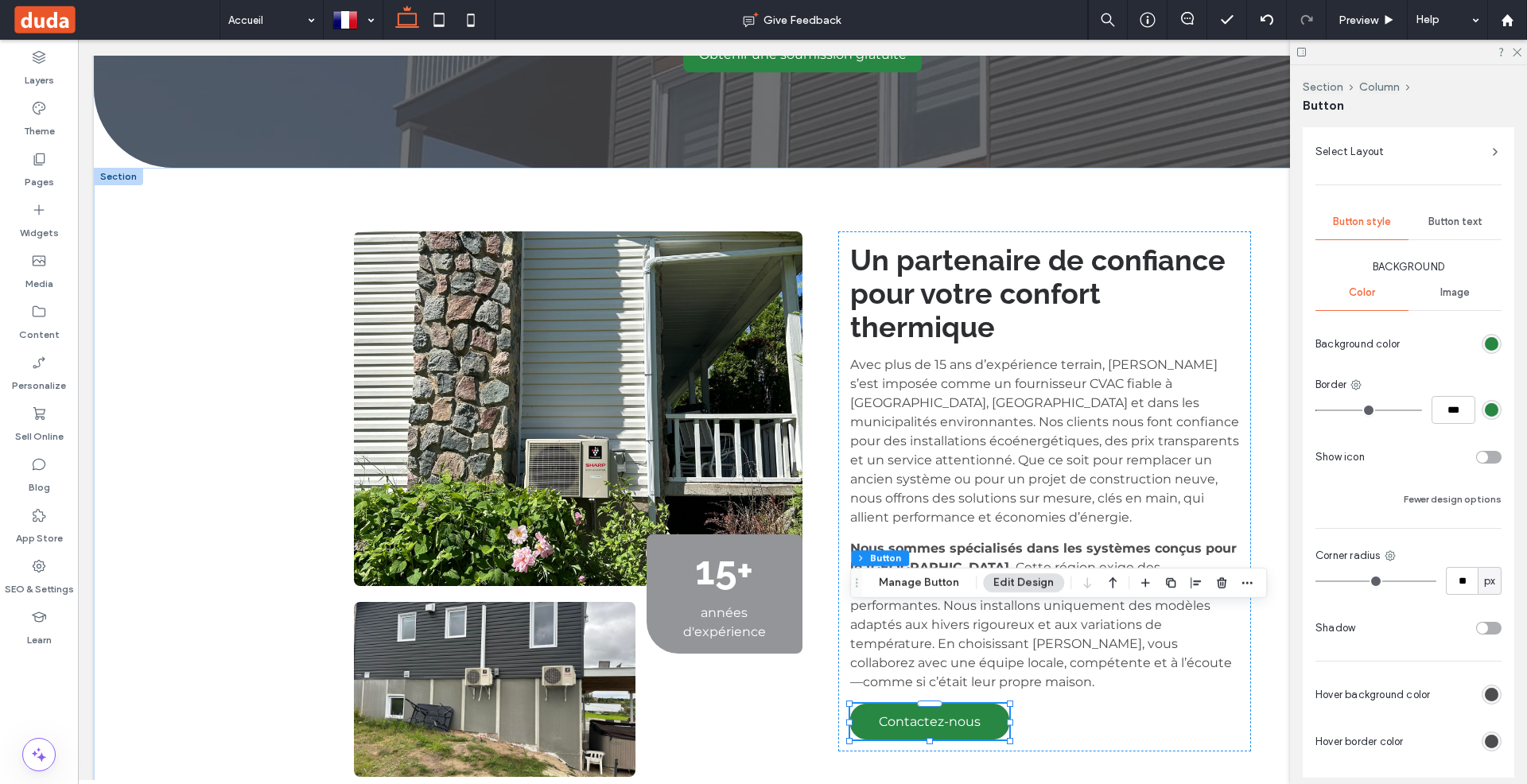
scroll to position [97, 0]
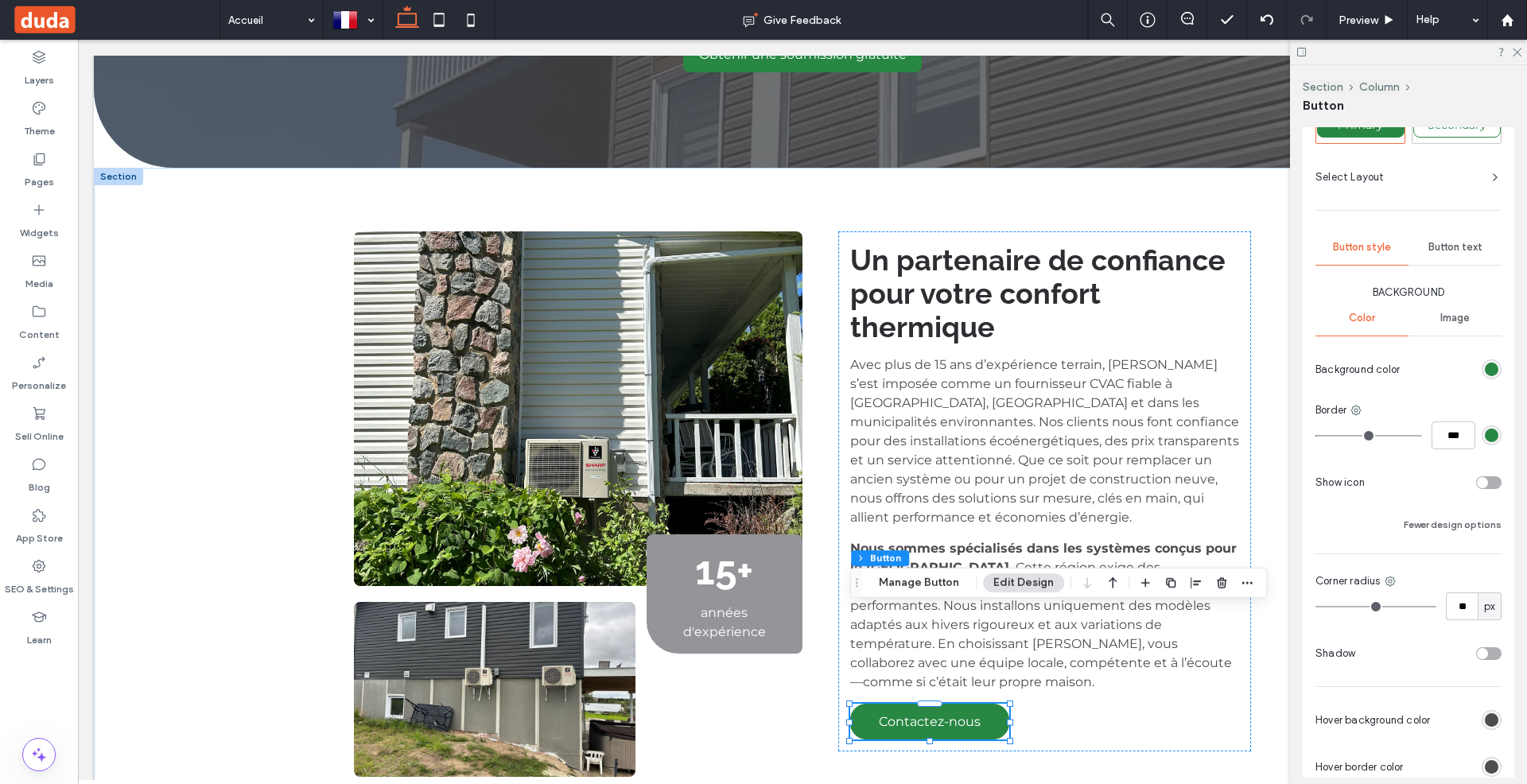
click at [1465, 231] on div "Button text" at bounding box center [1455, 246] width 93 height 35
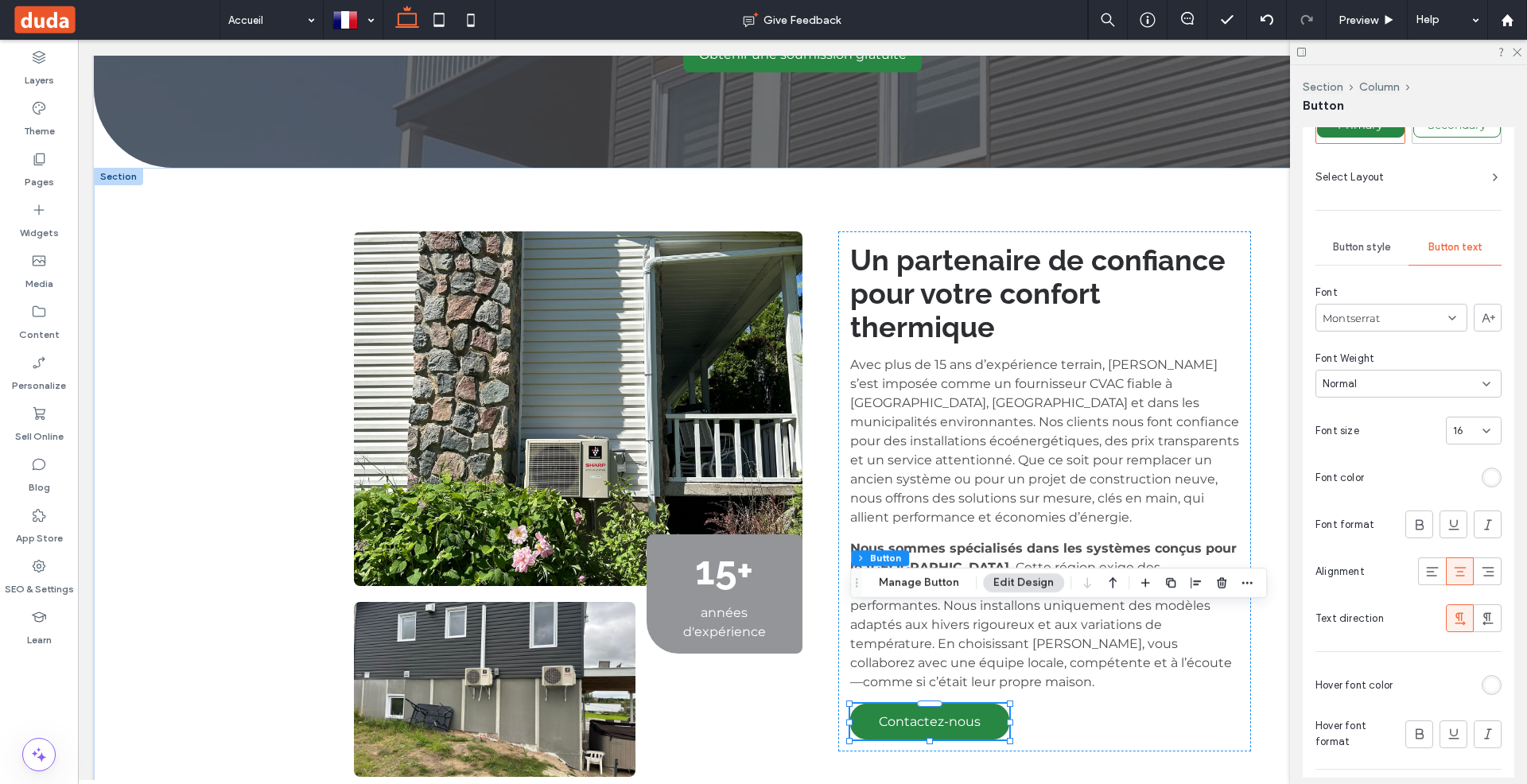
click at [1381, 392] on div "Normal" at bounding box center [1408, 384] width 186 height 28
click at [1363, 459] on div "Light" at bounding box center [1409, 465] width 185 height 28
click at [1123, 666] on div "15+ années d'expérience Un partenaire de confiance pour votre confort thermique…" at bounding box center [802, 491] width 954 height 647
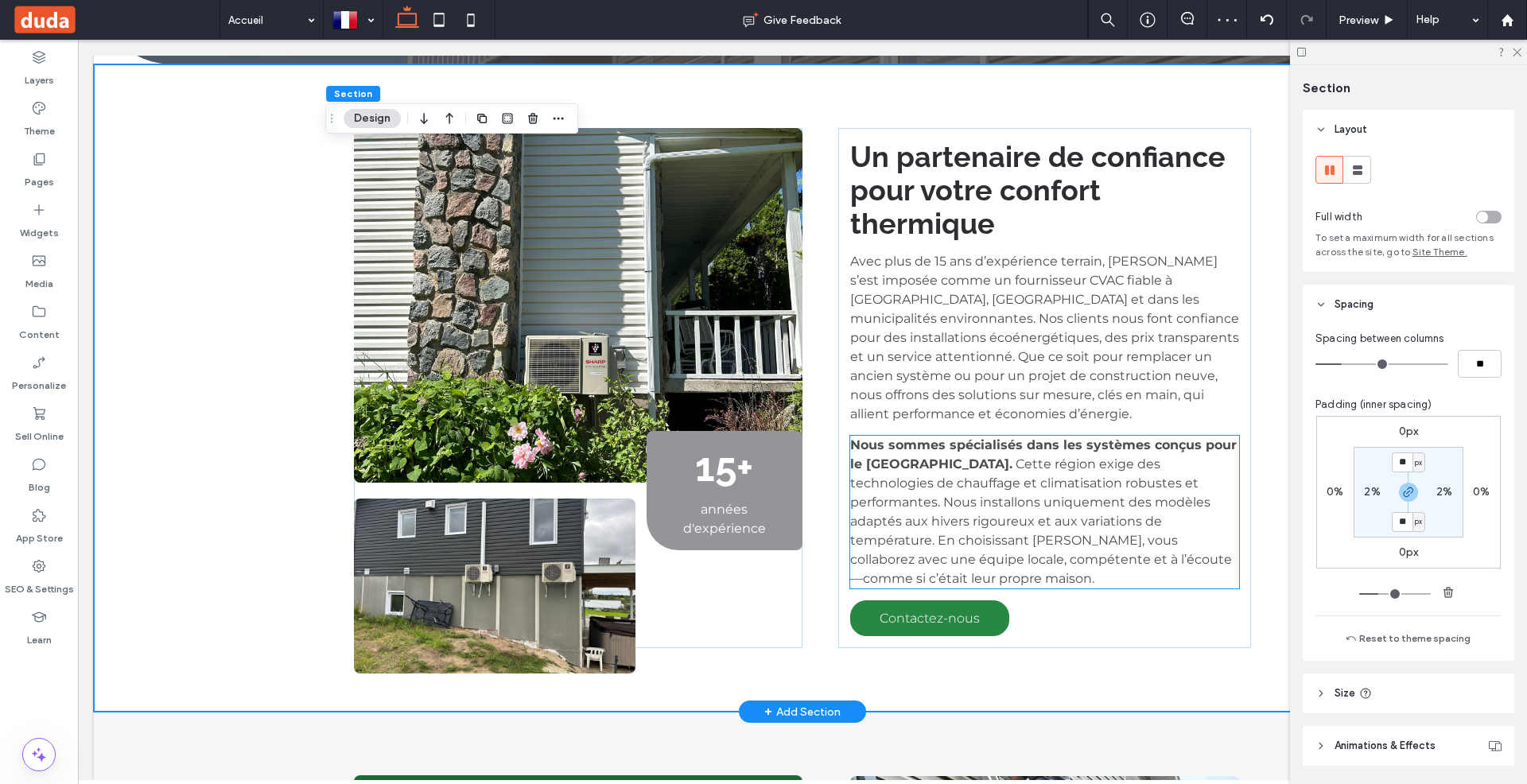
scroll to position [700, 0]
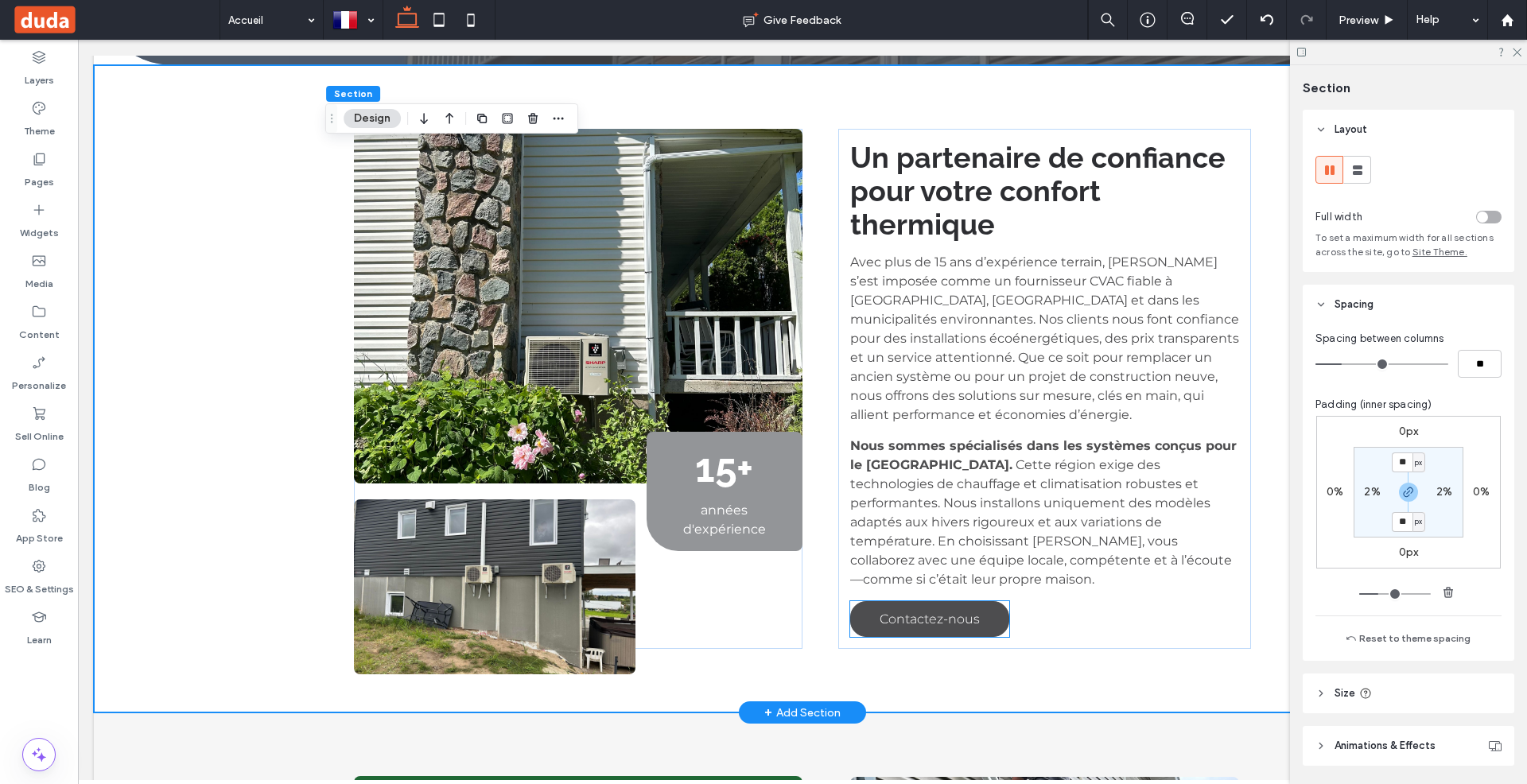
click at [953, 601] on link "Contactez-nous" at bounding box center [930, 619] width 159 height 36
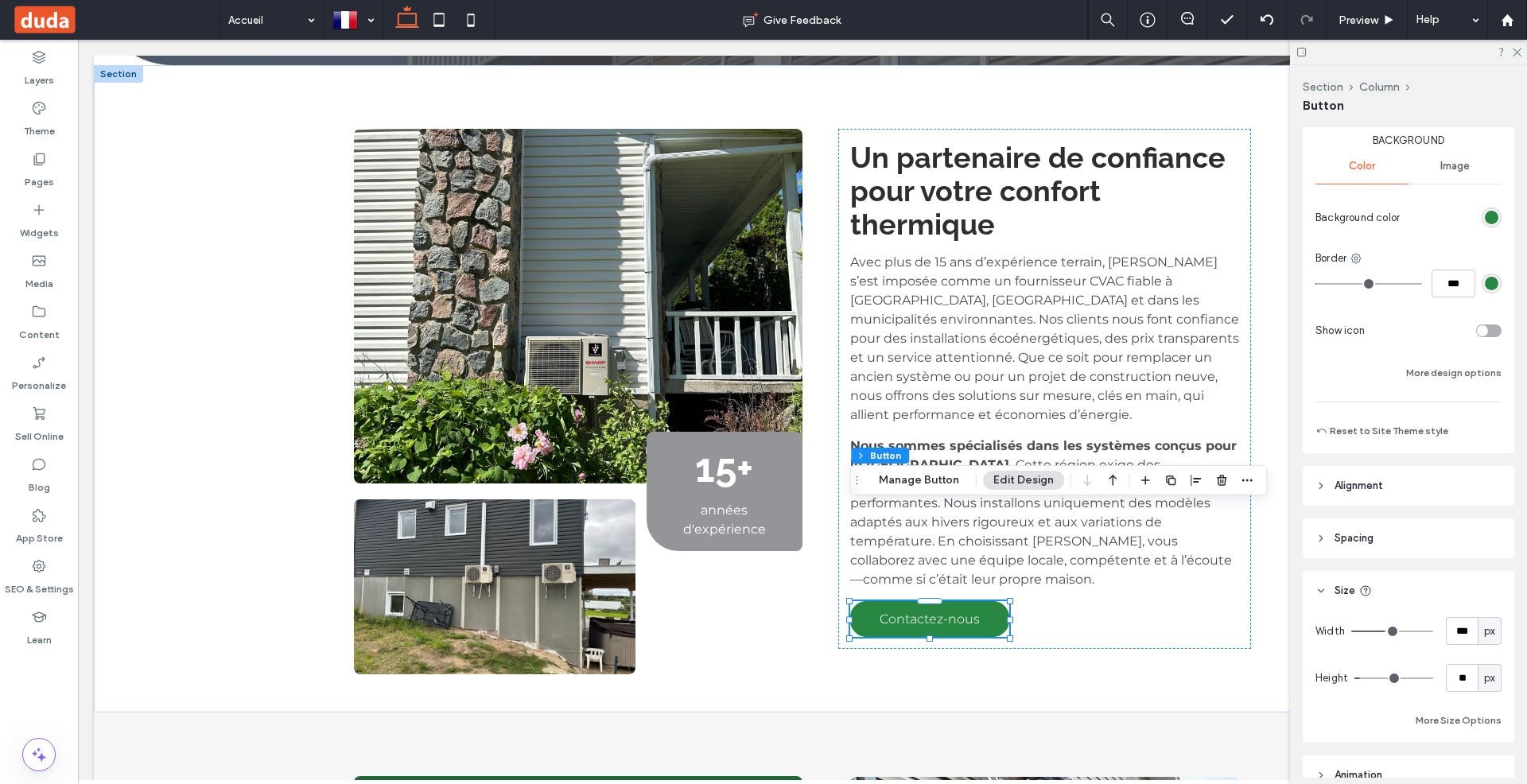
scroll to position [380, 0]
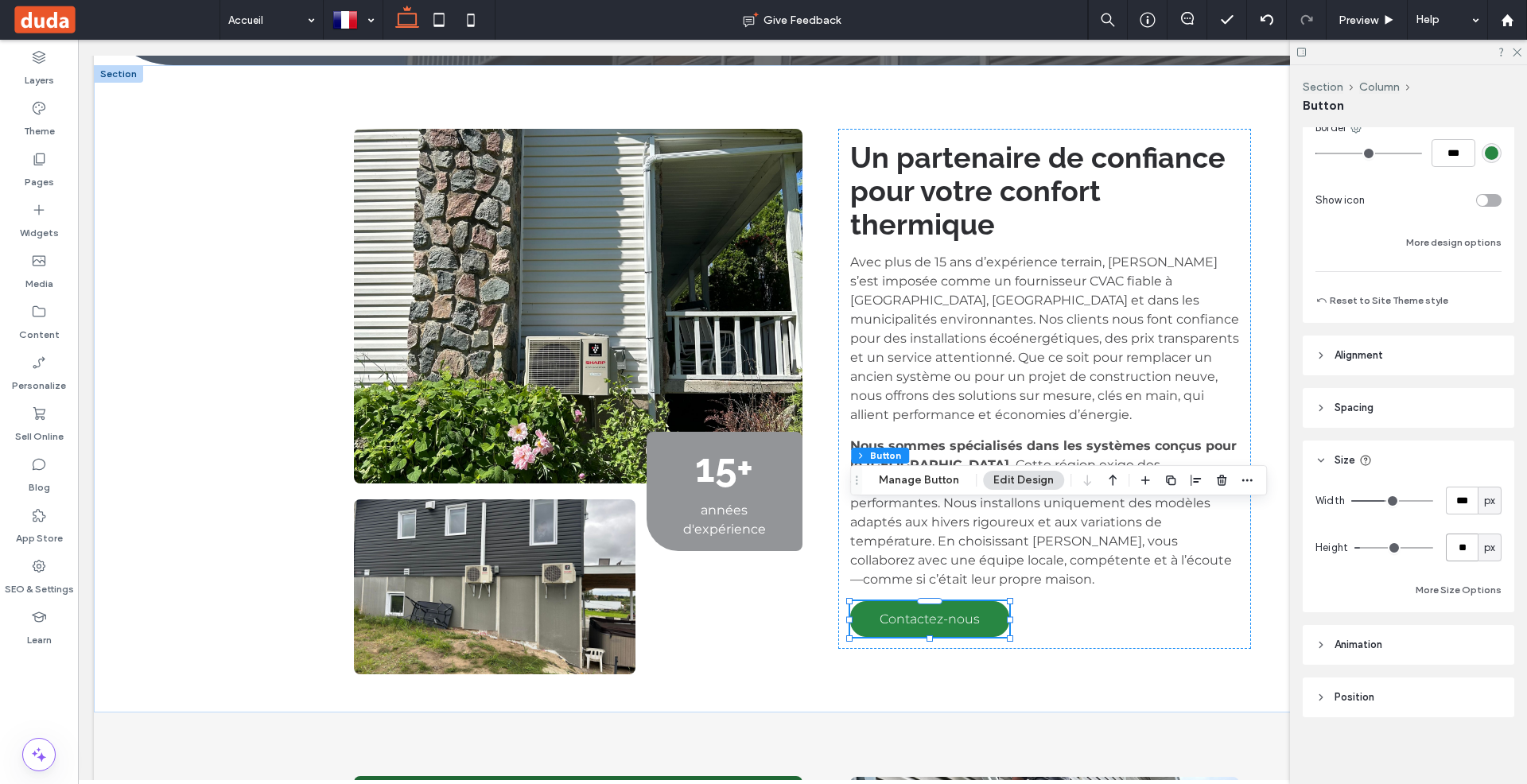
click at [1473, 546] on input "**" at bounding box center [1461, 548] width 32 height 28
type input "**"
